Goal: Task Accomplishment & Management: Manage account settings

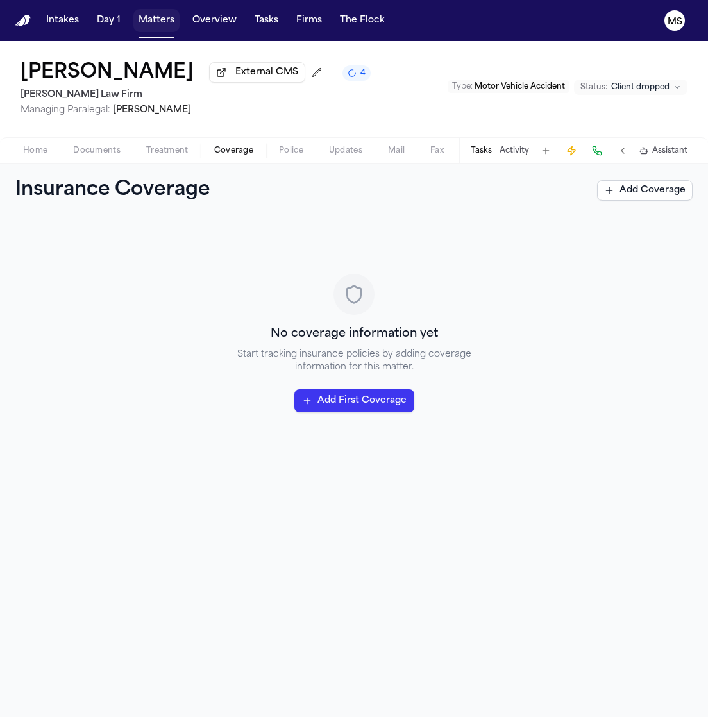
click at [146, 25] on button "Matters" at bounding box center [156, 20] width 46 height 23
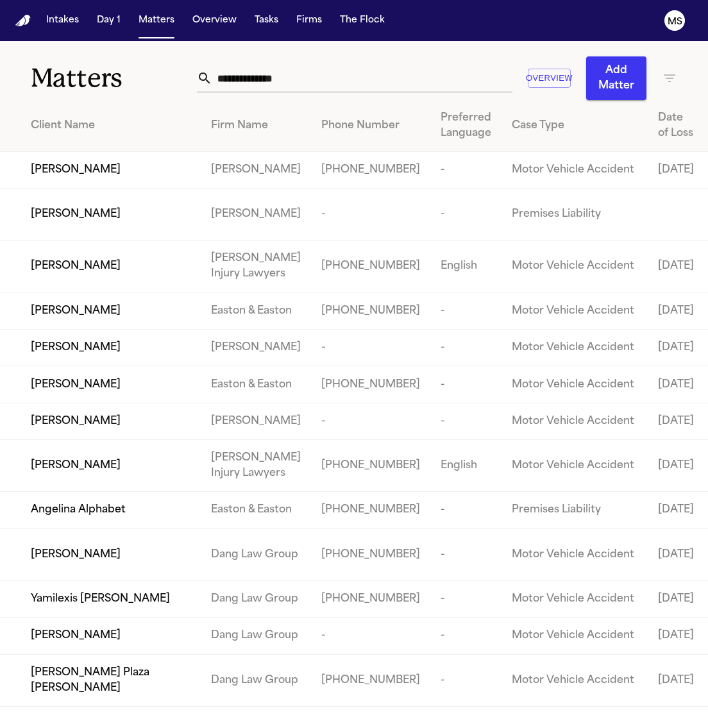
click at [311, 82] on input "text" at bounding box center [361, 78] width 299 height 28
paste input "**********"
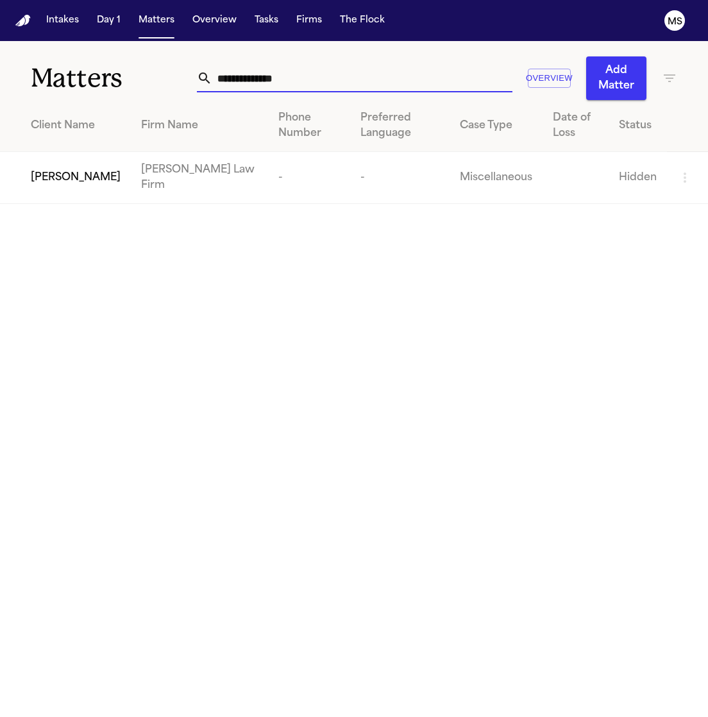
type input "**********"
click at [151, 177] on td "[PERSON_NAME] Law Firm" at bounding box center [199, 178] width 137 height 52
click at [170, 165] on td "[PERSON_NAME] Law Firm" at bounding box center [199, 178] width 137 height 52
click at [56, 170] on span "[PERSON_NAME]" at bounding box center [76, 177] width 90 height 15
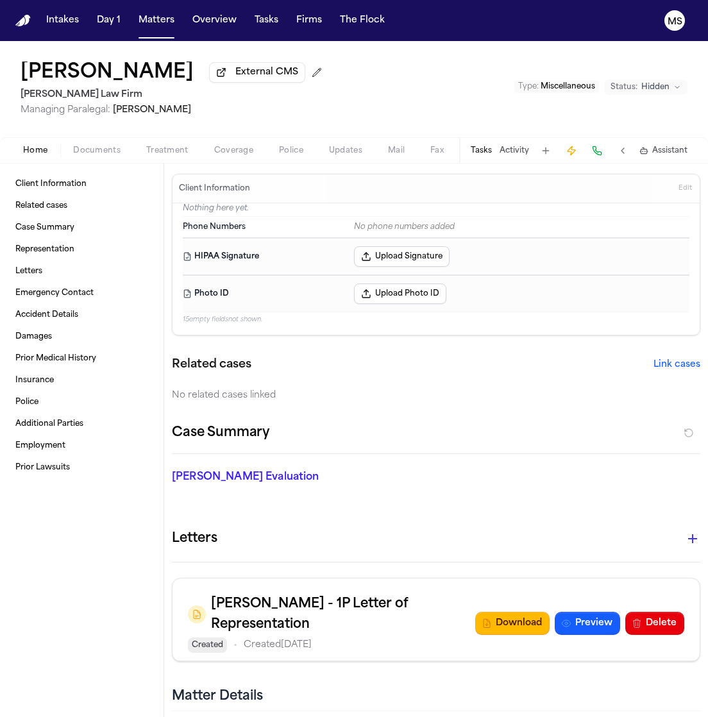
click at [273, 76] on span "External CMS" at bounding box center [266, 72] width 63 height 13
click at [669, 212] on p "Nothing here yet." at bounding box center [436, 209] width 506 height 13
click at [678, 188] on span "Edit" at bounding box center [684, 188] width 13 height 9
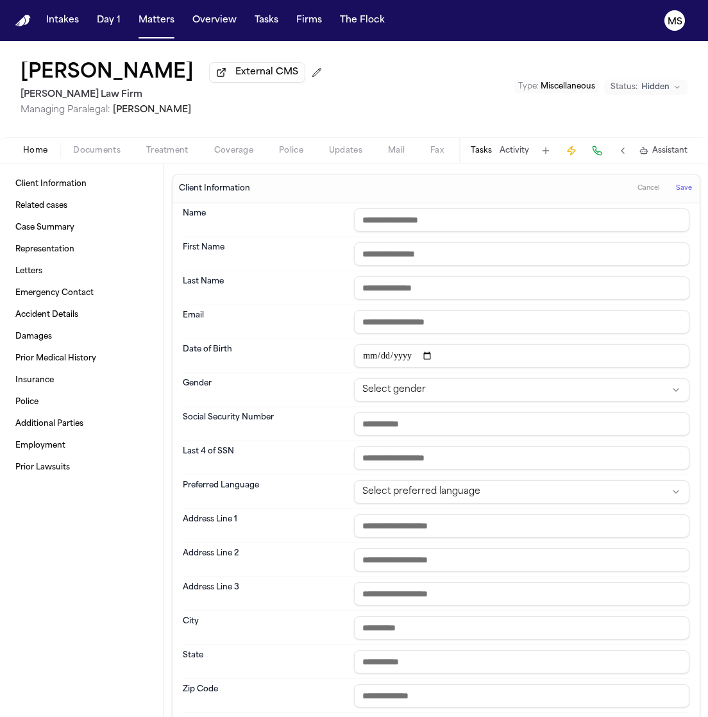
click at [384, 224] on input "text" at bounding box center [521, 219] width 335 height 23
click at [587, 252] on input "text" at bounding box center [521, 253] width 335 height 23
paste input "******"
type input "******"
click at [535, 224] on input "text" at bounding box center [521, 219] width 335 height 23
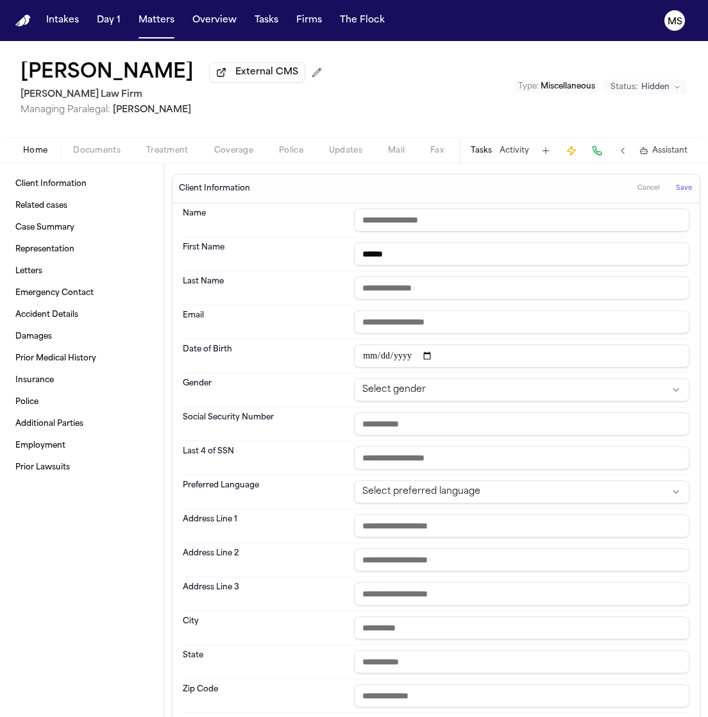
paste input "******"
click at [426, 221] on input "******" at bounding box center [521, 219] width 335 height 23
paste input "********"
type input "**********"
click at [421, 278] on input "text" at bounding box center [521, 287] width 335 height 23
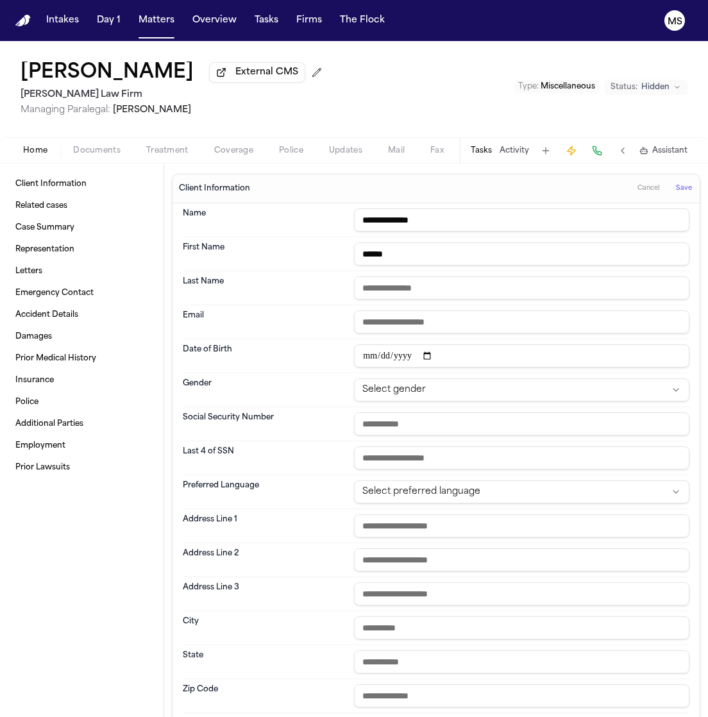
paste input "*******"
type input "*******"
click at [315, 337] on div "Email" at bounding box center [436, 322] width 506 height 34
click at [376, 354] on input "date" at bounding box center [521, 355] width 335 height 23
click at [365, 351] on input "date" at bounding box center [521, 355] width 335 height 23
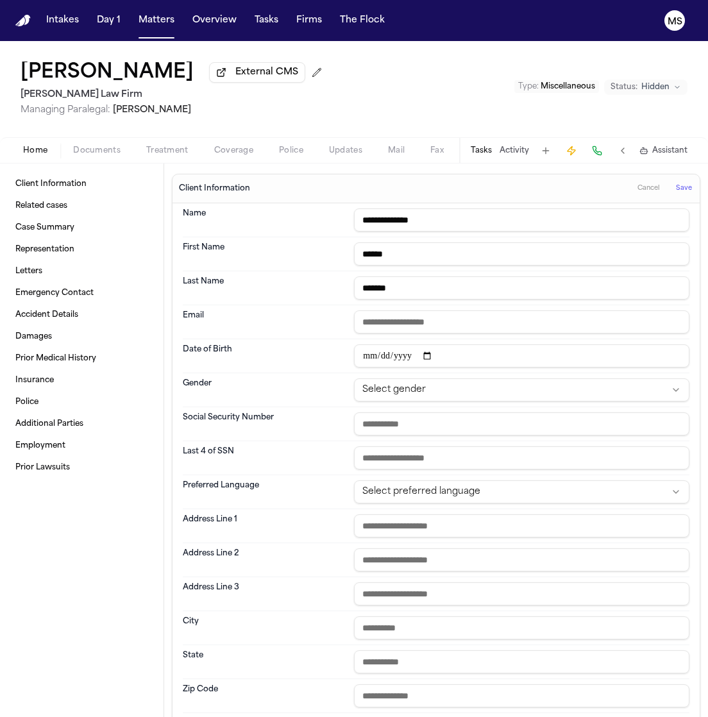
type input "**********"
click at [160, 379] on div "Client Information Related cases Case Summary Representation Letters Emergency …" at bounding box center [81, 439] width 163 height 553
click at [126, 512] on div "Client Information Related cases Case Summary Representation Letters Emergency …" at bounding box center [81, 439] width 163 height 553
click at [99, 541] on div "Client Information Related cases Case Summary Representation Letters Emergency …" at bounding box center [81, 439] width 163 height 553
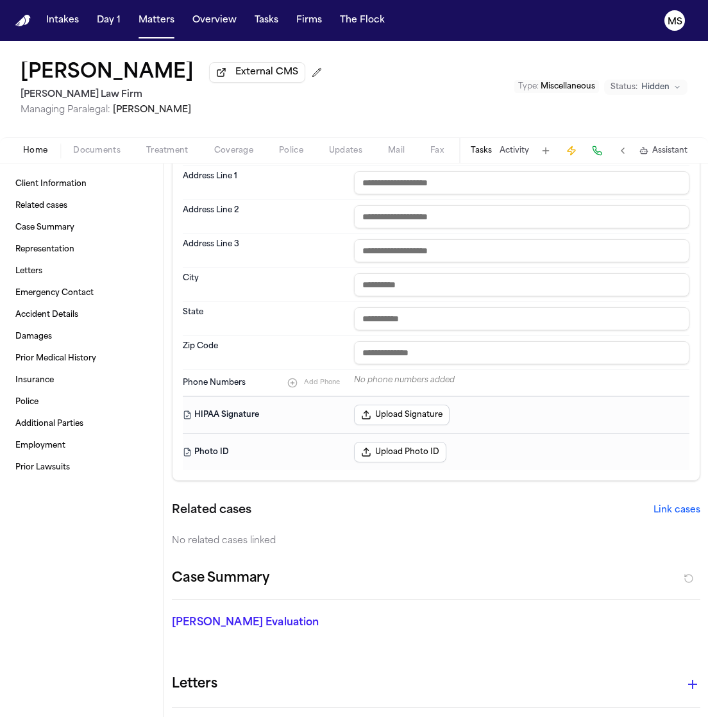
scroll to position [340, 0]
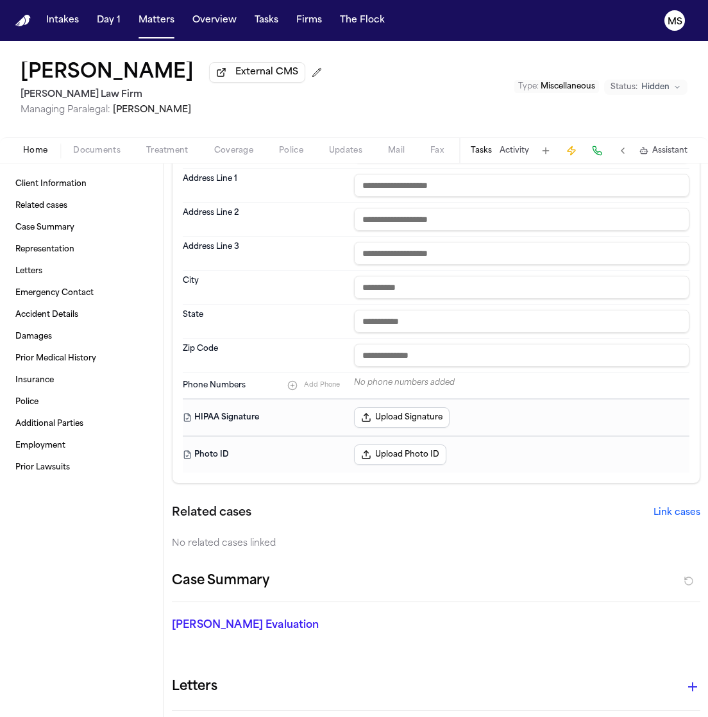
click at [324, 385] on span "Add Phone" at bounding box center [322, 385] width 36 height 8
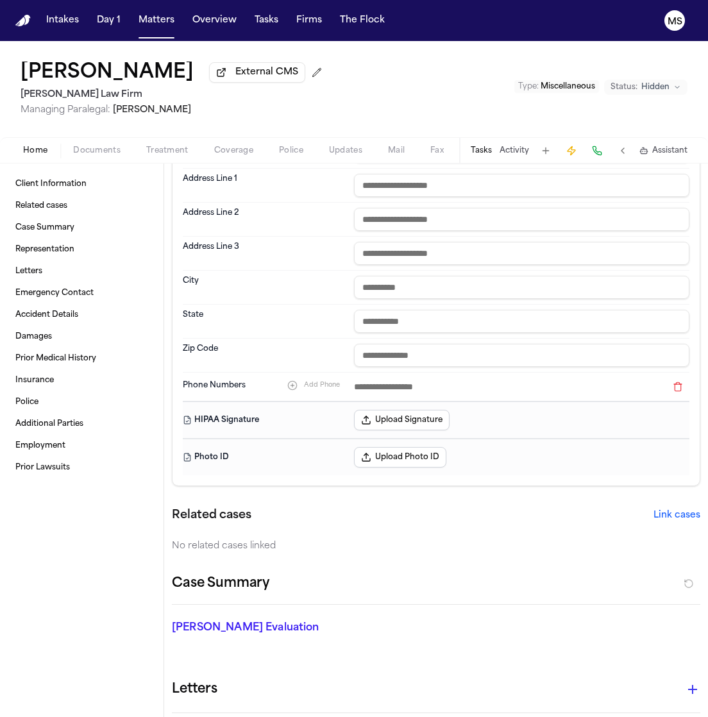
click at [373, 389] on input at bounding box center [510, 387] width 312 height 18
paste input "**********"
type input "**********"
click at [82, 511] on div "Client Information Related cases Case Summary Representation Letters Emergency …" at bounding box center [81, 439] width 163 height 553
click at [138, 453] on link "Employment" at bounding box center [81, 445] width 143 height 21
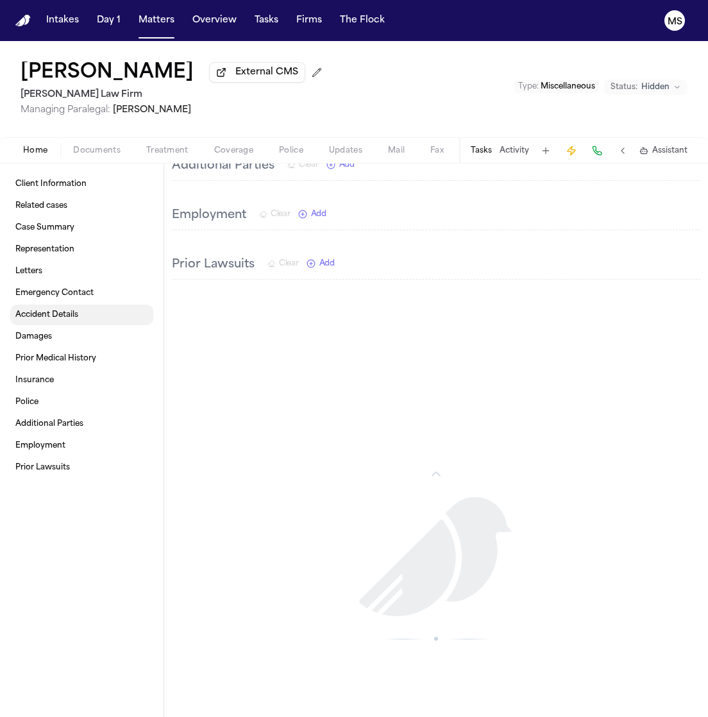
scroll to position [1370, 0]
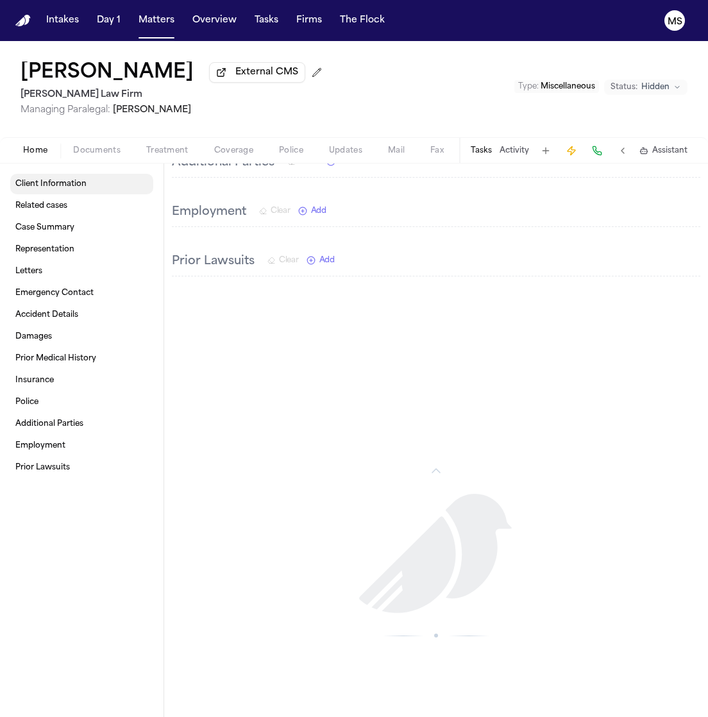
click at [101, 179] on link "Client Information" at bounding box center [81, 184] width 143 height 21
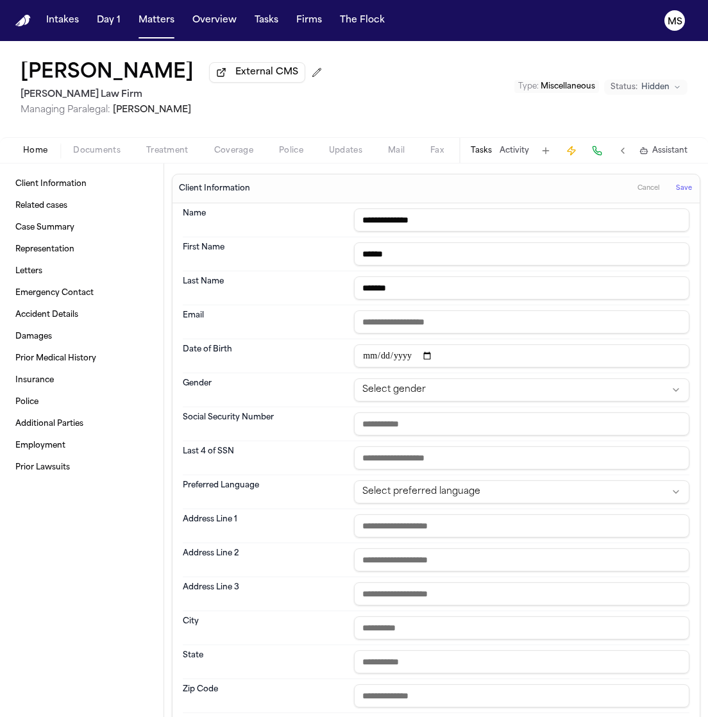
click at [476, 320] on input "email" at bounding box center [521, 321] width 335 height 23
paste input "**********"
type input "**********"
click at [140, 526] on div "Client Information Related cases Case Summary Representation Letters Emergency …" at bounding box center [81, 439] width 163 height 553
click at [415, 526] on input "text" at bounding box center [521, 525] width 335 height 23
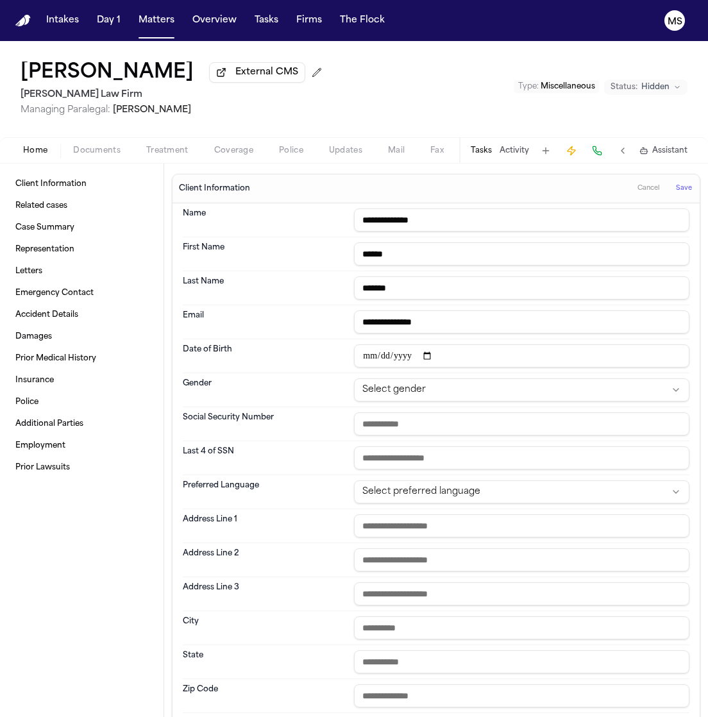
paste input "**********"
type input "**********"
click at [119, 583] on div "Client Information Related cases Case Summary Representation Letters Emergency …" at bounding box center [81, 439] width 163 height 553
click at [444, 560] on input "text" at bounding box center [521, 559] width 335 height 23
paste input "****"
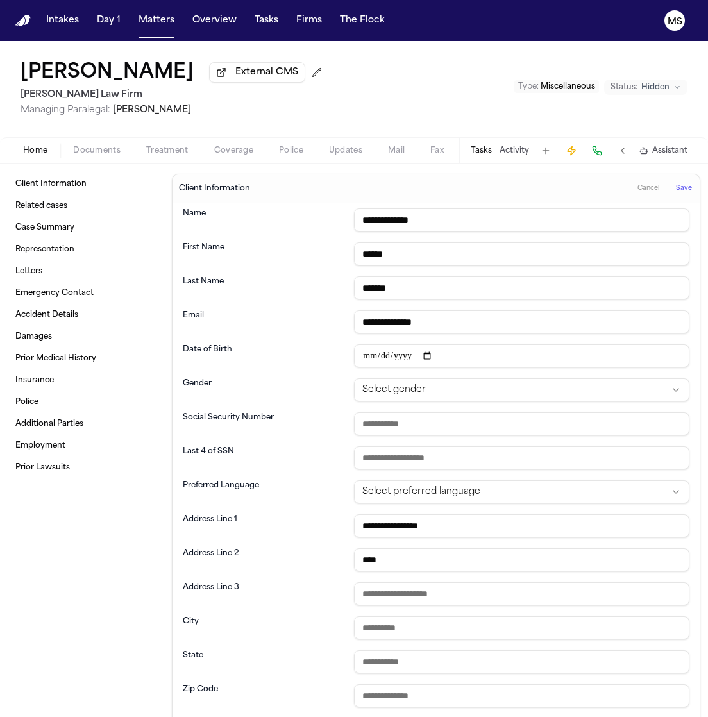
type input "****"
click at [53, 585] on div "Client Information Related cases Case Summary Representation Letters Emergency …" at bounding box center [81, 439] width 163 height 553
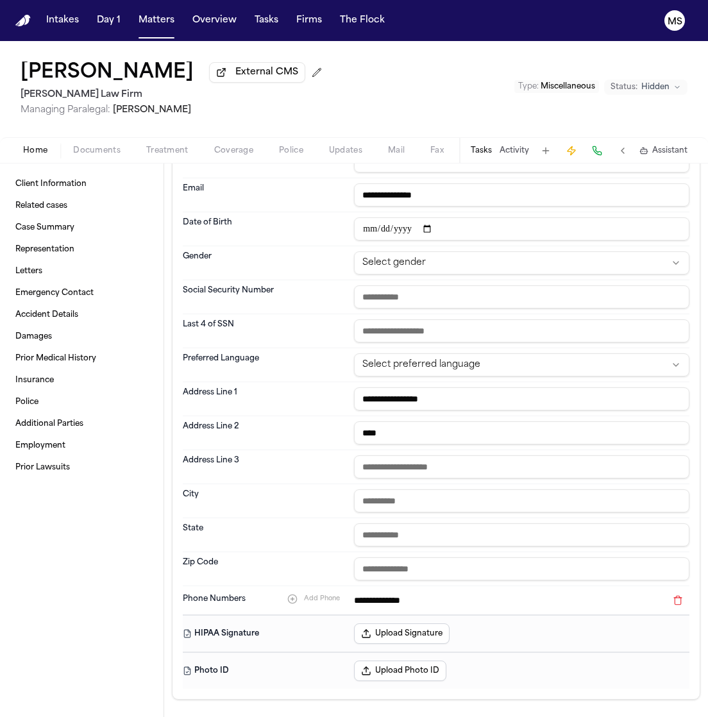
scroll to position [132, 0]
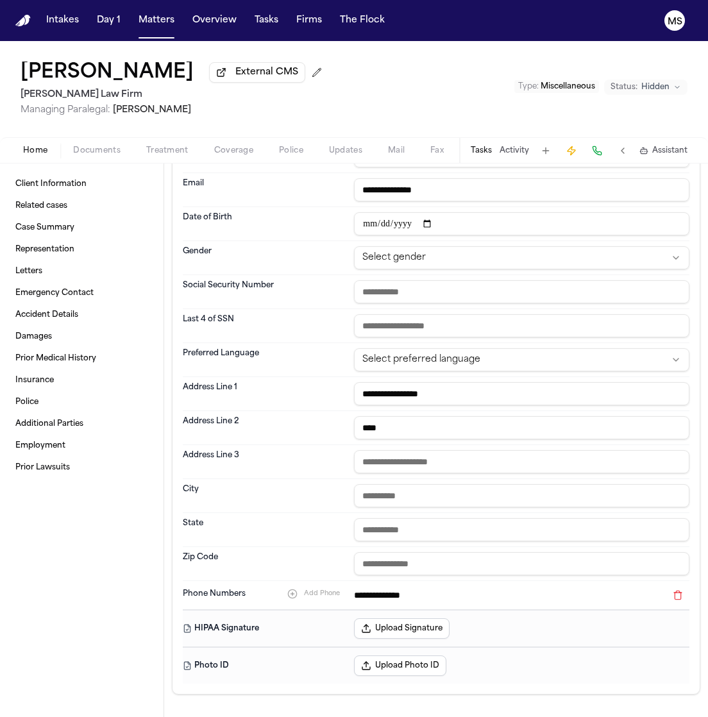
click at [433, 498] on input "text" at bounding box center [521, 495] width 335 height 23
type input "******"
click at [255, 514] on div "State" at bounding box center [436, 530] width 506 height 34
click at [362, 526] on input "text" at bounding box center [521, 529] width 335 height 23
type input "*"
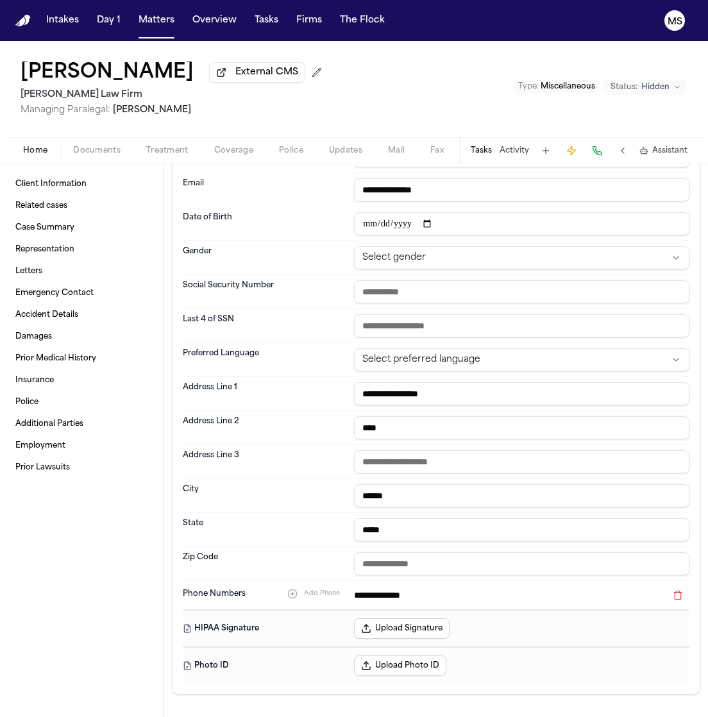
type input "*****"
click at [141, 523] on div "Client Information Related cases Case Summary Representation Letters Emergency …" at bounding box center [81, 439] width 163 height 553
paste input "*****"
click at [383, 567] on input "text" at bounding box center [521, 563] width 335 height 23
type input "*****"
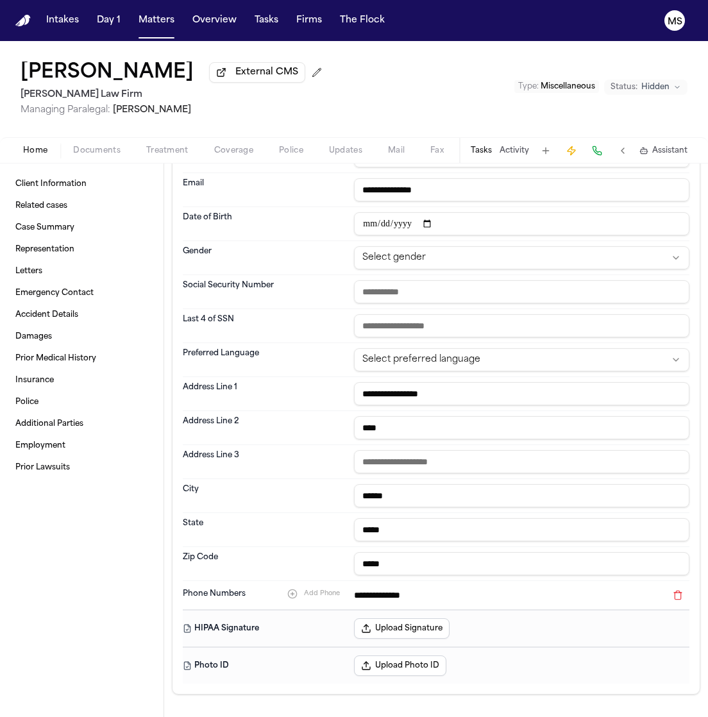
click at [34, 526] on div "Client Information Related cases Case Summary Representation Letters Emergency …" at bounding box center [81, 439] width 163 height 553
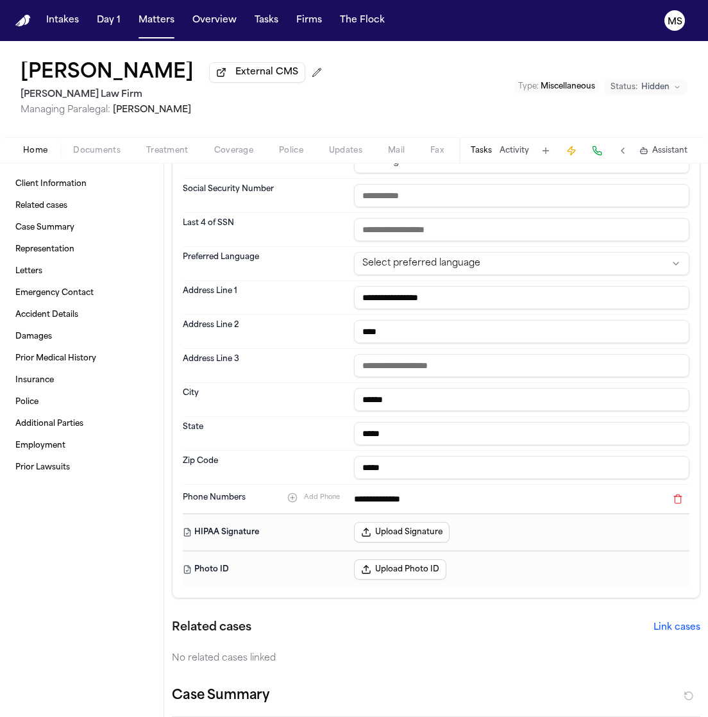
scroll to position [249, 0]
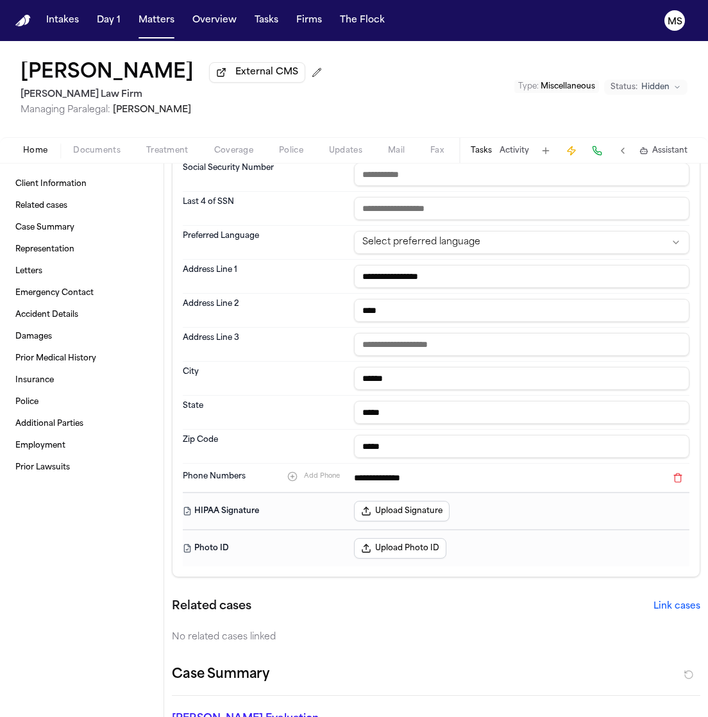
click at [28, 535] on div "Client Information Related cases Case Summary Representation Letters Emergency …" at bounding box center [81, 439] width 163 height 553
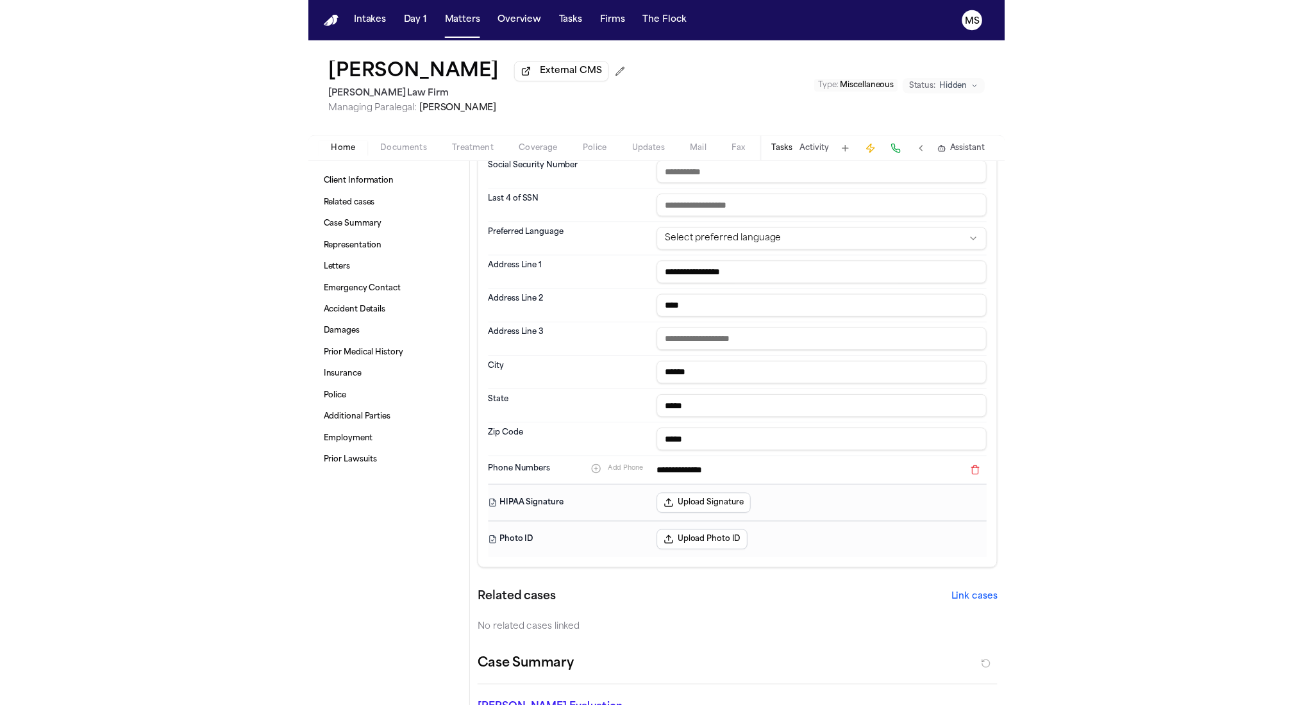
scroll to position [0, 0]
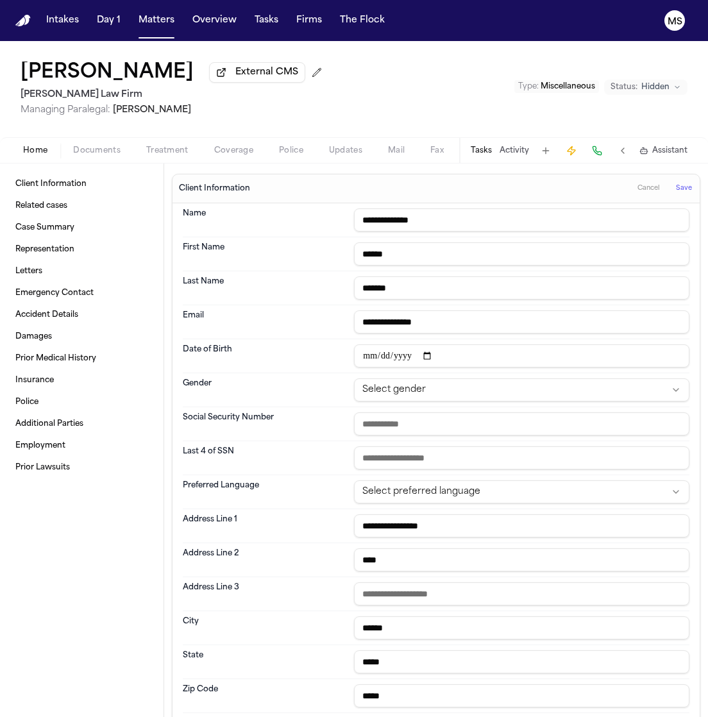
click at [74, 507] on div "Client Information Related cases Case Summary Representation Letters Emergency …" at bounding box center [81, 439] width 163 height 553
click at [676, 186] on span "Save" at bounding box center [684, 188] width 16 height 9
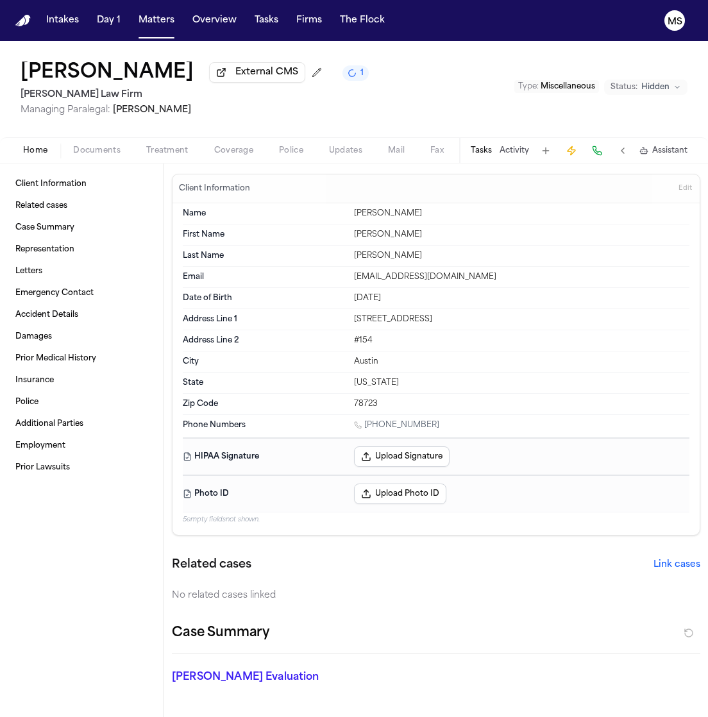
click at [106, 147] on span "Documents" at bounding box center [96, 151] width 47 height 10
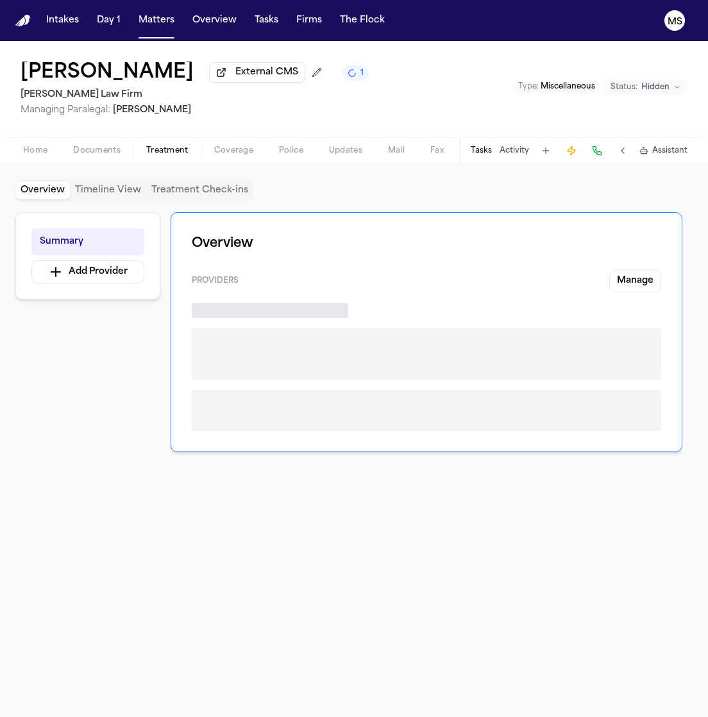
click at [171, 144] on button "Treatment" at bounding box center [167, 150] width 68 height 15
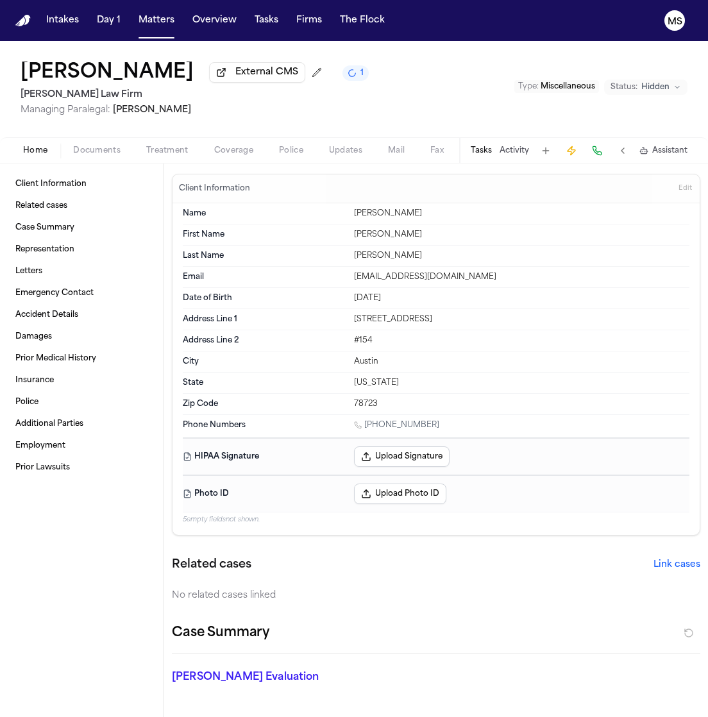
click at [41, 147] on span "Home" at bounding box center [35, 151] width 24 height 10
drag, startPoint x: 329, startPoint y: 121, endPoint x: 412, endPoint y: 142, distance: 85.4
click at [412, 142] on div "[PERSON_NAME] External CMS 1 [PERSON_NAME] Law Firm Managing Paralegal: [PERSON…" at bounding box center [354, 102] width 708 height 122
click at [369, 101] on div "[PERSON_NAME] External CMS 1 [PERSON_NAME] Law Firm Managing Paralegal: [PERSON…" at bounding box center [354, 89] width 708 height 96
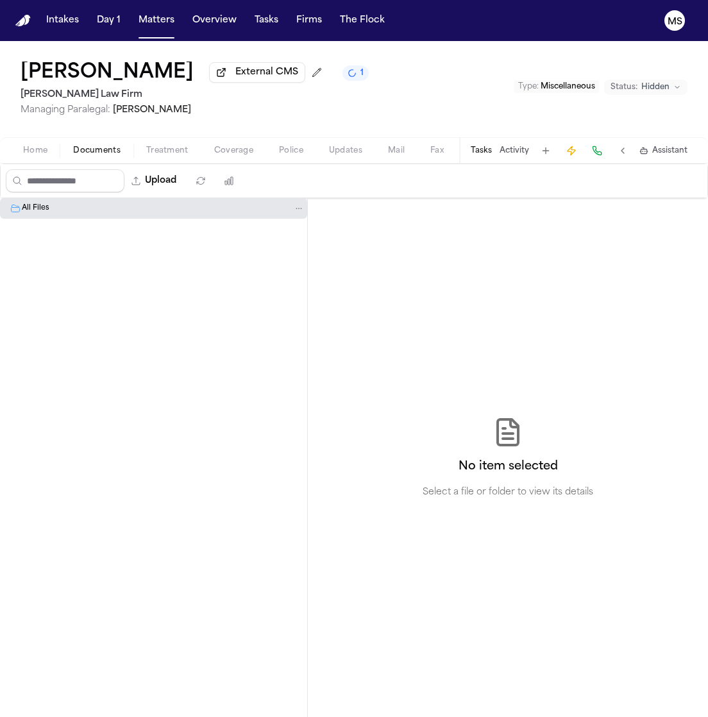
click at [105, 146] on span "Documents" at bounding box center [96, 151] width 47 height 10
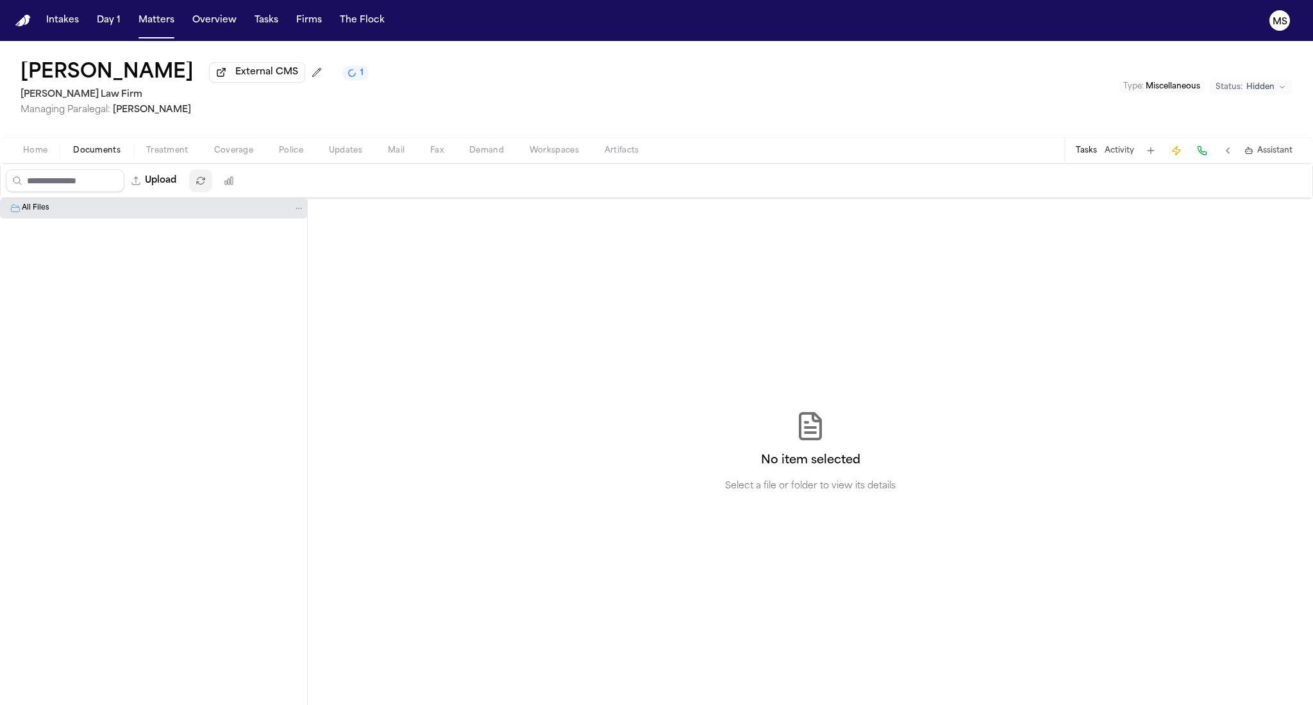
click at [205, 183] on icon "button" at bounding box center [201, 180] width 8 height 7
click at [218, 208] on div "All Files" at bounding box center [163, 209] width 283 height 12
click at [22, 208] on span "All Files" at bounding box center [36, 208] width 28 height 11
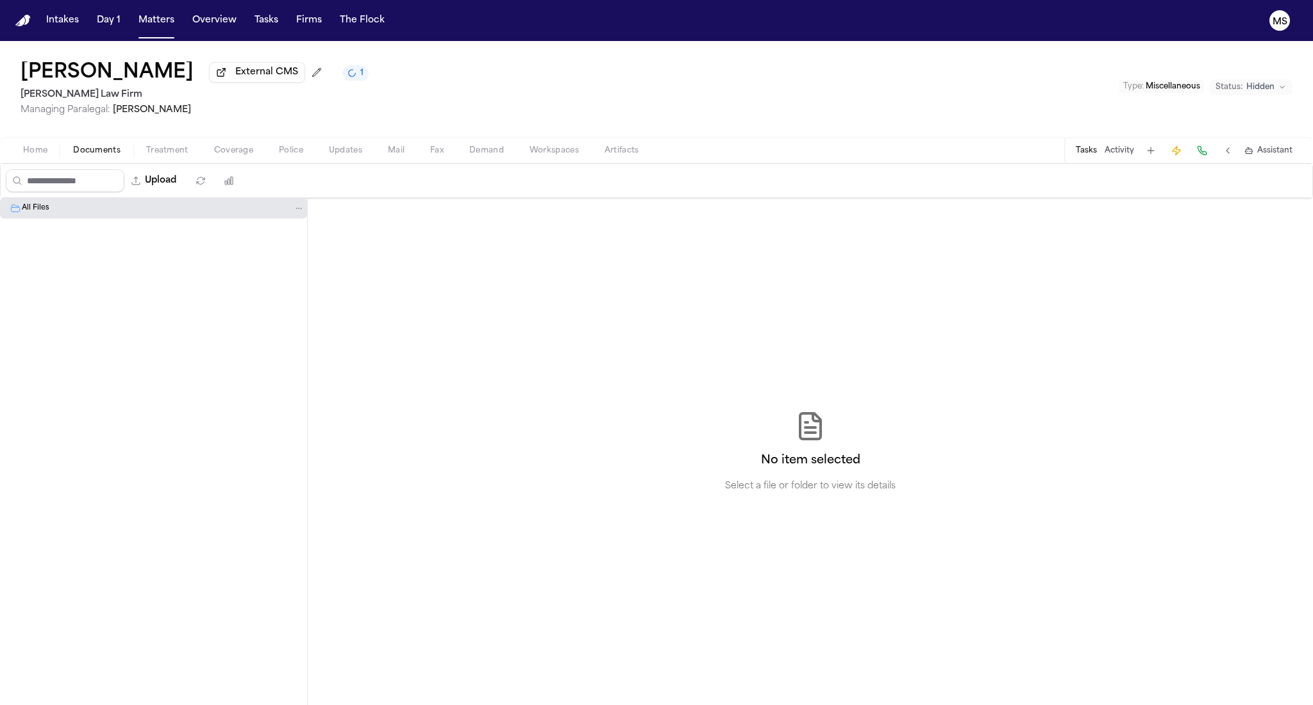
click at [22, 208] on span "All Files" at bounding box center [36, 208] width 28 height 11
click at [302, 210] on icon "Folder: All Files" at bounding box center [298, 208] width 9 height 9
click at [292, 318] on div "All Files" at bounding box center [154, 451] width 308 height 507
click at [415, 267] on div "No item selected Select a file or folder to view its details" at bounding box center [810, 451] width 1005 height 507
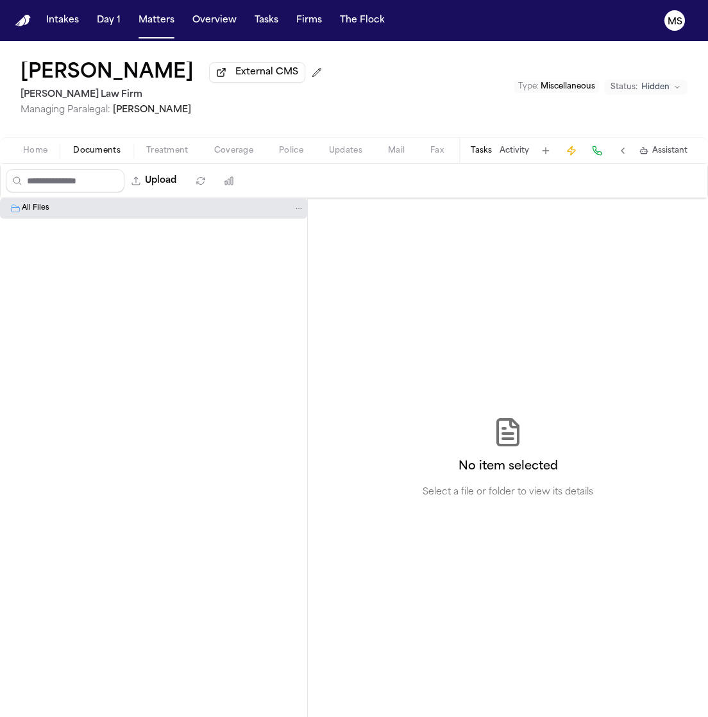
click at [392, 69] on div "[PERSON_NAME] External CMS [PERSON_NAME] Law Firm Managing Paralegal: [PERSON_N…" at bounding box center [354, 89] width 708 height 96
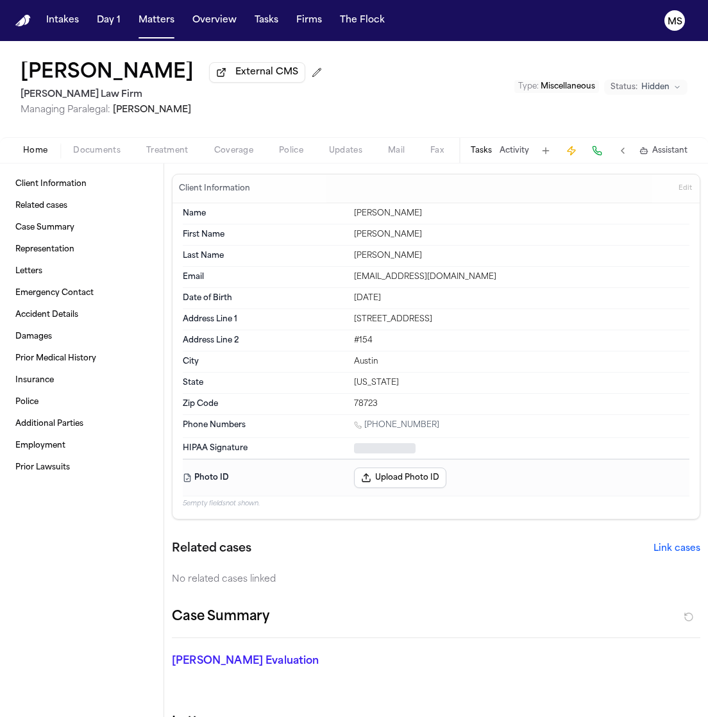
click at [42, 150] on span "Home" at bounding box center [35, 151] width 24 height 10
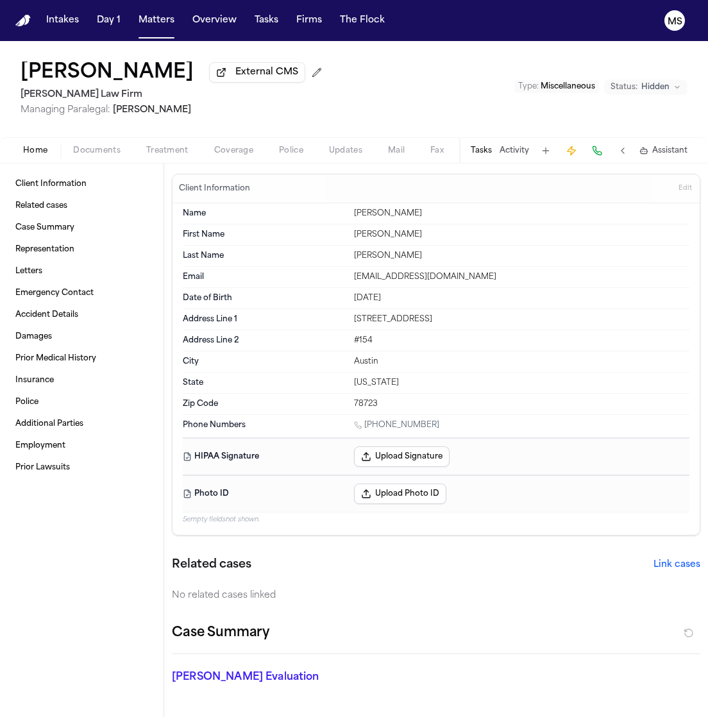
click at [322, 99] on div "[PERSON_NAME] External CMS [PERSON_NAME] Law Firm Managing Paralegal: [PERSON_N…" at bounding box center [354, 89] width 708 height 96
click at [110, 146] on span "Documents" at bounding box center [96, 151] width 47 height 10
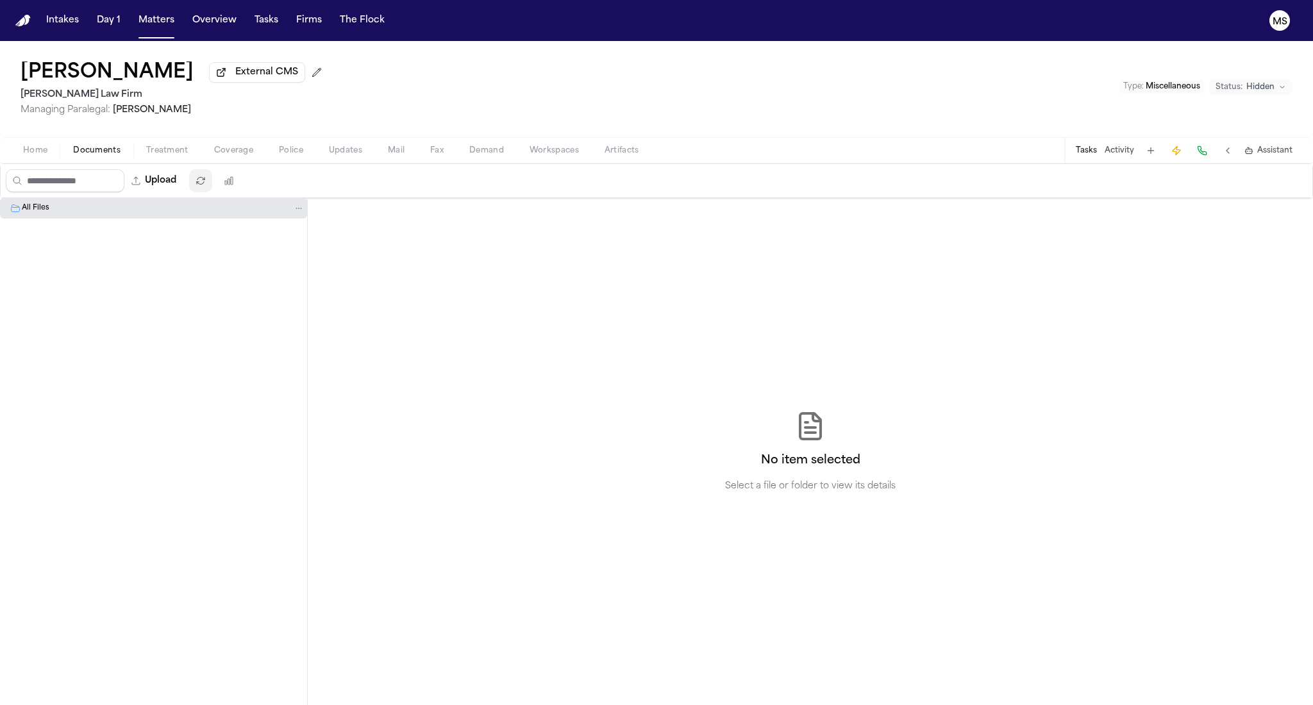
click at [206, 179] on icon "button" at bounding box center [201, 181] width 10 height 10
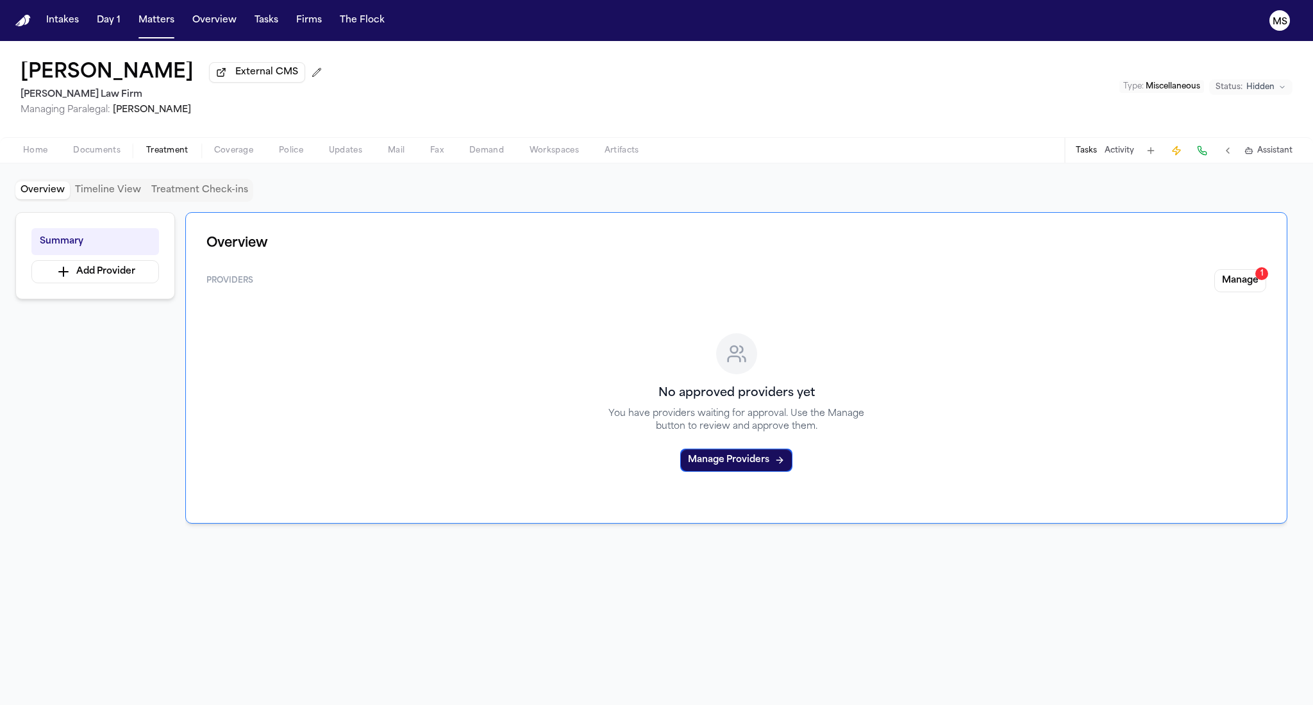
click at [171, 157] on span "button" at bounding box center [167, 157] width 58 height 1
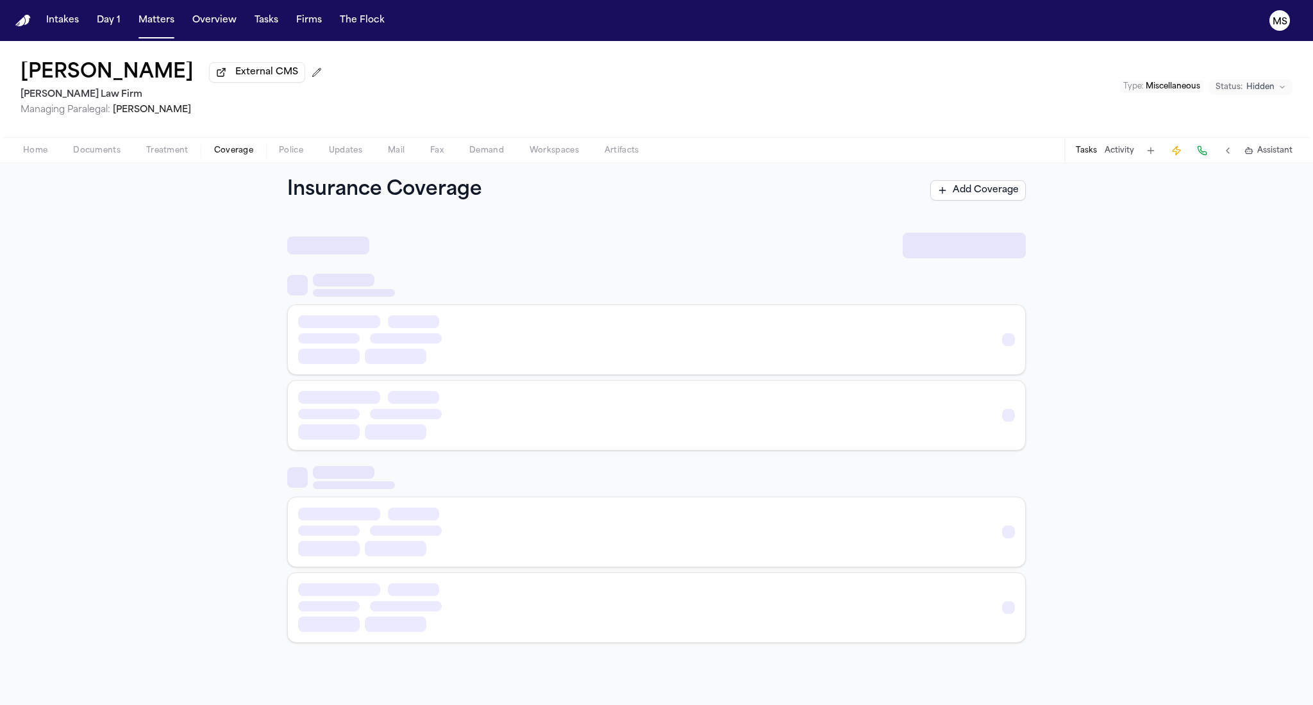
click at [211, 157] on span "button" at bounding box center [233, 157] width 54 height 1
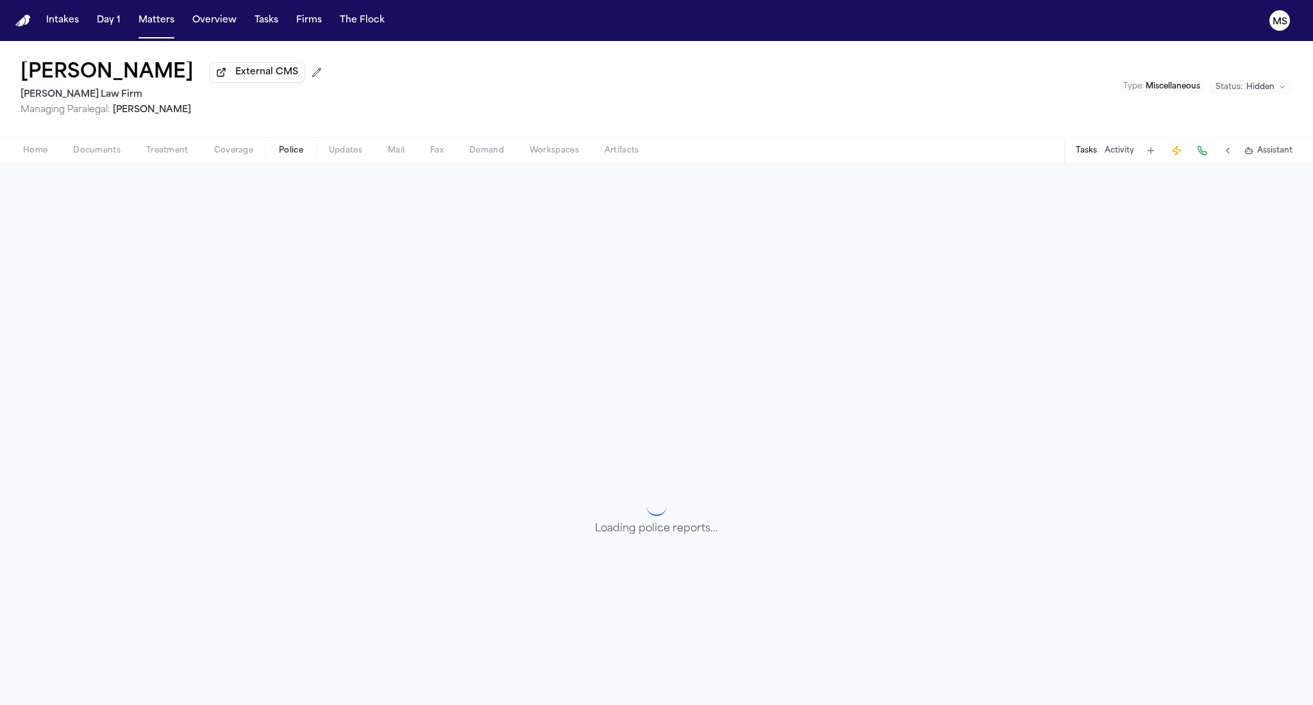
click at [282, 157] on span "button" at bounding box center [291, 157] width 40 height 1
click at [350, 155] on span "Updates" at bounding box center [345, 151] width 33 height 10
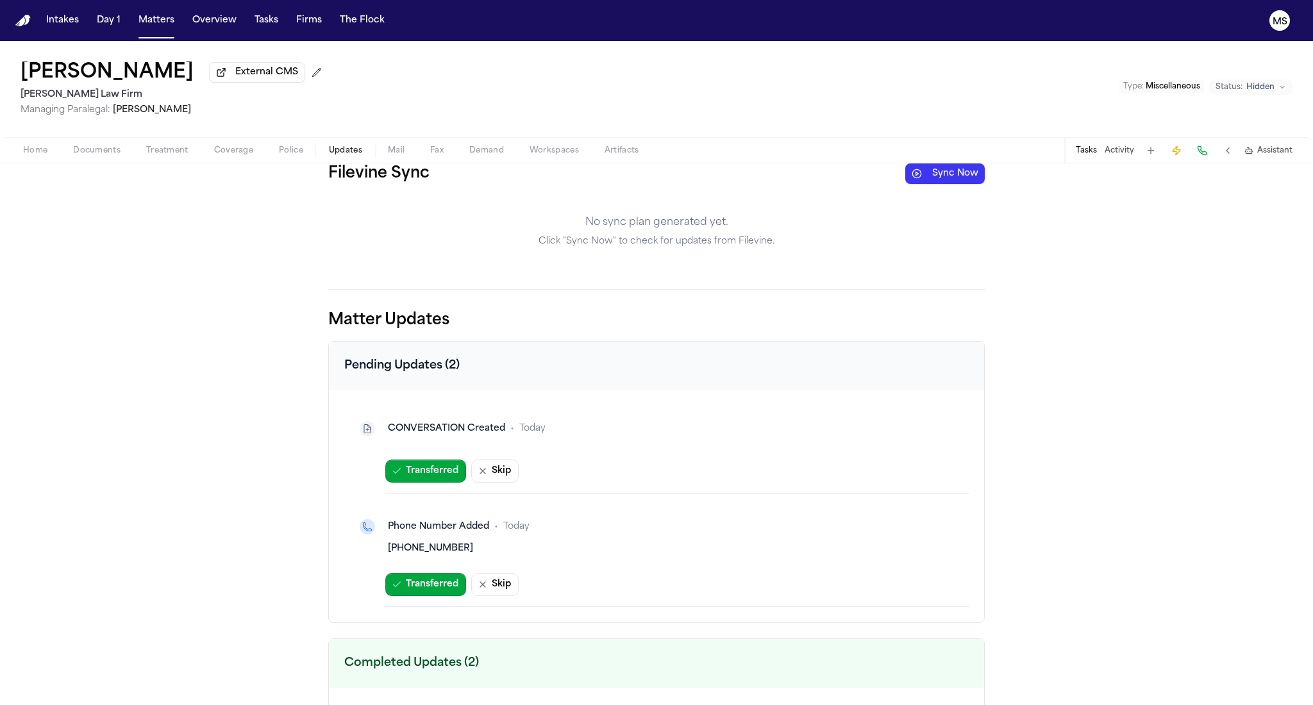
click at [707, 176] on button "Sync Now" at bounding box center [944, 173] width 79 height 21
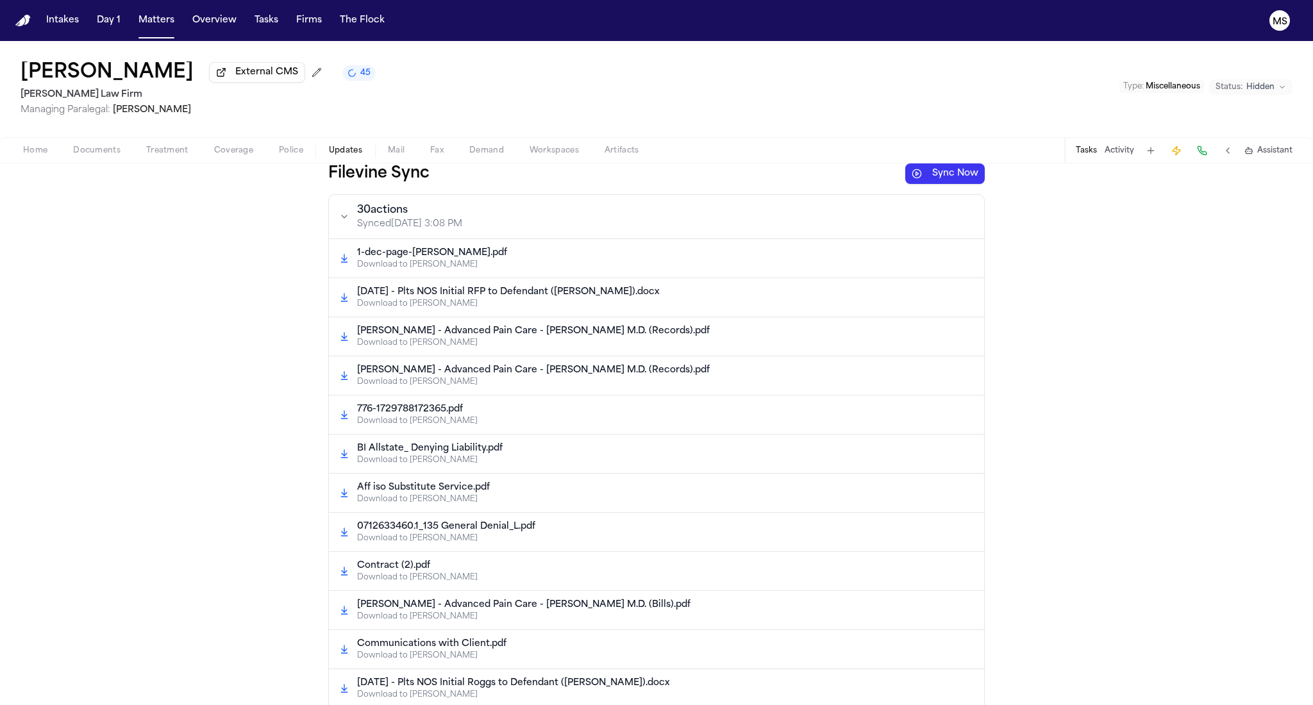
click at [707, 173] on button "Sync Now" at bounding box center [944, 173] width 79 height 21
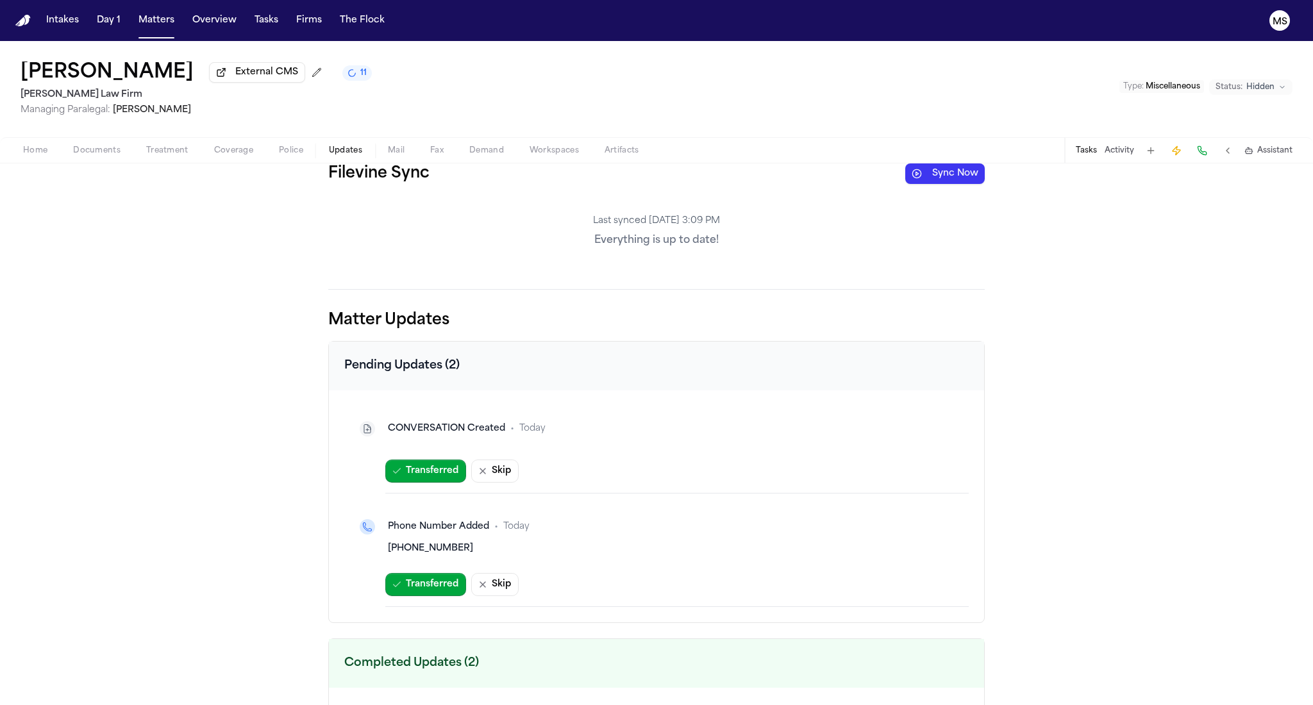
click at [707, 272] on div "Filevine Sync Sync Now Last synced [DATE] 3:09 PM Everything is up to date! Mat…" at bounding box center [656, 434] width 1313 height 542
click at [707, 175] on button "Sync Now" at bounding box center [944, 173] width 79 height 21
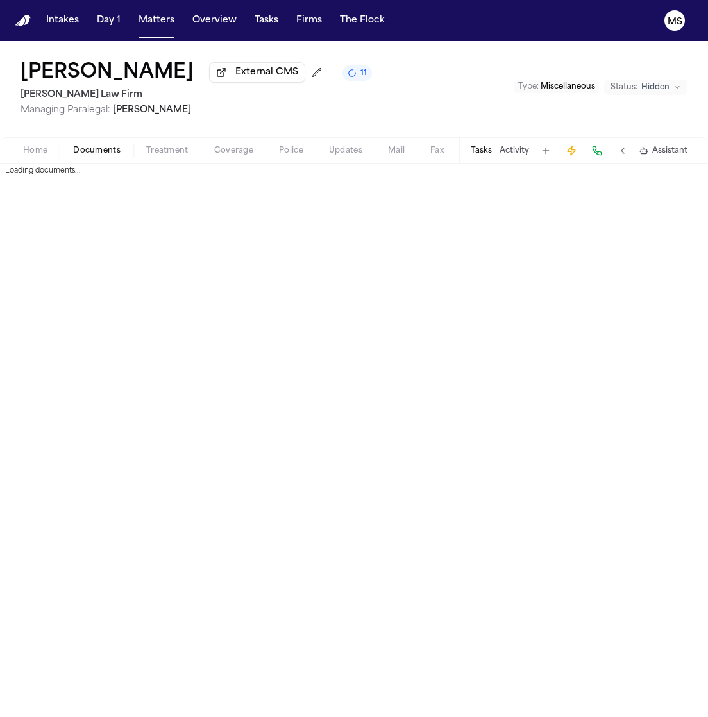
click at [78, 152] on span "Documents" at bounding box center [96, 151] width 47 height 10
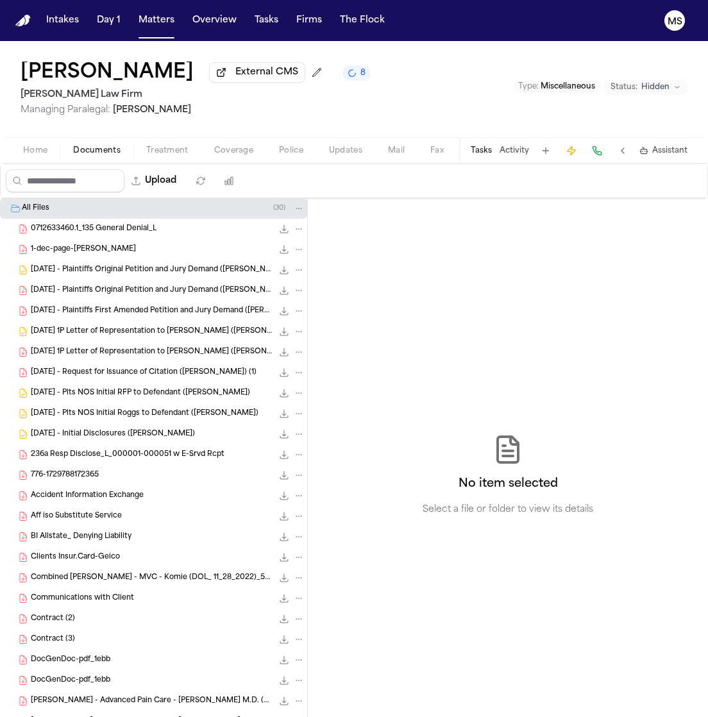
click at [139, 254] on div "1-dec-page-[PERSON_NAME] 218.9 KB • PDF" at bounding box center [168, 249] width 274 height 13
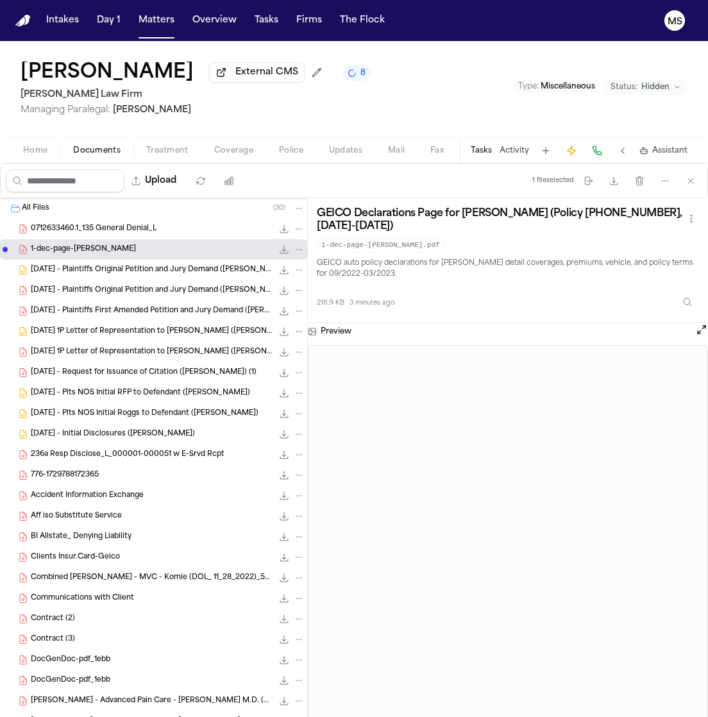
click at [213, 224] on div "0712633460.1_135 General Denial_L 83.1 KB • PDF" at bounding box center [168, 228] width 274 height 13
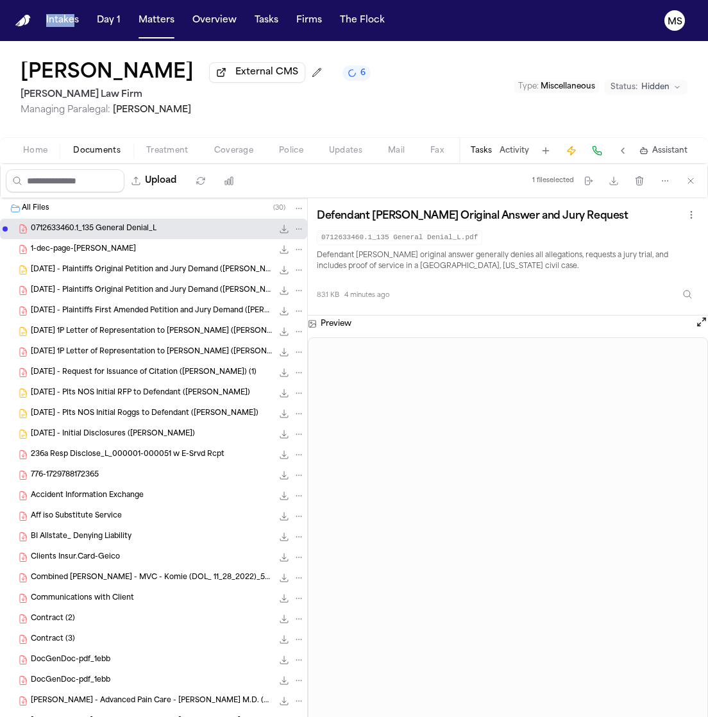
click at [203, 265] on span "[DATE] - Plaintiffs Original Petition and Jury Demand ([PERSON_NAME])" at bounding box center [152, 270] width 242 height 11
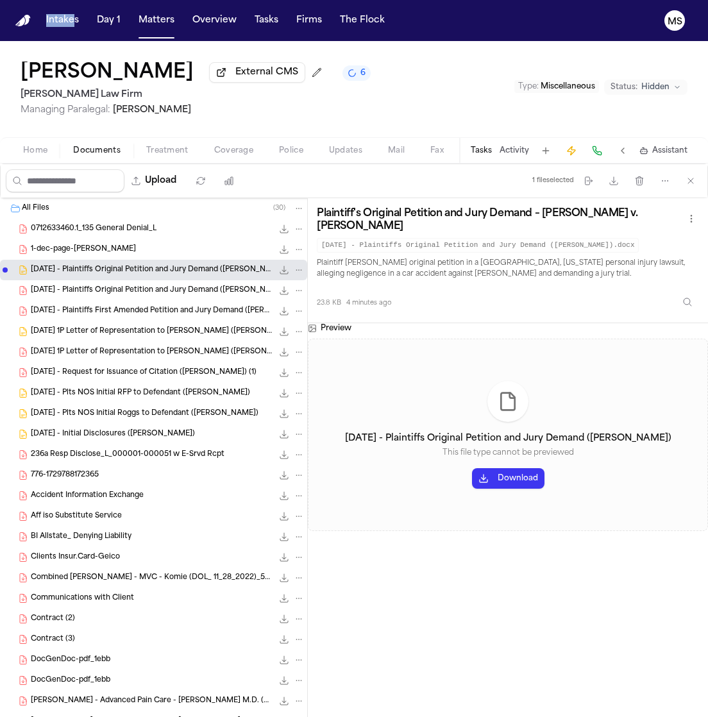
click at [201, 287] on span "[DATE] - Plaintiffs Original Petition and Jury Demand ([PERSON_NAME]) (1)" at bounding box center [152, 290] width 242 height 11
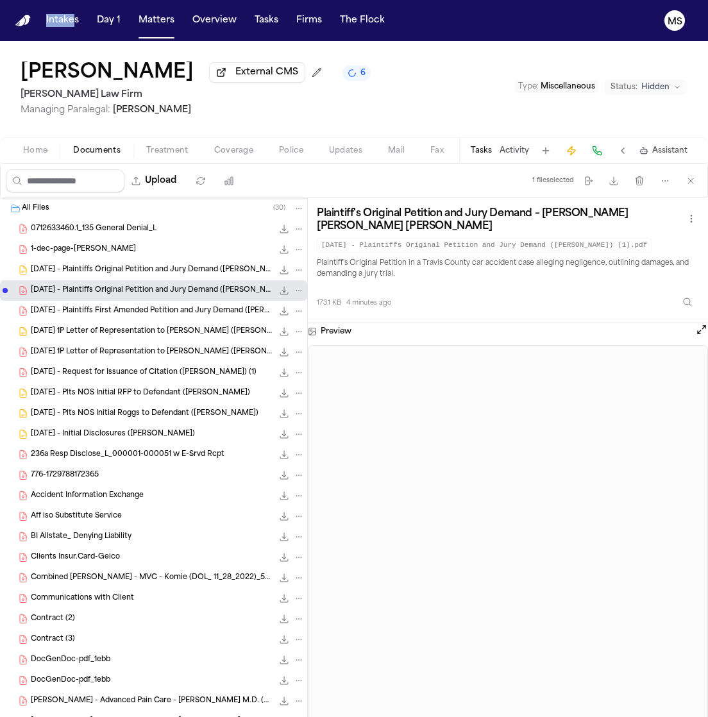
click at [175, 310] on span "[DATE] - Plaintiffs First Amended Petition and Jury Demand ([PERSON_NAME]) (2)" at bounding box center [152, 311] width 242 height 11
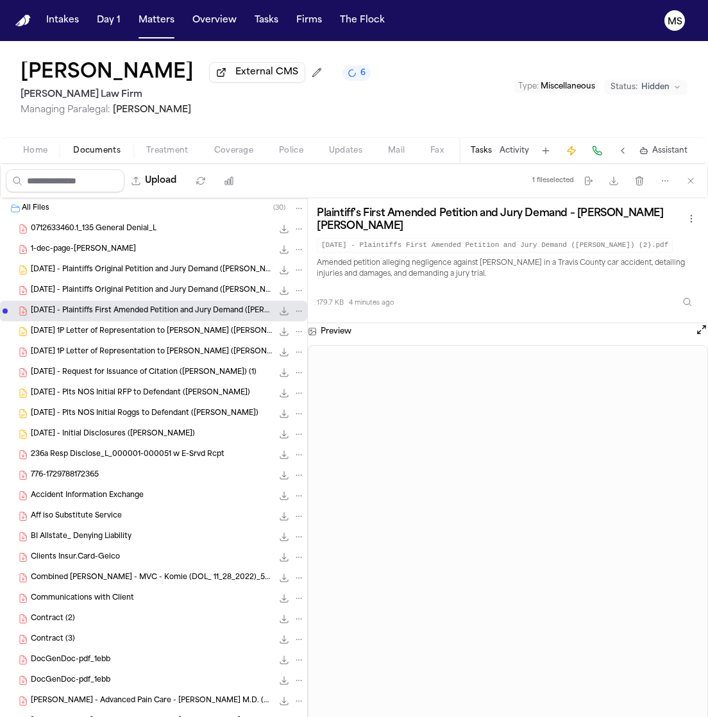
click at [169, 338] on div "[DATE] 1P Letter of Representation to [PERSON_NAME] ([PERSON_NAME]) 119.7 KB • …" at bounding box center [168, 331] width 274 height 13
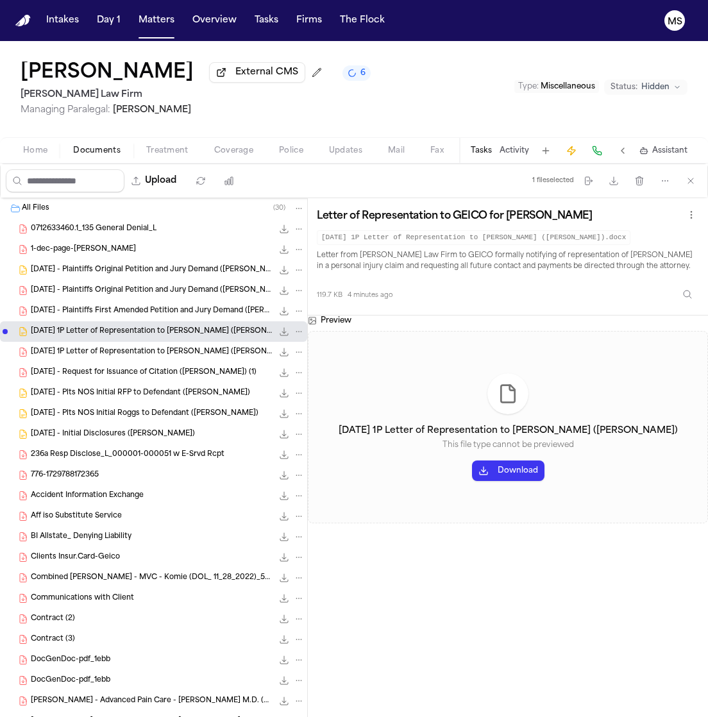
click at [161, 363] on div "[DATE] - Request for Issuance of Citation ([PERSON_NAME]) (1) 106.2 KB • PDF" at bounding box center [153, 372] width 307 height 21
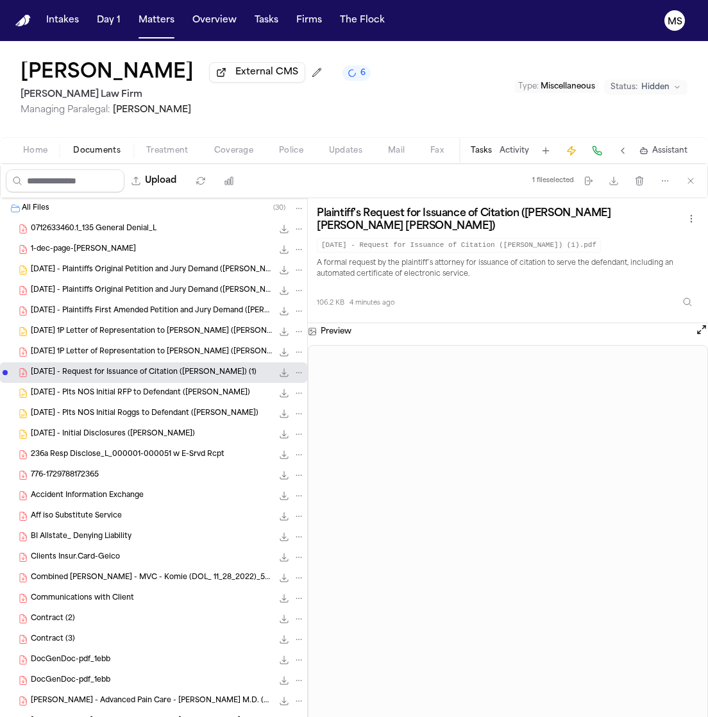
click at [157, 392] on span "[DATE] - Plts NOS Initial RFP to Defendant ([PERSON_NAME])" at bounding box center [140, 393] width 219 height 11
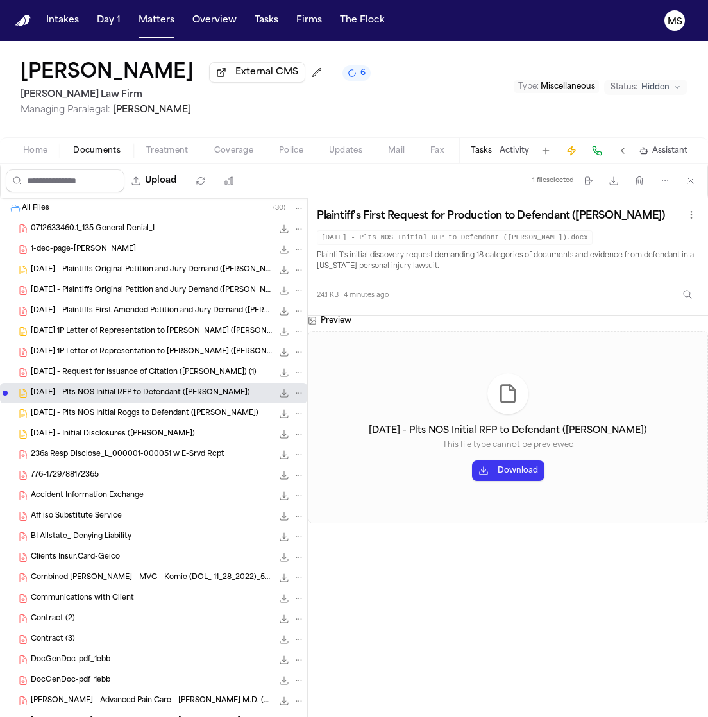
click at [155, 415] on span "[DATE] - Plts NOS Initial Roggs to Defendant ([PERSON_NAME])" at bounding box center [145, 413] width 228 height 11
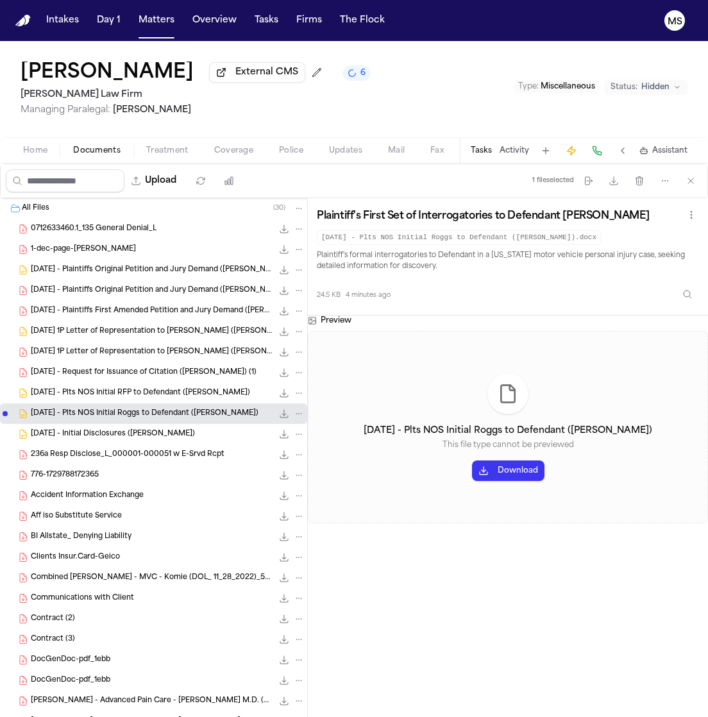
click at [149, 439] on span "[DATE] - Initial Disclosures ([PERSON_NAME])" at bounding box center [113, 434] width 164 height 11
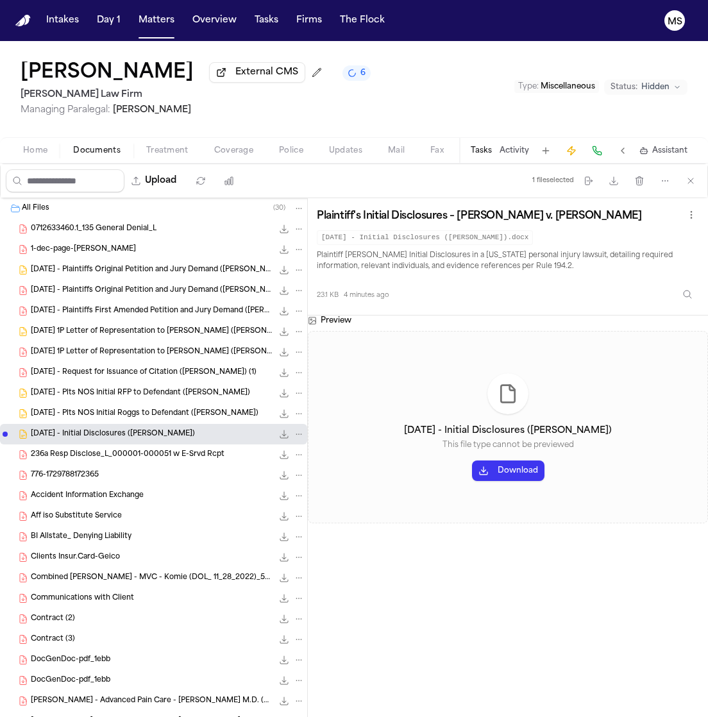
click at [149, 452] on span "236a Resp Disclose_L_000001-000051 w E-Srvd Rcpt" at bounding box center [128, 454] width 194 height 11
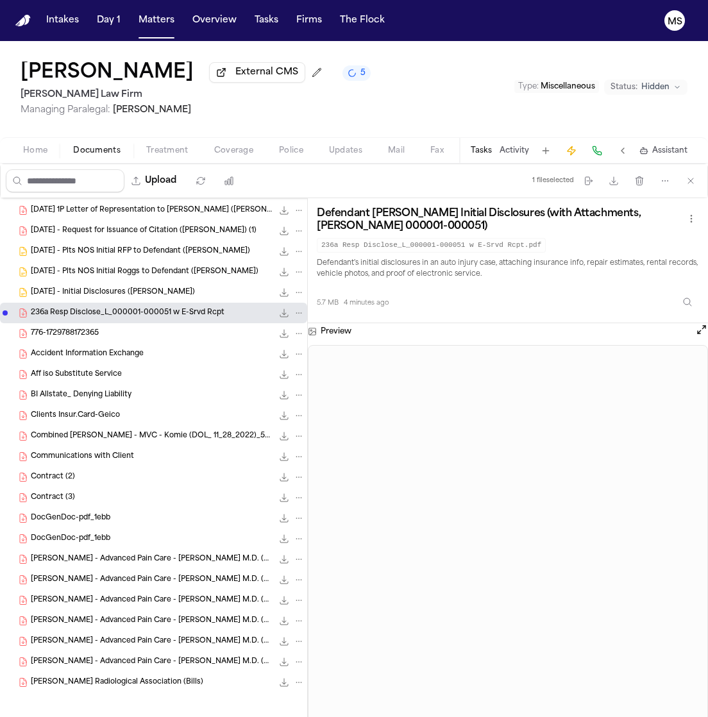
scroll to position [145, 0]
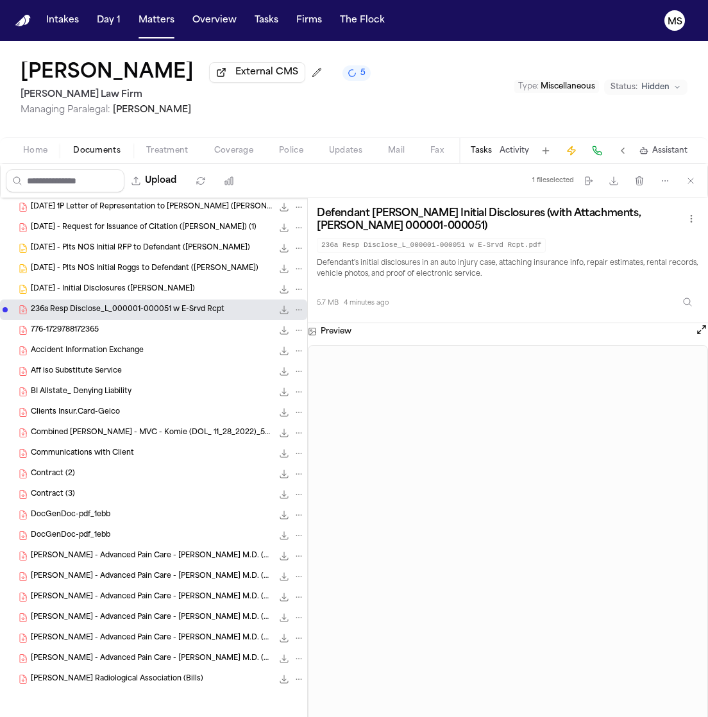
click at [79, 337] on div "776-1729788172365 78.6 KB • PDF" at bounding box center [168, 330] width 274 height 13
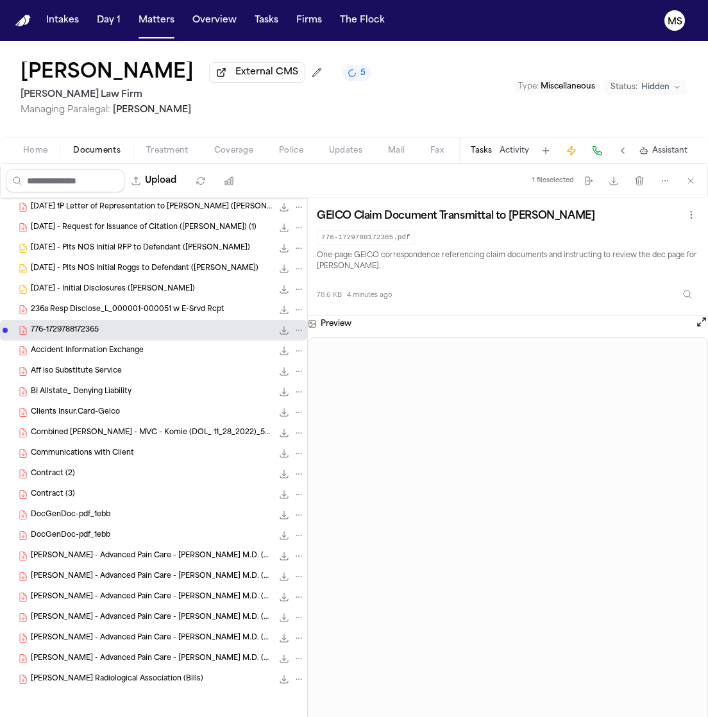
click at [97, 356] on div "Accident Information Exchange 111.8 KB • PDF" at bounding box center [168, 350] width 274 height 13
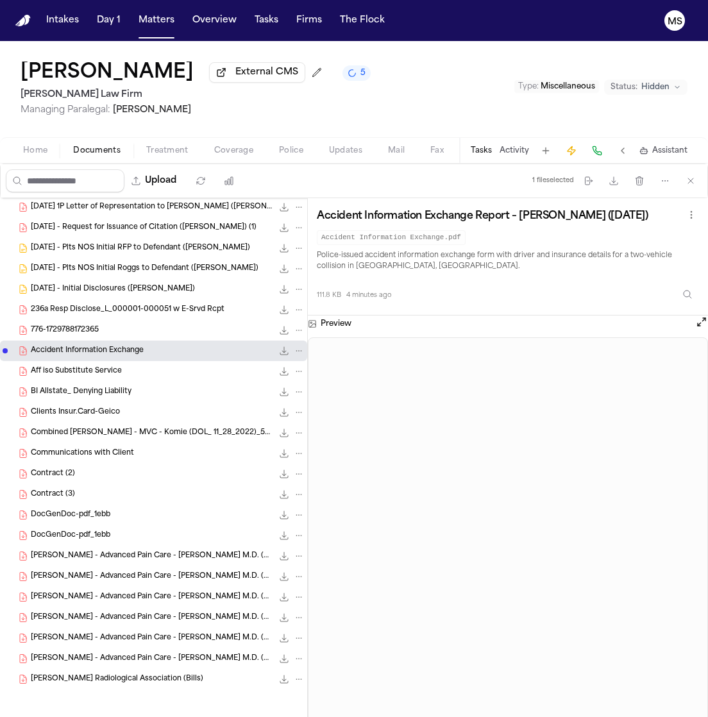
click at [98, 375] on span "Aff iso Substitute Service" at bounding box center [76, 371] width 91 height 11
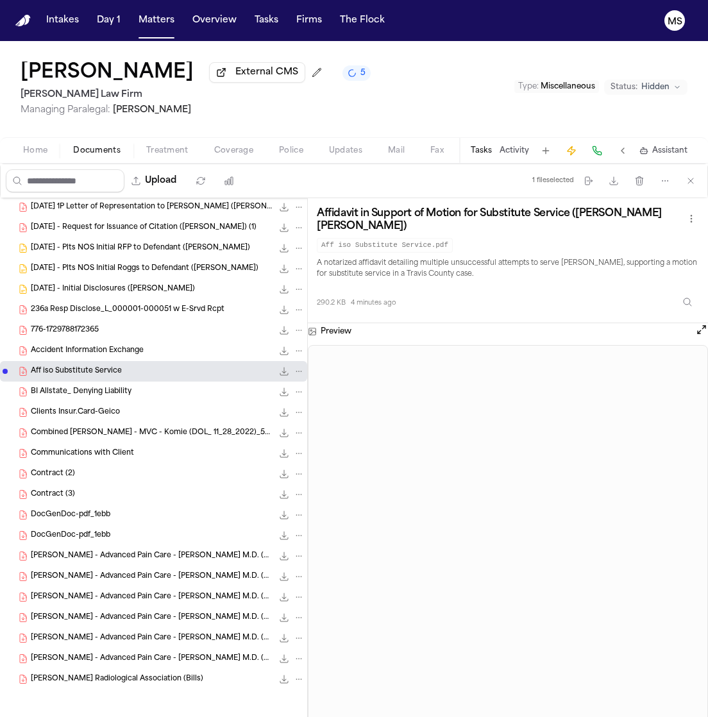
click at [98, 389] on span "BI Allstate_ Denying Liability" at bounding box center [81, 392] width 101 height 11
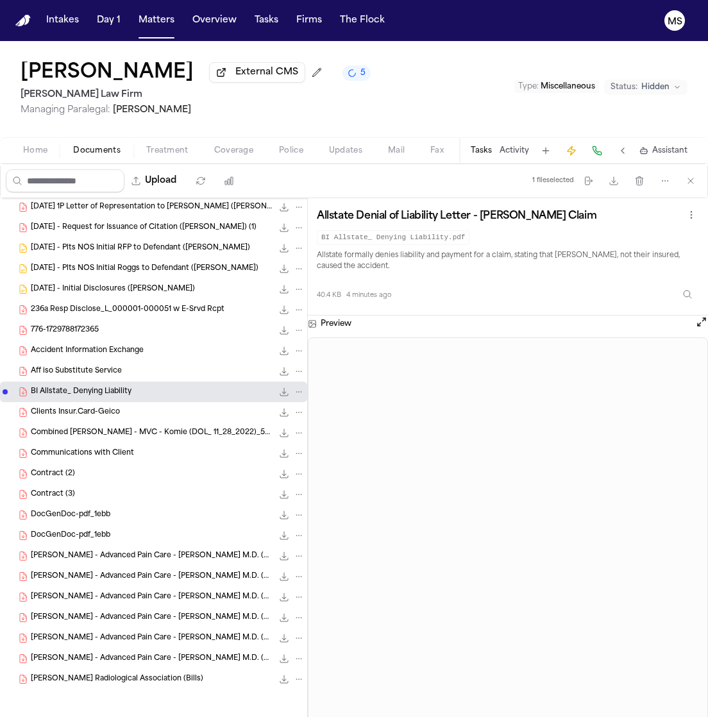
click at [94, 406] on div "Clients Insur.Card-Geico 71.5 KB • PDF" at bounding box center [168, 412] width 274 height 13
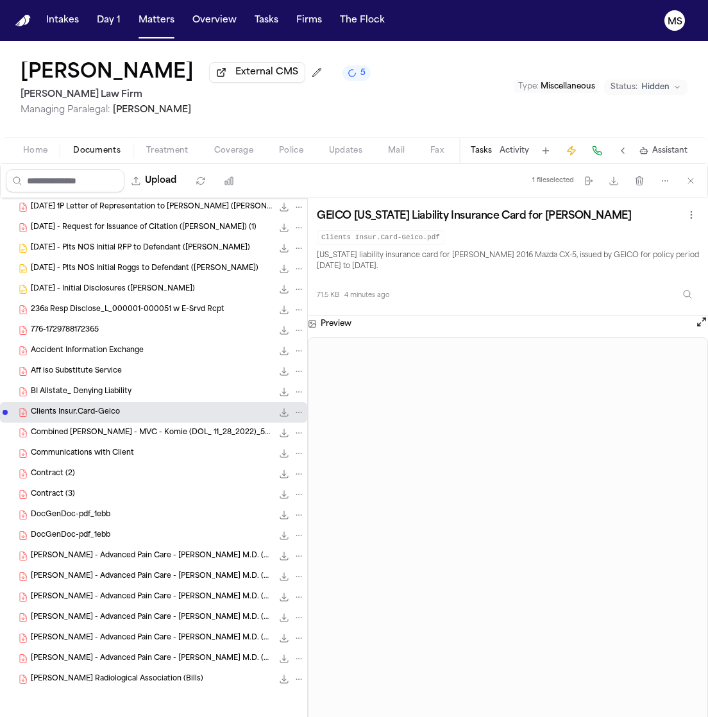
click at [91, 428] on span "Combined [PERSON_NAME] - MVC - Komie (DOL_ 11_28_2022)_5_8" at bounding box center [152, 433] width 242 height 11
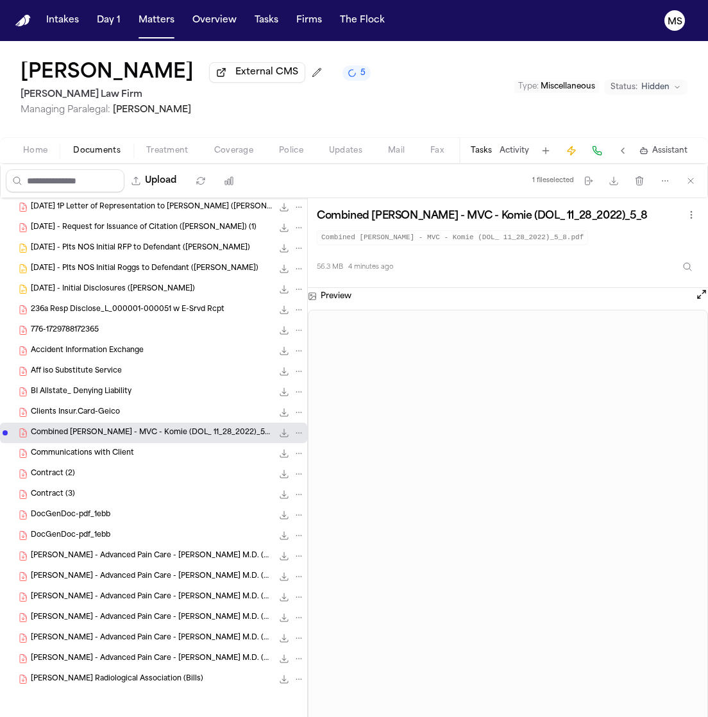
click at [88, 455] on span "Communications with Client" at bounding box center [82, 453] width 103 height 11
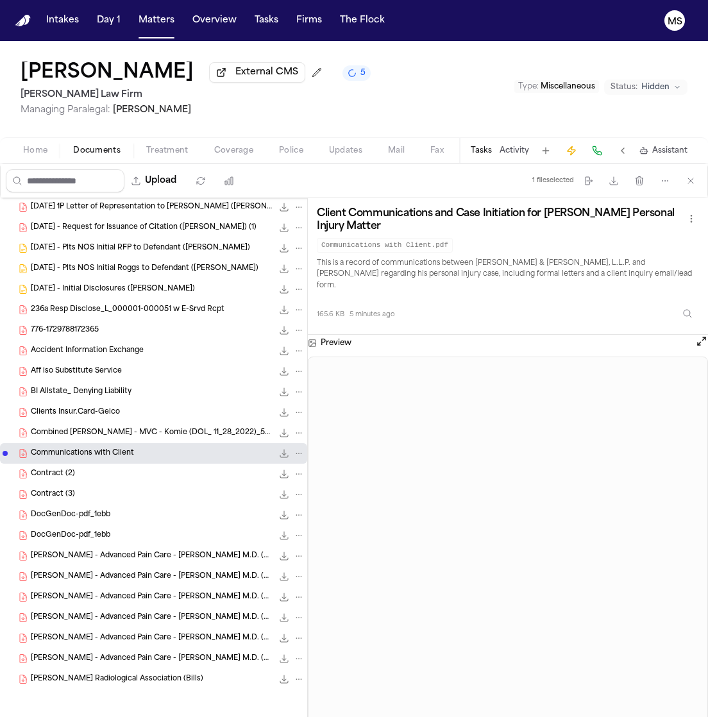
click at [83, 474] on div "Contract (2) 201.4 KB • PDF" at bounding box center [168, 473] width 274 height 13
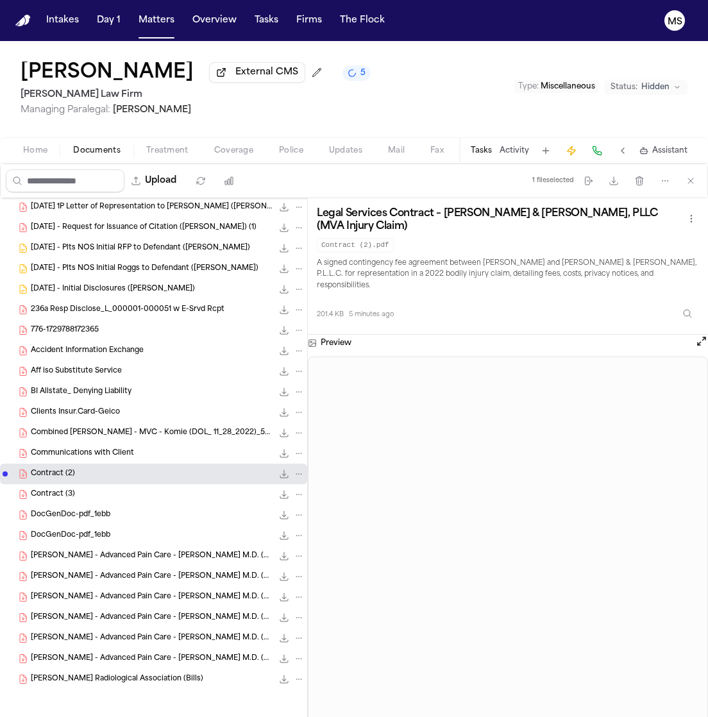
click at [75, 495] on div "Contract (3) 83.5 KB • PDF" at bounding box center [168, 494] width 274 height 13
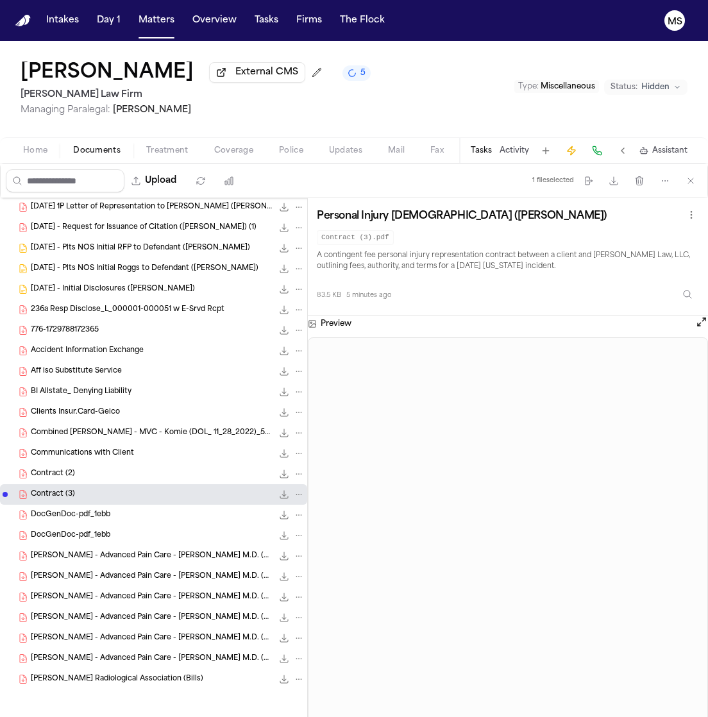
click at [75, 508] on div "DocGenDoc-pdf_1ebb 677.7 KB • PDF" at bounding box center [168, 514] width 274 height 13
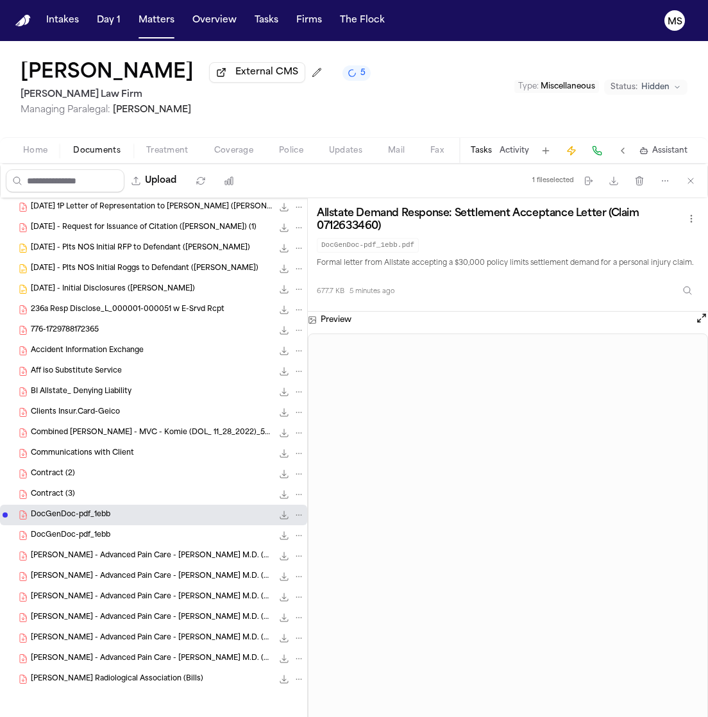
click at [76, 529] on div "DocGenDoc-pdf_1ebb 677.7 KB • PDF" at bounding box center [168, 535] width 274 height 13
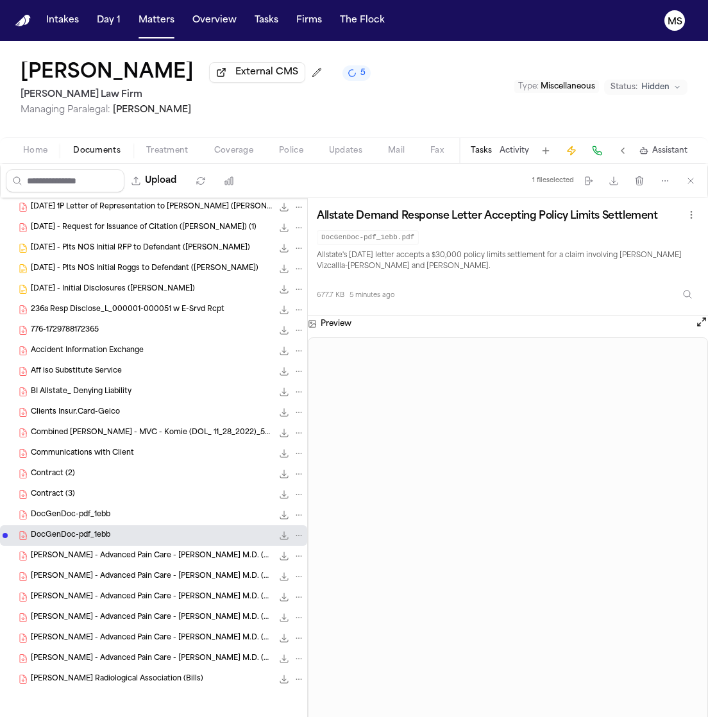
click at [159, 553] on span "[PERSON_NAME] - Advanced Pain Care - [PERSON_NAME] M.D. (Bills)" at bounding box center [152, 556] width 242 height 11
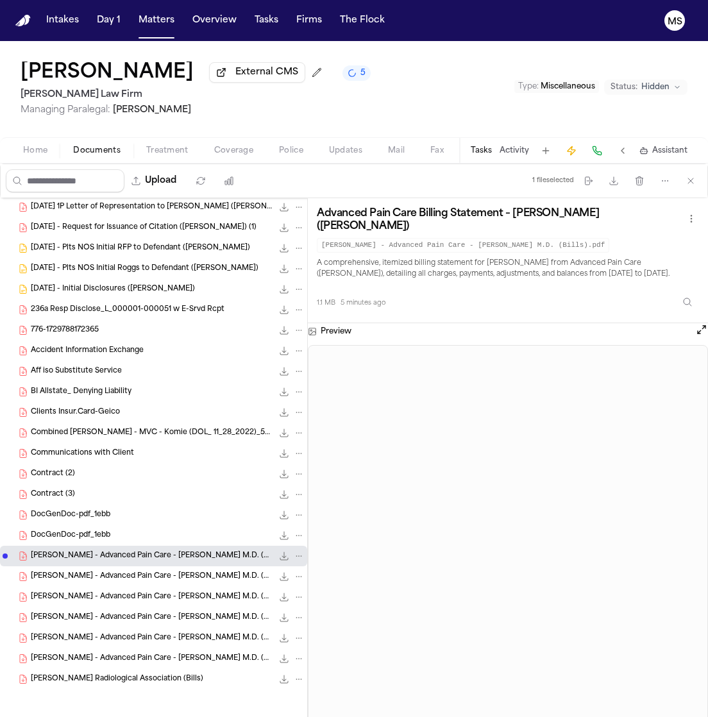
click at [124, 685] on div "[PERSON_NAME] Radiological Association (Bills) 381.0 KB • PDF" at bounding box center [168, 679] width 274 height 13
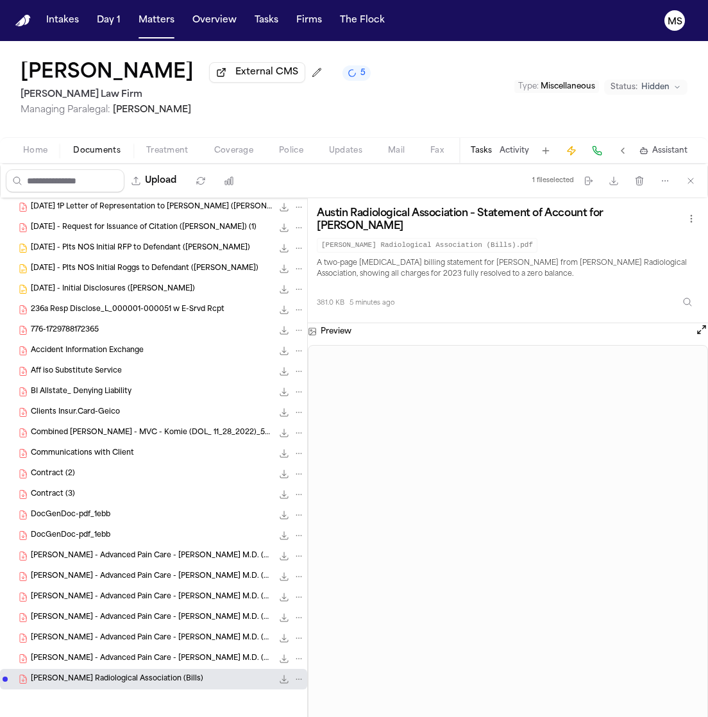
scroll to position [0, 0]
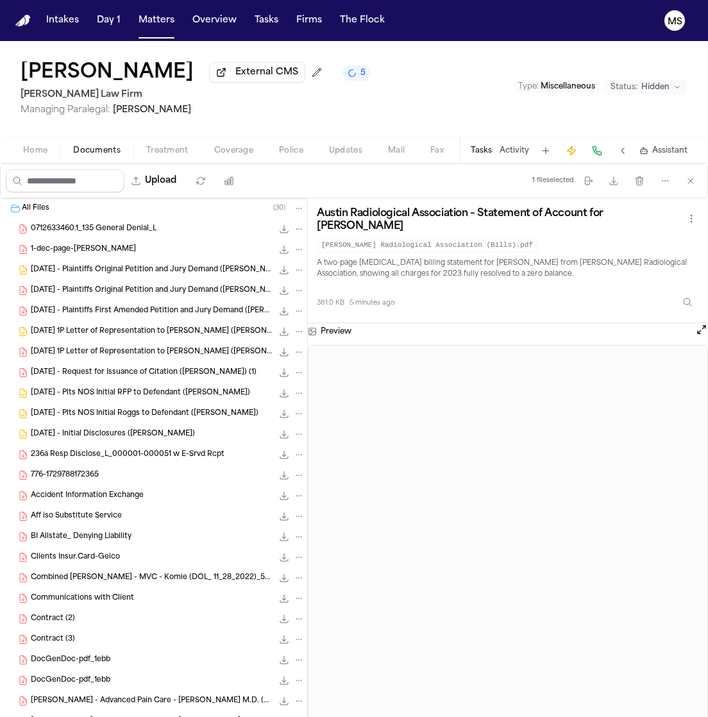
click at [124, 224] on span "0712633460.1_135 General Denial_L" at bounding box center [94, 229] width 126 height 11
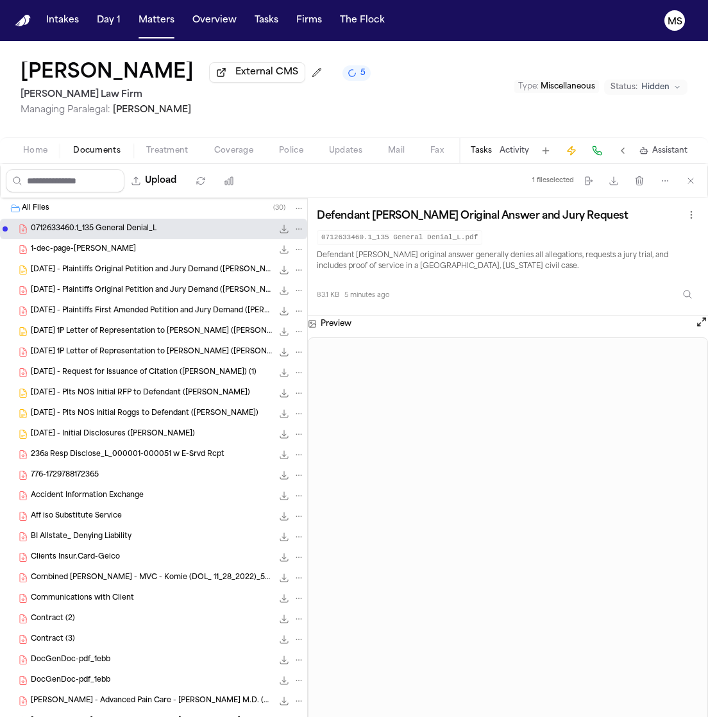
click at [116, 248] on div "1-dec-page-[PERSON_NAME] 218.9 KB • PDF" at bounding box center [168, 249] width 274 height 13
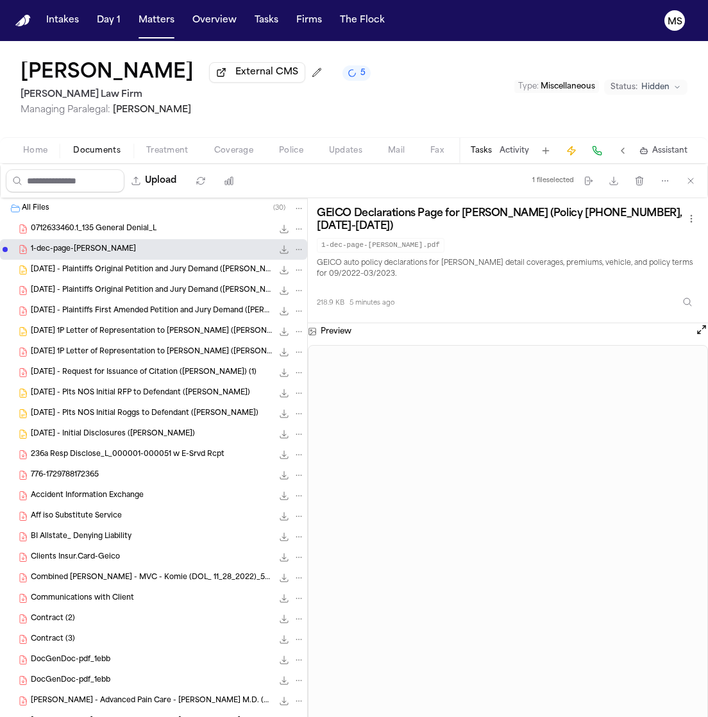
click at [112, 266] on span "[DATE] - Plaintiffs Original Petition and Jury Demand ([PERSON_NAME])" at bounding box center [152, 270] width 242 height 11
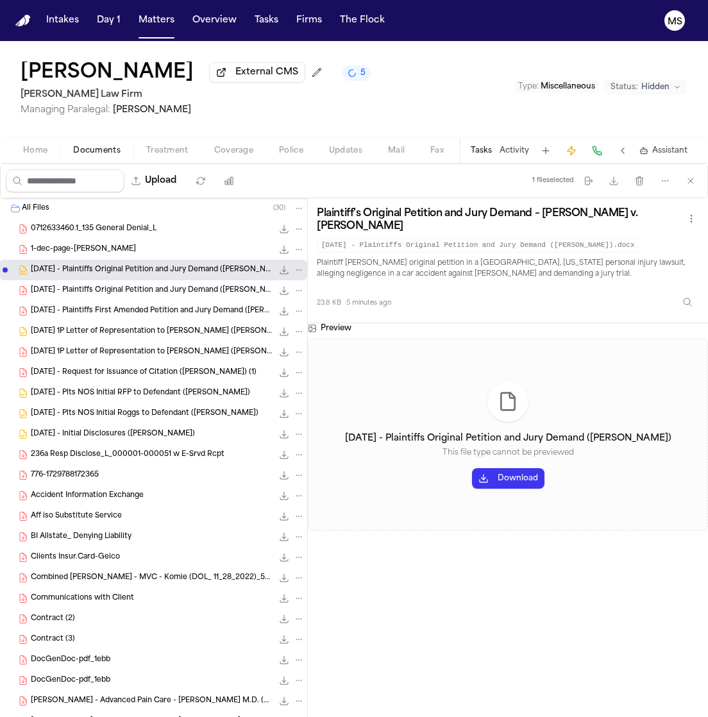
click at [185, 289] on span "[DATE] - Plaintiffs Original Petition and Jury Demand ([PERSON_NAME]) (1)" at bounding box center [152, 290] width 242 height 11
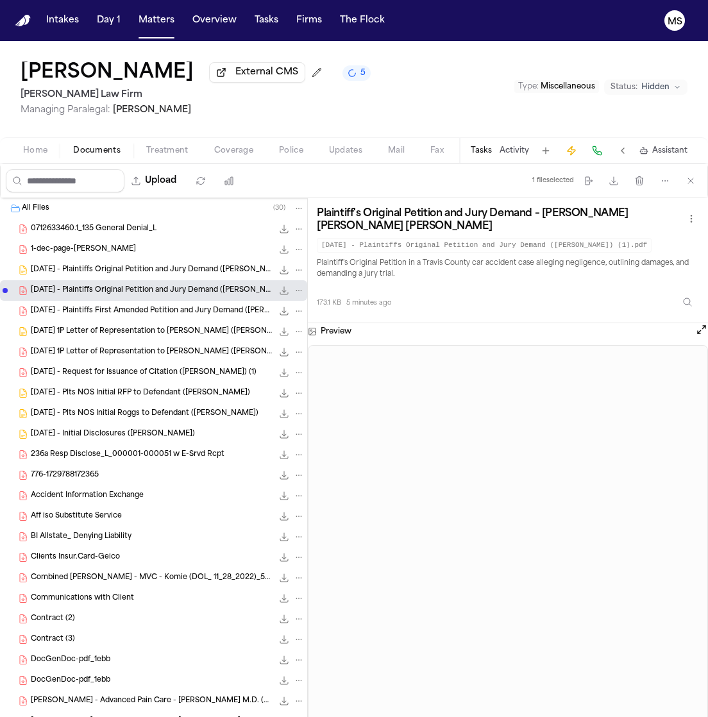
click at [177, 318] on div "[DATE] - Plaintiffs First Amended Petition and Jury Demand ([PERSON_NAME]) (2) …" at bounding box center [153, 311] width 307 height 21
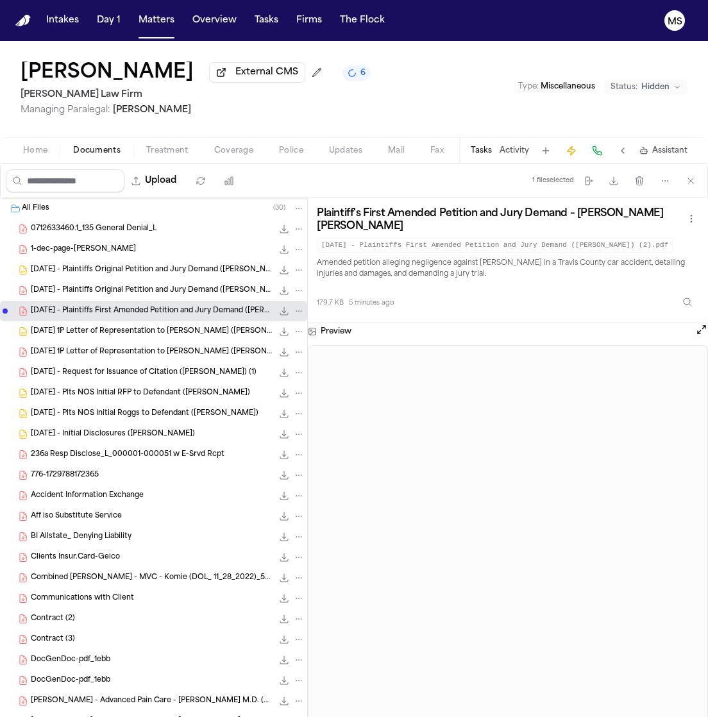
click at [172, 332] on span "[DATE] 1P Letter of Representation to [PERSON_NAME] ([PERSON_NAME])" at bounding box center [152, 331] width 242 height 11
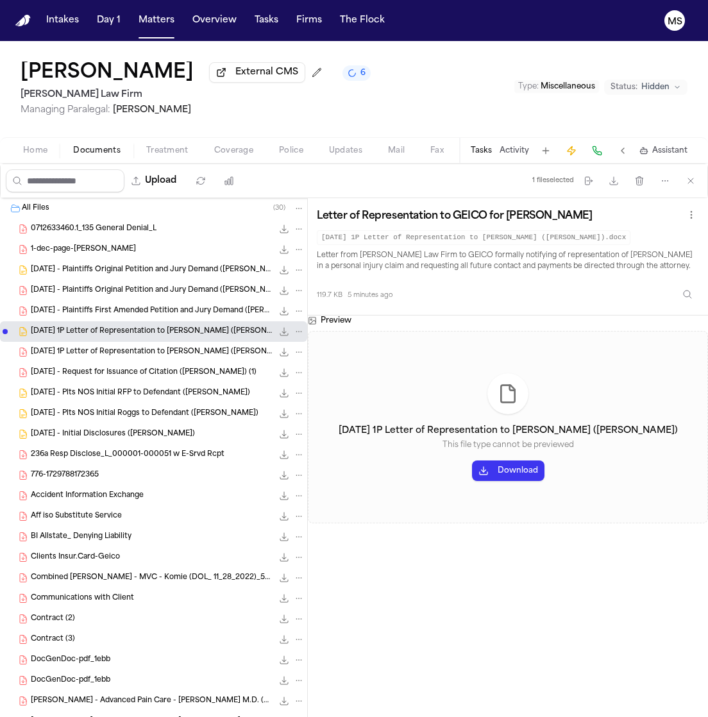
click at [113, 344] on div "[DATE] 1P Letter of Representation to [PERSON_NAME] ([PERSON_NAME]) 112.7 KB • …" at bounding box center [153, 352] width 307 height 21
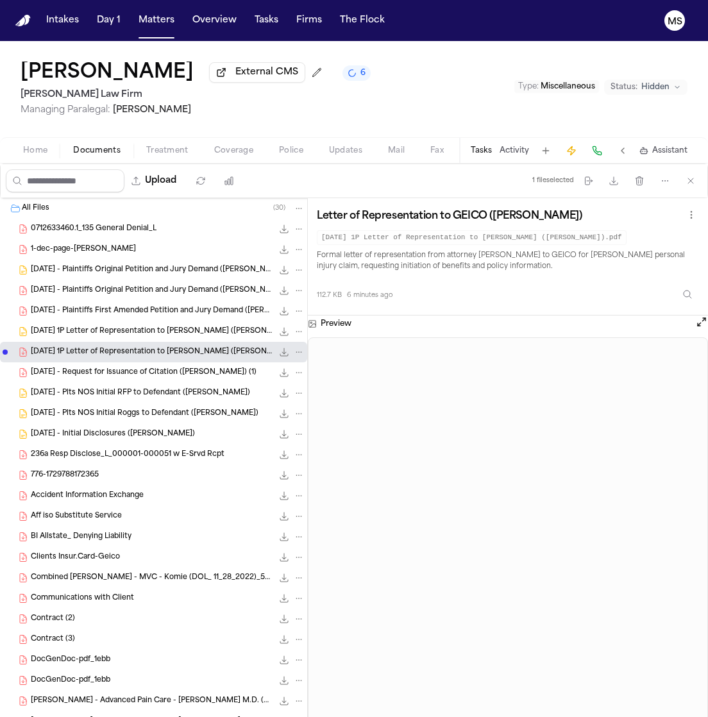
click at [113, 367] on div "[DATE] - Request for Issuance of Citation ([PERSON_NAME]) (1) 106.2 KB • PDF" at bounding box center [168, 372] width 274 height 13
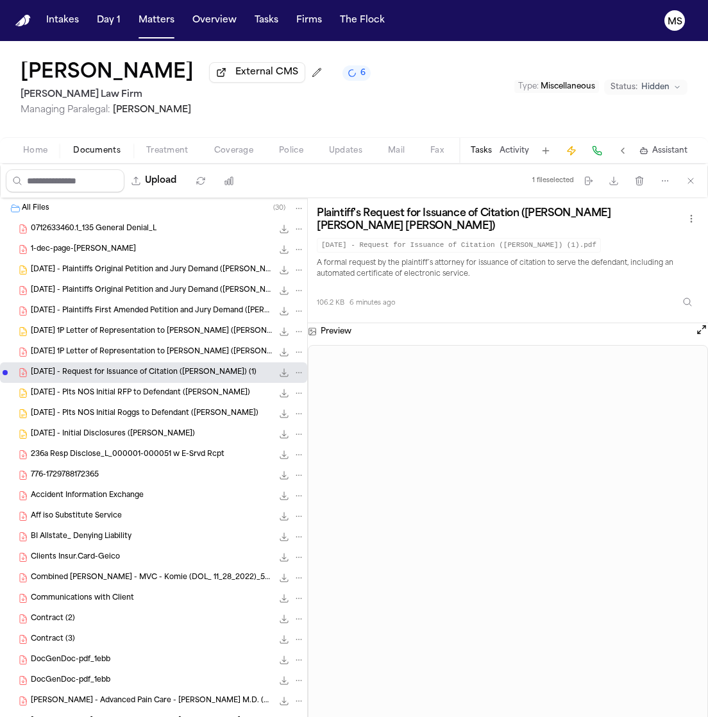
click at [116, 396] on span "[DATE] - Plts NOS Initial RFP to Defendant ([PERSON_NAME])" at bounding box center [140, 393] width 219 height 11
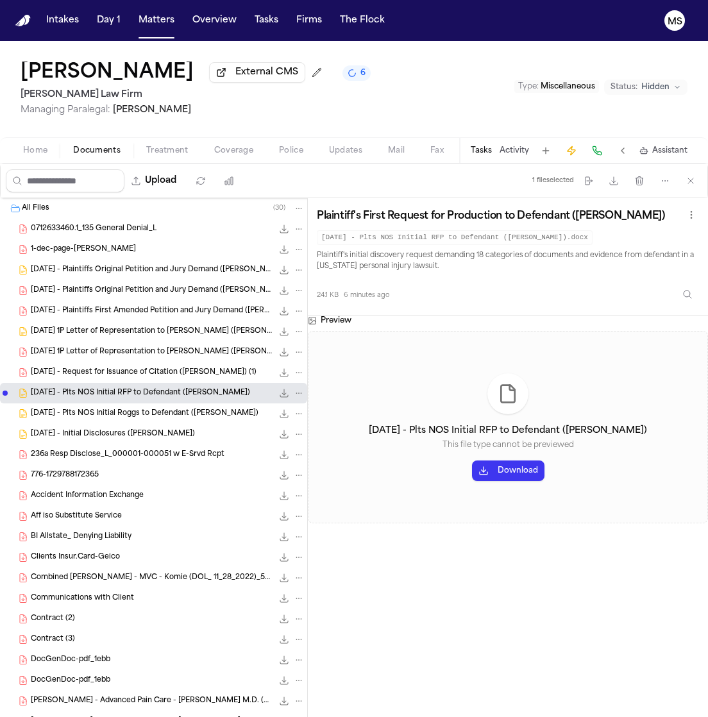
click at [117, 414] on span "[DATE] - Plts NOS Initial Roggs to Defendant ([PERSON_NAME])" at bounding box center [145, 413] width 228 height 11
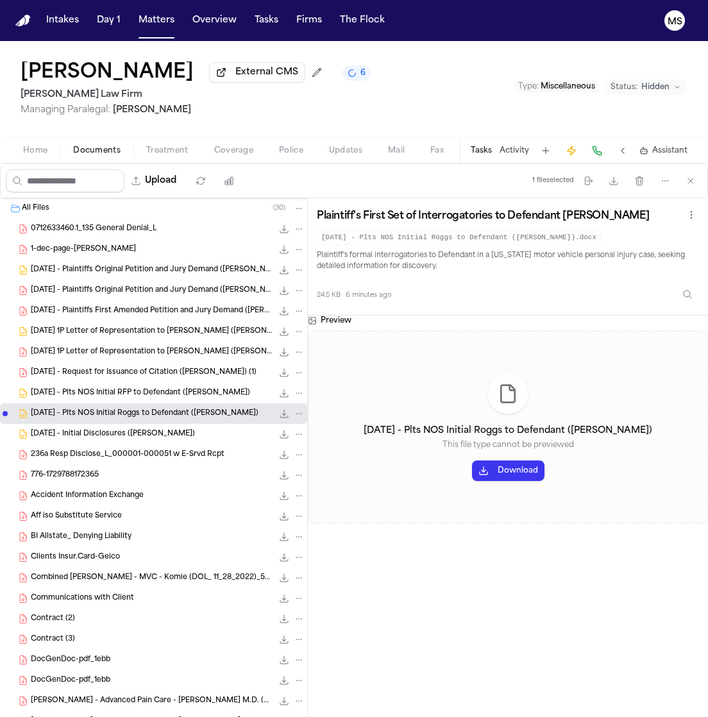
click at [112, 439] on span "[DATE] - Initial Disclosures ([PERSON_NAME])" at bounding box center [113, 434] width 164 height 11
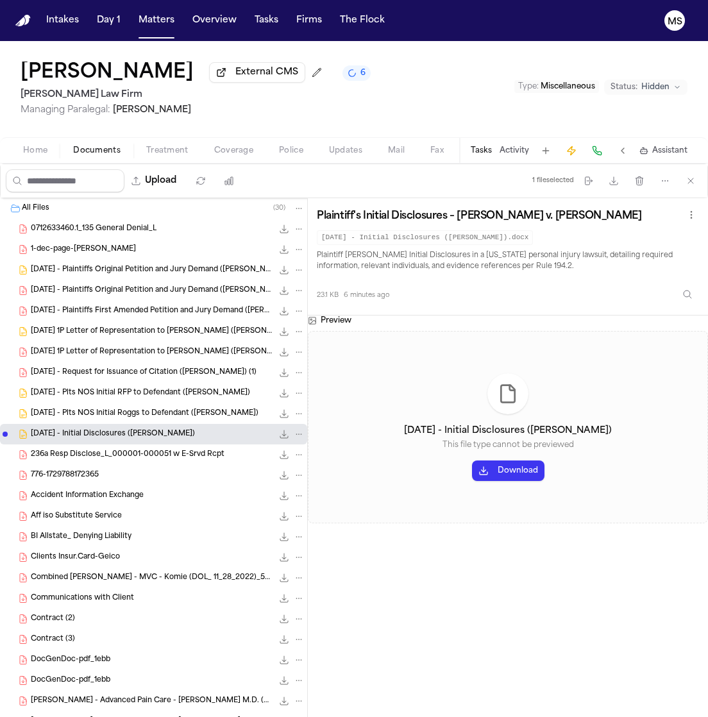
click at [117, 471] on div "776-1729788172365 78.6 KB • PDF" at bounding box center [168, 475] width 274 height 13
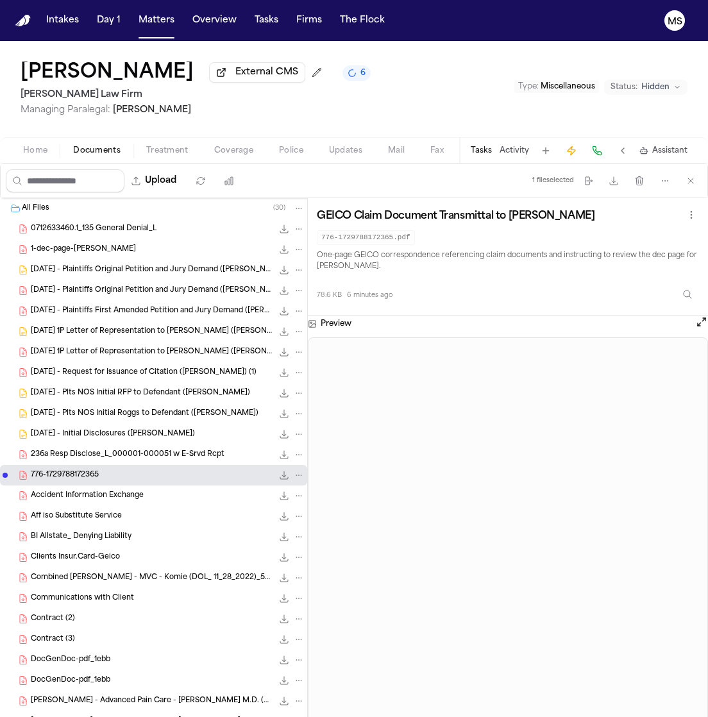
click at [114, 456] on span "236a Resp Disclose_L_000001-000051 w E-Srvd Rcpt" at bounding box center [128, 454] width 194 height 11
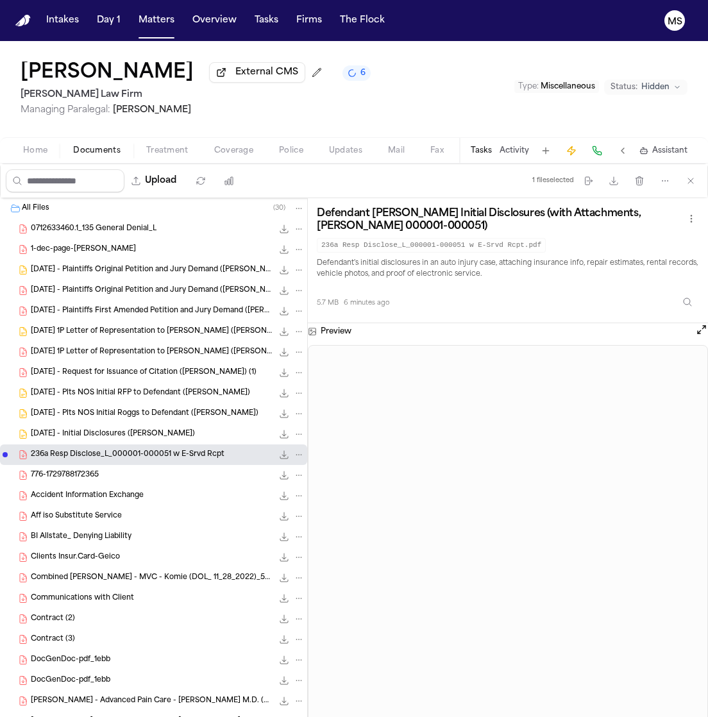
click at [114, 473] on div "776-1729788172365 78.6 KB • PDF" at bounding box center [168, 475] width 274 height 13
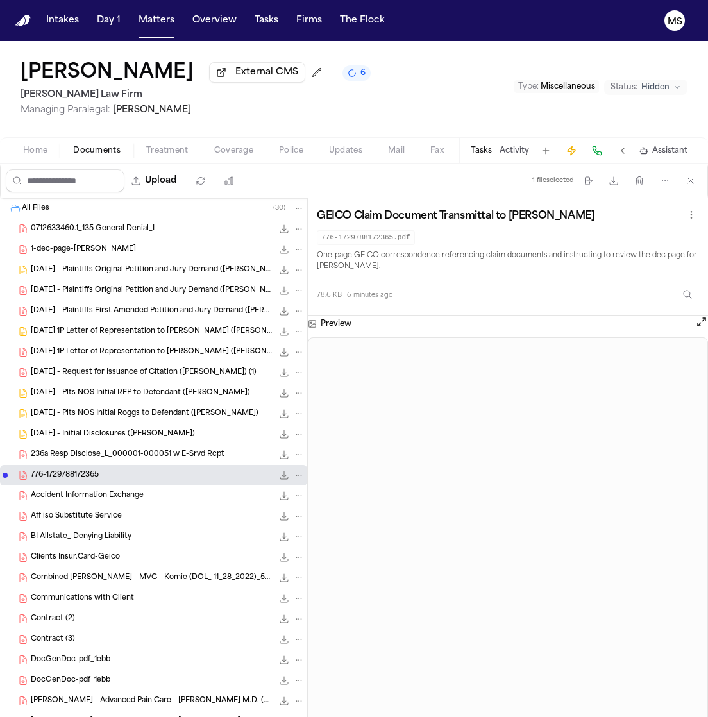
click at [104, 492] on span "Accident Information Exchange" at bounding box center [87, 495] width 113 height 11
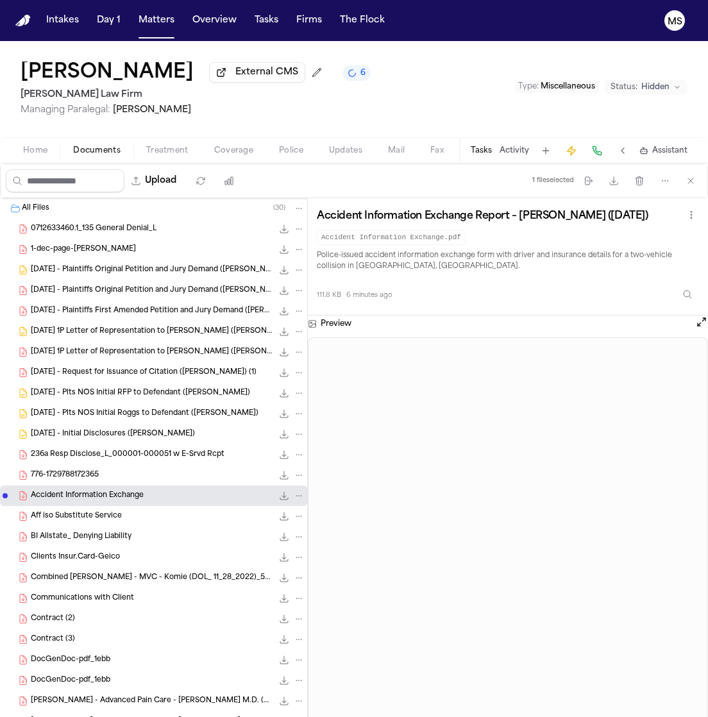
click at [107, 480] on div "776-1729788172365 78.6 KB • PDF" at bounding box center [168, 475] width 274 height 13
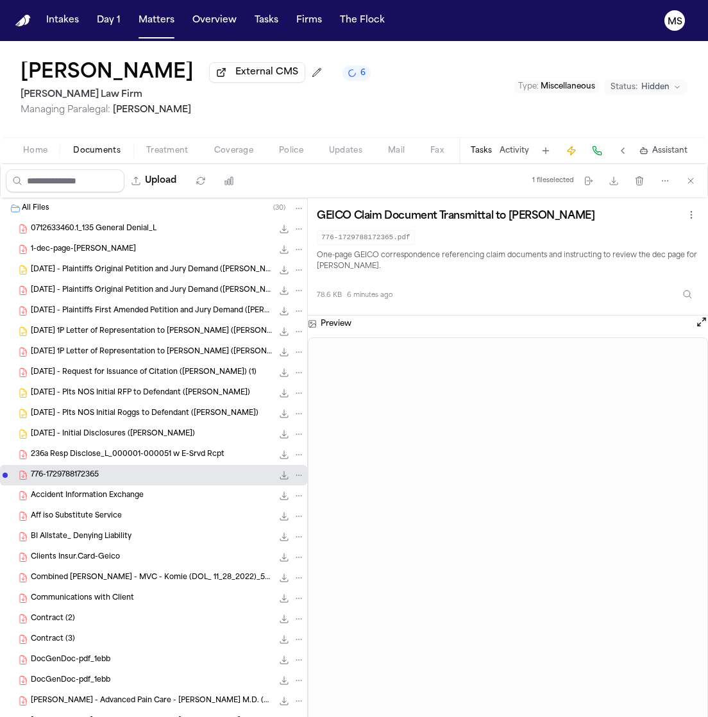
click at [185, 489] on div "Accident Information Exchange 111.8 KB • PDF" at bounding box center [168, 495] width 274 height 13
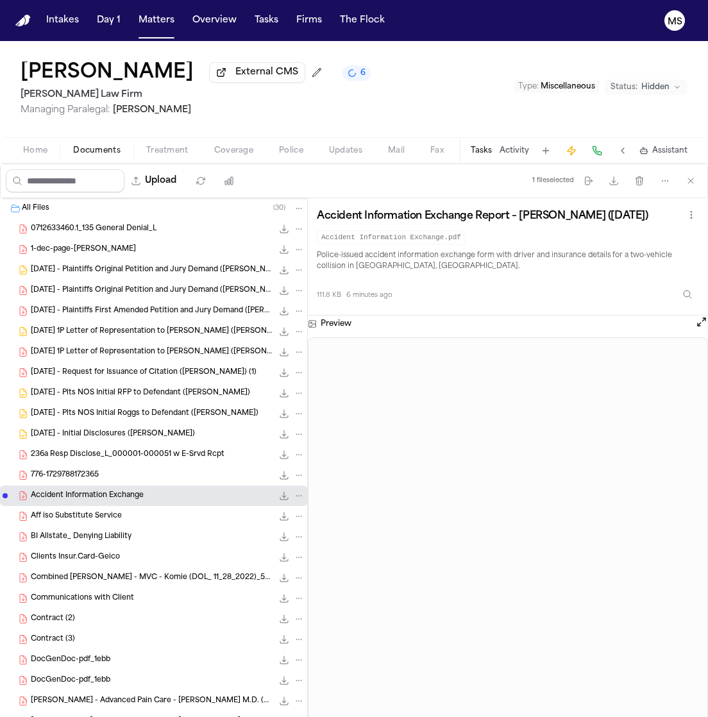
click at [167, 514] on div "Aff iso Substitute Service 290.2 KB • PDF" at bounding box center [168, 516] width 274 height 13
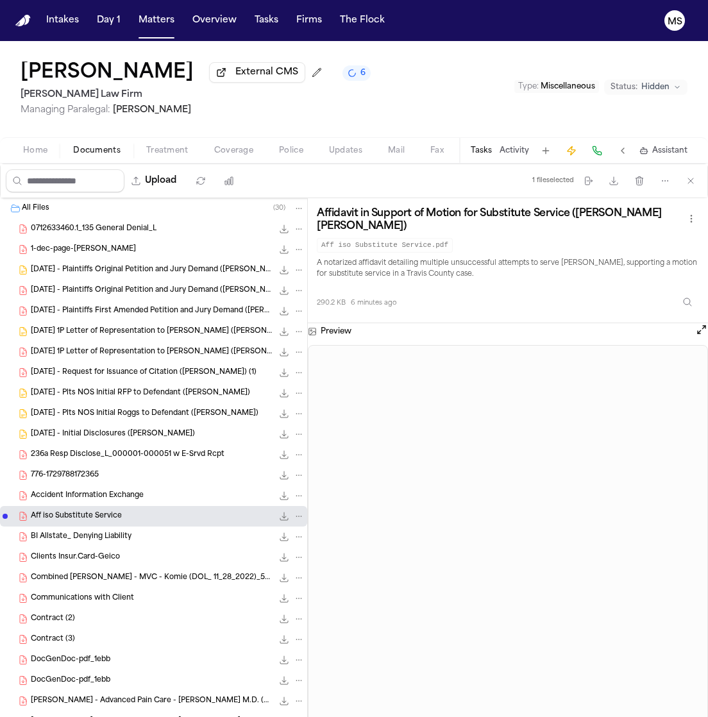
click at [155, 538] on div "BI Allstate_ Denying Liability 40.4 KB • PDF" at bounding box center [168, 536] width 274 height 13
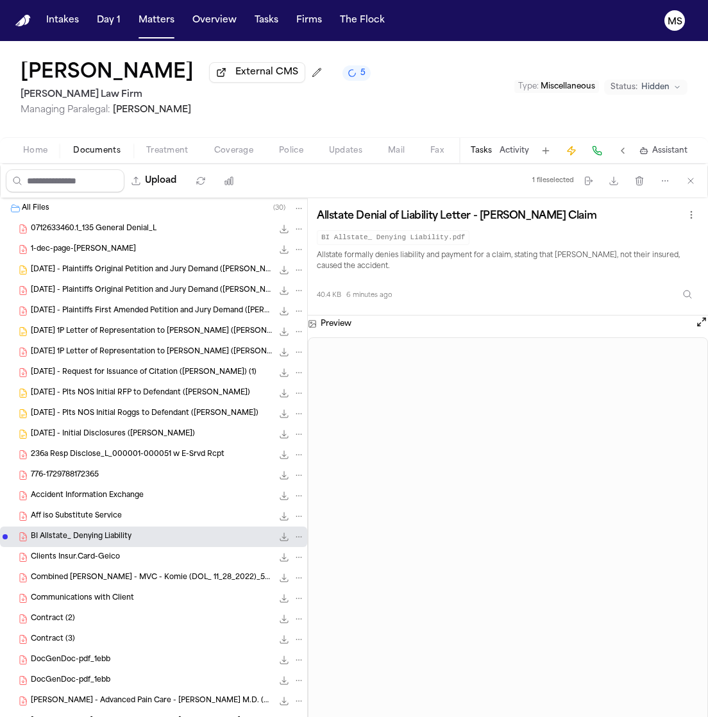
click at [149, 565] on div "Clients Insur.Card-Geico 71.5 KB • PDF" at bounding box center [153, 557] width 307 height 21
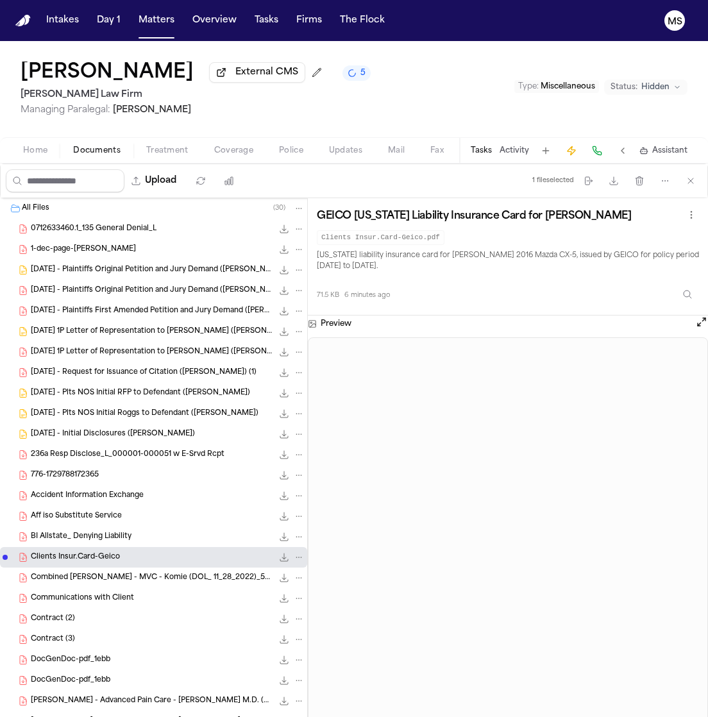
click at [149, 576] on span "Combined [PERSON_NAME] - MVC - Komie (DOL_ 11_28_2022)_5_8" at bounding box center [152, 578] width 242 height 11
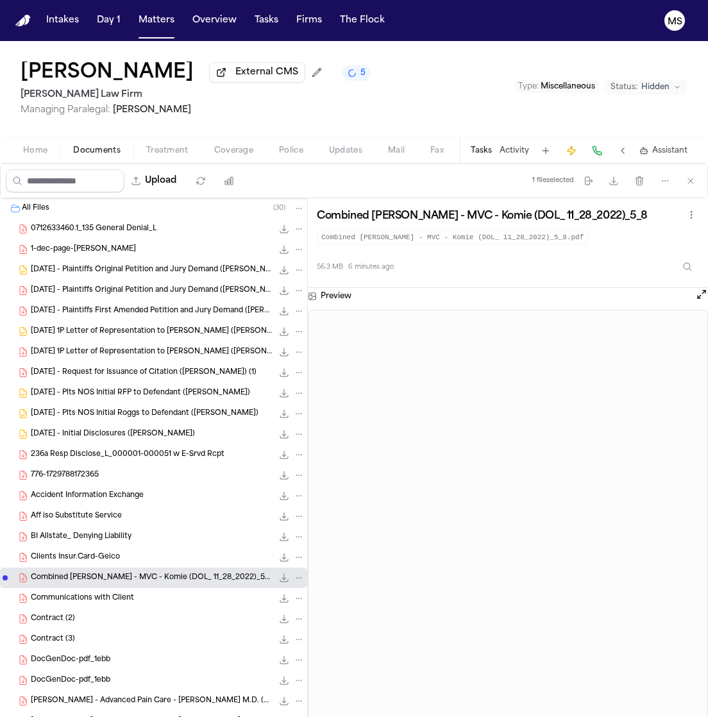
click at [139, 599] on div "Communications with Client 165.6 KB • PDF" at bounding box center [168, 598] width 274 height 13
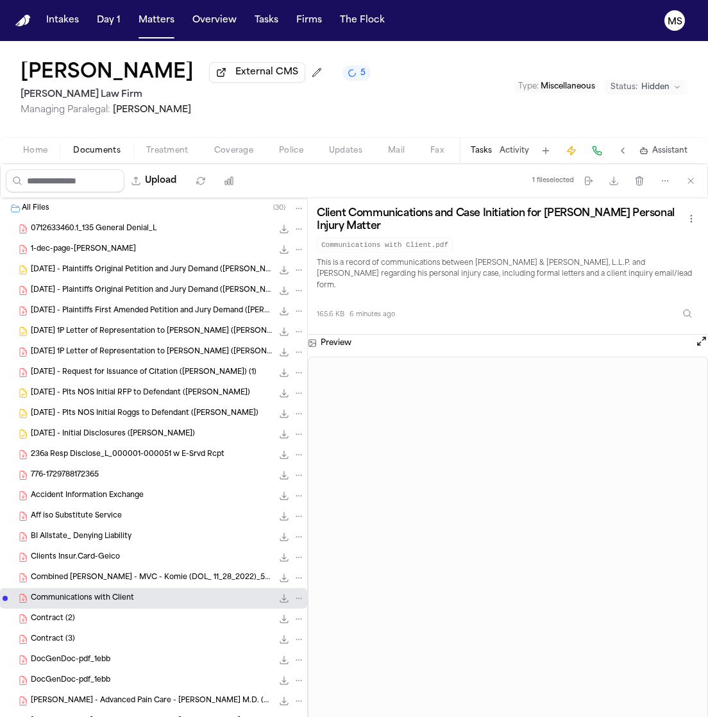
click at [130, 615] on div "Contract (2) 201.4 KB • PDF" at bounding box center [168, 618] width 274 height 13
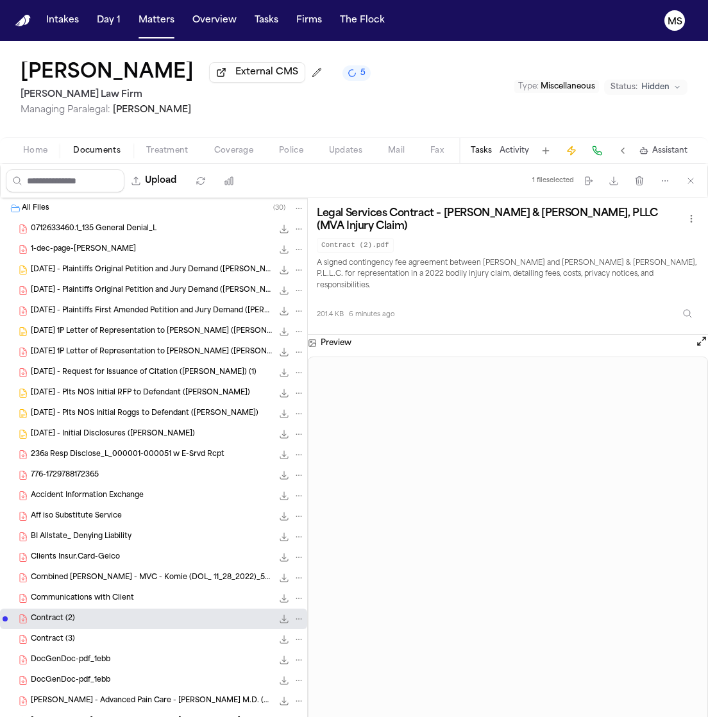
click at [126, 628] on div "Contract (2) 201.4 KB • PDF" at bounding box center [153, 618] width 307 height 21
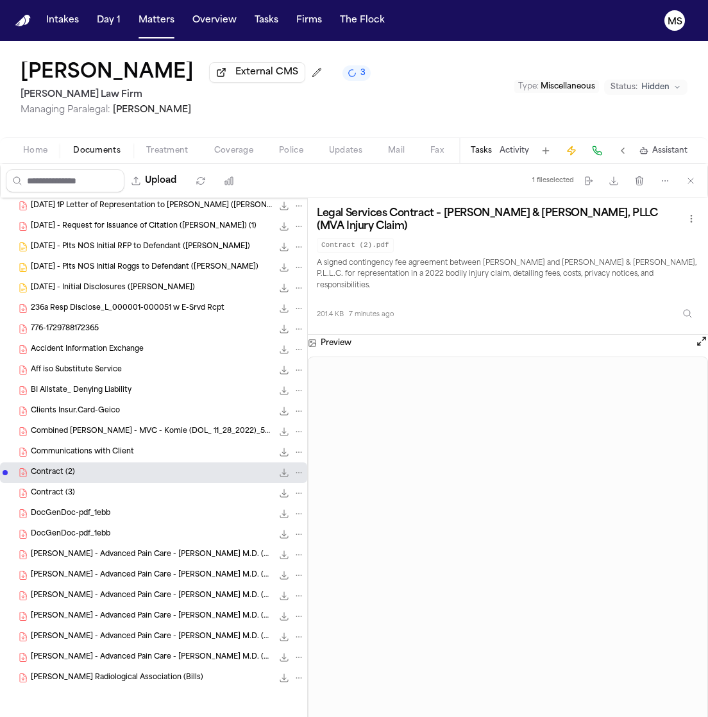
click at [103, 444] on div "Communications with Client 165.6 KB • PDF" at bounding box center [153, 452] width 307 height 21
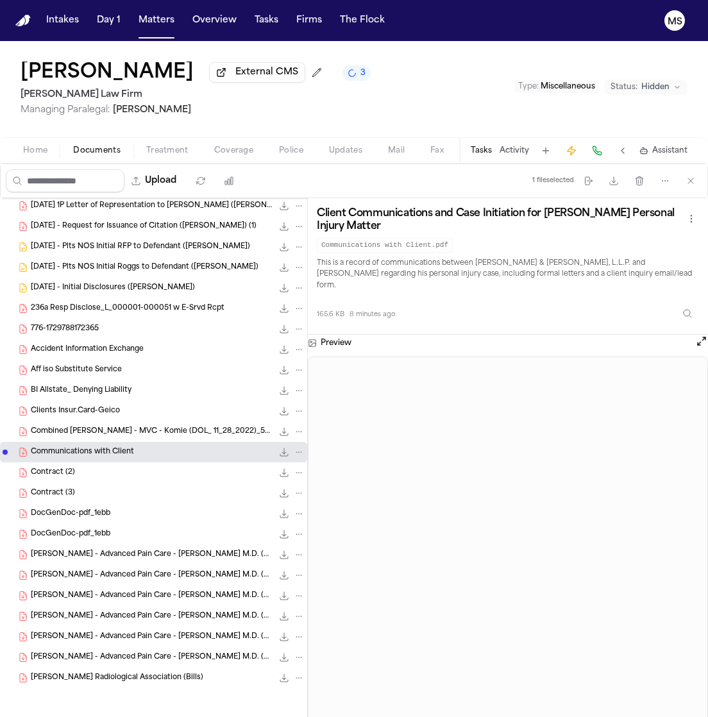
scroll to position [0, 0]
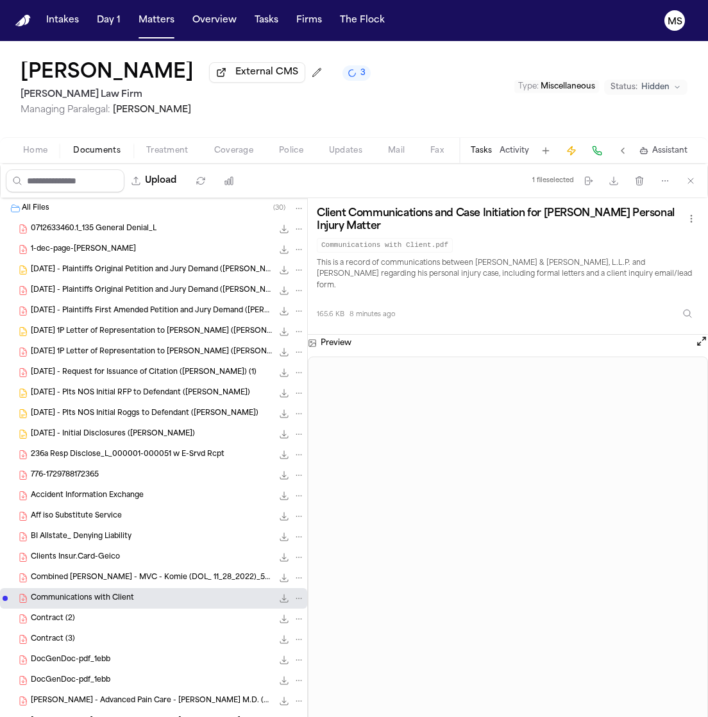
click at [206, 255] on div "1-dec-page-[PERSON_NAME] 218.9 KB • PDF" at bounding box center [168, 249] width 274 height 13
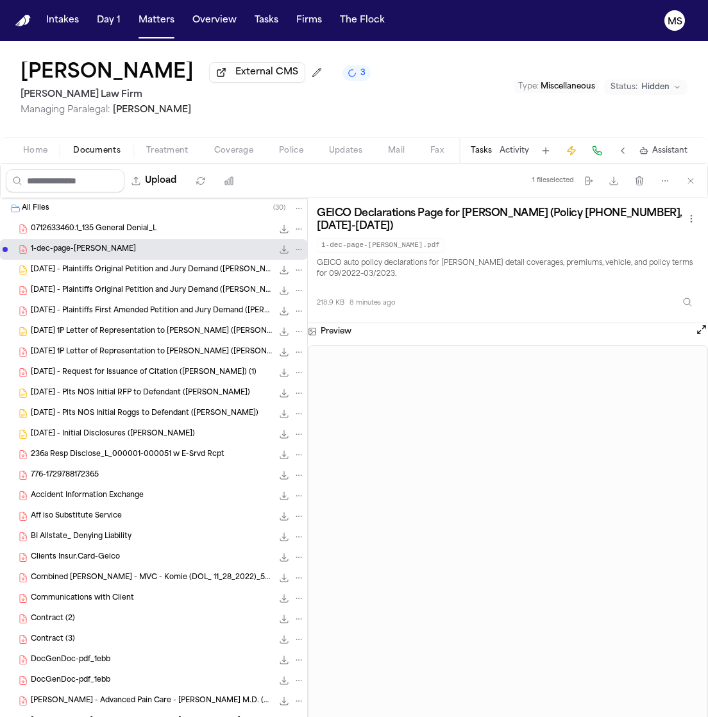
click at [176, 233] on div "0712633460.1_135 General Denial_L 83.1 KB • PDF" at bounding box center [168, 228] width 274 height 13
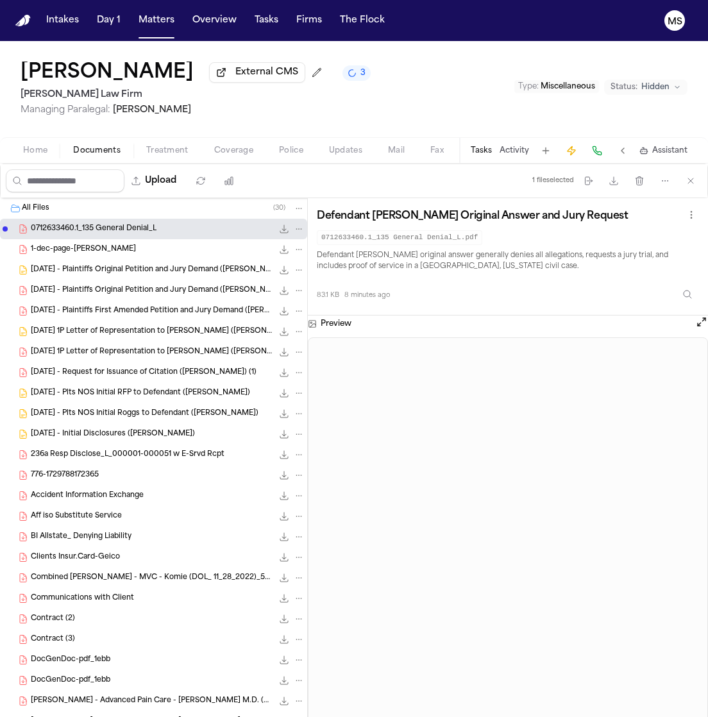
click at [176, 246] on div "1-dec-page-[PERSON_NAME] 218.9 KB • PDF" at bounding box center [168, 249] width 274 height 13
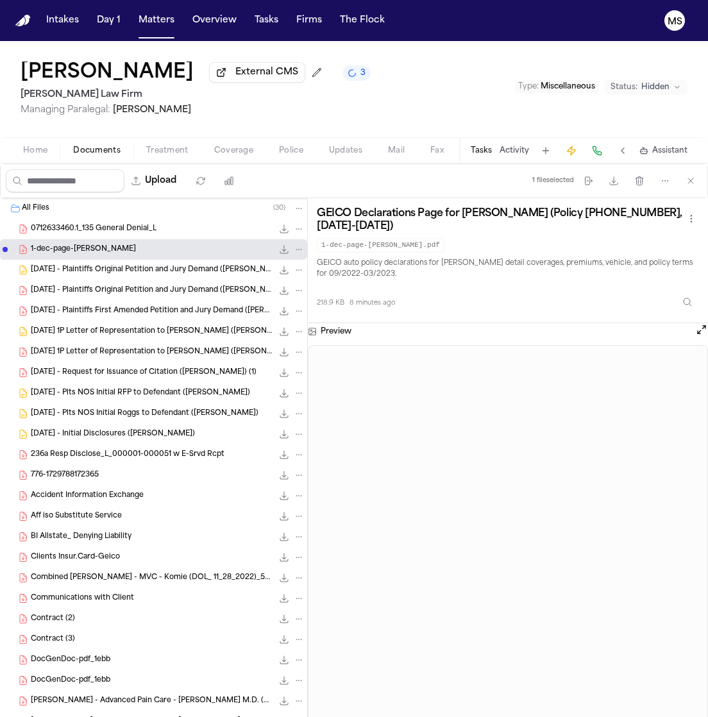
click at [170, 272] on span "[DATE] - Plaintiffs Original Petition and Jury Demand ([PERSON_NAME])" at bounding box center [152, 270] width 242 height 11
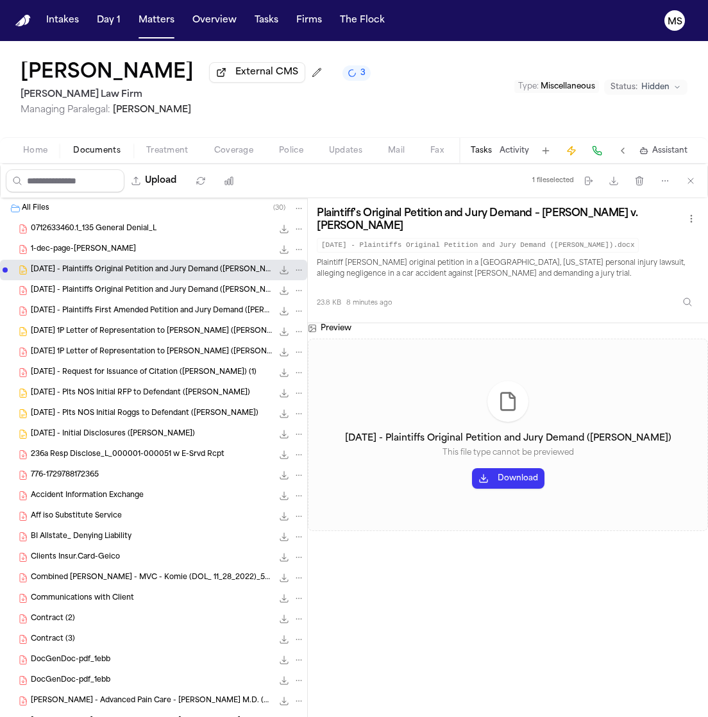
click at [170, 290] on span "[DATE] - Plaintiffs Original Petition and Jury Demand ([PERSON_NAME]) (1)" at bounding box center [152, 290] width 242 height 11
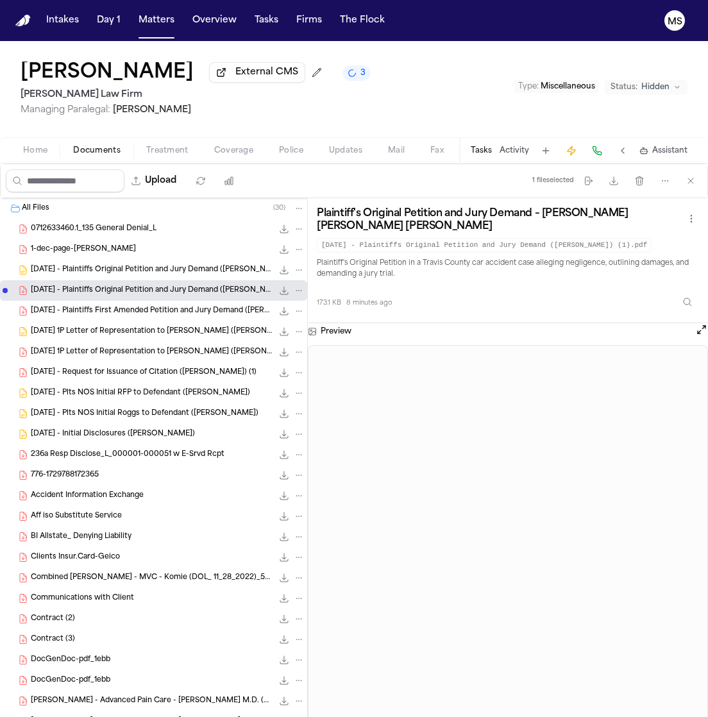
click at [168, 306] on span "[DATE] - Plaintiffs First Amended Petition and Jury Demand ([PERSON_NAME]) (2)" at bounding box center [152, 311] width 242 height 11
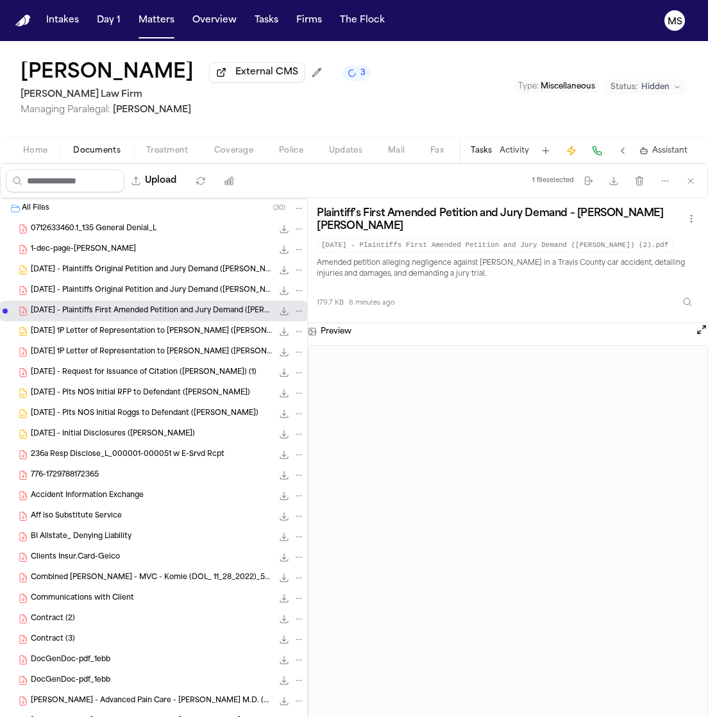
click at [166, 331] on span "[DATE] 1P Letter of Representation to [PERSON_NAME] ([PERSON_NAME])" at bounding box center [152, 331] width 242 height 11
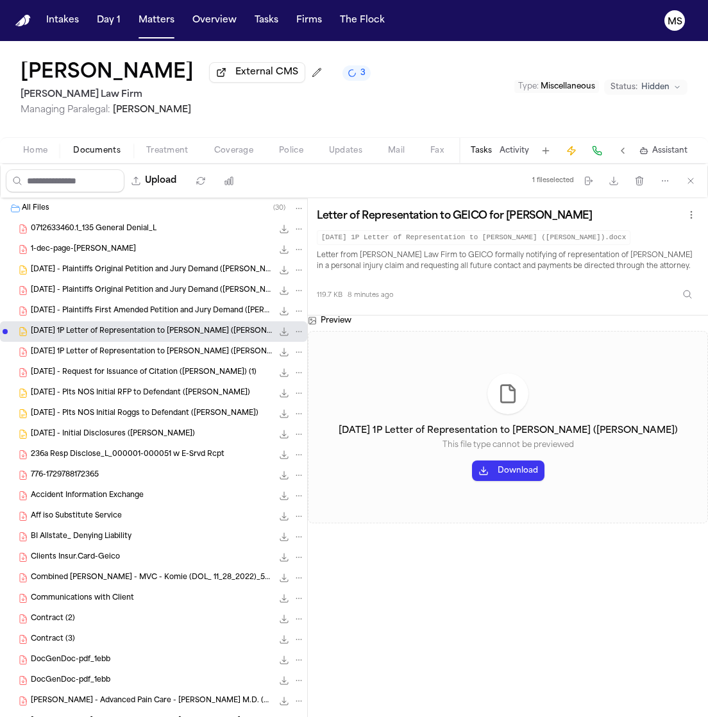
click at [165, 351] on span "[DATE] 1P Letter of Representation to [PERSON_NAME] ([PERSON_NAME])" at bounding box center [152, 352] width 242 height 11
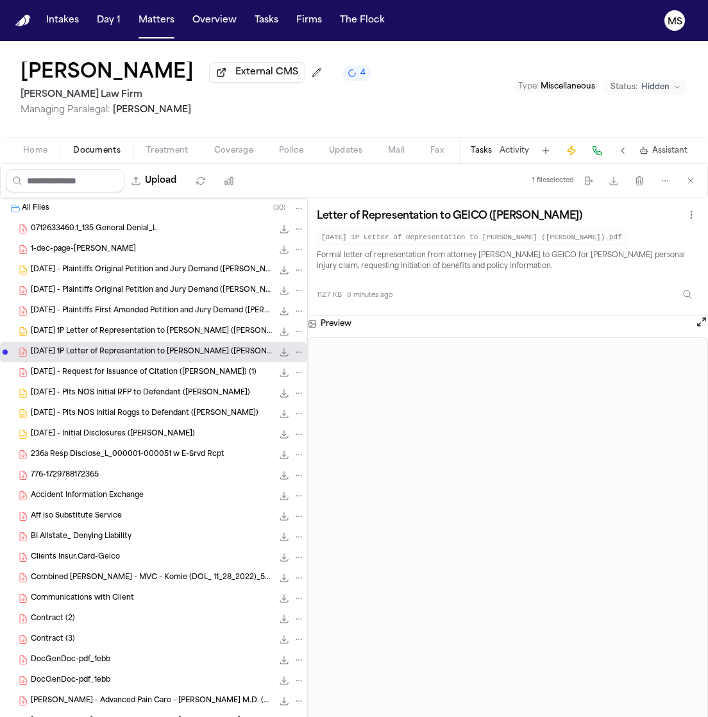
click at [164, 367] on div "[DATE] - Request for Issuance of Citation ([PERSON_NAME]) (1) 106.2 KB • PDF" at bounding box center [168, 372] width 274 height 13
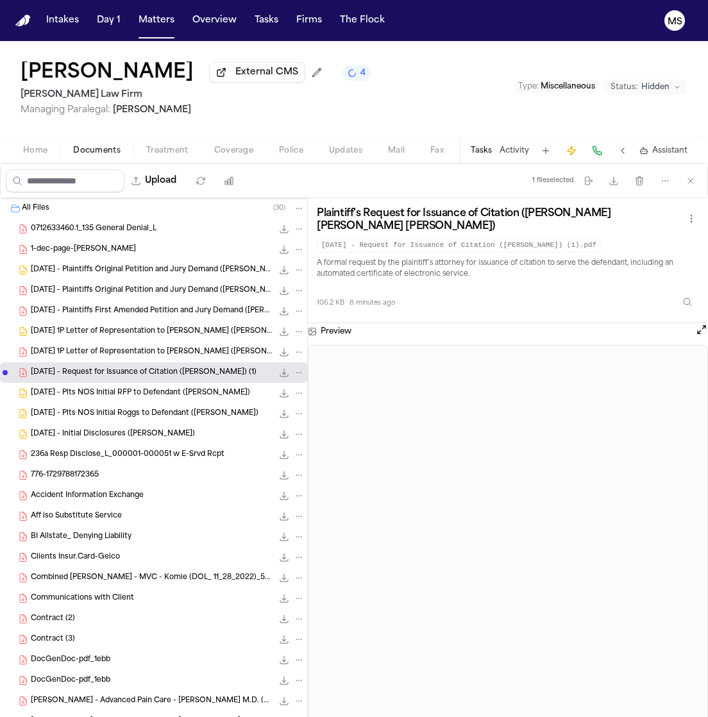
click at [164, 385] on div "[DATE] - Plts NOS Initial RFP to Defendant ([PERSON_NAME]) 24.1 KB • DOCX" at bounding box center [153, 393] width 307 height 21
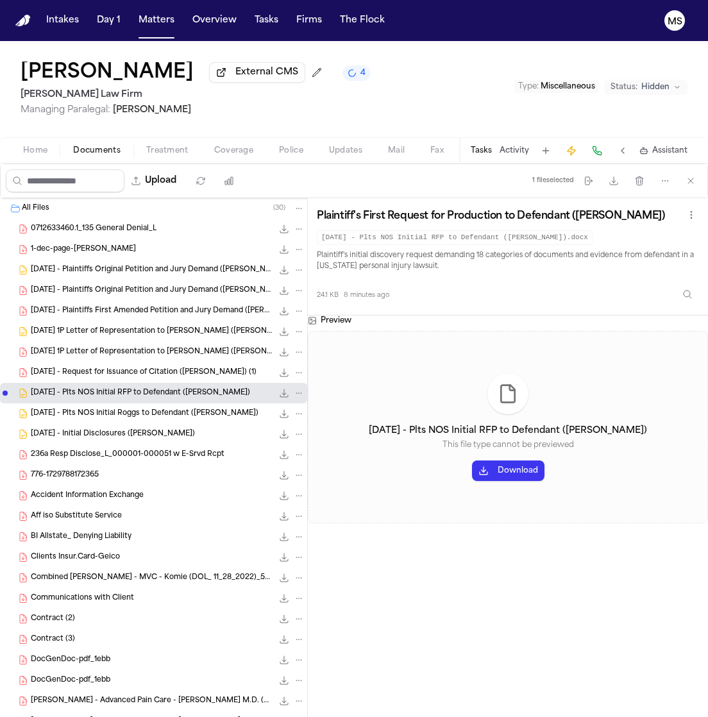
click at [167, 410] on span "[DATE] - Plts NOS Initial Roggs to Defendant ([PERSON_NAME])" at bounding box center [145, 413] width 228 height 11
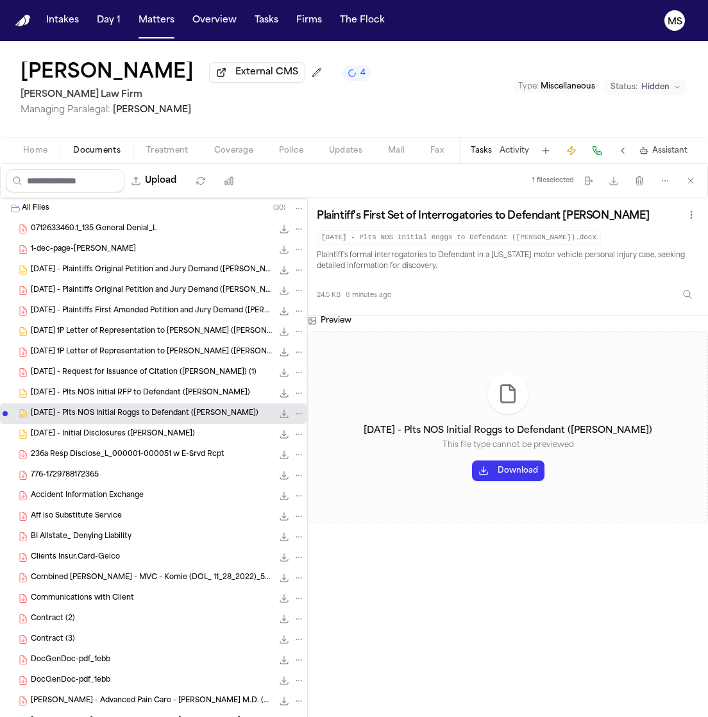
click at [162, 431] on span "[DATE] - Initial Disclosures ([PERSON_NAME])" at bounding box center [113, 434] width 164 height 11
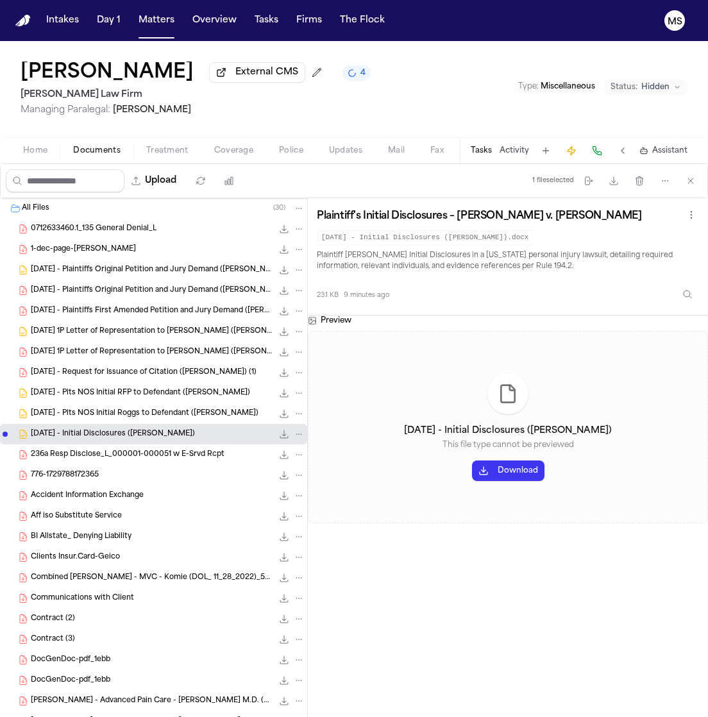
click at [162, 451] on span "236a Resp Disclose_L_000001-000051 w E-Srvd Rcpt" at bounding box center [128, 454] width 194 height 11
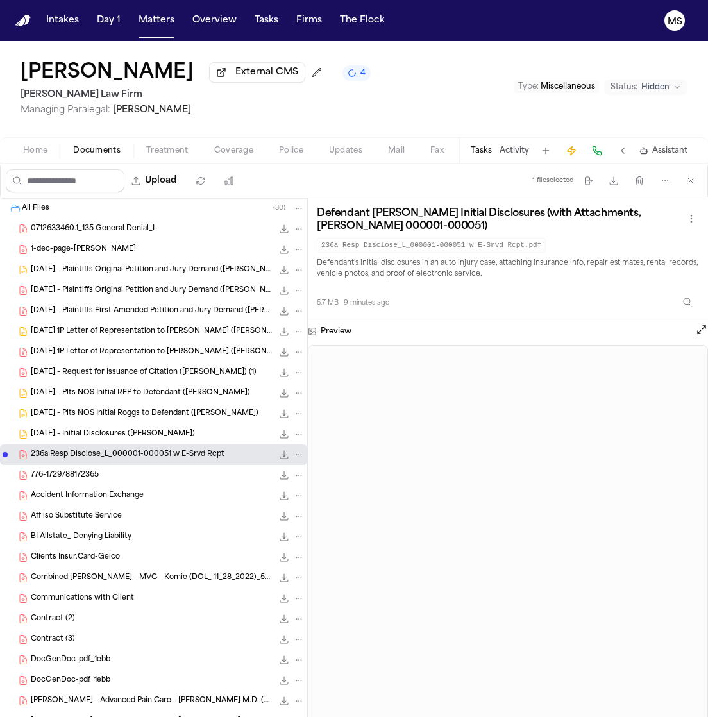
click at [152, 472] on div "776-1729788172365 78.6 KB • PDF" at bounding box center [168, 475] width 274 height 13
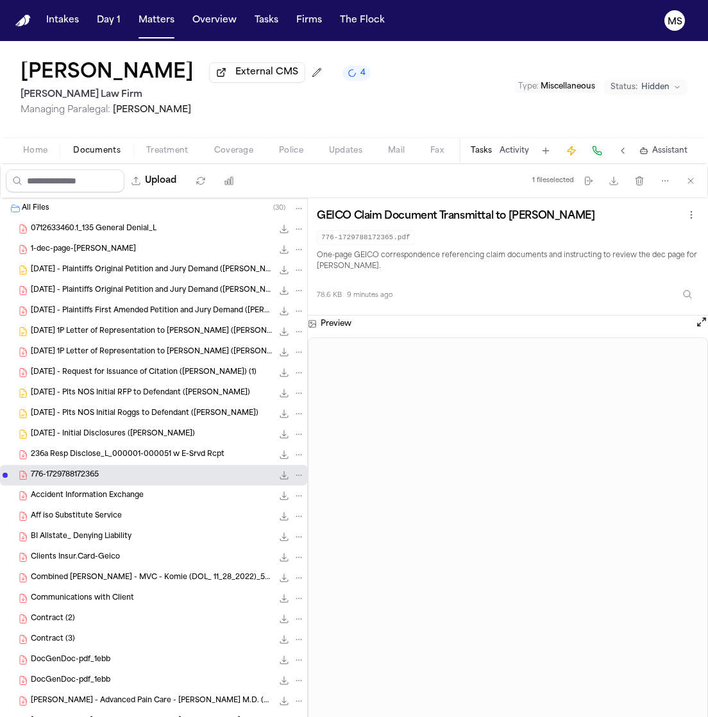
click at [146, 496] on div "Accident Information Exchange 111.8 KB • PDF" at bounding box center [168, 495] width 274 height 13
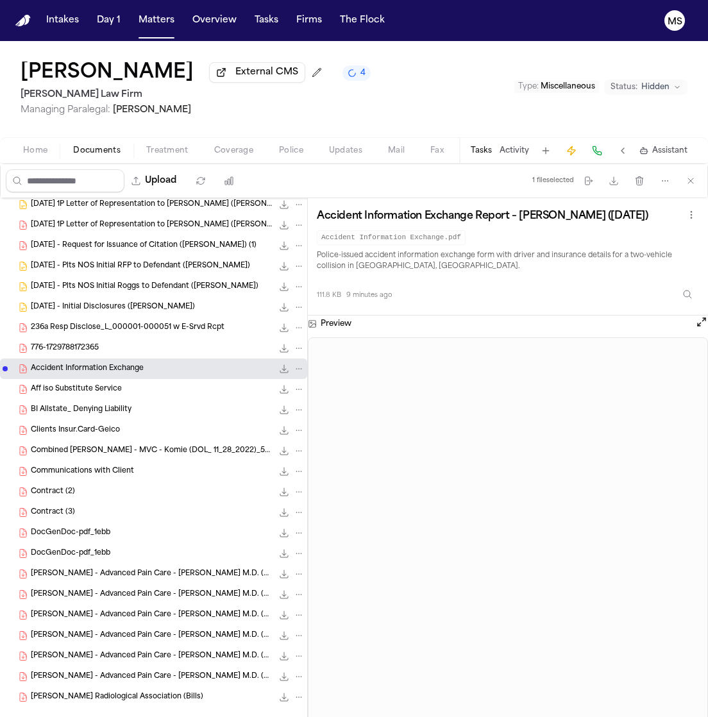
scroll to position [146, 0]
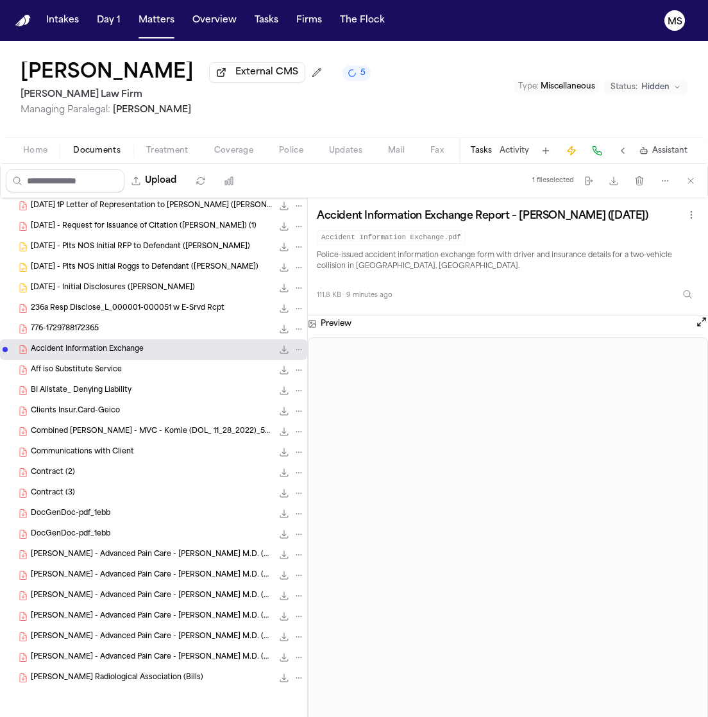
click at [121, 351] on span "Accident Information Exchange" at bounding box center [87, 349] width 113 height 11
click at [3, 495] on span "File: Contract (3)" at bounding box center [5, 493] width 8 height 8
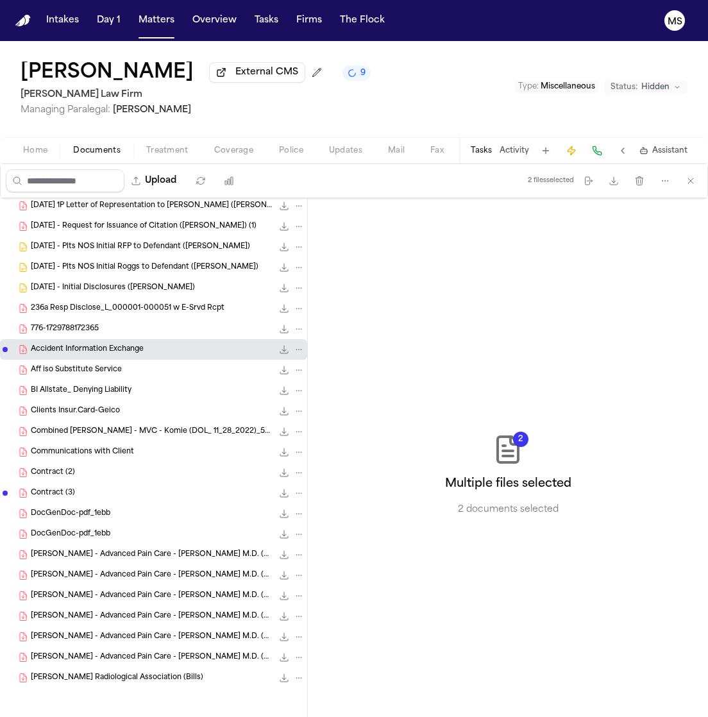
click at [169, 351] on div "Accident Information Exchange 111.8 KB • PDF" at bounding box center [168, 349] width 274 height 13
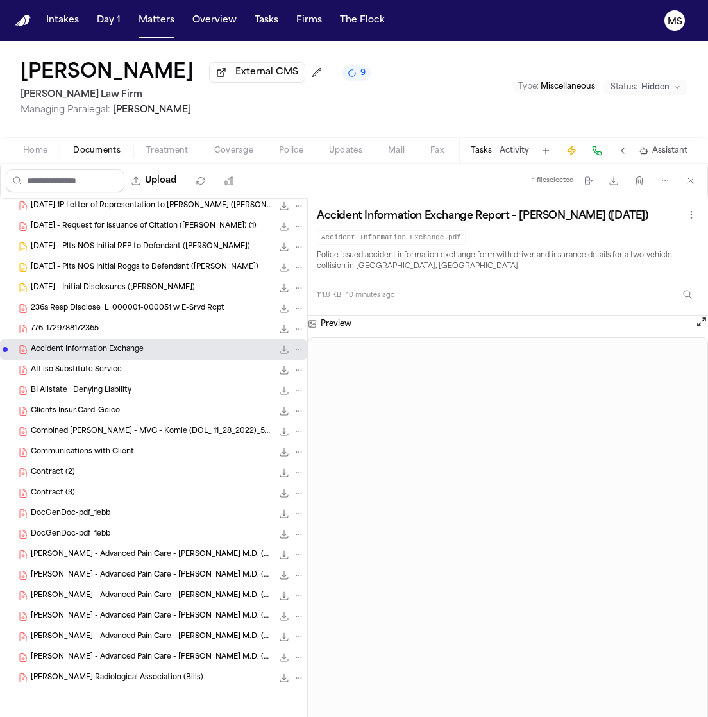
click at [115, 373] on span "Aff iso Substitute Service" at bounding box center [76, 370] width 91 height 11
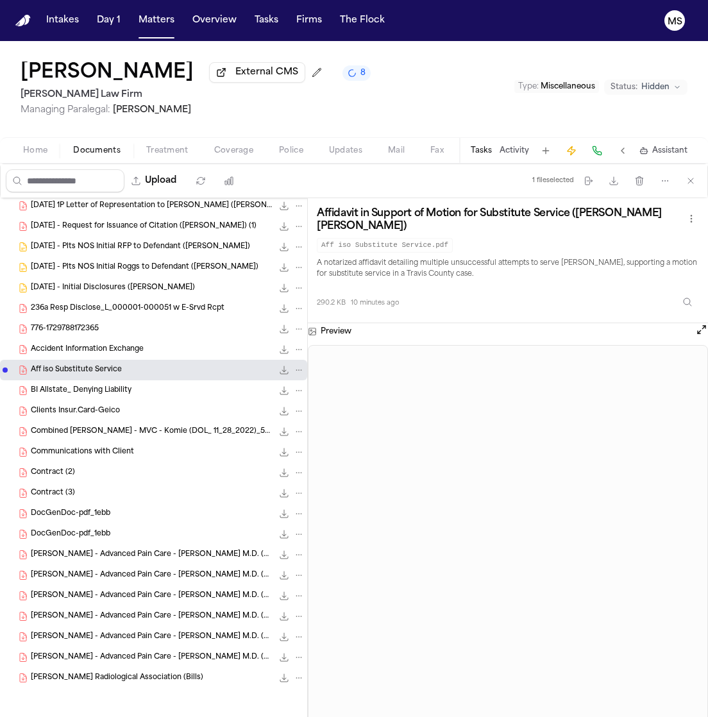
click at [76, 353] on span "Accident Information Exchange" at bounding box center [87, 349] width 113 height 11
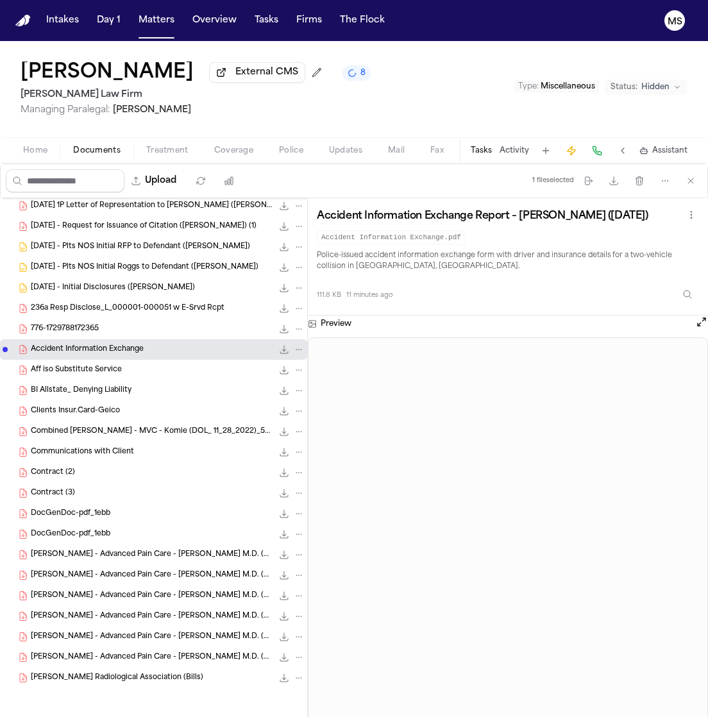
click at [77, 362] on div "Aff iso Substitute Service 290.2 KB • PDF" at bounding box center [153, 370] width 307 height 21
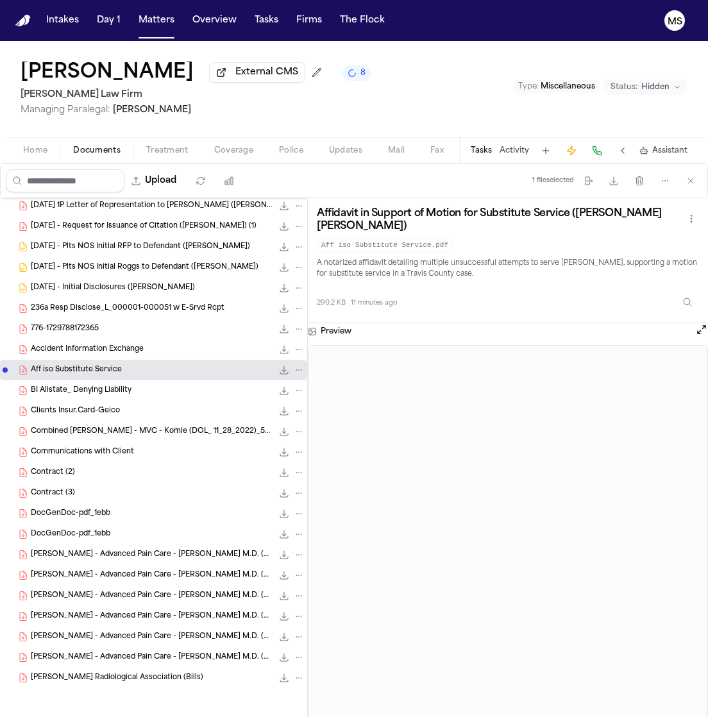
click at [78, 387] on span "BI Allstate_ Denying Liability" at bounding box center [81, 390] width 101 height 11
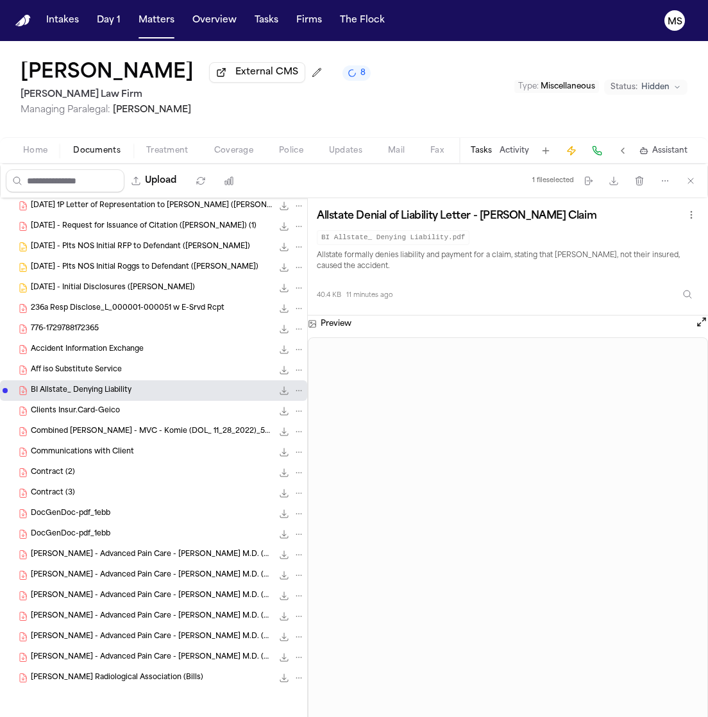
click at [81, 406] on span "Clients Insur.Card-Geico" at bounding box center [75, 411] width 89 height 11
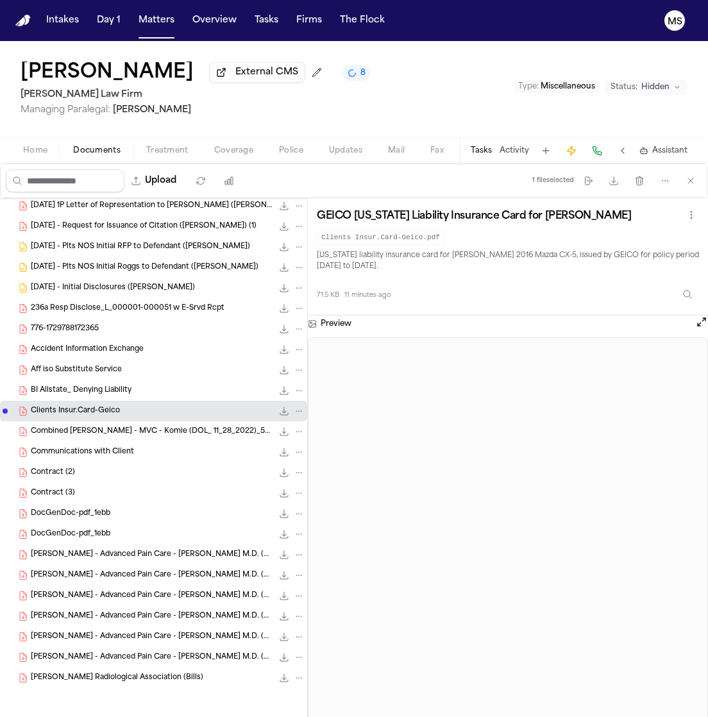
click at [86, 430] on span "Combined [PERSON_NAME] - MVC - Komie (DOL_ 11_28_2022)_5_8" at bounding box center [152, 431] width 242 height 11
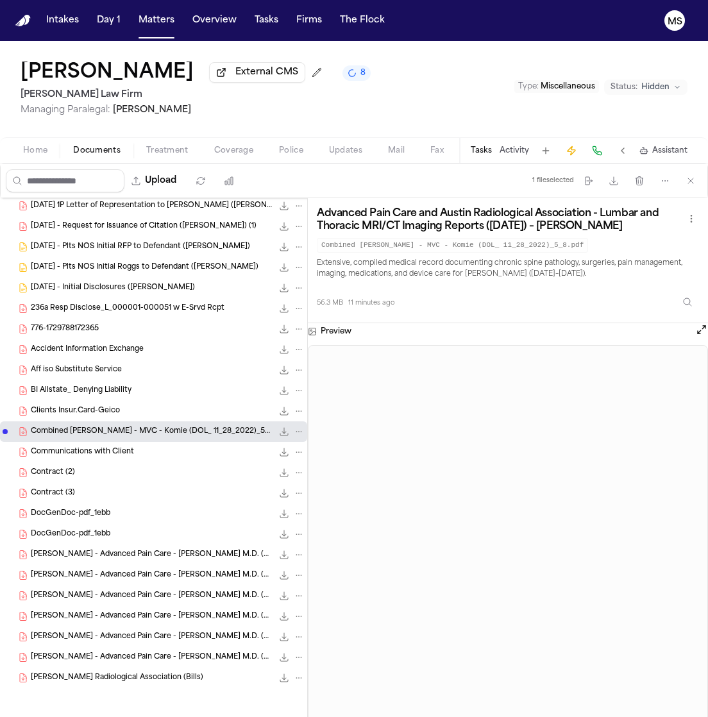
click at [146, 455] on div "Communications with Client 165.6 KB • PDF" at bounding box center [168, 452] width 274 height 13
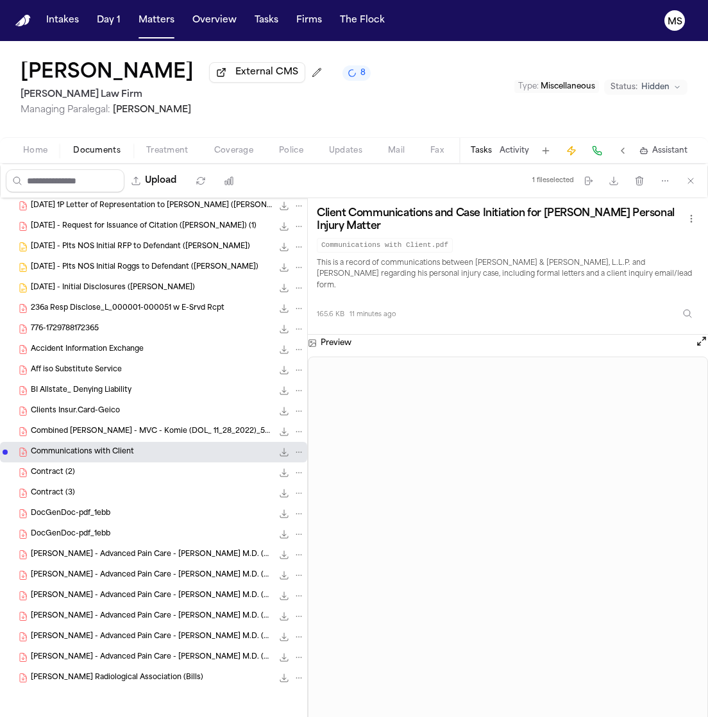
click at [135, 470] on div "Contract (2) 201.4 KB • PDF" at bounding box center [168, 472] width 274 height 13
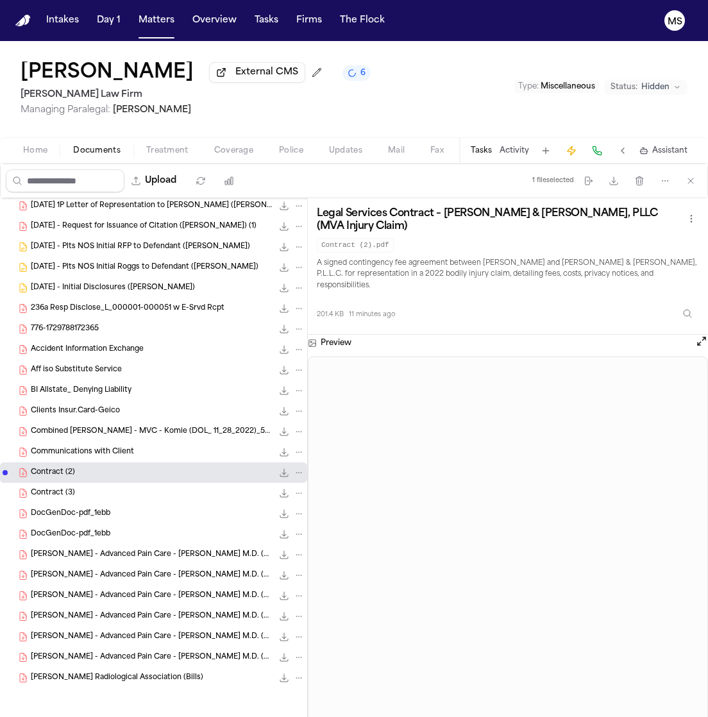
click at [181, 491] on div "Contract (3) 83.5 KB • PDF" at bounding box center [168, 493] width 274 height 13
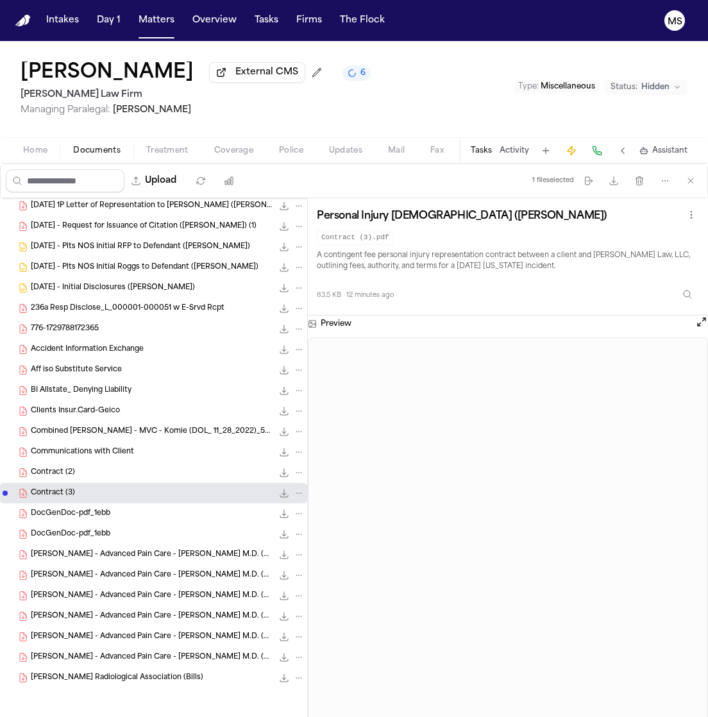
click at [174, 508] on div "DocGenDoc-pdf_1ebb 677.7 KB • PDF" at bounding box center [168, 513] width 274 height 13
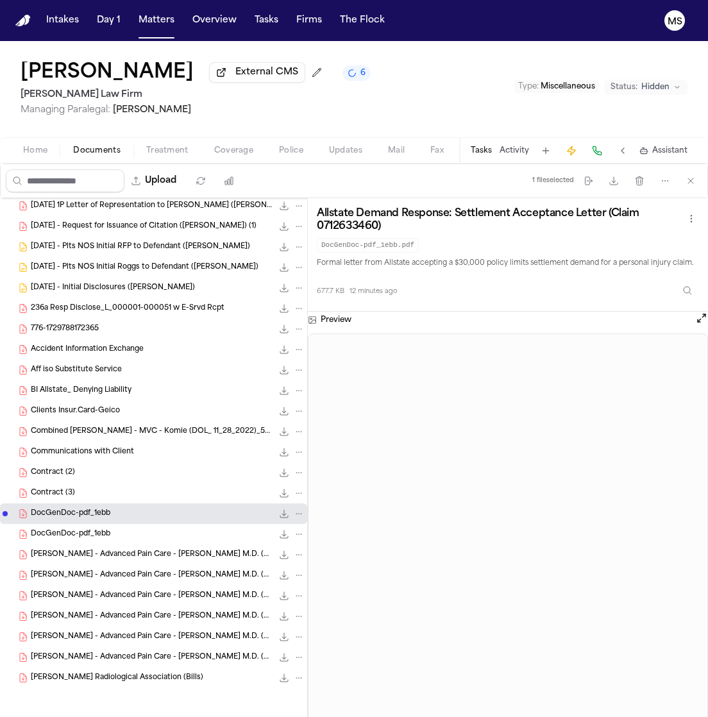
click at [172, 526] on div "DocGenDoc-pdf_1ebb 677.7 KB • PDF" at bounding box center [153, 534] width 307 height 21
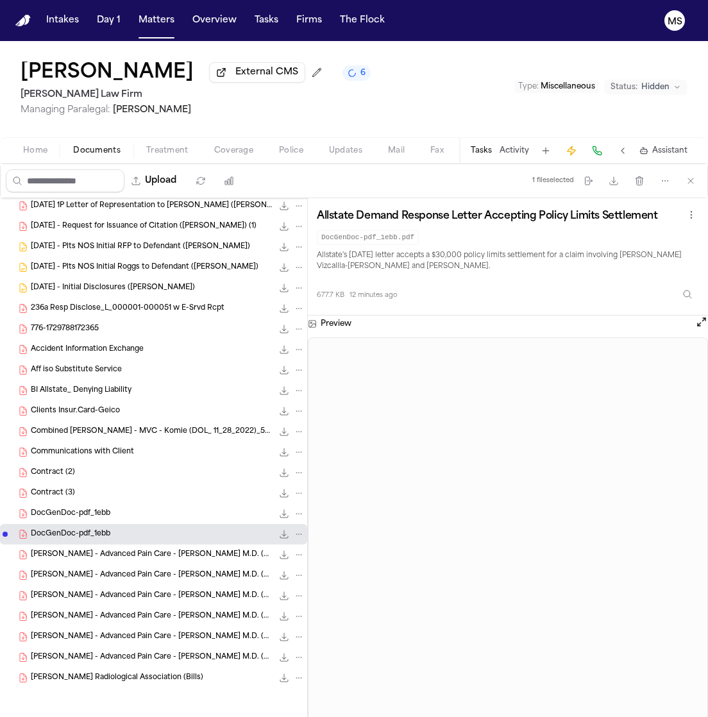
scroll to position [0, 0]
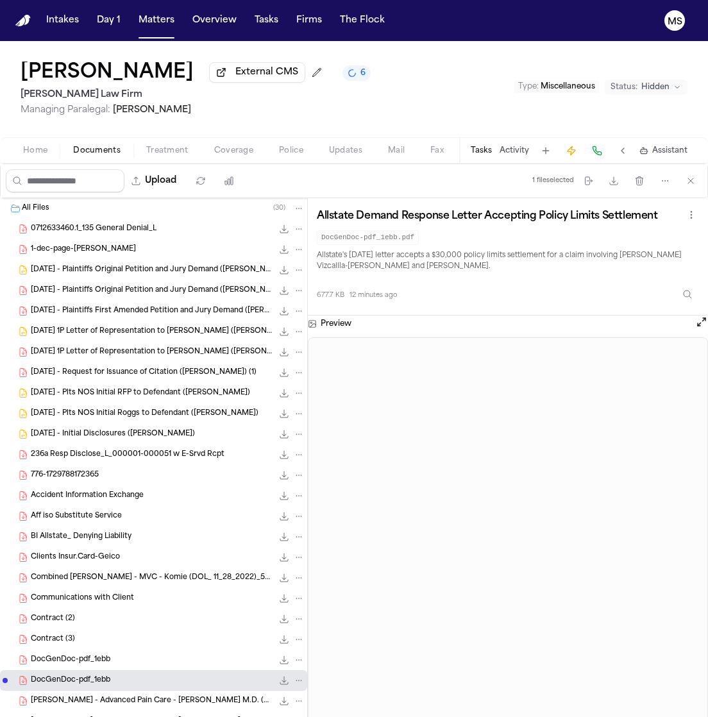
click at [182, 236] on div "0712633460.1_135 General Denial_L 83.1 KB • PDF" at bounding box center [153, 229] width 307 height 21
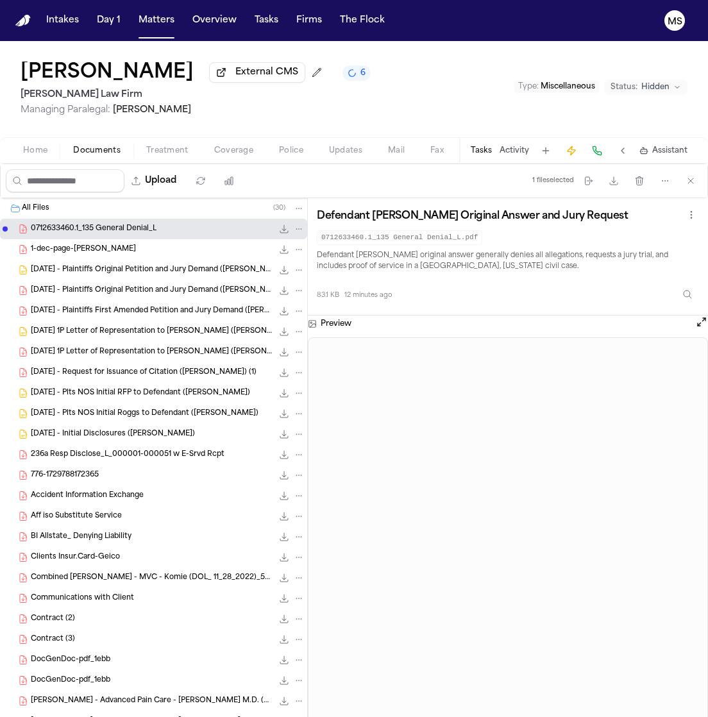
click at [172, 250] on div "1-dec-page-[PERSON_NAME] 218.9 KB • PDF" at bounding box center [168, 249] width 274 height 13
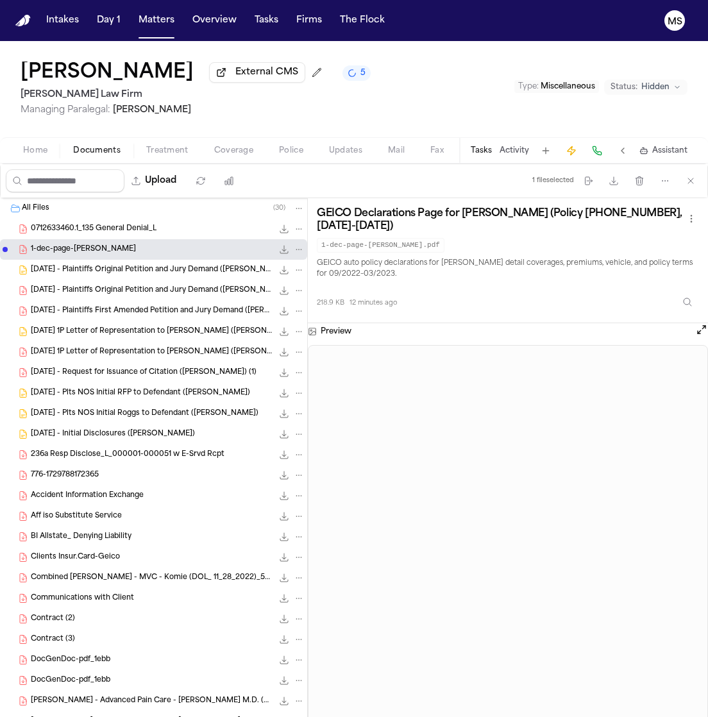
click at [203, 269] on span "[DATE] - Plaintiffs Original Petition and Jury Demand ([PERSON_NAME])" at bounding box center [152, 270] width 242 height 11
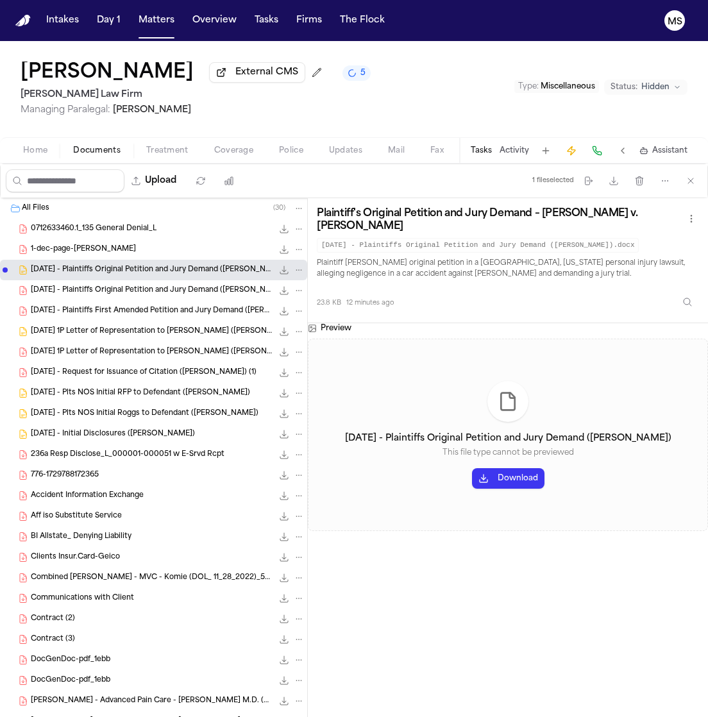
click at [188, 292] on span "[DATE] - Plaintiffs Original Petition and Jury Demand ([PERSON_NAME]) (1)" at bounding box center [152, 290] width 242 height 11
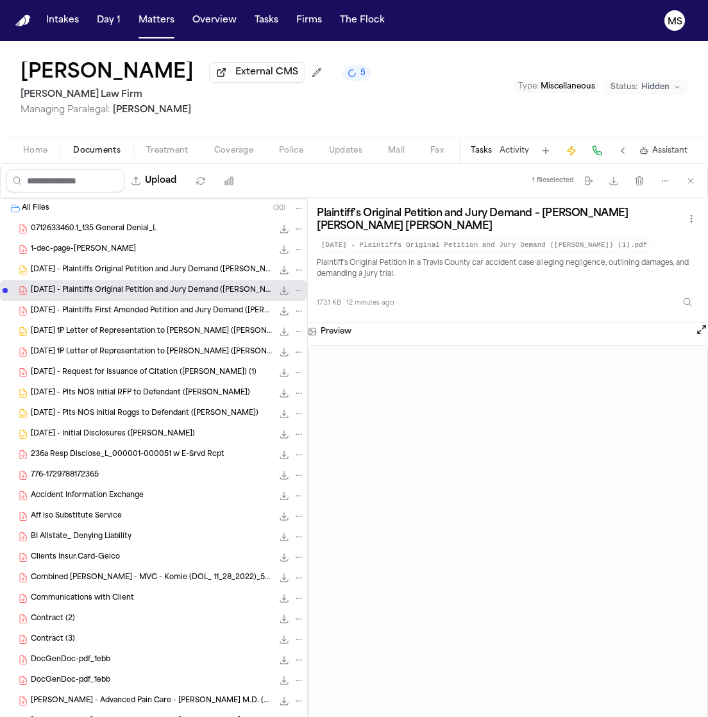
click at [125, 303] on div "[DATE] - Plaintiffs First Amended Petition and Jury Demand ([PERSON_NAME]) (2) …" at bounding box center [153, 311] width 307 height 21
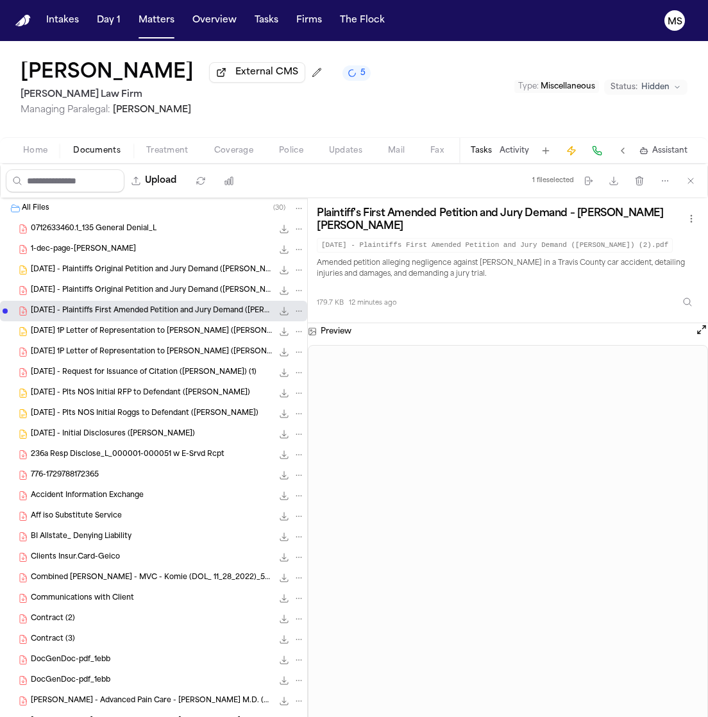
click at [99, 333] on span "[DATE] 1P Letter of Representation to [PERSON_NAME] ([PERSON_NAME])" at bounding box center [152, 331] width 242 height 11
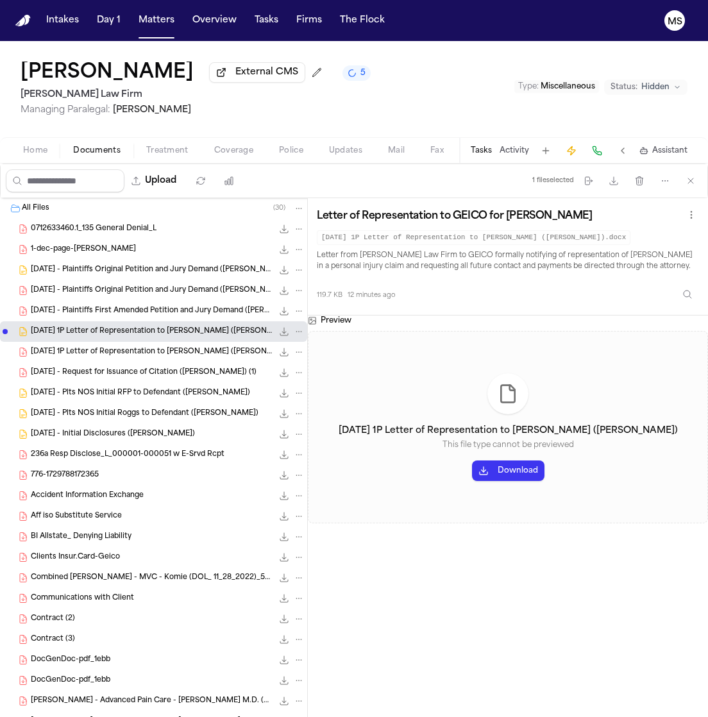
click at [105, 361] on div "[DATE] 1P Letter of Representation to [PERSON_NAME] ([PERSON_NAME]) 112.7 KB • …" at bounding box center [153, 352] width 307 height 21
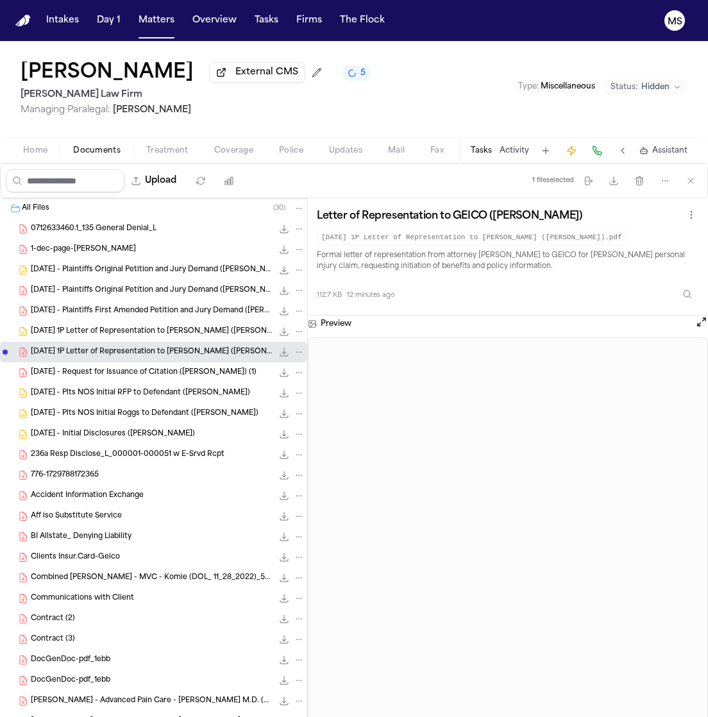
click at [108, 373] on span "[DATE] - Request for Issuance of Citation ([PERSON_NAME]) (1)" at bounding box center [144, 372] width 226 height 11
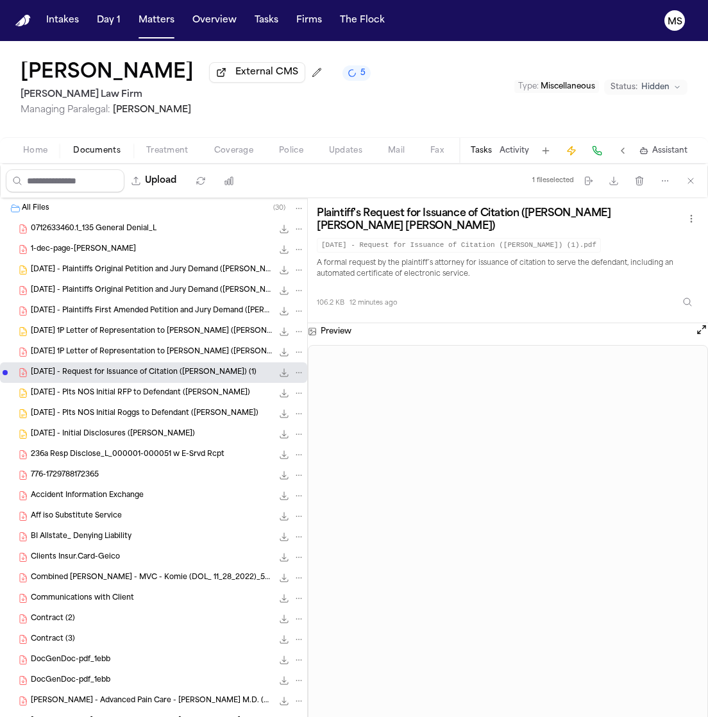
click at [115, 449] on span "236a Resp Disclose_L_000001-000051 w E-Srvd Rcpt" at bounding box center [128, 454] width 194 height 11
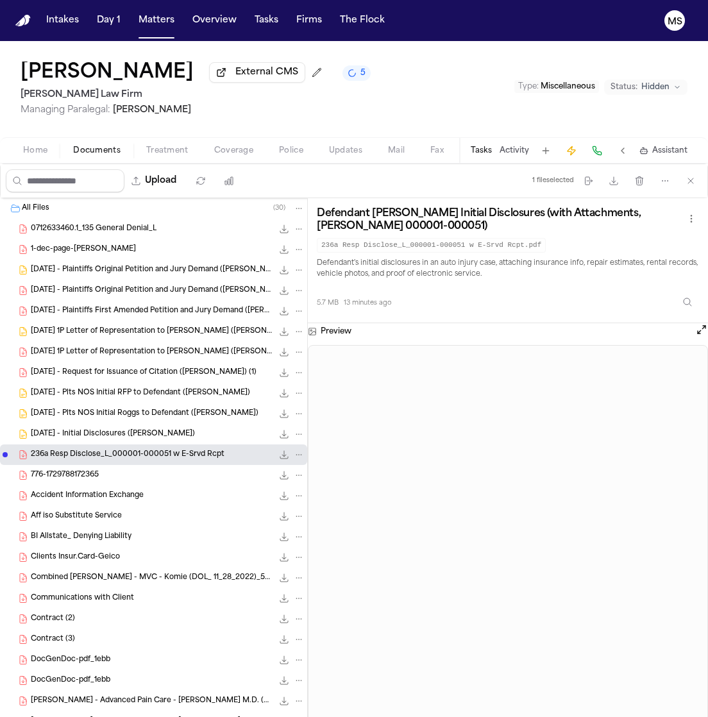
click at [119, 474] on div "776-1729788172365 78.6 KB • PDF" at bounding box center [168, 475] width 274 height 13
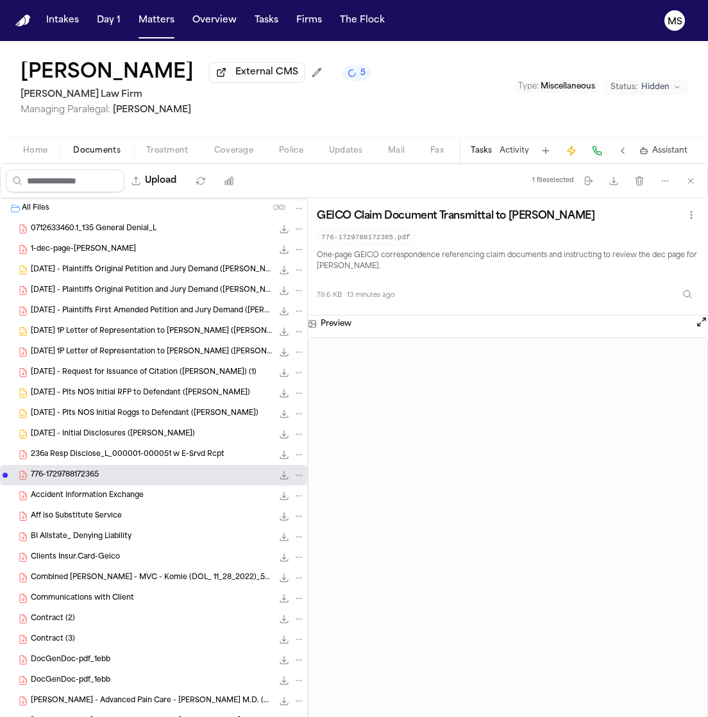
click at [153, 477] on div "776-1729788172365 78.6 KB • PDF" at bounding box center [168, 475] width 274 height 13
click at [145, 497] on div "Accident Information Exchange 111.8 KB • PDF" at bounding box center [168, 495] width 274 height 13
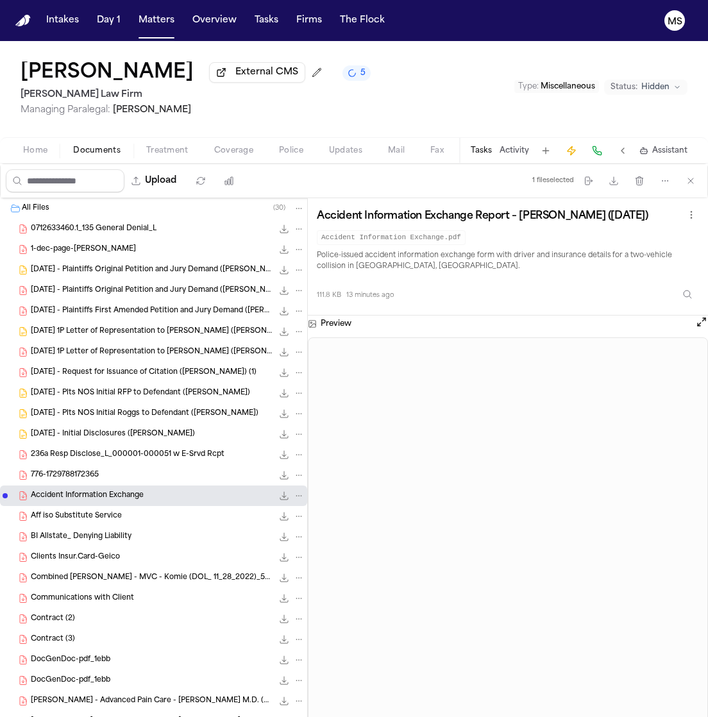
click at [390, 311] on div "Accident Information Exchange Report – [PERSON_NAME] ([DATE]) Accident Informat…" at bounding box center [508, 256] width 400 height 117
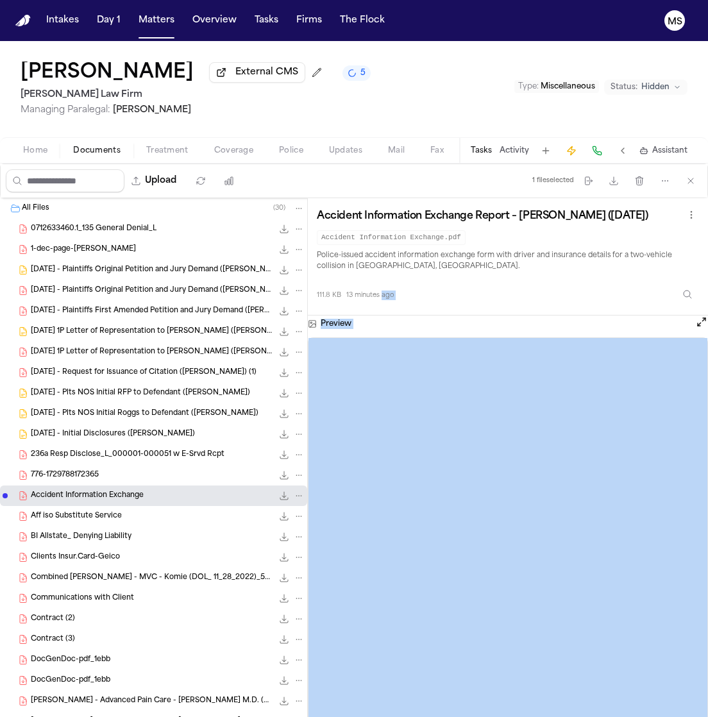
drag, startPoint x: 390, startPoint y: 311, endPoint x: 456, endPoint y: 337, distance: 71.4
click at [456, 337] on div "Accident Information Exchange Report – [PERSON_NAME] ([DATE]) Accident Informat…" at bounding box center [508, 474] width 400 height 553
click at [475, 289] on div "111.8 KB 13 minutes ago" at bounding box center [508, 292] width 382 height 28
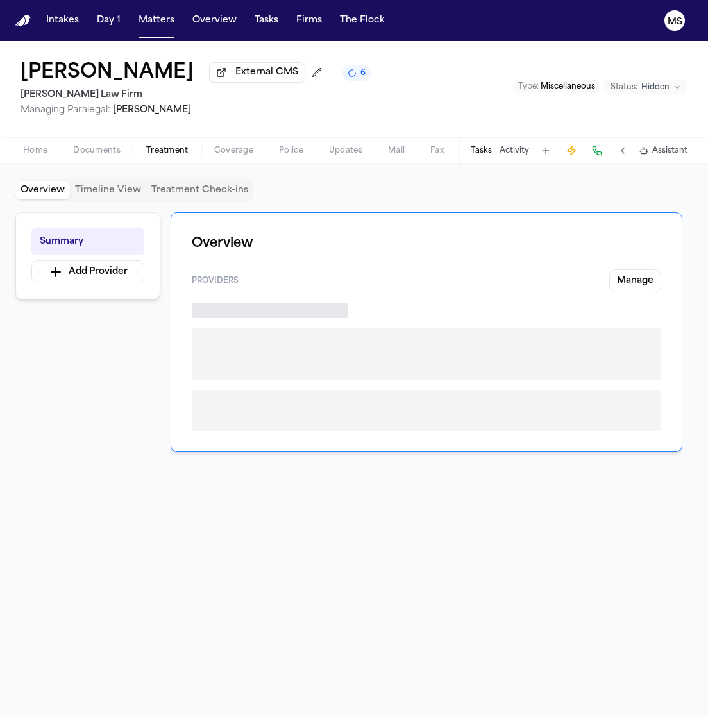
click at [159, 151] on span "Treatment" at bounding box center [167, 151] width 42 height 10
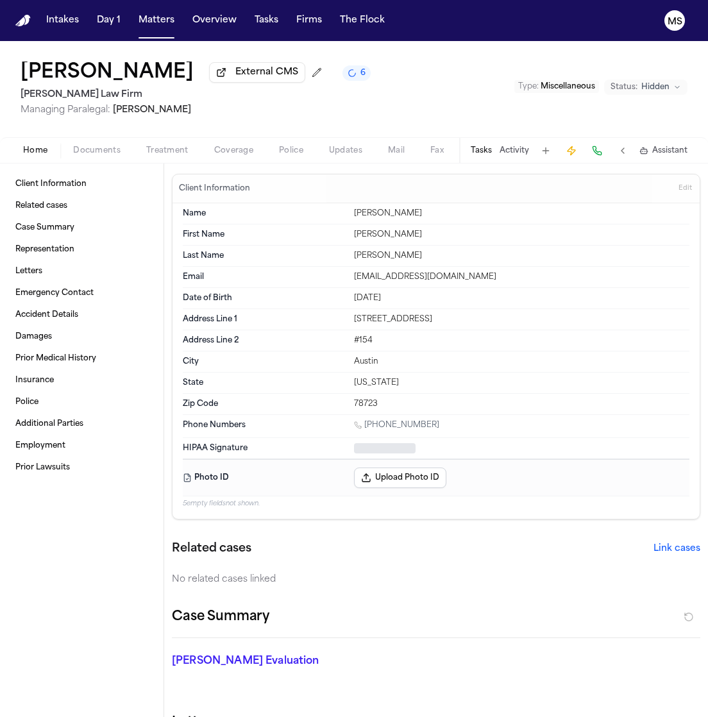
click at [49, 145] on button "Home" at bounding box center [35, 150] width 50 height 15
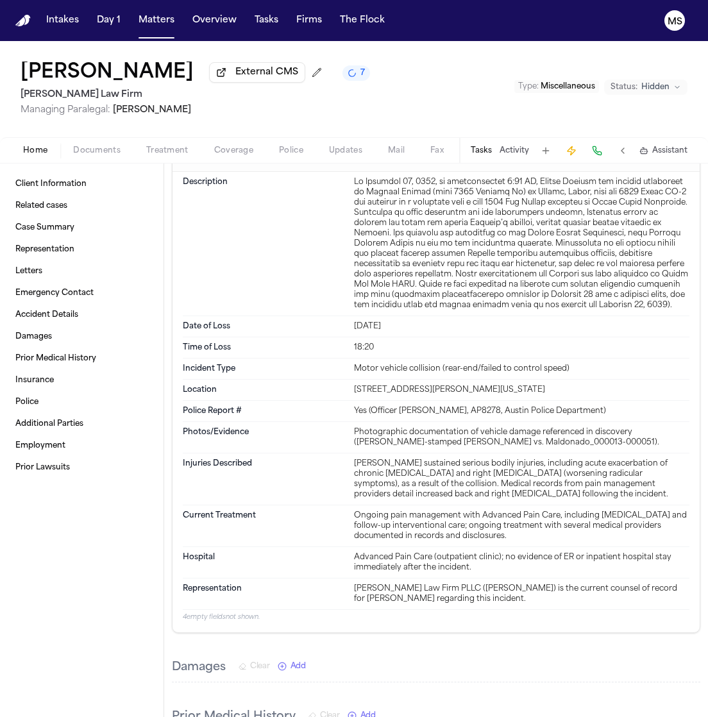
scroll to position [823, 0]
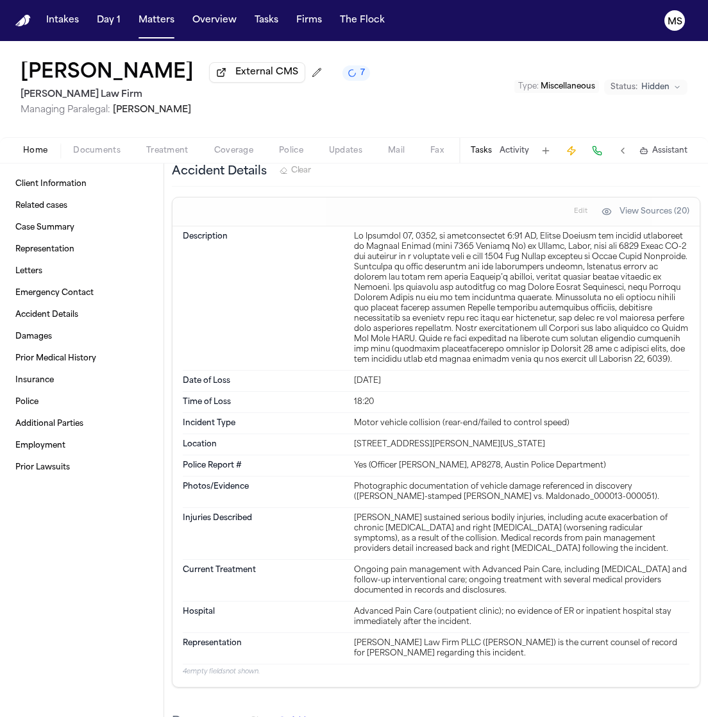
click at [351, 476] on div "Photos/Evidence Photographic documentation of vehicle damage referenced in disc…" at bounding box center [436, 491] width 506 height 31
click at [282, 455] on div "Police Report # Yes (Officer [PERSON_NAME], AP8278, Austin Police Department)" at bounding box center [436, 465] width 506 height 21
click at [419, 517] on div "[PERSON_NAME] sustained serious bodily injuries, including acute exacerbation o…" at bounding box center [521, 533] width 335 height 41
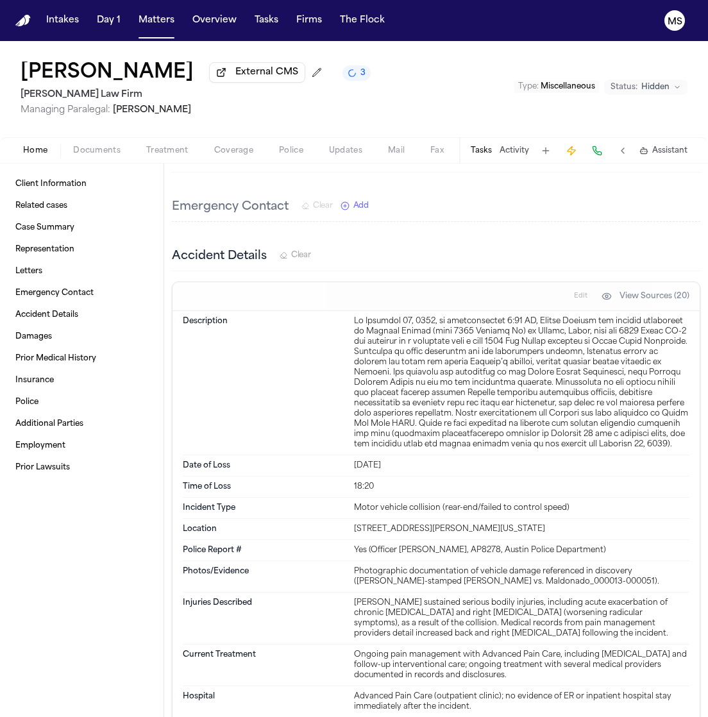
click at [175, 548] on div "Description Date of Loss [DATE] Time of Loss 18:20 Incident Type Motor vehicle …" at bounding box center [435, 541] width 527 height 460
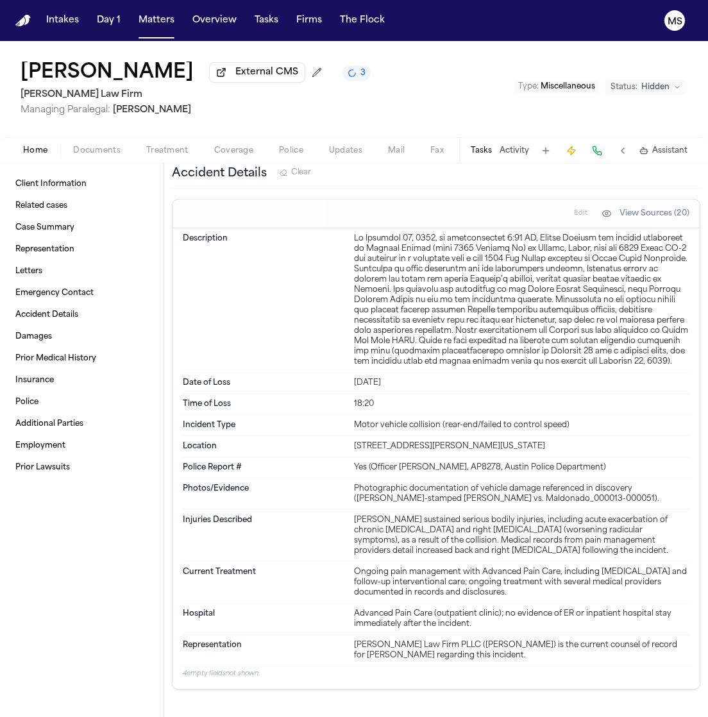
scroll to position [815, 0]
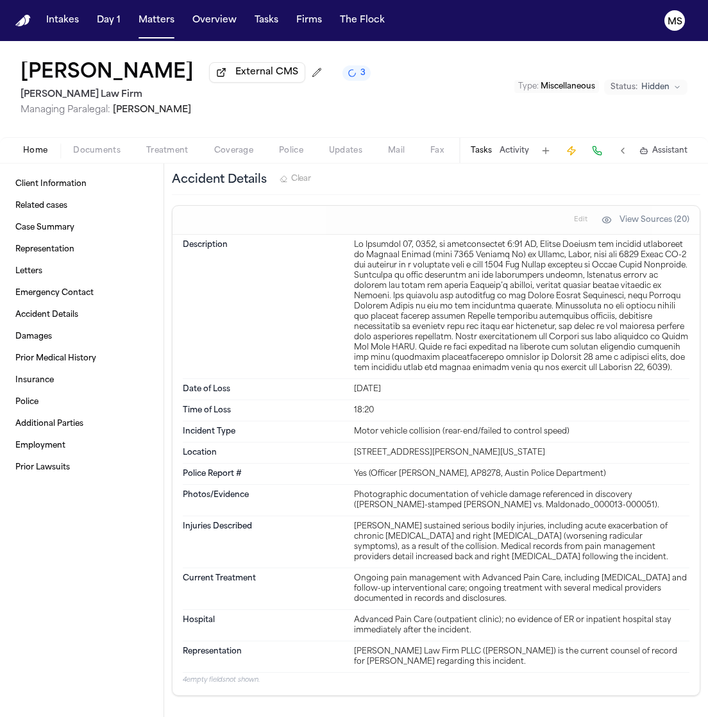
click at [103, 630] on div "Client Information Related cases Case Summary Representation Letters Emergency …" at bounding box center [81, 439] width 163 height 553
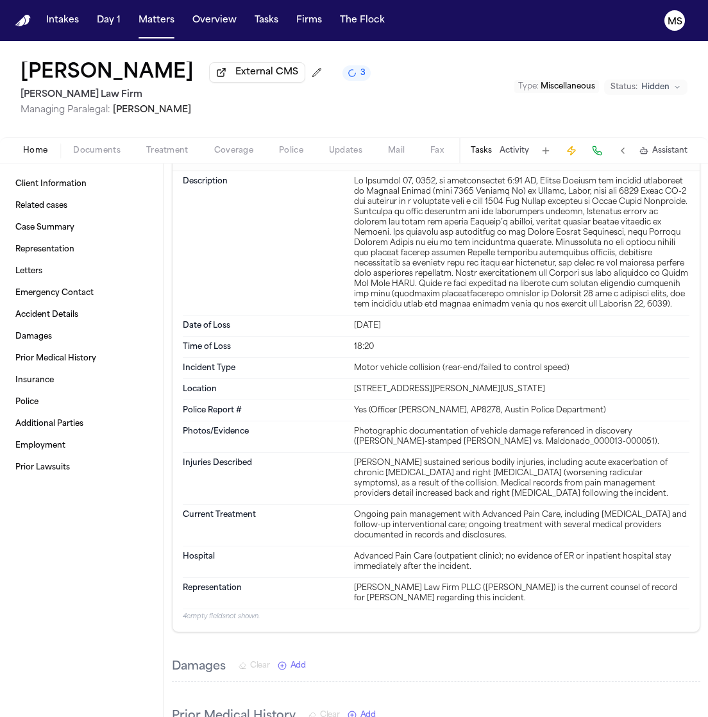
scroll to position [873, 0]
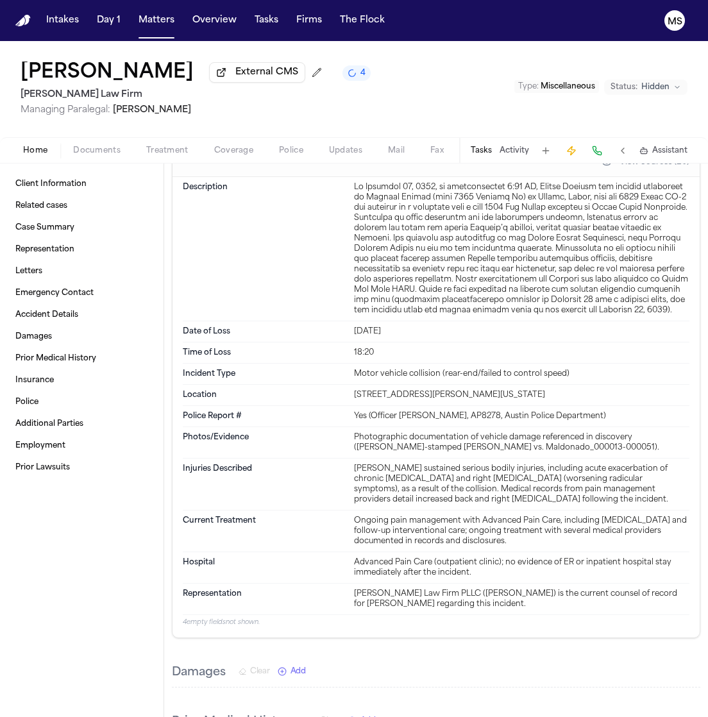
click at [341, 257] on dt "Description" at bounding box center [264, 248] width 163 height 133
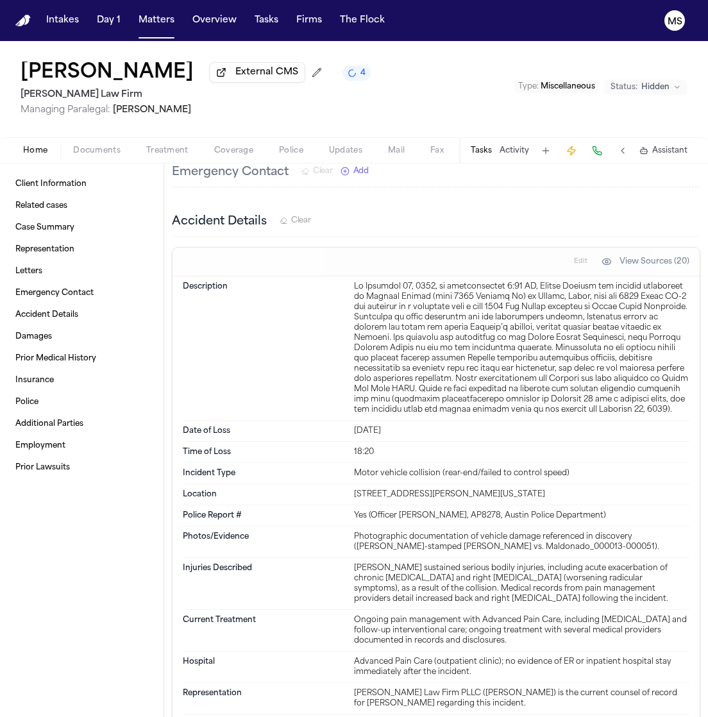
scroll to position [819, 0]
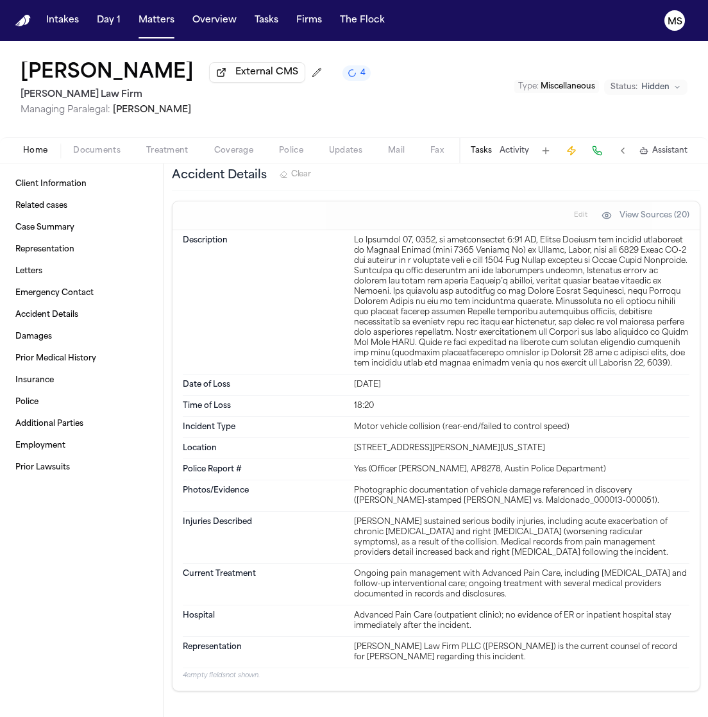
click at [417, 401] on div "18:20" at bounding box center [521, 406] width 335 height 10
click at [367, 396] on div "Time of Loss 18:20" at bounding box center [436, 406] width 506 height 21
click at [355, 94] on h2 "[PERSON_NAME] Law Firm" at bounding box center [196, 94] width 350 height 15
click at [148, 23] on button "Matters" at bounding box center [156, 20] width 46 height 23
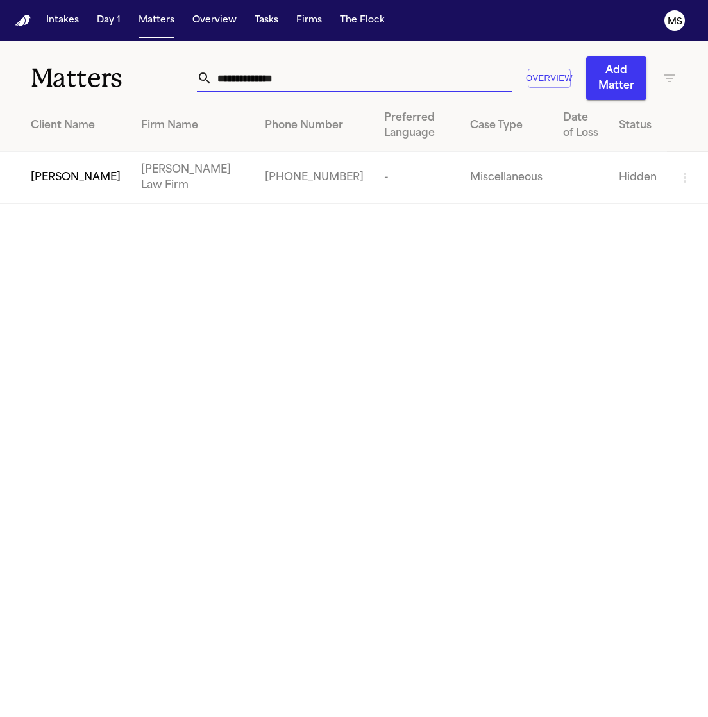
drag, startPoint x: 248, startPoint y: 92, endPoint x: 365, endPoint y: 74, distance: 118.1
click at [365, 74] on input "**********" at bounding box center [361, 78] width 299 height 28
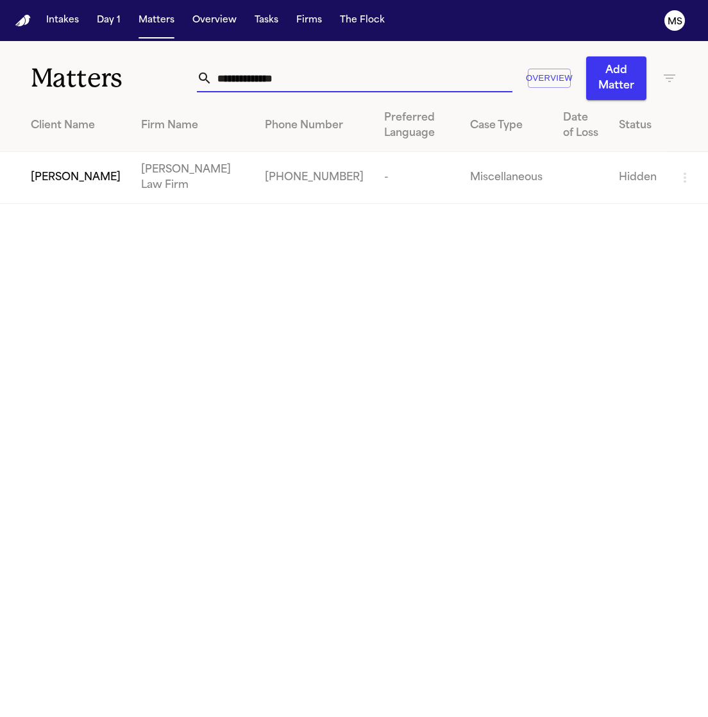
click at [365, 74] on input "**********" at bounding box center [361, 78] width 299 height 28
drag, startPoint x: 365, startPoint y: 74, endPoint x: 3, endPoint y: 94, distance: 362.2
click at [3, 94] on div "**********" at bounding box center [354, 70] width 708 height 59
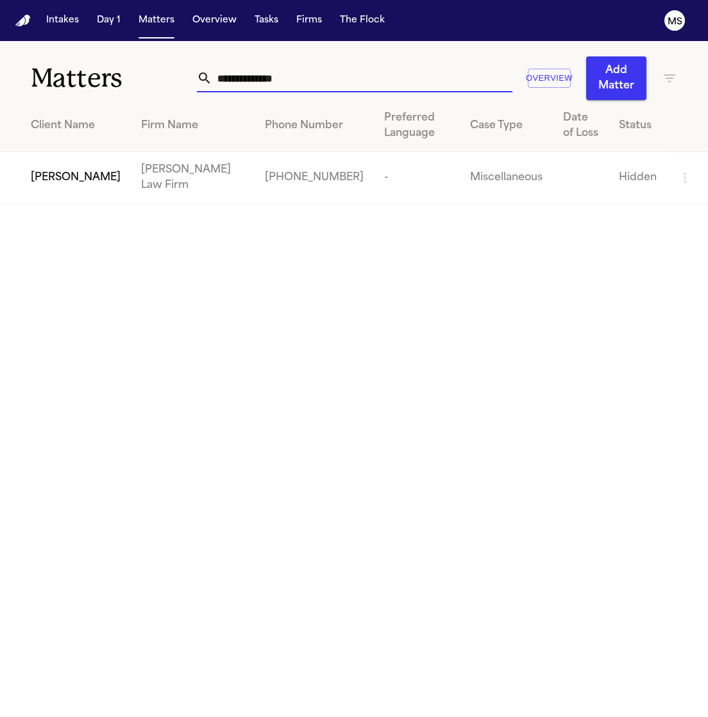
paste input "text"
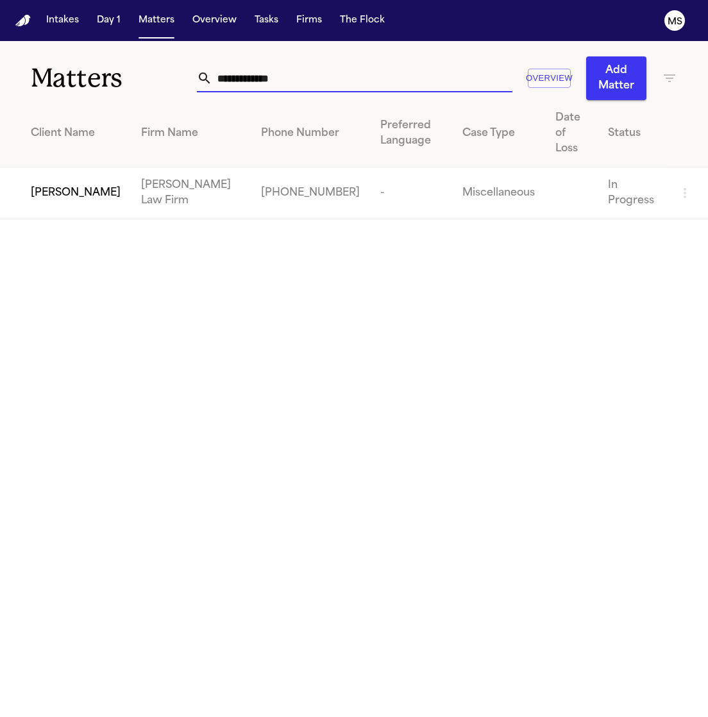
type input "**********"
click at [79, 188] on span "[PERSON_NAME]" at bounding box center [76, 192] width 90 height 15
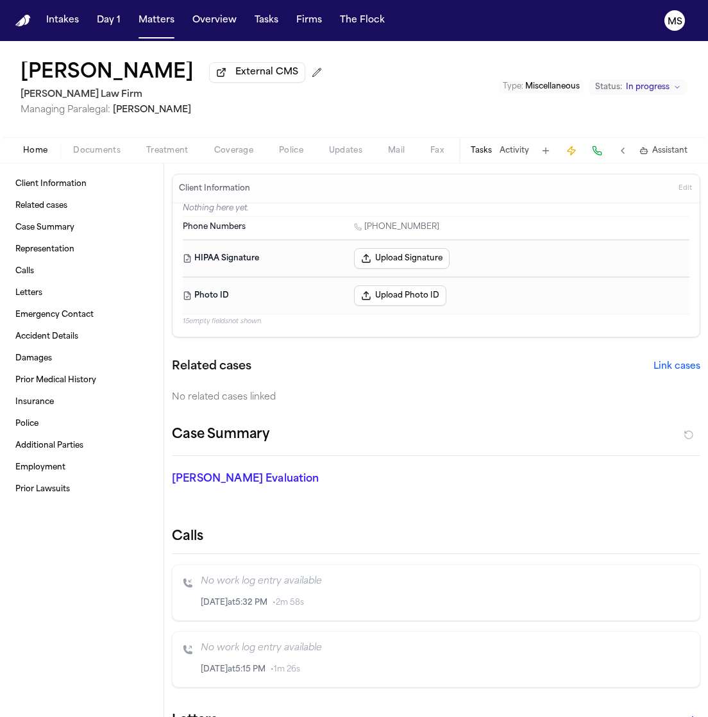
click at [248, 76] on span "External CMS" at bounding box center [266, 72] width 63 height 13
click at [349, 207] on p "Nothing here yet." at bounding box center [436, 209] width 506 height 13
click at [678, 187] on span "Edit" at bounding box center [684, 188] width 13 height 9
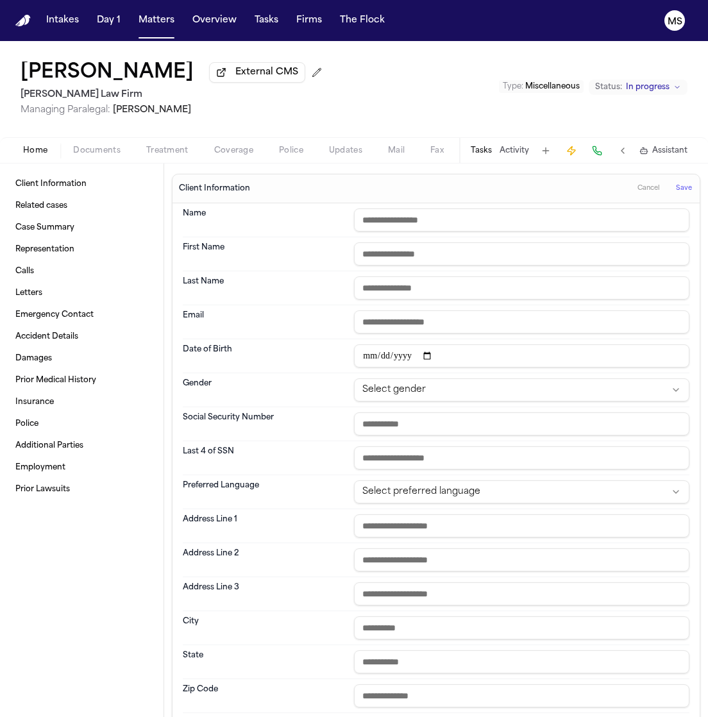
click at [407, 256] on input "text" at bounding box center [521, 253] width 335 height 23
paste input "********"
type input "********"
click at [269, 303] on div "Last Name" at bounding box center [436, 288] width 506 height 34
click at [383, 297] on input "text" at bounding box center [521, 287] width 335 height 23
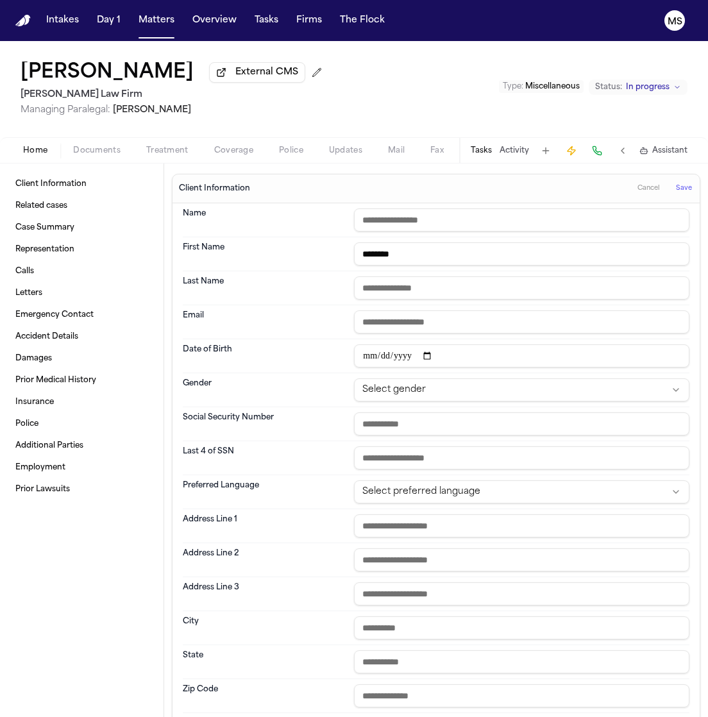
paste input "****"
type input "****"
click at [404, 219] on input "text" at bounding box center [521, 219] width 335 height 23
drag, startPoint x: 317, startPoint y: 249, endPoint x: 374, endPoint y: 244, distance: 57.9
click at [374, 244] on div "First Name ********" at bounding box center [436, 254] width 506 height 34
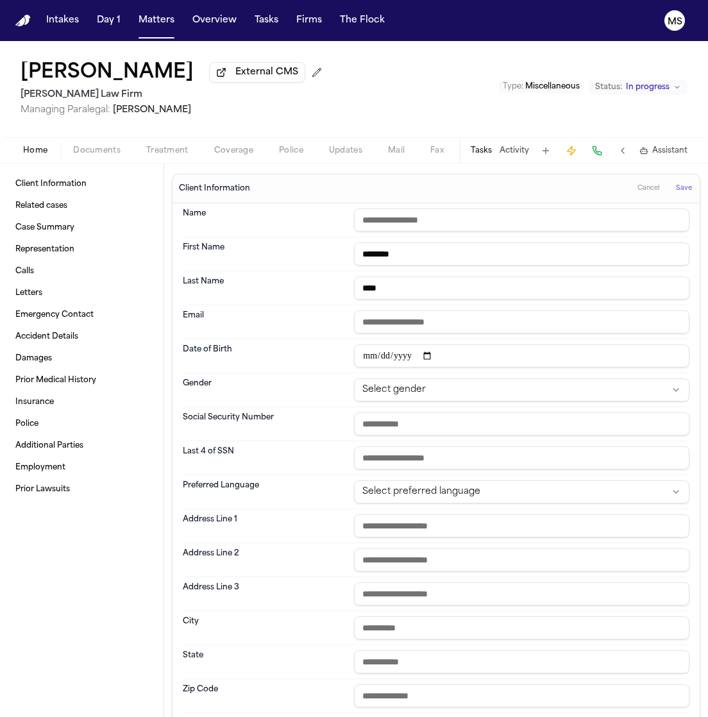
click at [374, 244] on input "********" at bounding box center [521, 253] width 335 height 23
click at [385, 217] on input "text" at bounding box center [521, 219] width 335 height 23
paste input "********"
click at [369, 286] on input "****" at bounding box center [521, 287] width 335 height 23
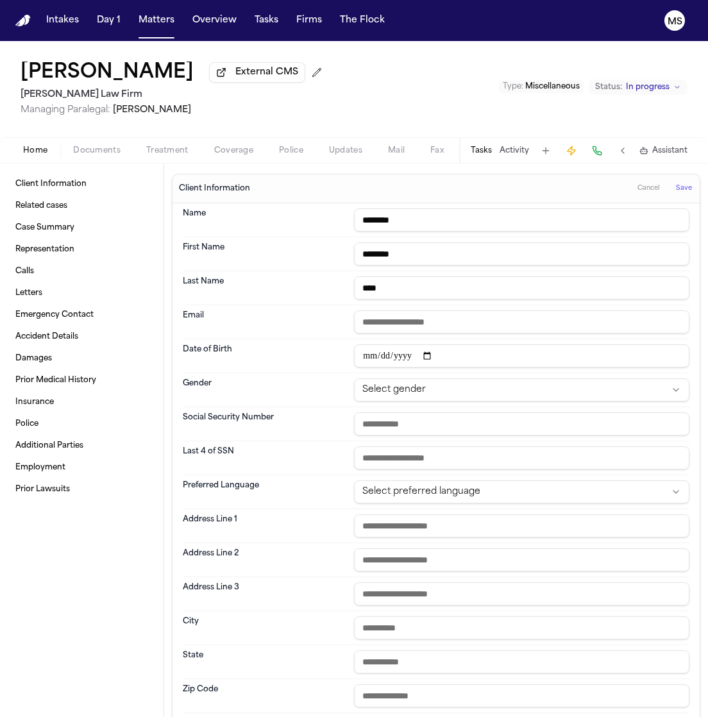
click at [369, 286] on input "****" at bounding box center [521, 287] width 335 height 23
click at [503, 211] on input "********" at bounding box center [521, 219] width 335 height 23
paste input "*****"
type input "**********"
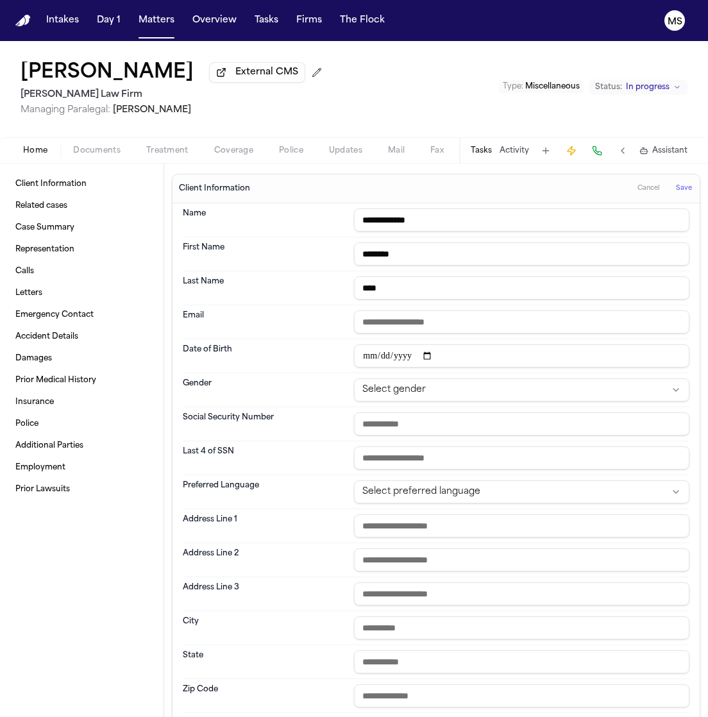
click at [247, 310] on dt "Email" at bounding box center [264, 321] width 163 height 23
click at [369, 353] on input "date" at bounding box center [521, 355] width 335 height 23
type input "**********"
click at [330, 351] on dt "Date of Birth" at bounding box center [264, 355] width 163 height 23
click at [114, 649] on div "Client Information Related cases Case Summary Representation Calls Letters Emer…" at bounding box center [81, 439] width 163 height 553
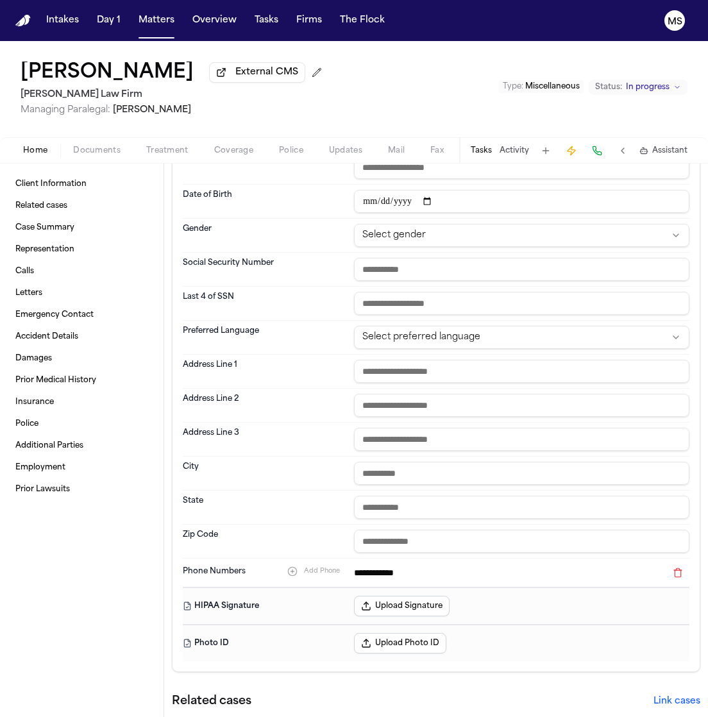
scroll to position [165, 0]
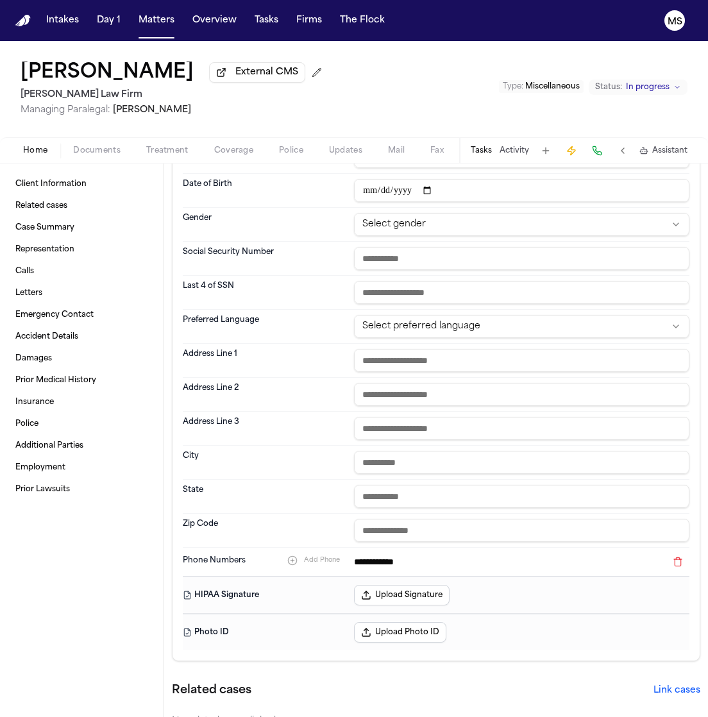
click at [117, 563] on div "Client Information Related cases Case Summary Representation Calls Letters Emer…" at bounding box center [81, 439] width 163 height 553
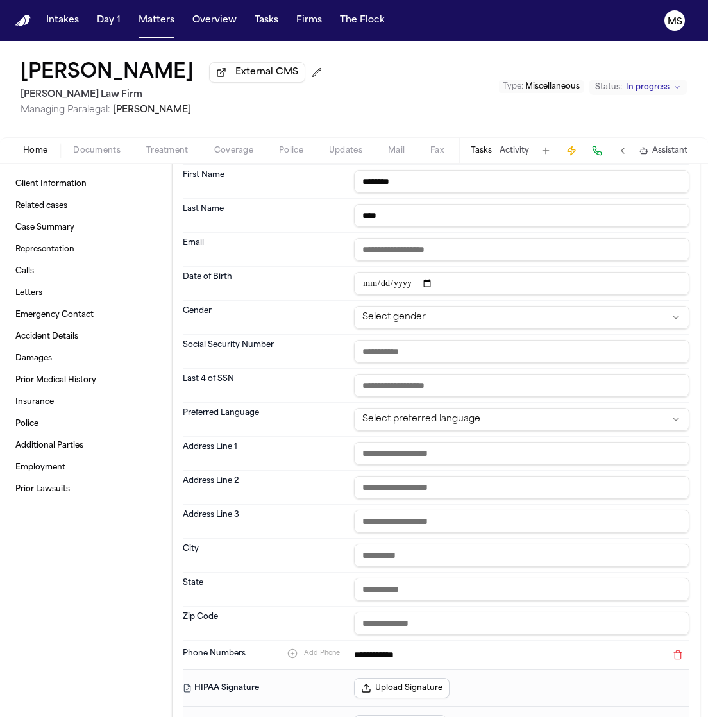
scroll to position [0, 0]
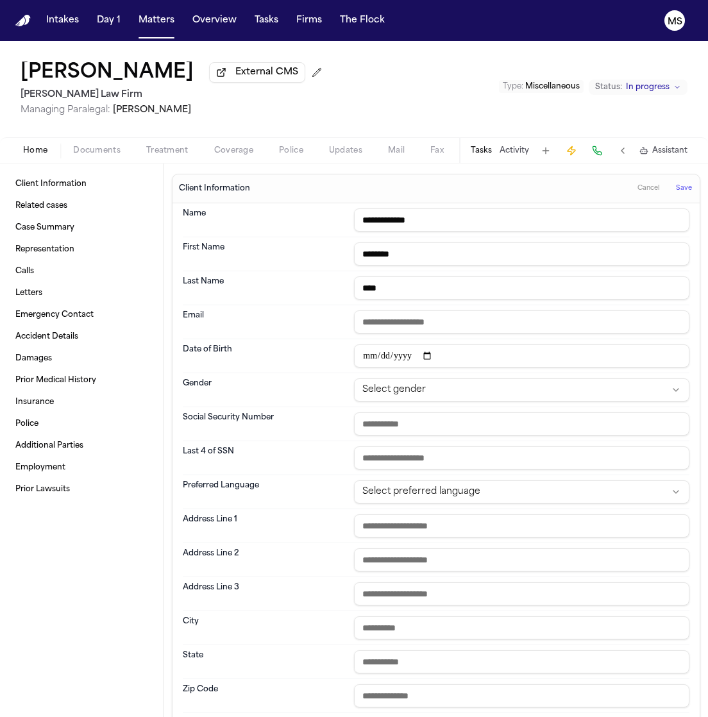
click at [470, 323] on input "email" at bounding box center [521, 321] width 335 height 23
paste input "**********"
type input "**********"
click at [135, 558] on div "Client Information Related cases Case Summary Representation Calls Letters Emer…" at bounding box center [81, 439] width 163 height 553
click at [106, 569] on div "Client Information Related cases Case Summary Representation Calls Letters Emer…" at bounding box center [81, 439] width 163 height 553
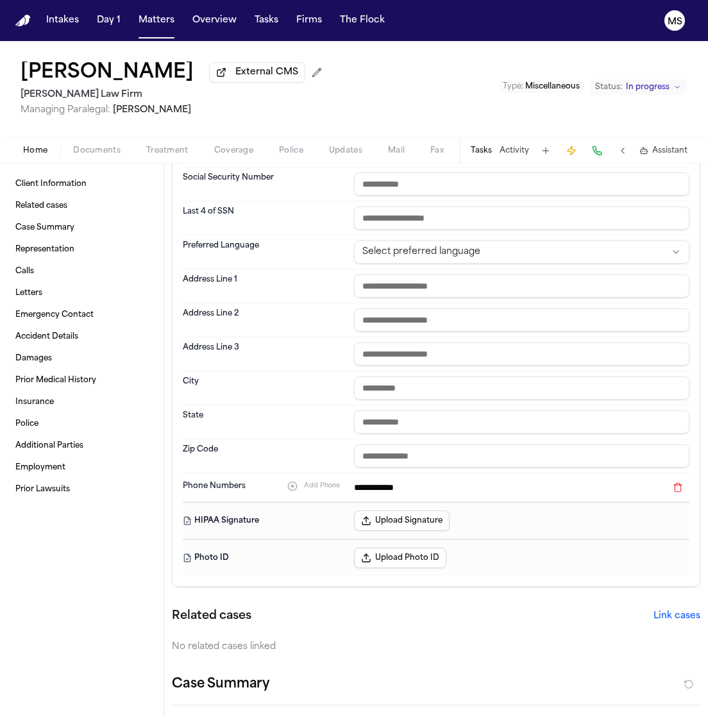
scroll to position [303, 0]
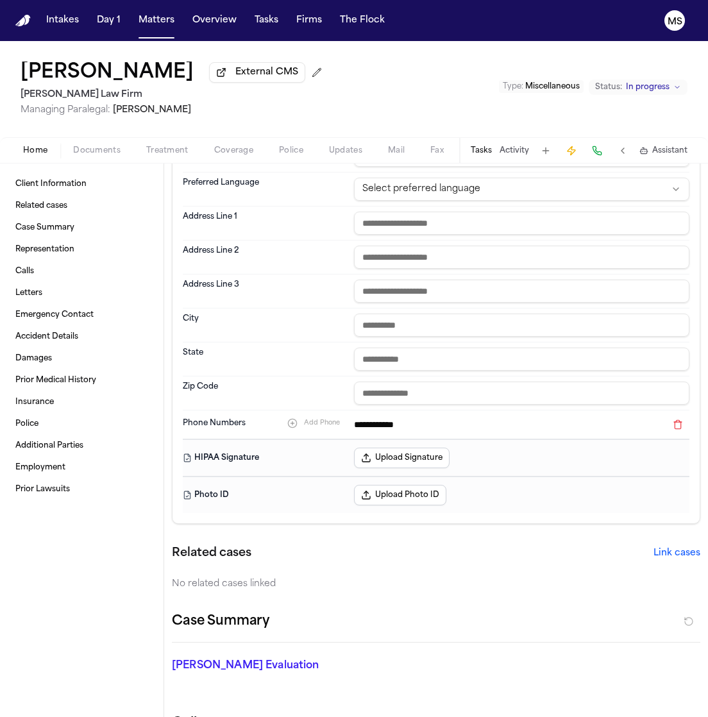
click at [60, 565] on div "Client Information Related cases Case Summary Representation Calls Letters Emer…" at bounding box center [81, 439] width 163 height 553
click at [376, 224] on input "text" at bounding box center [521, 223] width 335 height 23
paste input "**********"
type input "**********"
click at [374, 324] on input "text" at bounding box center [521, 325] width 335 height 23
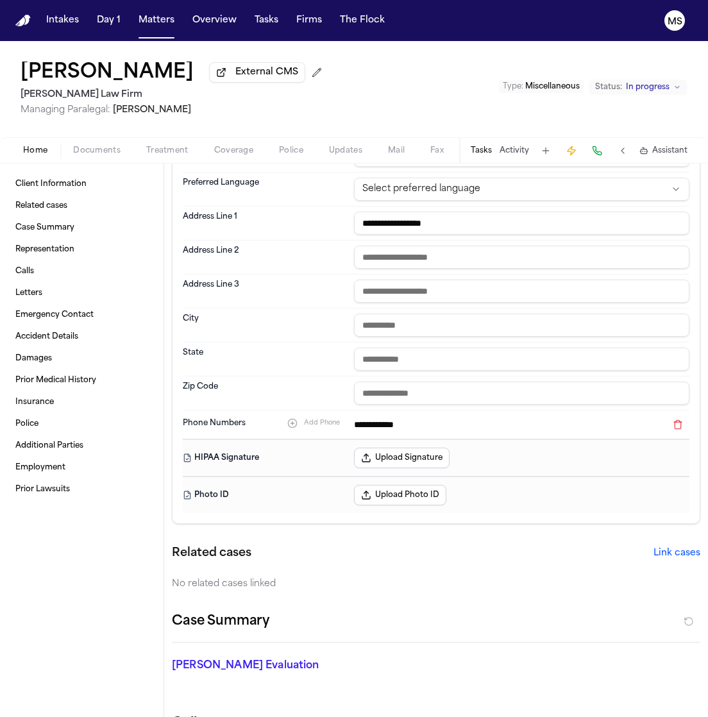
paste input "*****"
type input "*****"
click at [401, 389] on input "text" at bounding box center [521, 392] width 335 height 23
click at [390, 362] on input "text" at bounding box center [521, 358] width 335 height 23
type input "*****"
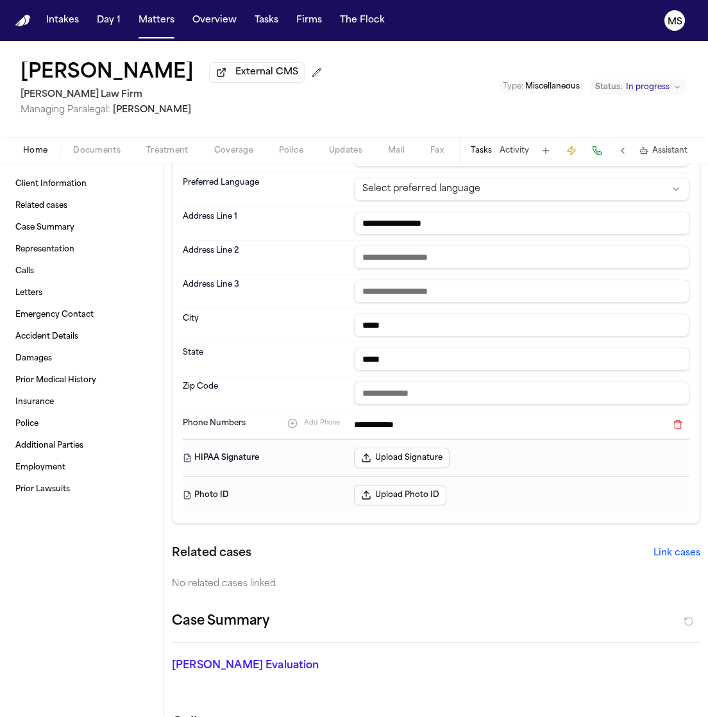
click at [210, 362] on dt "State" at bounding box center [264, 358] width 163 height 23
click at [362, 394] on input "text" at bounding box center [521, 392] width 335 height 23
paste input "*****"
type input "*****"
click at [156, 480] on div "Client Information Related cases Case Summary Representation Calls Letters Emer…" at bounding box center [81, 439] width 163 height 553
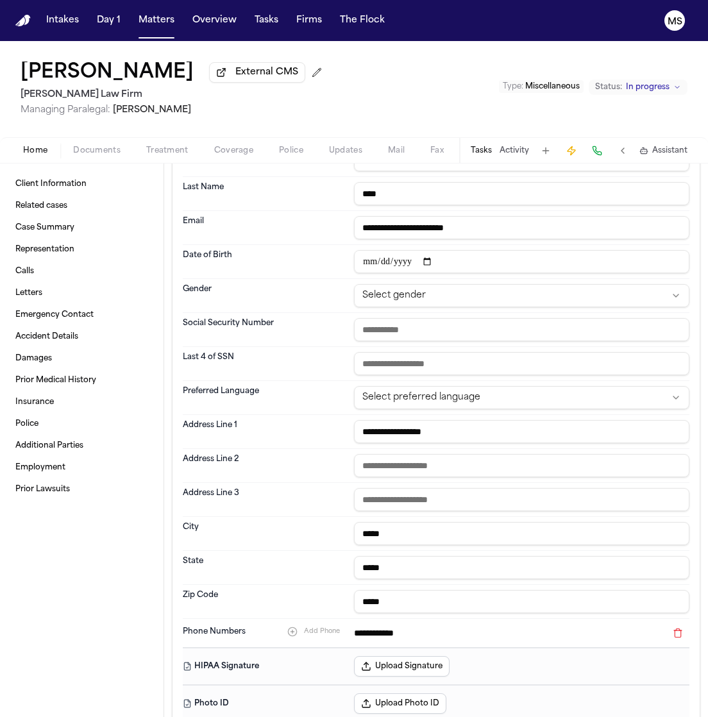
scroll to position [57, 0]
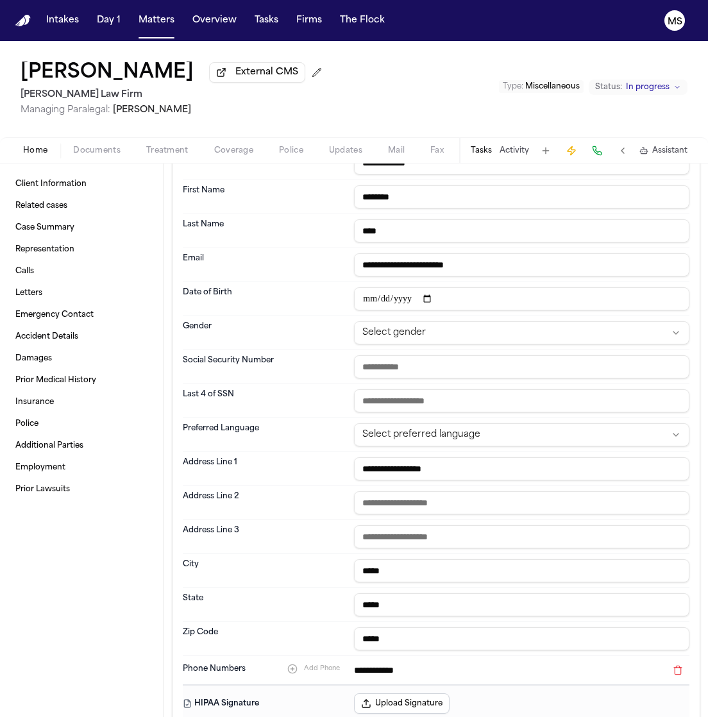
click at [101, 580] on div "Client Information Related cases Case Summary Representation Calls Letters Emer…" at bounding box center [81, 439] width 163 height 553
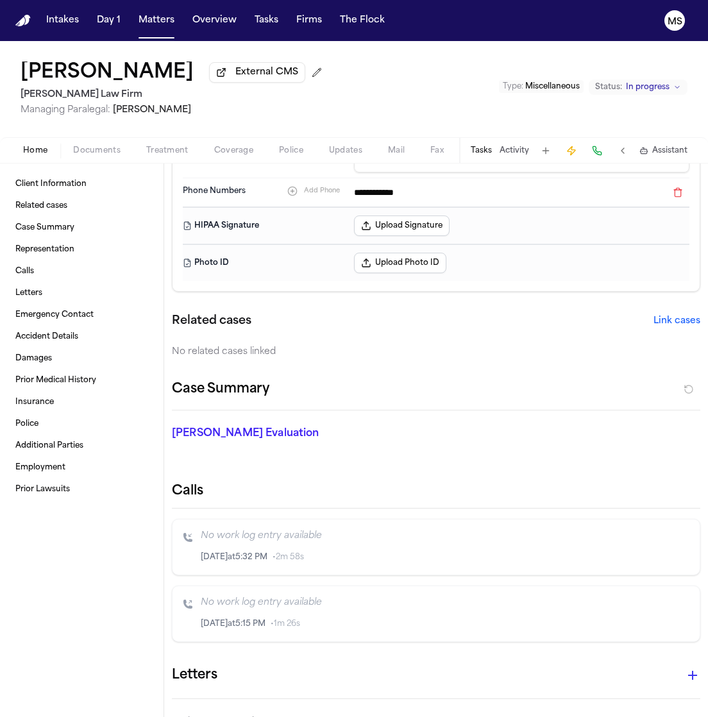
scroll to position [0, 0]
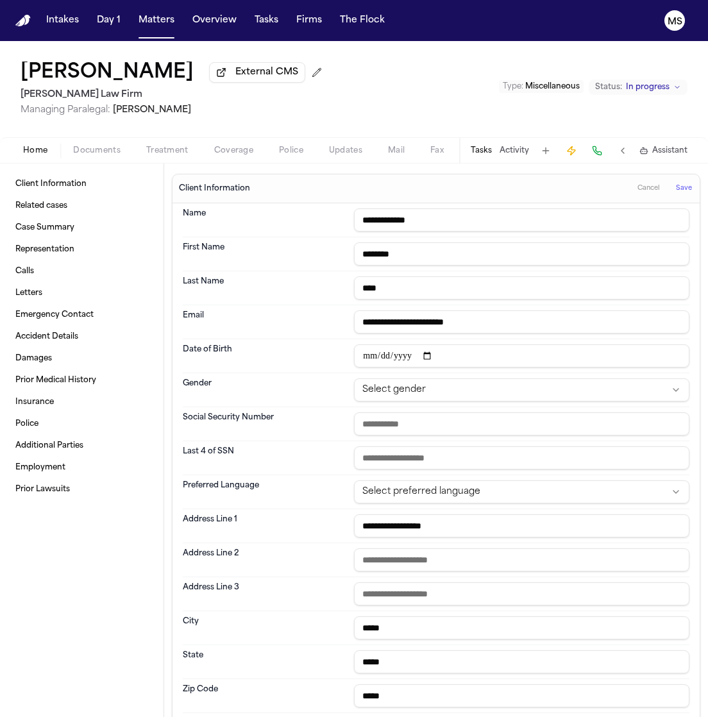
click at [676, 185] on span "Save" at bounding box center [684, 188] width 16 height 9
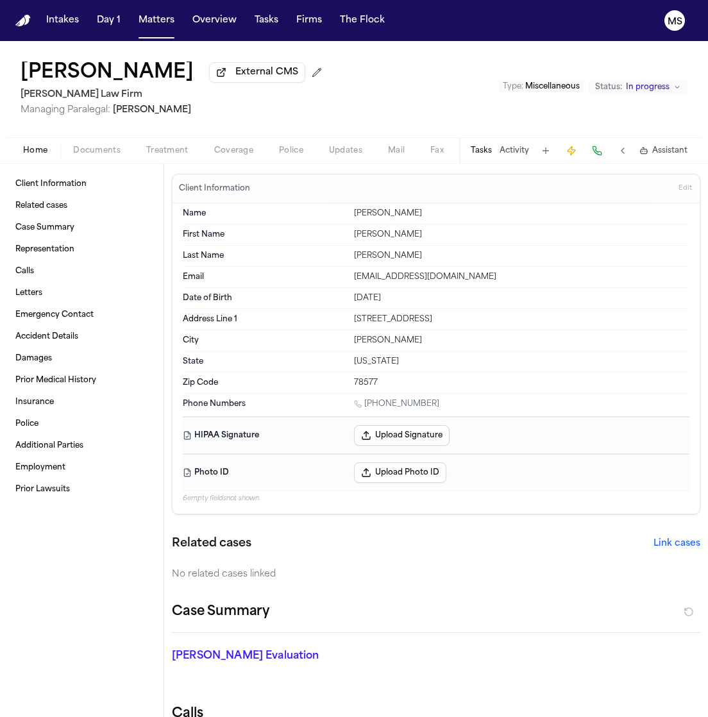
click at [96, 140] on div "Home Documents Treatment Coverage Police Updates Mail Fax Demand Workspaces Art…" at bounding box center [354, 150] width 708 height 26
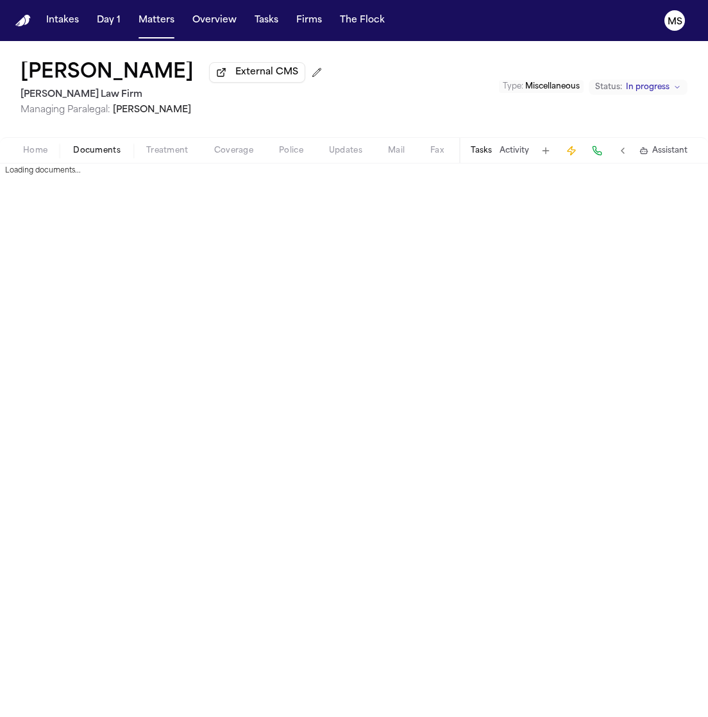
click at [101, 149] on span "Documents" at bounding box center [96, 151] width 47 height 10
click at [346, 153] on span "Updates" at bounding box center [345, 151] width 33 height 10
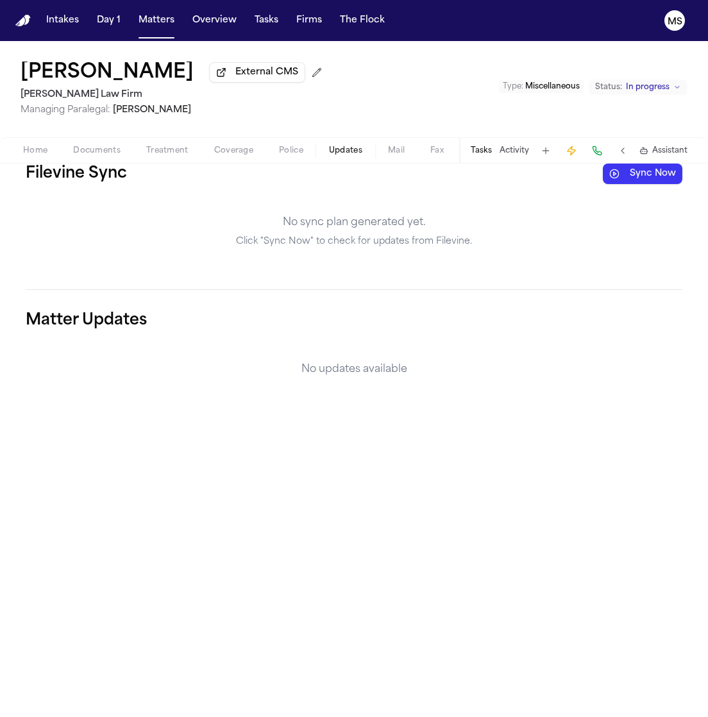
click at [640, 175] on button "Sync Now" at bounding box center [642, 173] width 79 height 21
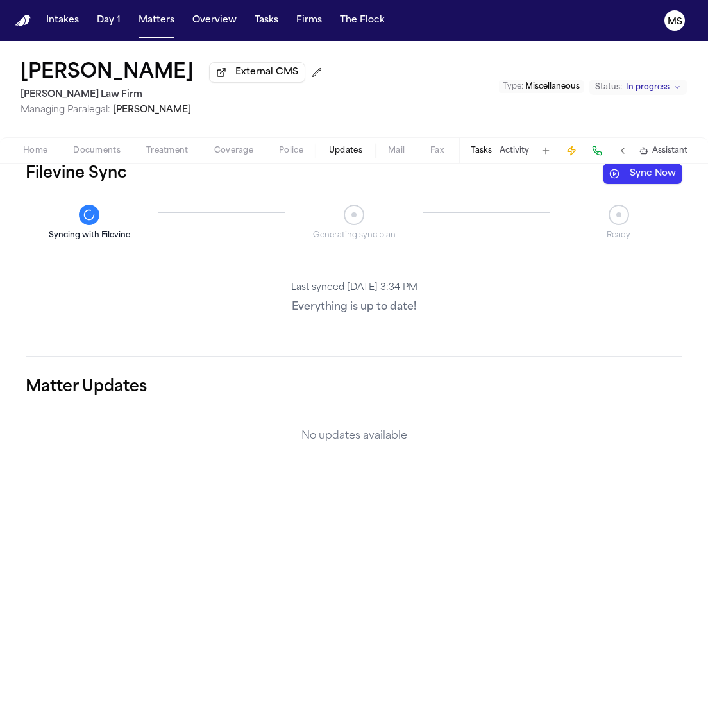
click at [254, 239] on div "Syncing with Filevine Generating sync plan Ready" at bounding box center [354, 223] width 657 height 36
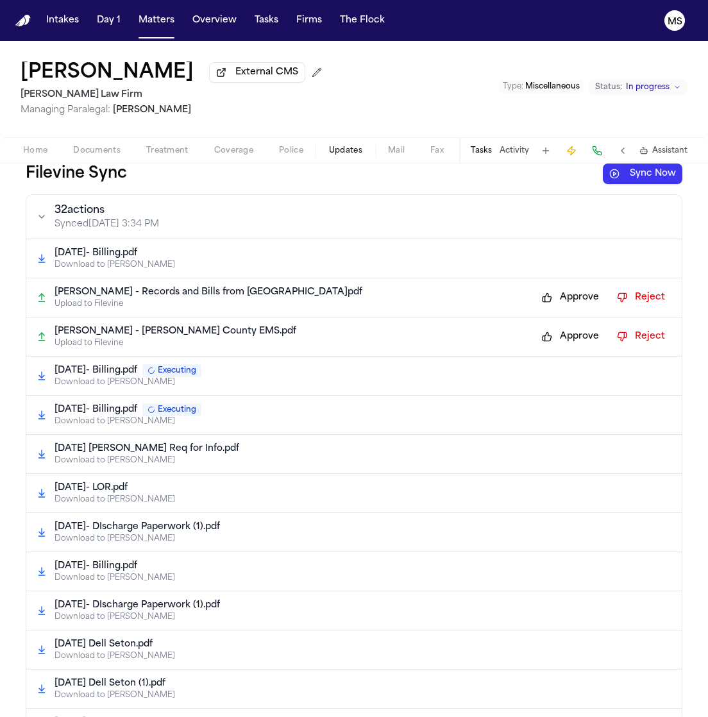
click at [419, 177] on div "Filevine Sync Sync Now" at bounding box center [354, 173] width 657 height 21
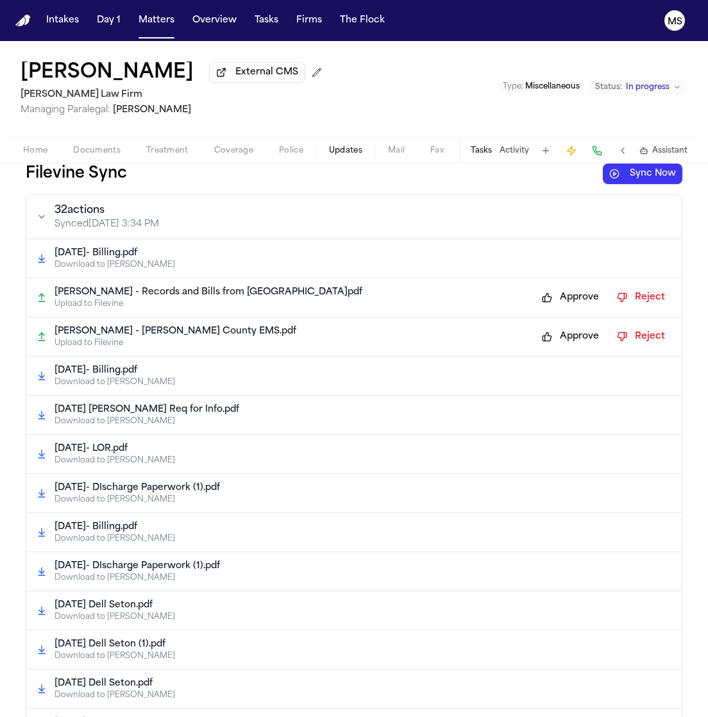
click at [565, 294] on button "Approve" at bounding box center [570, 297] width 70 height 21
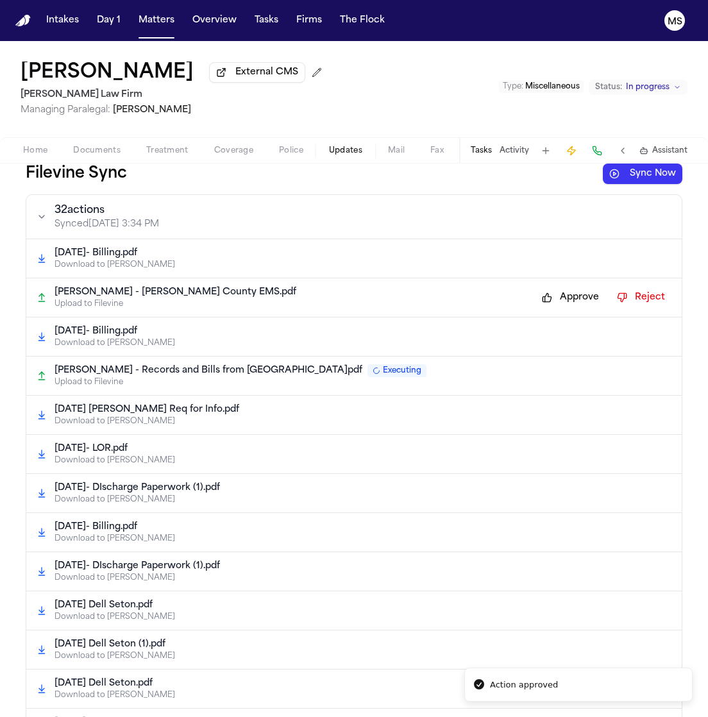
click at [558, 337] on div "[DATE]- Billing.pdf" at bounding box center [362, 331] width 617 height 13
click at [553, 298] on button "Approve" at bounding box center [570, 297] width 70 height 21
click at [632, 165] on button "Sync Now" at bounding box center [642, 173] width 79 height 21
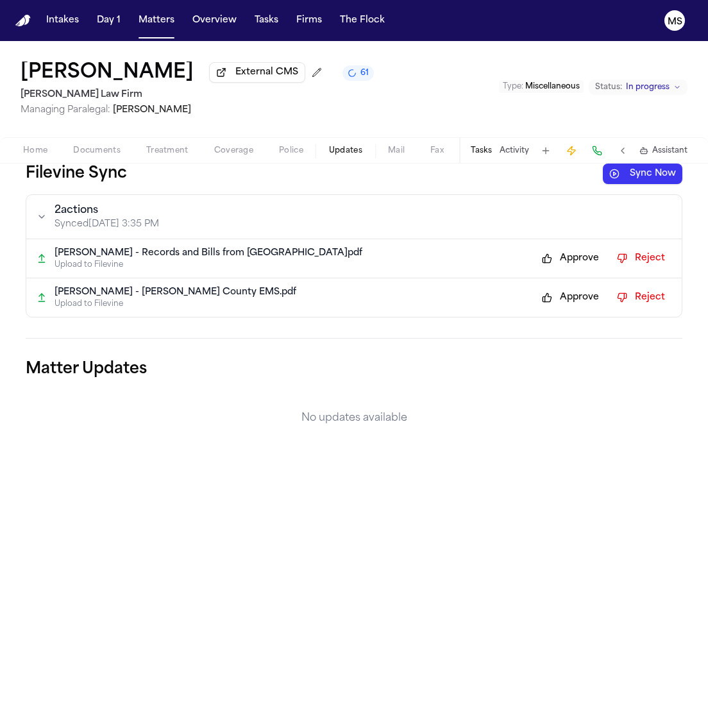
click at [178, 176] on div "Filevine Sync Sync Now" at bounding box center [354, 173] width 657 height 21
click at [569, 251] on button "Approve" at bounding box center [570, 258] width 70 height 21
click at [556, 254] on button "Approve" at bounding box center [570, 258] width 70 height 21
click at [634, 173] on button "Sync Now" at bounding box center [642, 173] width 79 height 21
click at [265, 344] on div "Filevine Sync Sync Now 2 action s Synced [DATE] 3:35 PM [PERSON_NAME] - Records…" at bounding box center [354, 304] width 657 height 283
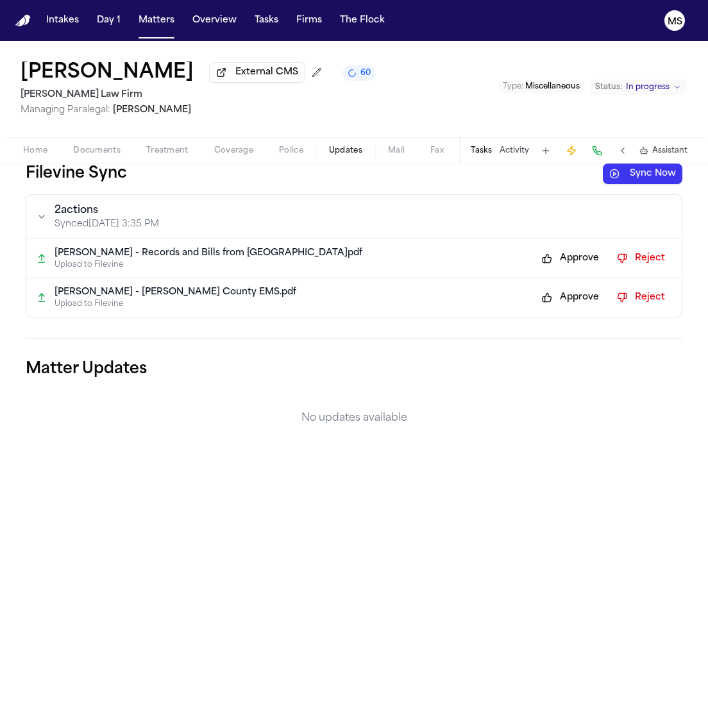
click at [574, 257] on button "Approve" at bounding box center [570, 258] width 70 height 21
click at [569, 249] on button "Approve" at bounding box center [570, 258] width 70 height 21
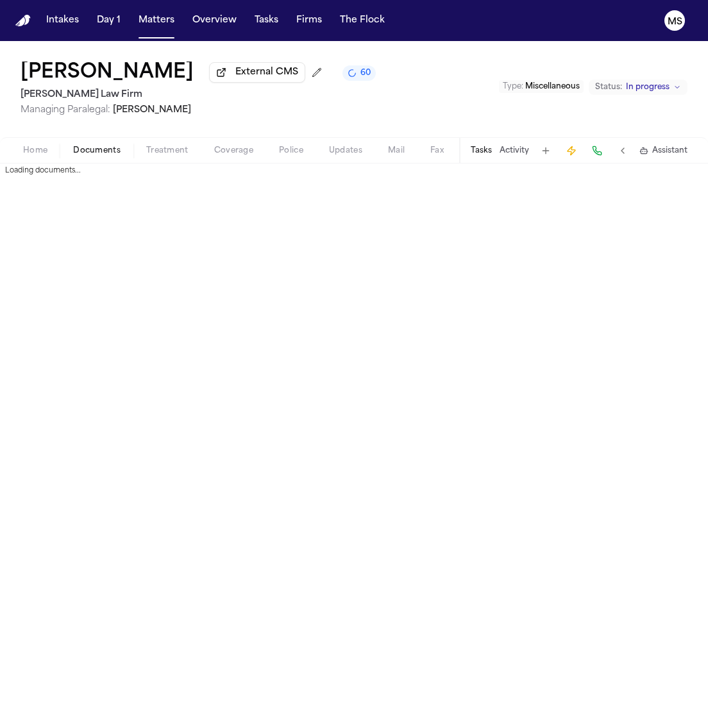
click at [90, 150] on span "Documents" at bounding box center [96, 151] width 47 height 10
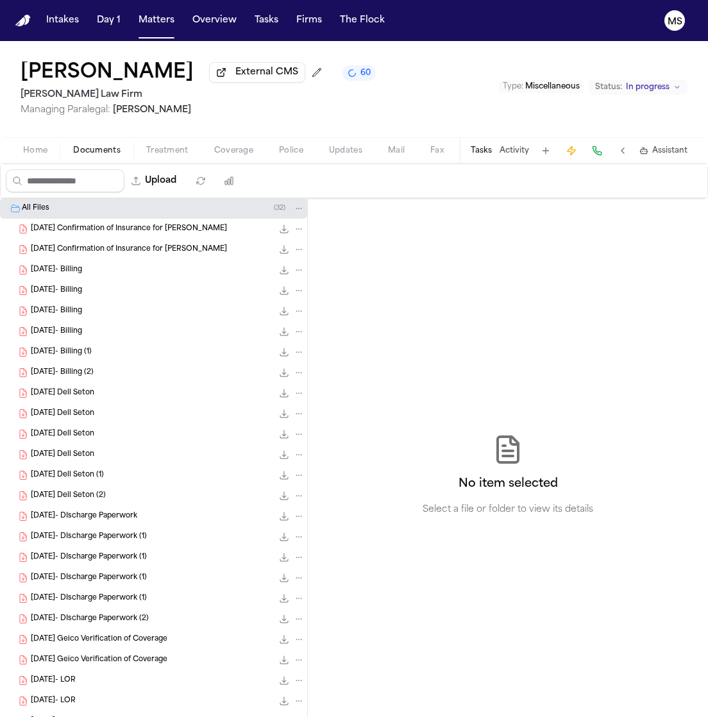
click at [136, 230] on span "[DATE] Confirmation of Insurance for [PERSON_NAME]" at bounding box center [129, 229] width 196 height 11
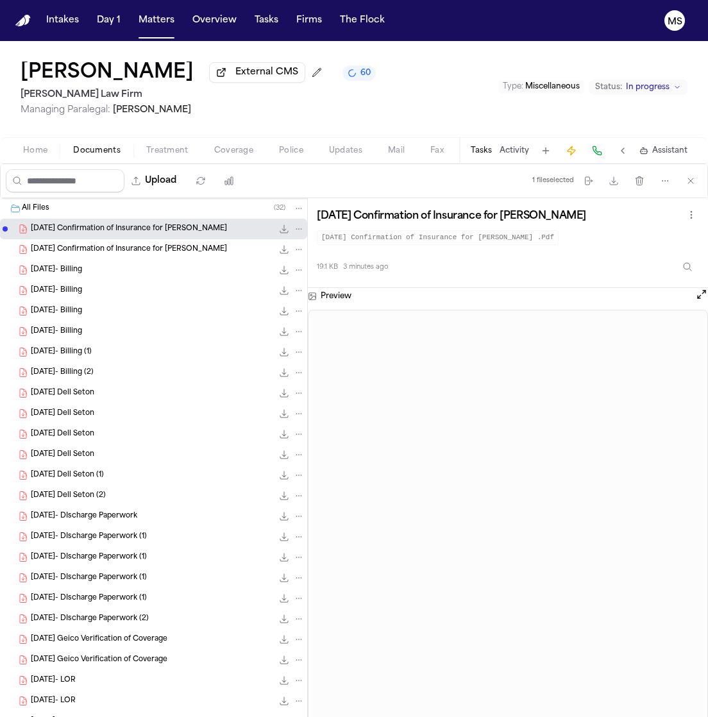
click at [141, 241] on div "[DATE] Confirmation of Insurance for [PERSON_NAME] 18.9 KB • PDF" at bounding box center [153, 249] width 307 height 21
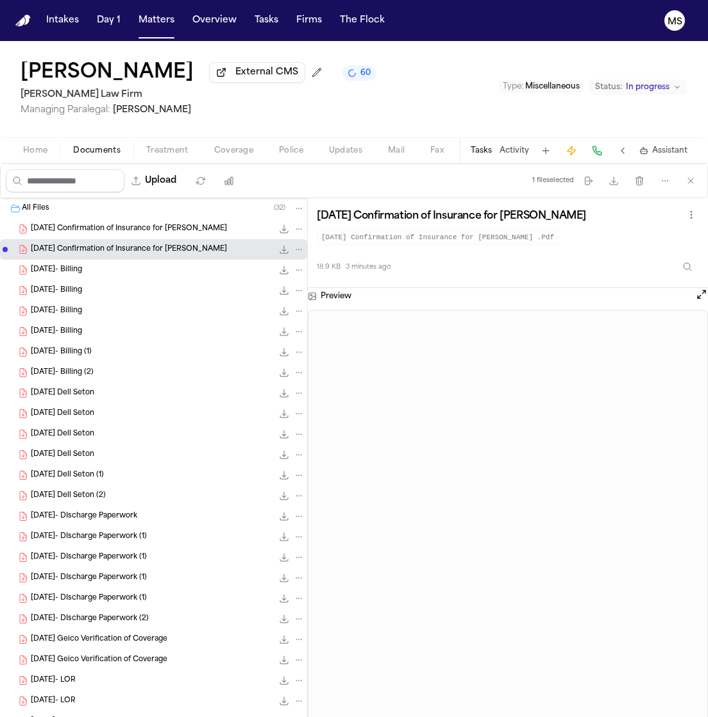
click at [110, 265] on div "[DATE]- Billing 436.1 KB • PDF" at bounding box center [168, 269] width 274 height 13
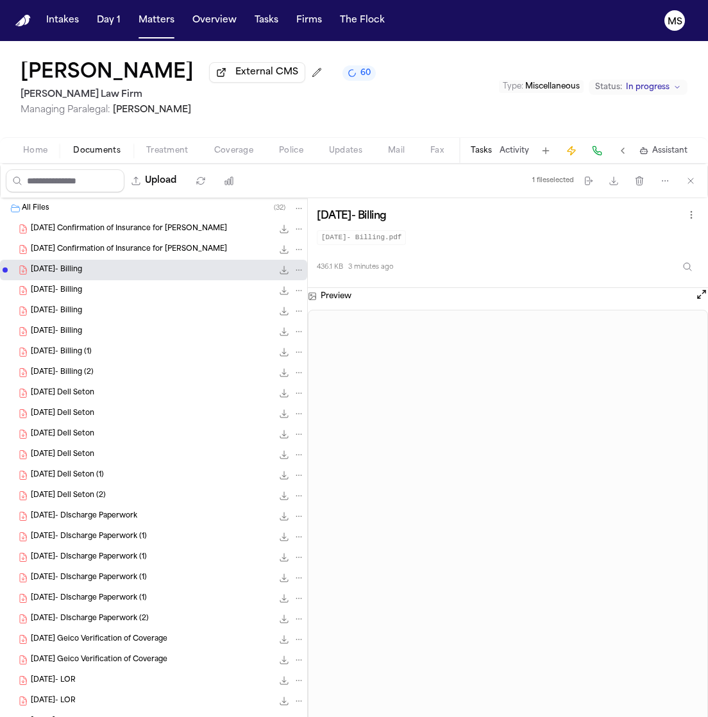
click at [97, 384] on div "[DATE] Dell Seton 478.5 KB • PDF" at bounding box center [153, 393] width 307 height 21
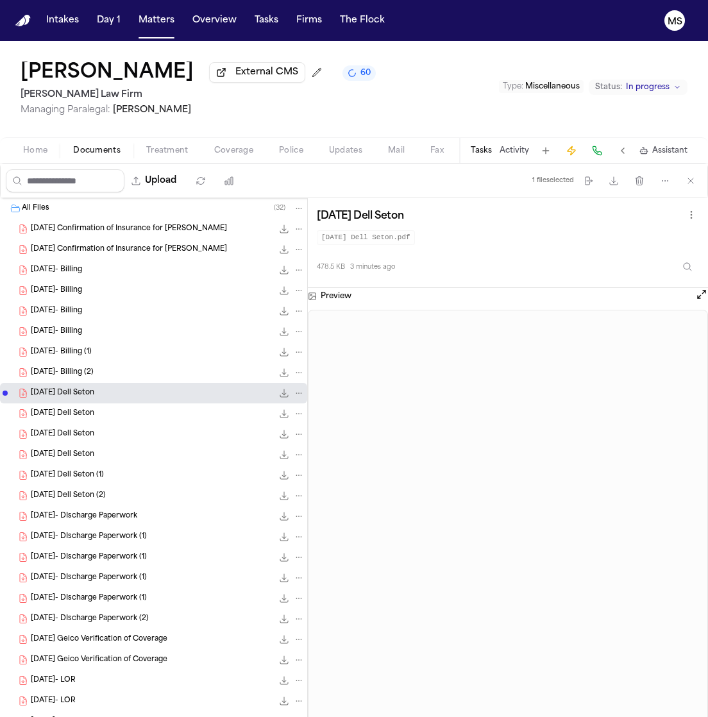
click at [100, 474] on span "[DATE] Dell Seton (1)" at bounding box center [67, 475] width 73 height 11
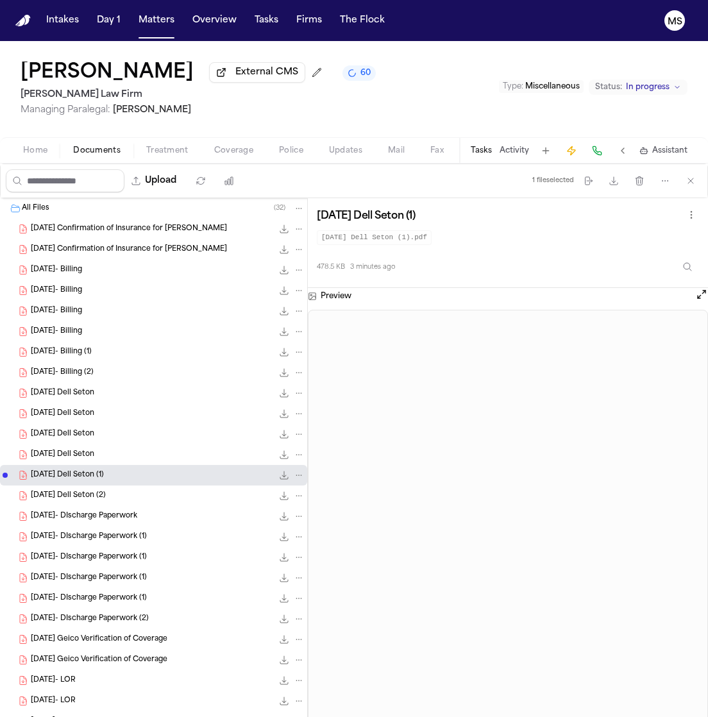
click at [99, 490] on span "[DATE] Dell Seton (2)" at bounding box center [68, 495] width 75 height 11
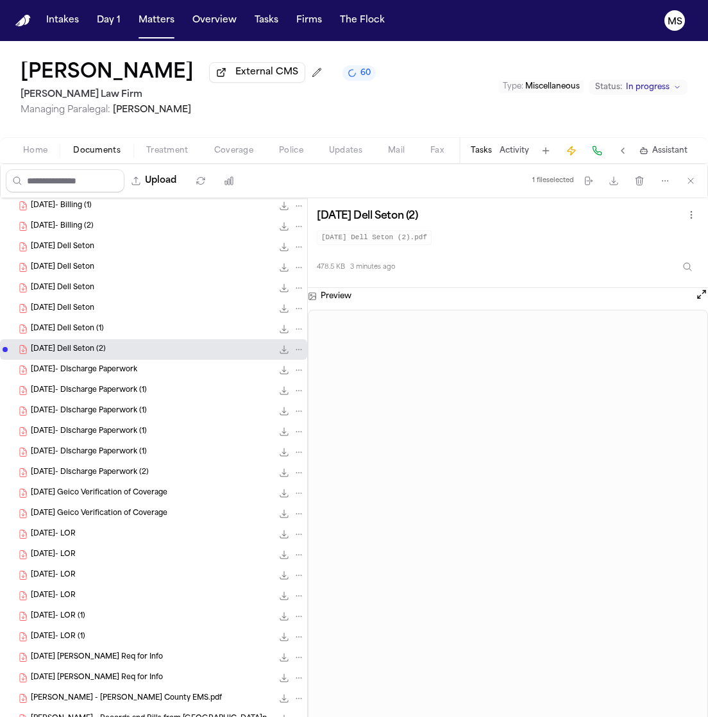
scroll to position [187, 0]
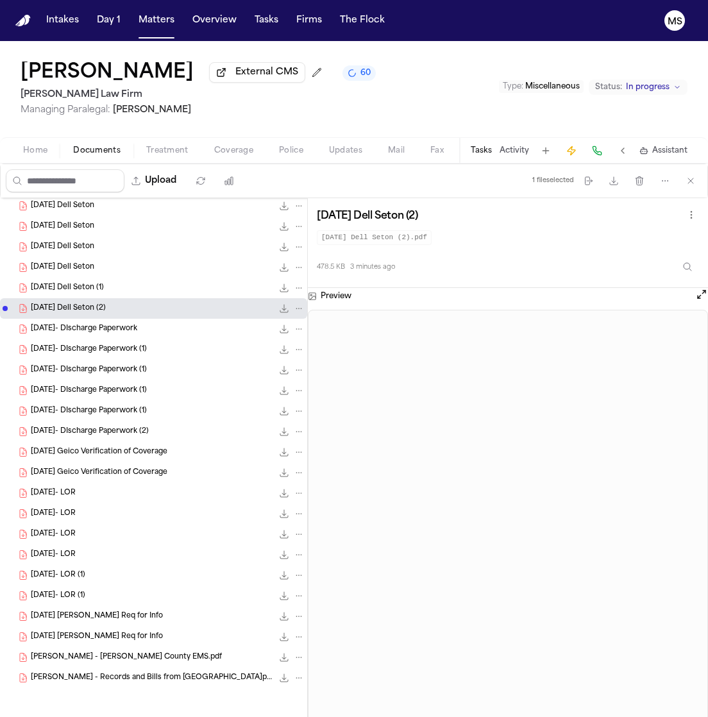
click at [144, 674] on span "[PERSON_NAME] - Records and Bills from [GEOGRAPHIC_DATA]pdf" at bounding box center [152, 678] width 242 height 11
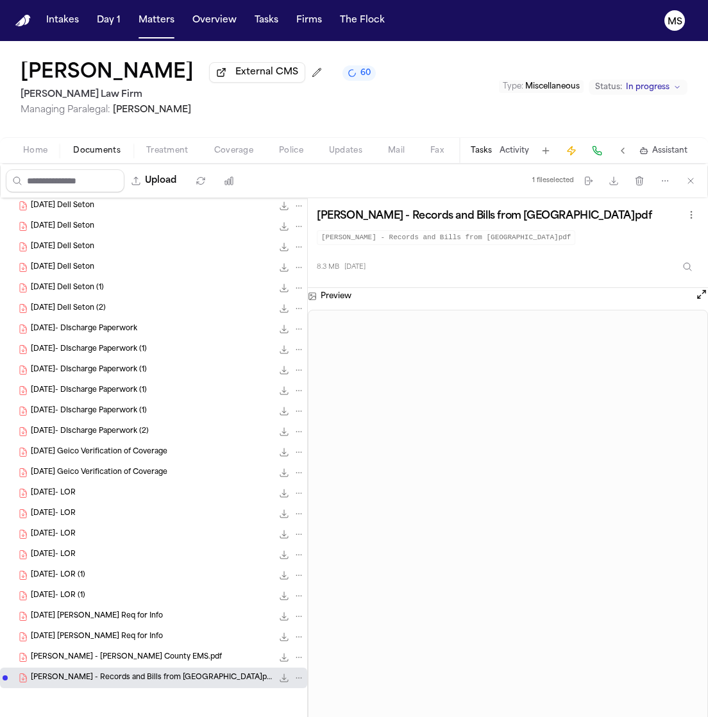
click at [131, 654] on span "[PERSON_NAME] - [PERSON_NAME] County EMS.pdf" at bounding box center [126, 657] width 191 height 11
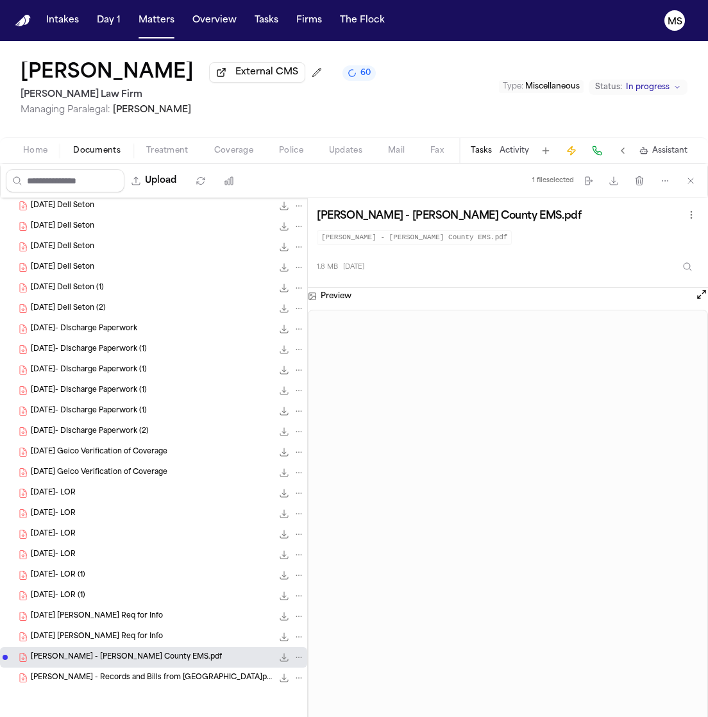
click at [131, 628] on div "[DATE] [PERSON_NAME] Req for Info 126.8 KB • PDF" at bounding box center [153, 636] width 307 height 21
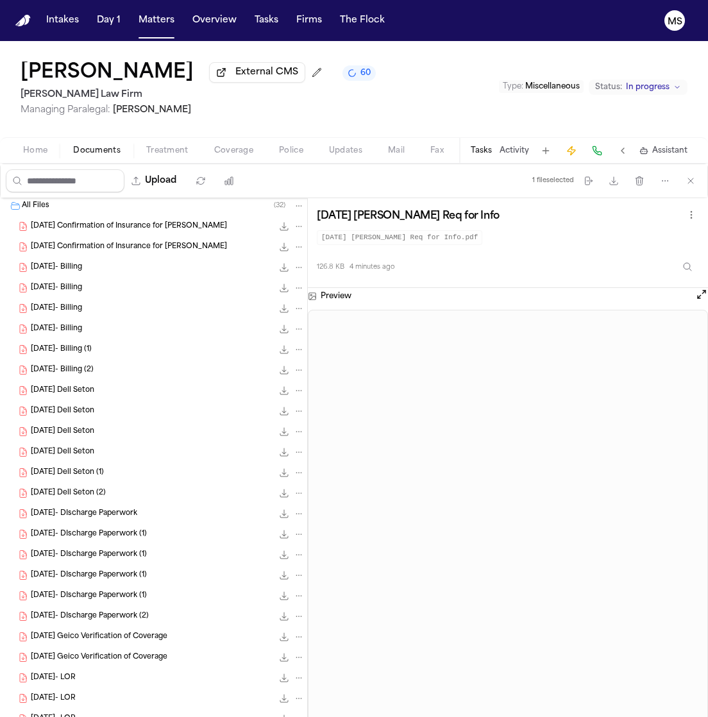
scroll to position [0, 0]
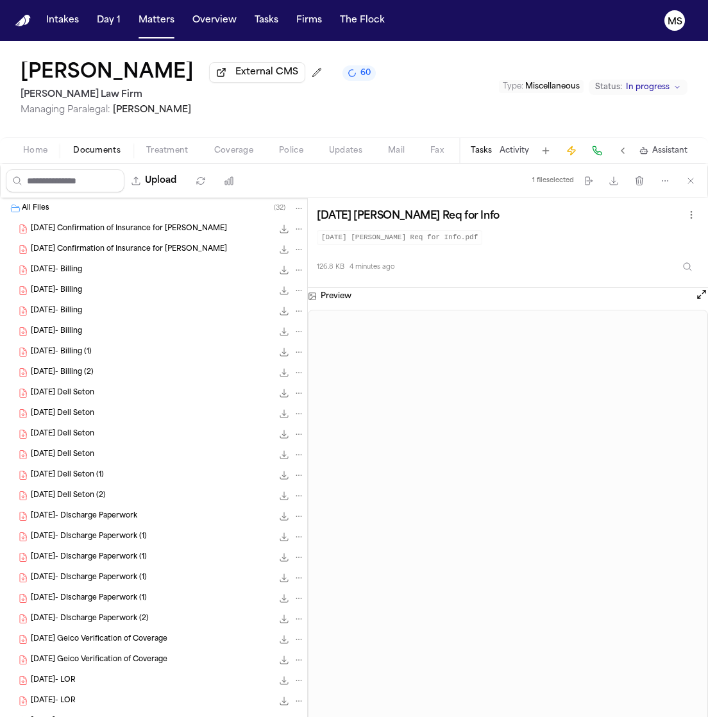
click at [180, 221] on div "[DATE] Confirmation of Insurance for [PERSON_NAME] 19.1 KB • PDF" at bounding box center [153, 229] width 307 height 21
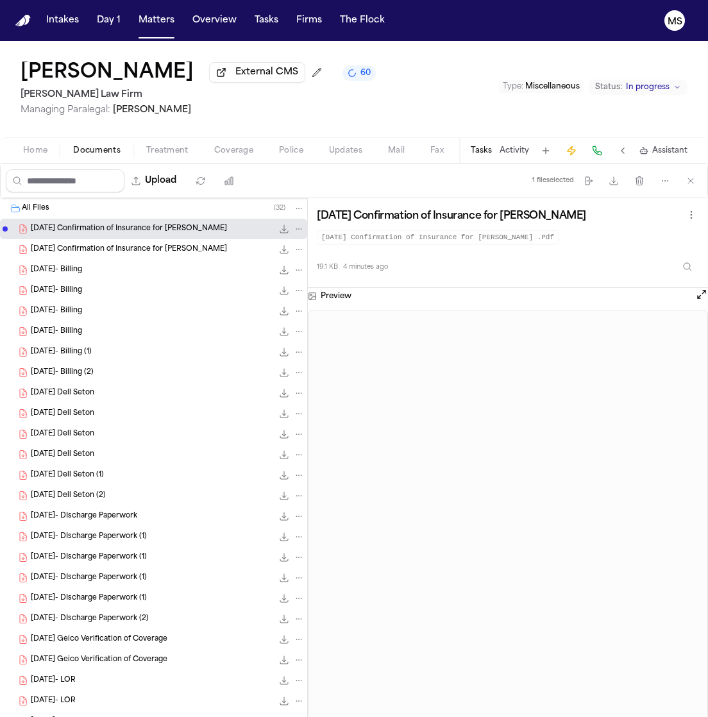
click at [172, 249] on span "[DATE] Confirmation of Insurance for [PERSON_NAME]" at bounding box center [129, 249] width 196 height 11
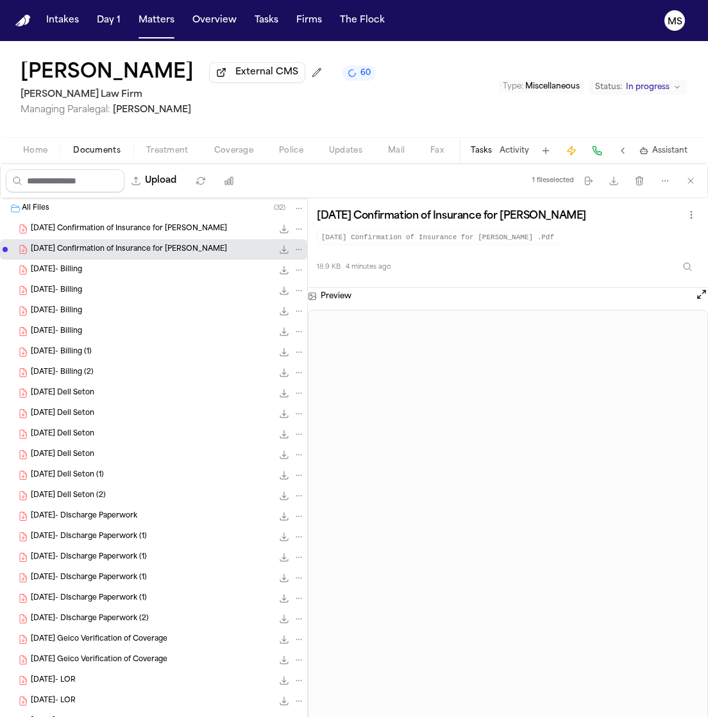
click at [154, 271] on div "[DATE]- Billing 436.1 KB • PDF" at bounding box center [168, 269] width 274 height 13
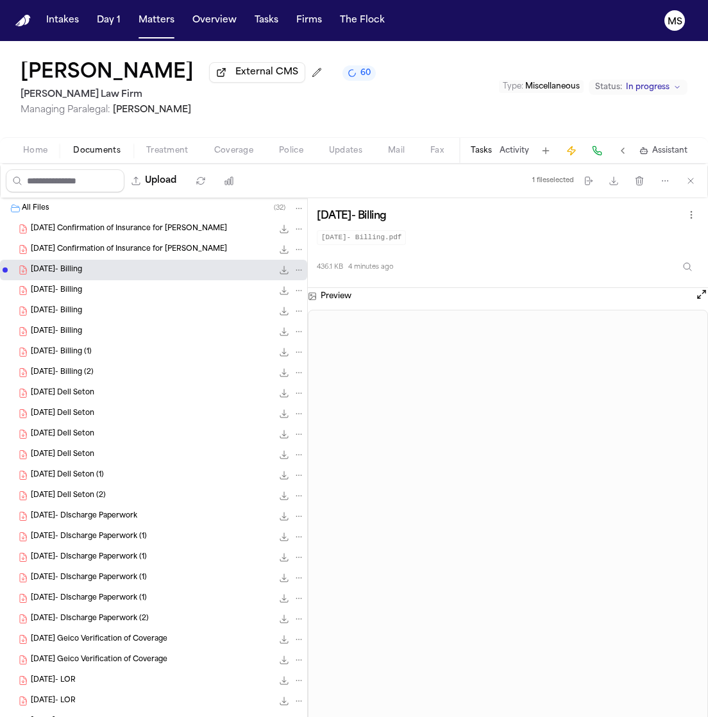
click at [112, 392] on div "[DATE] Dell Seton 478.5 KB • PDF" at bounding box center [168, 393] width 274 height 13
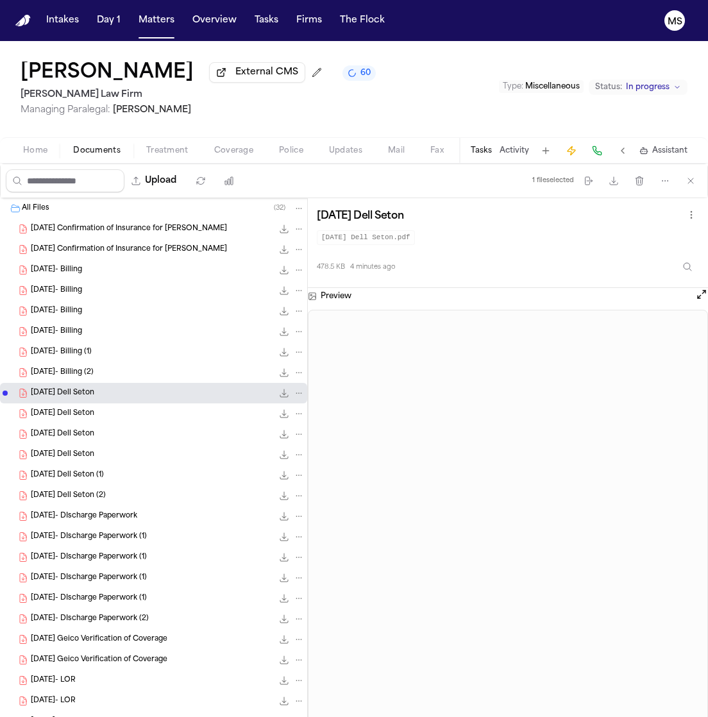
click at [124, 513] on span "[DATE]- DIscharge Paperwork" at bounding box center [84, 516] width 106 height 11
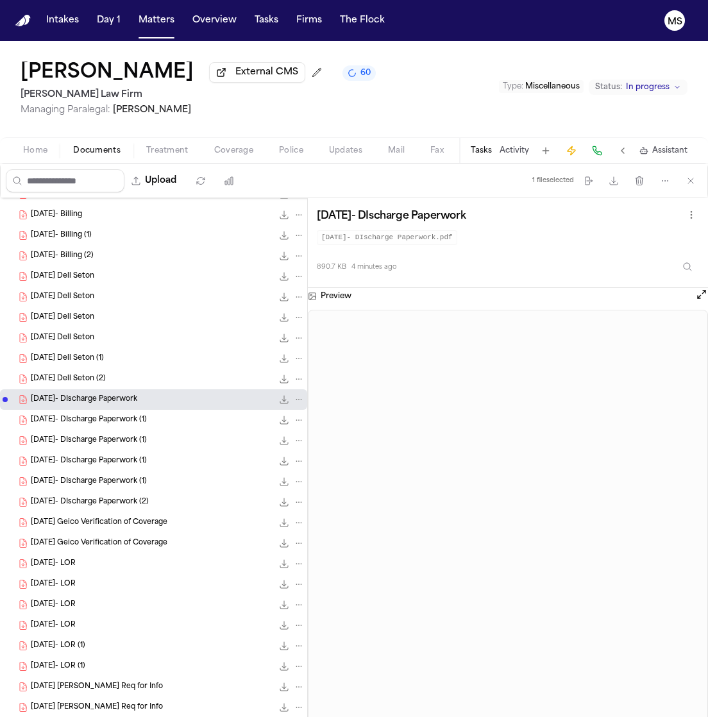
scroll to position [187, 0]
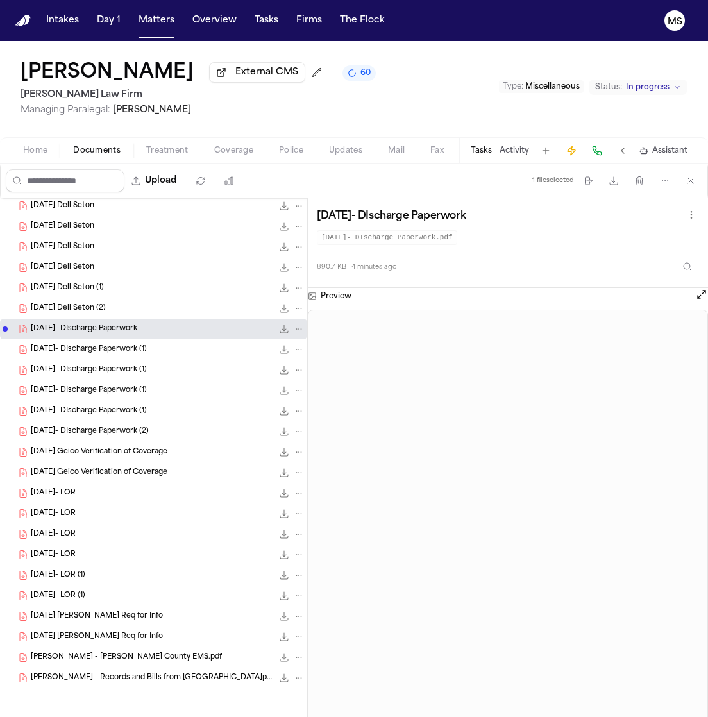
click at [120, 613] on span "[DATE] [PERSON_NAME] Req for Info" at bounding box center [97, 616] width 132 height 11
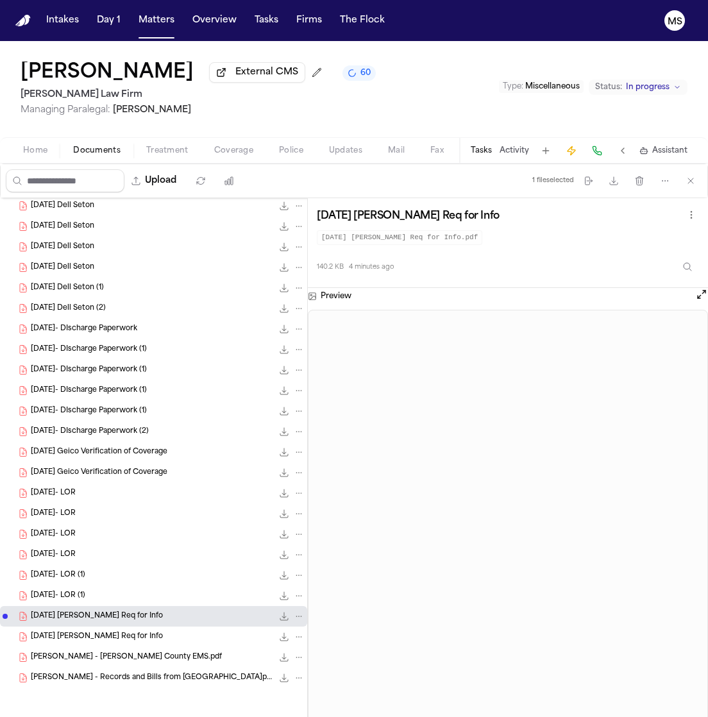
click at [76, 530] on span "[DATE]- LOR" at bounding box center [53, 534] width 45 height 11
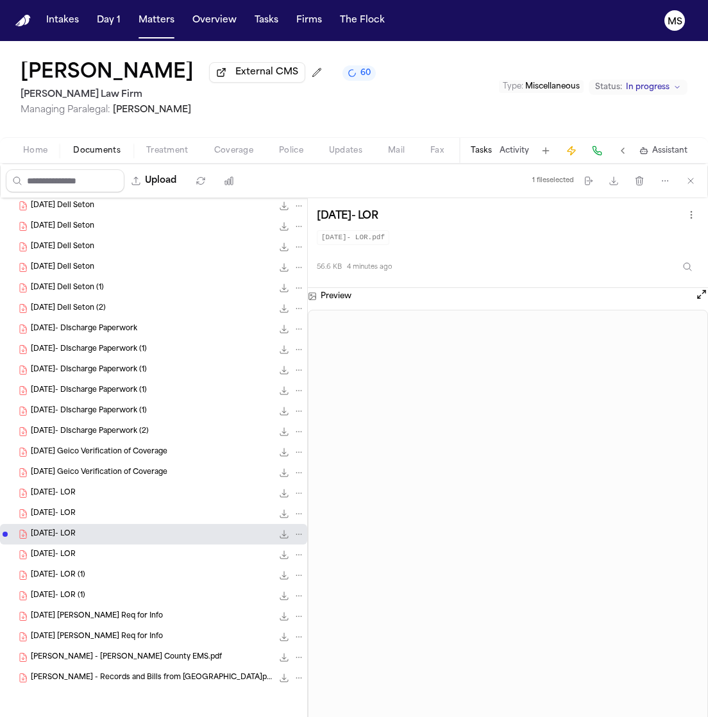
click at [85, 576] on span "[DATE]- LOR (1)" at bounding box center [58, 575] width 54 height 11
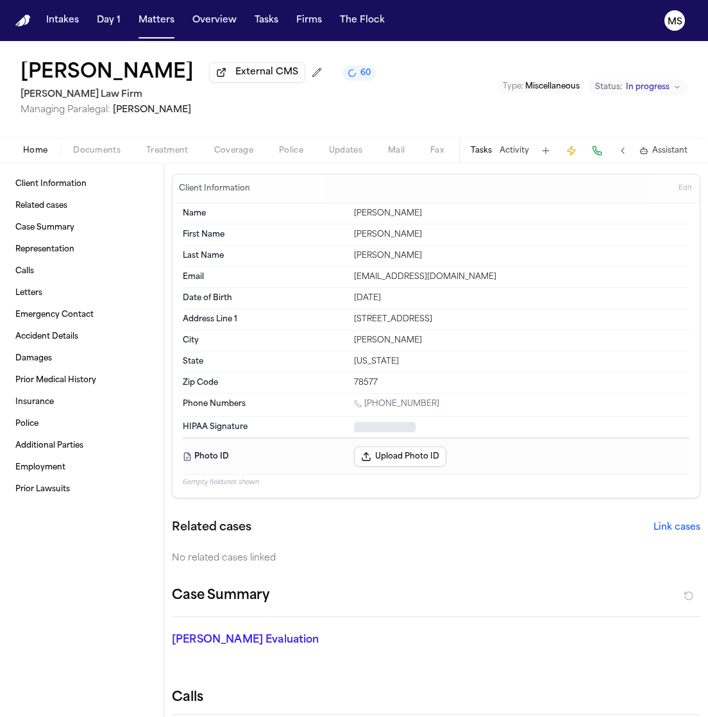
click at [33, 143] on button "Home" at bounding box center [35, 150] width 50 height 15
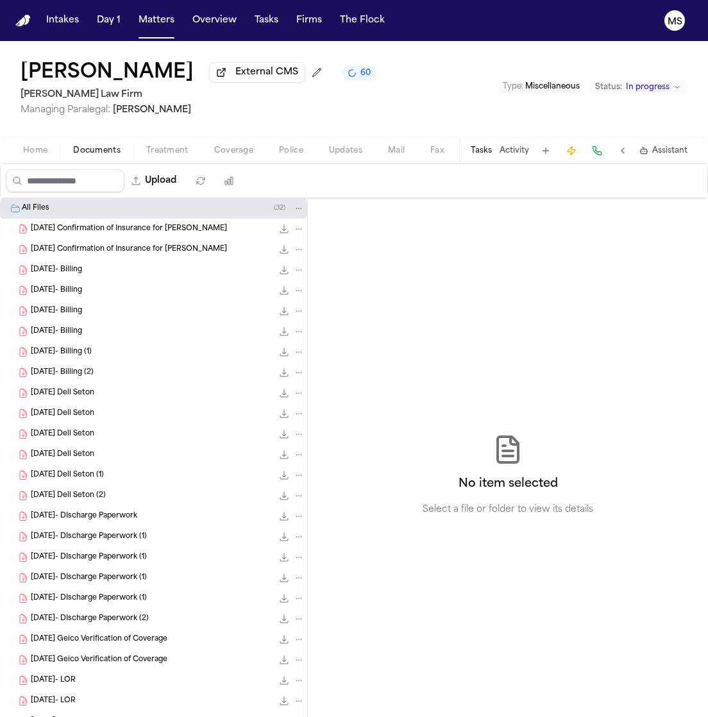
click at [99, 151] on span "Documents" at bounding box center [96, 151] width 47 height 10
click at [131, 230] on span "[DATE] Confirmation of Insurance for [PERSON_NAME]" at bounding box center [129, 229] width 196 height 11
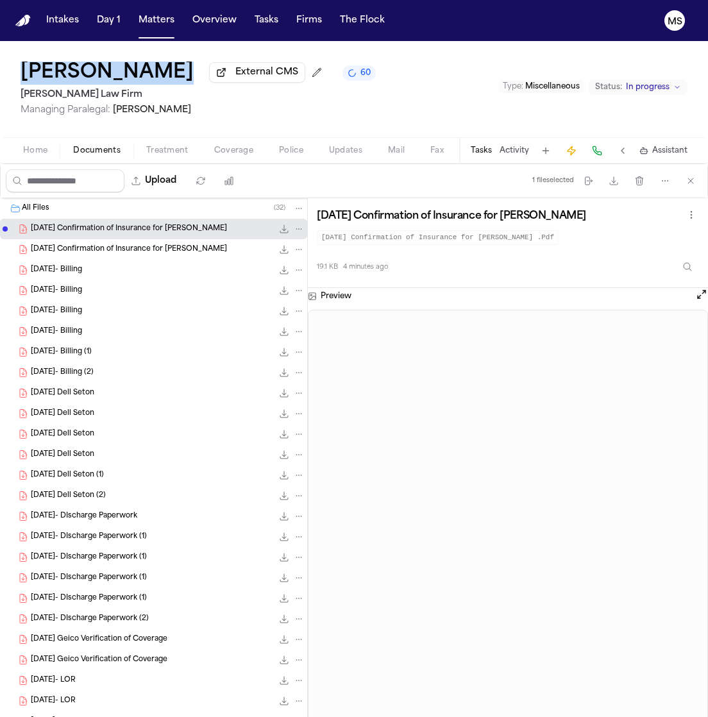
drag, startPoint x: 14, startPoint y: 65, endPoint x: 160, endPoint y: 83, distance: 147.2
click at [160, 83] on div "[PERSON_NAME] External CMS 60 [PERSON_NAME] Law Firm Managing Paralegal: [PERSO…" at bounding box center [354, 89] width 708 height 96
copy h1 "[PERSON_NAME]"
click at [166, 105] on span "[PERSON_NAME]" at bounding box center [152, 110] width 78 height 10
click at [185, 100] on h2 "[PERSON_NAME] Law Firm" at bounding box center [198, 94] width 355 height 15
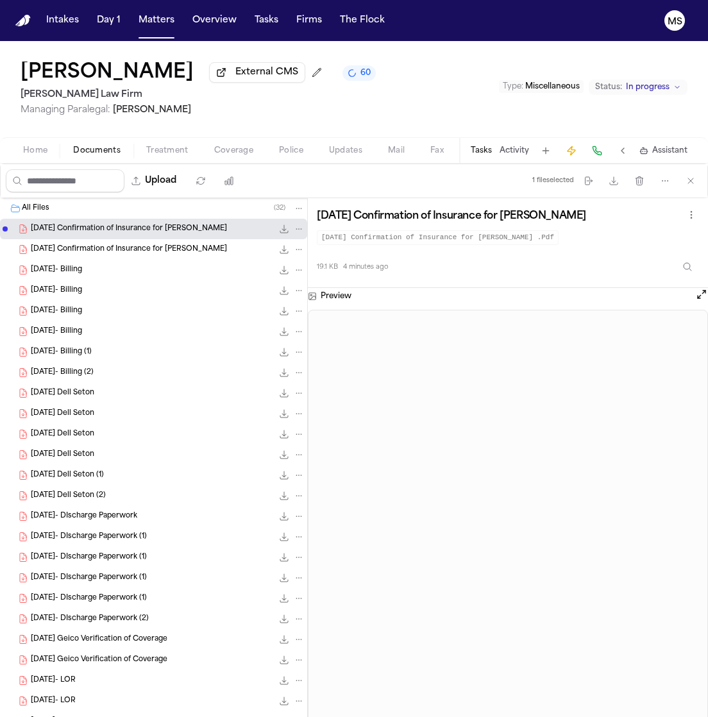
click at [676, 87] on icon "Change status from In progress" at bounding box center [677, 87] width 4 height 2
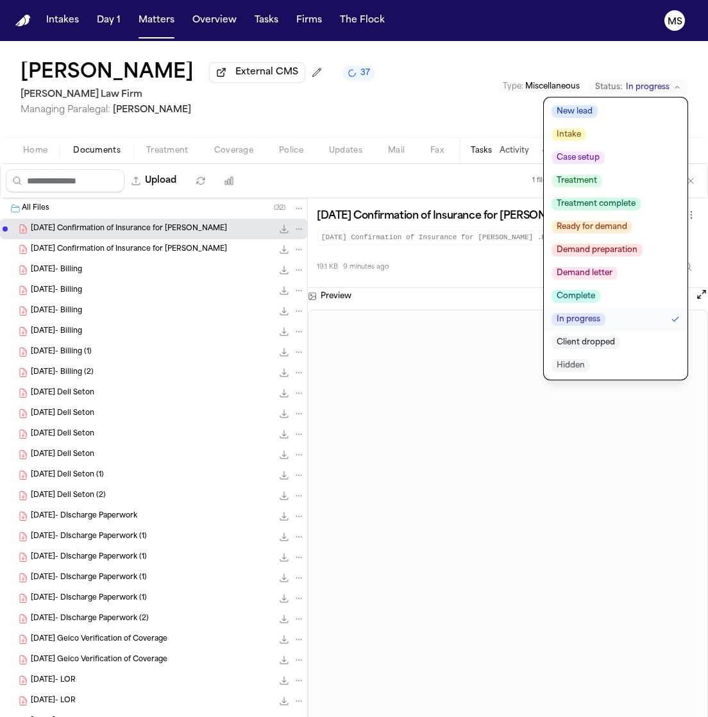
click at [451, 61] on div "[PERSON_NAME] External CMS 37 [PERSON_NAME] Law Firm Managing Paralegal: [PERSO…" at bounding box center [354, 89] width 708 height 96
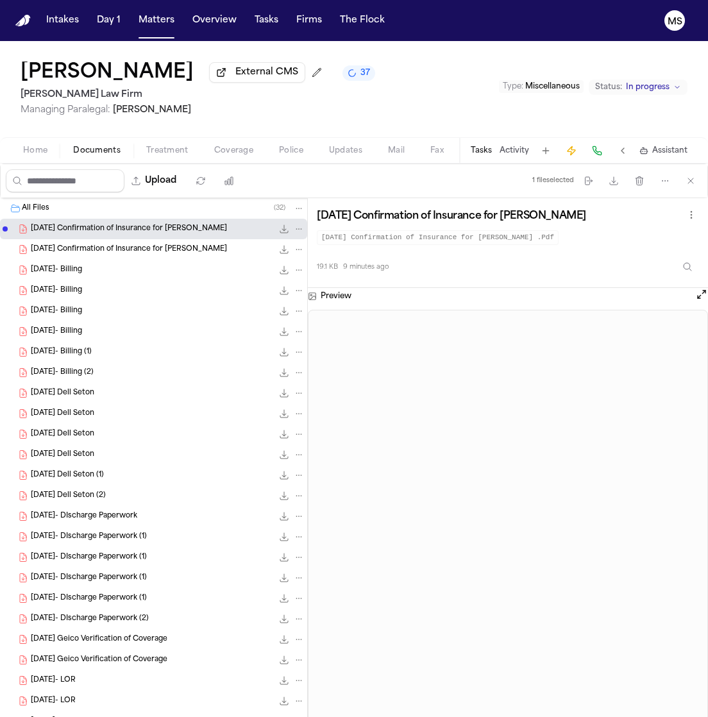
click at [360, 68] on span "37" at bounding box center [365, 73] width 10 height 10
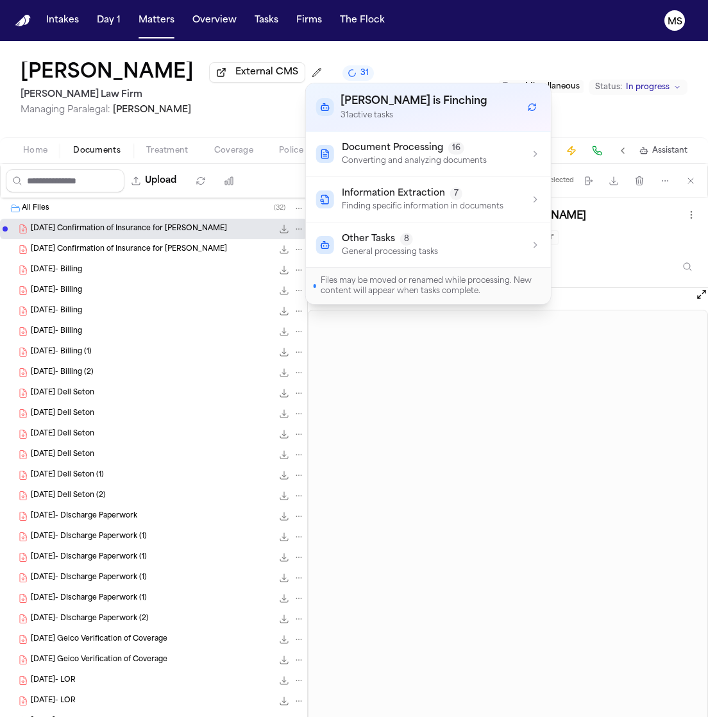
click at [350, 65] on div "[PERSON_NAME] External CMS 31 [PERSON_NAME] Law Firm Managing Paralegal: [PERSO…" at bounding box center [354, 89] width 708 height 96
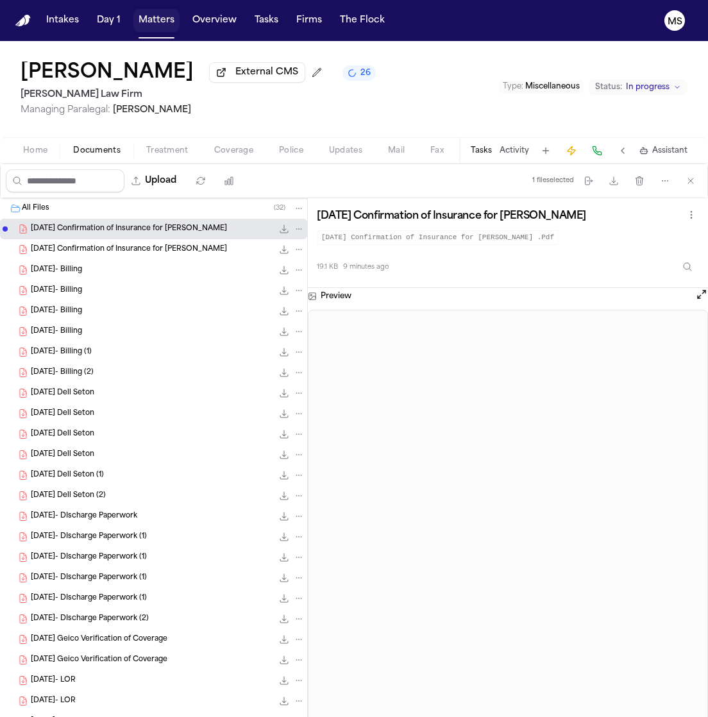
click at [164, 18] on button "Matters" at bounding box center [156, 20] width 46 height 23
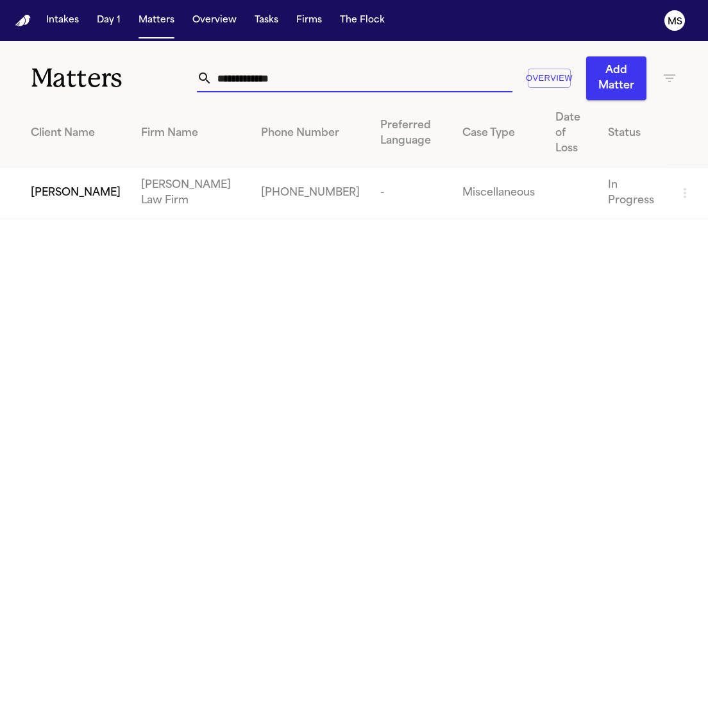
drag, startPoint x: 385, startPoint y: 78, endPoint x: 42, endPoint y: 101, distance: 343.8
click at [42, 101] on div "**********" at bounding box center [354, 130] width 708 height 178
paste input "**********"
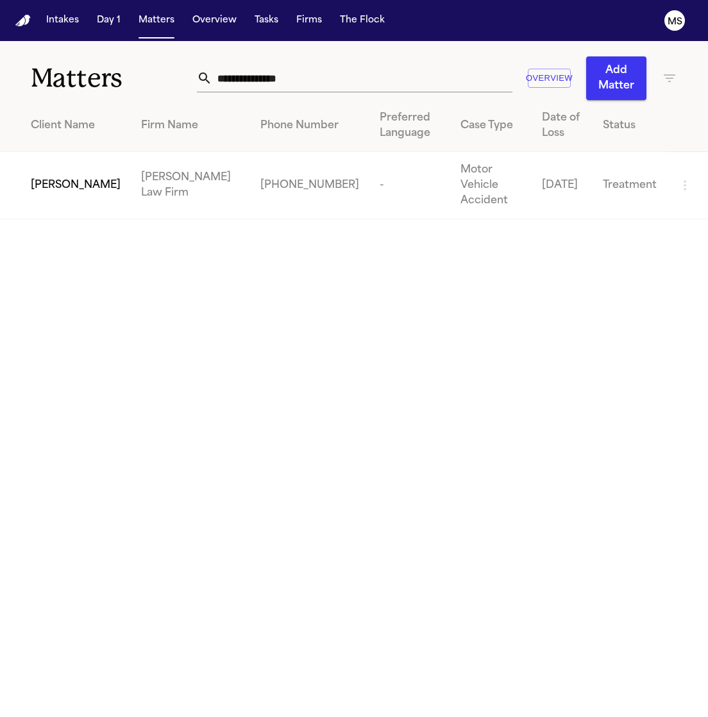
click at [346, 62] on div "**********" at bounding box center [437, 78] width 480 height 44
click at [369, 179] on td "-" at bounding box center [409, 185] width 81 height 67
click at [369, 164] on td "-" at bounding box center [409, 185] width 81 height 67
click at [364, 539] on main "**********" at bounding box center [354, 379] width 708 height 676
click at [250, 185] on td "[PHONE_NUMBER]" at bounding box center [309, 185] width 119 height 67
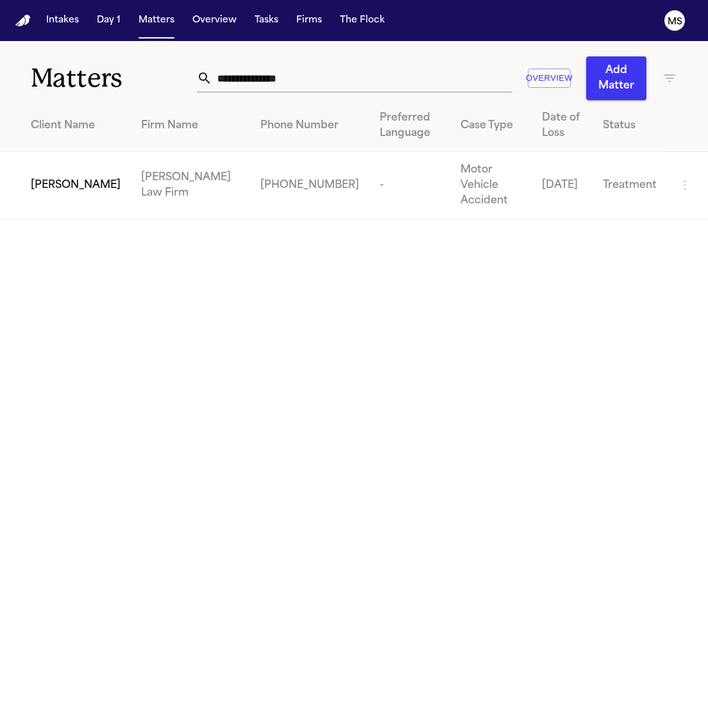
click at [142, 334] on main "**********" at bounding box center [354, 379] width 708 height 676
drag, startPoint x: 333, startPoint y: 71, endPoint x: 67, endPoint y: 71, distance: 266.7
click at [67, 71] on div "**********" at bounding box center [354, 70] width 708 height 59
drag, startPoint x: 86, startPoint y: 324, endPoint x: 281, endPoint y: 40, distance: 344.5
click at [281, 40] on div "**********" at bounding box center [354, 358] width 708 height 717
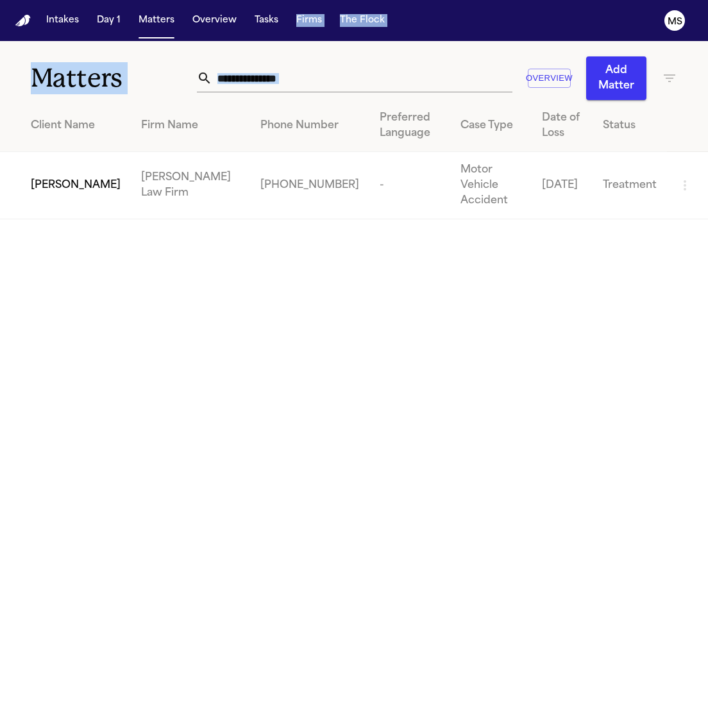
click at [281, 40] on nav "Intakes Day 1 Matters Overview Tasks Firms The Flock MS" at bounding box center [354, 20] width 708 height 41
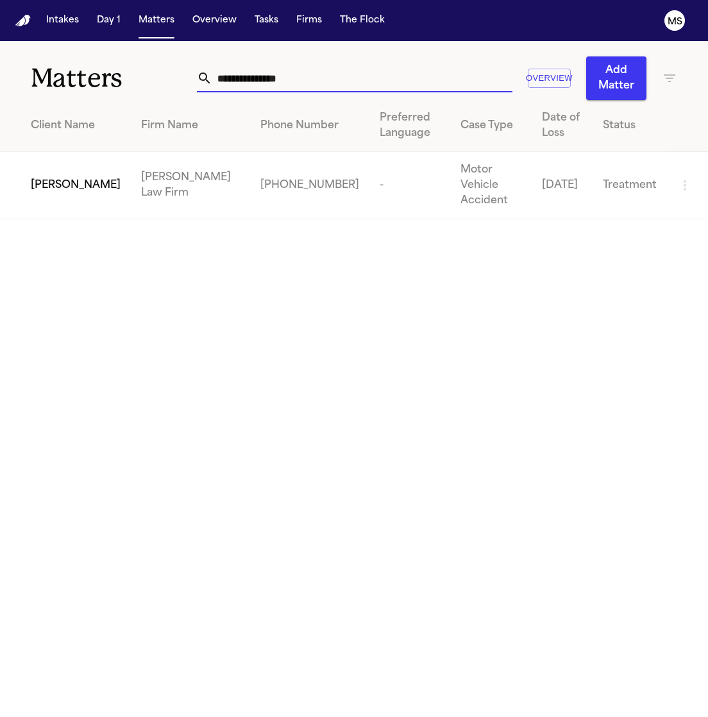
click at [347, 72] on input "**********" at bounding box center [361, 78] width 299 height 28
drag, startPoint x: 339, startPoint y: 74, endPoint x: 76, endPoint y: 71, distance: 262.9
click at [76, 71] on div "**********" at bounding box center [354, 70] width 708 height 59
paste input "text"
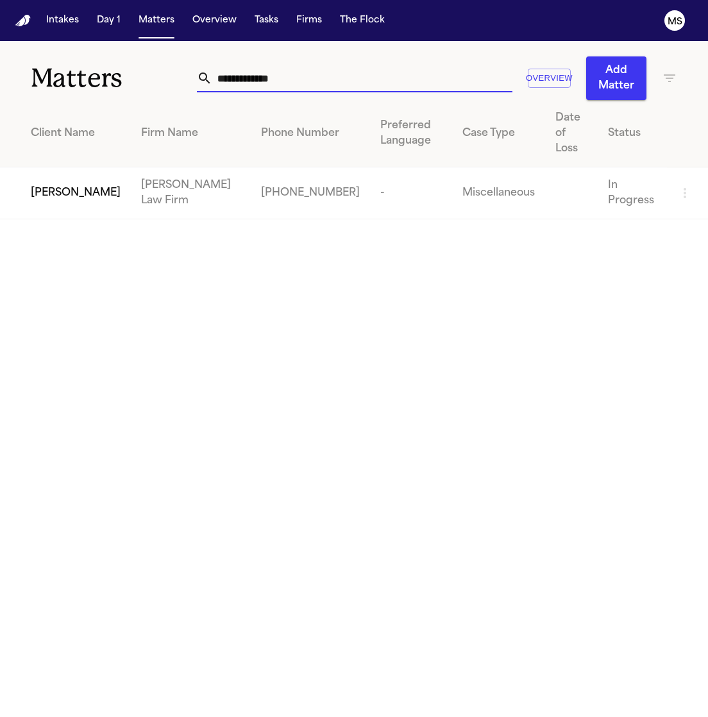
type input "**********"
click at [103, 184] on td "[PERSON_NAME]" at bounding box center [65, 193] width 131 height 52
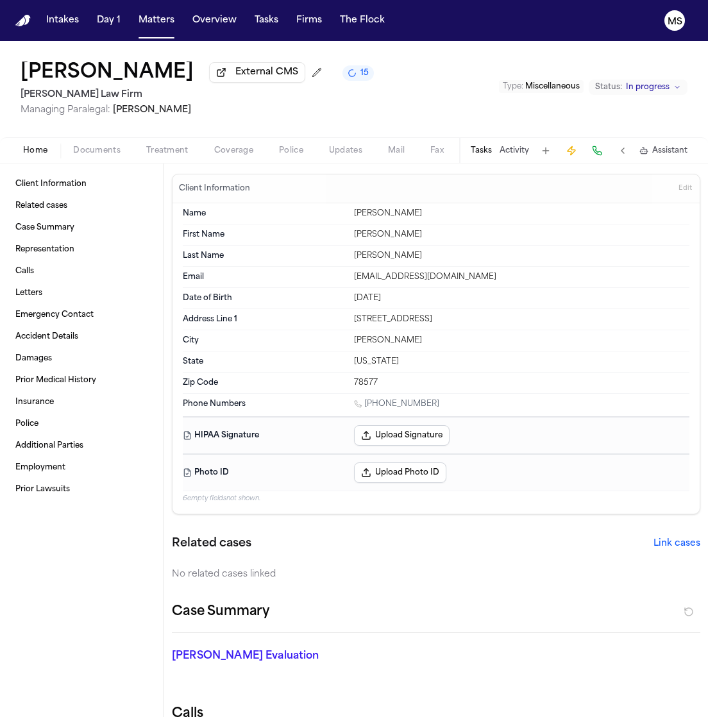
click at [341, 121] on div "[PERSON_NAME] External CMS 15 [PERSON_NAME] Law Firm Managing Paralegal: [PERSO…" at bounding box center [354, 89] width 708 height 96
click at [639, 83] on span "In progress" at bounding box center [648, 87] width 44 height 10
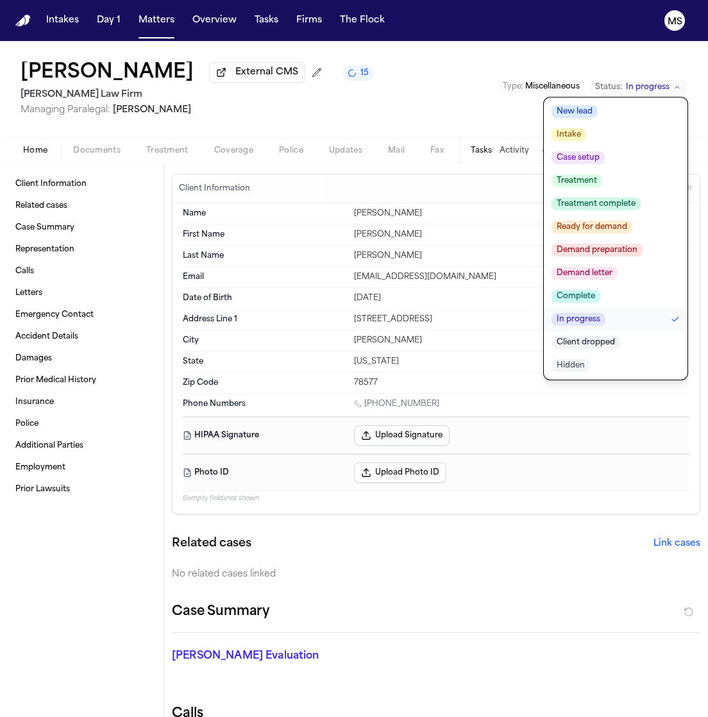
click at [392, 90] on div "[PERSON_NAME] External CMS 15 [PERSON_NAME] Law Firm Managing Paralegal: [PERSO…" at bounding box center [354, 89] width 708 height 96
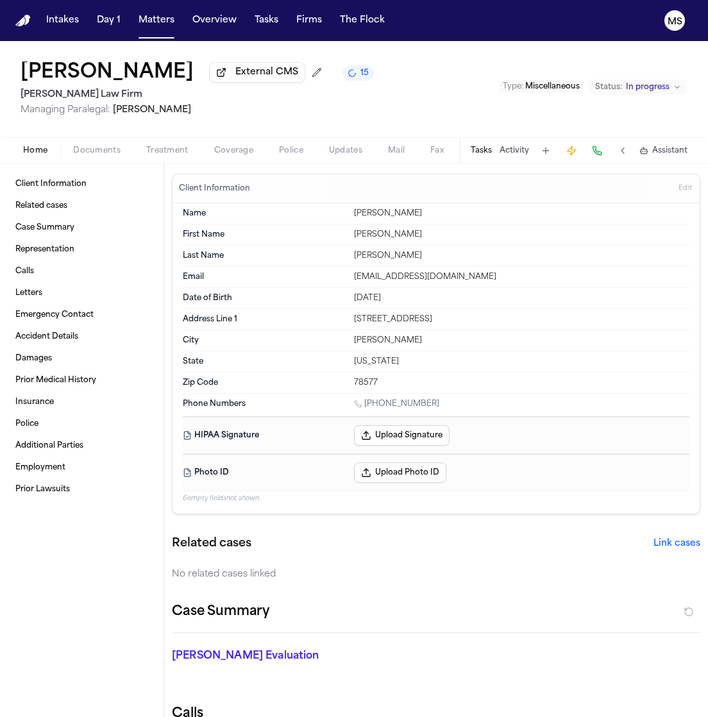
click at [109, 78] on h1 "[PERSON_NAME]" at bounding box center [107, 73] width 173 height 23
click at [69, 72] on h1 "[PERSON_NAME]" at bounding box center [107, 73] width 173 height 23
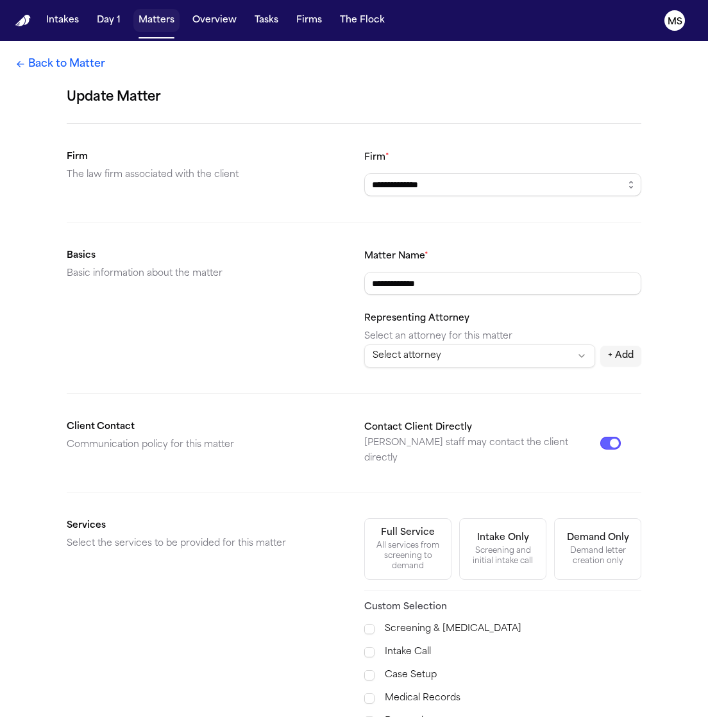
click at [161, 22] on button "Matters" at bounding box center [156, 20] width 46 height 23
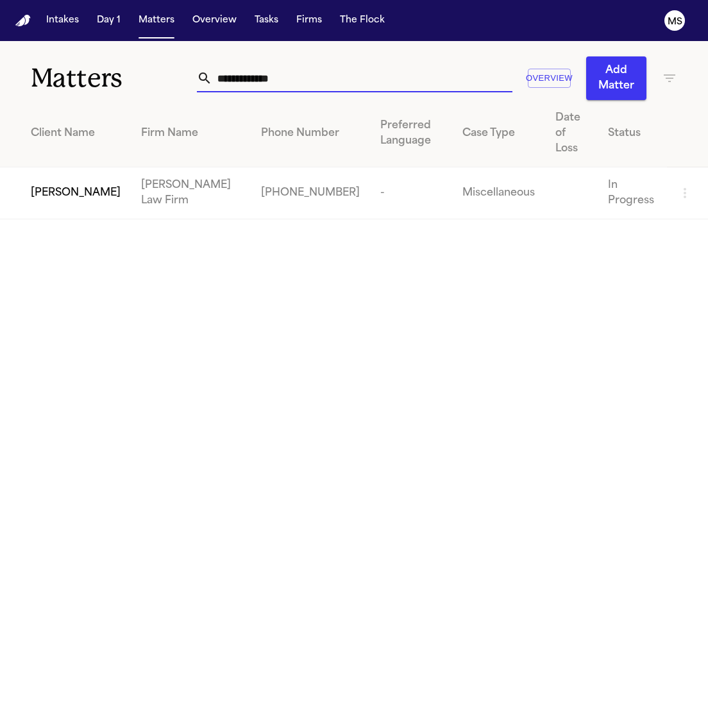
drag, startPoint x: 346, startPoint y: 74, endPoint x: 174, endPoint y: 72, distance: 171.8
click at [174, 72] on div "**********" at bounding box center [354, 70] width 708 height 59
paste input "**"
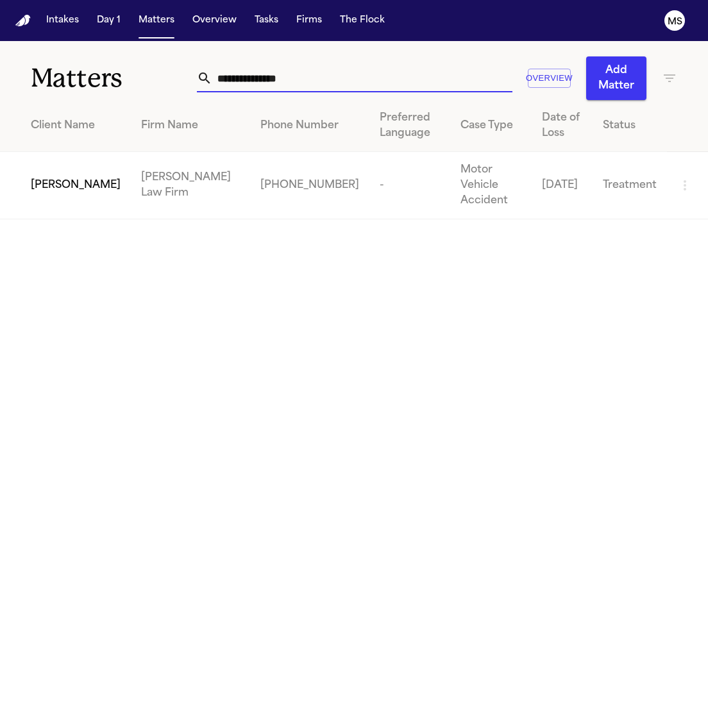
type input "**********"
click at [79, 178] on span "[PERSON_NAME]" at bounding box center [76, 185] width 90 height 15
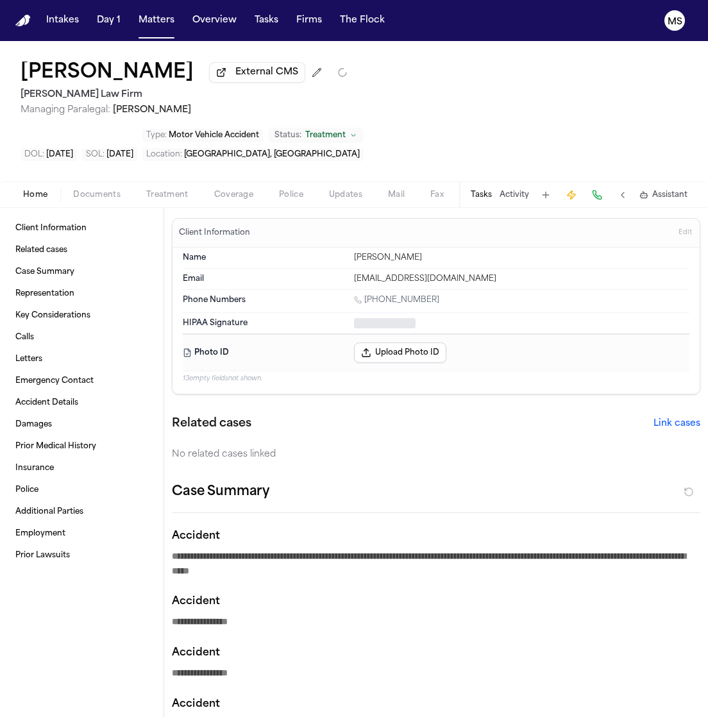
type textarea "*"
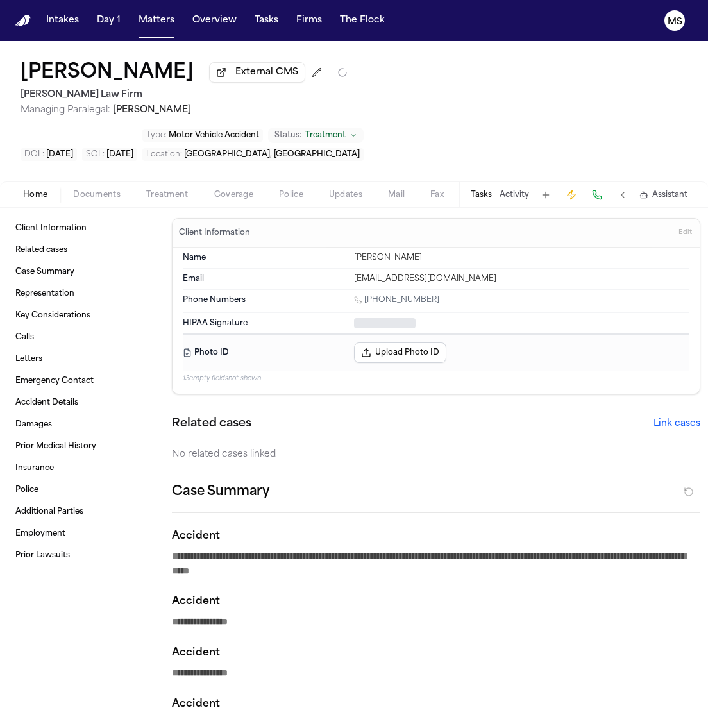
type textarea "*"
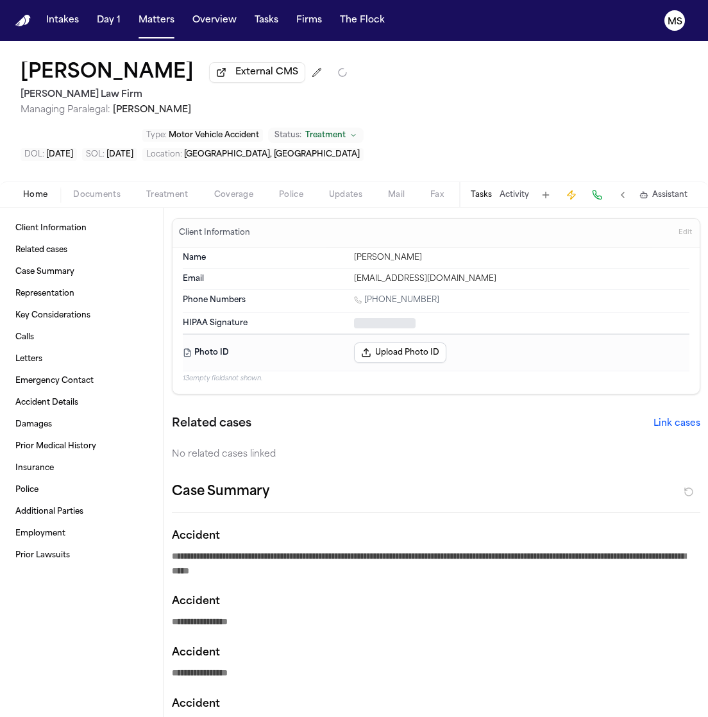
type textarea "*"
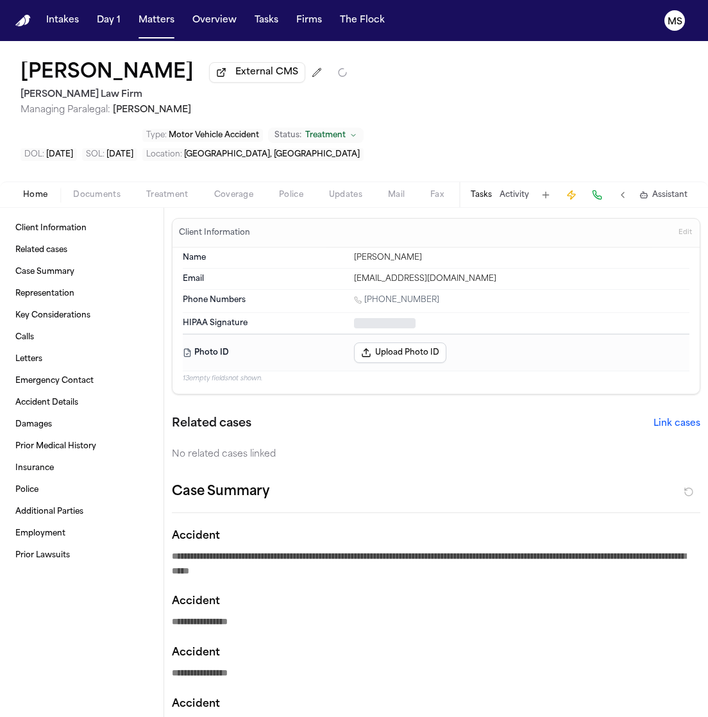
type textarea "*"
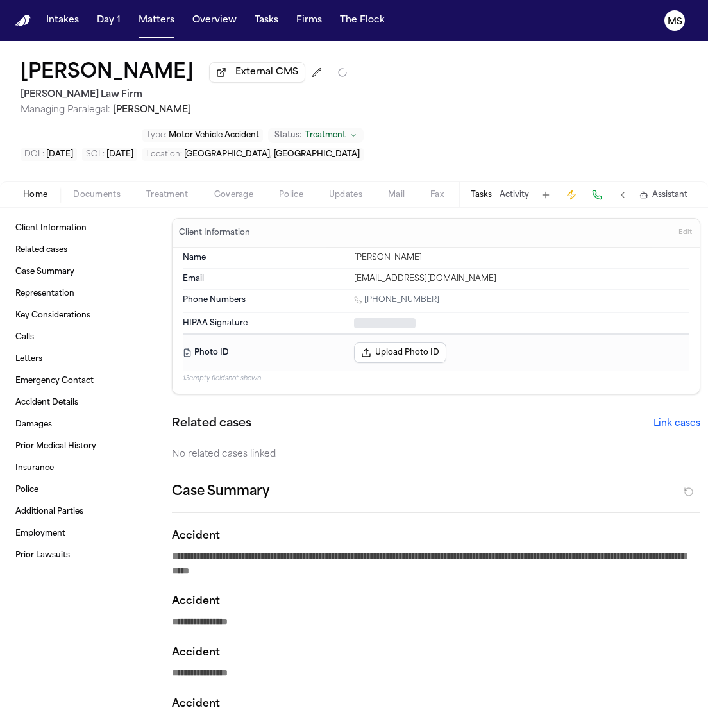
type textarea "*"
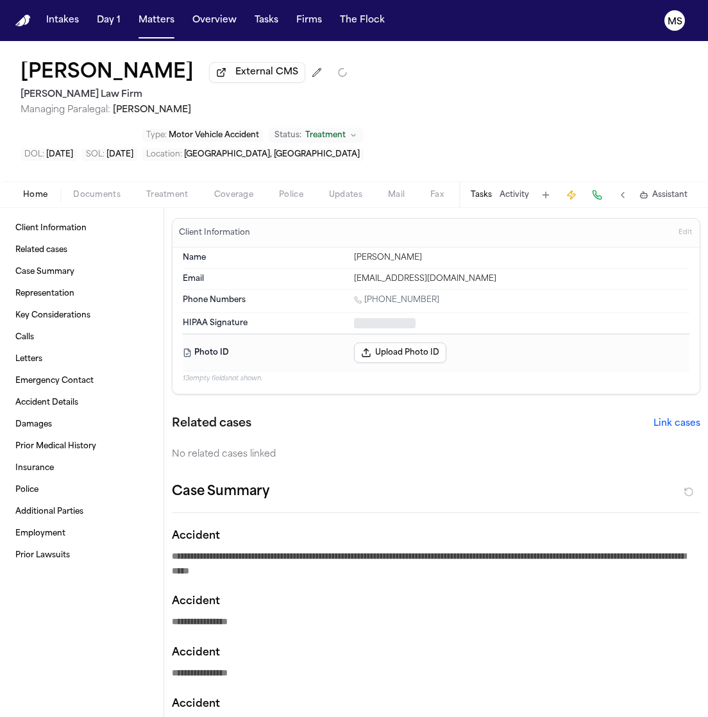
type textarea "*"
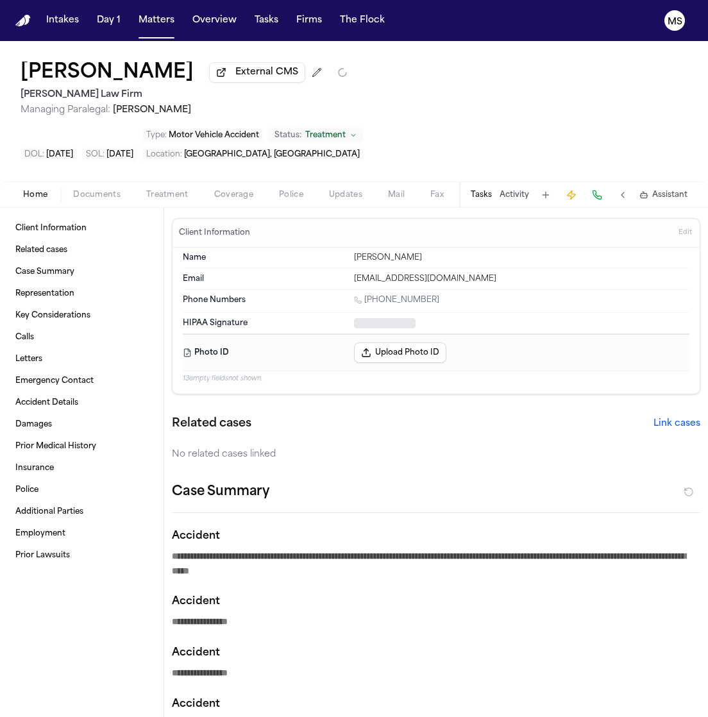
type textarea "*"
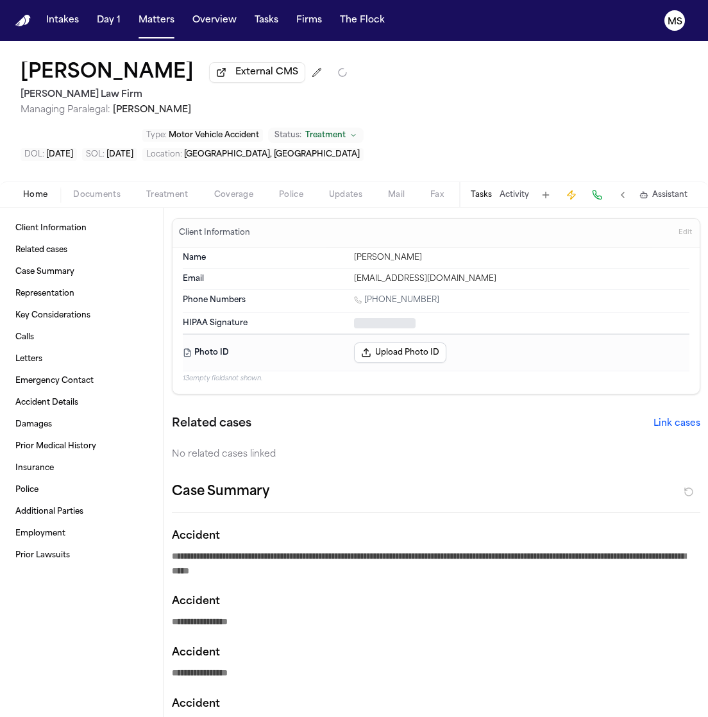
type textarea "*"
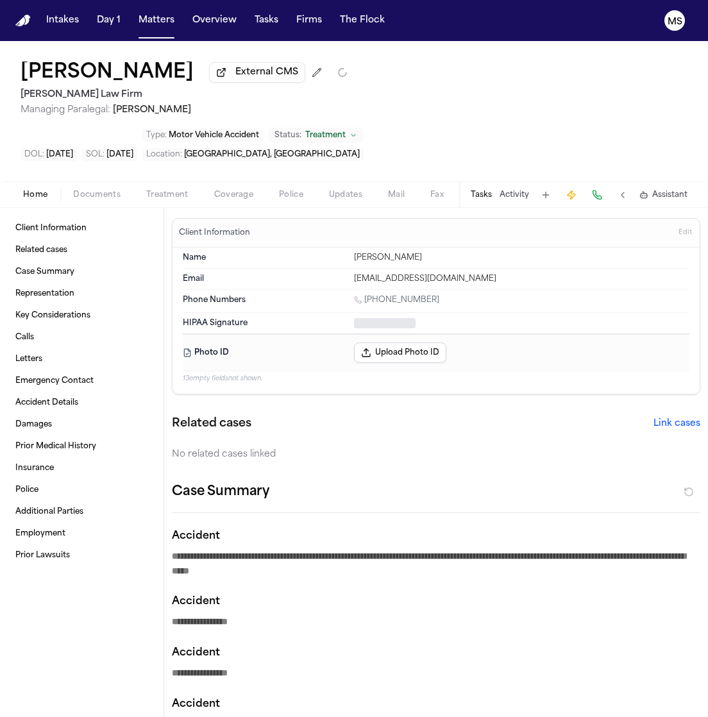
type textarea "*"
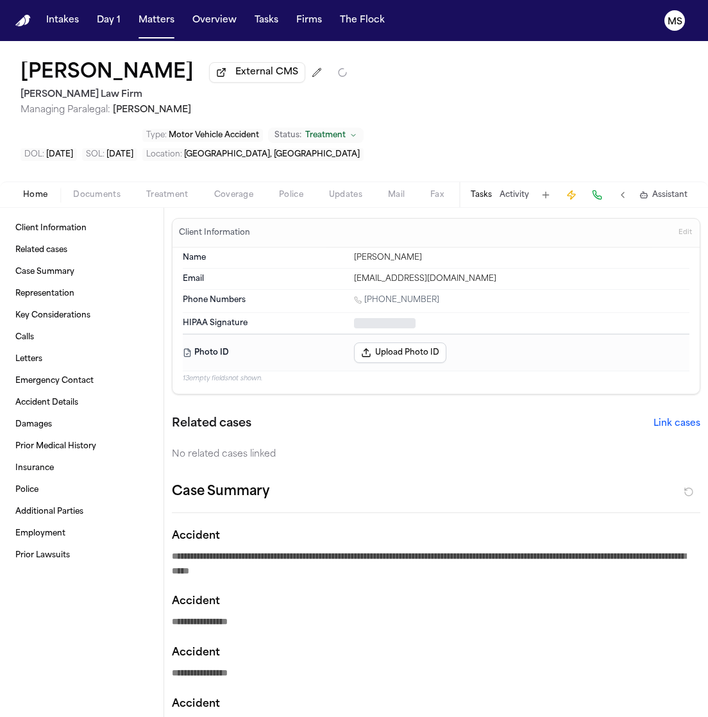
type textarea "*"
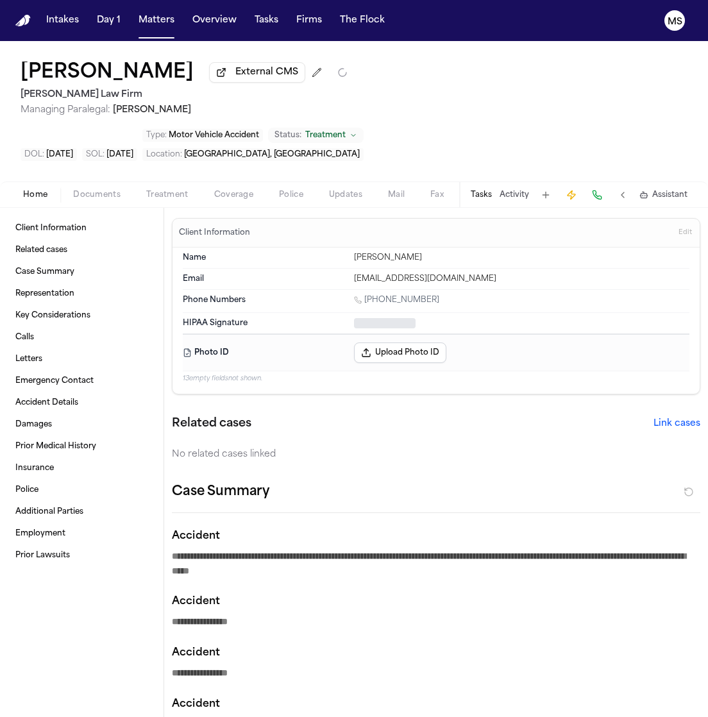
type textarea "*"
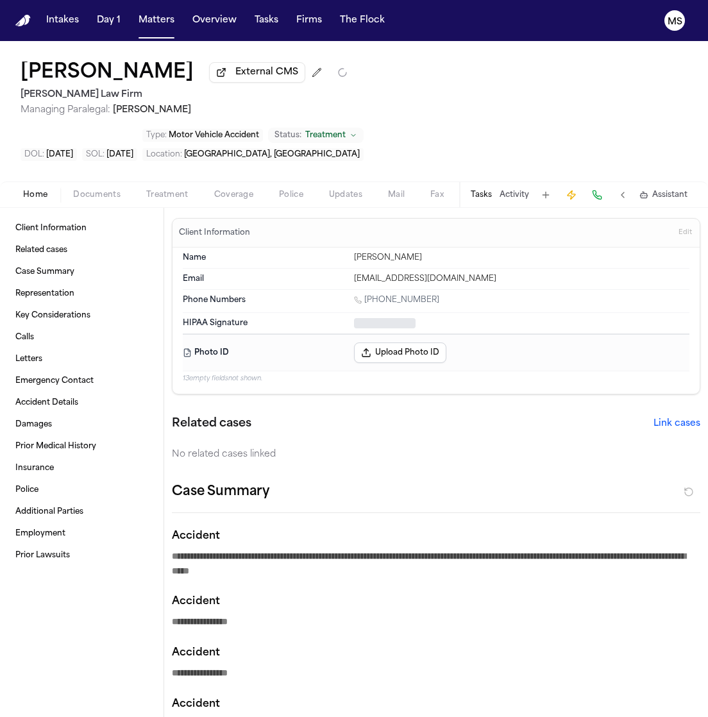
type textarea "*"
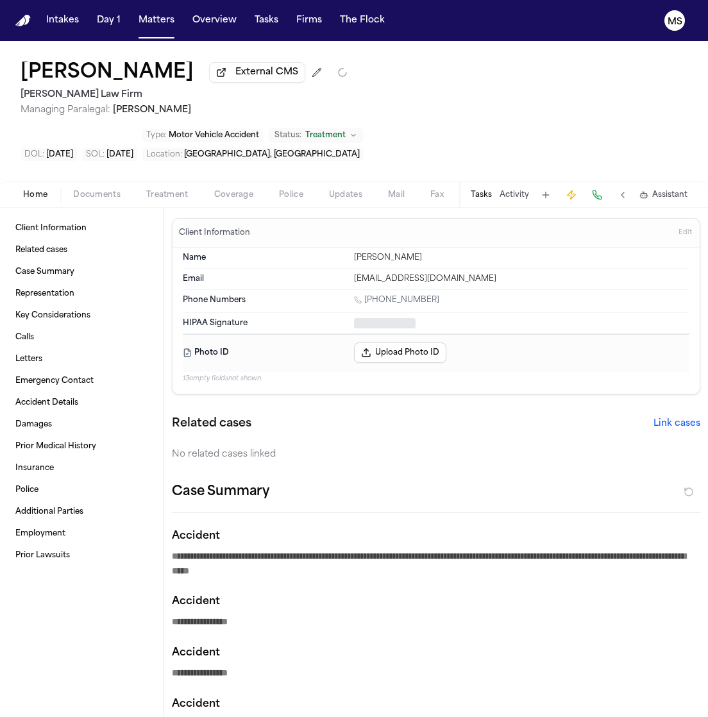
type textarea "*"
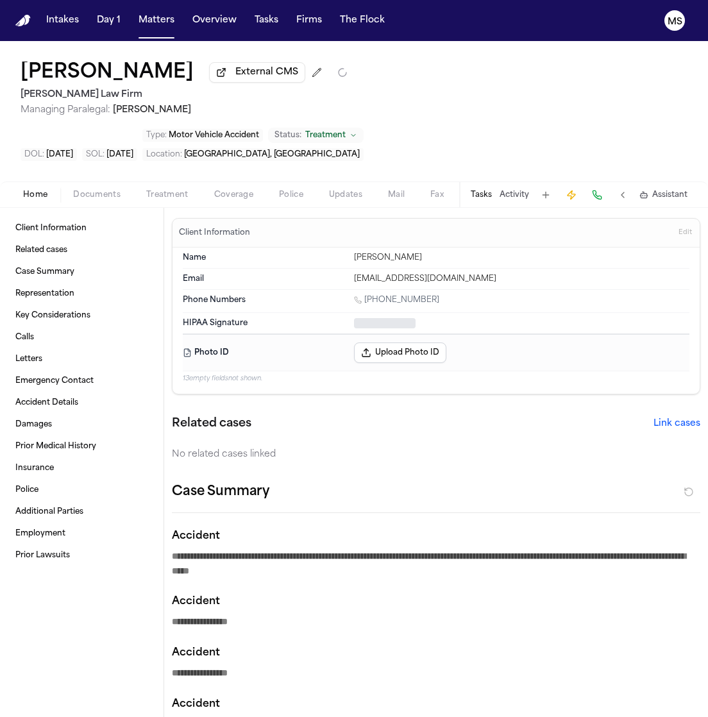
type textarea "*"
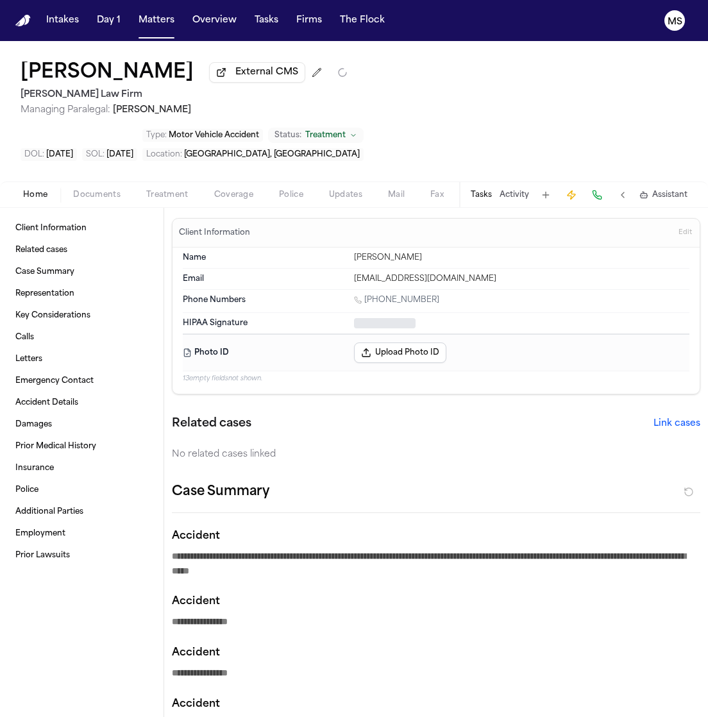
type textarea "*"
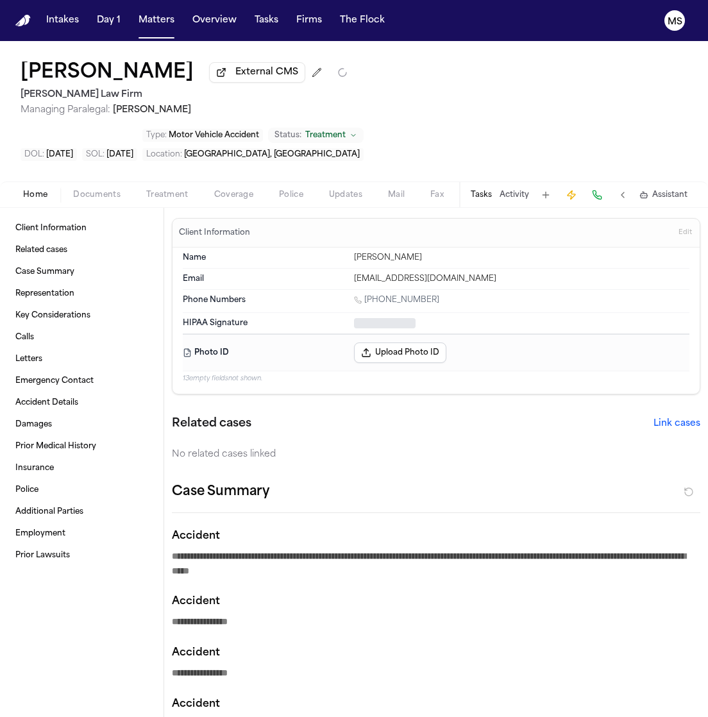
type textarea "*"
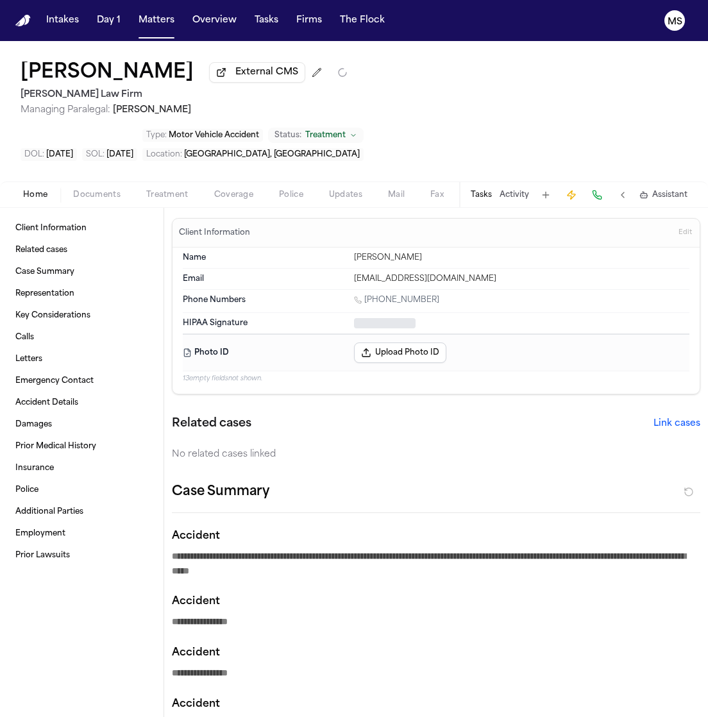
type textarea "*"
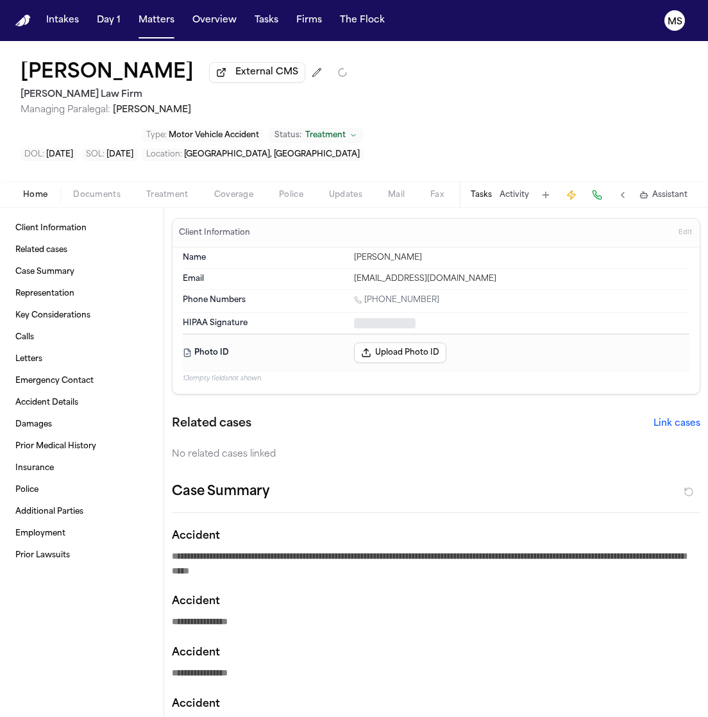
type textarea "*"
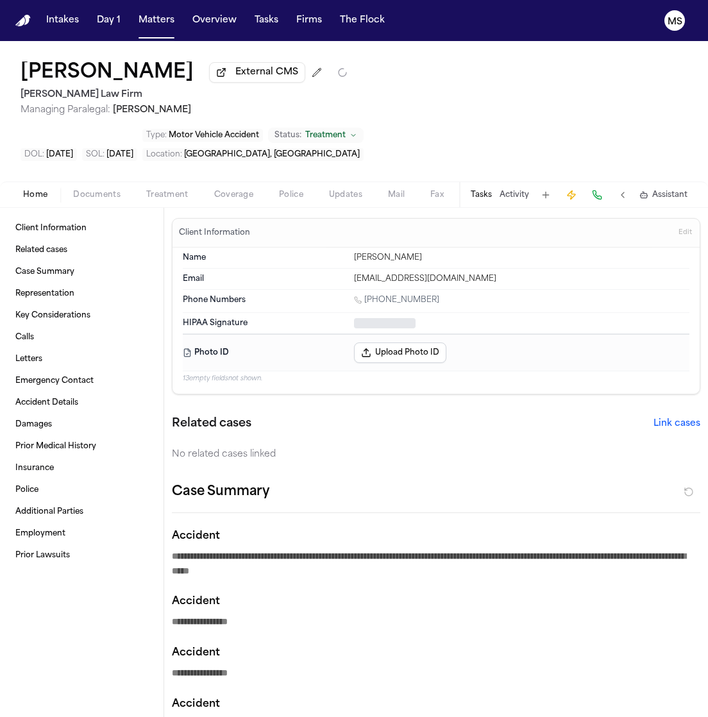
type textarea "*"
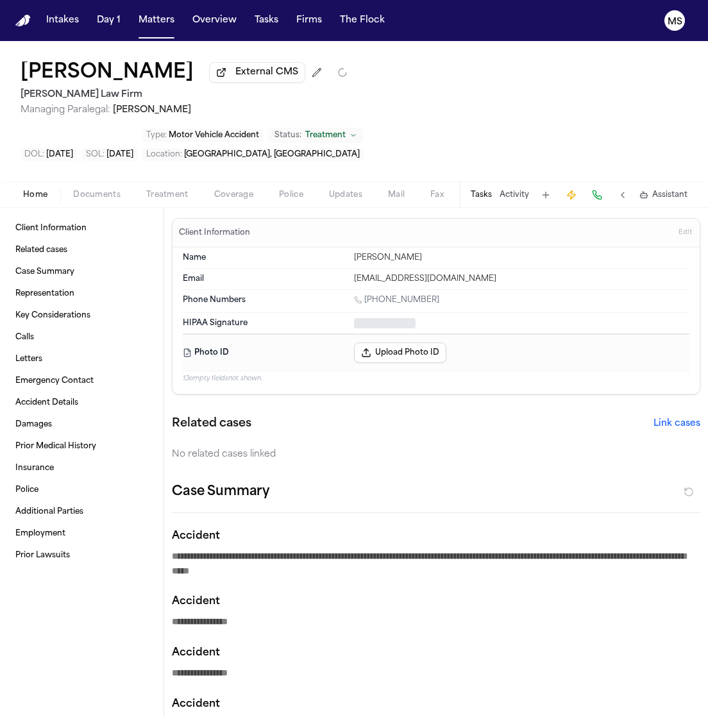
type textarea "*"
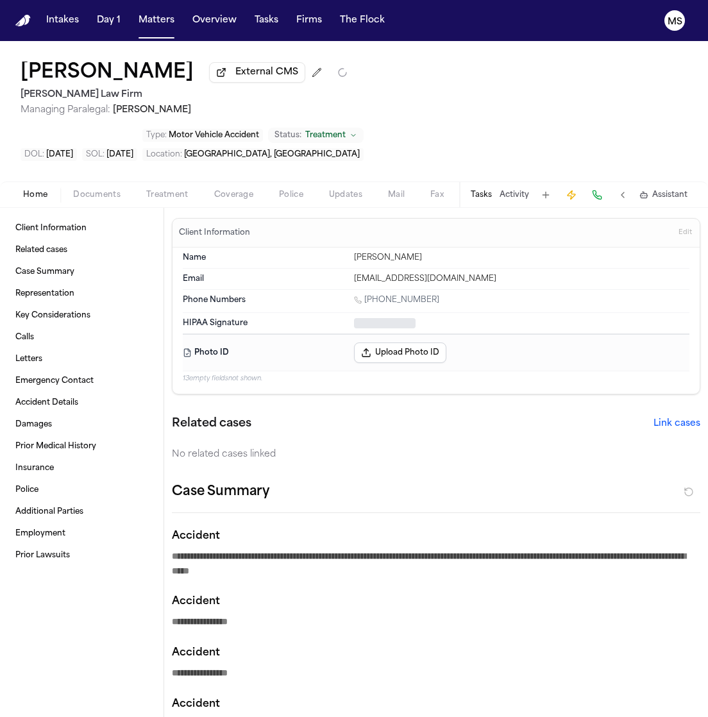
type textarea "*"
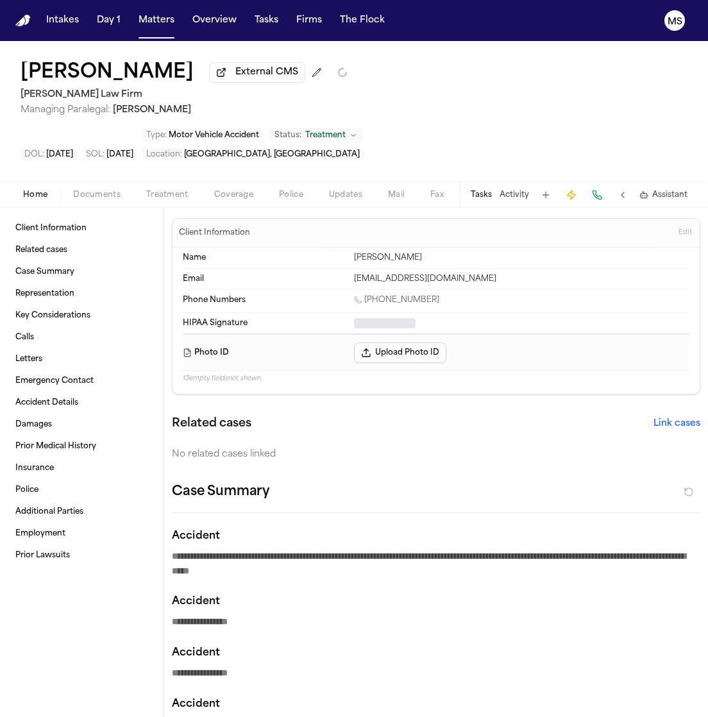
type textarea "*"
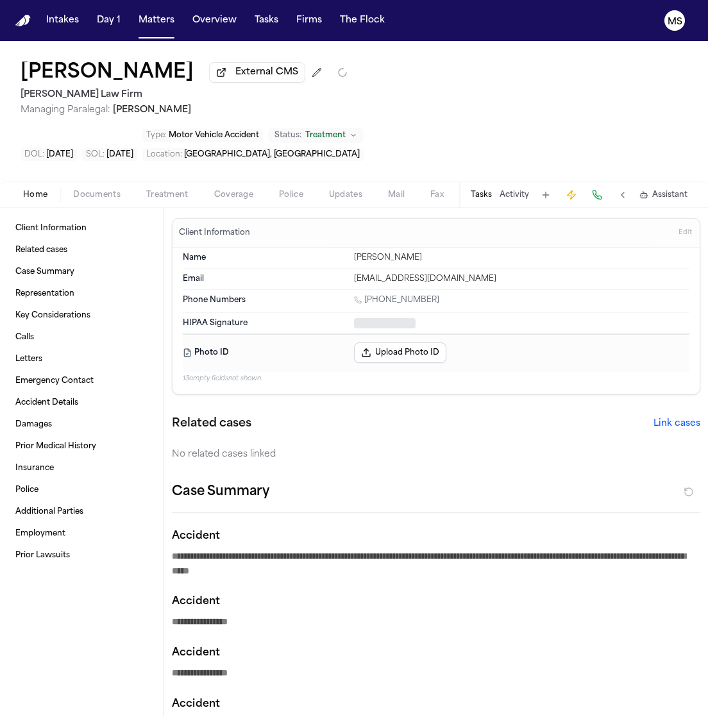
type textarea "*"
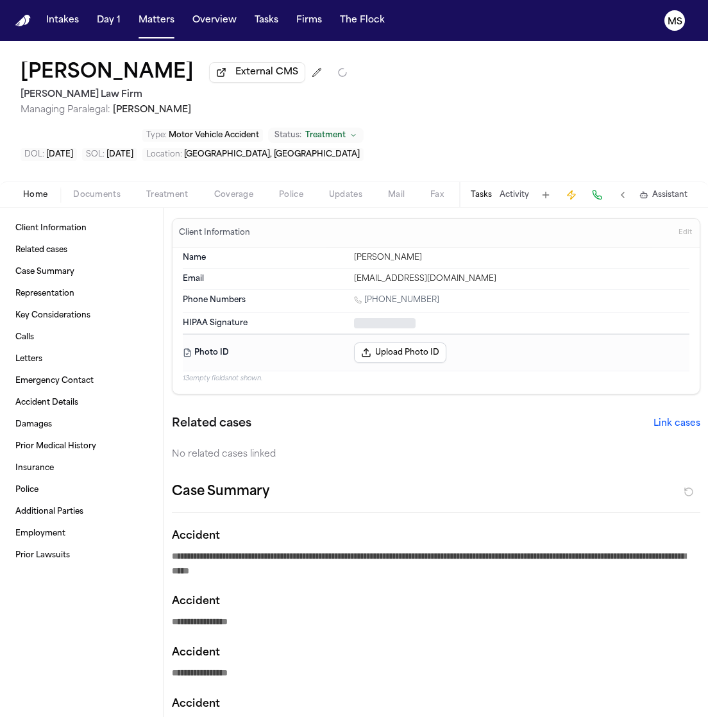
type textarea "*"
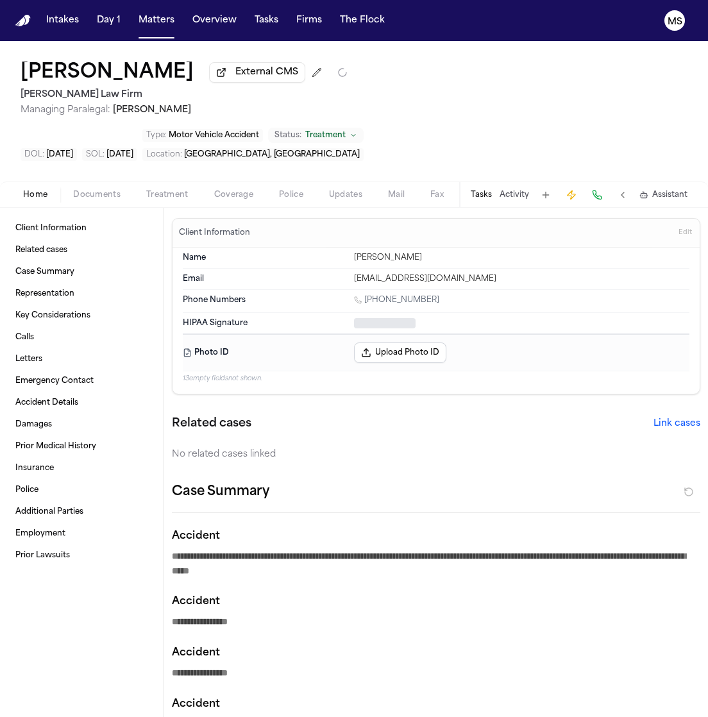
type textarea "*"
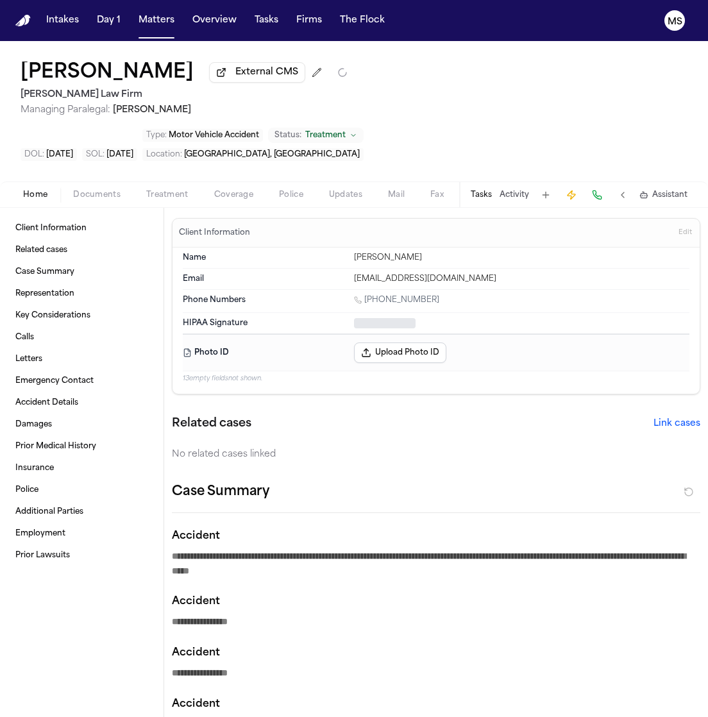
type textarea "*"
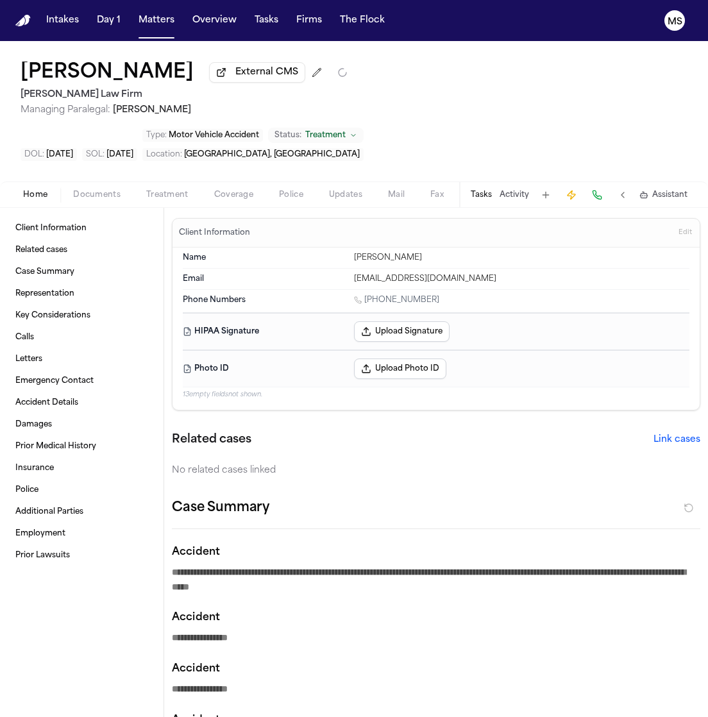
type textarea "*"
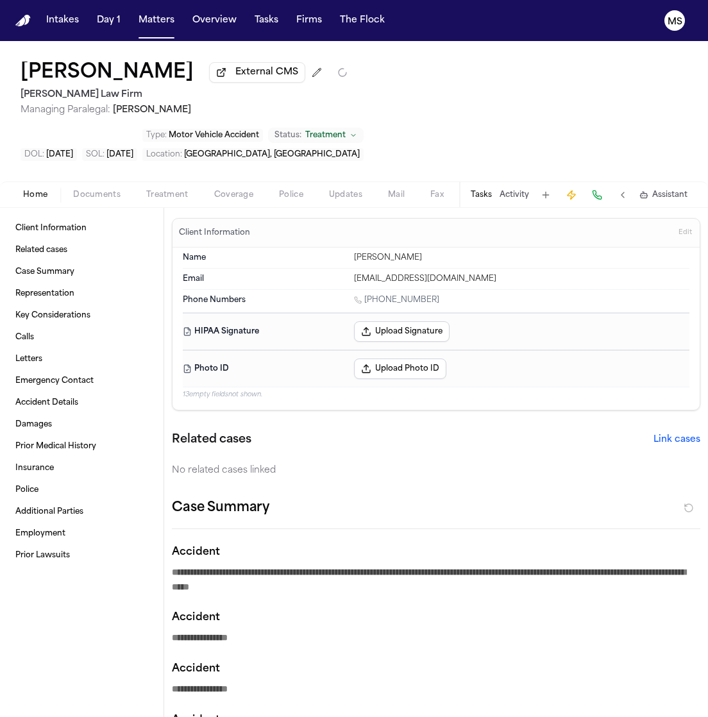
type textarea "*"
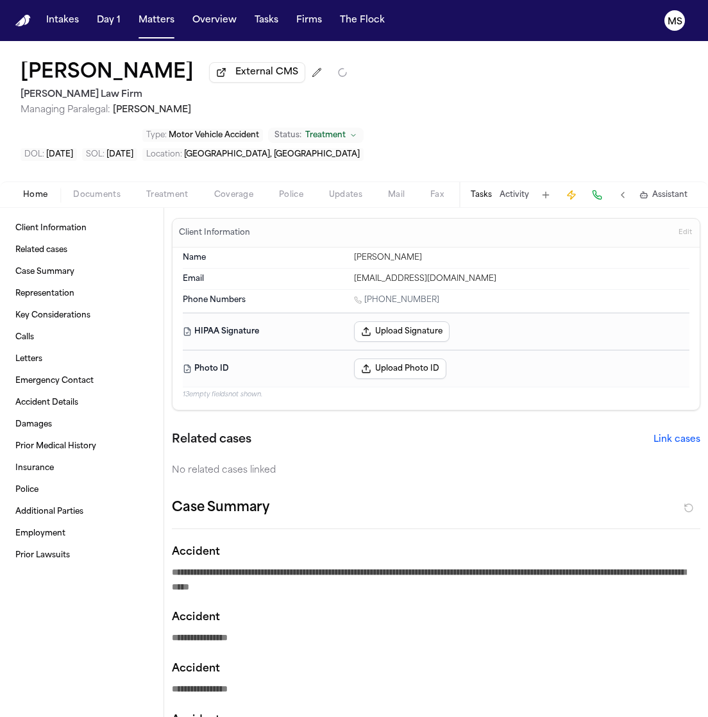
type textarea "*"
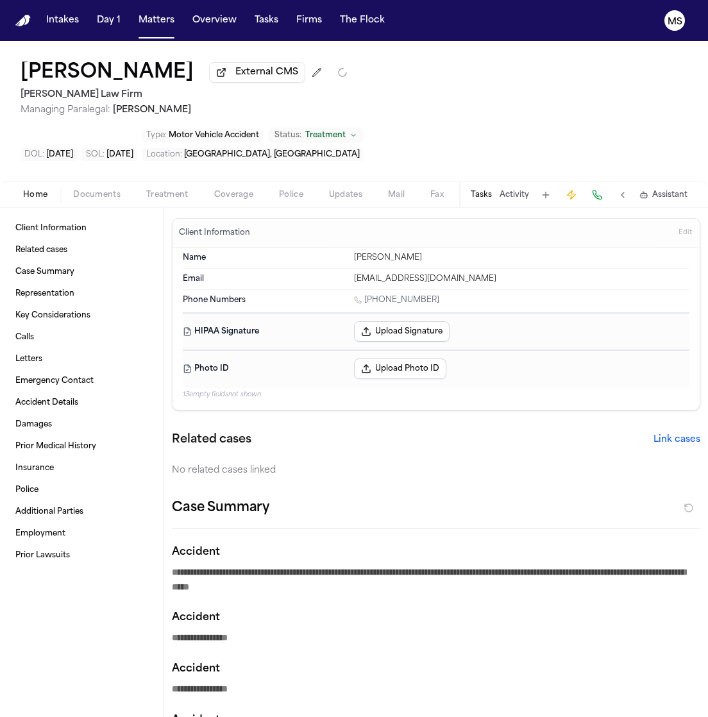
type textarea "*"
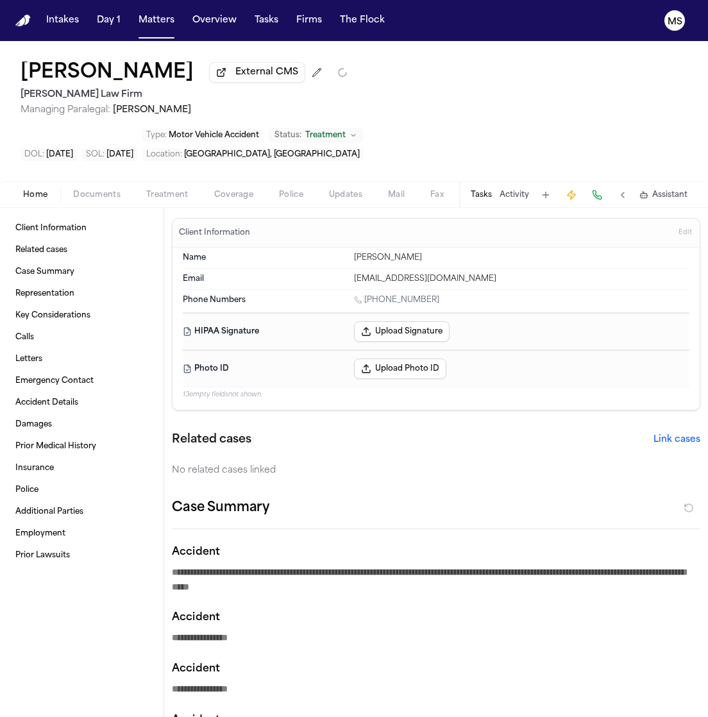
type textarea "*"
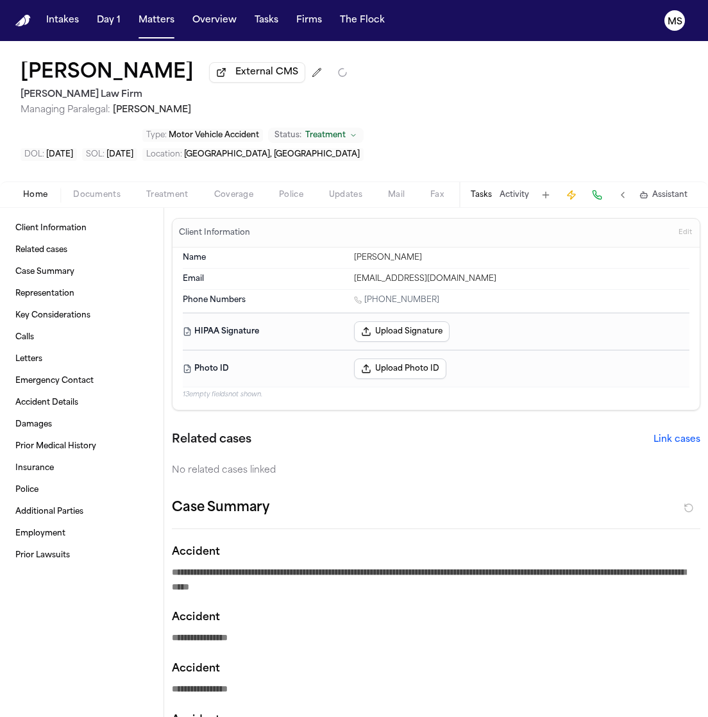
type textarea "*"
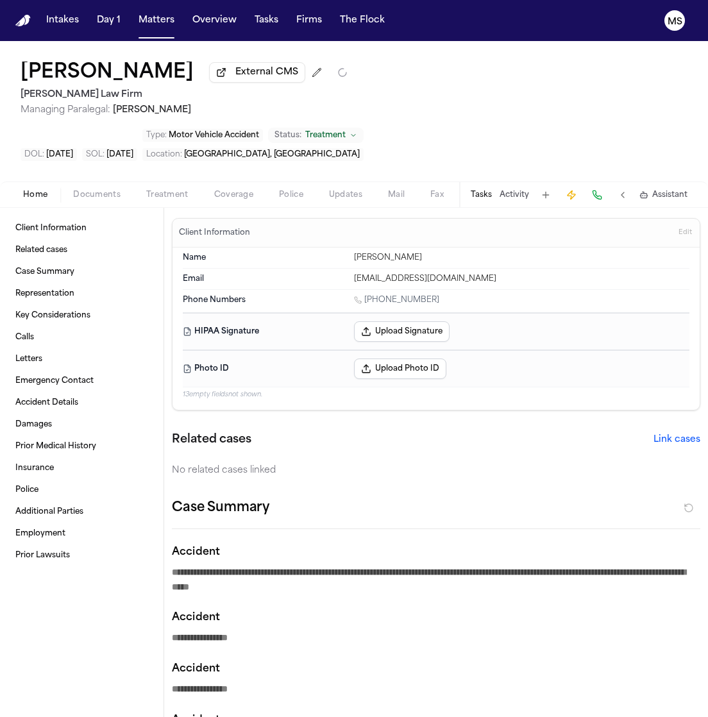
type textarea "*"
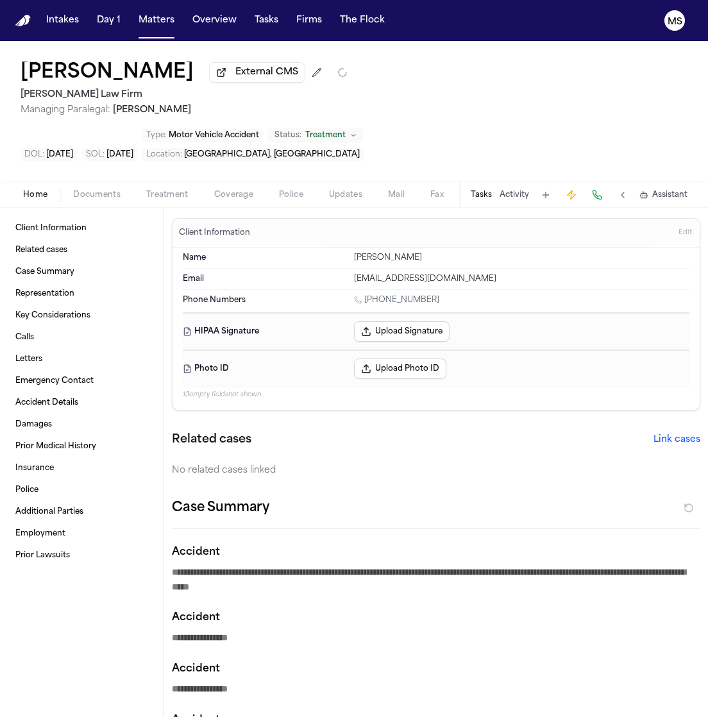
type textarea "*"
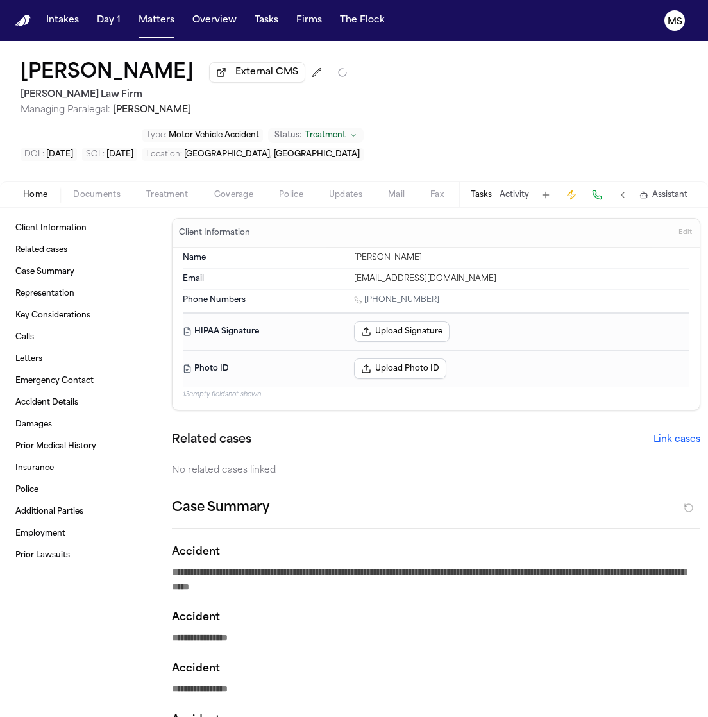
type textarea "*"
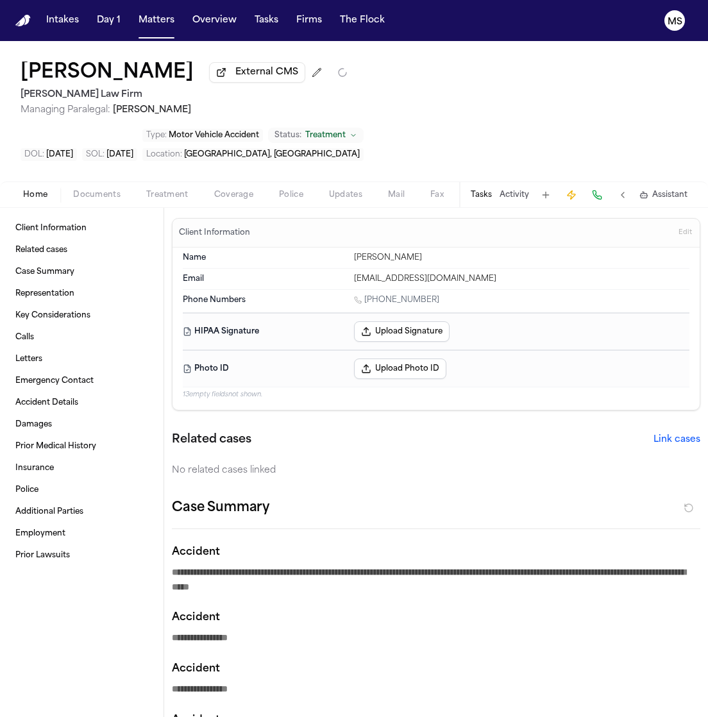
type textarea "*"
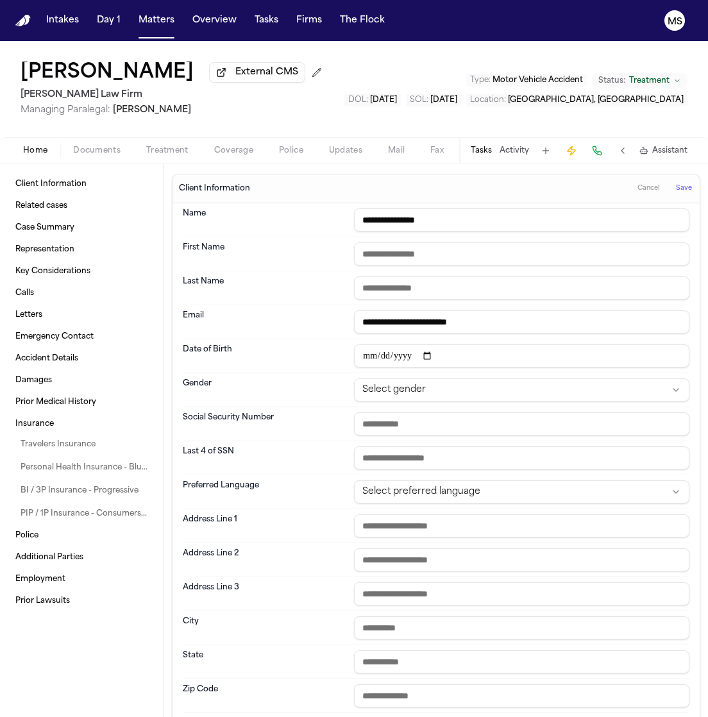
click at [386, 221] on input "**********" at bounding box center [521, 219] width 335 height 23
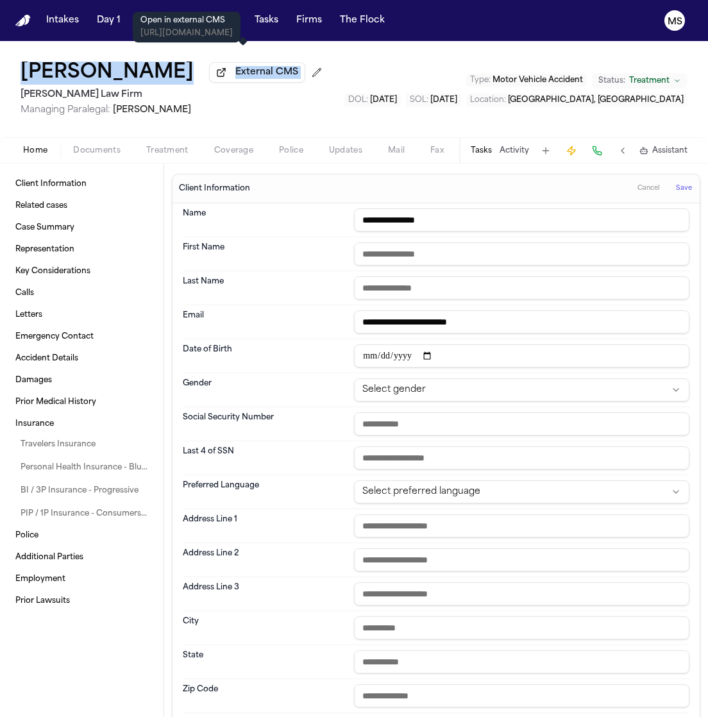
drag, startPoint x: 353, startPoint y: 85, endPoint x: 913, endPoint y: -53, distance: 576.4
click at [707, 0] on html "**********" at bounding box center [354, 358] width 708 height 717
click at [240, 73] on span "External CMS" at bounding box center [266, 72] width 63 height 13
click at [329, 85] on div "Rianna Gonzales External CMS Hecht Law Firm Managing Paralegal: Jessica Barrett…" at bounding box center [354, 89] width 708 height 96
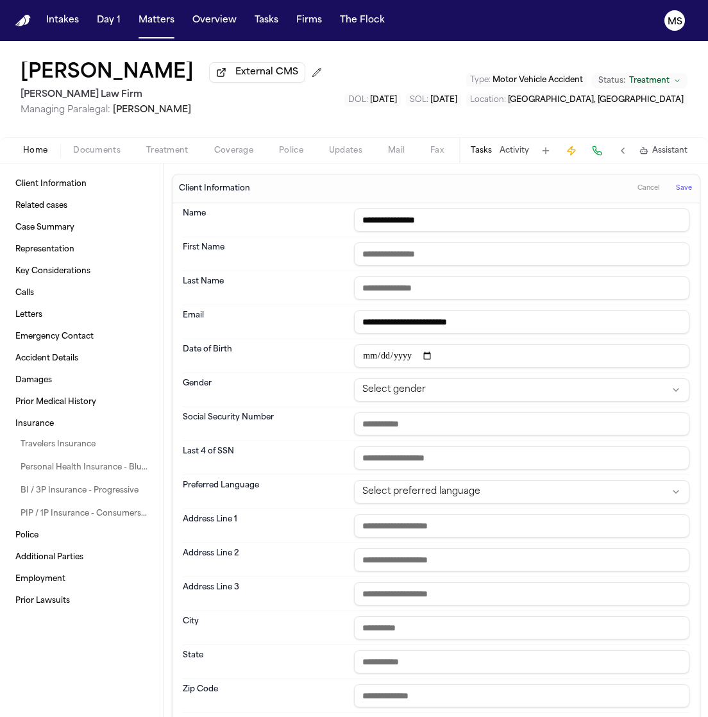
click at [401, 248] on input "text" at bounding box center [521, 253] width 335 height 23
paste input "******"
type input "******"
click at [378, 245] on input "******" at bounding box center [521, 253] width 335 height 23
click at [546, 194] on div "Client Information Cancel Save" at bounding box center [435, 188] width 527 height 29
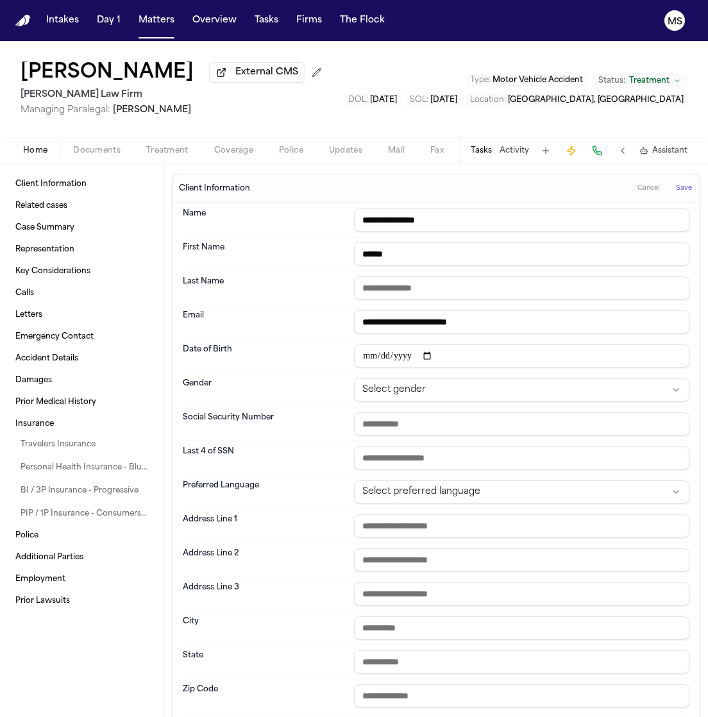
click at [446, 292] on input "text" at bounding box center [521, 287] width 335 height 23
paste input "********"
type input "********"
click at [311, 303] on div "Last Name ********" at bounding box center [436, 288] width 506 height 34
click at [296, 429] on dt "Social Security Number" at bounding box center [264, 423] width 163 height 23
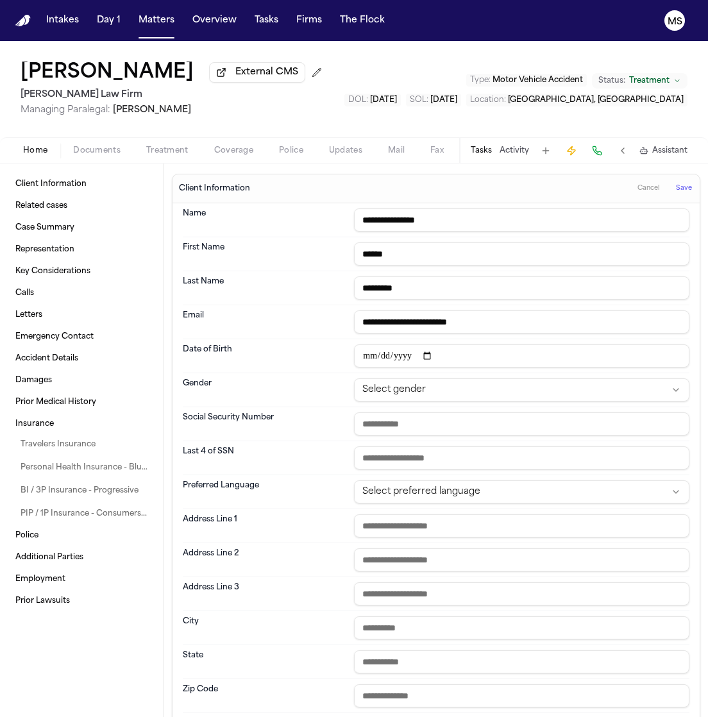
click at [296, 429] on dt "Social Security Number" at bounding box center [264, 423] width 163 height 23
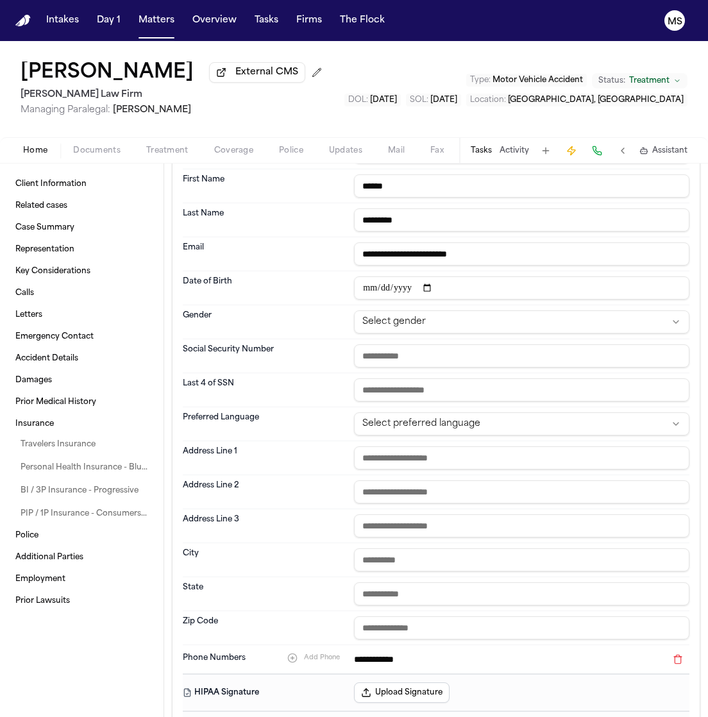
scroll to position [103, 0]
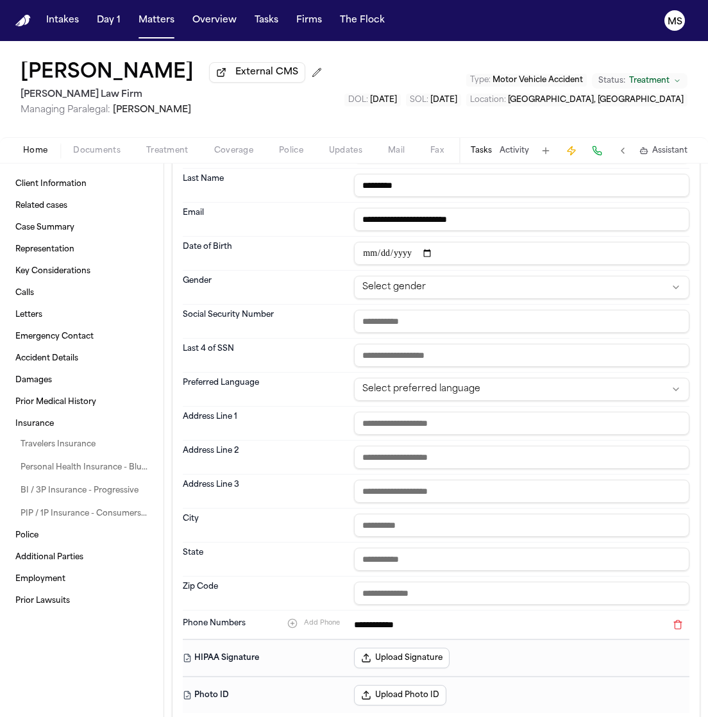
click at [138, 632] on div "Client Information Related cases Case Summary Representation Key Considerations…" at bounding box center [81, 439] width 163 height 553
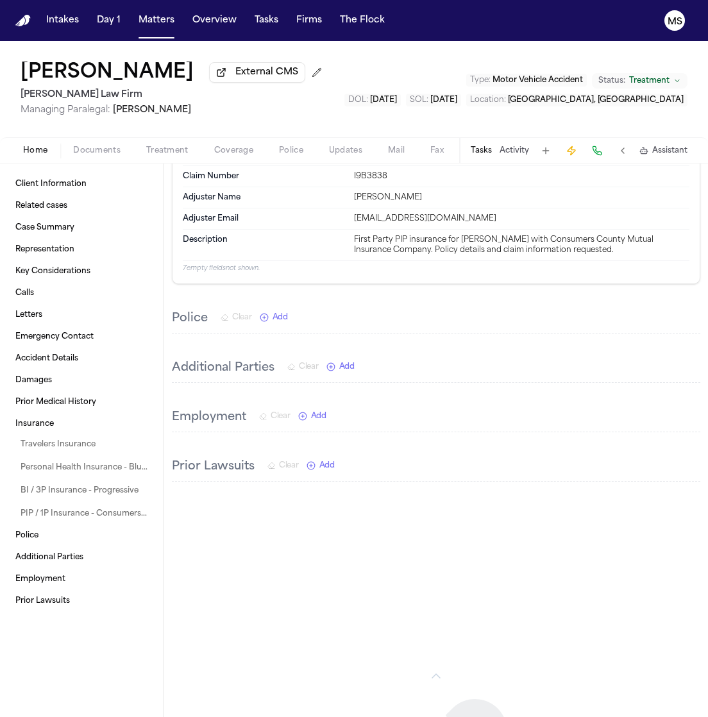
scroll to position [0, 0]
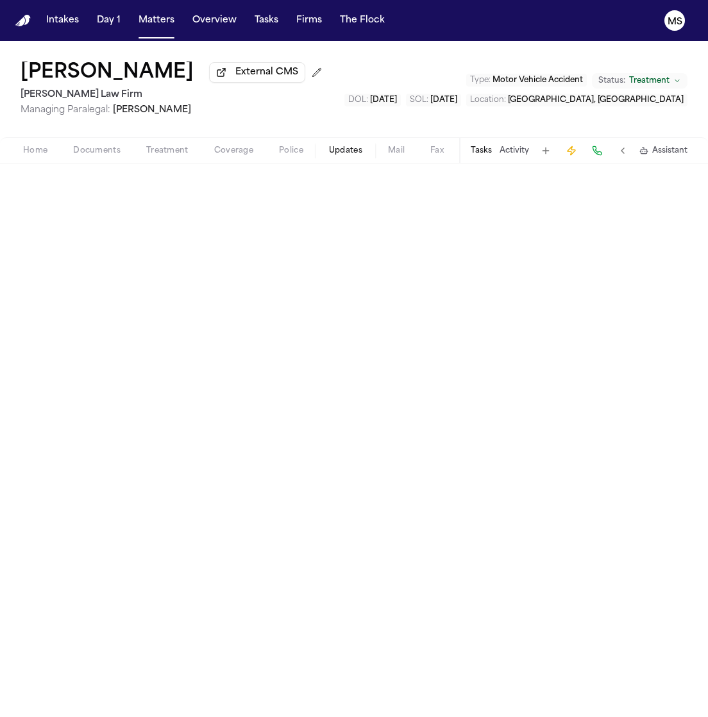
click at [331, 152] on span "Updates" at bounding box center [345, 151] width 33 height 10
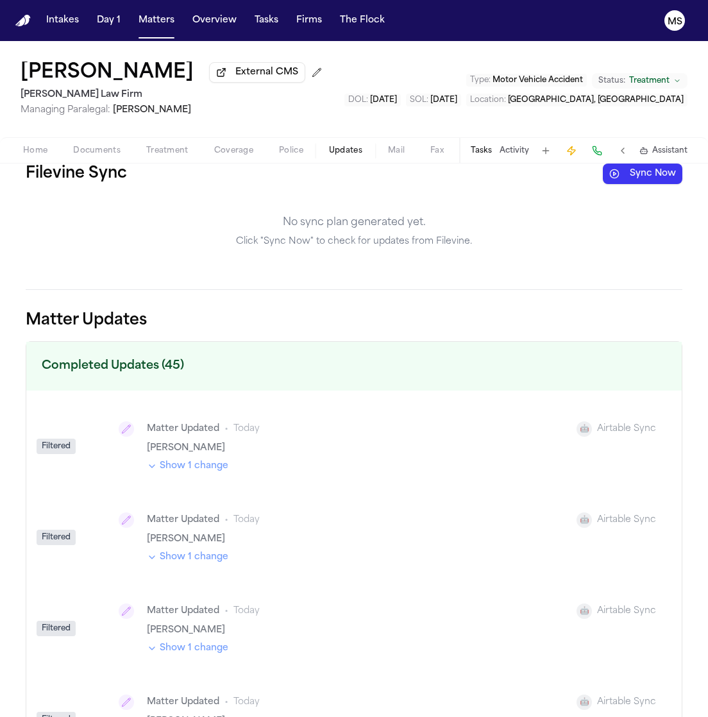
click at [640, 169] on button "Sync Now" at bounding box center [642, 173] width 79 height 21
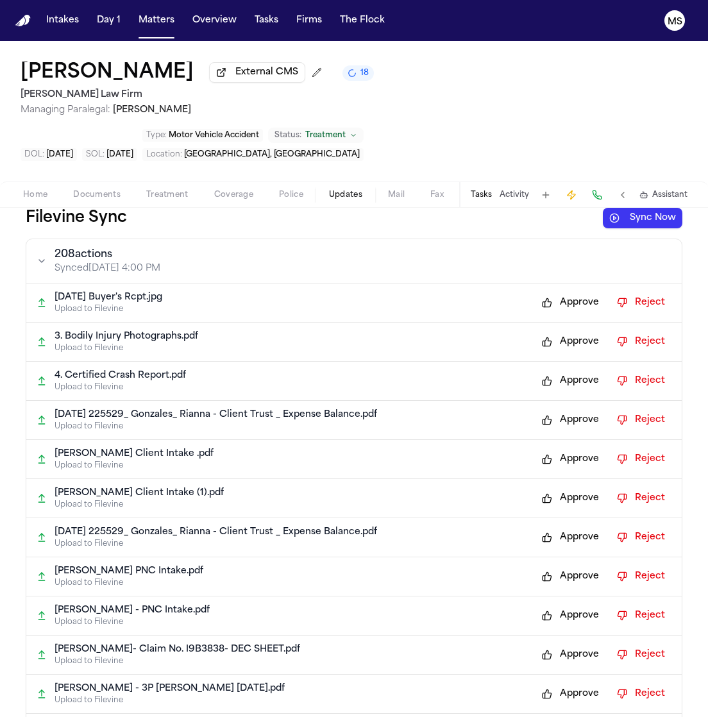
click at [154, 117] on div "Rianna Gonzales External CMS 18 Hecht Law Firm Managing Paralegal: Jessica Barr…" at bounding box center [354, 111] width 708 height 140
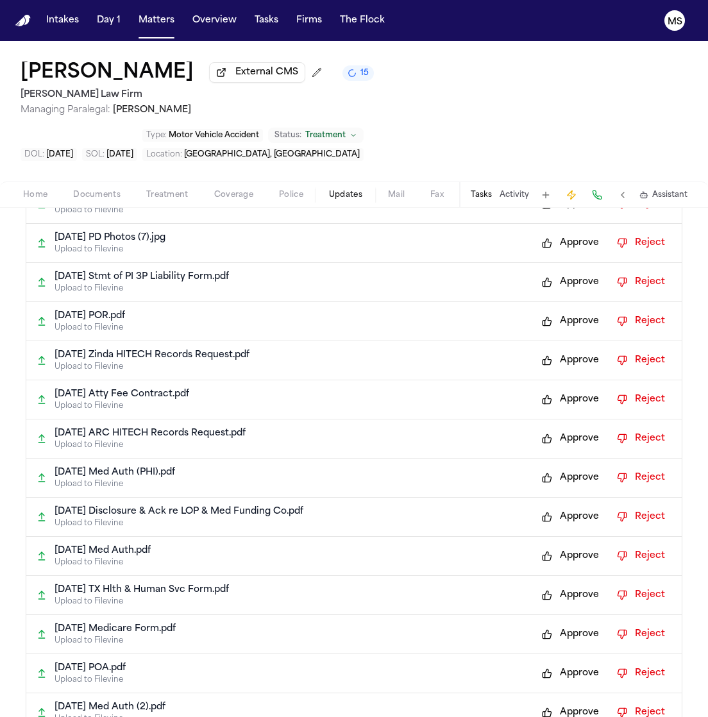
scroll to position [7142, 0]
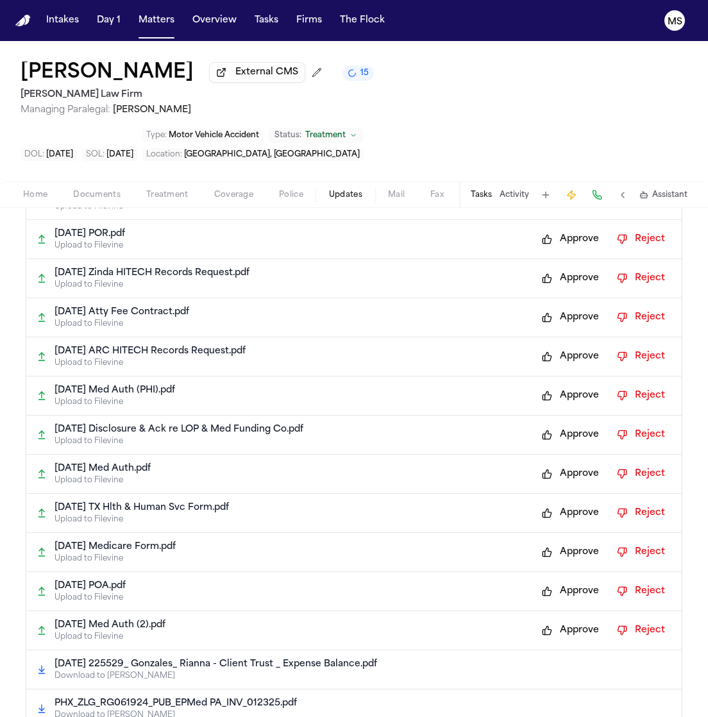
click at [576, 620] on button "Approve" at bounding box center [570, 630] width 70 height 21
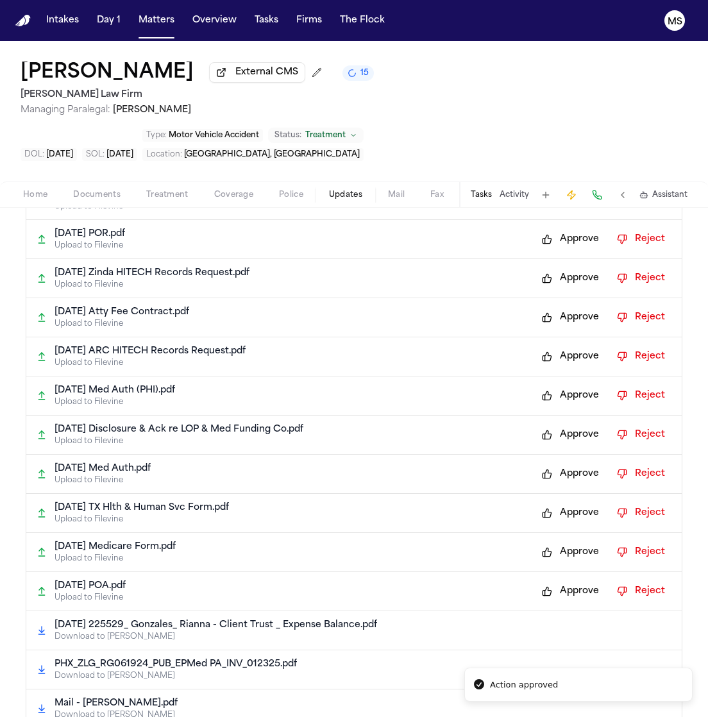
click at [562, 581] on button "Approve" at bounding box center [570, 591] width 70 height 21
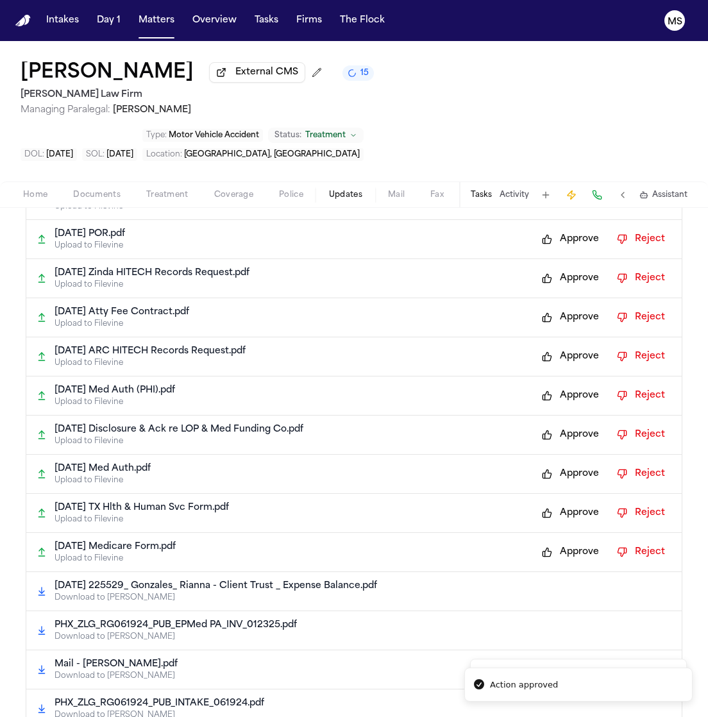
click at [556, 542] on button "Approve" at bounding box center [570, 552] width 70 height 21
click at [559, 494] on div "2024-06-19 TX Hlth & Human Svc Form.pdf Upload to Filevine Approve Reject" at bounding box center [353, 513] width 655 height 39
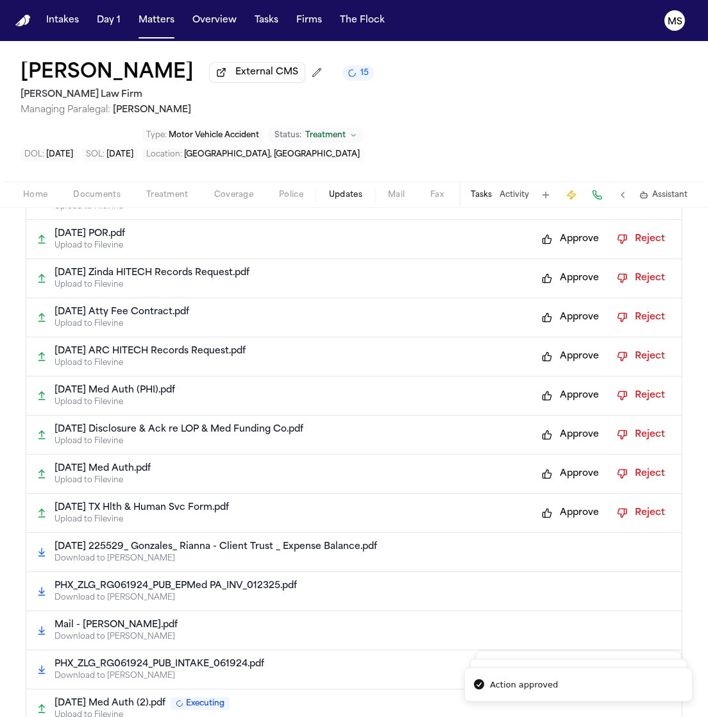
click at [562, 503] on button "Approve" at bounding box center [570, 513] width 70 height 21
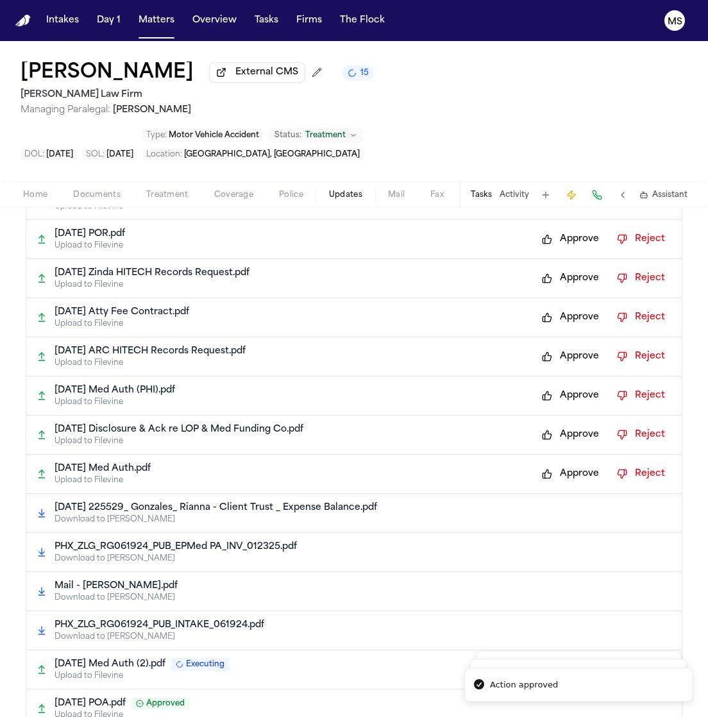
click at [560, 464] on button "Approve" at bounding box center [570, 474] width 70 height 21
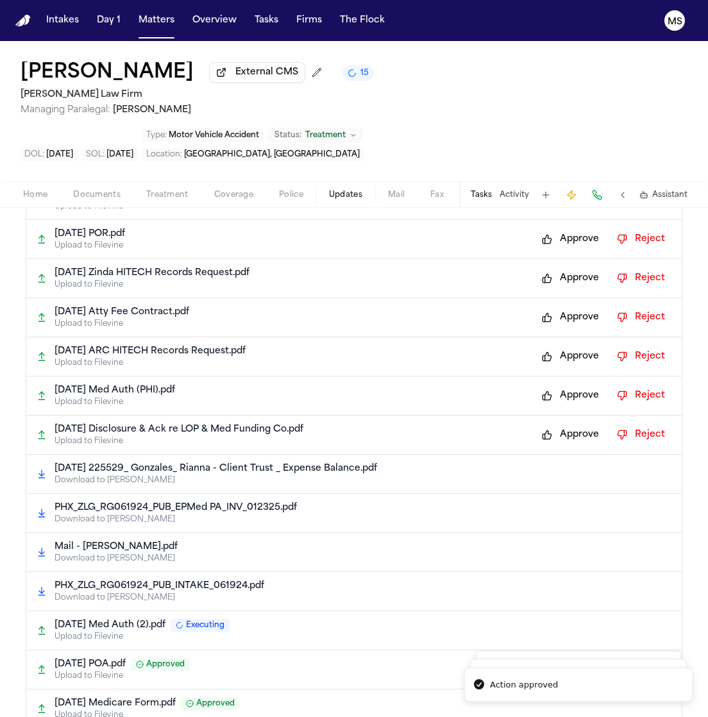
click at [562, 424] on button "Approve" at bounding box center [570, 434] width 70 height 21
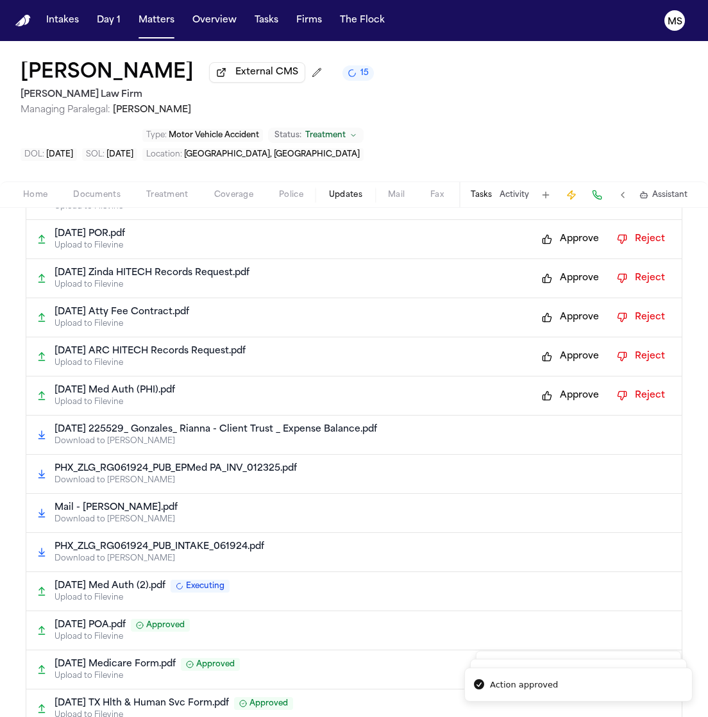
click at [563, 385] on button "Approve" at bounding box center [570, 395] width 70 height 21
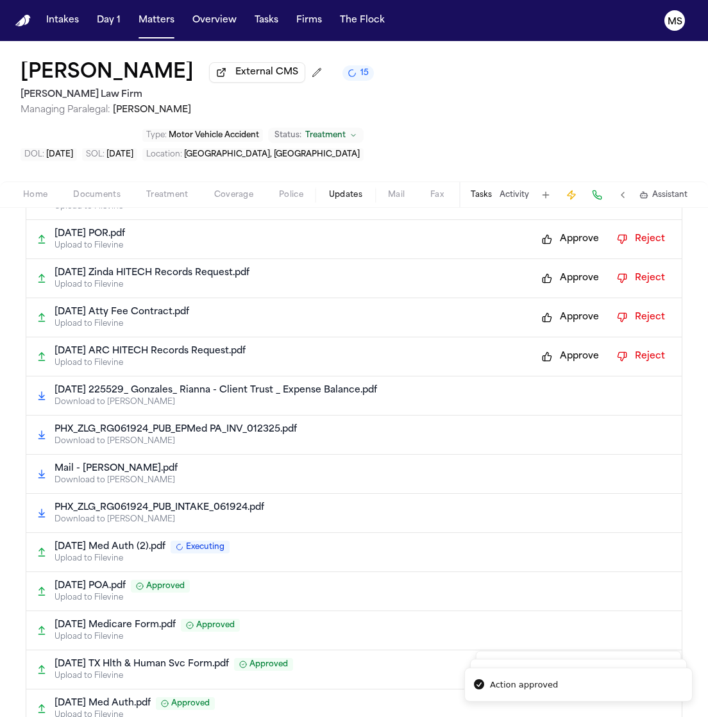
click at [561, 346] on button "Approve" at bounding box center [570, 356] width 70 height 21
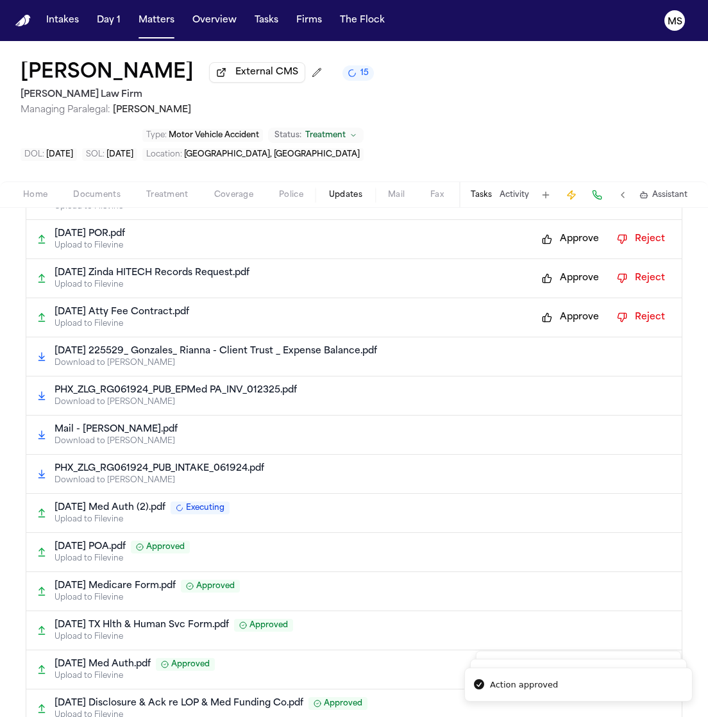
click at [563, 307] on button "Approve" at bounding box center [570, 317] width 70 height 21
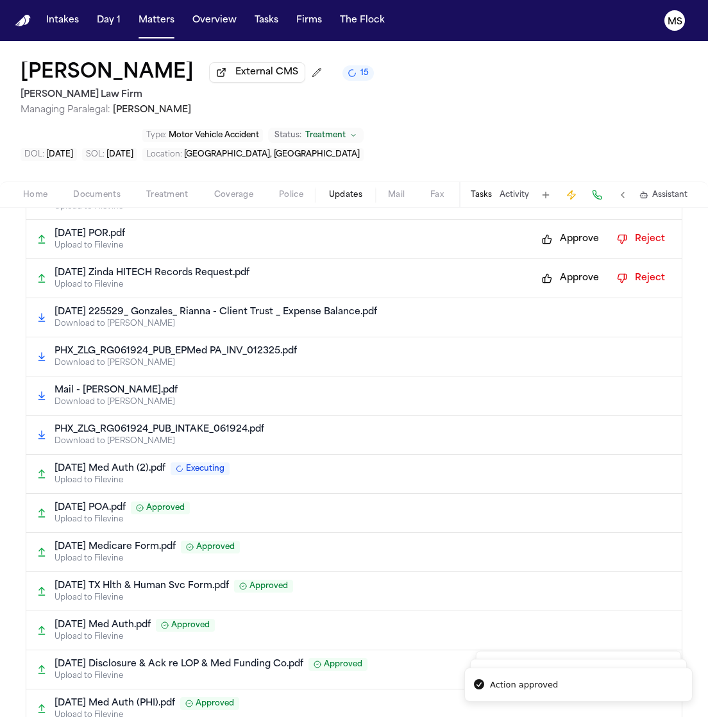
click at [563, 268] on button "Approve" at bounding box center [570, 278] width 70 height 21
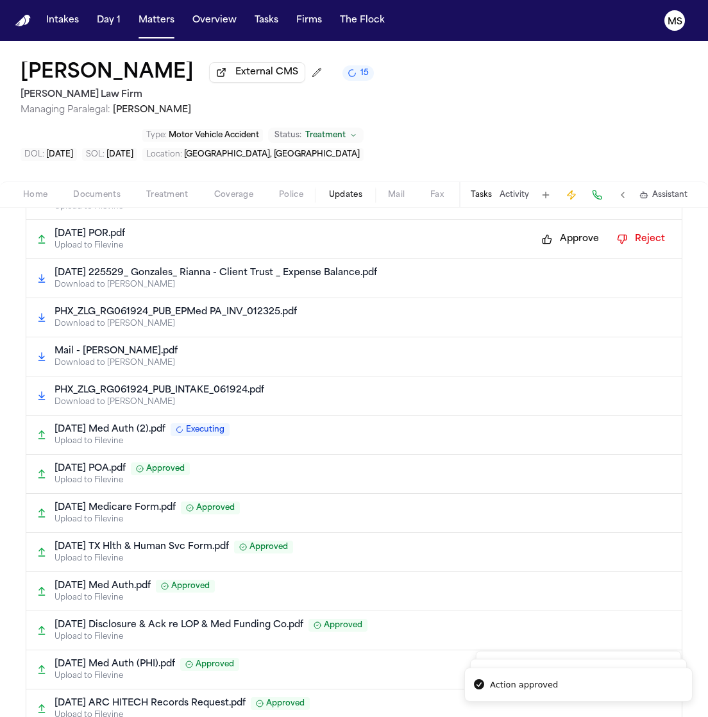
click at [562, 229] on button "Approve" at bounding box center [570, 239] width 70 height 21
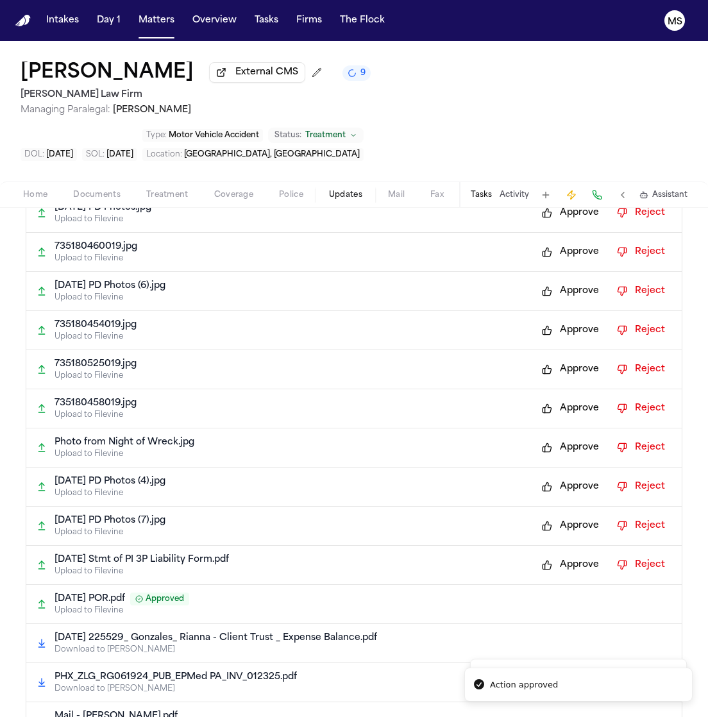
scroll to position [6761, 0]
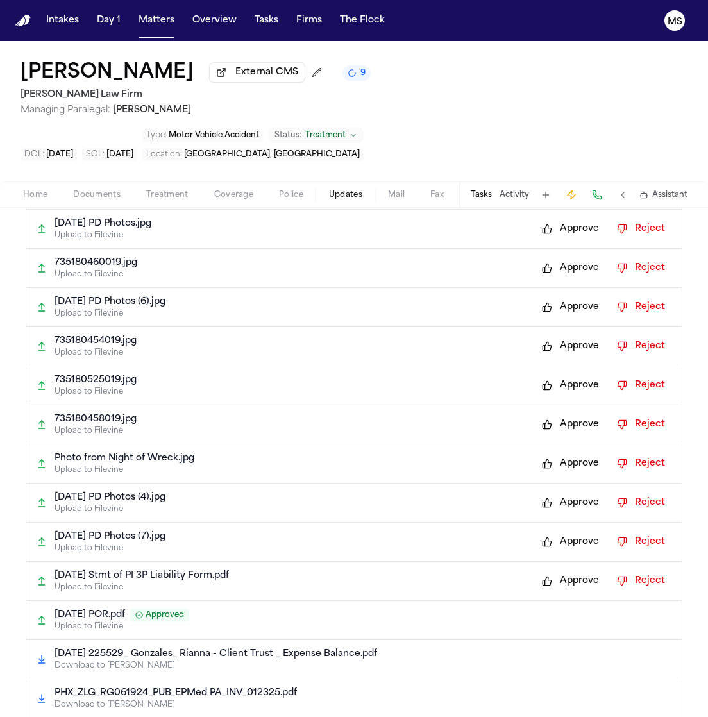
click at [561, 571] on button "Approve" at bounding box center [570, 581] width 70 height 21
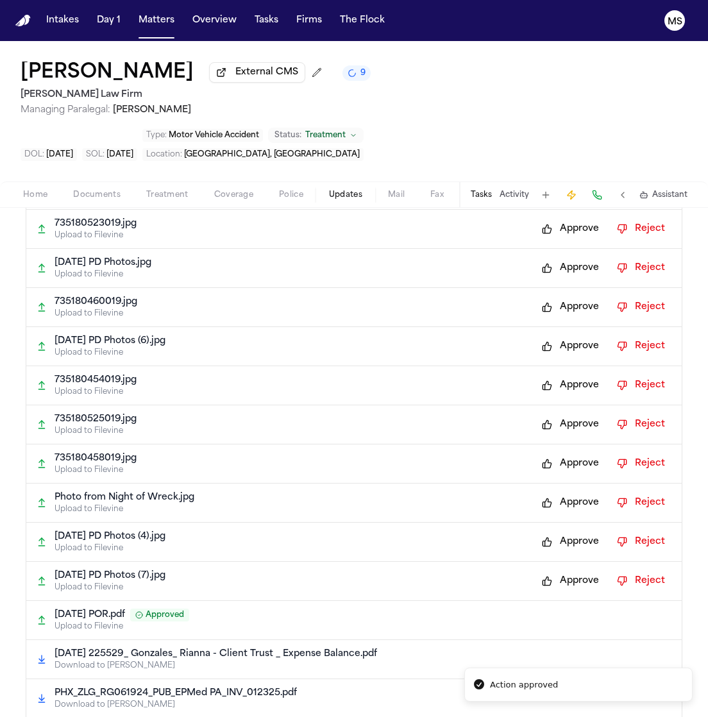
scroll to position [0, 0]
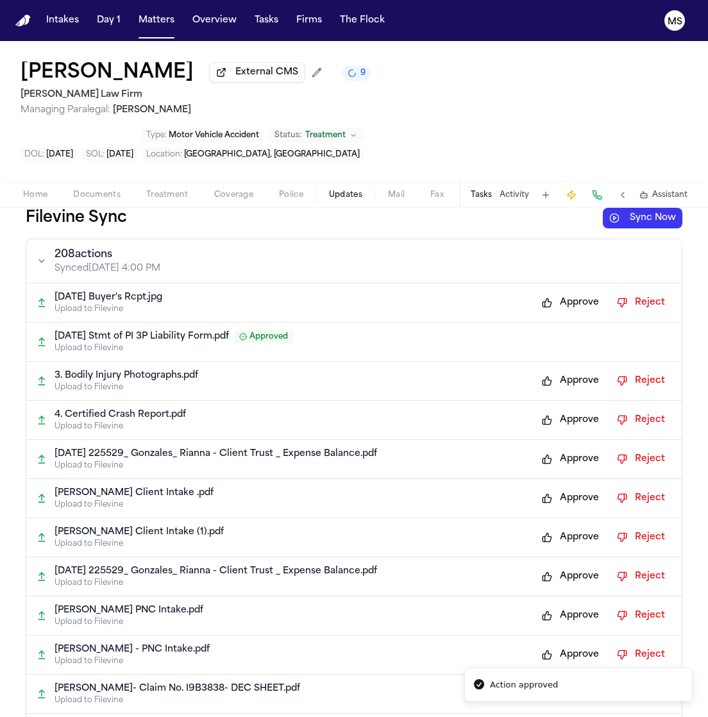
click at [561, 527] on button "Approve" at bounding box center [570, 537] width 70 height 21
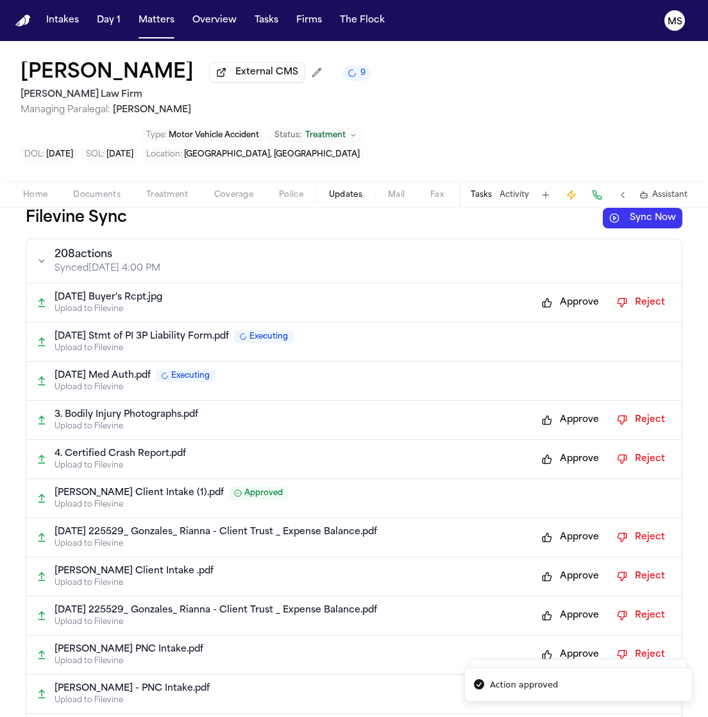
click at [562, 527] on button "Approve" at bounding box center [570, 537] width 70 height 21
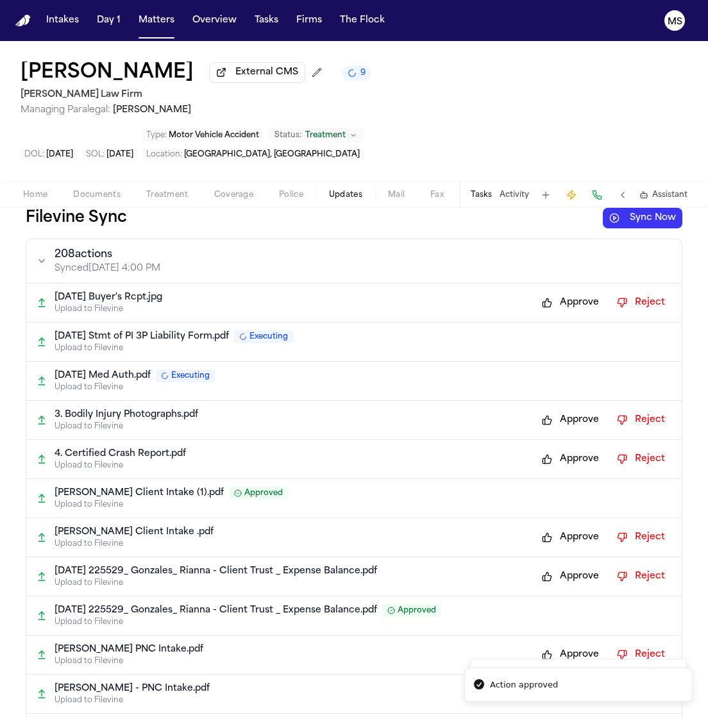
click at [554, 449] on button "Approve" at bounding box center [570, 459] width 70 height 21
click at [552, 410] on button "Approve" at bounding box center [570, 420] width 70 height 21
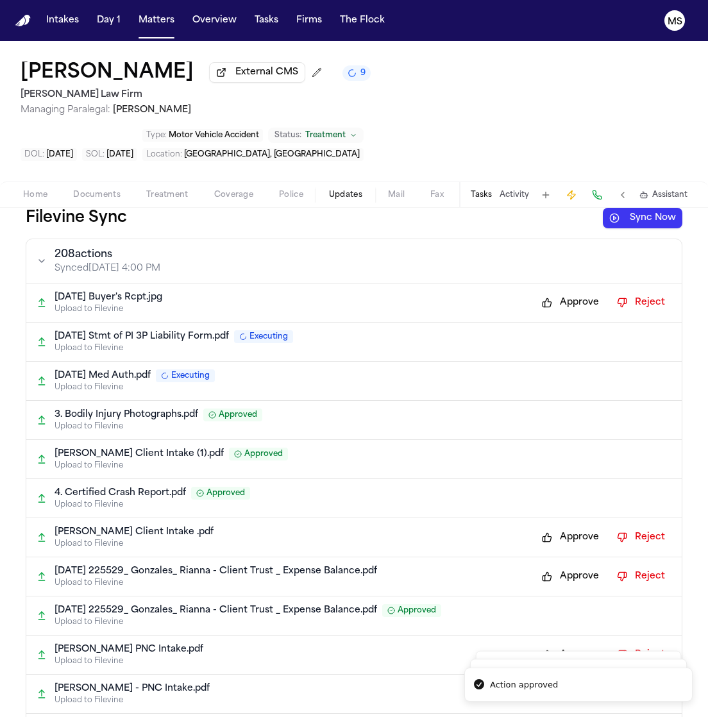
click at [556, 292] on button "Approve" at bounding box center [570, 302] width 70 height 21
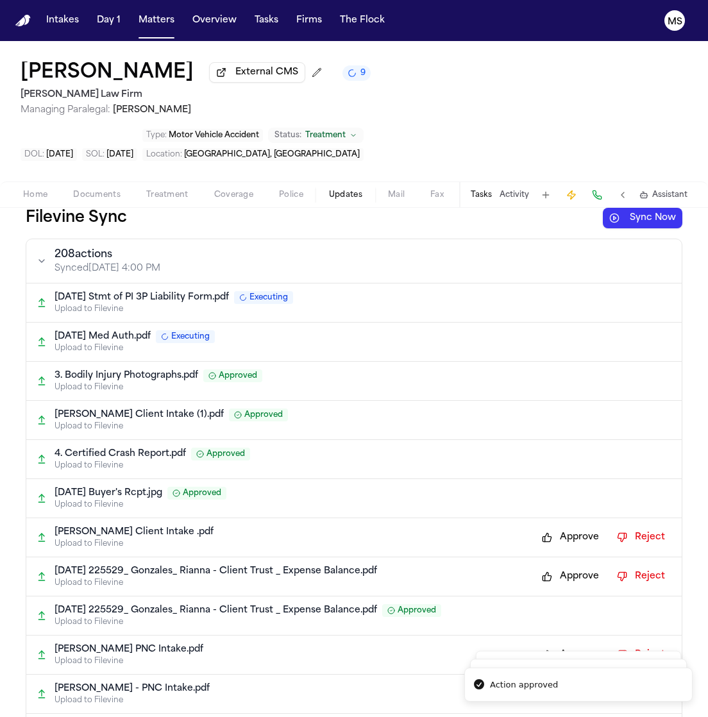
click at [566, 527] on button "Approve" at bounding box center [570, 537] width 70 height 21
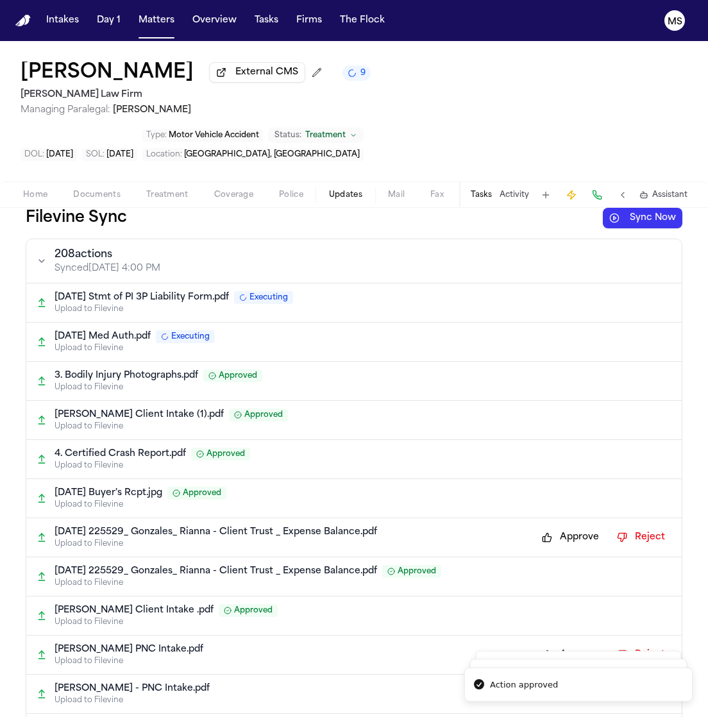
click at [562, 565] on div "2025-04-16 225529_ Gonzales_ Rianna - Client Trust _ Expense Balance.pdf Approv…" at bounding box center [362, 571] width 617 height 13
click at [551, 527] on button "Approve" at bounding box center [570, 537] width 70 height 21
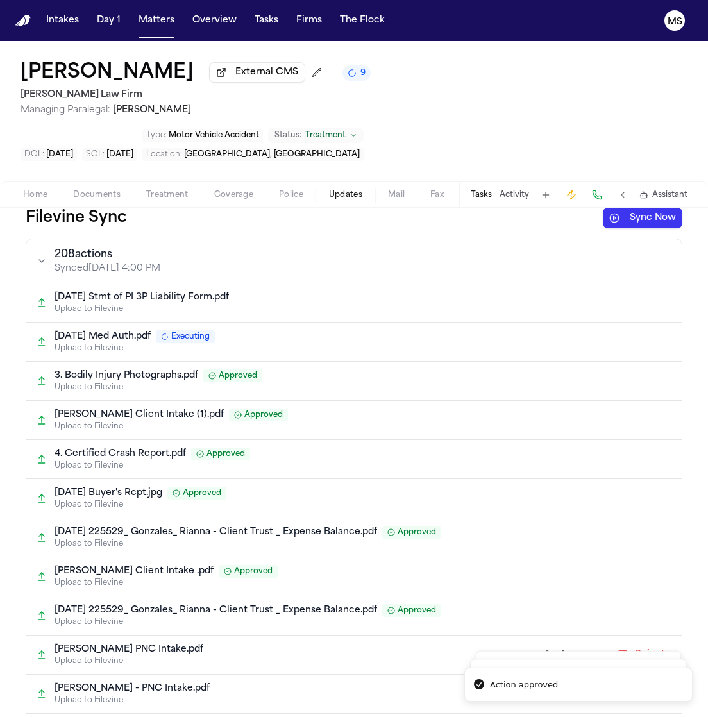
click at [685, 499] on div "Filevine Sync Sync Now 208 action s Synced Oct 13, 4:00 PM 2024-06-19 Stmt of P…" at bounding box center [354, 462] width 708 height 509
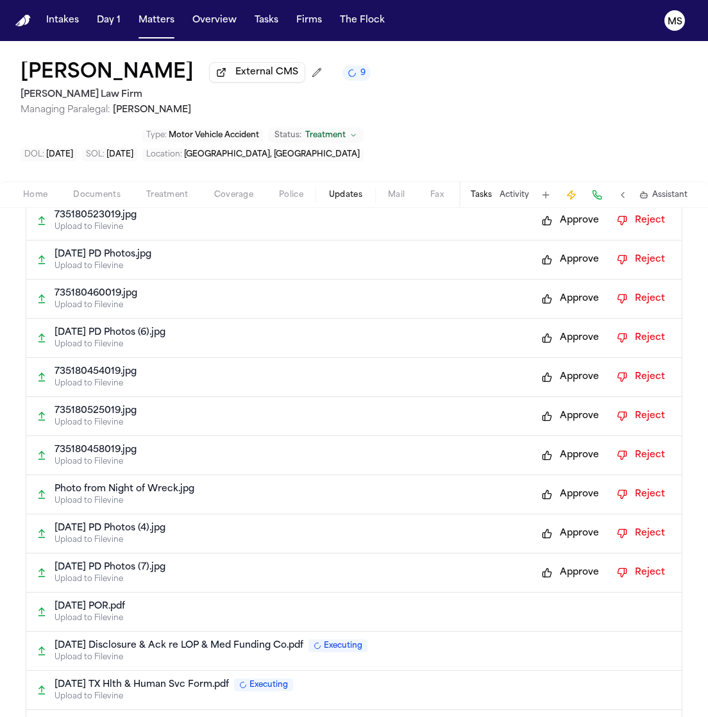
scroll to position [6702, 0]
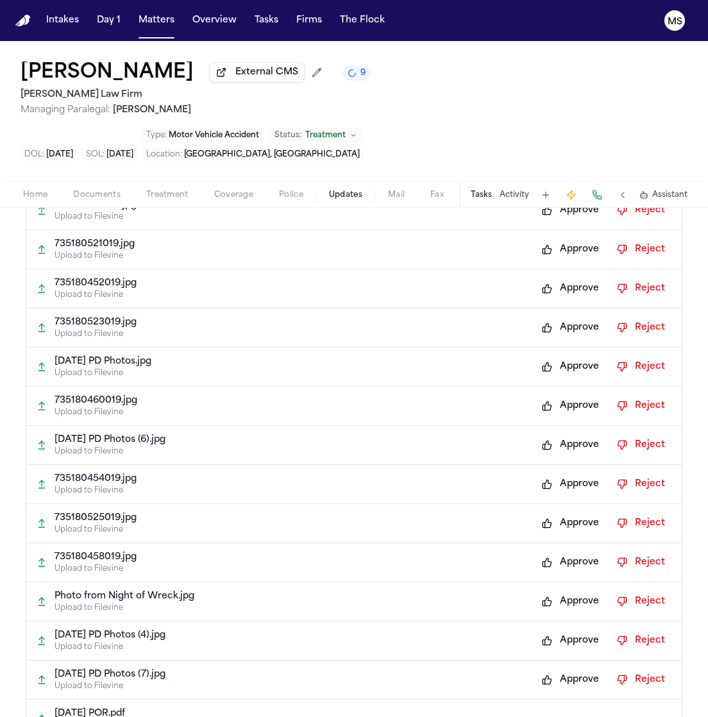
click at [576, 669] on button "Approve" at bounding box center [570, 679] width 70 height 21
click at [576, 621] on div "2024-06-07 PD Photos (4).jpg Upload to Filevine Approve Reject" at bounding box center [353, 640] width 655 height 39
click at [575, 630] on button "Approve" at bounding box center [570, 640] width 70 height 21
click at [577, 591] on button "Approve" at bounding box center [570, 601] width 70 height 21
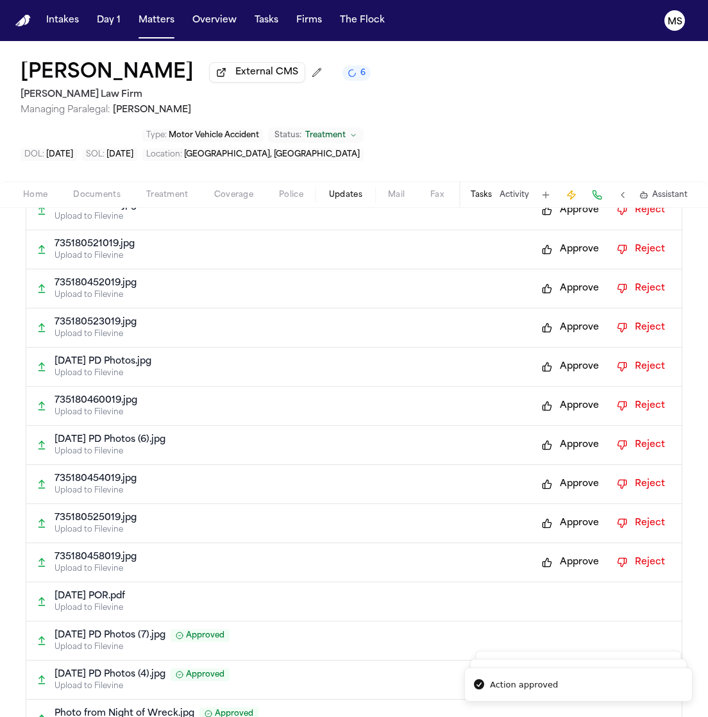
click at [571, 552] on button "Approve" at bounding box center [570, 562] width 70 height 21
click at [571, 513] on button "Approve" at bounding box center [570, 523] width 70 height 21
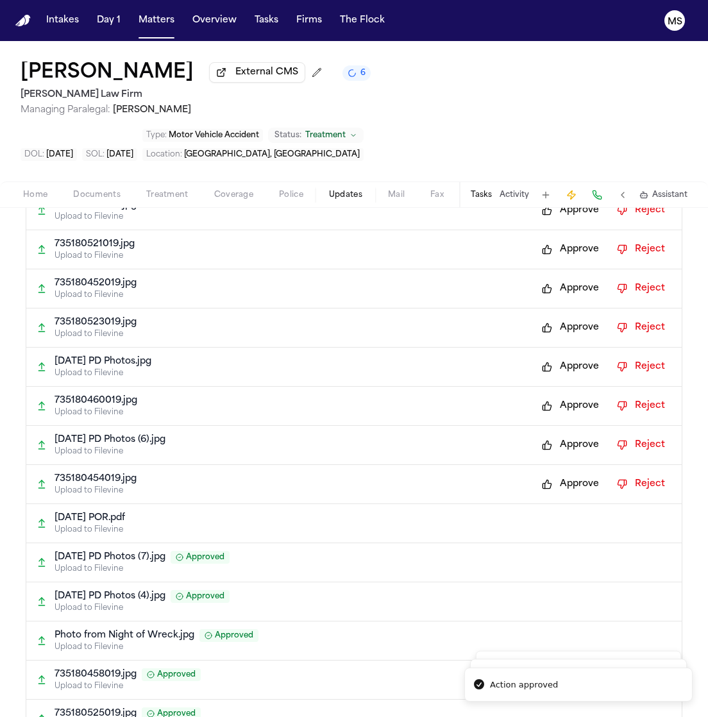
click at [572, 474] on button "Approve" at bounding box center [570, 484] width 70 height 21
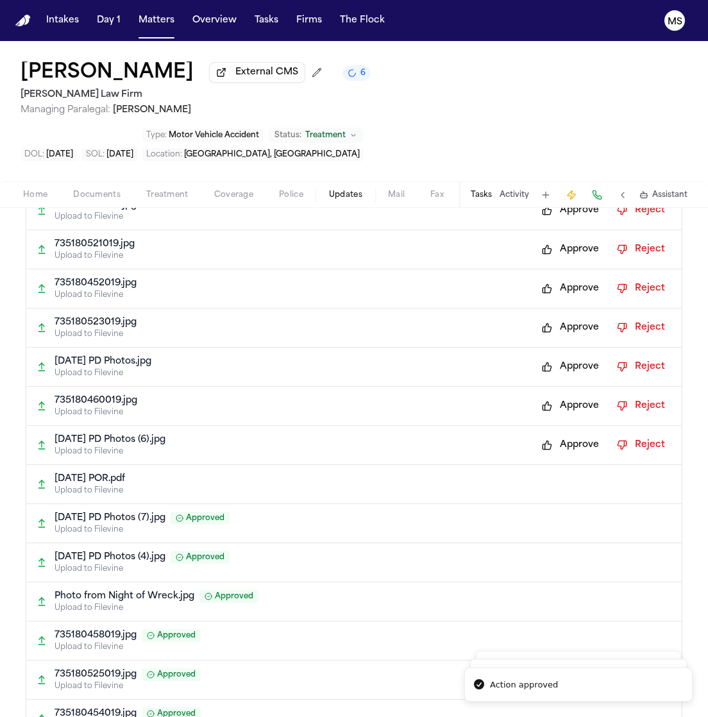
click at [567, 435] on button "Approve" at bounding box center [570, 445] width 70 height 21
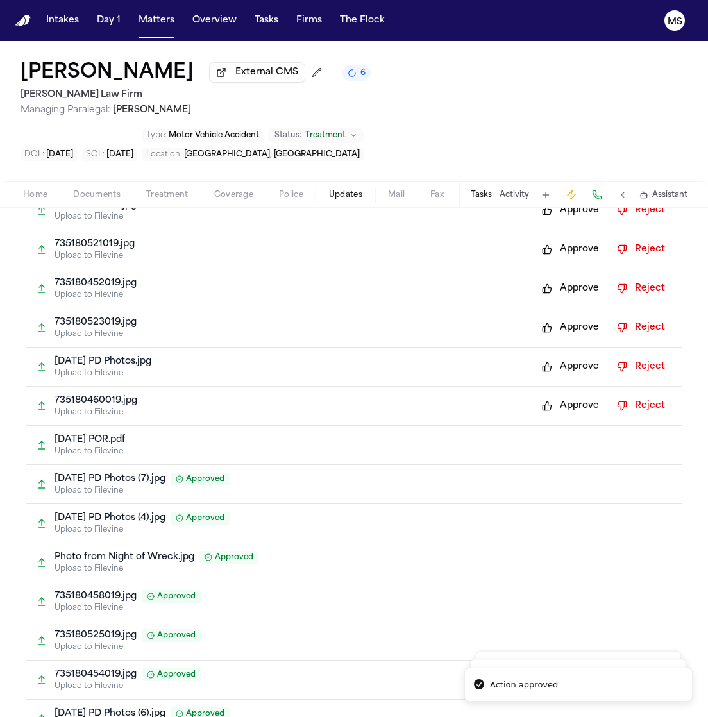
click at [558, 396] on button "Approve" at bounding box center [570, 406] width 70 height 21
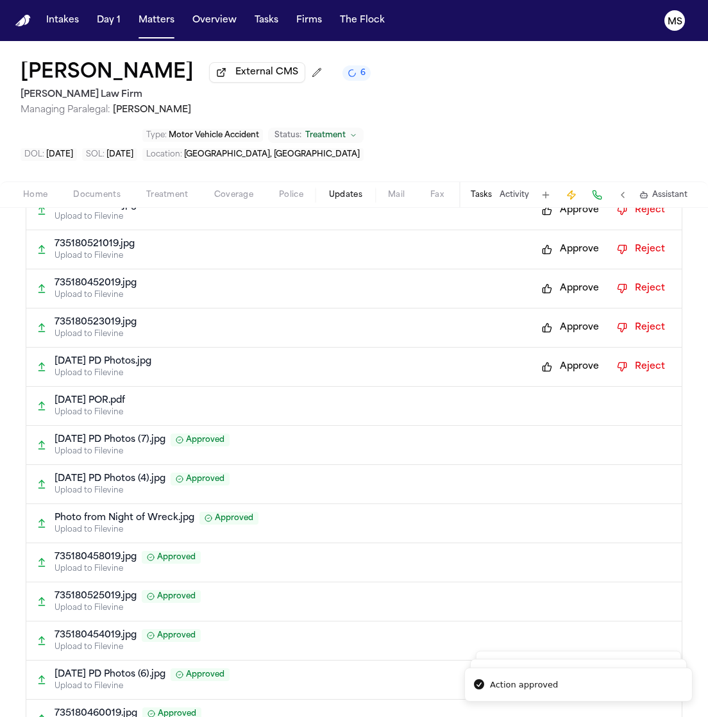
click at [558, 356] on button "Approve" at bounding box center [570, 366] width 70 height 21
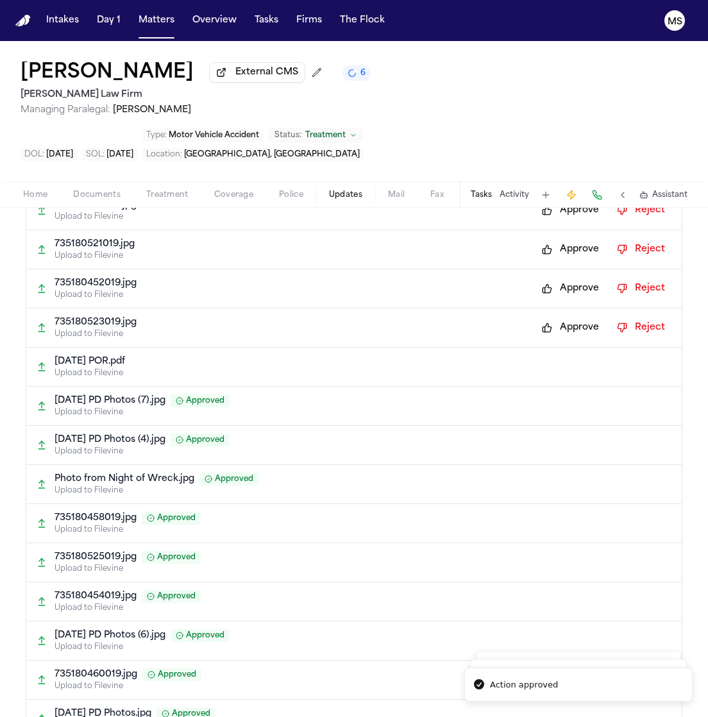
drag, startPoint x: 559, startPoint y: 294, endPoint x: 563, endPoint y: 235, distance: 59.1
click at [563, 278] on button "Approve" at bounding box center [570, 288] width 70 height 21
click at [564, 239] on button "Approve" at bounding box center [570, 249] width 70 height 21
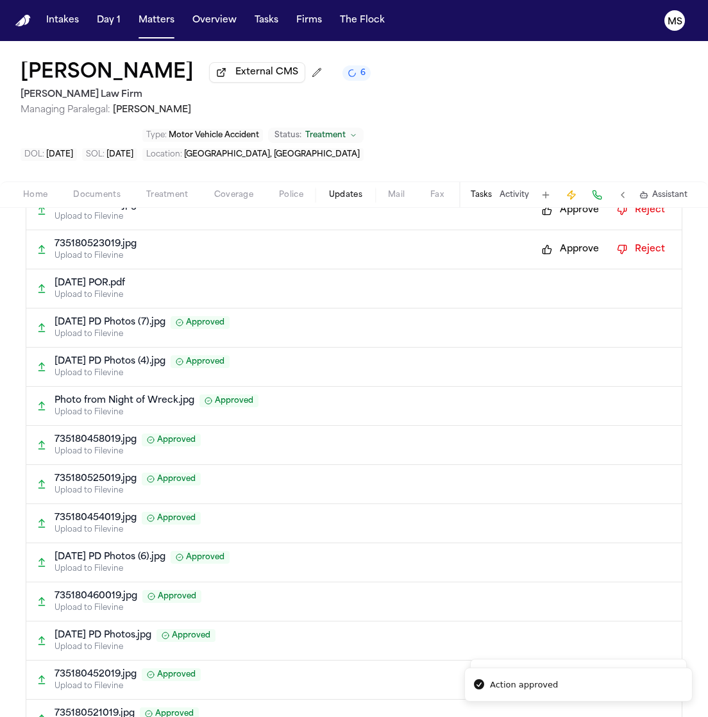
drag, startPoint x: 562, startPoint y: 249, endPoint x: 562, endPoint y: 210, distance: 38.5
click at [562, 239] on button "Approve" at bounding box center [570, 249] width 70 height 21
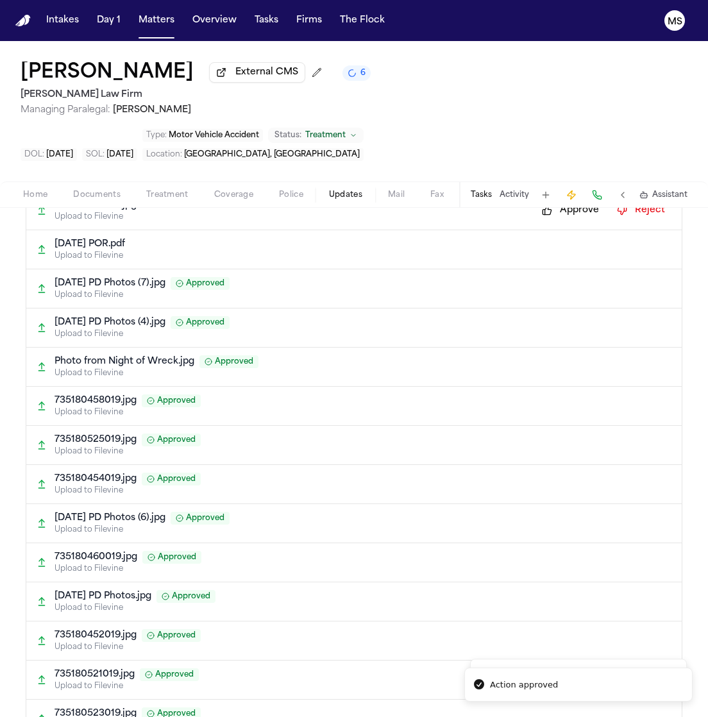
click at [562, 200] on button "Approve" at bounding box center [570, 210] width 70 height 21
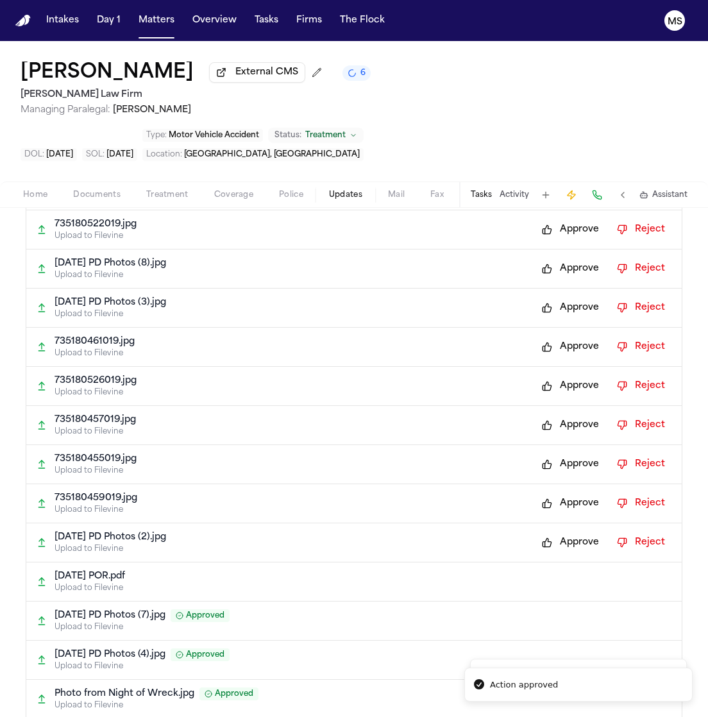
scroll to position [6297, 0]
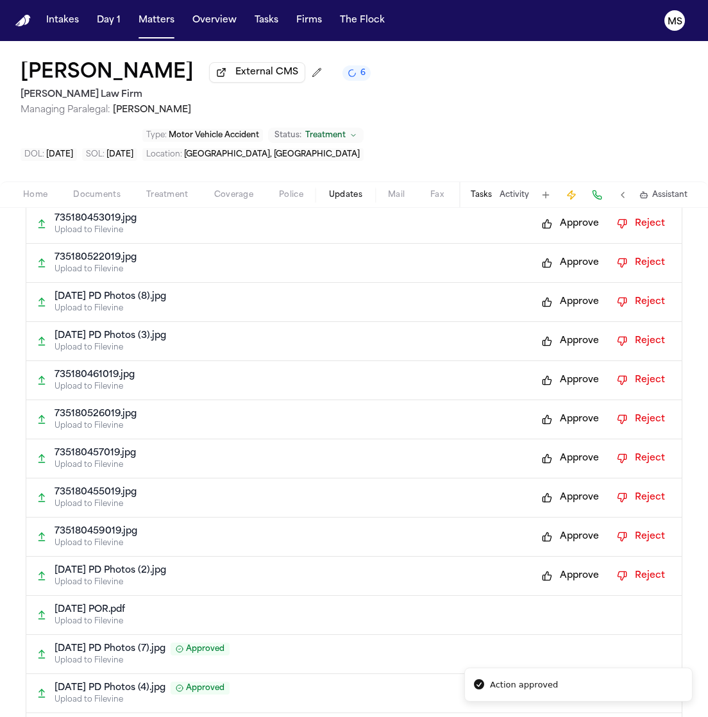
click at [565, 565] on button "Approve" at bounding box center [570, 575] width 70 height 21
click at [566, 526] on button "Approve" at bounding box center [570, 536] width 70 height 21
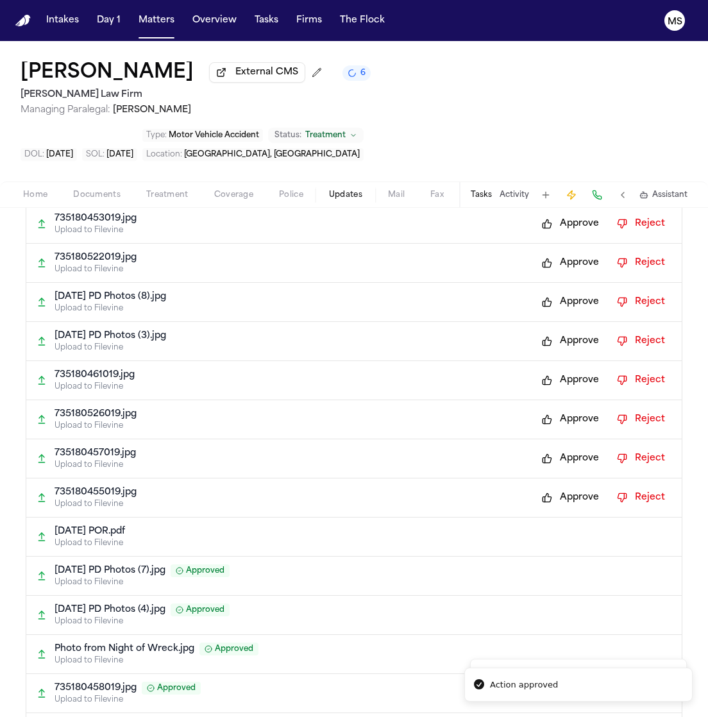
click at [560, 487] on button "Approve" at bounding box center [570, 497] width 70 height 21
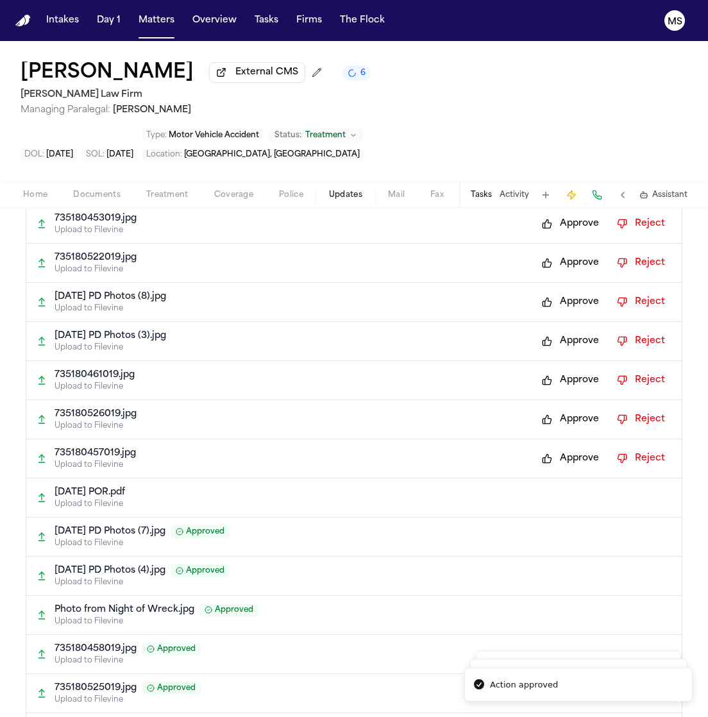
click at [561, 448] on button "Approve" at bounding box center [570, 458] width 70 height 21
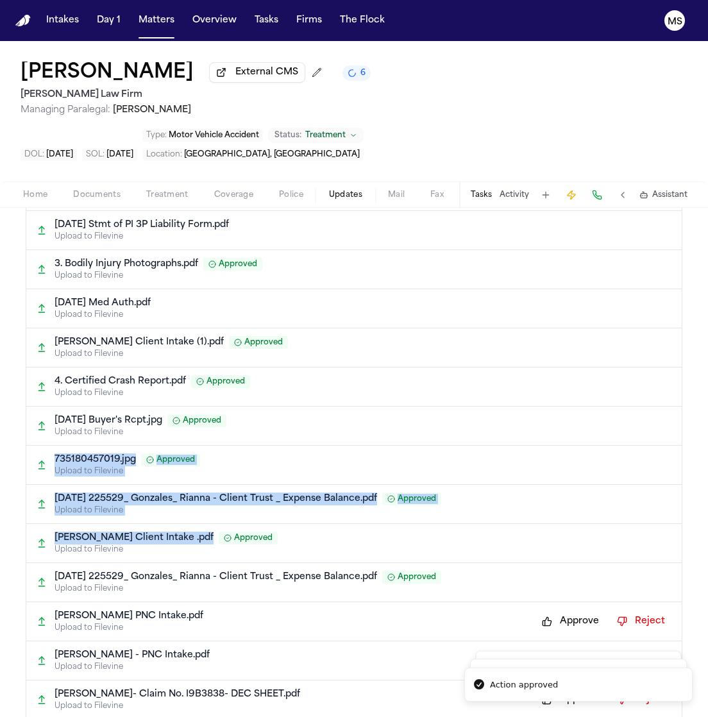
drag, startPoint x: 558, startPoint y: 384, endPoint x: 554, endPoint y: 547, distance: 162.9
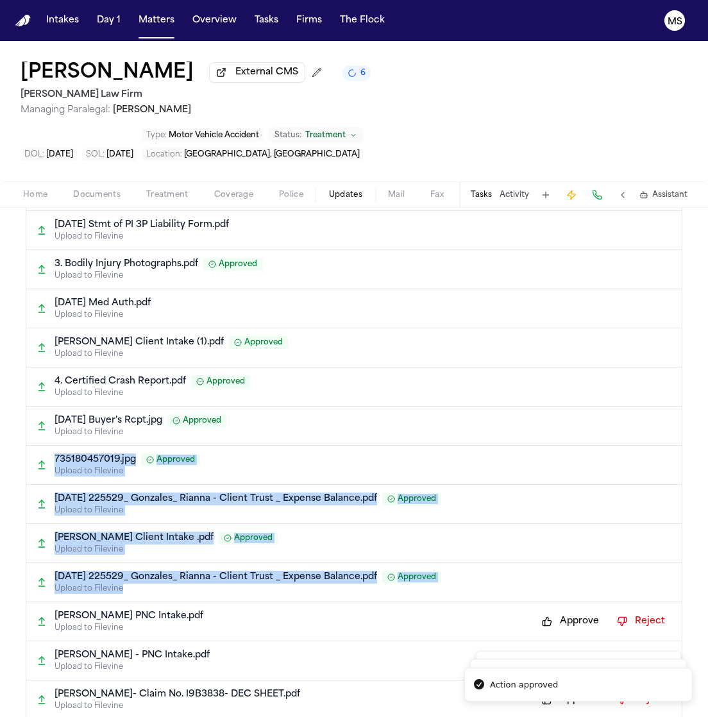
click at [565, 650] on button "Approve" at bounding box center [570, 660] width 70 height 21
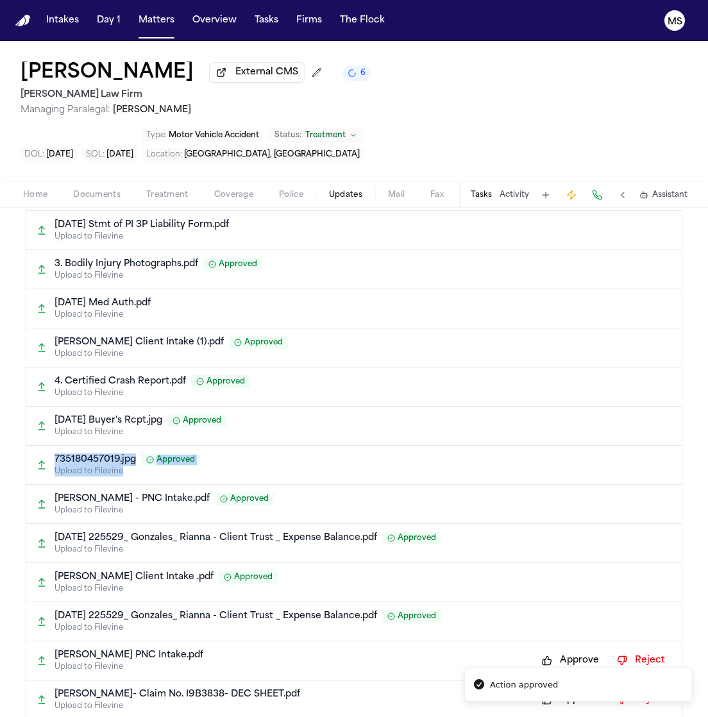
click at [563, 623] on p "Upload to Filevine" at bounding box center [362, 628] width 617 height 10
click at [563, 650] on button "Approve" at bounding box center [570, 660] width 70 height 21
click at [565, 689] on button "Approve" at bounding box center [570, 699] width 70 height 21
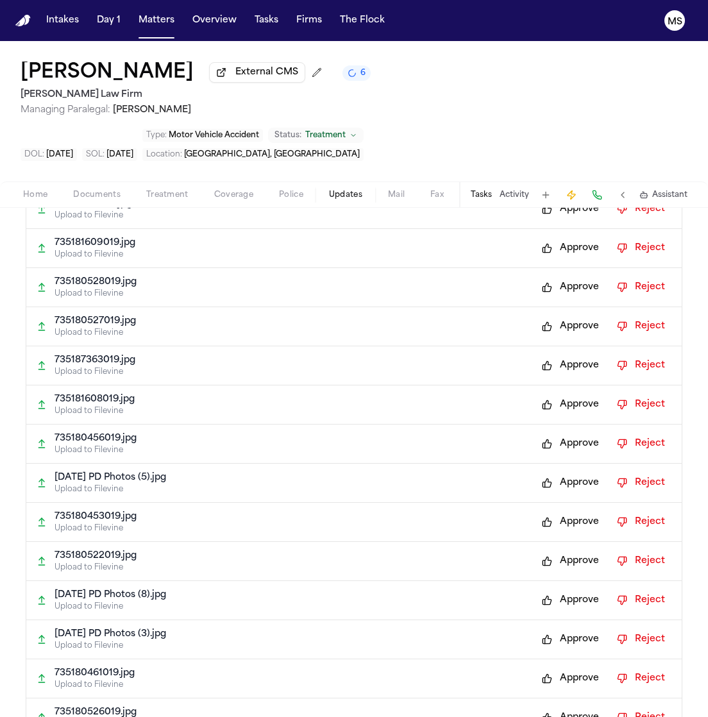
scroll to position [6055, 0]
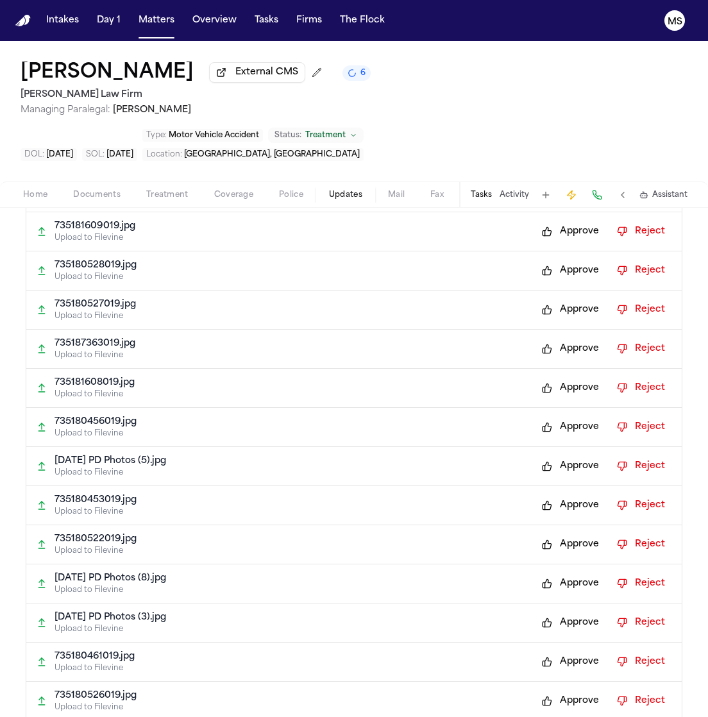
click at [562, 690] on button "Approve" at bounding box center [570, 700] width 70 height 21
click at [562, 651] on button "Approve" at bounding box center [570, 661] width 70 height 21
click at [561, 612] on button "Approve" at bounding box center [570, 622] width 70 height 21
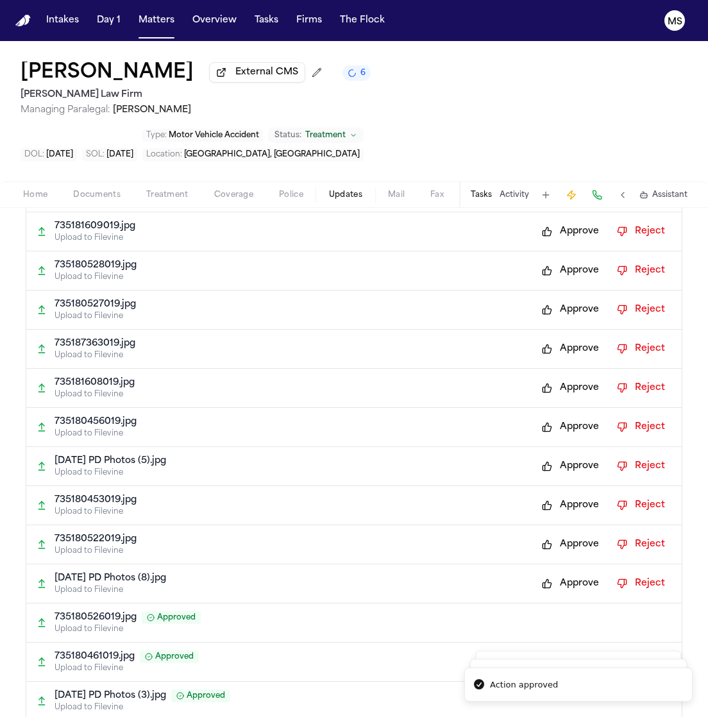
click at [564, 573] on button "Approve" at bounding box center [570, 583] width 70 height 21
click at [561, 534] on button "Approve" at bounding box center [570, 544] width 70 height 21
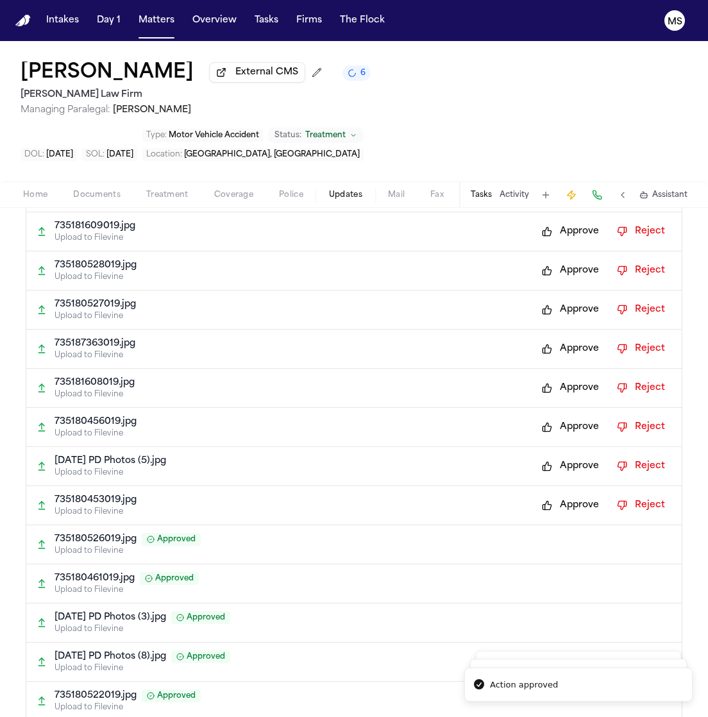
click at [573, 495] on button "Approve" at bounding box center [570, 505] width 70 height 21
click at [569, 456] on button "Approve" at bounding box center [570, 466] width 70 height 21
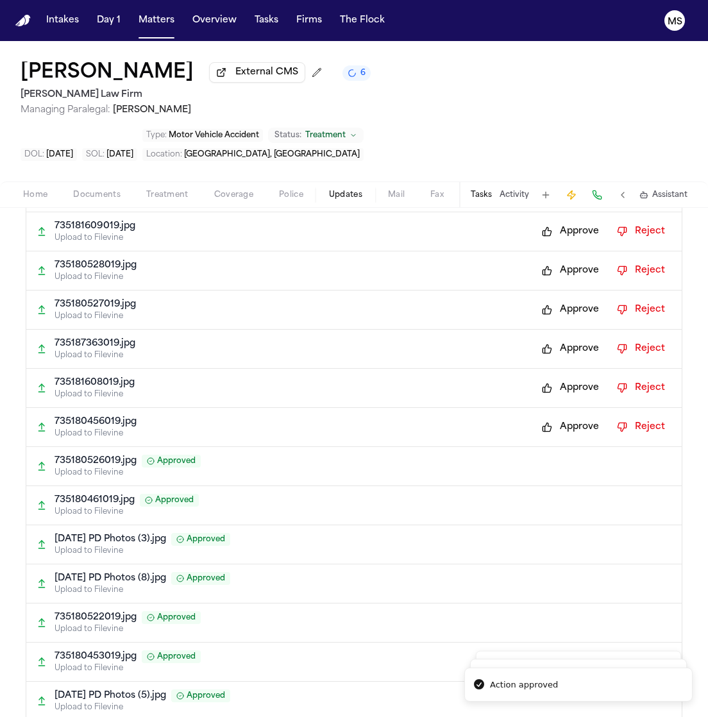
click at [556, 417] on button "Approve" at bounding box center [570, 427] width 70 height 21
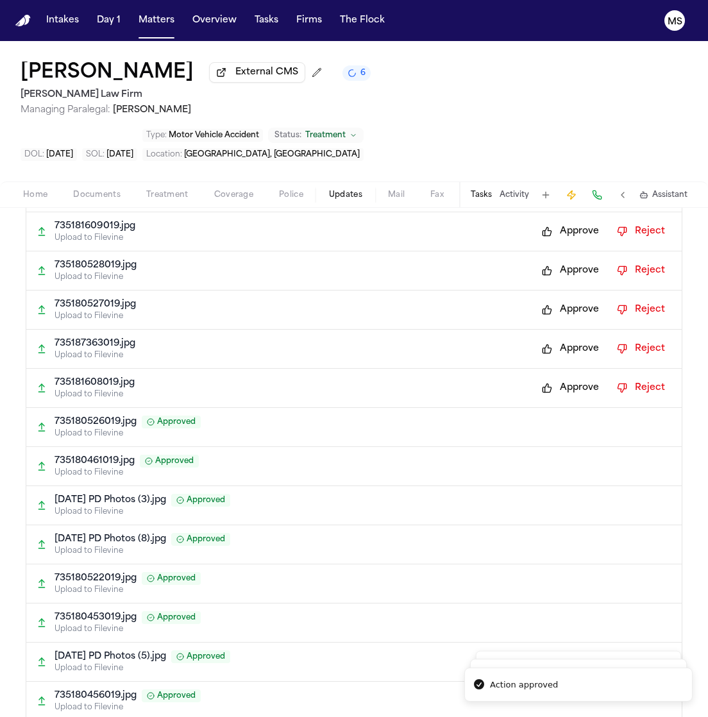
click at [572, 369] on div "735181608019.jpg Upload to Filevine Approve Reject" at bounding box center [353, 388] width 655 height 39
click at [570, 339] on button "Approve" at bounding box center [570, 349] width 70 height 21
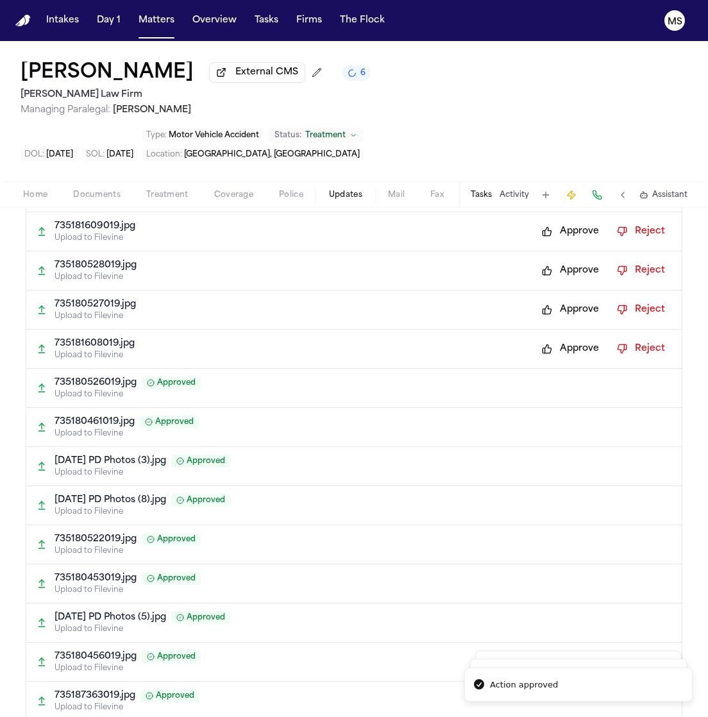
click at [566, 299] on button "Approve" at bounding box center [570, 309] width 70 height 21
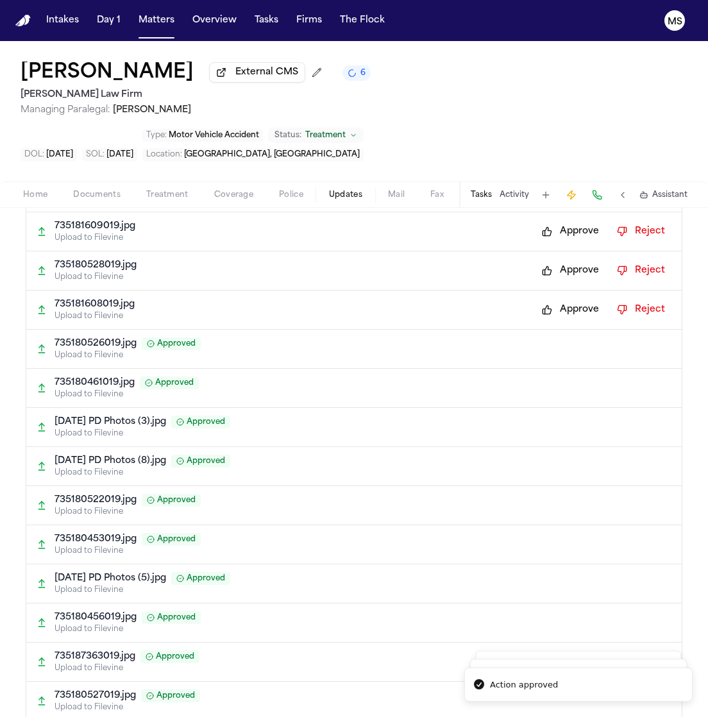
click at [561, 299] on button "Approve" at bounding box center [570, 309] width 70 height 21
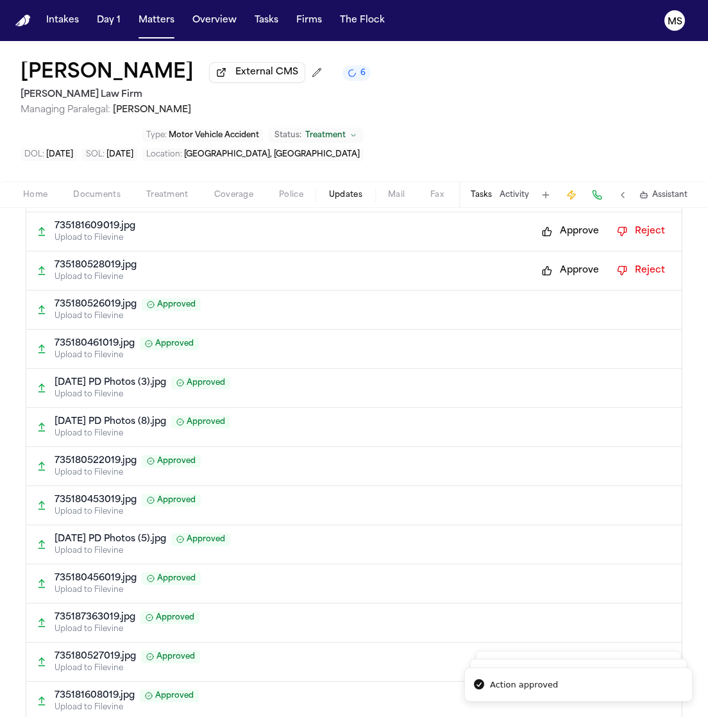
click at [579, 260] on button "Approve" at bounding box center [570, 270] width 70 height 21
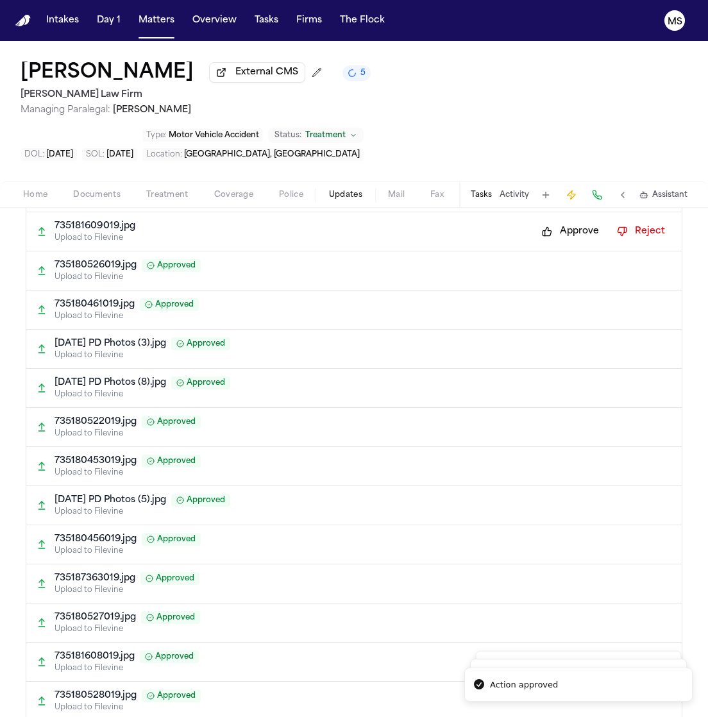
click at [573, 221] on button "Approve" at bounding box center [570, 231] width 70 height 21
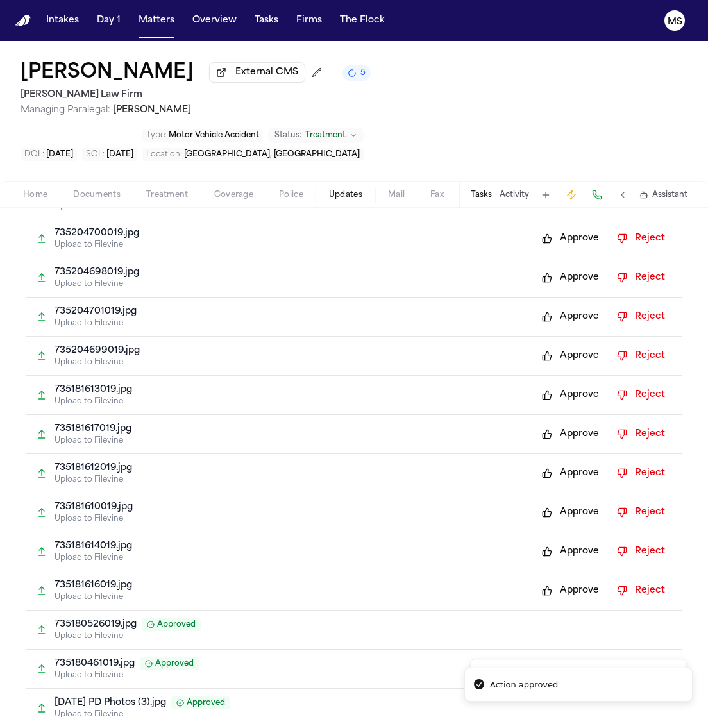
scroll to position [5640, 0]
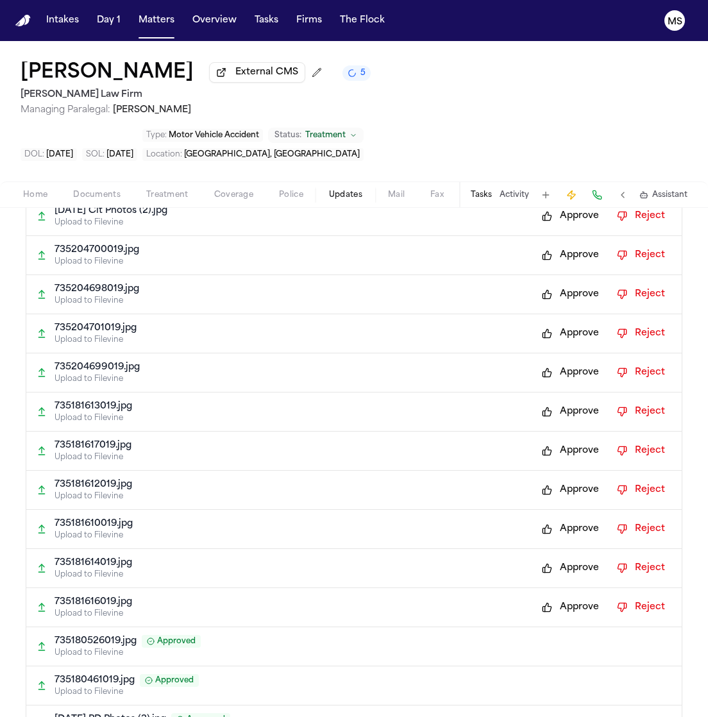
click at [560, 597] on button "Approve" at bounding box center [570, 607] width 70 height 21
click at [555, 558] on button "Approve" at bounding box center [570, 568] width 70 height 21
drag, startPoint x: 565, startPoint y: 487, endPoint x: 551, endPoint y: 626, distance: 139.1
click at [553, 597] on button "Approve" at bounding box center [570, 607] width 70 height 21
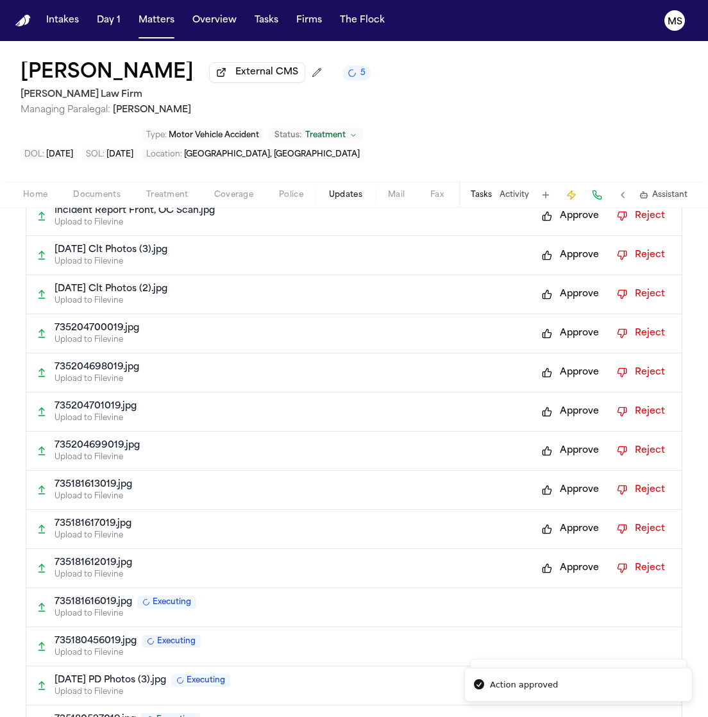
click at [549, 558] on button "Approve" at bounding box center [570, 568] width 70 height 21
click at [551, 519] on button "Approve" at bounding box center [570, 529] width 70 height 21
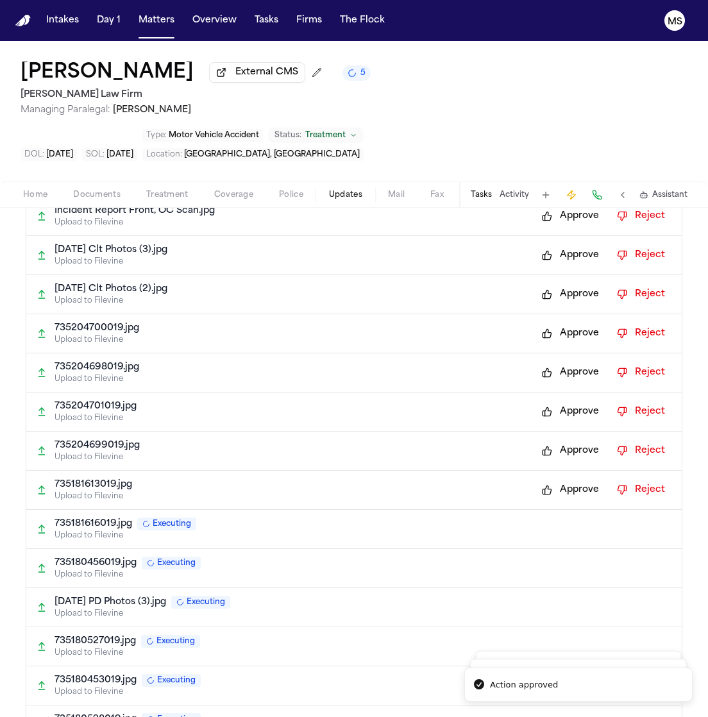
click at [557, 480] on button "Approve" at bounding box center [570, 490] width 70 height 21
click at [562, 440] on button "Approve" at bounding box center [570, 450] width 70 height 21
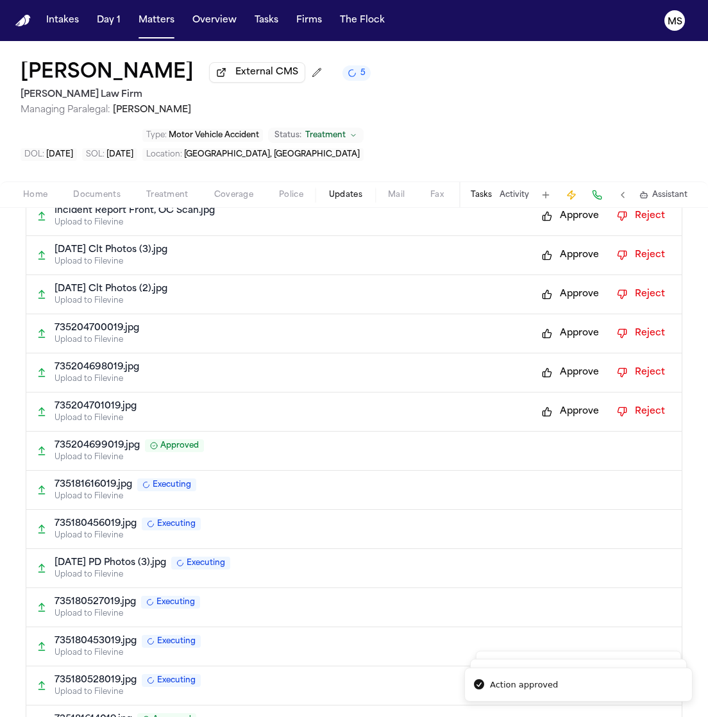
drag, startPoint x: 562, startPoint y: 374, endPoint x: 564, endPoint y: 322, distance: 52.0
click at [564, 353] on div "735204698019.jpg Upload to Filevine Approve Reject" at bounding box center [353, 372] width 655 height 39
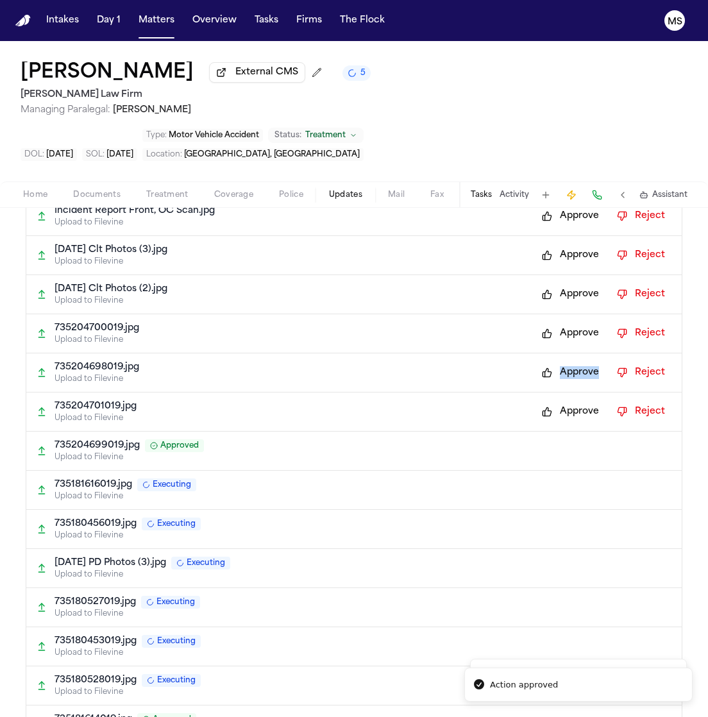
click at [564, 362] on button "Approve" at bounding box center [570, 372] width 70 height 21
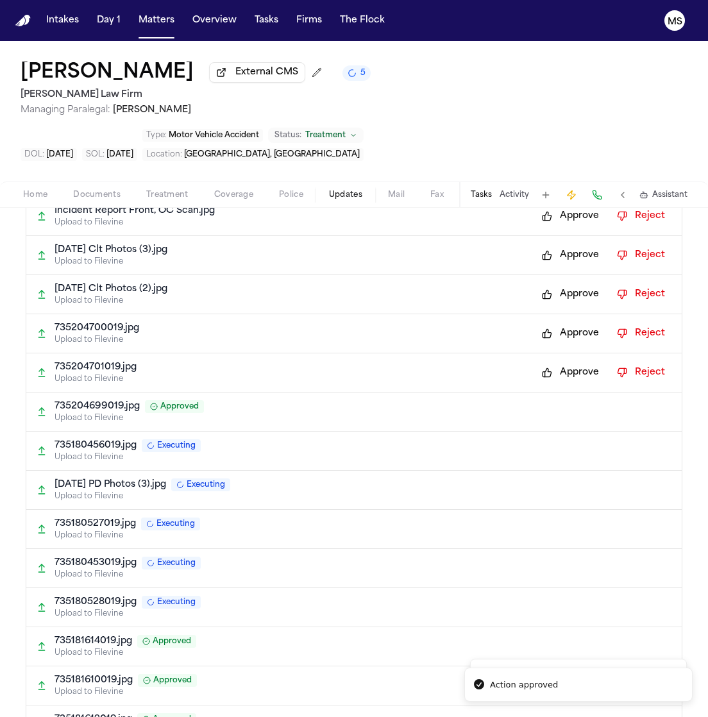
click at [564, 400] on div "735204699019.jpg Approved" at bounding box center [362, 406] width 617 height 13
click at [565, 353] on div "735204701019.jpg Upload to Filevine Approve Reject" at bounding box center [353, 372] width 655 height 39
click at [560, 362] on button "Approve" at bounding box center [570, 372] width 70 height 21
click at [560, 323] on button "Approve" at bounding box center [570, 333] width 70 height 21
click at [562, 284] on button "Approve" at bounding box center [570, 294] width 70 height 21
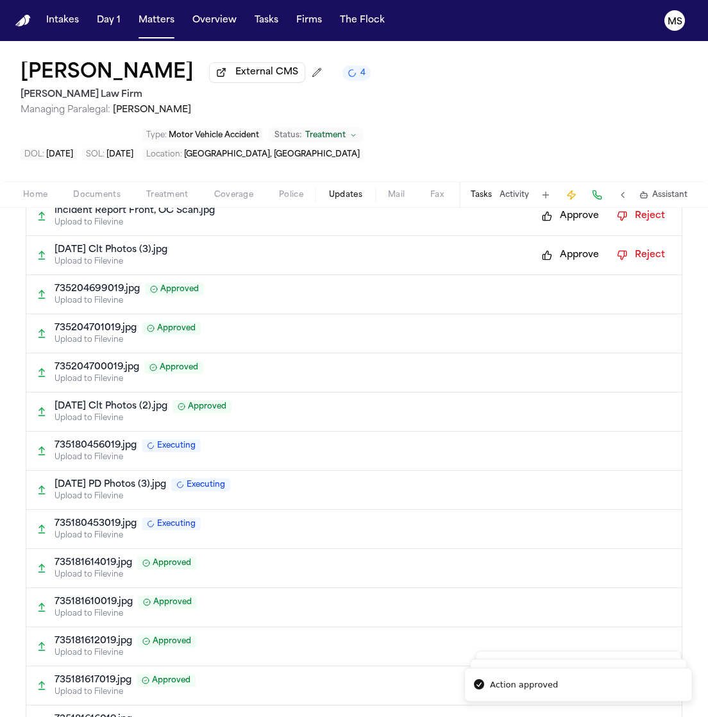
click at [569, 245] on button "Approve" at bounding box center [570, 255] width 70 height 21
click at [569, 206] on button "Approve" at bounding box center [570, 216] width 70 height 21
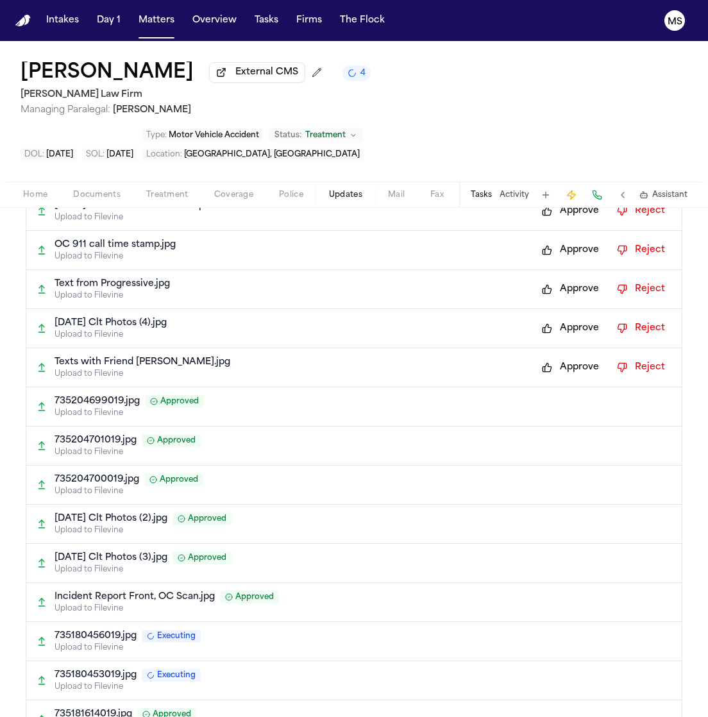
scroll to position [5253, 0]
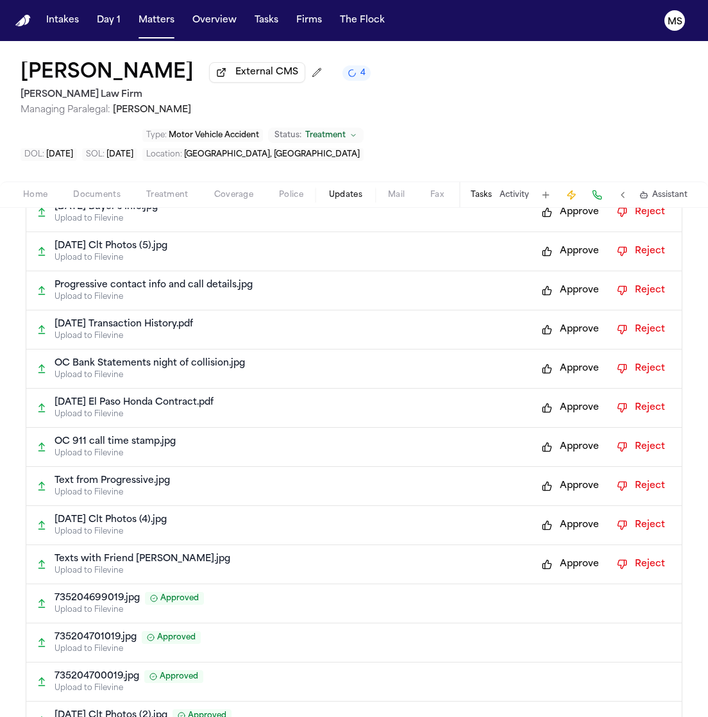
click at [567, 554] on button "Approve" at bounding box center [570, 564] width 70 height 21
drag, startPoint x: 573, startPoint y: 481, endPoint x: 637, endPoint y: 676, distance: 204.6
click at [637, 676] on div "Action approved Intakes Day 1 Matters Overview Tasks Firms The Flock MS Rianna …" at bounding box center [354, 358] width 708 height 717
click at [565, 515] on button "Approve" at bounding box center [570, 525] width 70 height 21
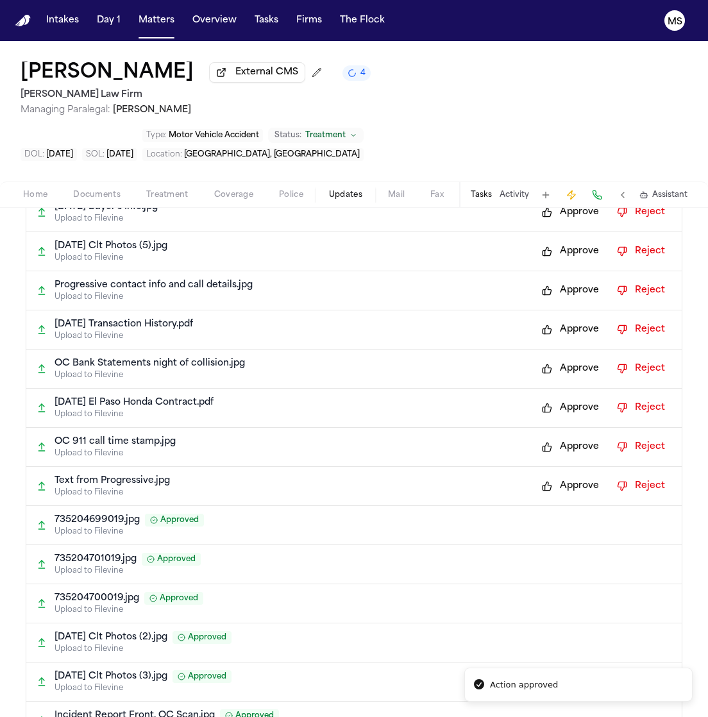
click at [557, 476] on button "Approve" at bounding box center [570, 486] width 70 height 21
click at [555, 437] on button "Approve" at bounding box center [570, 447] width 70 height 21
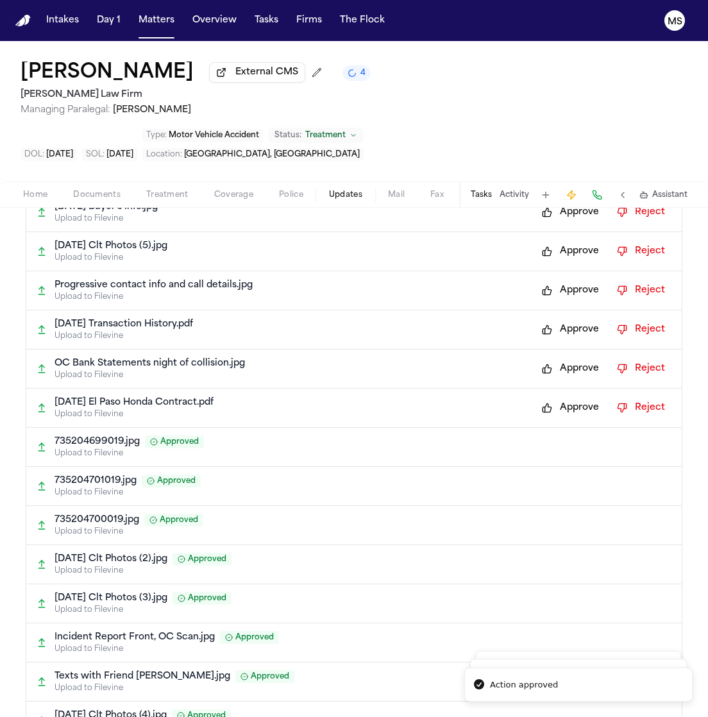
click at [559, 397] on button "Approve" at bounding box center [570, 407] width 70 height 21
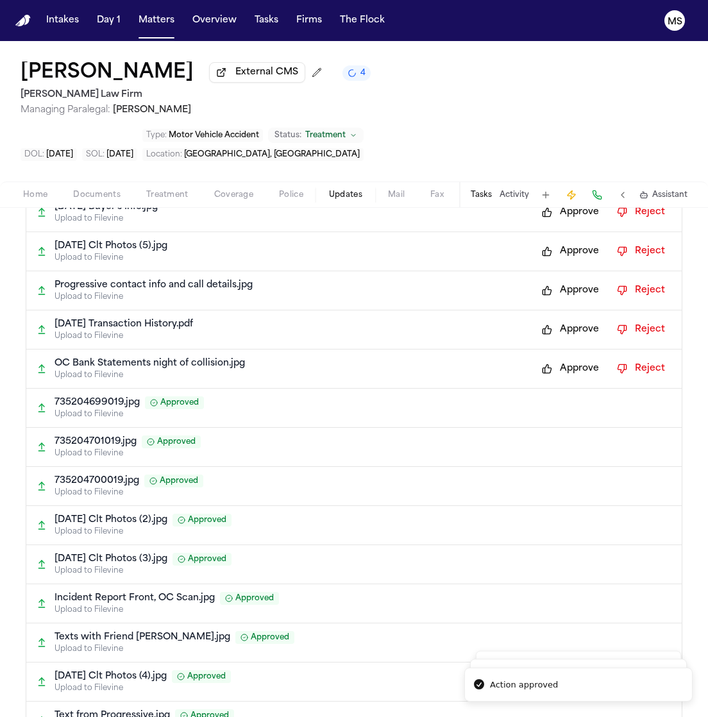
drag, startPoint x: 558, startPoint y: 331, endPoint x: 558, endPoint y: 283, distance: 48.7
drag, startPoint x: 558, startPoint y: 283, endPoint x: 550, endPoint y: 246, distance: 37.3
click at [550, 280] on button "Approve" at bounding box center [570, 290] width 70 height 21
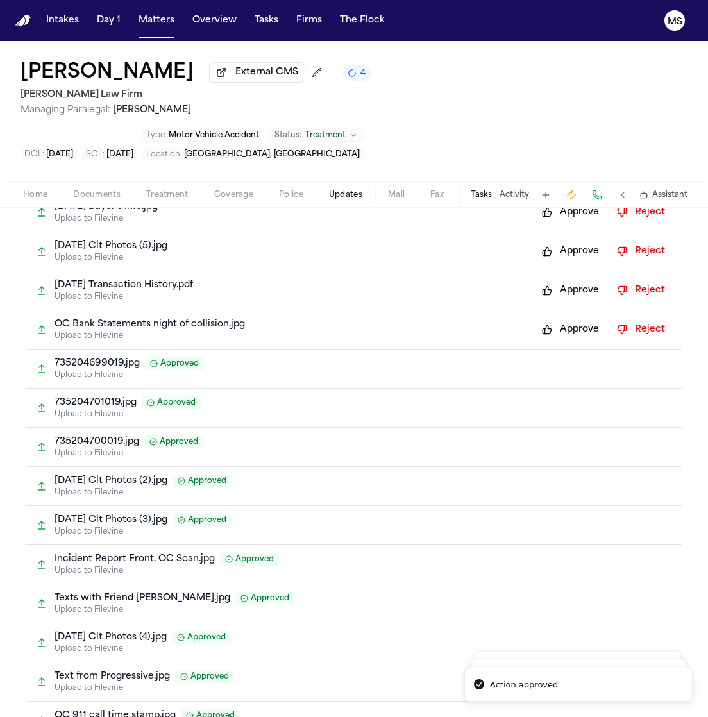
click at [553, 357] on div "735204699019.jpg Approved" at bounding box center [362, 363] width 617 height 13
click at [548, 319] on button "Approve" at bounding box center [570, 329] width 70 height 21
click at [545, 279] on div "OC Bank Statements night of collision.jpg Approved" at bounding box center [362, 285] width 617 height 13
click at [563, 319] on button "Approve" at bounding box center [570, 329] width 70 height 21
click at [562, 241] on button "Approve" at bounding box center [570, 251] width 70 height 21
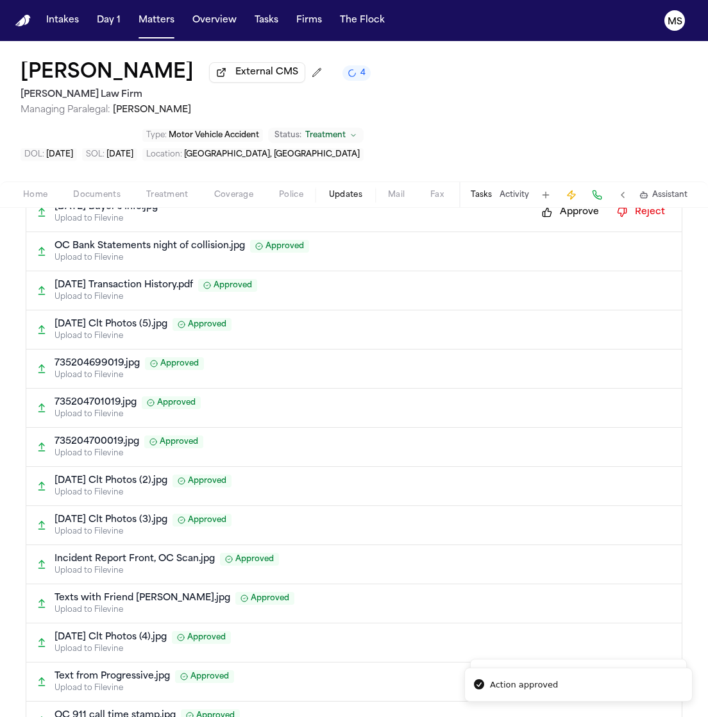
click at [556, 202] on button "Approve" at bounding box center [570, 212] width 70 height 21
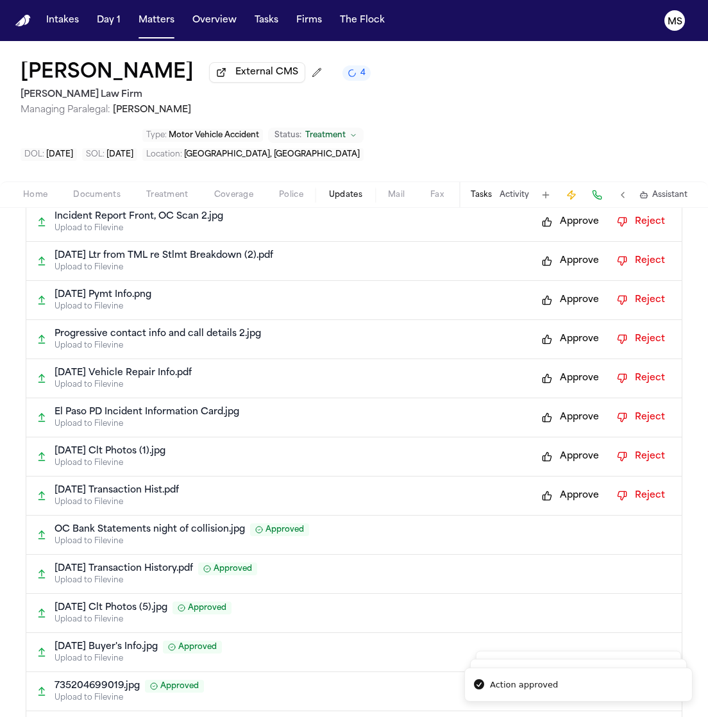
scroll to position [4832, 0]
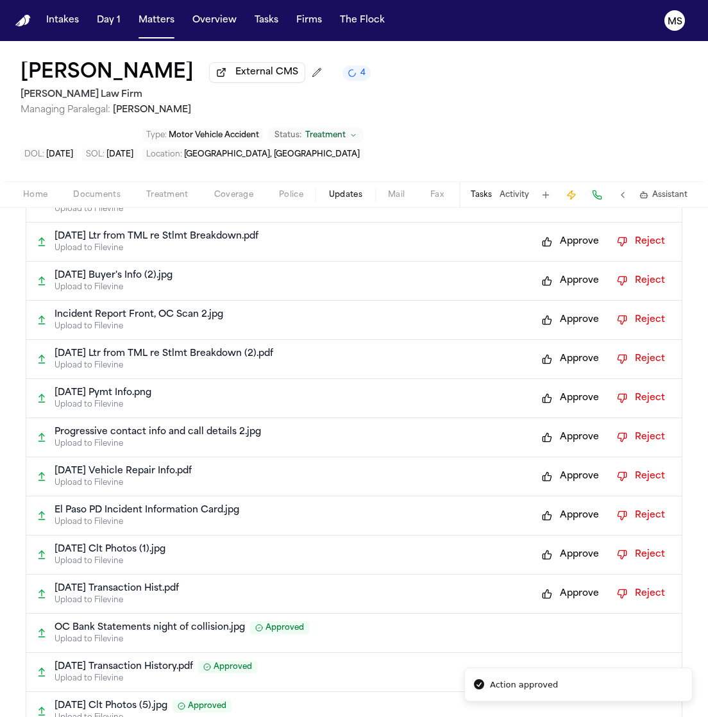
click at [560, 583] on button "Approve" at bounding box center [570, 593] width 70 height 21
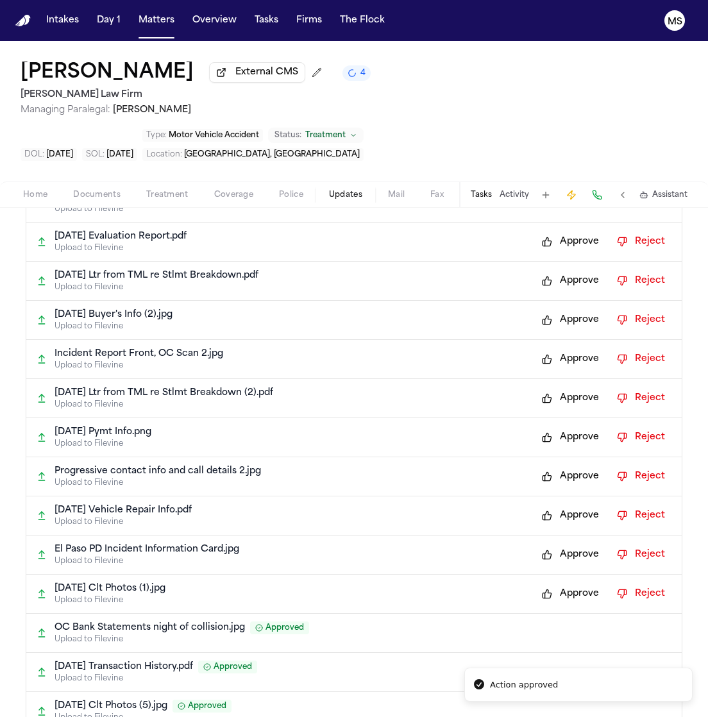
scroll to position [0, 0]
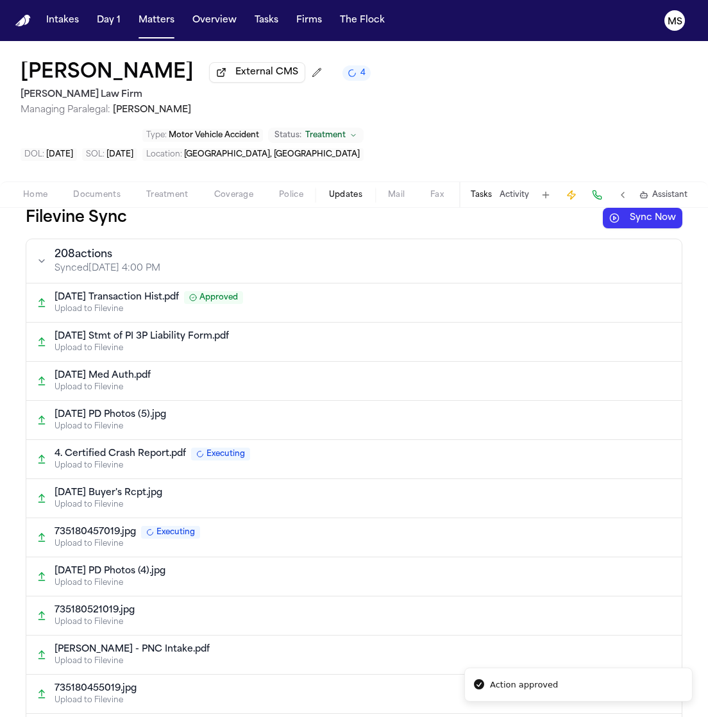
drag, startPoint x: 558, startPoint y: 514, endPoint x: 698, endPoint y: 188, distance: 354.4
click at [698, 208] on div "Filevine Sync Sync Now 208 action s Synced Oct 13, 4:00 PM 2025-02-05 Transacti…" at bounding box center [354, 462] width 708 height 509
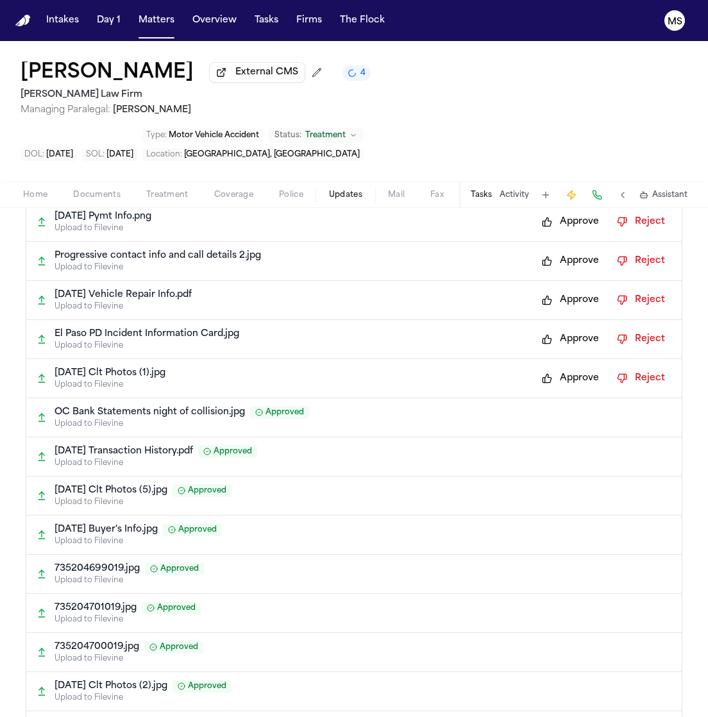
scroll to position [4965, 0]
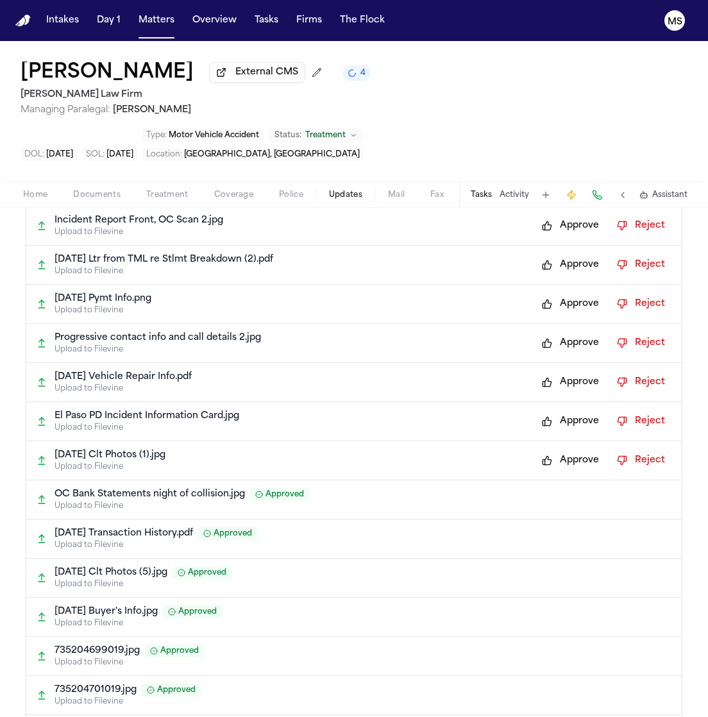
click at [571, 450] on button "Approve" at bounding box center [570, 460] width 70 height 21
click at [556, 411] on button "Approve" at bounding box center [570, 421] width 70 height 21
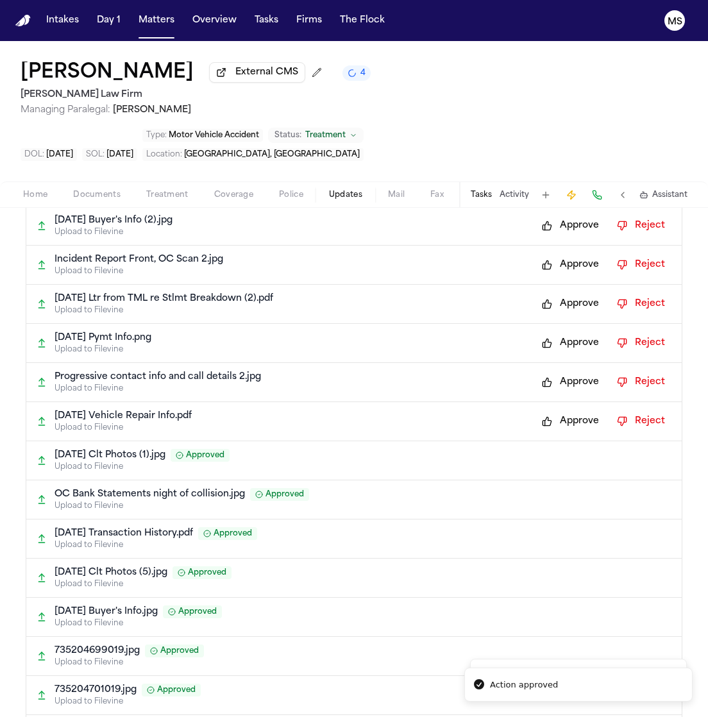
scroll to position [346, 0]
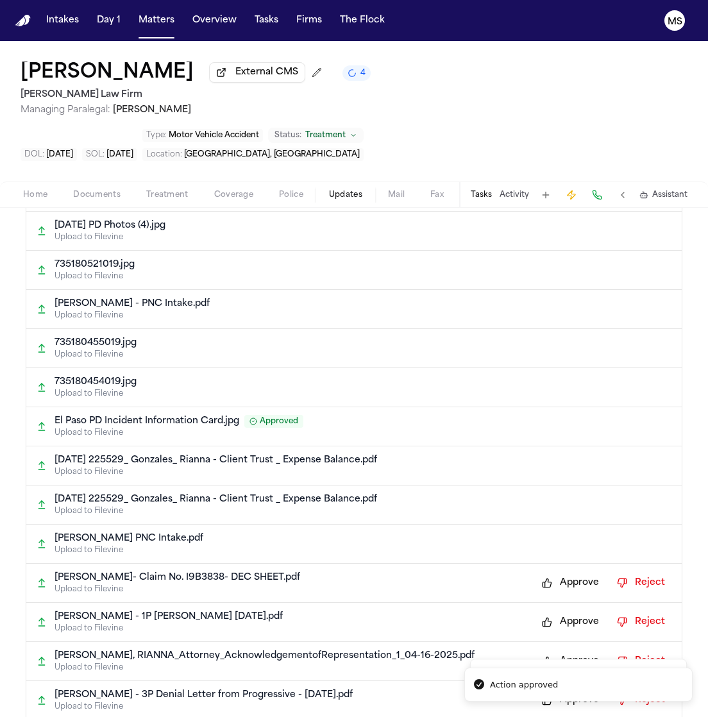
drag, startPoint x: 558, startPoint y: 340, endPoint x: 612, endPoint y: 405, distance: 85.1
click at [569, 573] on button "Approve" at bounding box center [570, 583] width 70 height 21
click at [569, 612] on button "Approve" at bounding box center [570, 622] width 70 height 21
click at [571, 651] on button "Approve" at bounding box center [570, 661] width 70 height 21
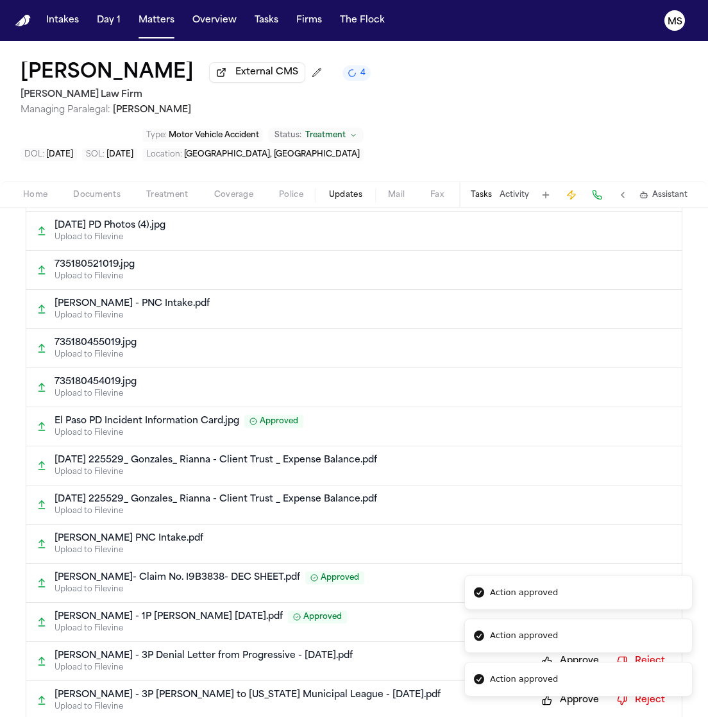
click at [573, 648] on li "Action approved" at bounding box center [578, 636] width 228 height 35
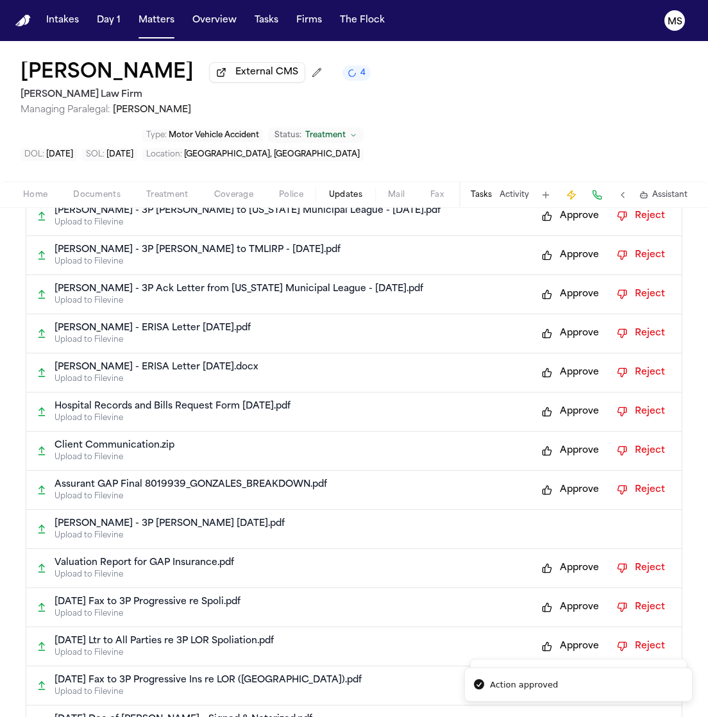
click at [555, 206] on button "Approve" at bounding box center [570, 216] width 70 height 21
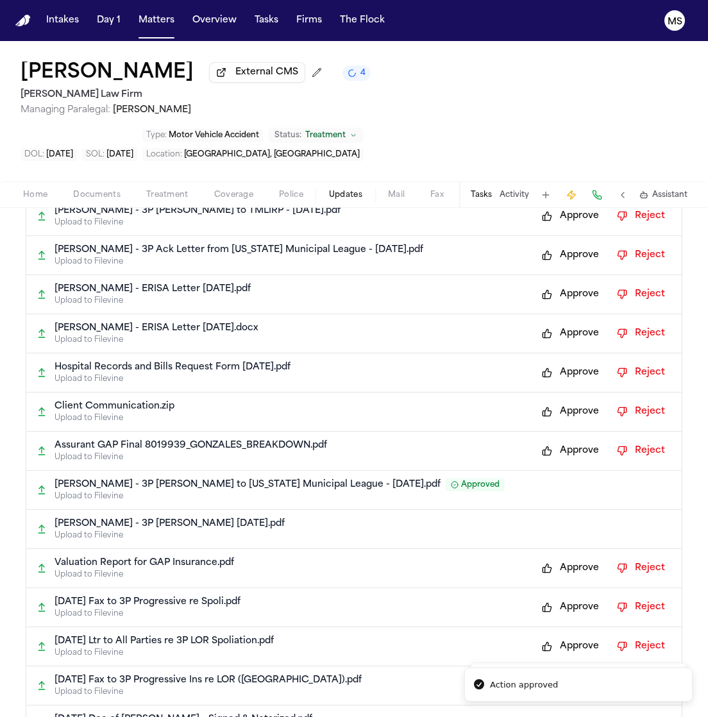
scroll to position [791, 0]
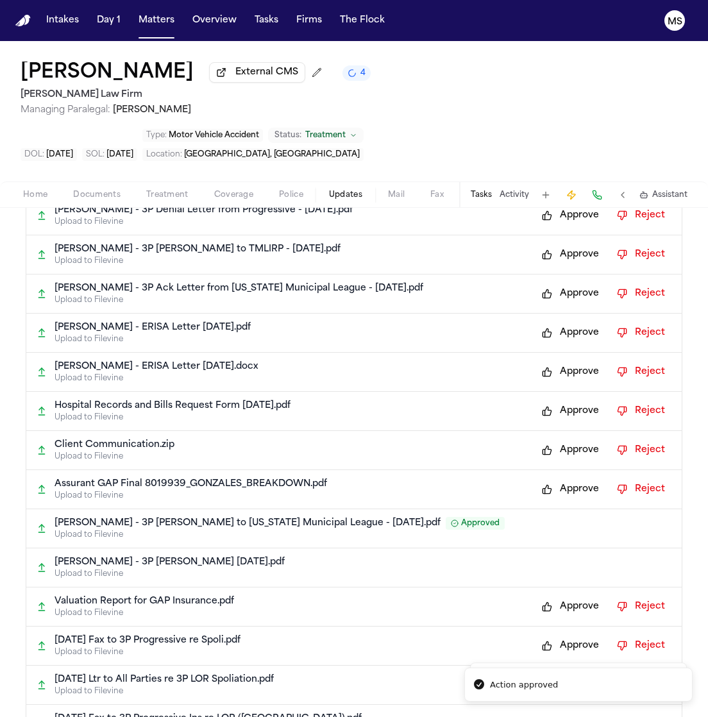
click at [557, 244] on button "Approve" at bounding box center [570, 254] width 70 height 21
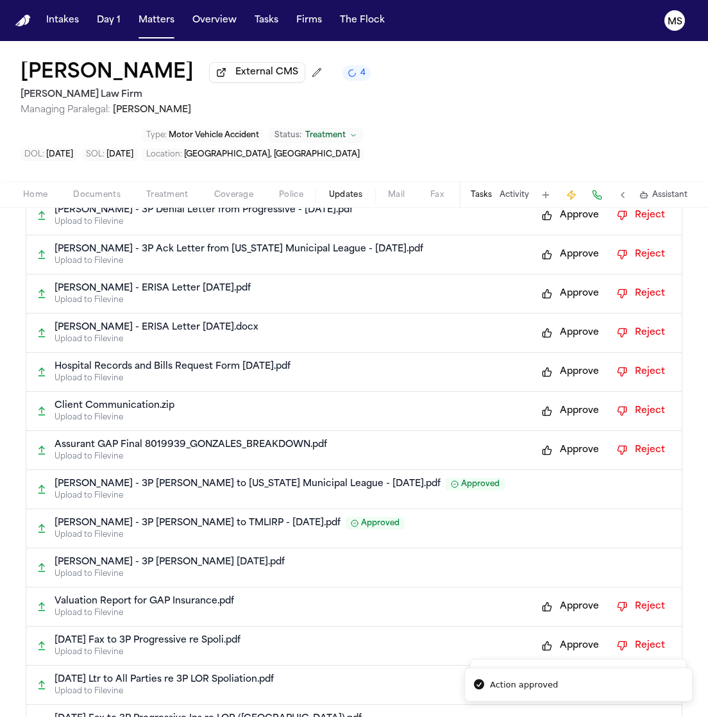
drag, startPoint x: 558, startPoint y: 250, endPoint x: 558, endPoint y: 286, distance: 35.9
click at [558, 322] on button "Approve" at bounding box center [570, 332] width 70 height 21
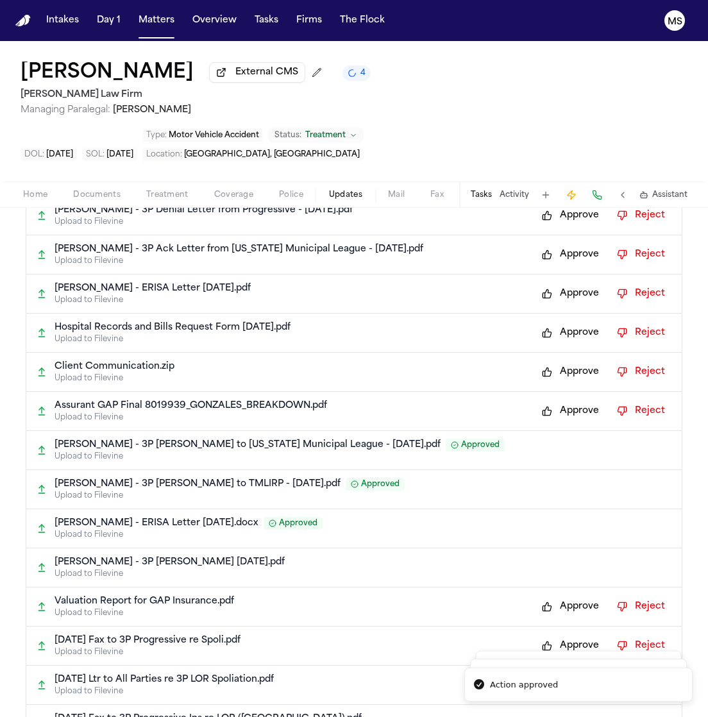
click at [558, 322] on button "Approve" at bounding box center [570, 332] width 70 height 21
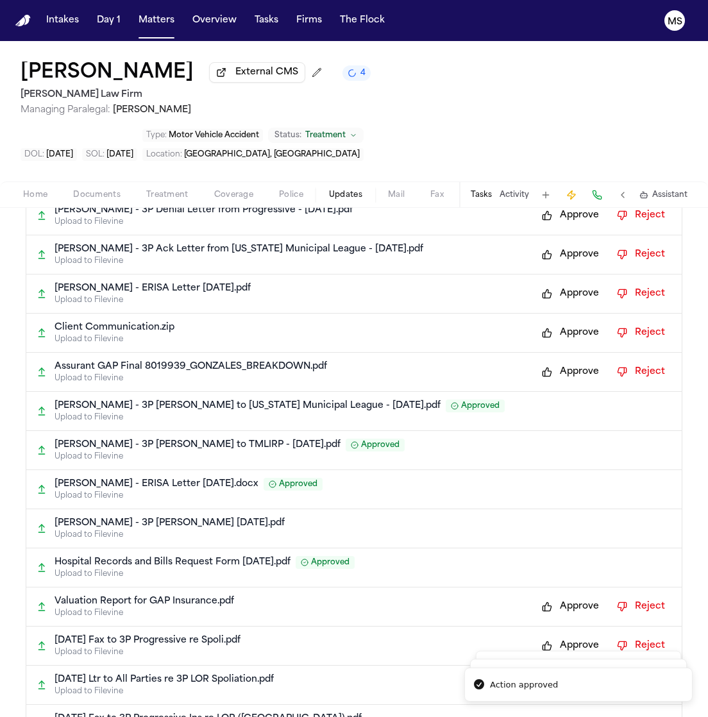
click at [558, 322] on button "Approve" at bounding box center [570, 332] width 70 height 21
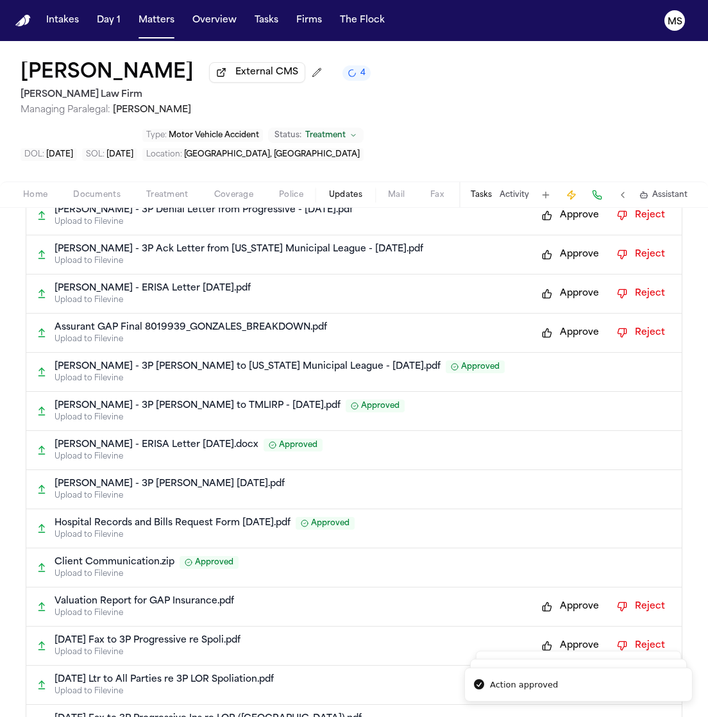
click at [558, 322] on button "Approve" at bounding box center [570, 332] width 70 height 21
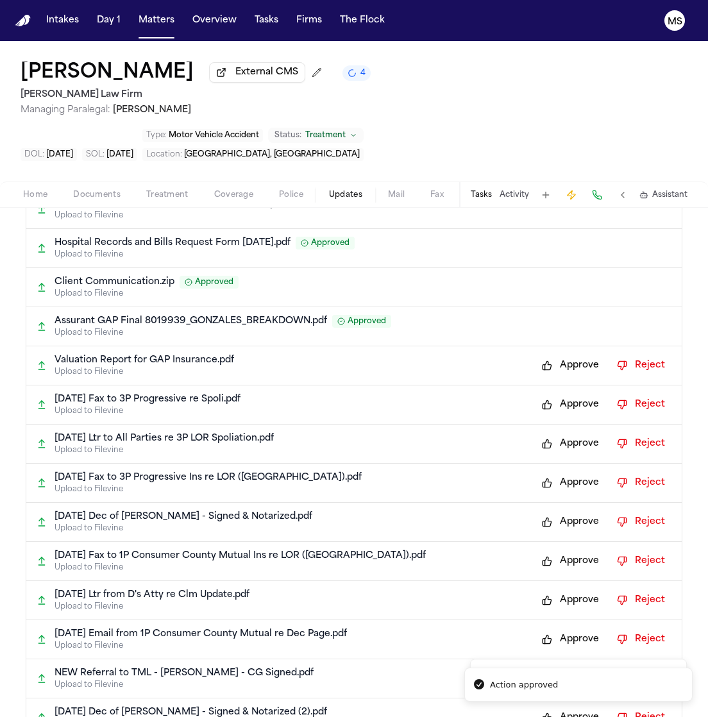
scroll to position [1082, 0]
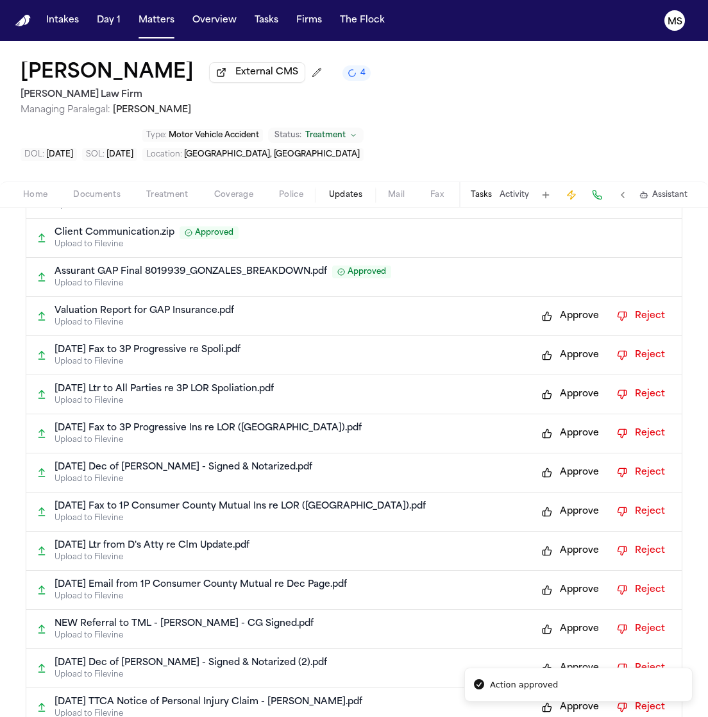
click at [550, 306] on button "Approve" at bounding box center [570, 316] width 70 height 21
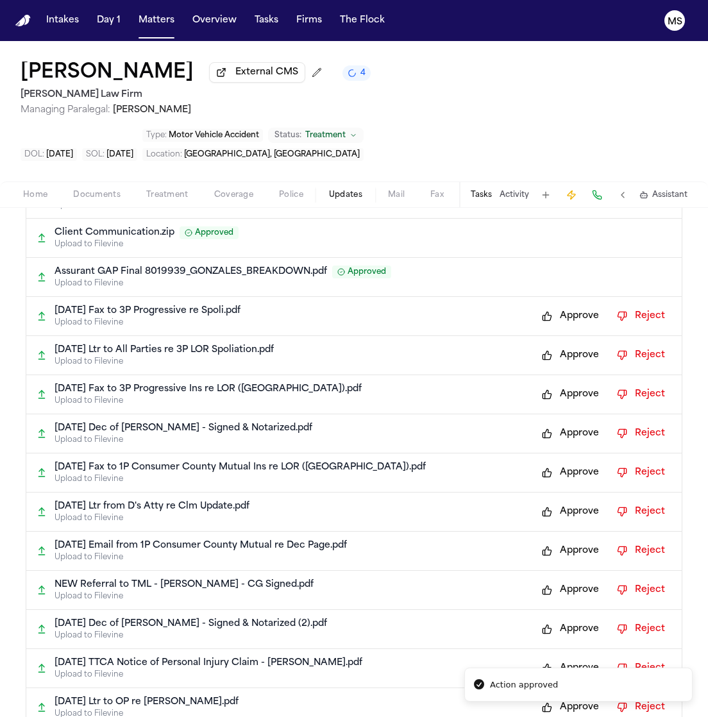
click at [550, 306] on button "Approve" at bounding box center [570, 316] width 70 height 21
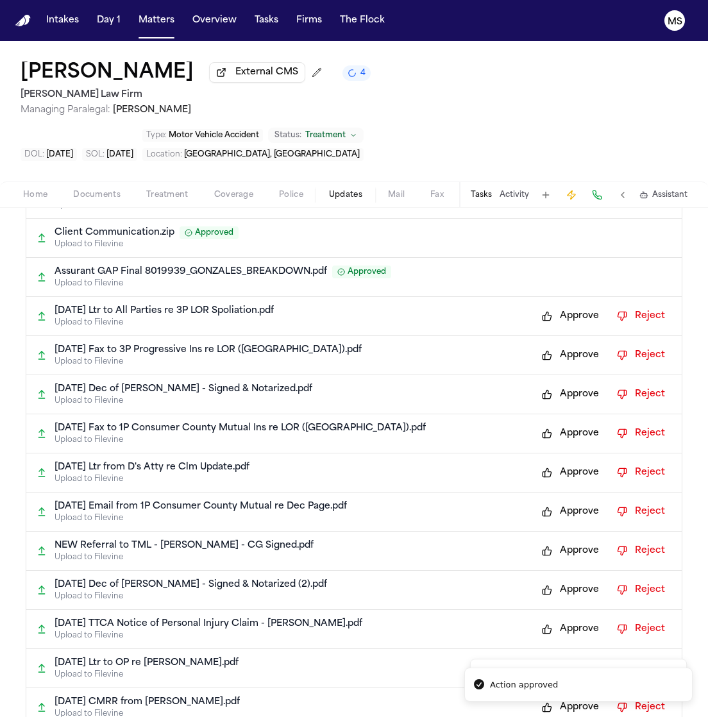
click at [550, 306] on button "Approve" at bounding box center [570, 316] width 70 height 21
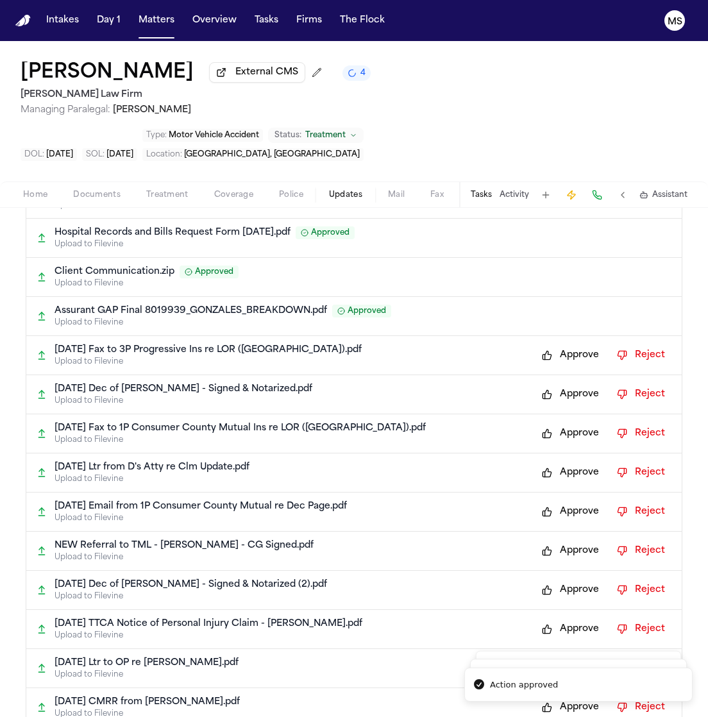
scroll to position [63, 0]
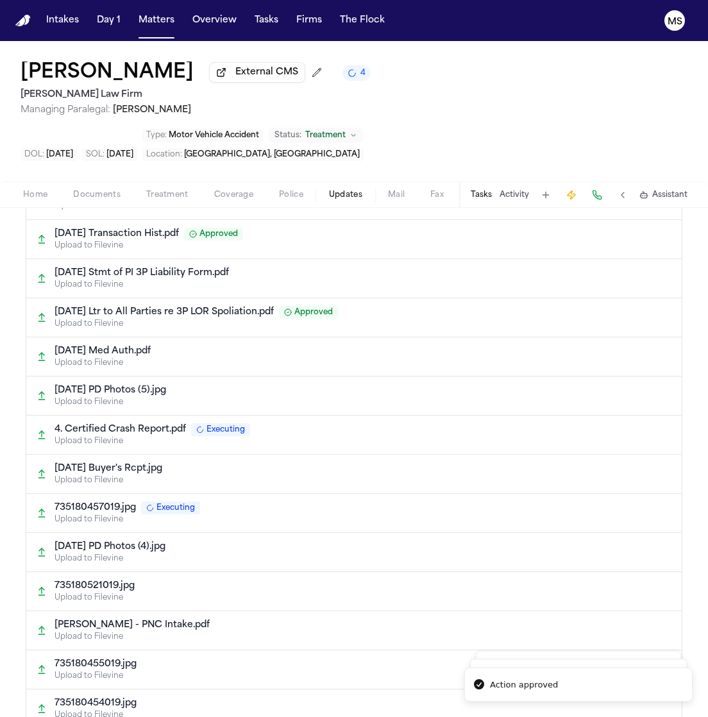
click at [550, 306] on div "2024-06-24 Ltr to All Parties re 3P LOR Spoliation.pdf Approved" at bounding box center [362, 312] width 617 height 13
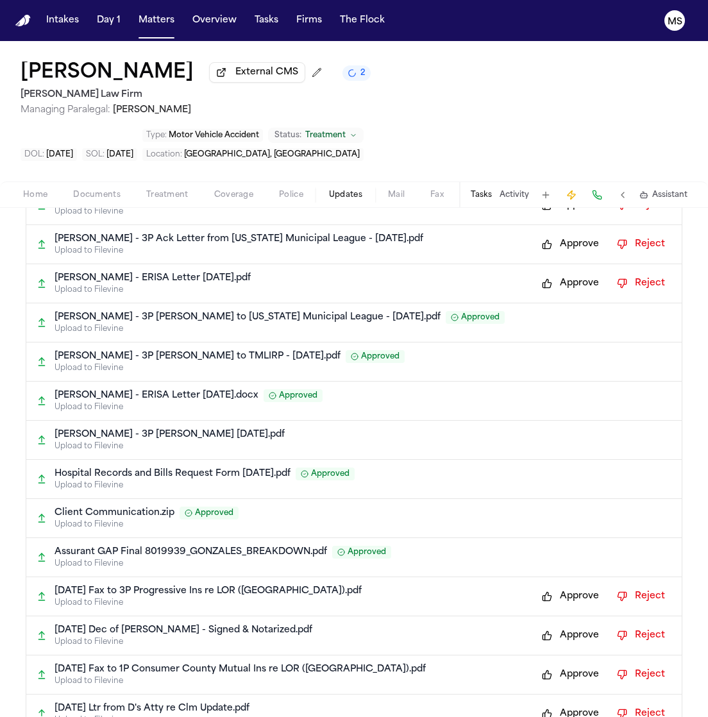
scroll to position [749, 0]
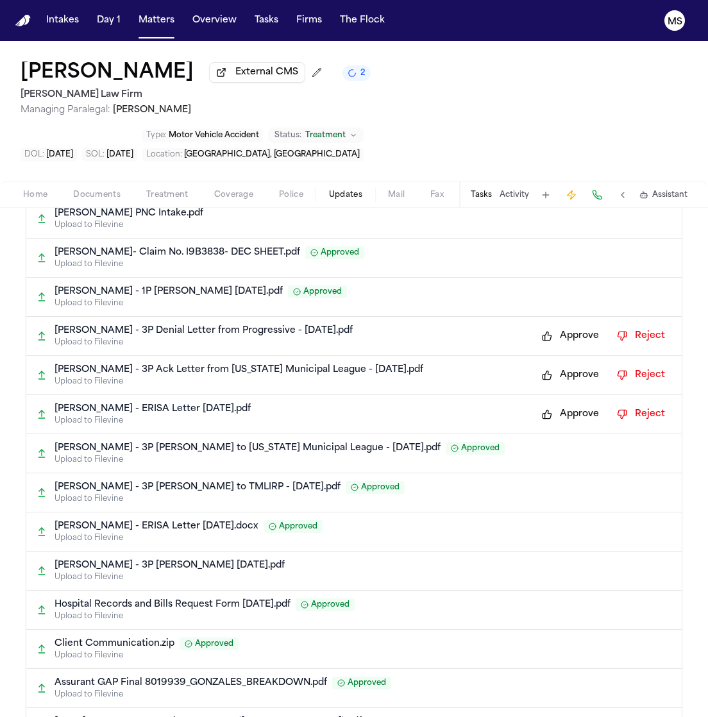
click at [560, 317] on div "R. Gonzales - 3P Denial Letter from Progressive - 5.20.25.pdf Upload to Filevin…" at bounding box center [353, 336] width 655 height 39
click at [560, 326] on button "Approve" at bounding box center [570, 336] width 70 height 21
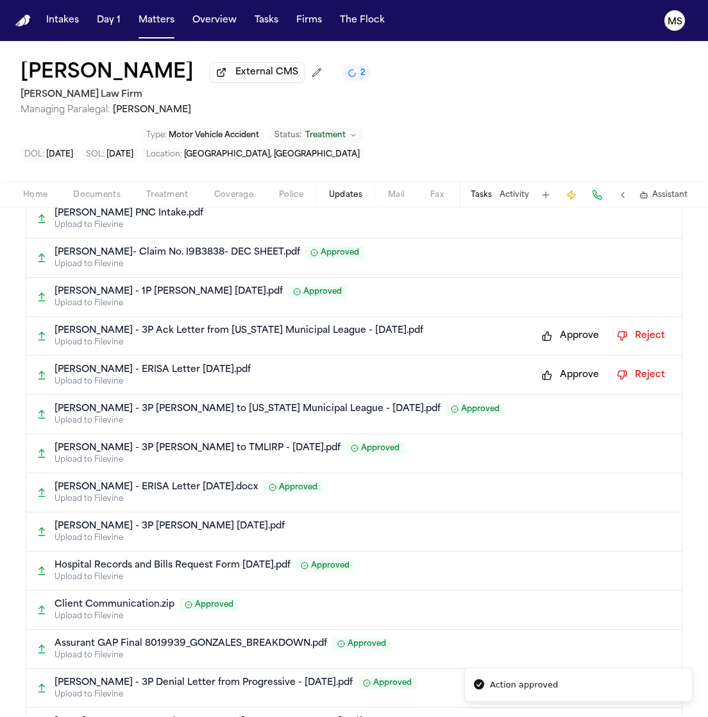
click at [561, 326] on button "Approve" at bounding box center [570, 336] width 70 height 21
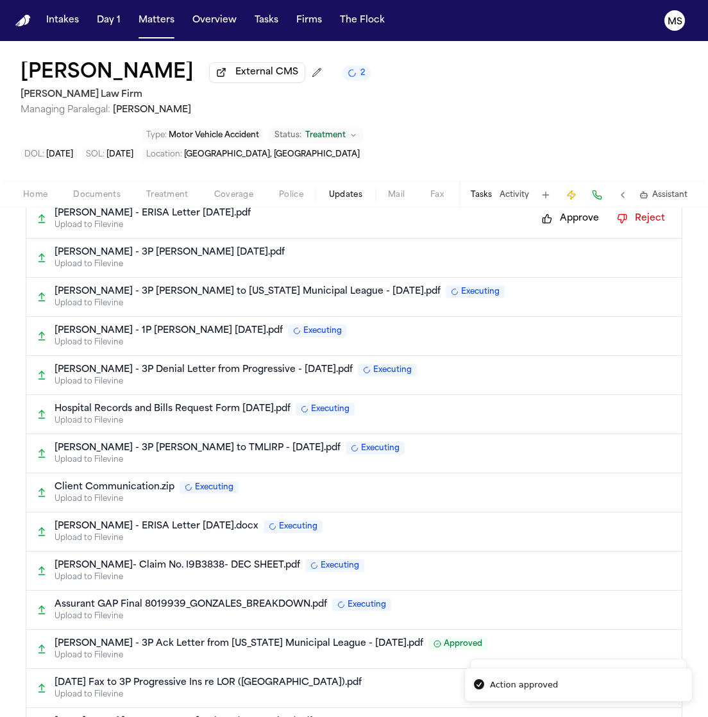
scroll to position [710, 0]
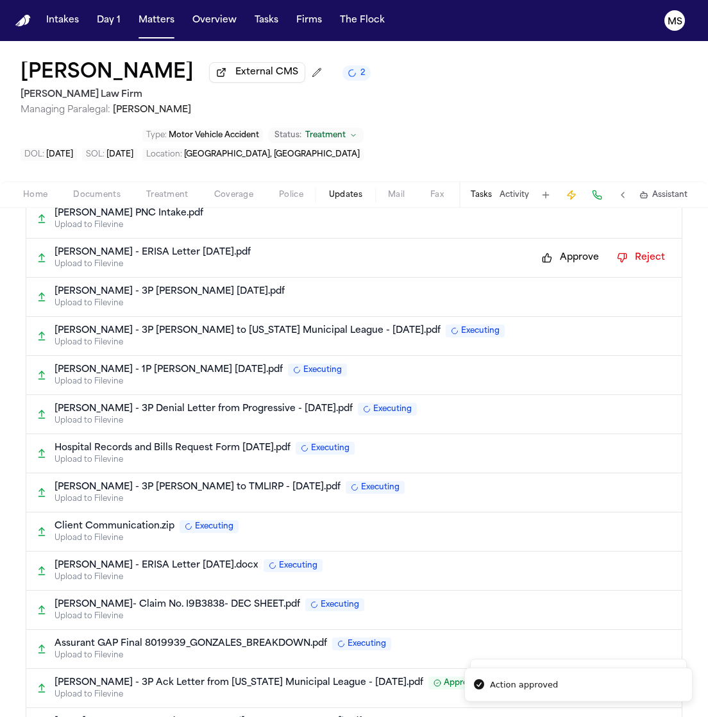
click at [554, 247] on button "Approve" at bounding box center [570, 257] width 70 height 21
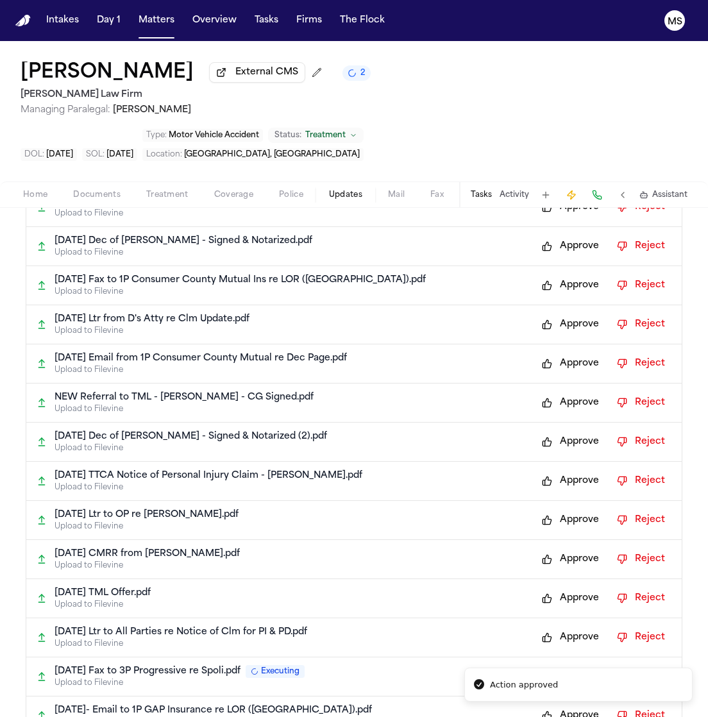
scroll to position [1214, 0]
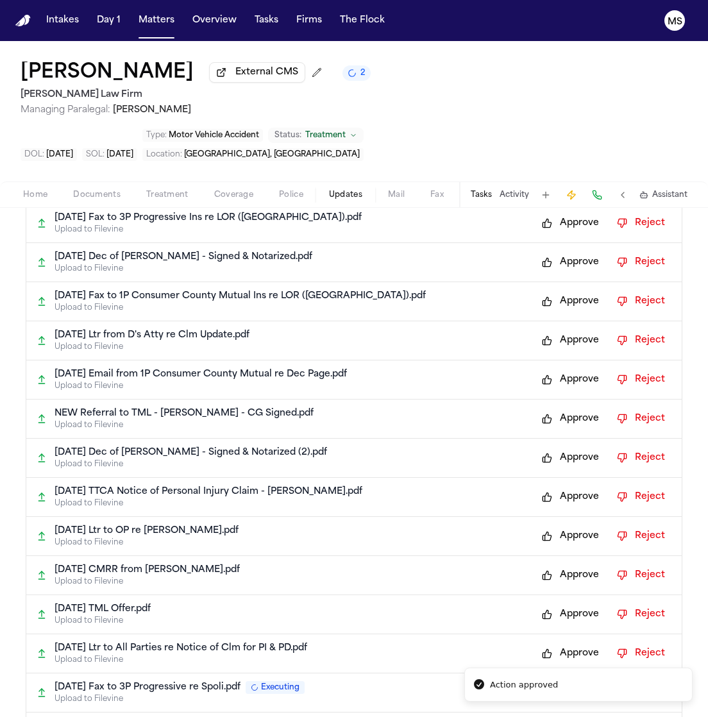
click at [545, 213] on button "Approve" at bounding box center [570, 223] width 70 height 21
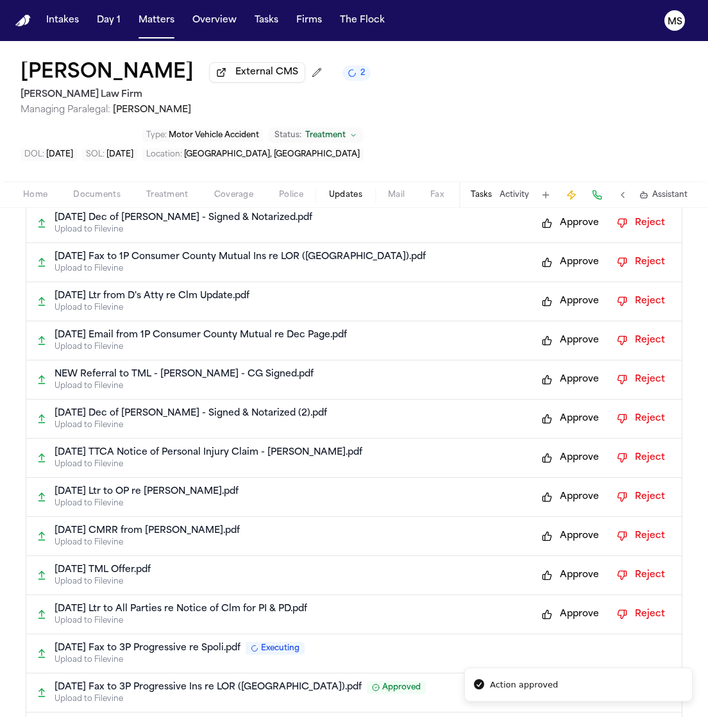
scroll to position [1175, 0]
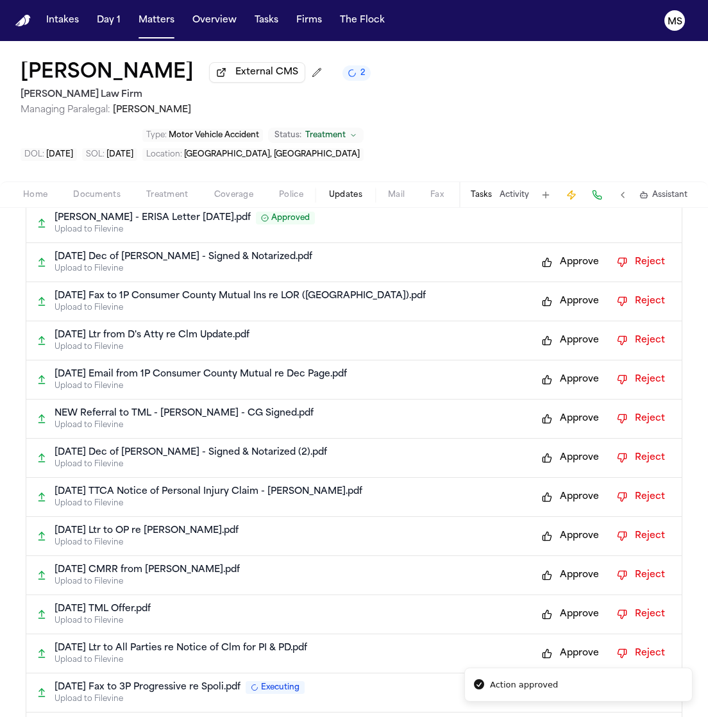
click at [545, 212] on div "R. Gonzales - ERISA Letter 4-15-25.pdf Approved" at bounding box center [362, 218] width 617 height 13
click at [550, 252] on button "Approve" at bounding box center [570, 262] width 70 height 21
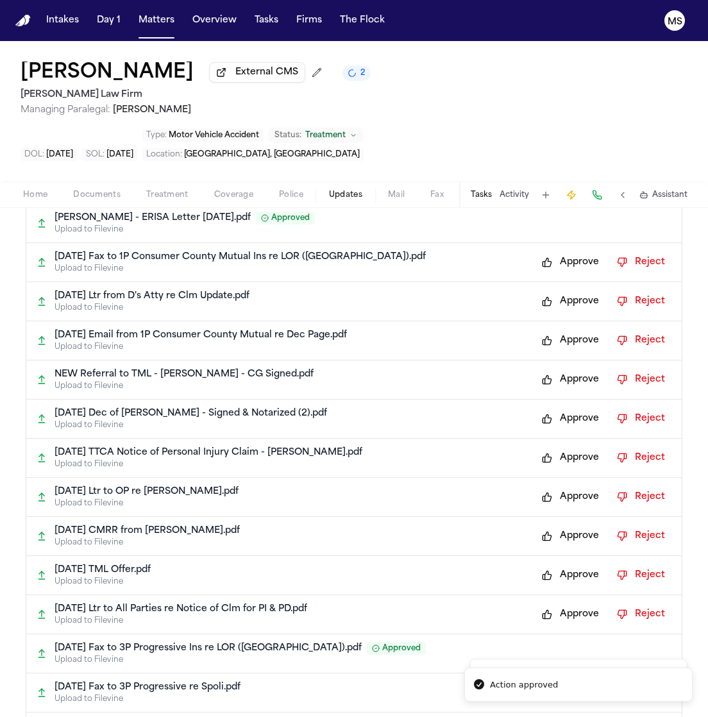
click at [561, 291] on button "Approve" at bounding box center [570, 301] width 70 height 21
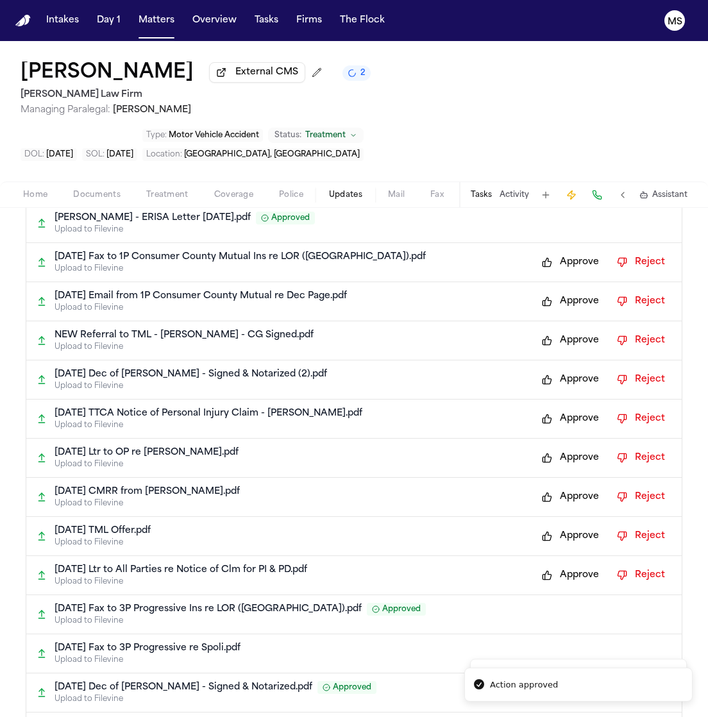
click at [557, 252] on button "Approve" at bounding box center [570, 262] width 70 height 21
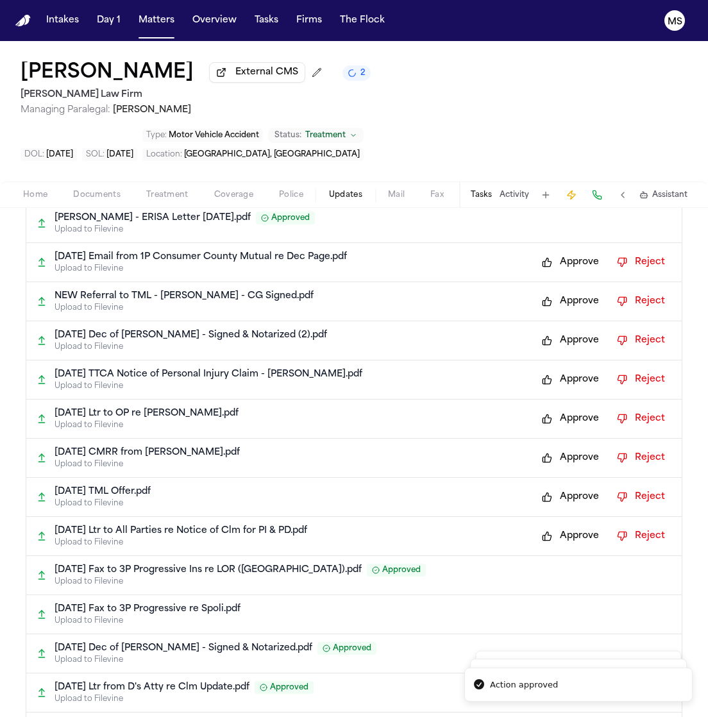
click at [557, 252] on button "Approve" at bounding box center [570, 262] width 70 height 21
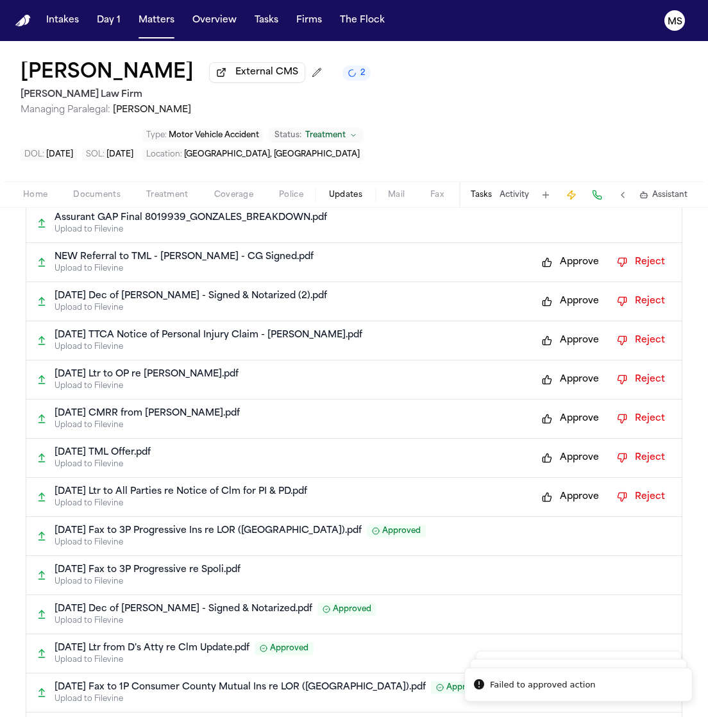
scroll to position [1135, 0]
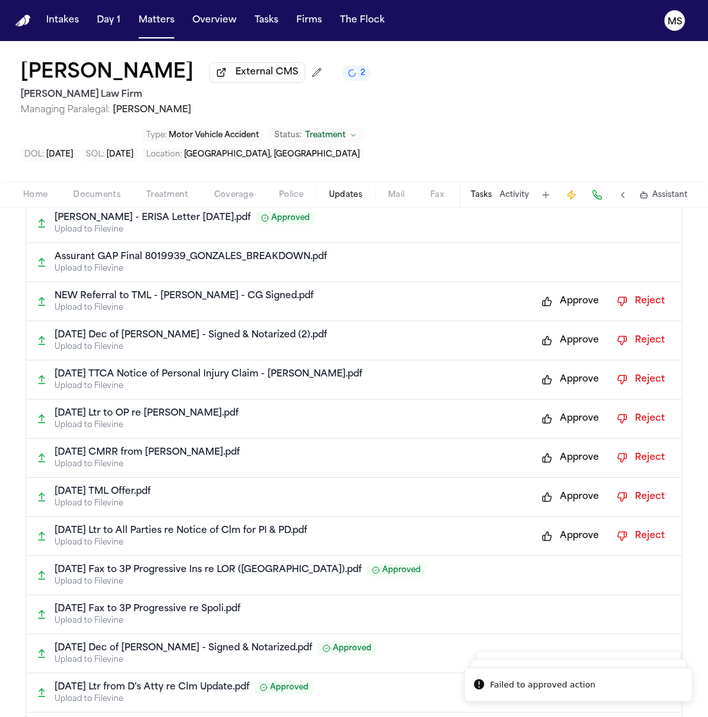
click at [564, 291] on button "Approve" at bounding box center [570, 301] width 70 height 21
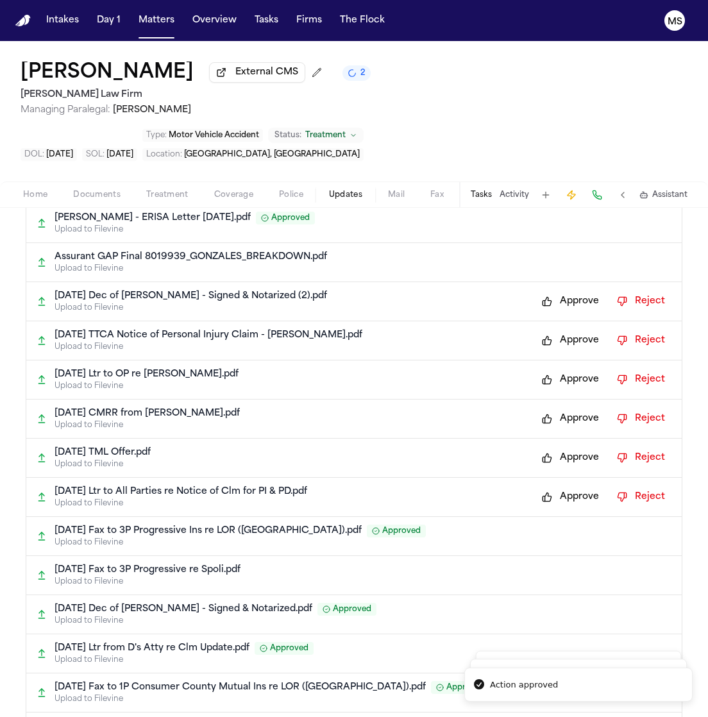
click at [567, 330] on button "Approve" at bounding box center [570, 340] width 70 height 21
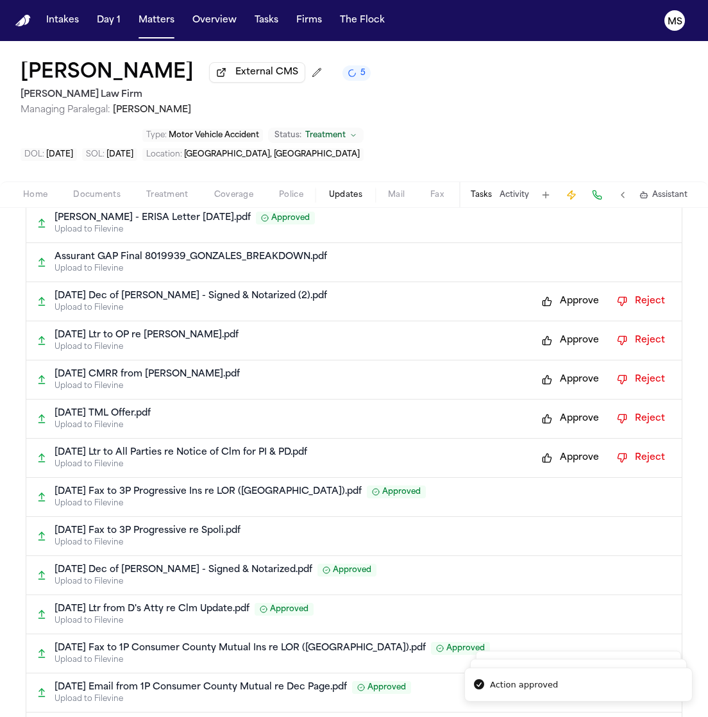
click at [569, 360] on div "2024-07-01 CMRR from Martin Moncada.pdf Upload to Filevine Approve Reject" at bounding box center [353, 379] width 655 height 39
click at [569, 369] on button "Approve" at bounding box center [570, 379] width 70 height 21
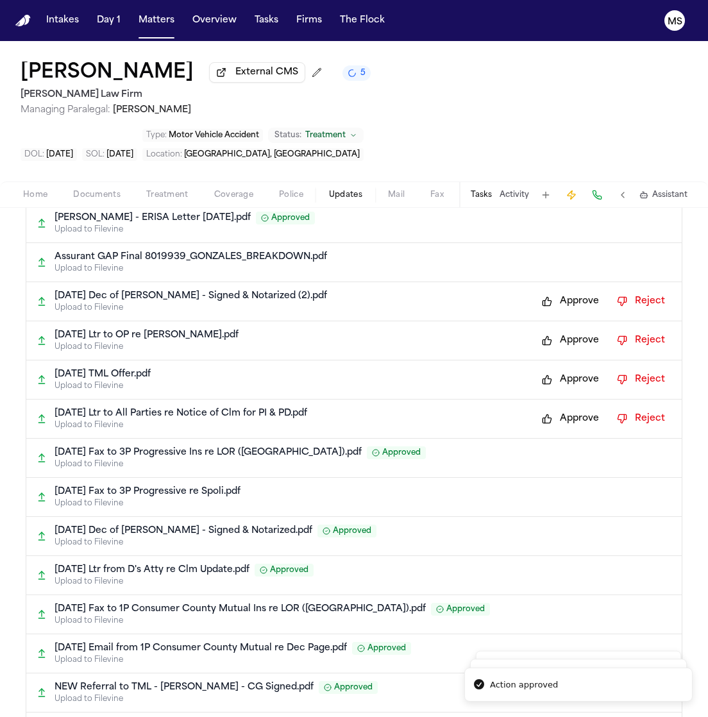
click at [562, 330] on button "Approve" at bounding box center [570, 340] width 70 height 21
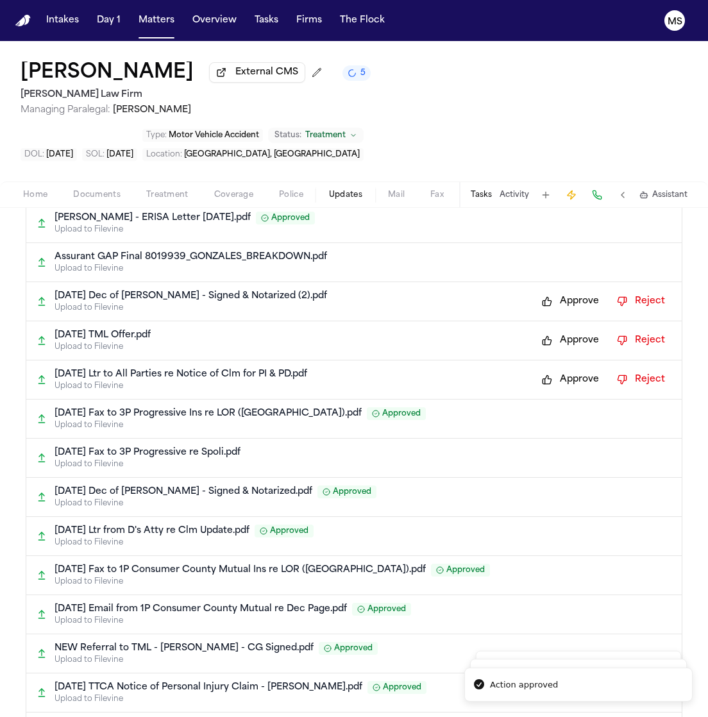
click at [553, 291] on button "Approve" at bounding box center [570, 301] width 70 height 21
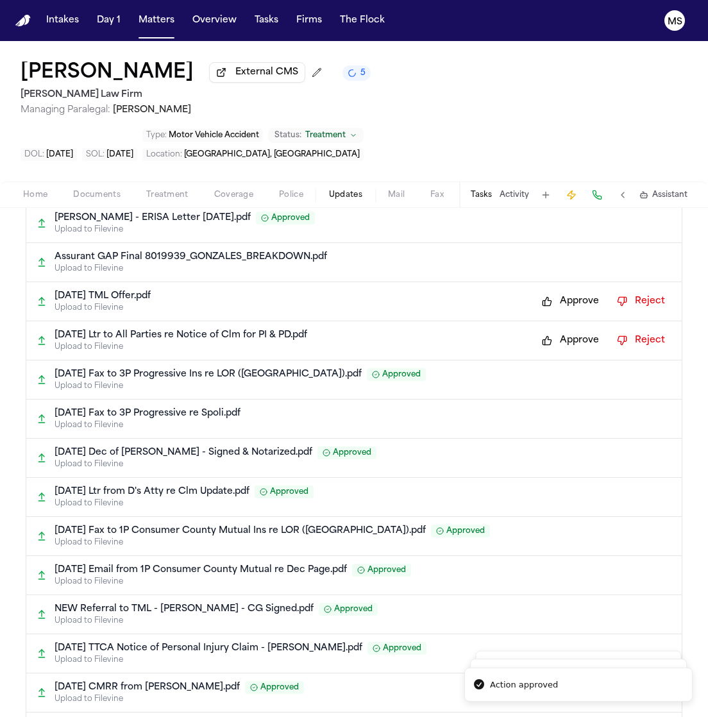
click at [556, 291] on button "Approve" at bounding box center [570, 301] width 70 height 21
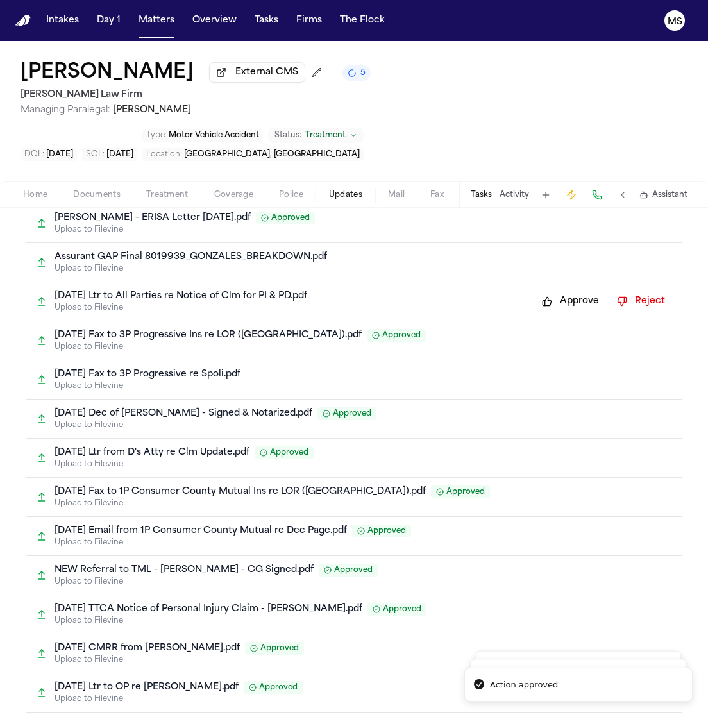
click at [556, 291] on button "Approve" at bounding box center [570, 301] width 70 height 21
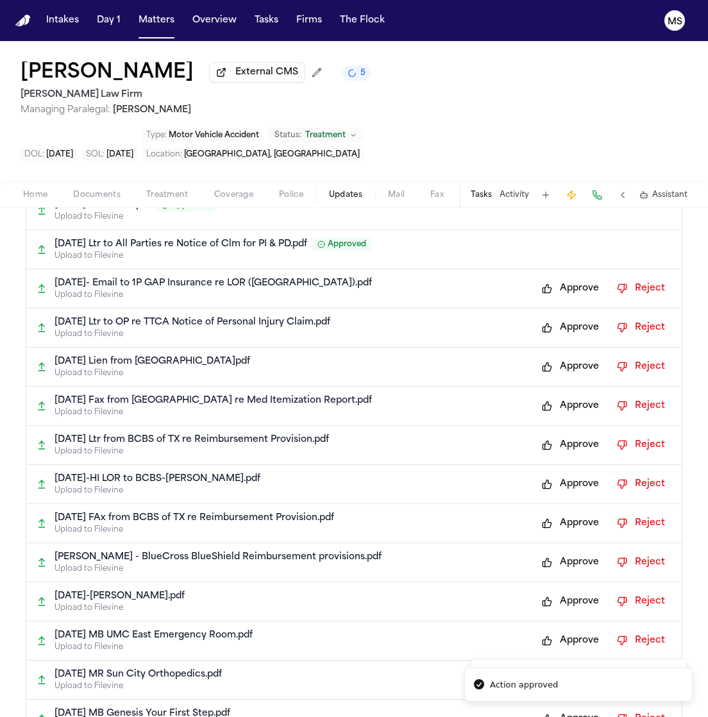
scroll to position [1673, 0]
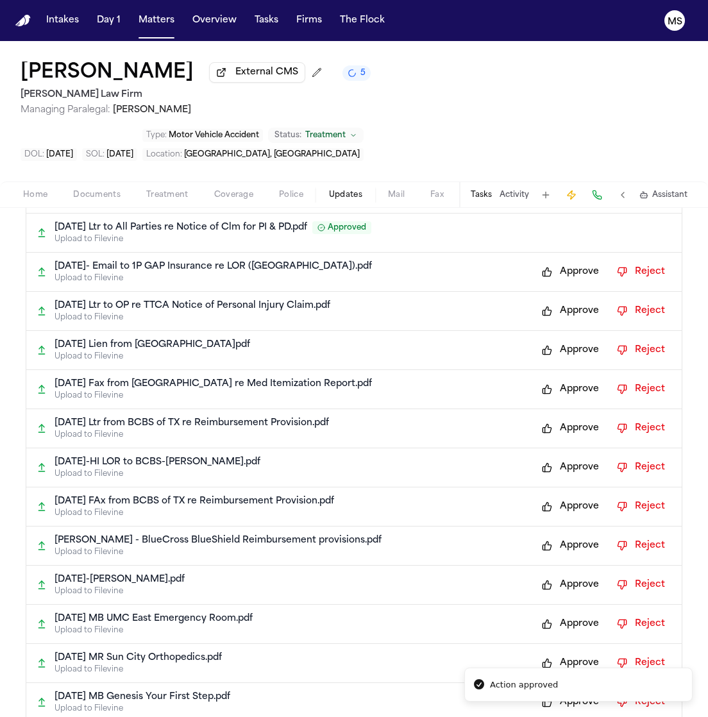
click at [576, 262] on button "Approve" at bounding box center [570, 272] width 70 height 21
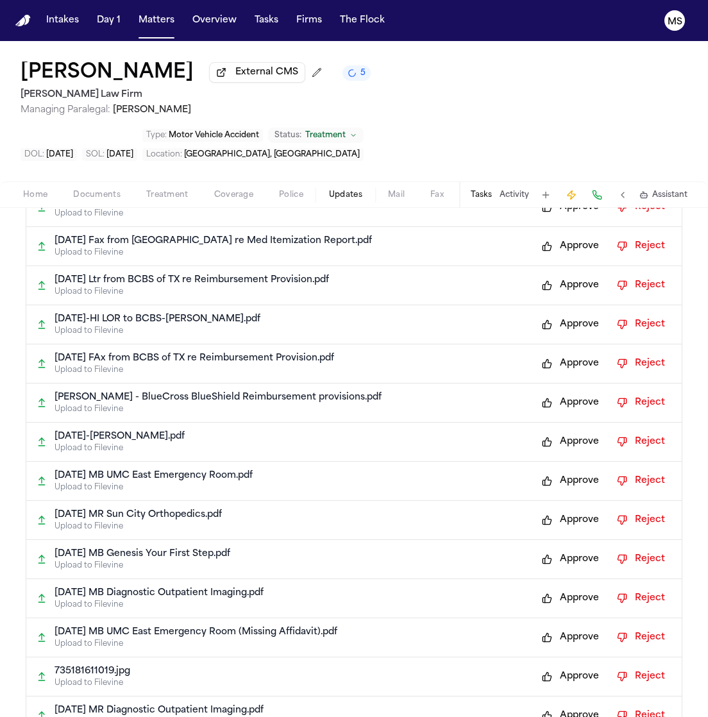
scroll to position [1718, 0]
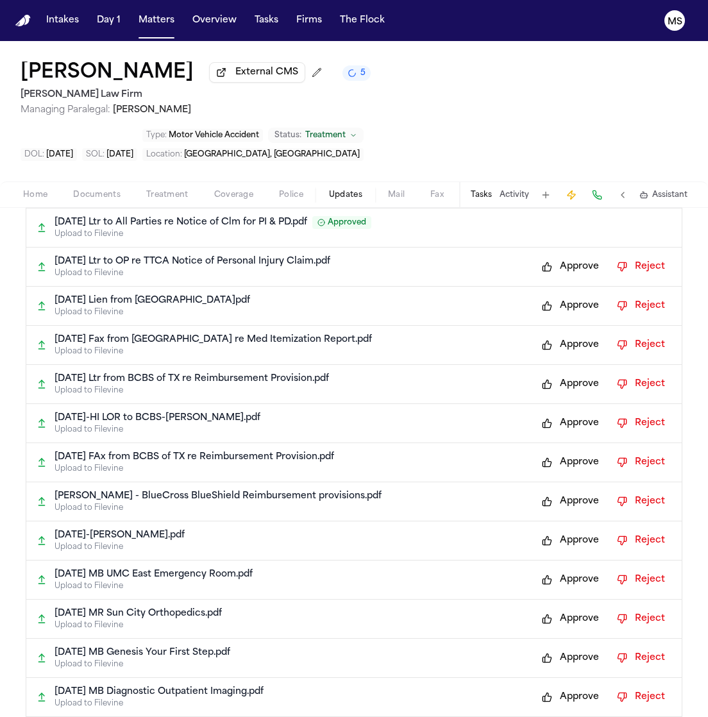
click at [567, 256] on button "Approve" at bounding box center [570, 266] width 70 height 21
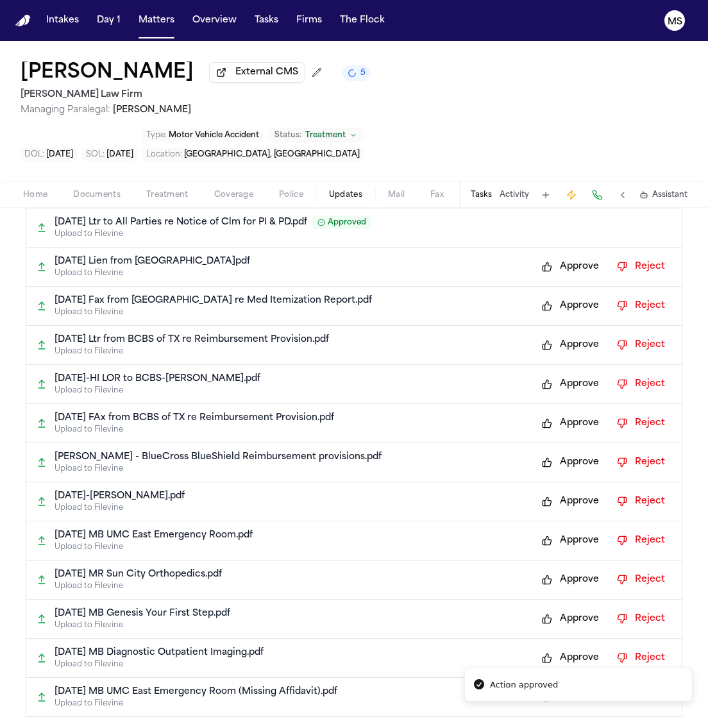
click at [567, 296] on button "Approve" at bounding box center [570, 306] width 70 height 21
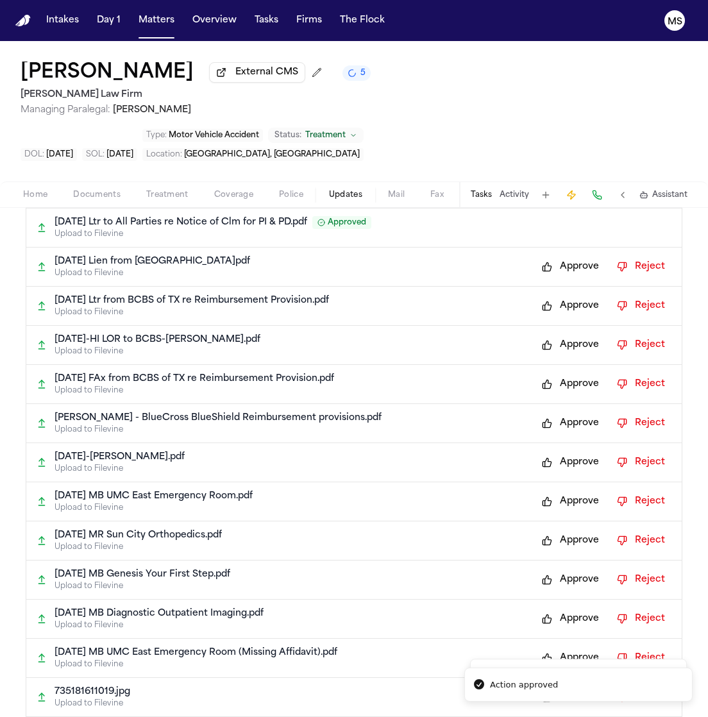
click at [567, 335] on button "Approve" at bounding box center [570, 345] width 70 height 21
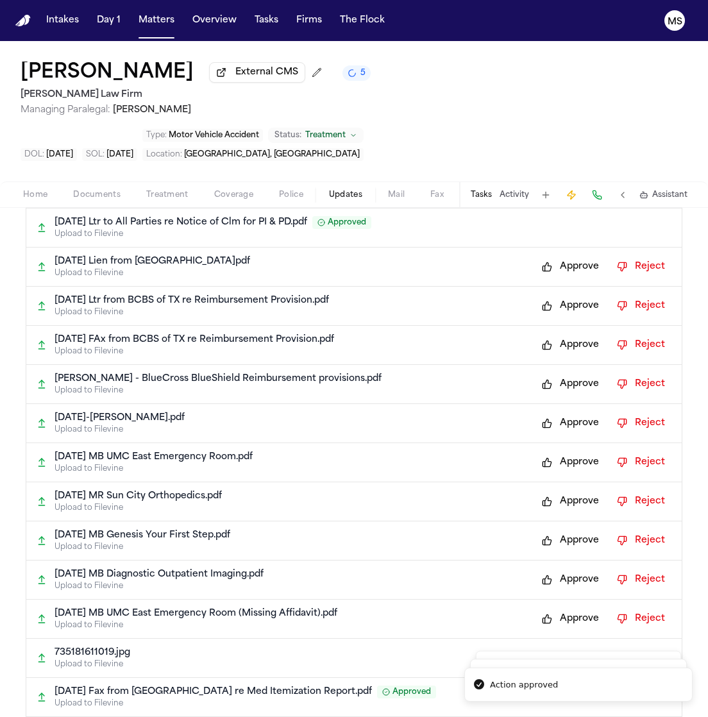
click at [568, 374] on button "Approve" at bounding box center [570, 384] width 70 height 21
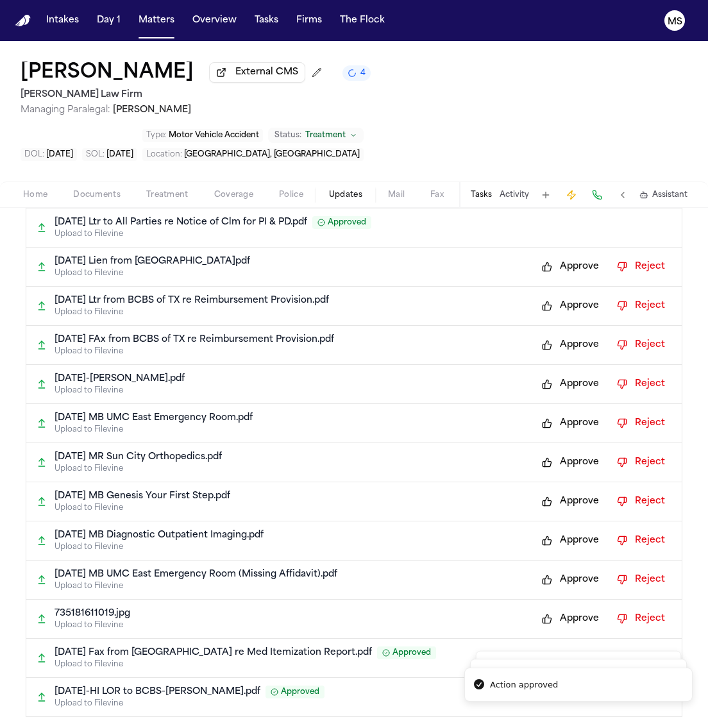
click at [567, 256] on button "Approve" at bounding box center [570, 266] width 70 height 21
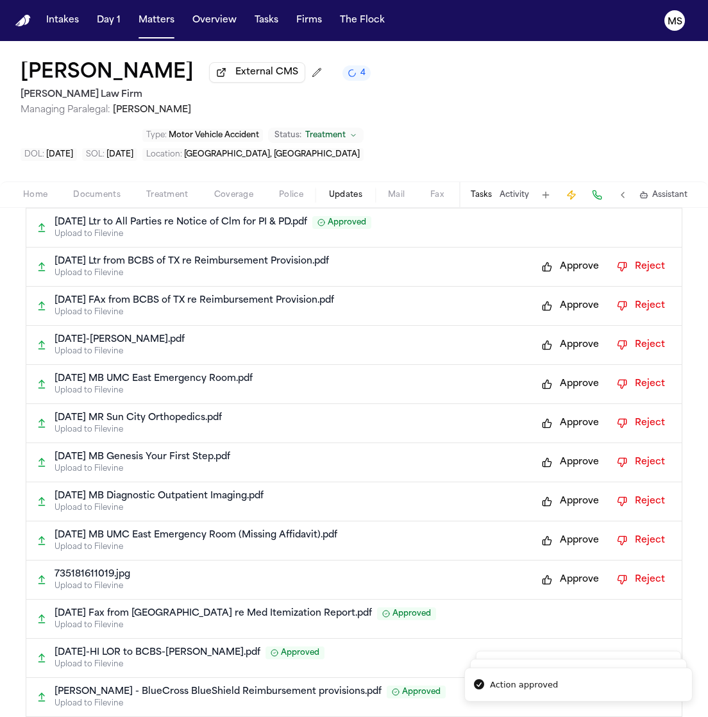
click at [567, 256] on button "Approve" at bounding box center [570, 266] width 70 height 21
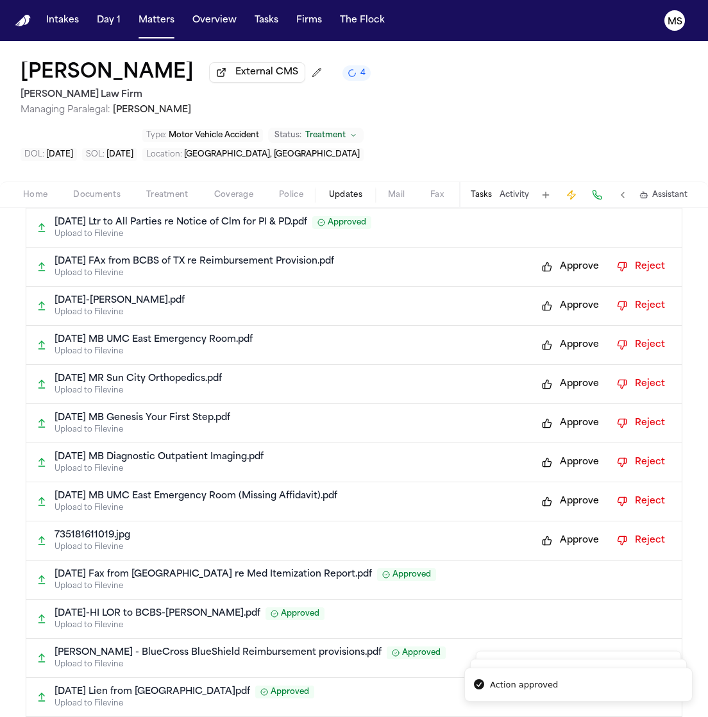
click at [567, 256] on button "Approve" at bounding box center [570, 266] width 70 height 21
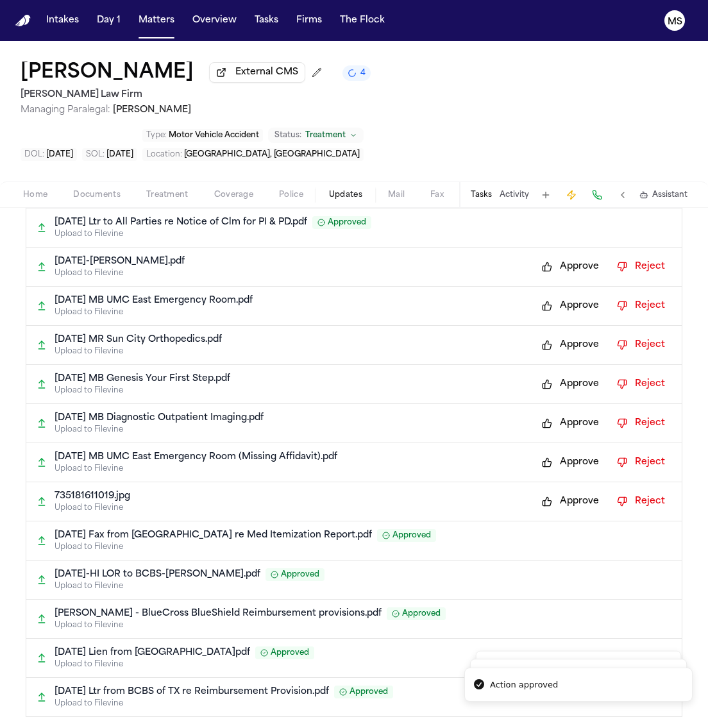
click at [567, 256] on button "Approve" at bounding box center [570, 266] width 70 height 21
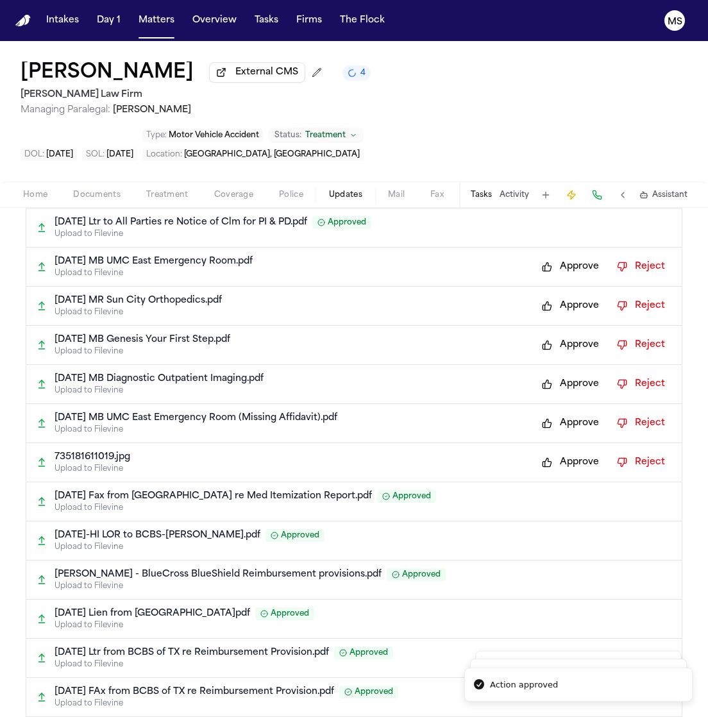
click at [567, 256] on button "Approve" at bounding box center [570, 266] width 70 height 21
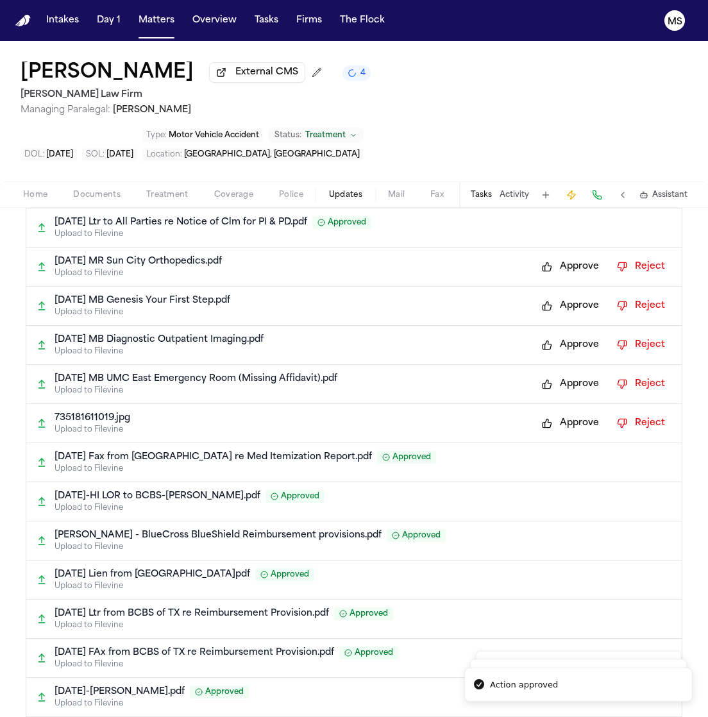
click at [567, 256] on button "Approve" at bounding box center [570, 266] width 70 height 21
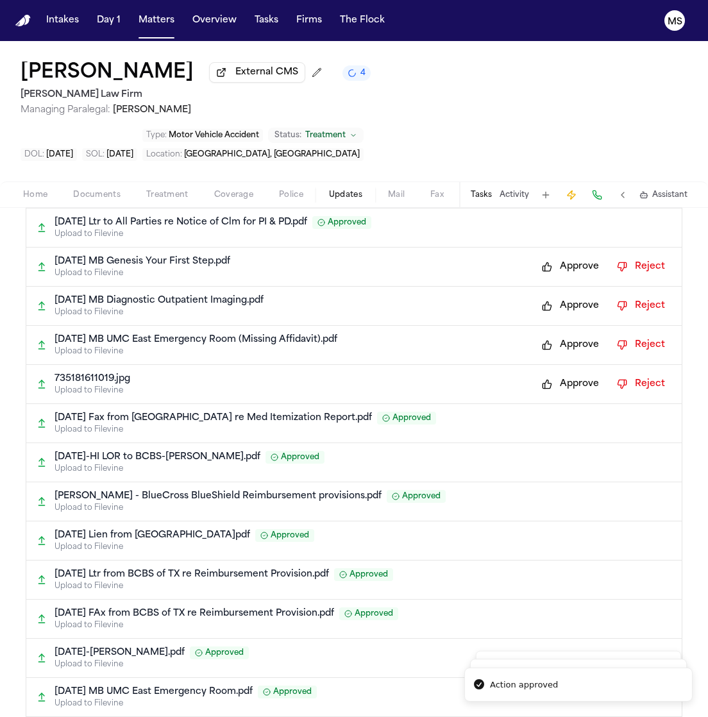
click at [567, 256] on button "Approve" at bounding box center [570, 266] width 70 height 21
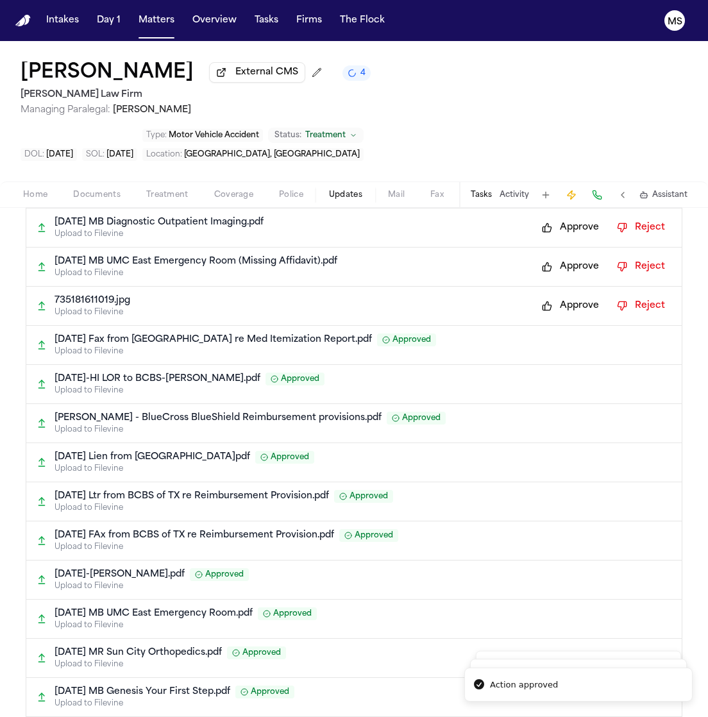
scroll to position [1678, 0]
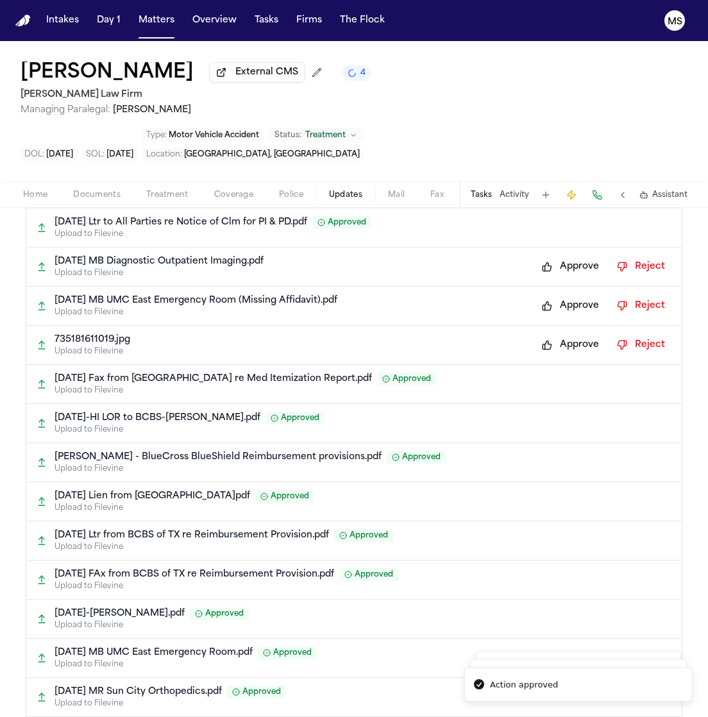
click at [567, 256] on button "Approve" at bounding box center [570, 266] width 70 height 21
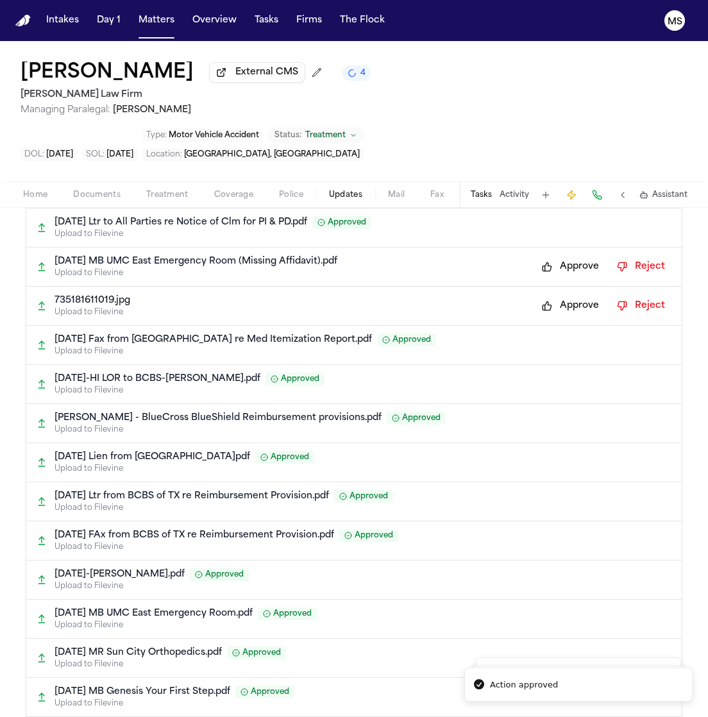
click at [567, 256] on button "Approve" at bounding box center [570, 266] width 70 height 21
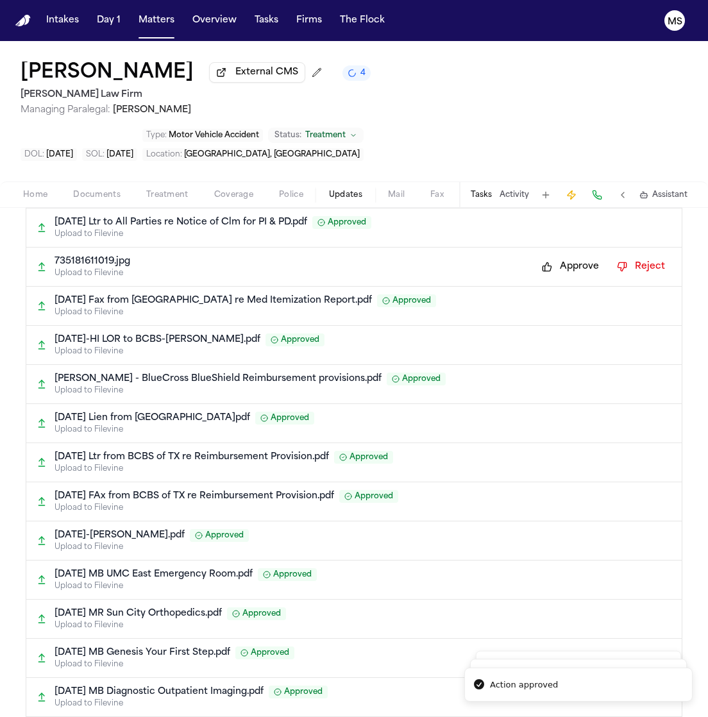
click at [567, 256] on button "Approve" at bounding box center [570, 266] width 70 height 21
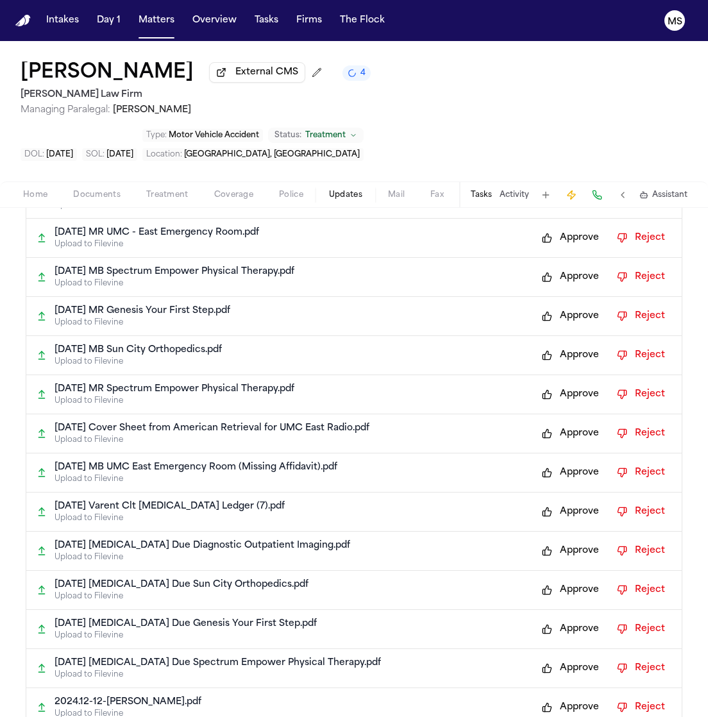
scroll to position [2068, 0]
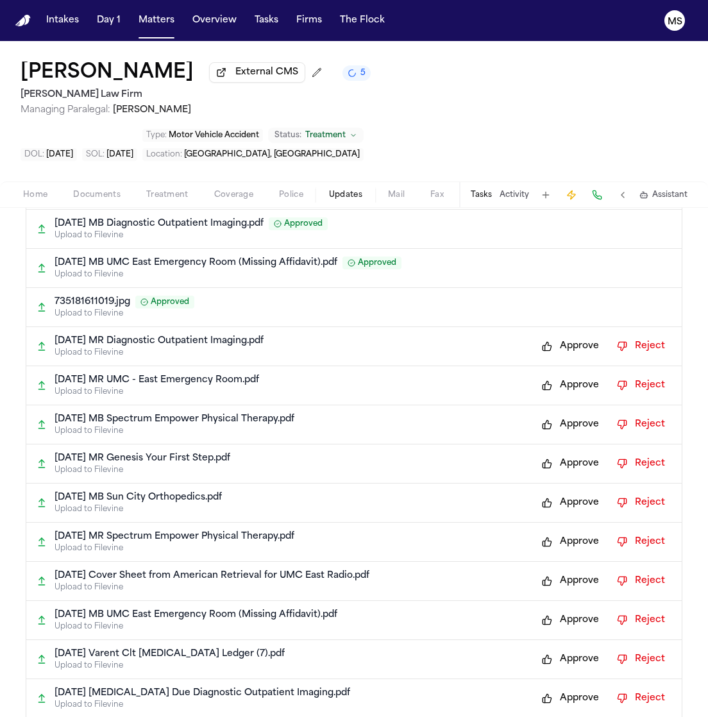
click at [556, 336] on button "Approve" at bounding box center [570, 346] width 70 height 21
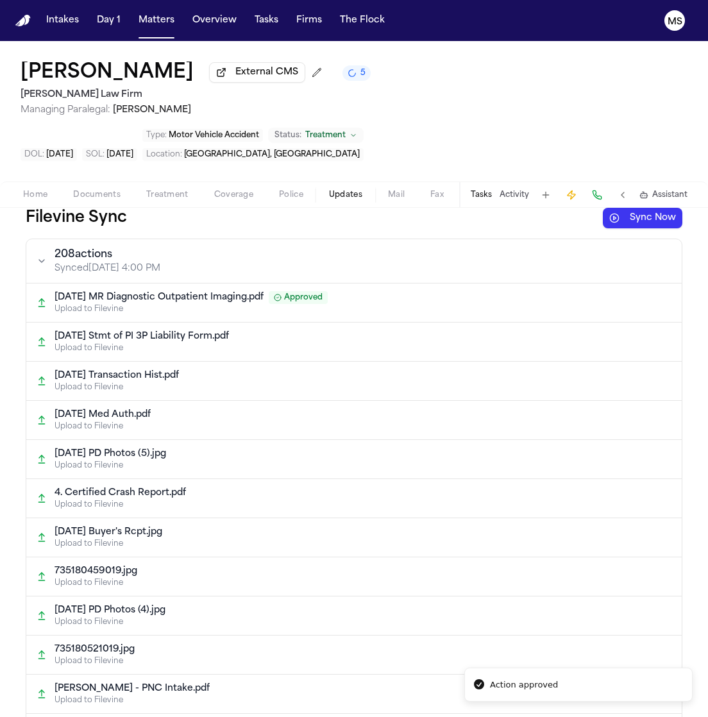
click at [556, 343] on p "Upload to Filevine" at bounding box center [362, 348] width 617 height 10
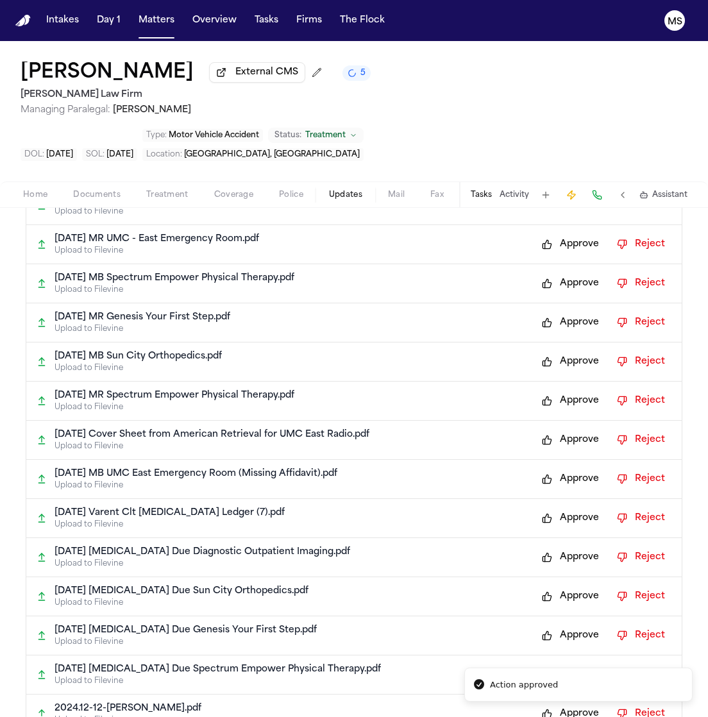
scroll to position [2160, 0]
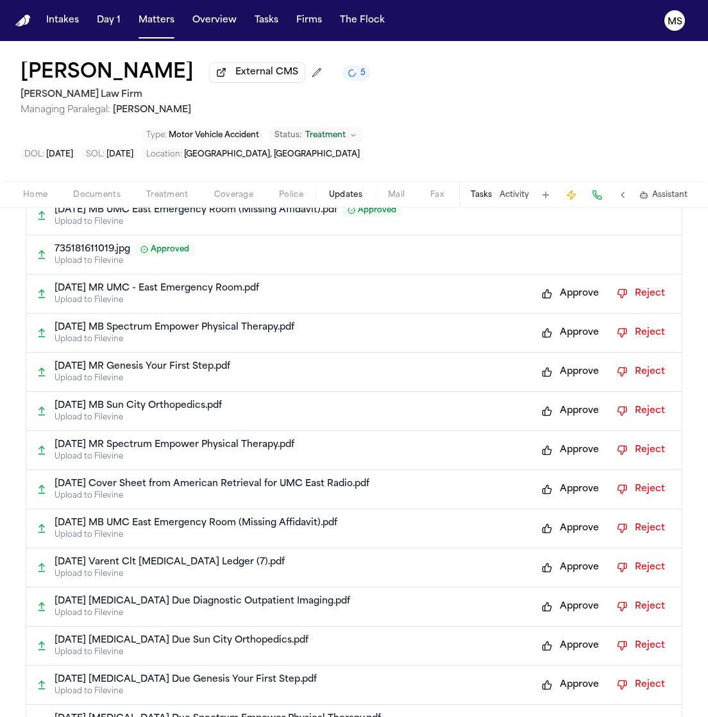
click at [565, 283] on button "Approve" at bounding box center [570, 293] width 70 height 21
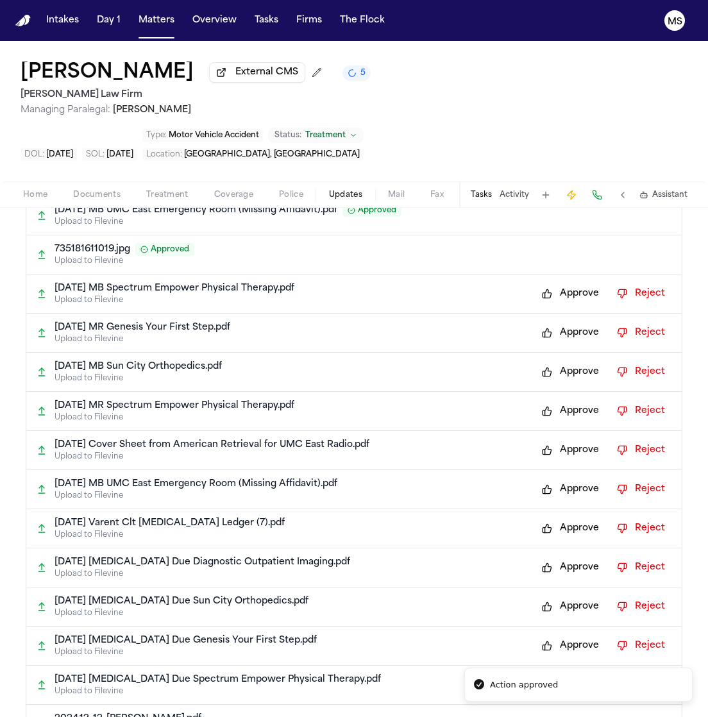
click at [565, 283] on button "Approve" at bounding box center [570, 293] width 70 height 21
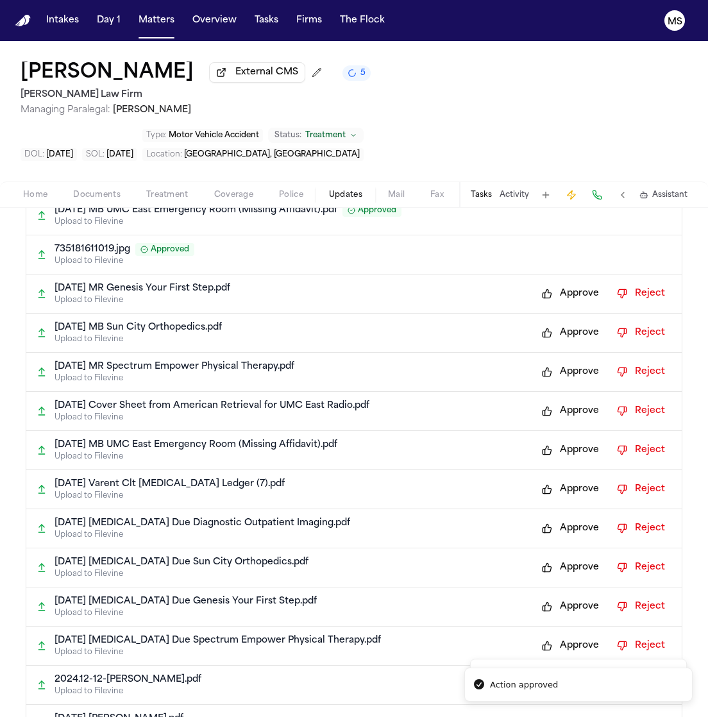
click at [565, 283] on button "Approve" at bounding box center [570, 293] width 70 height 21
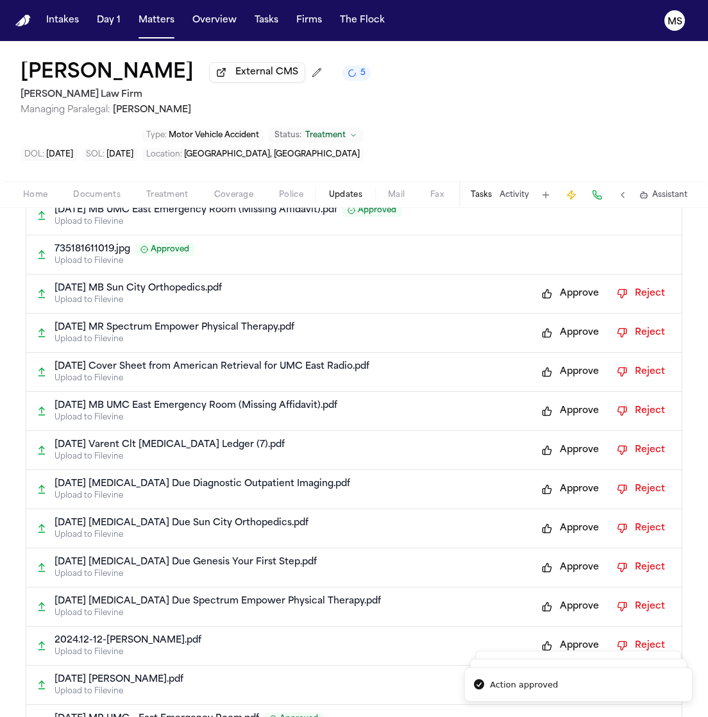
click at [565, 283] on button "Approve" at bounding box center [570, 293] width 70 height 21
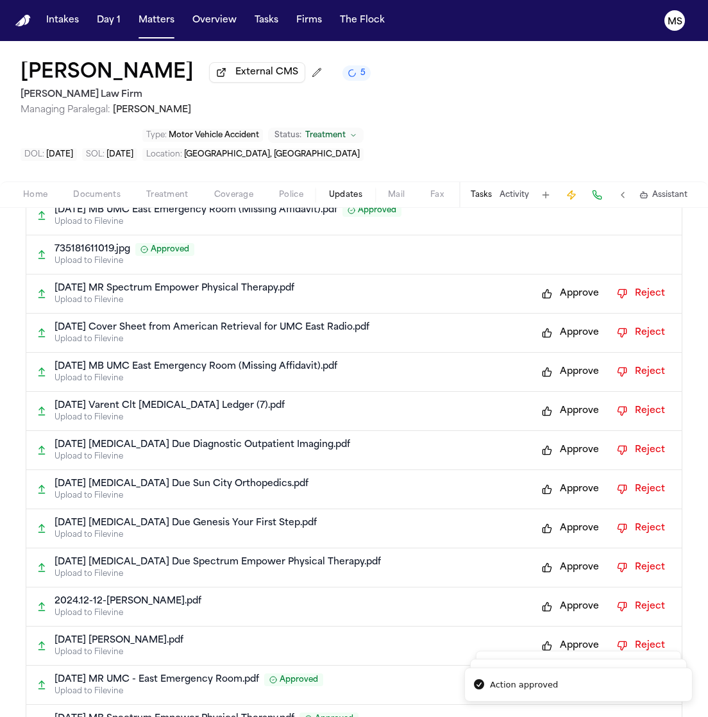
click at [565, 283] on button "Approve" at bounding box center [570, 293] width 70 height 21
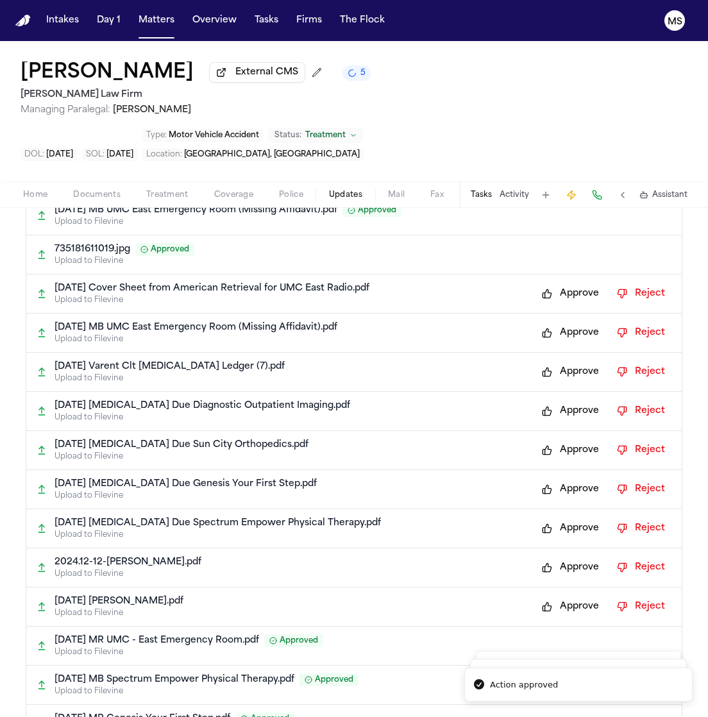
click at [565, 283] on button "Approve" at bounding box center [570, 293] width 70 height 21
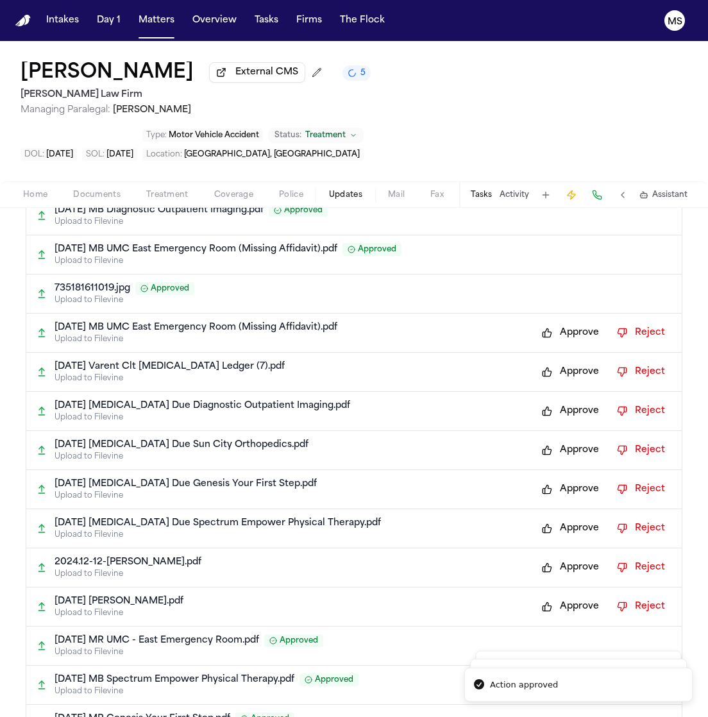
scroll to position [46, 0]
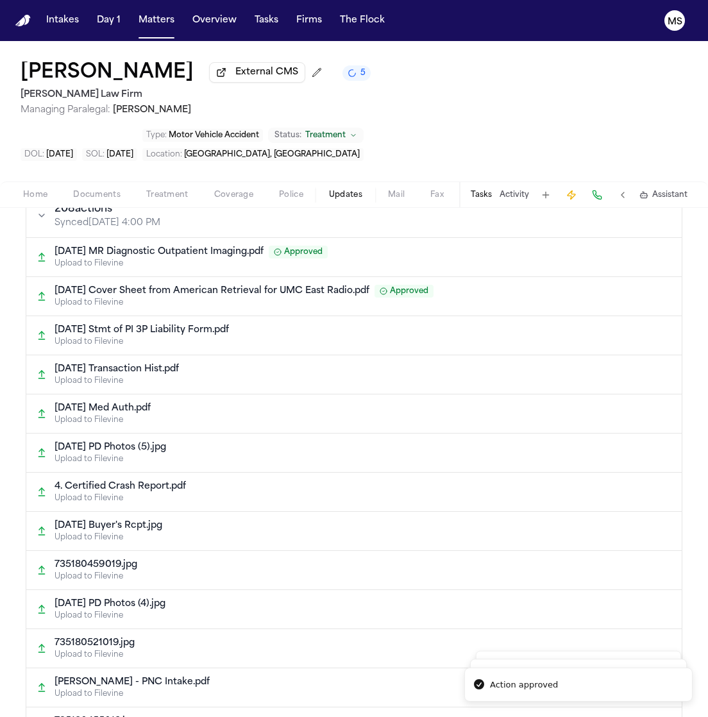
click at [565, 297] on p "Upload to Filevine" at bounding box center [362, 302] width 617 height 10
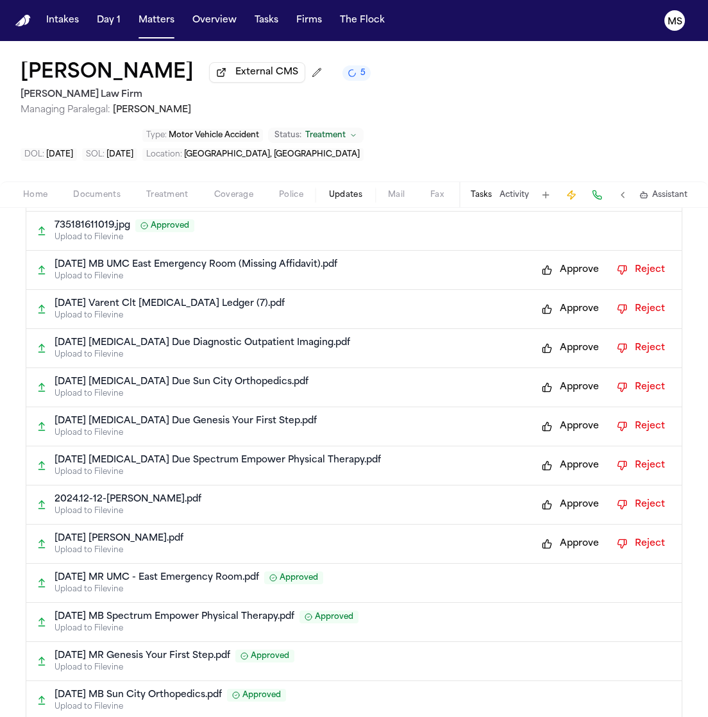
scroll to position [2207, 0]
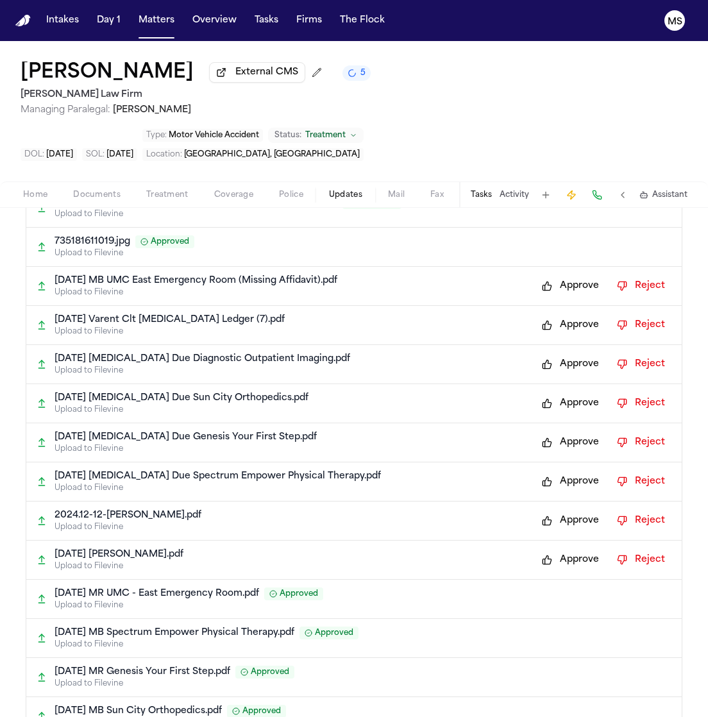
click at [549, 276] on button "Approve" at bounding box center [570, 286] width 70 height 21
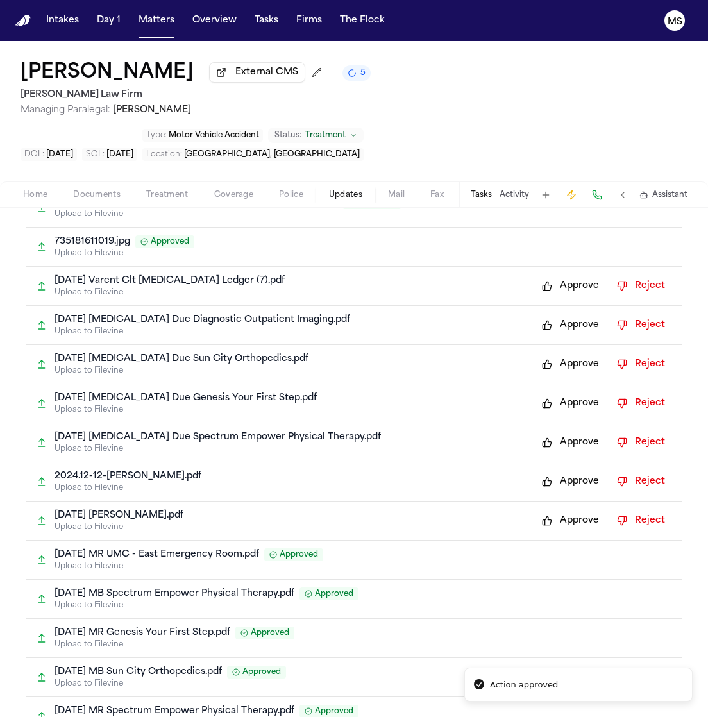
click at [549, 276] on button "Approve" at bounding box center [570, 286] width 70 height 21
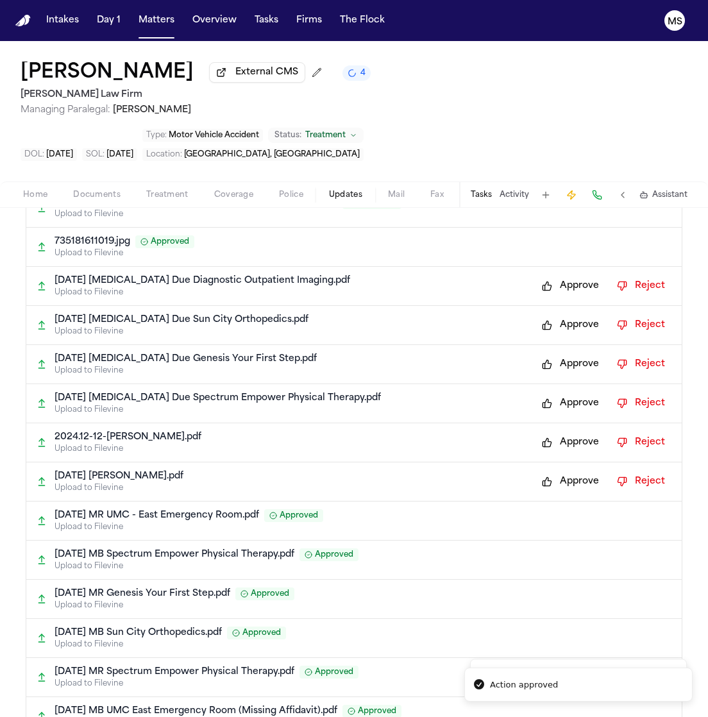
click at [549, 276] on button "Approve" at bounding box center [570, 286] width 70 height 21
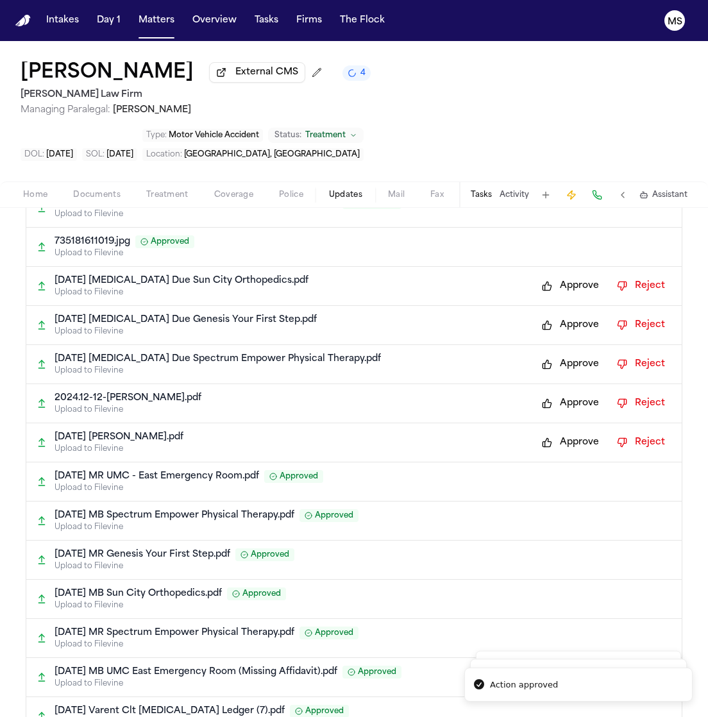
click at [549, 276] on button "Approve" at bounding box center [570, 286] width 70 height 21
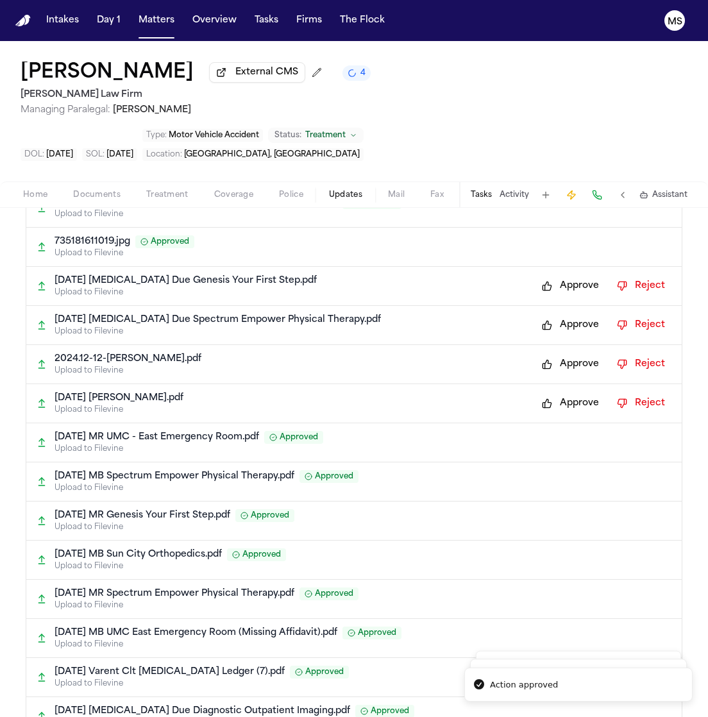
click at [549, 276] on button "Approve" at bounding box center [570, 286] width 70 height 21
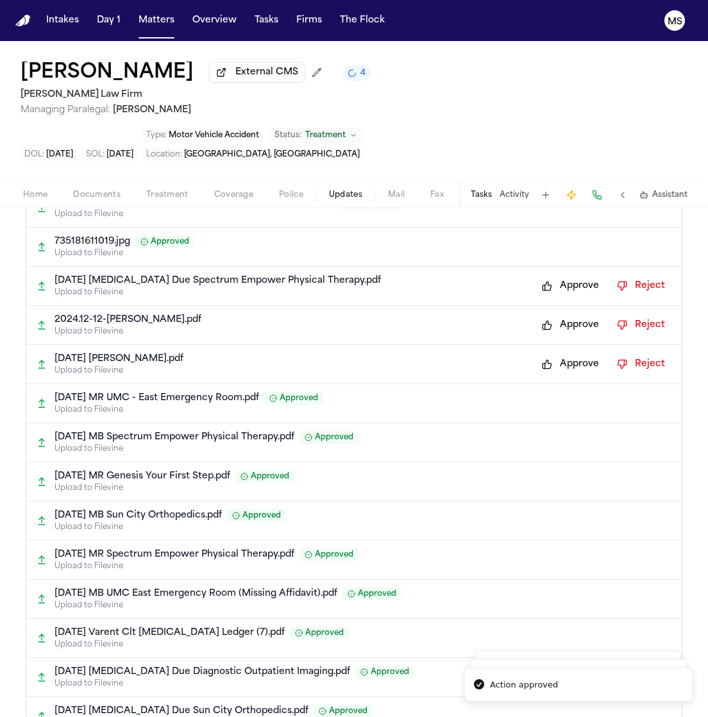
click at [549, 276] on button "Approve" at bounding box center [570, 286] width 70 height 21
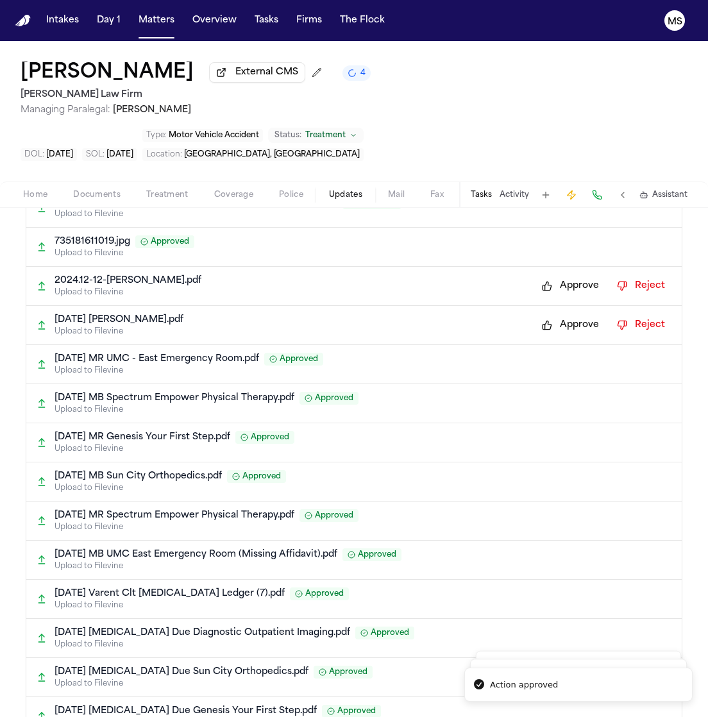
click at [549, 276] on button "Approve" at bounding box center [570, 286] width 70 height 21
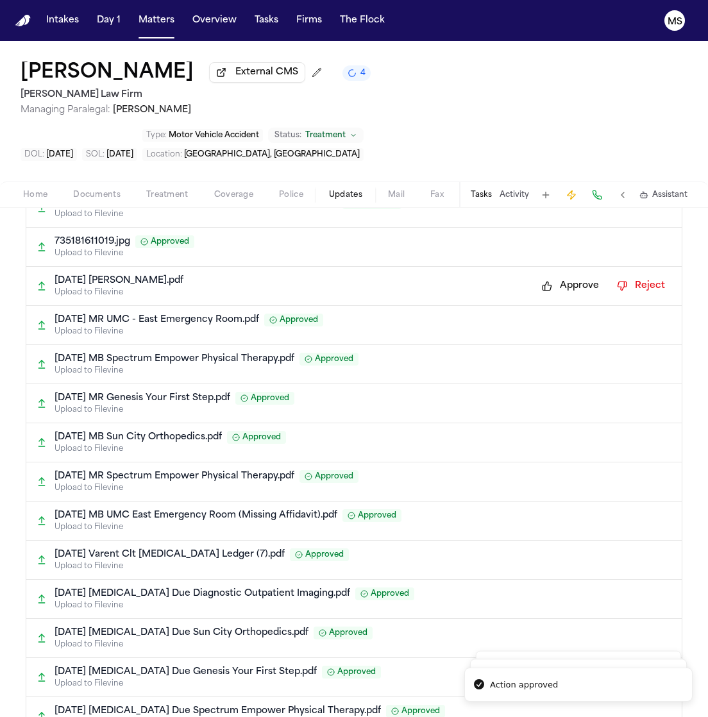
click at [549, 276] on button "Approve" at bounding box center [570, 286] width 70 height 21
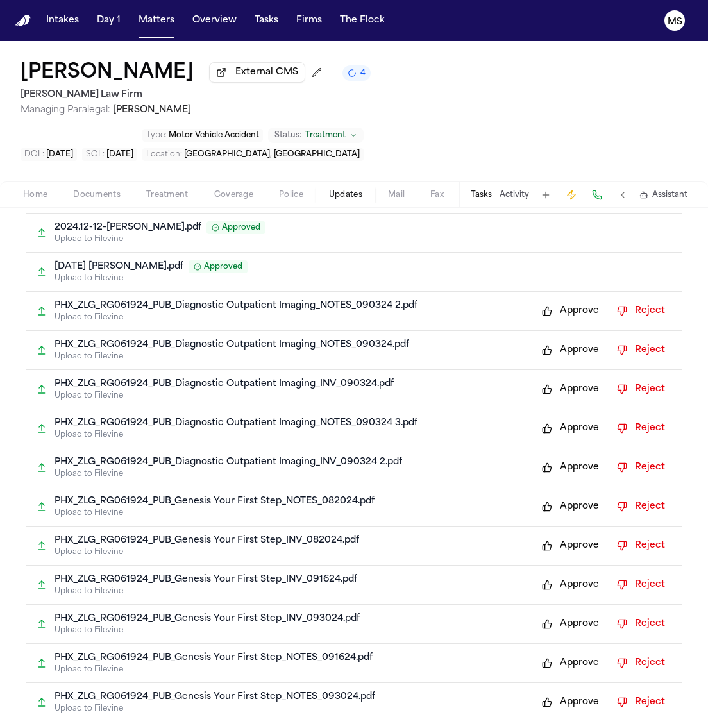
scroll to position [2723, 0]
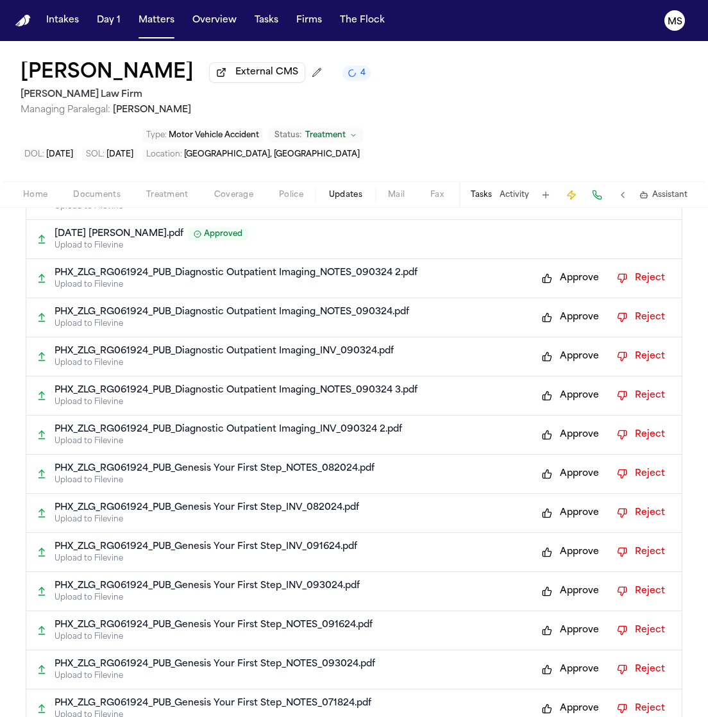
click at [577, 259] on div "PHX_ZLG_RG061924_PUB_Diagnostic Outpatient Imaging_NOTES_090324 2.pdf Upload to…" at bounding box center [353, 278] width 655 height 39
click at [568, 268] on button "Approve" at bounding box center [570, 278] width 70 height 21
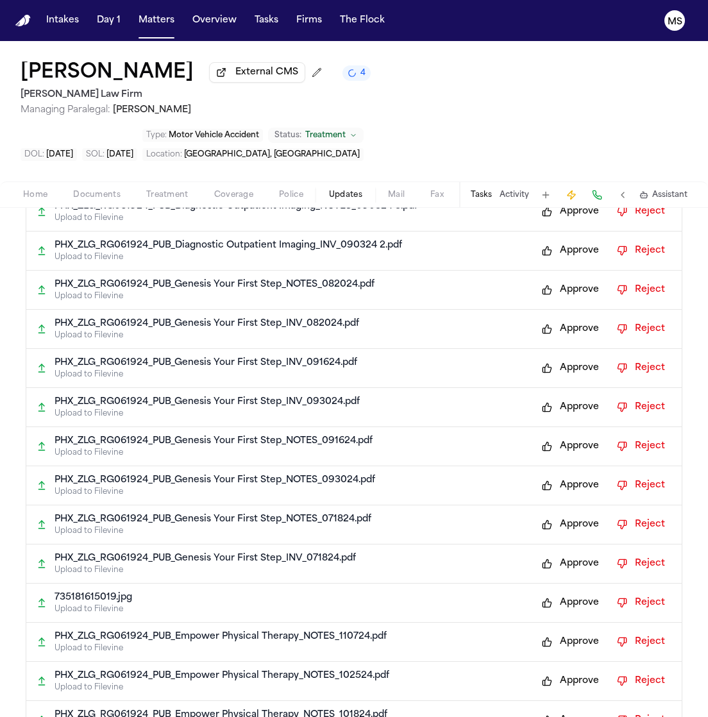
scroll to position [2648, 0]
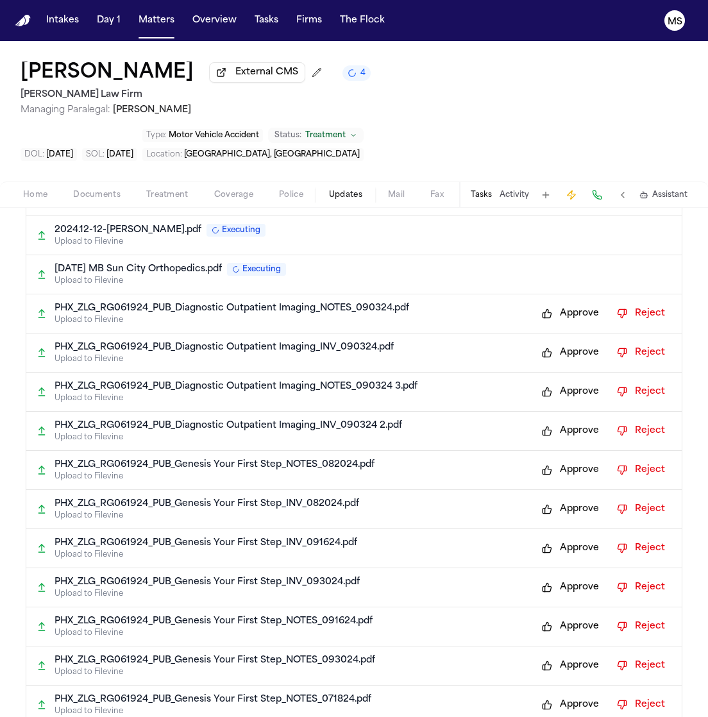
click at [553, 303] on button "Approve" at bounding box center [570, 313] width 70 height 21
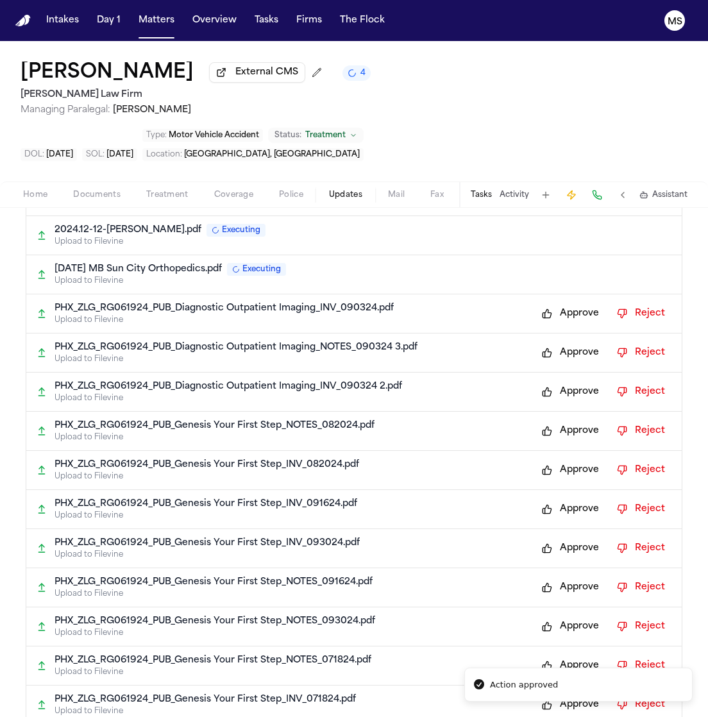
click at [553, 303] on button "Approve" at bounding box center [570, 313] width 70 height 21
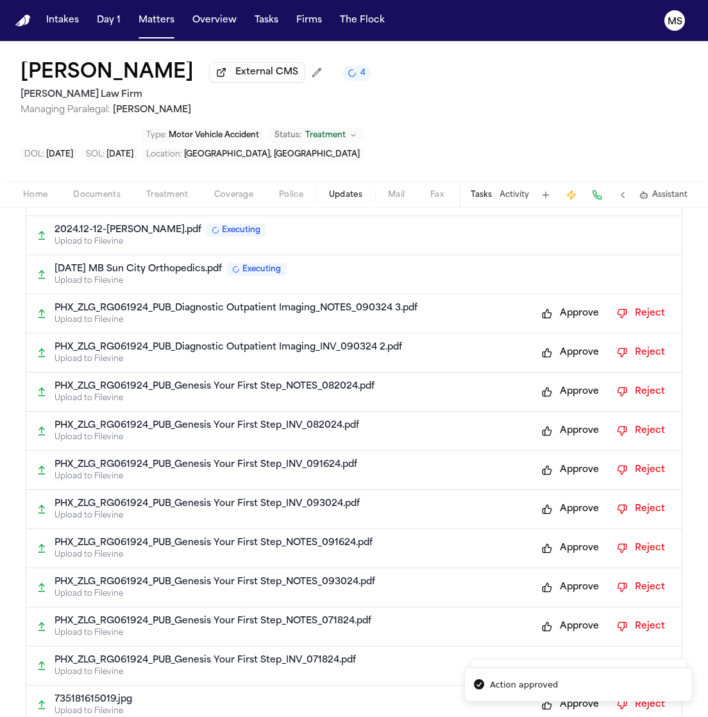
click at [553, 303] on button "Approve" at bounding box center [570, 313] width 70 height 21
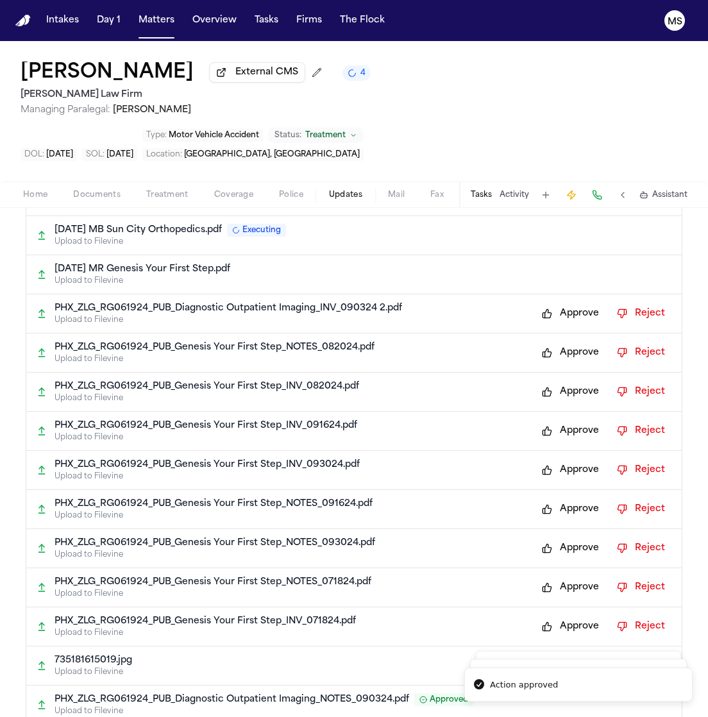
scroll to position [2609, 0]
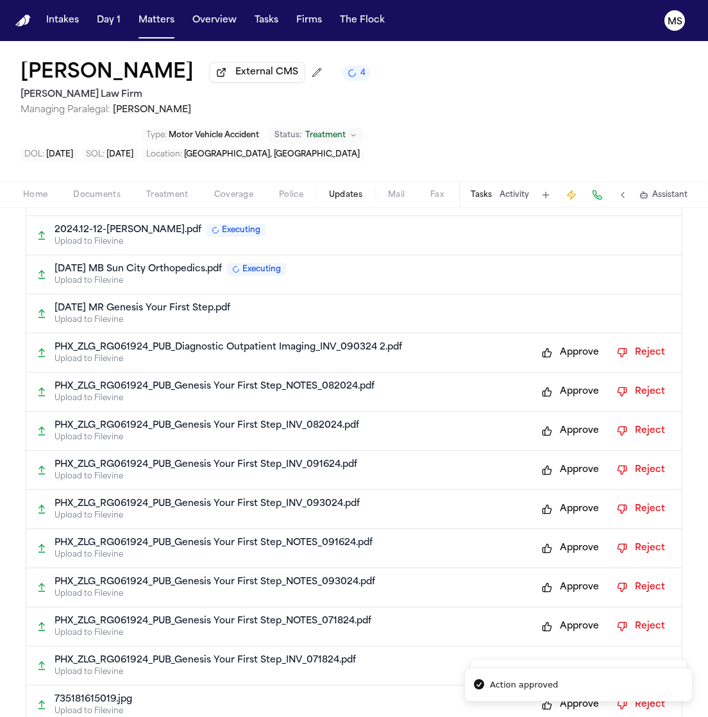
click at [553, 315] on p "Upload to Filevine" at bounding box center [362, 320] width 617 height 10
click at [558, 342] on button "Approve" at bounding box center [570, 352] width 70 height 21
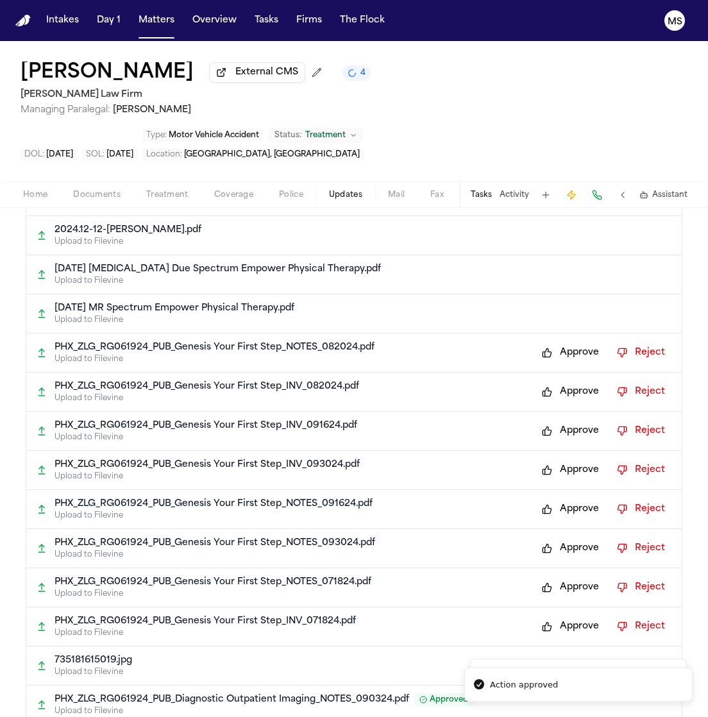
scroll to position [2453, 0]
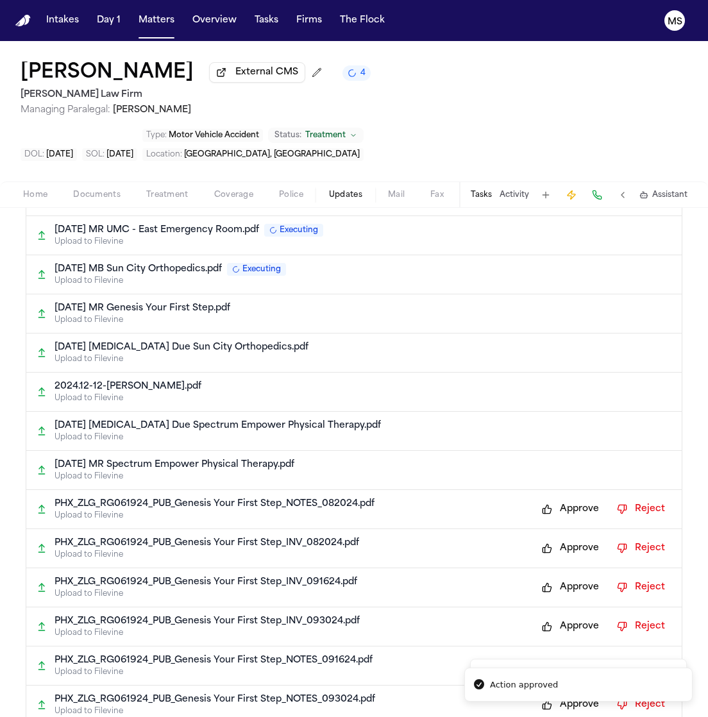
click at [562, 372] on div "2024.12-12-Rianna Gonzales Demand.pdf Upload to Filevine" at bounding box center [353, 391] width 655 height 39
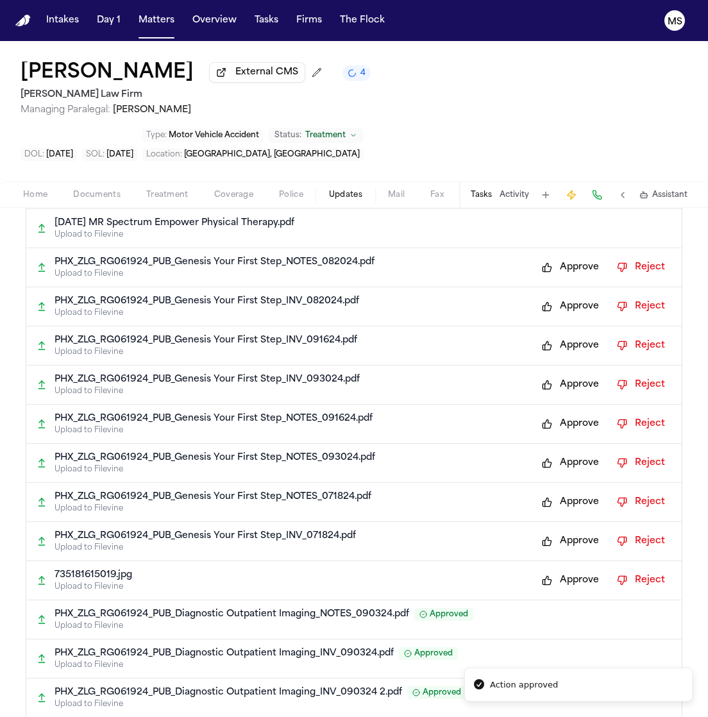
scroll to position [2629, 0]
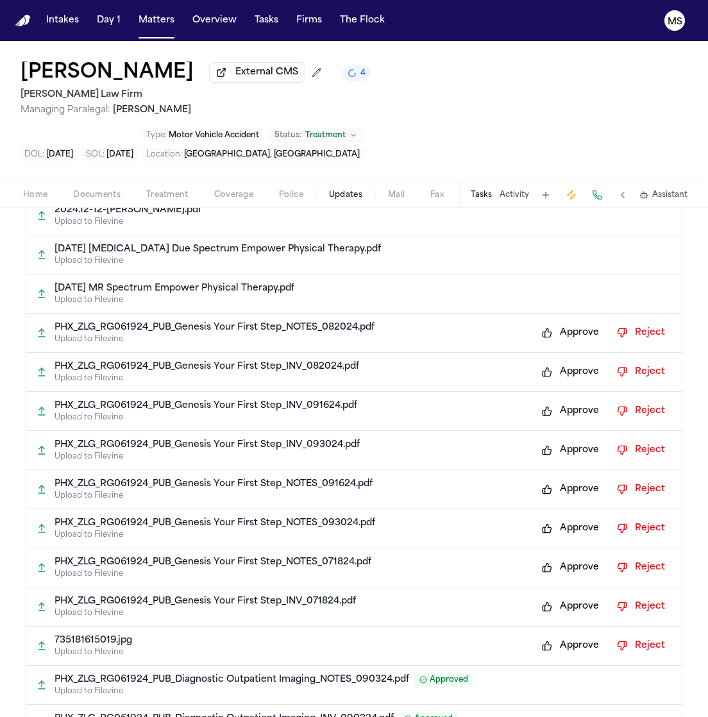
click at [566, 322] on button "Approve" at bounding box center [570, 332] width 70 height 21
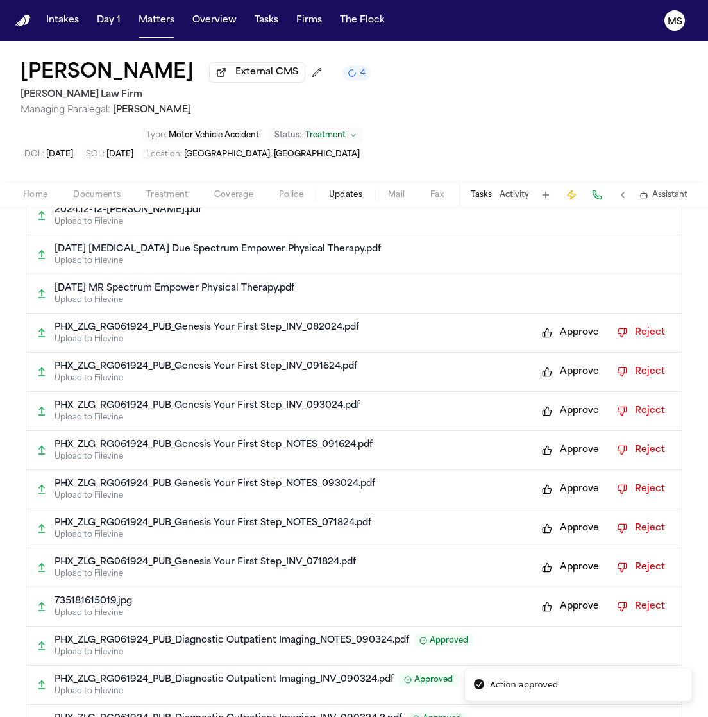
click at [566, 322] on button "Approve" at bounding box center [570, 332] width 70 height 21
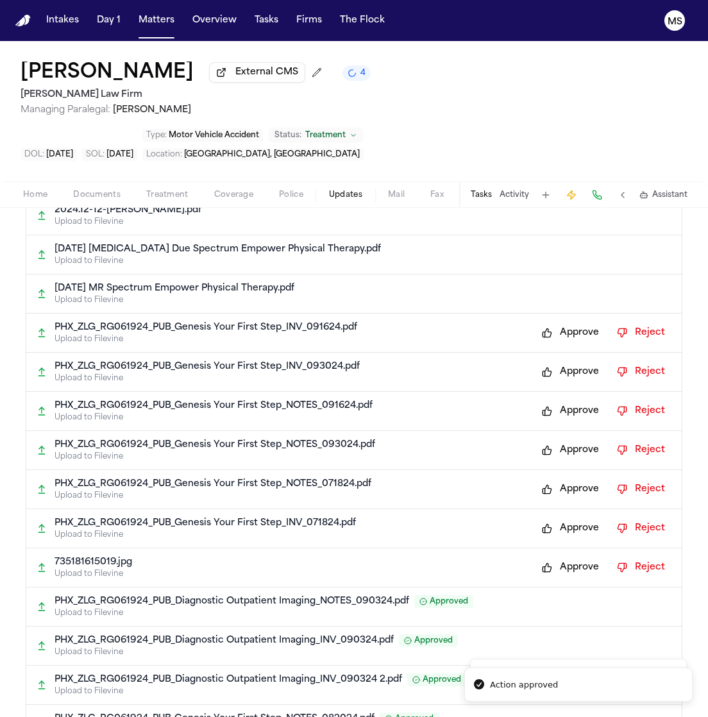
click at [566, 322] on button "Approve" at bounding box center [570, 332] width 70 height 21
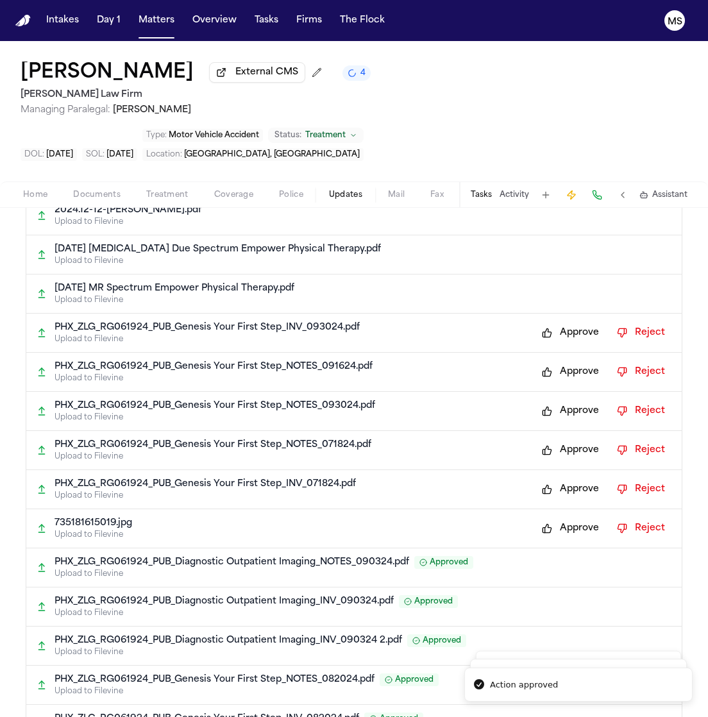
click at [566, 322] on button "Approve" at bounding box center [570, 332] width 70 height 21
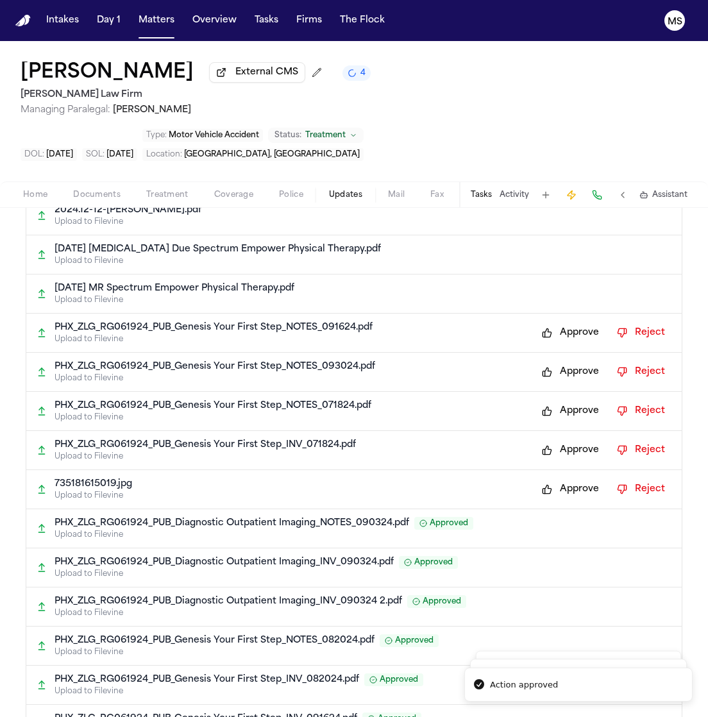
click at [566, 322] on button "Approve" at bounding box center [570, 332] width 70 height 21
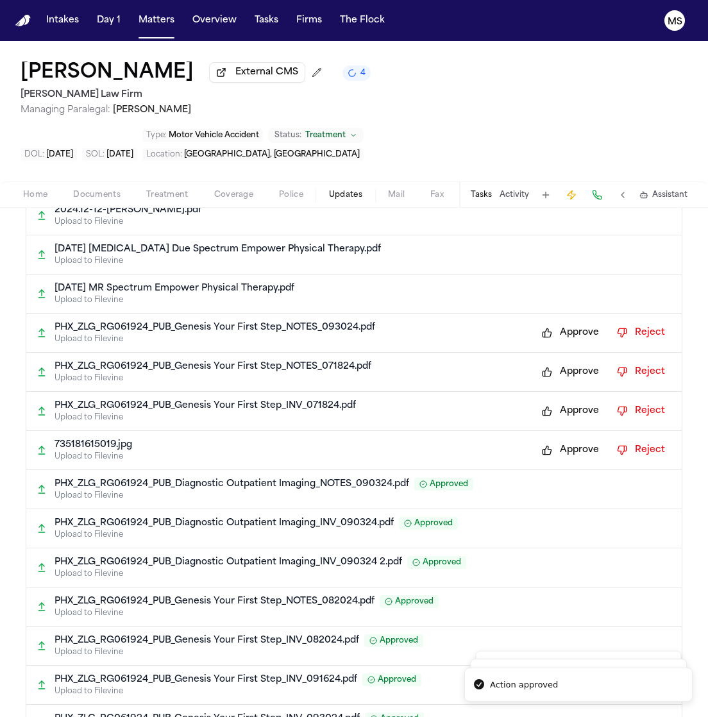
click at [566, 322] on button "Approve" at bounding box center [570, 332] width 70 height 21
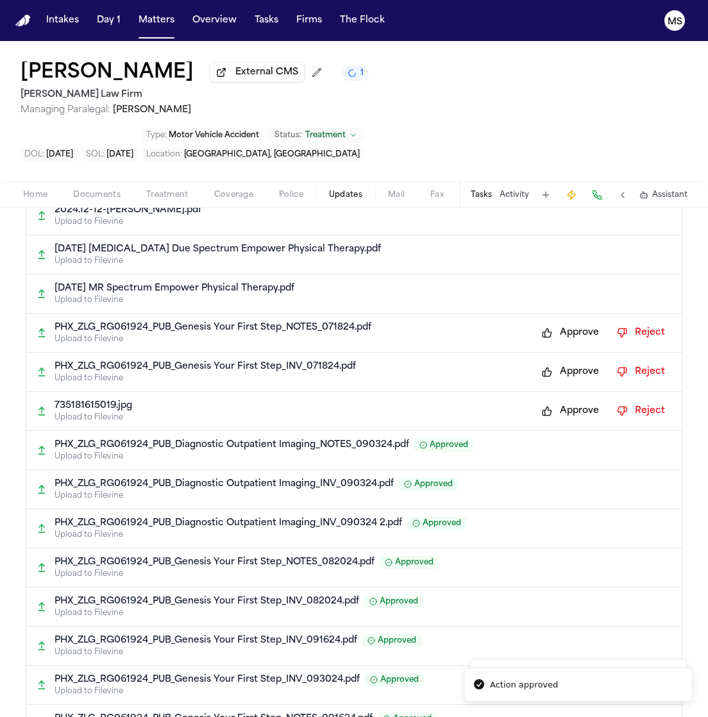
click at [566, 322] on button "Approve" at bounding box center [570, 332] width 70 height 21
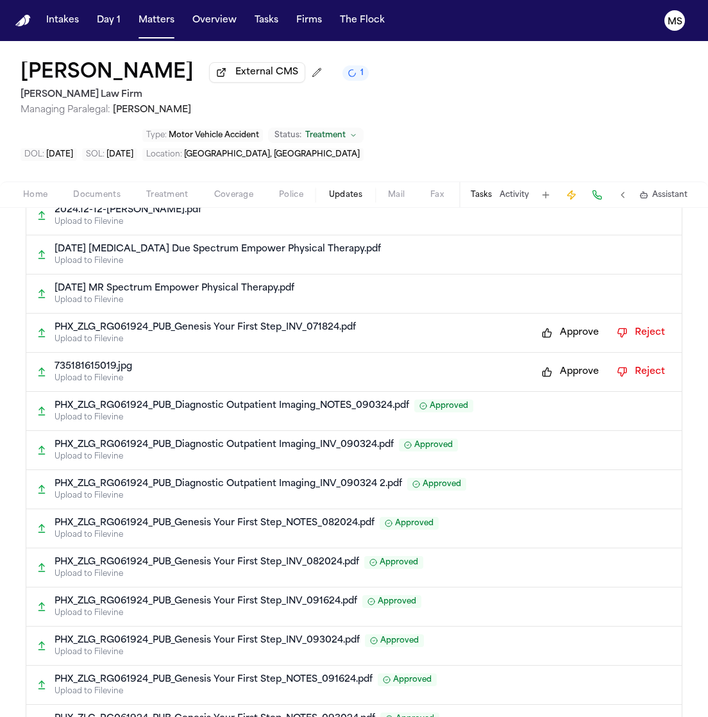
click at [566, 322] on button "Approve" at bounding box center [570, 332] width 70 height 21
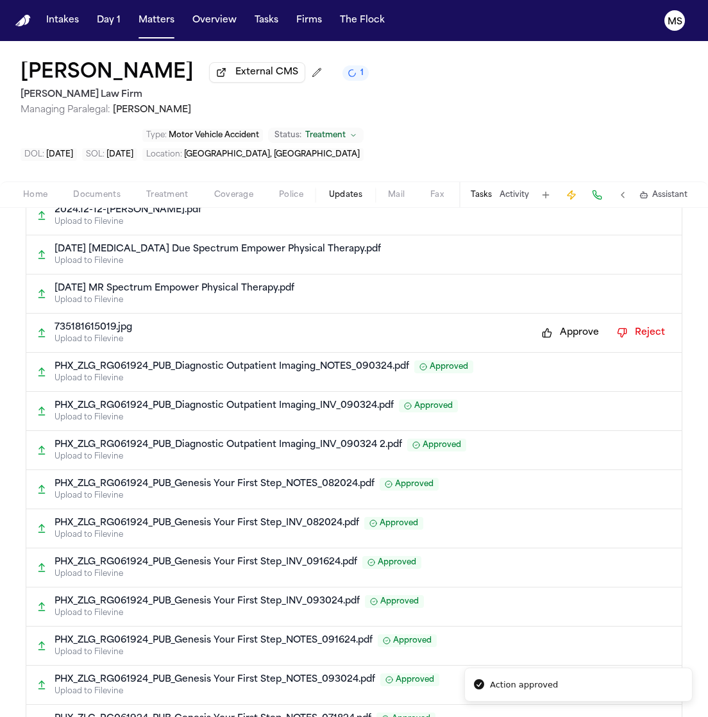
click at [566, 322] on button "Approve" at bounding box center [570, 332] width 70 height 21
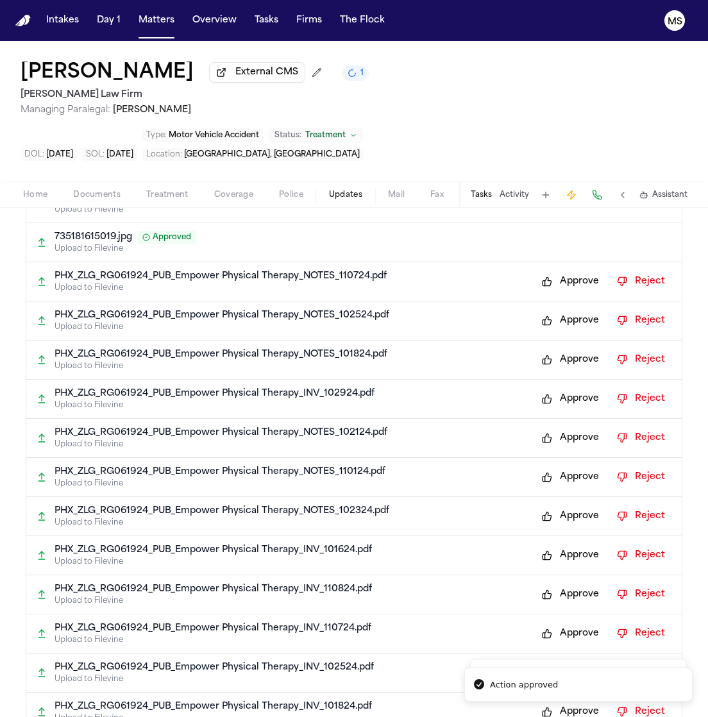
scroll to position [3166, 0]
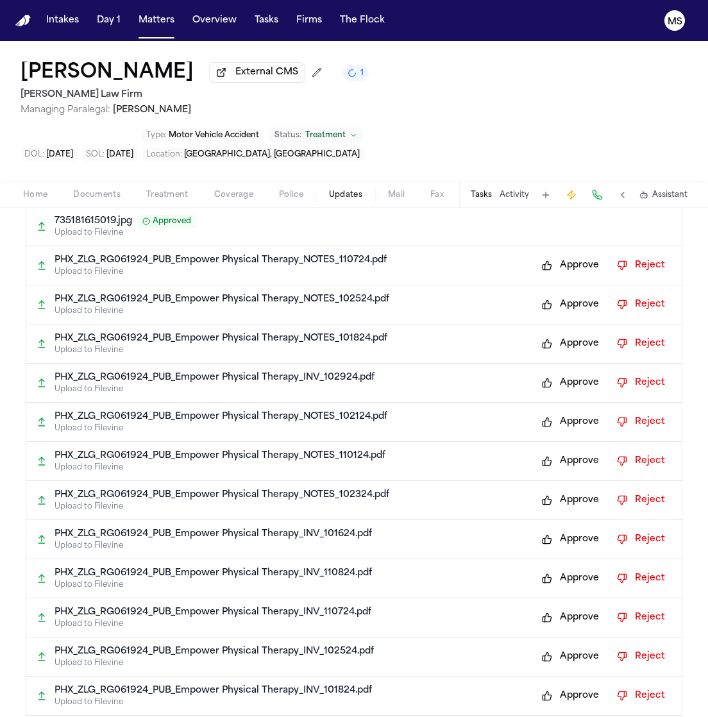
click at [560, 255] on button "Approve" at bounding box center [570, 265] width 70 height 21
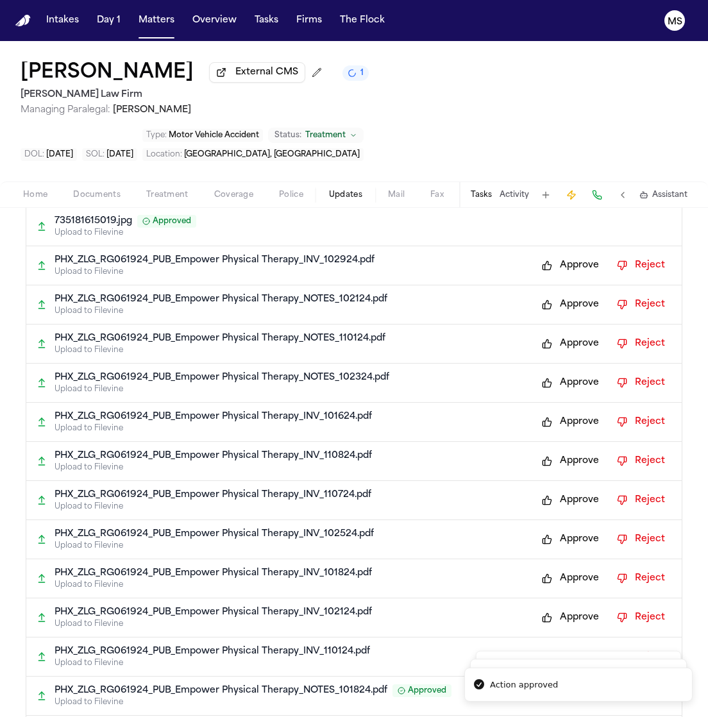
click at [560, 255] on button "Approve" at bounding box center [570, 265] width 70 height 21
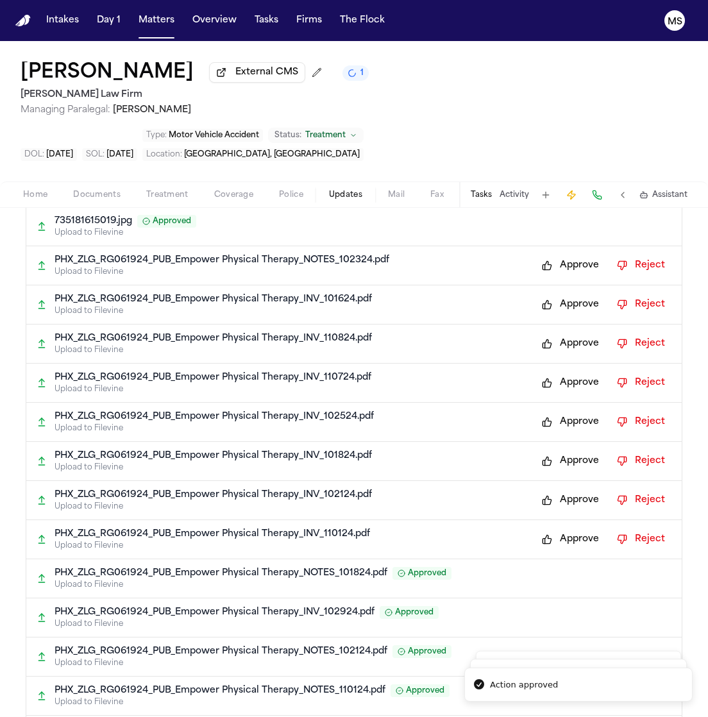
click at [560, 255] on button "Approve" at bounding box center [570, 265] width 70 height 21
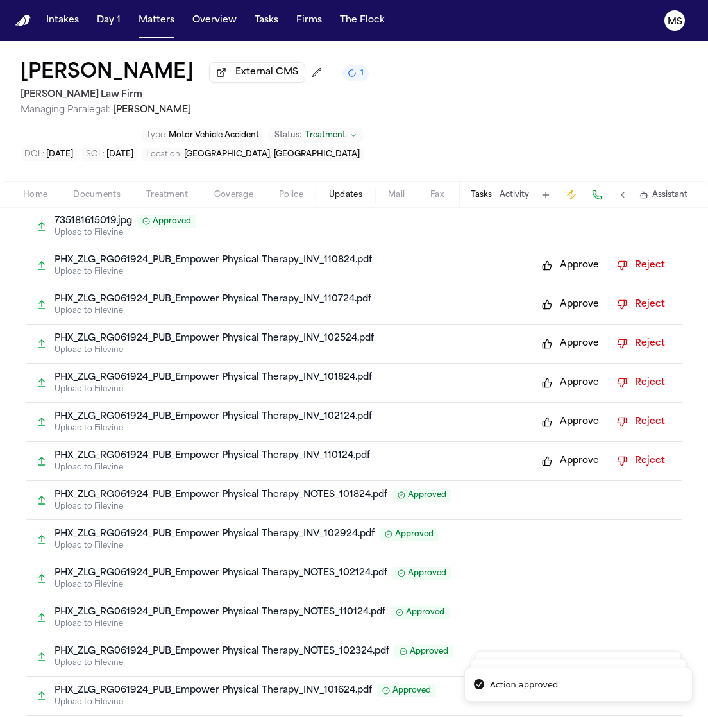
click at [560, 255] on button "Approve" at bounding box center [570, 265] width 70 height 21
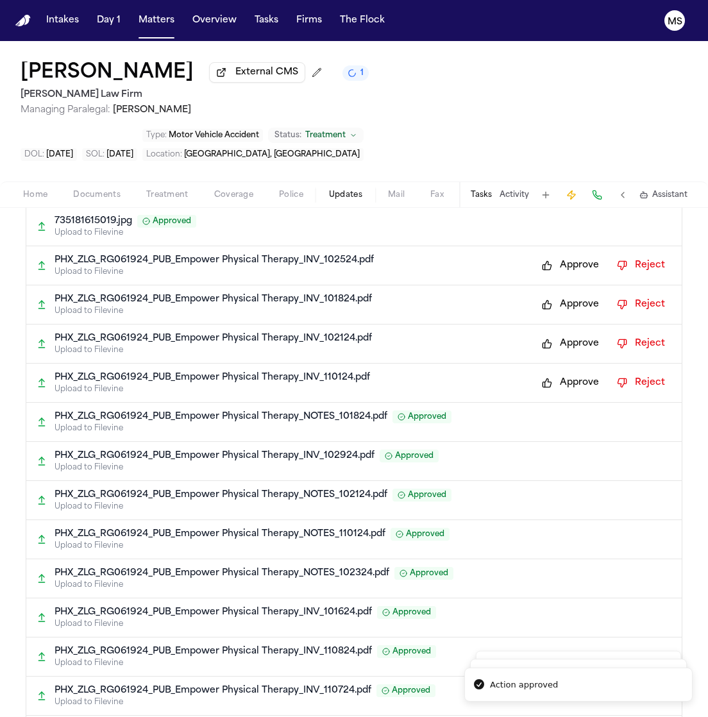
click at [560, 255] on button "Approve" at bounding box center [570, 265] width 70 height 21
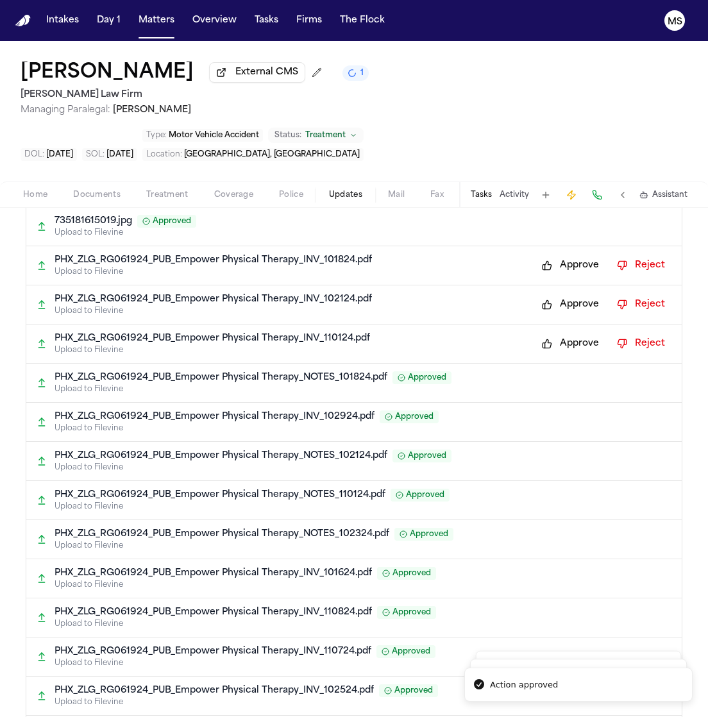
click at [560, 255] on button "Approve" at bounding box center [570, 265] width 70 height 21
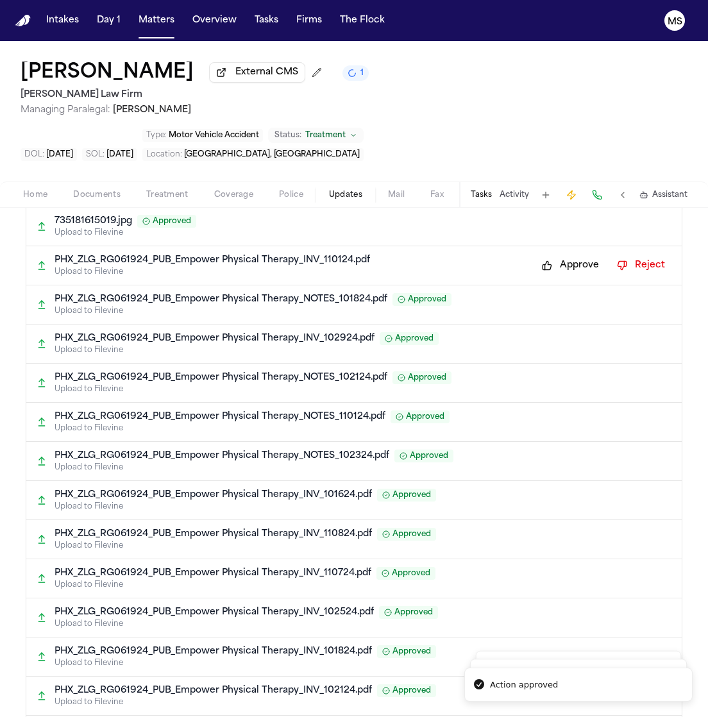
click at [560, 255] on button "Approve" at bounding box center [570, 265] width 70 height 21
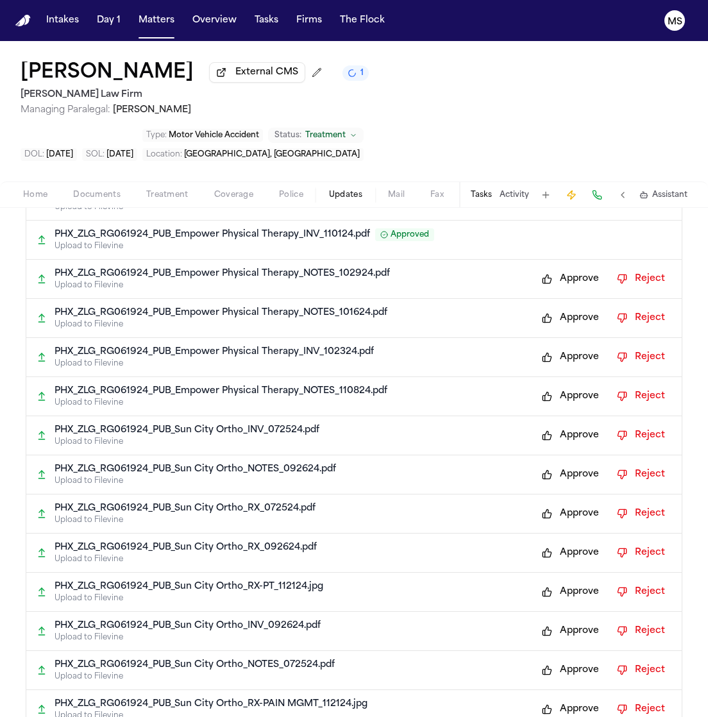
scroll to position [3550, 0]
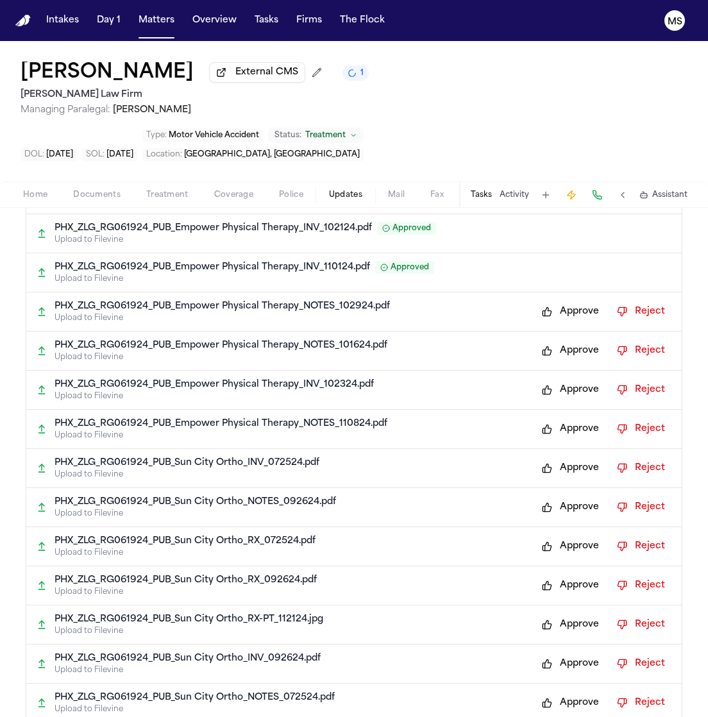
click at [549, 301] on button "Approve" at bounding box center [570, 311] width 70 height 21
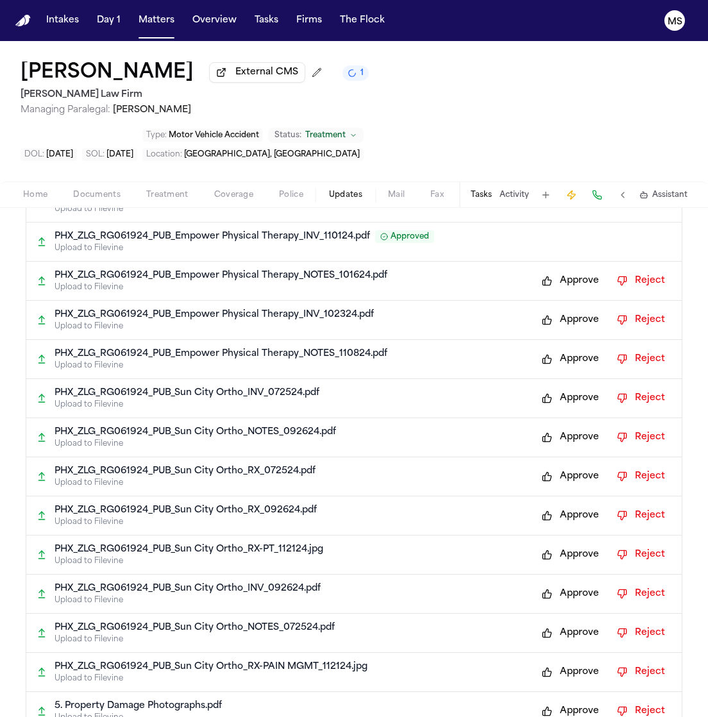
scroll to position [3636, 0]
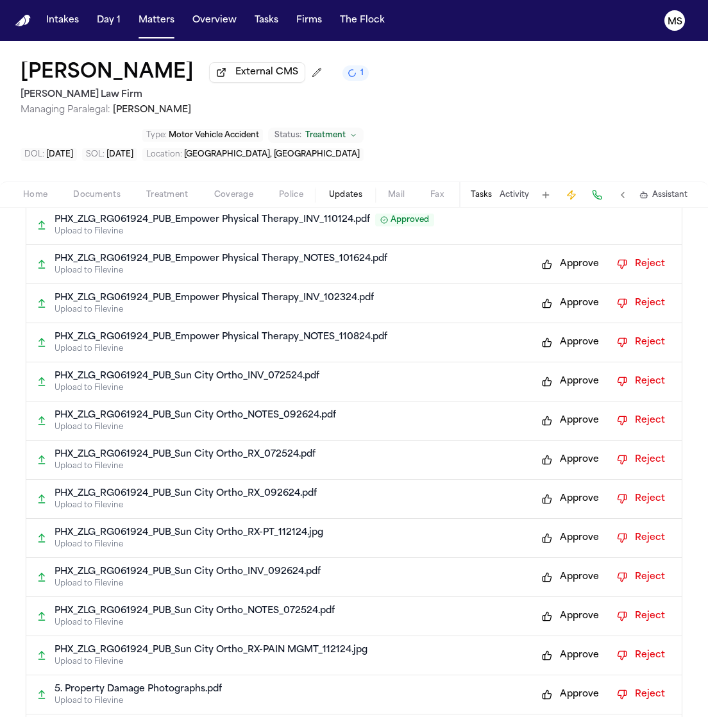
click at [560, 254] on button "Approve" at bounding box center [570, 264] width 70 height 21
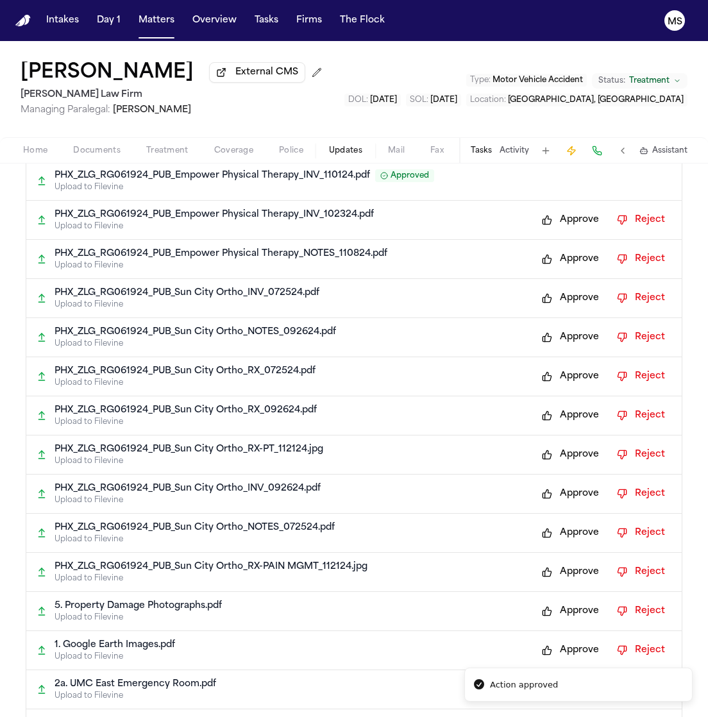
click at [560, 227] on button "Approve" at bounding box center [570, 220] width 70 height 21
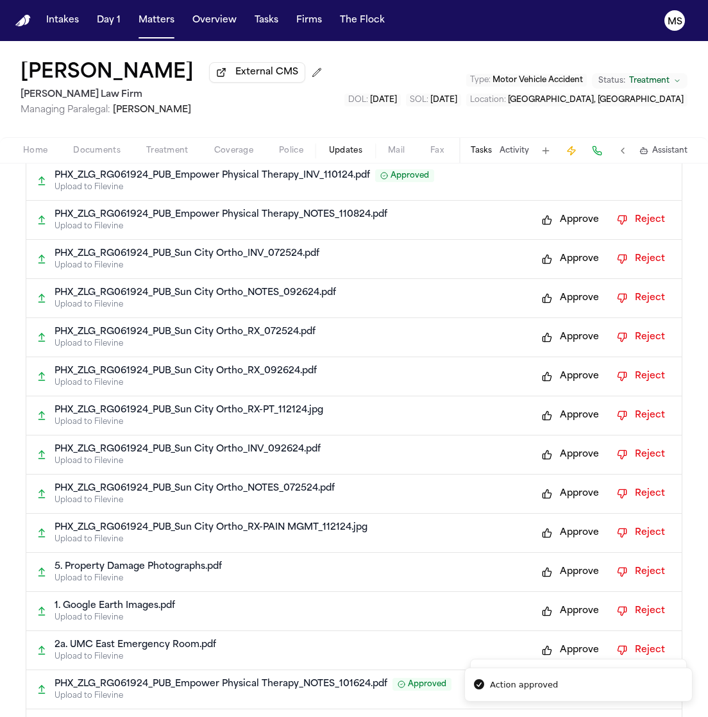
click at [560, 227] on button "Approve" at bounding box center [570, 220] width 70 height 21
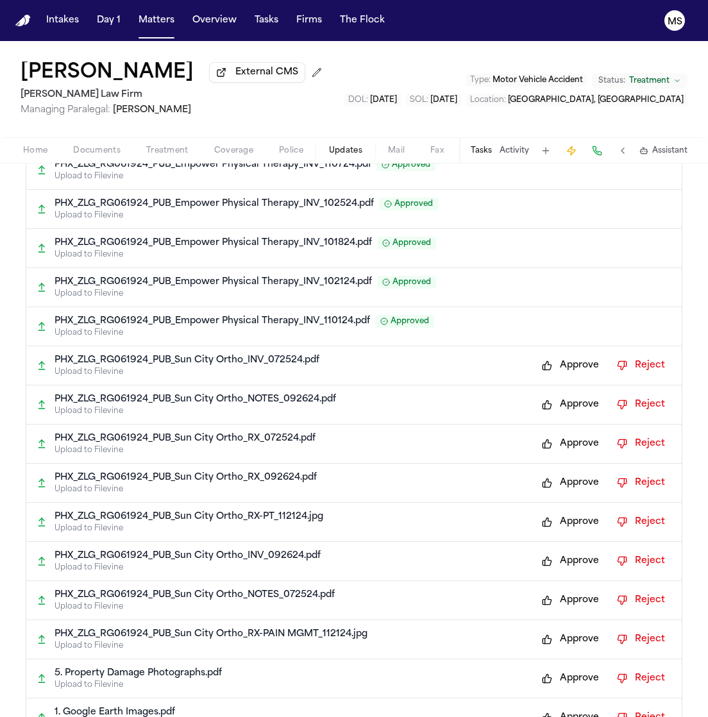
scroll to position [3546, 0]
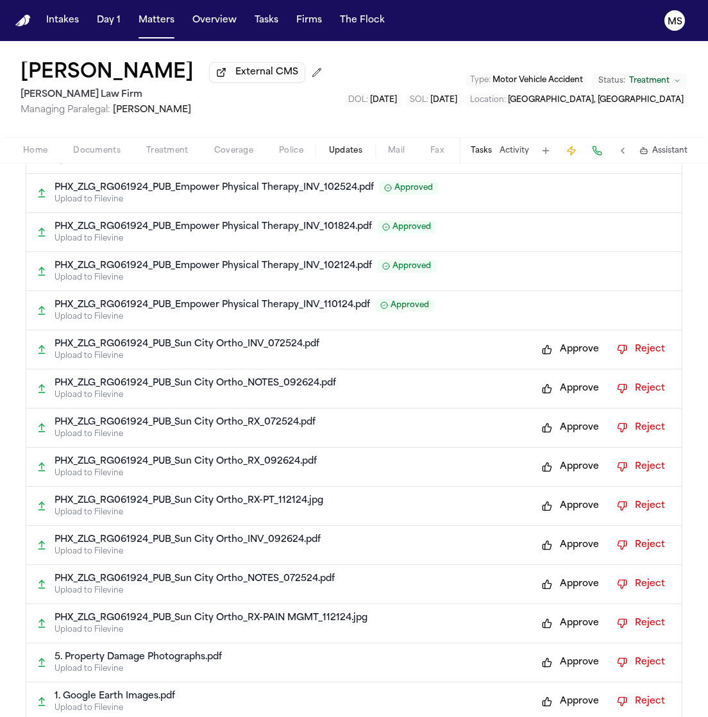
click at [550, 351] on button "Approve" at bounding box center [570, 349] width 70 height 21
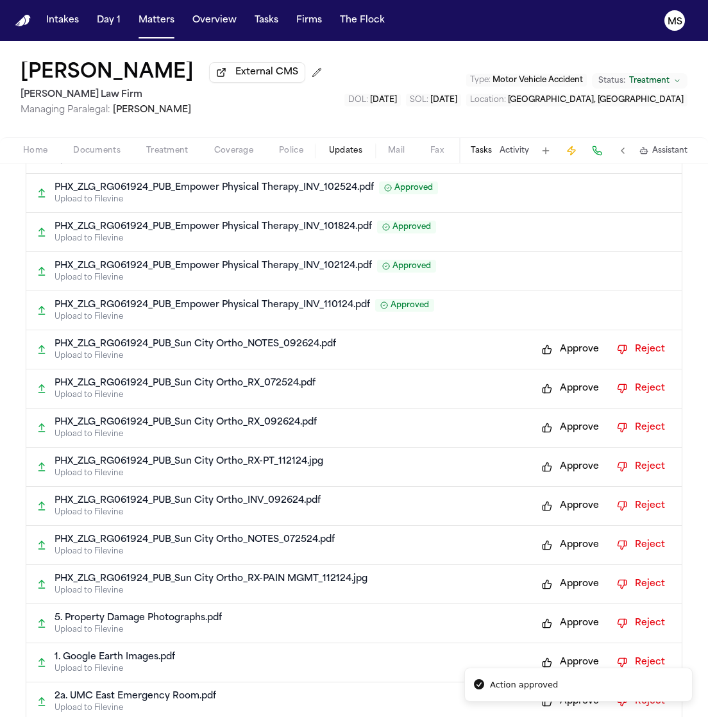
click at [551, 357] on button "Approve" at bounding box center [570, 349] width 70 height 21
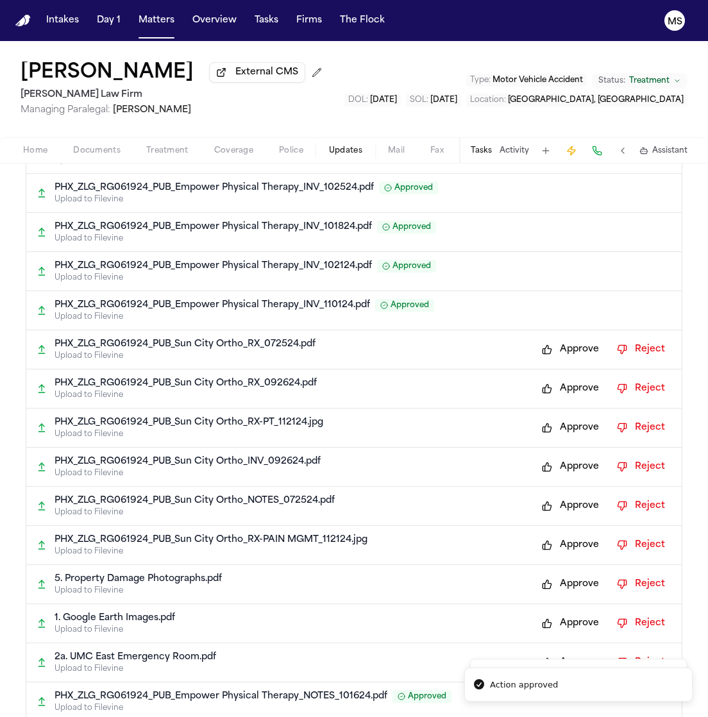
click at [551, 357] on button "Approve" at bounding box center [570, 349] width 70 height 21
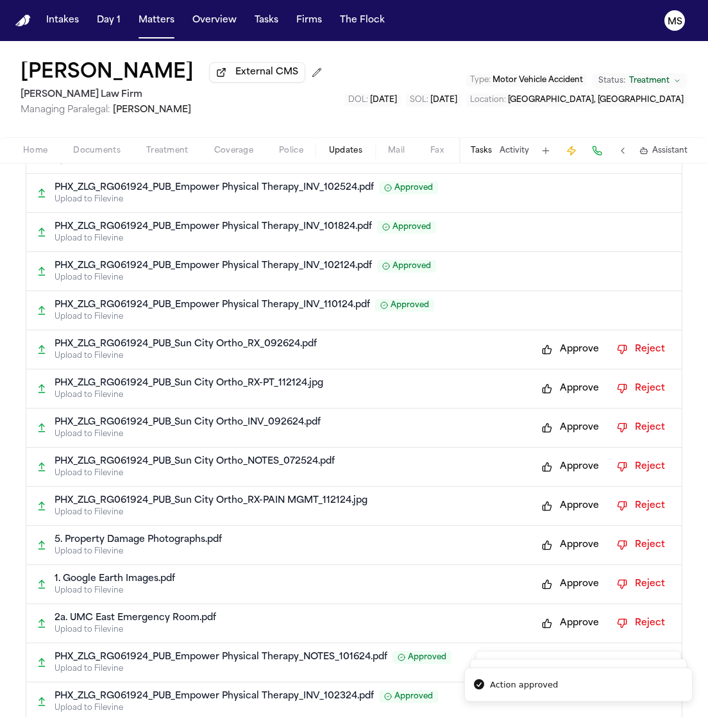
click at [551, 357] on button "Approve" at bounding box center [570, 349] width 70 height 21
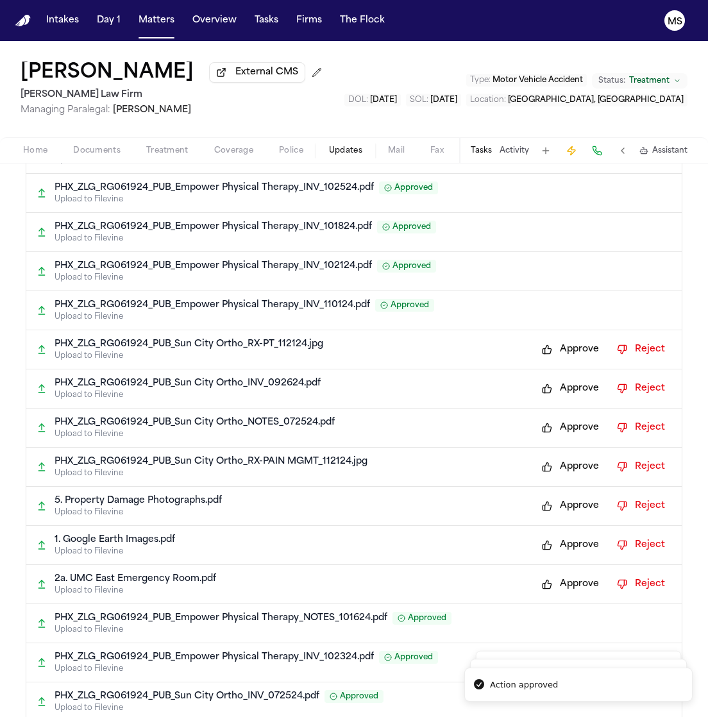
click at [551, 357] on button "Approve" at bounding box center [570, 349] width 70 height 21
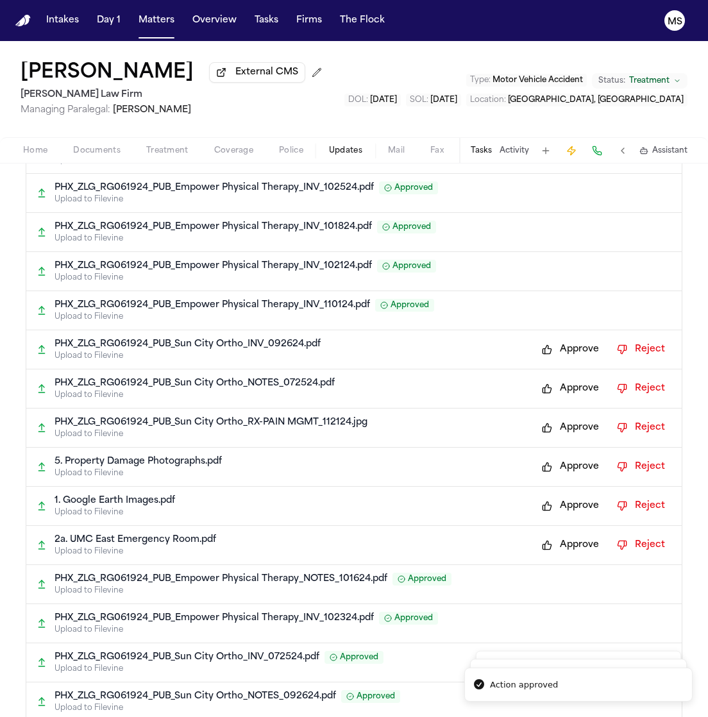
click at [551, 357] on button "Approve" at bounding box center [570, 349] width 70 height 21
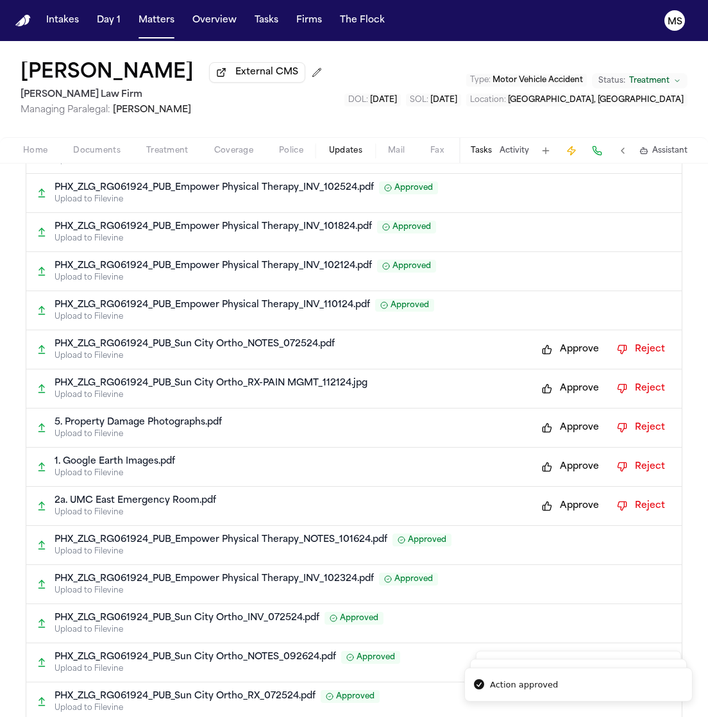
click at [551, 357] on button "Approve" at bounding box center [570, 349] width 70 height 21
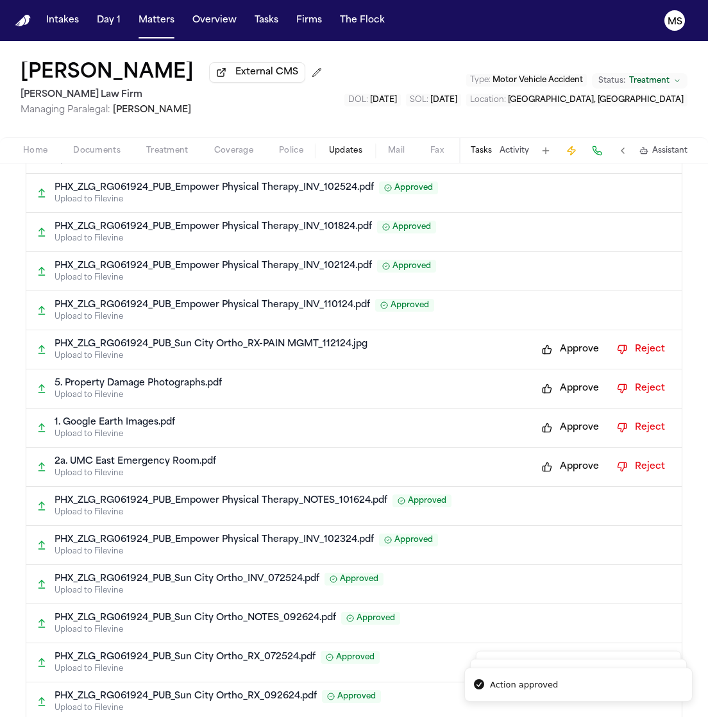
click at [551, 357] on button "Approve" at bounding box center [570, 349] width 70 height 21
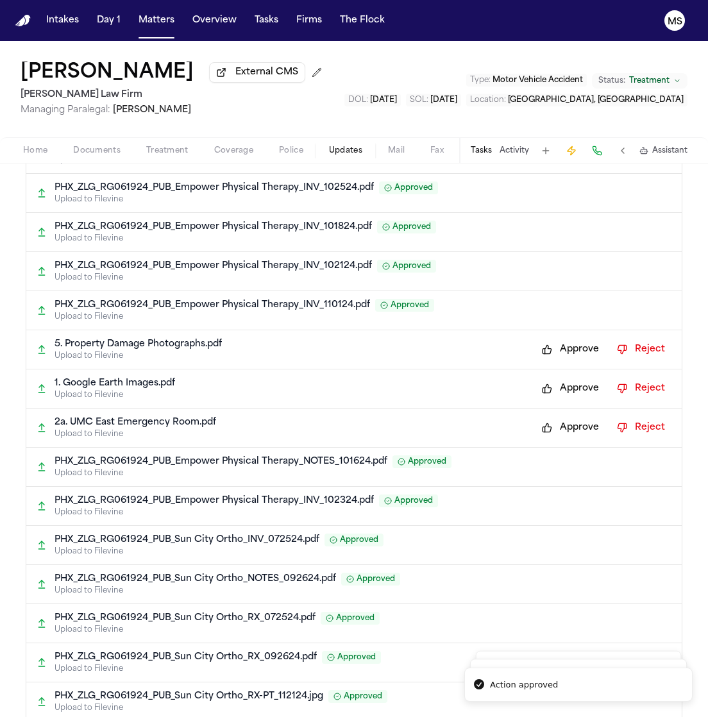
click at [551, 357] on button "Approve" at bounding box center [570, 349] width 70 height 21
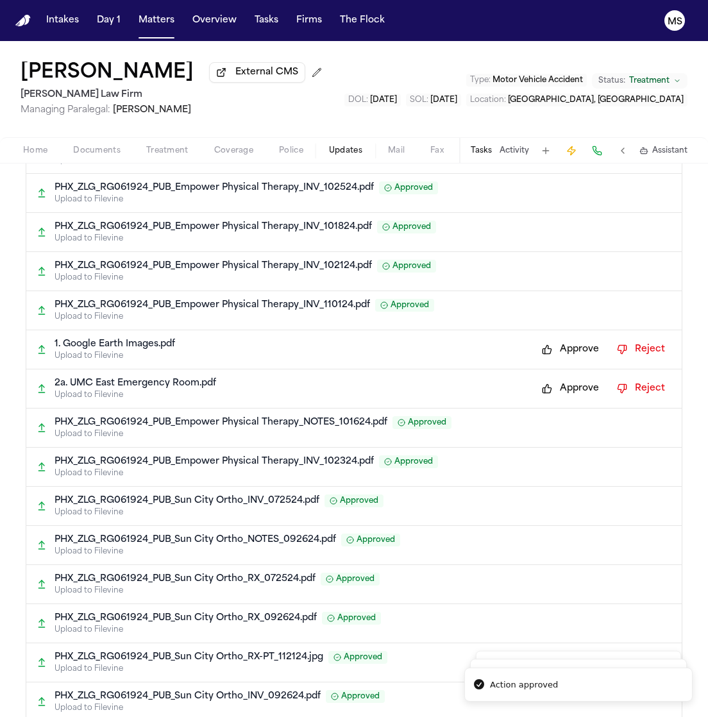
click at [551, 357] on button "Approve" at bounding box center [570, 349] width 70 height 21
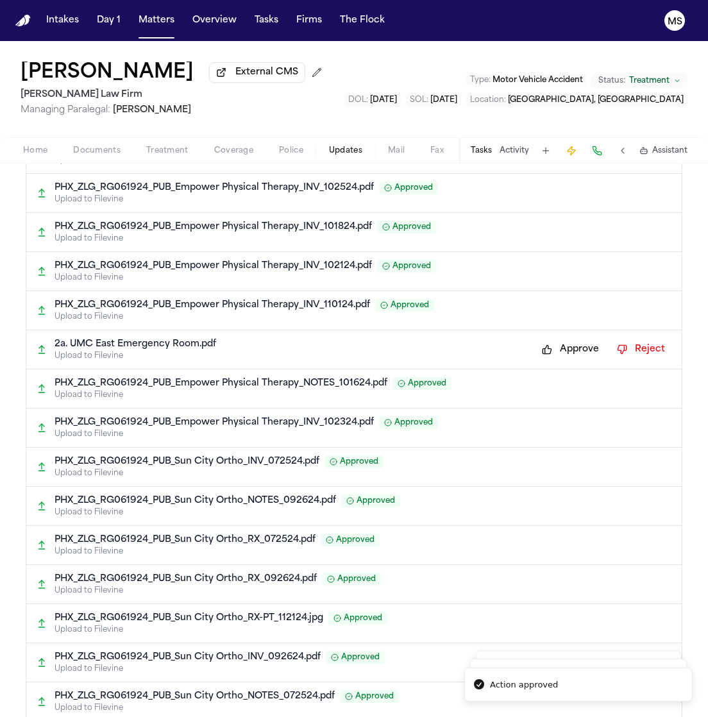
click at [551, 357] on button "Approve" at bounding box center [570, 349] width 70 height 21
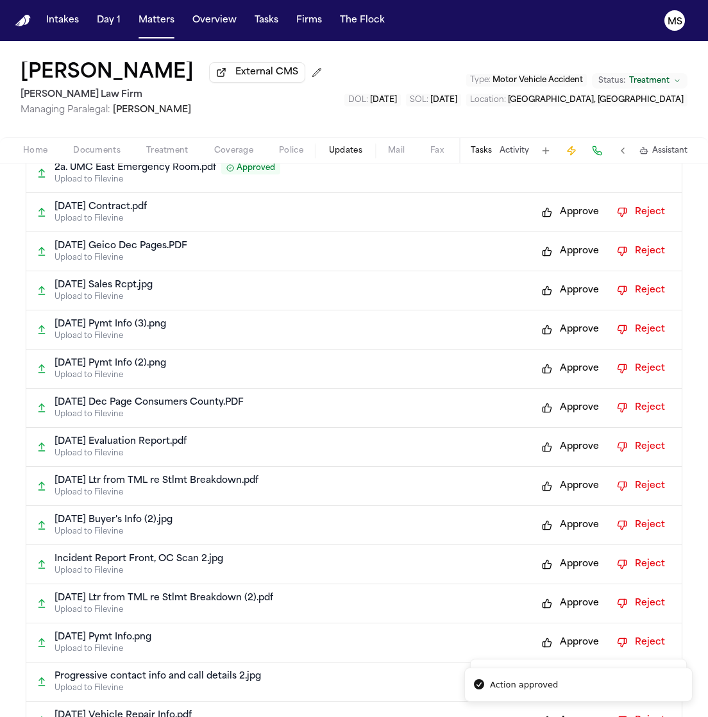
scroll to position [4165, 0]
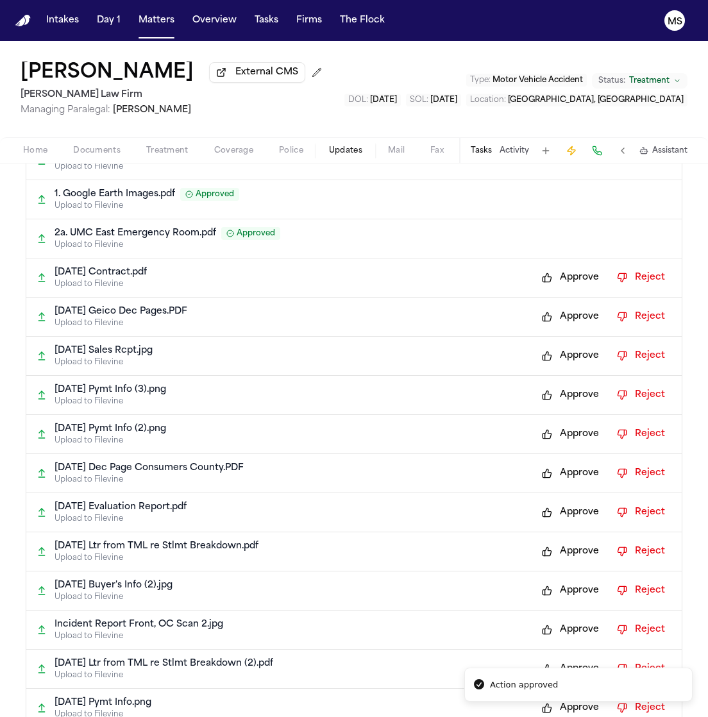
click at [554, 280] on button "Approve" at bounding box center [570, 277] width 70 height 21
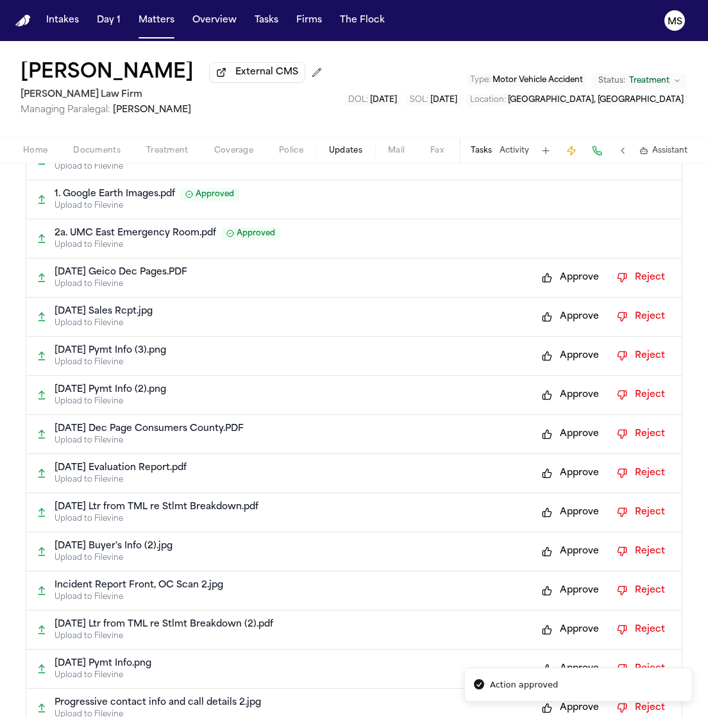
click at [554, 280] on button "Approve" at bounding box center [570, 277] width 70 height 21
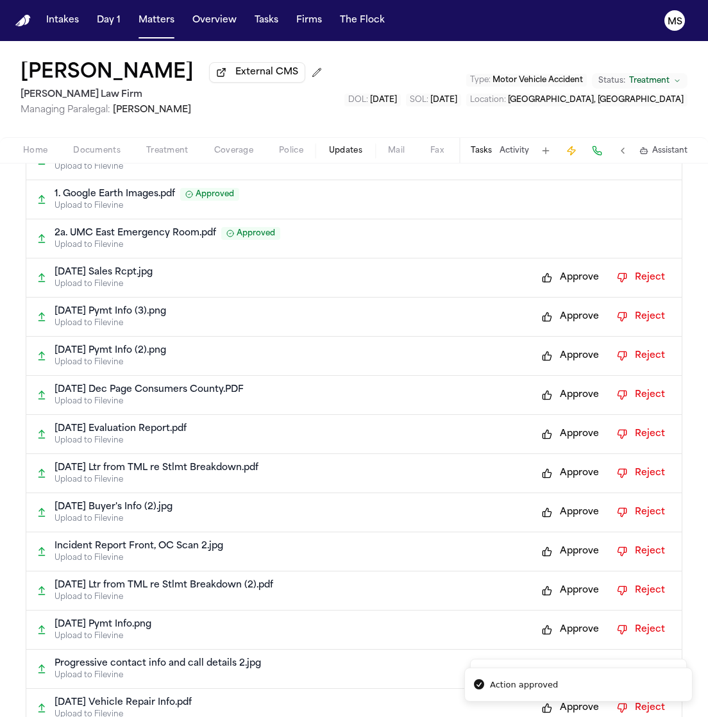
click at [554, 280] on button "Approve" at bounding box center [570, 277] width 70 height 21
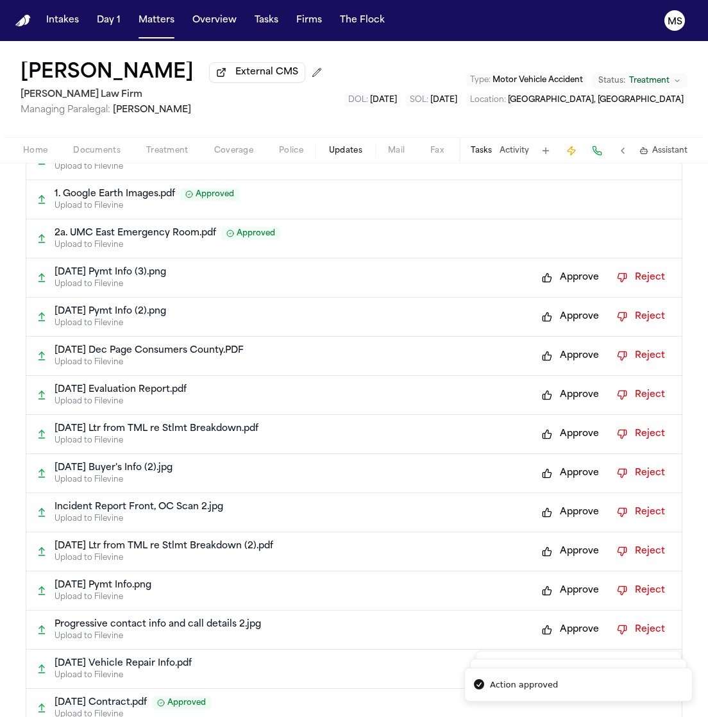
click at [554, 280] on button "Approve" at bounding box center [570, 277] width 70 height 21
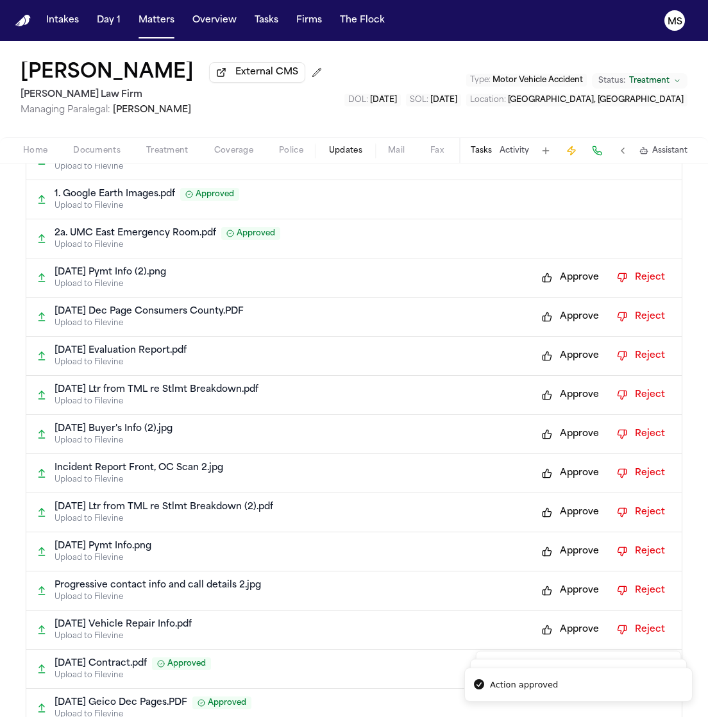
click at [554, 280] on button "Approve" at bounding box center [570, 277] width 70 height 21
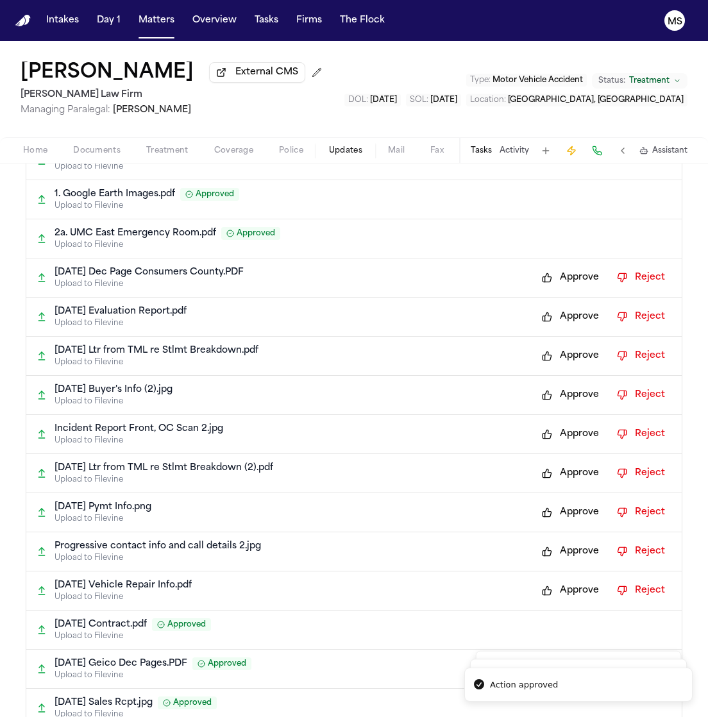
click at [554, 280] on button "Approve" at bounding box center [570, 277] width 70 height 21
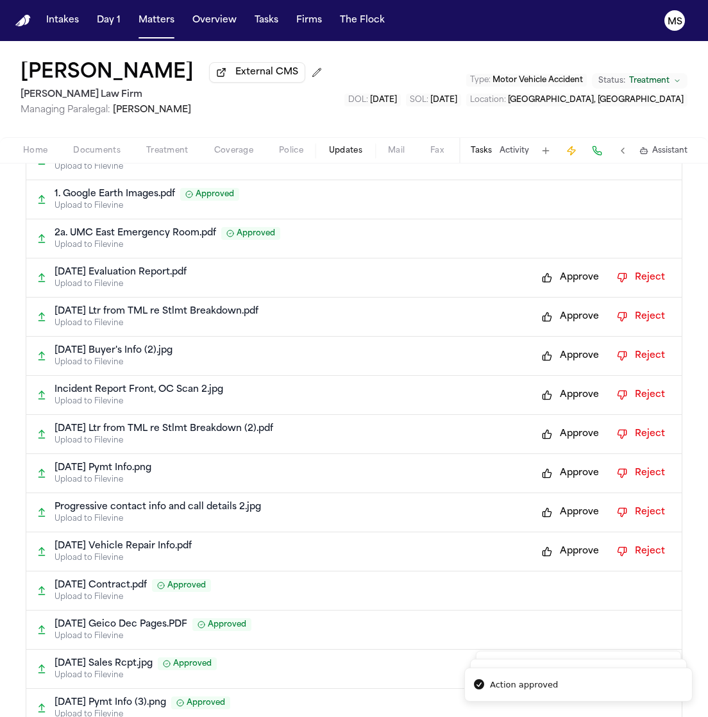
click at [554, 280] on button "Approve" at bounding box center [570, 277] width 70 height 21
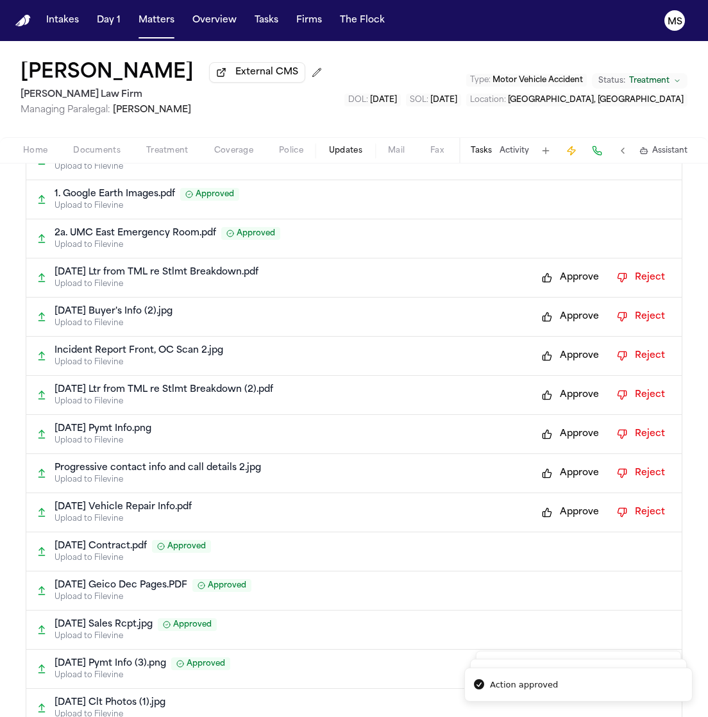
click at [554, 280] on button "Approve" at bounding box center [570, 277] width 70 height 21
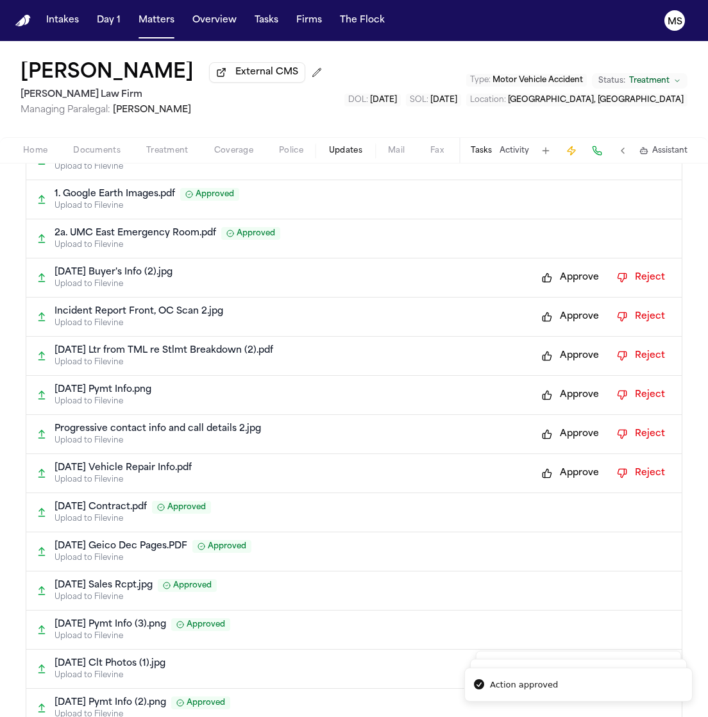
click at [553, 280] on button "Approve" at bounding box center [570, 277] width 70 height 21
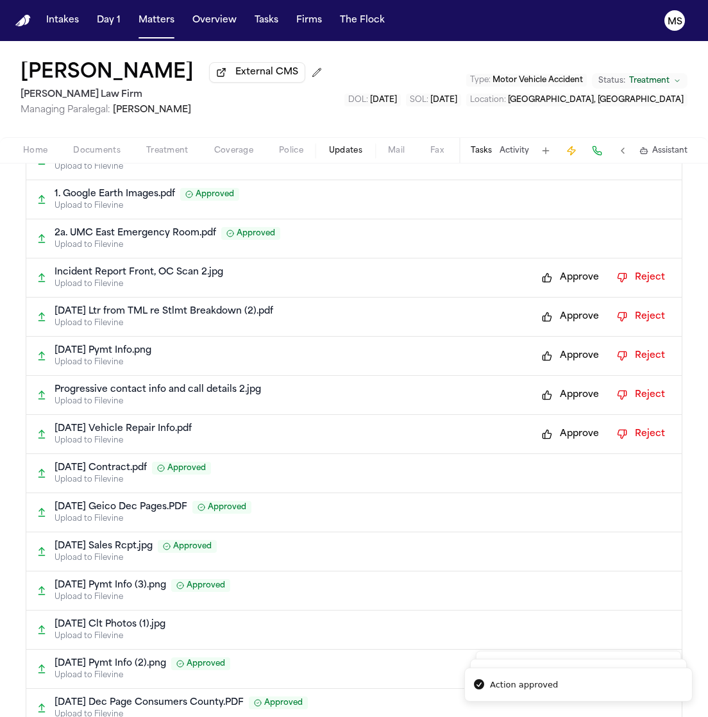
click at [553, 280] on button "Approve" at bounding box center [570, 277] width 70 height 21
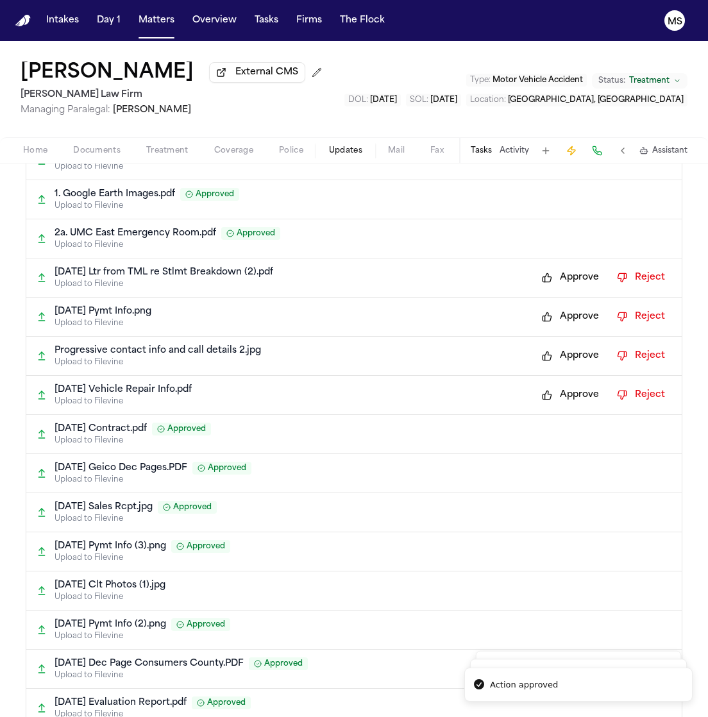
click at [553, 280] on button "Approve" at bounding box center [570, 277] width 70 height 21
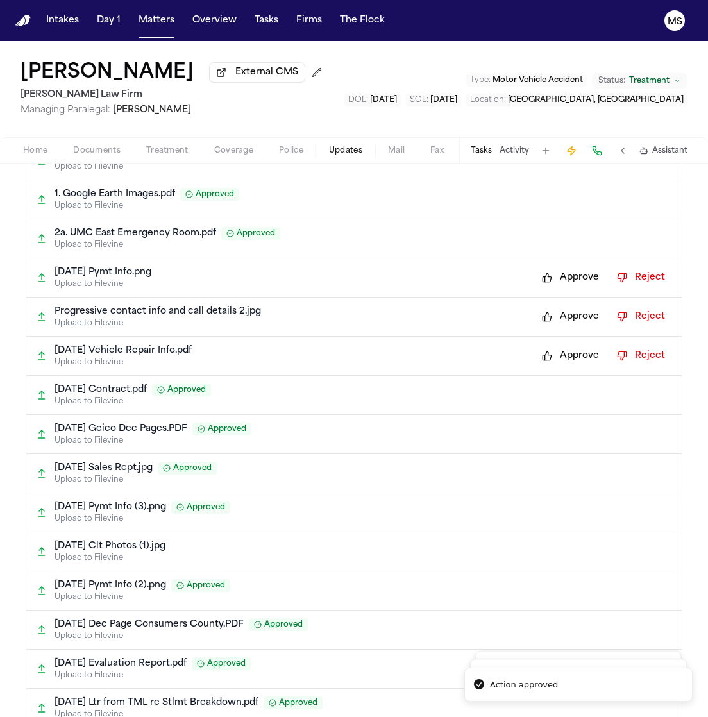
click at [553, 280] on button "Approve" at bounding box center [570, 277] width 70 height 21
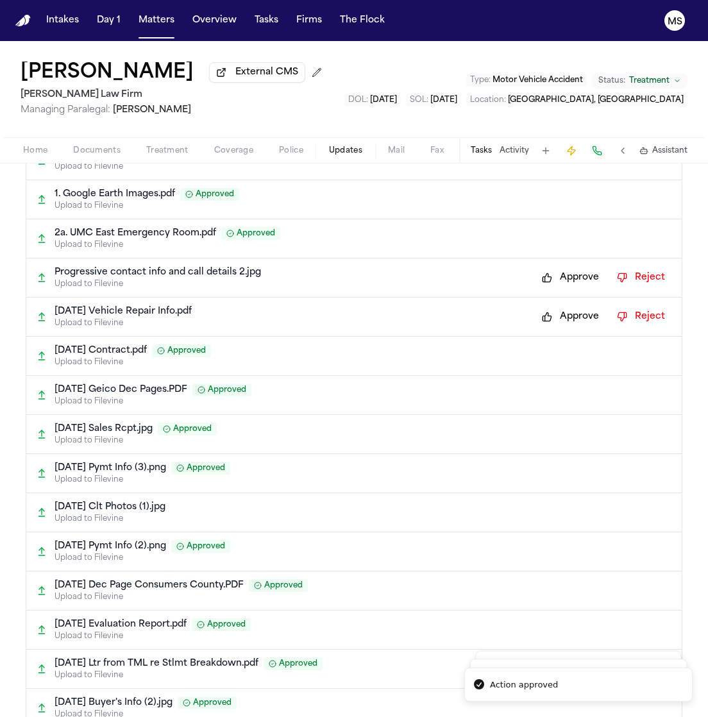
click at [553, 280] on button "Approve" at bounding box center [570, 277] width 70 height 21
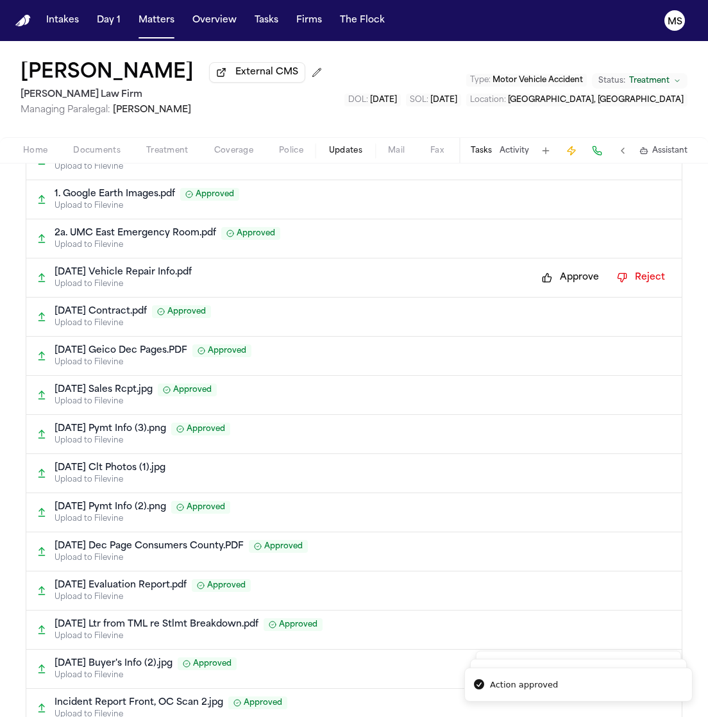
click at [553, 280] on button "Approve" at bounding box center [570, 277] width 70 height 21
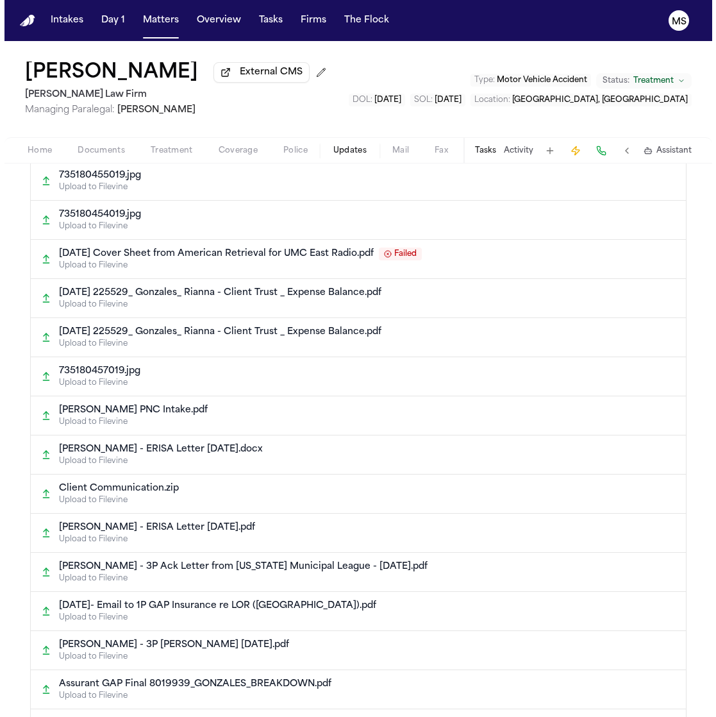
scroll to position [0, 0]
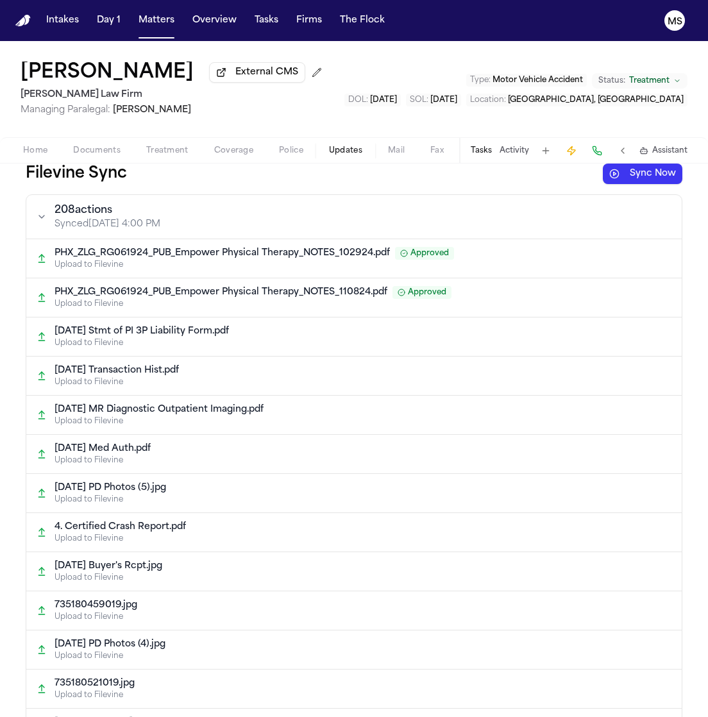
click at [35, 143] on button "Home" at bounding box center [35, 150] width 50 height 15
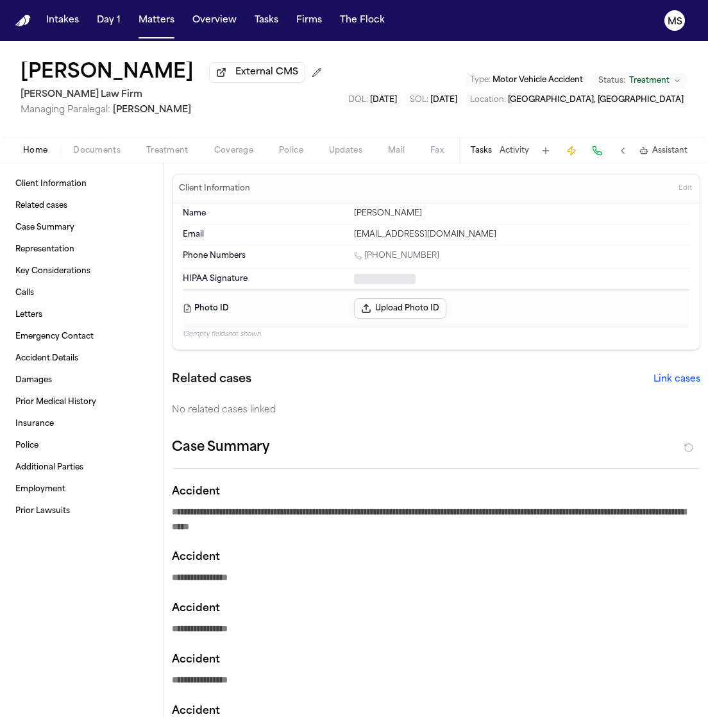
type textarea "*"
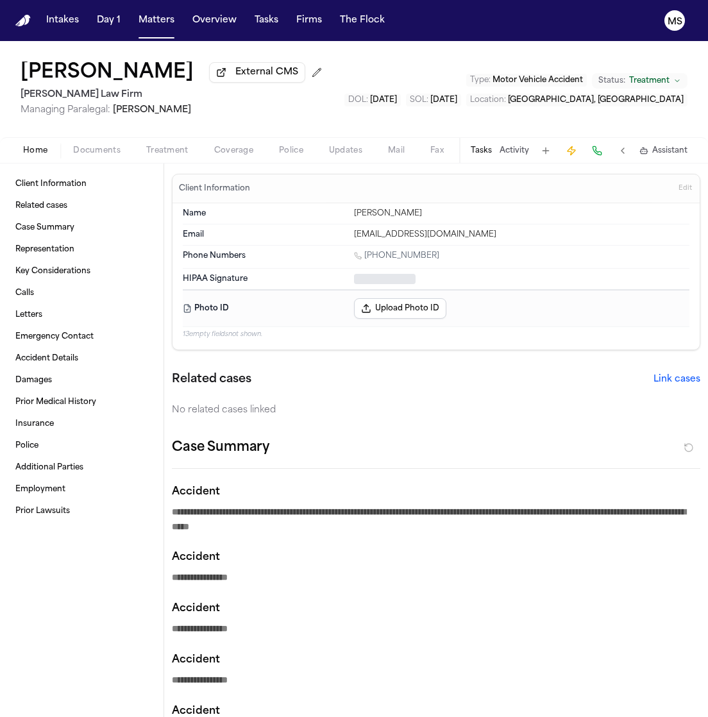
type textarea "*"
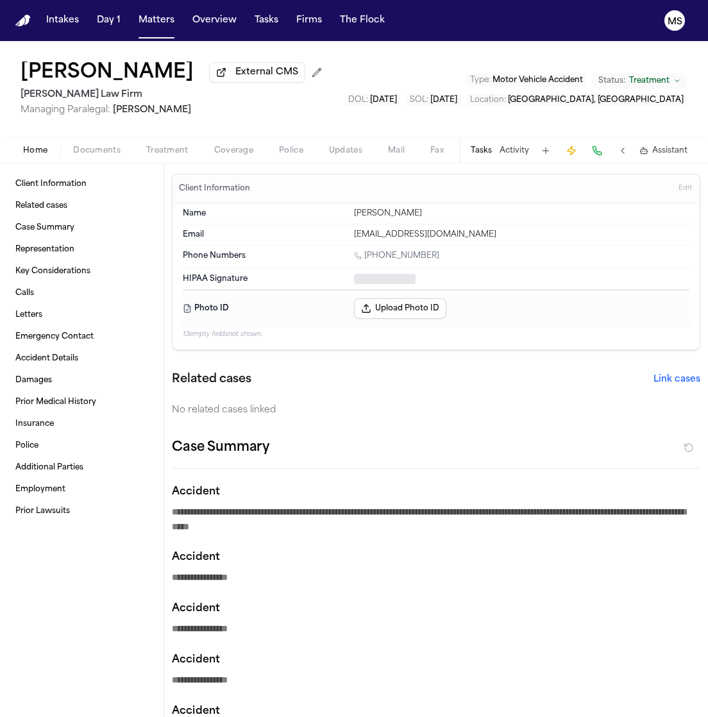
type textarea "*"
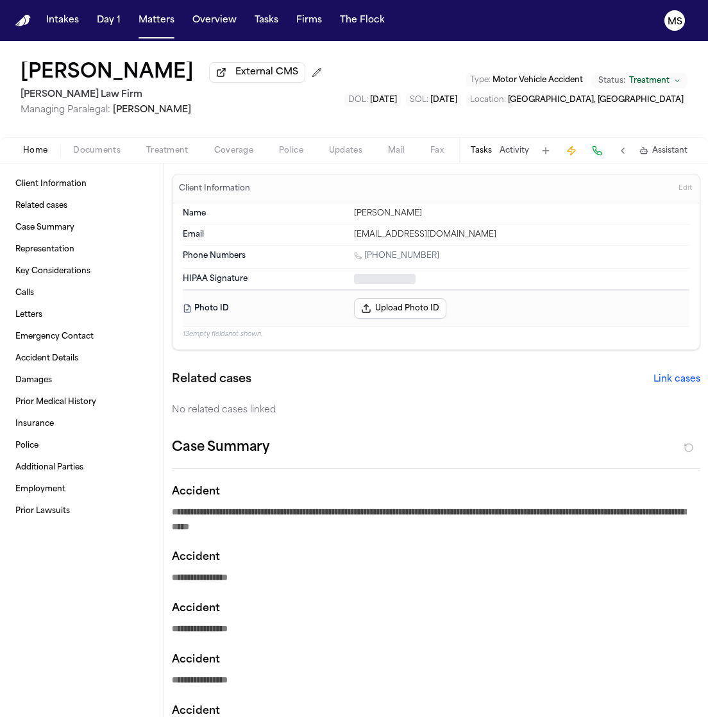
type textarea "*"
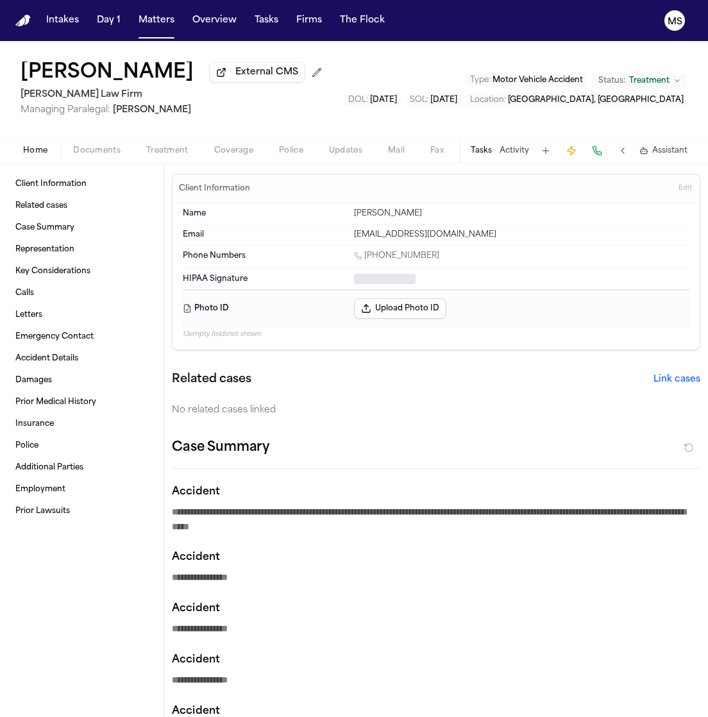
type textarea "*"
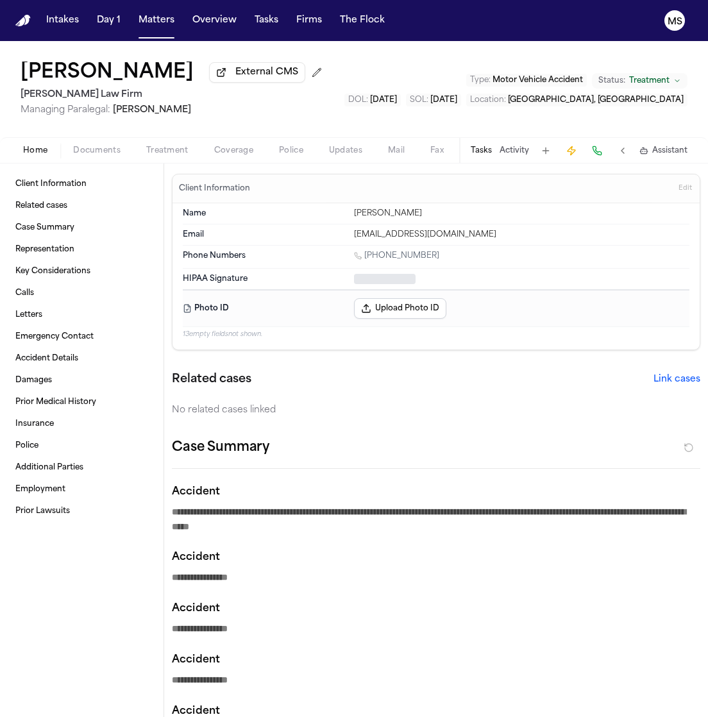
type textarea "*"
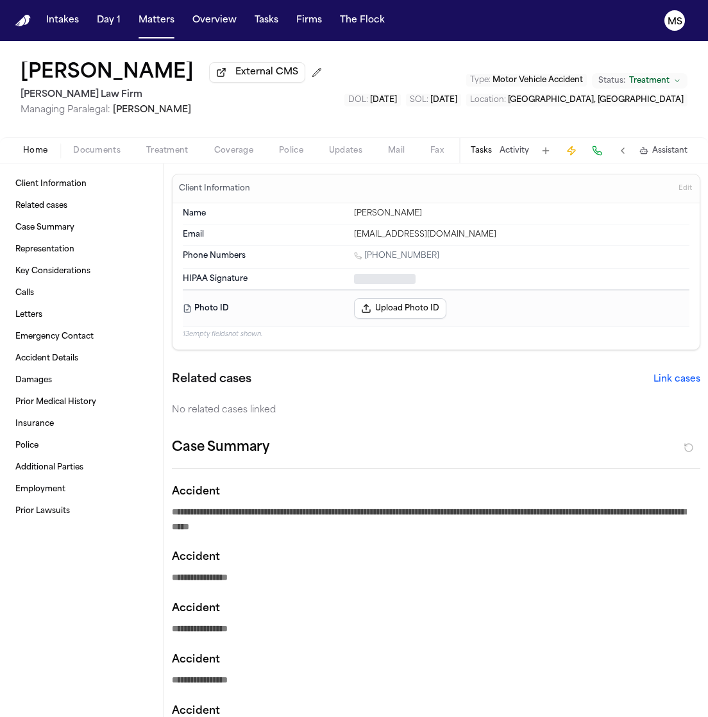
type textarea "*"
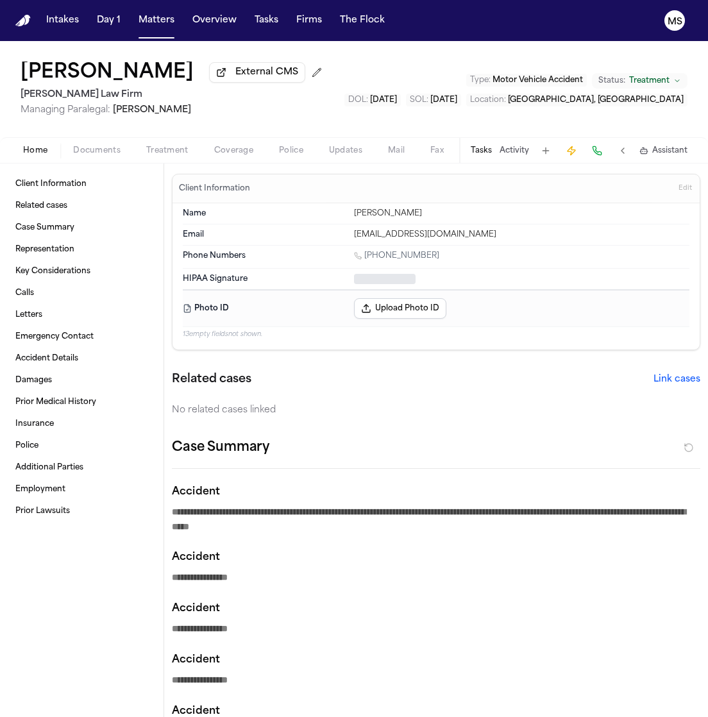
type textarea "*"
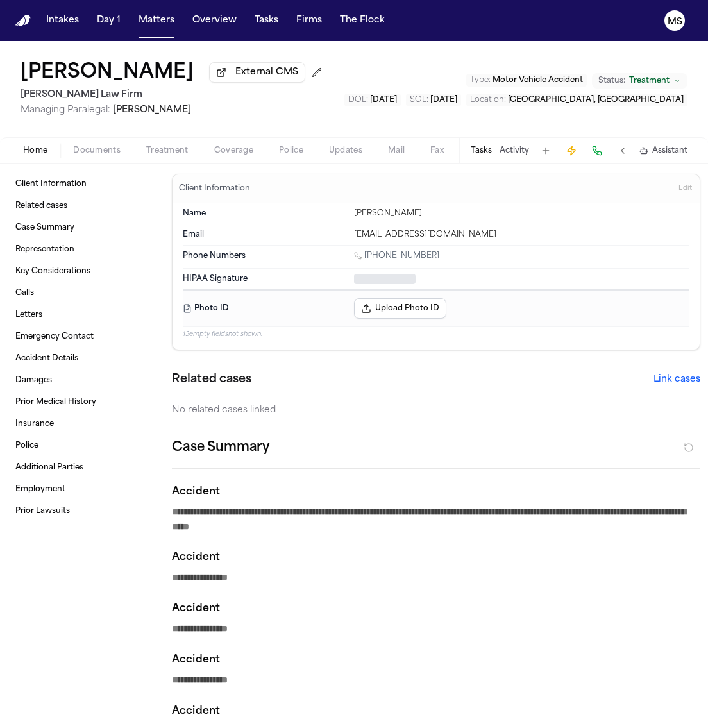
type textarea "*"
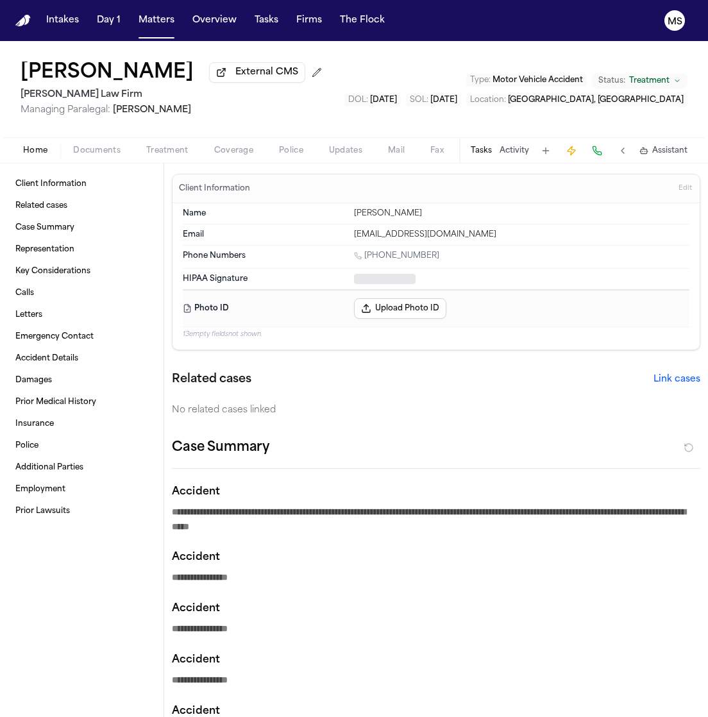
type textarea "*"
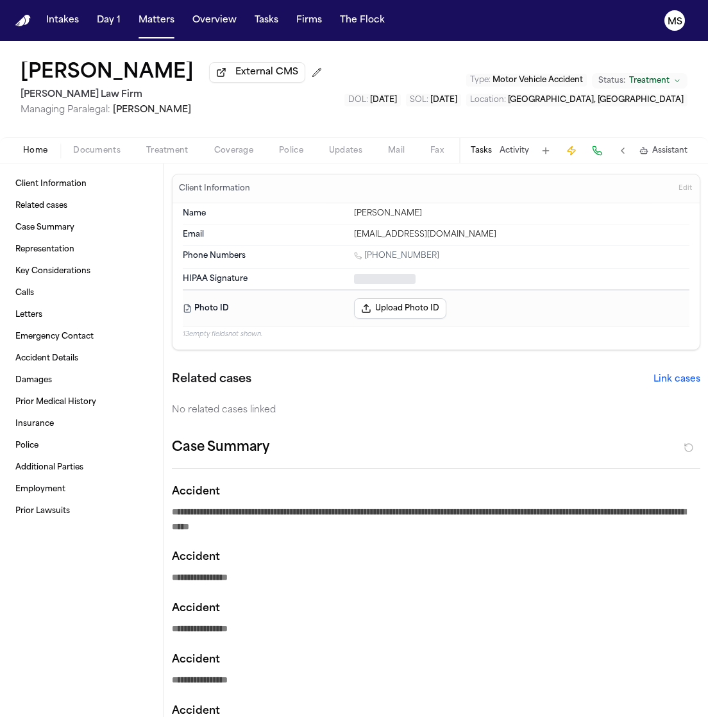
type textarea "*"
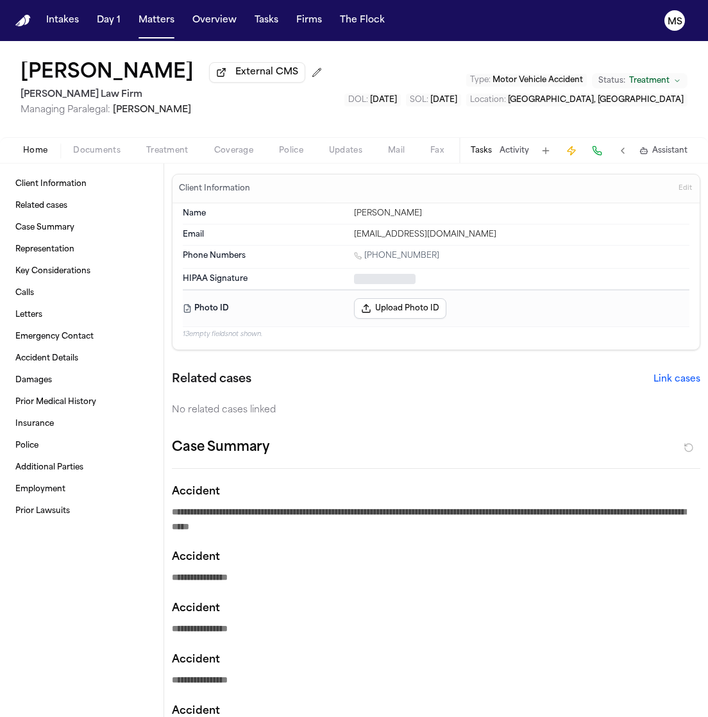
type textarea "*"
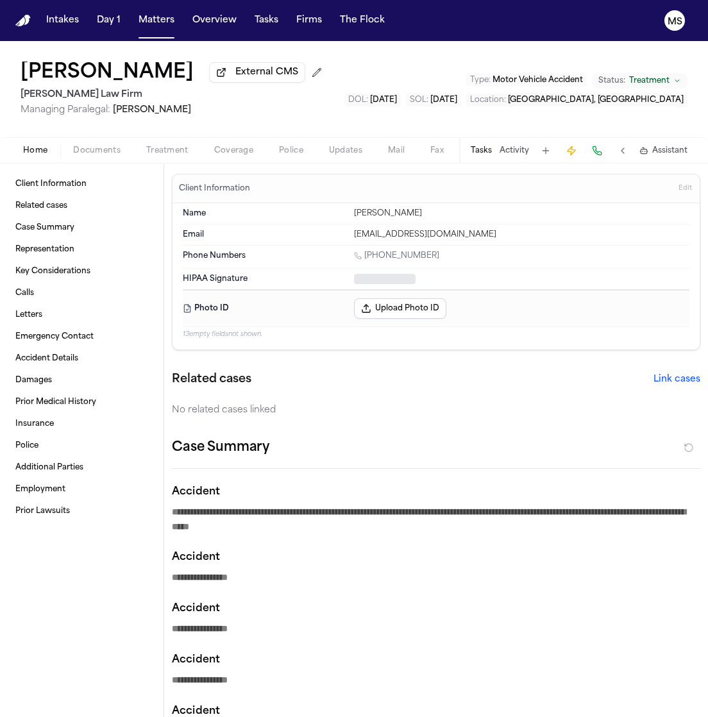
type textarea "*"
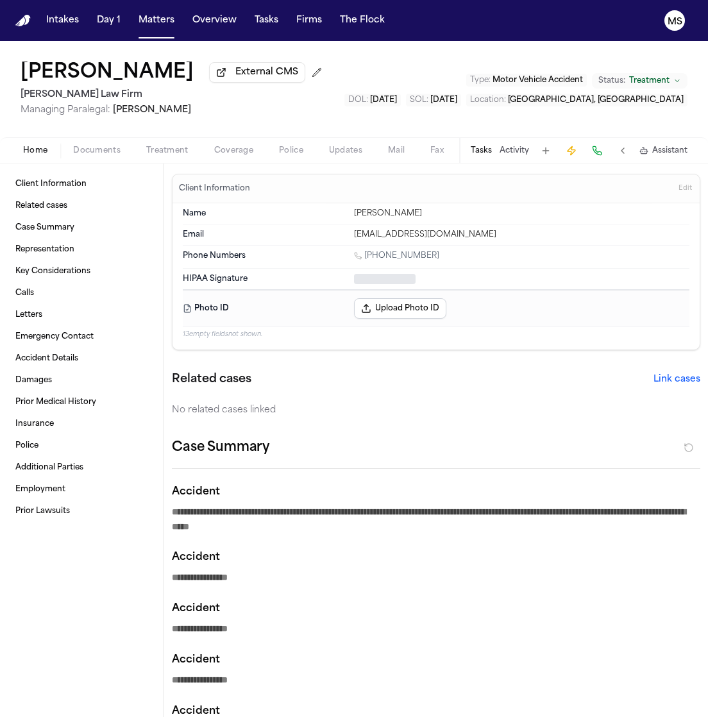
type textarea "*"
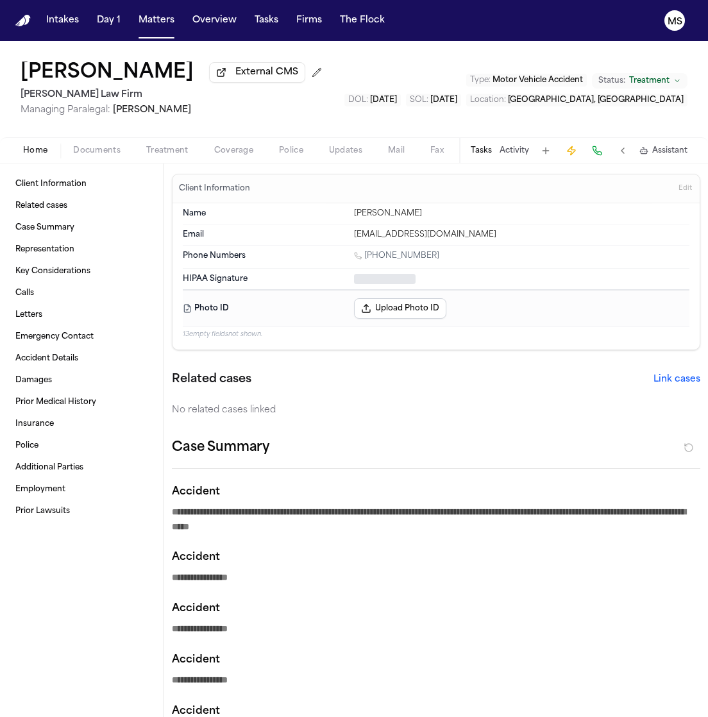
type textarea "*"
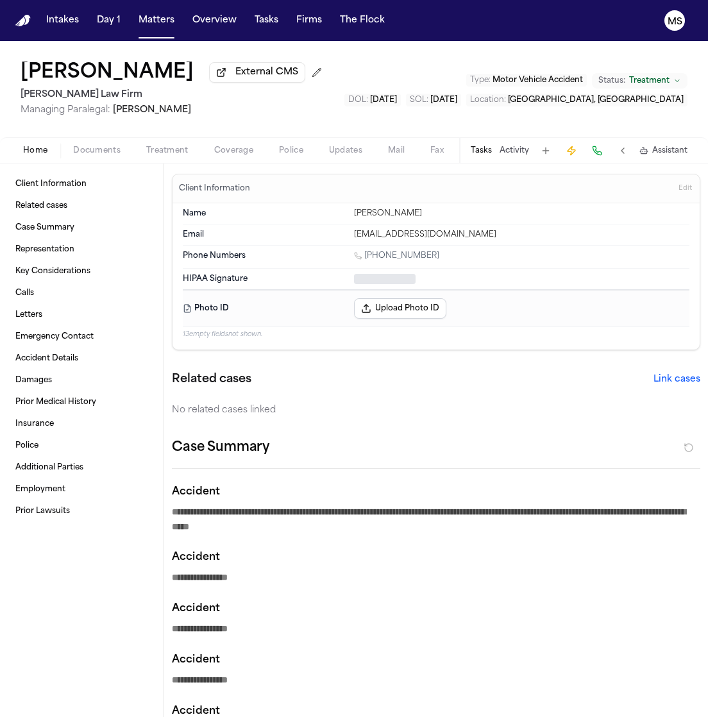
type textarea "*"
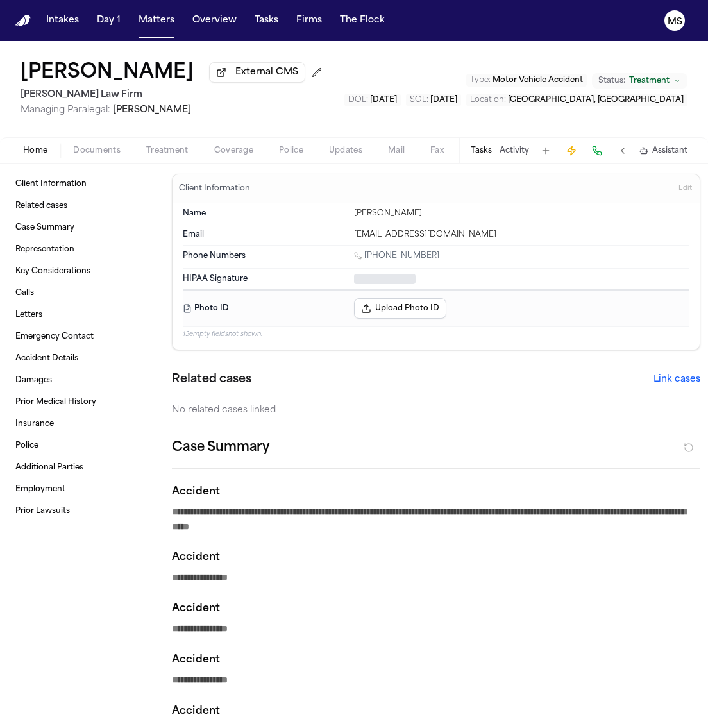
type textarea "*"
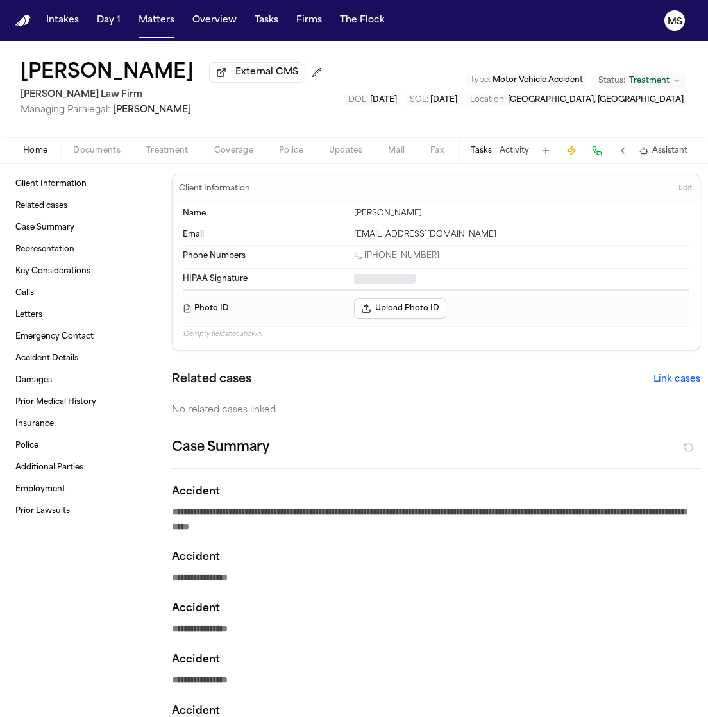
type textarea "*"
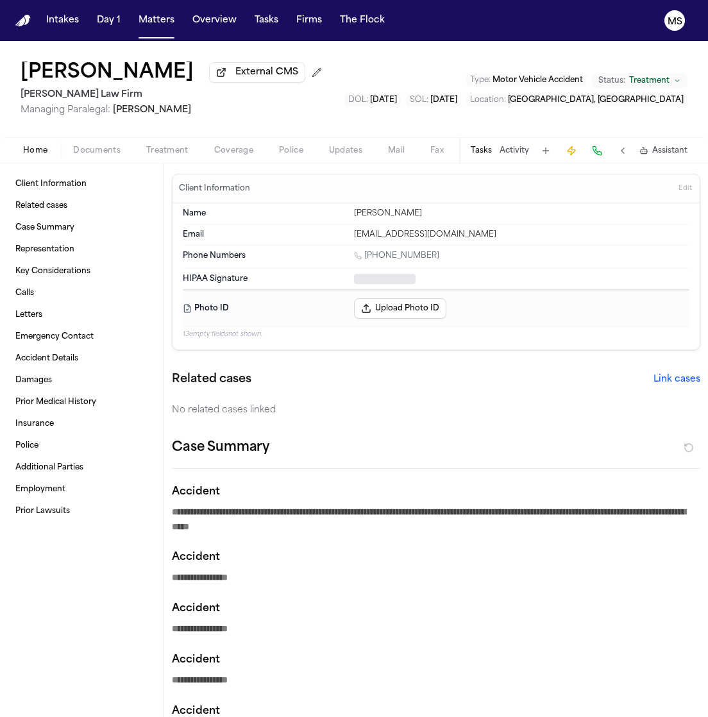
type textarea "*"
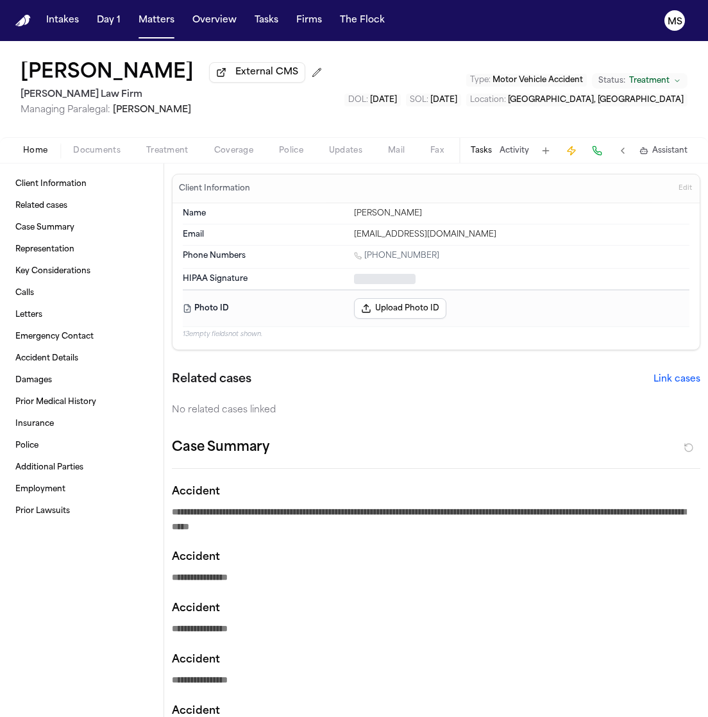
type textarea "*"
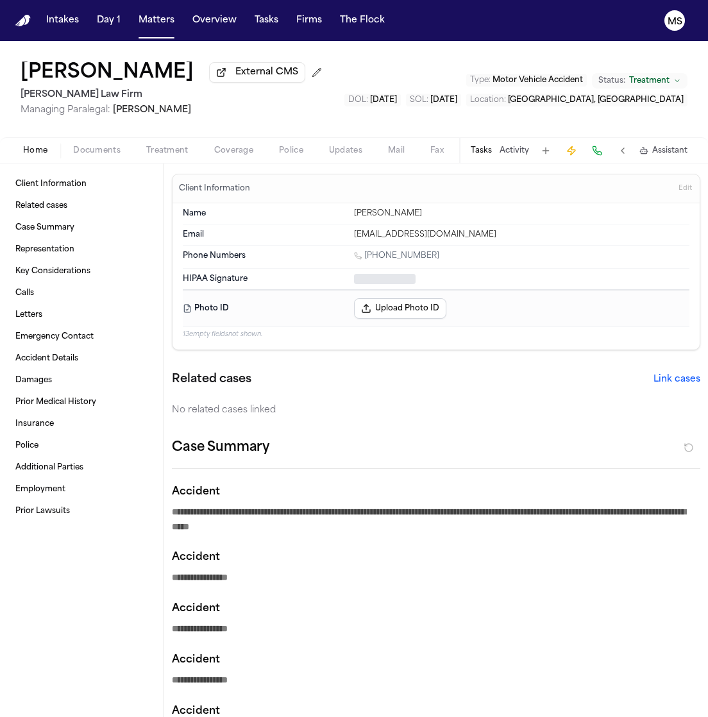
type textarea "*"
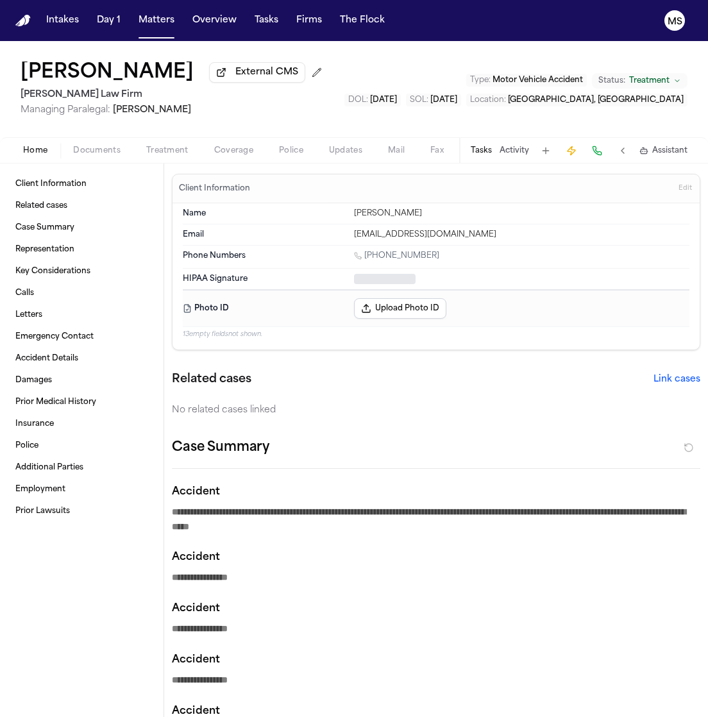
type textarea "*"
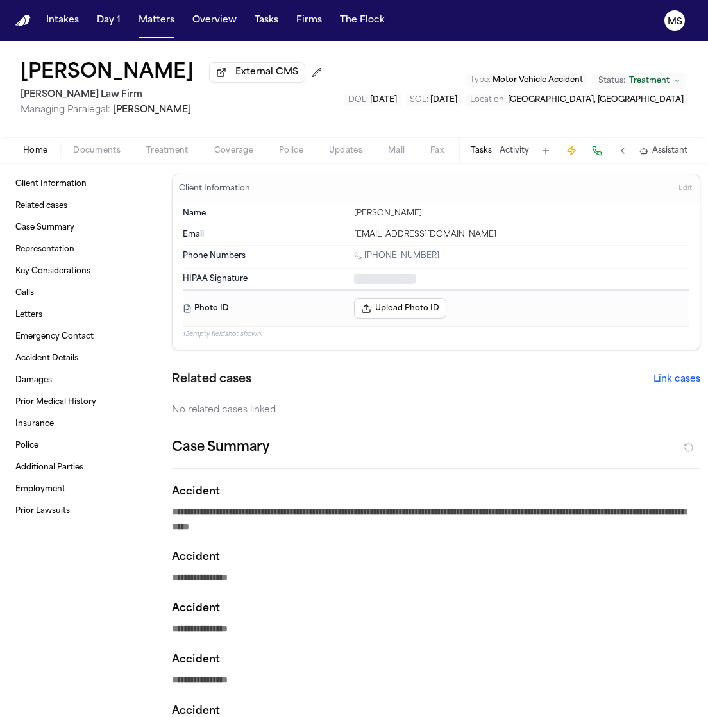
type textarea "*"
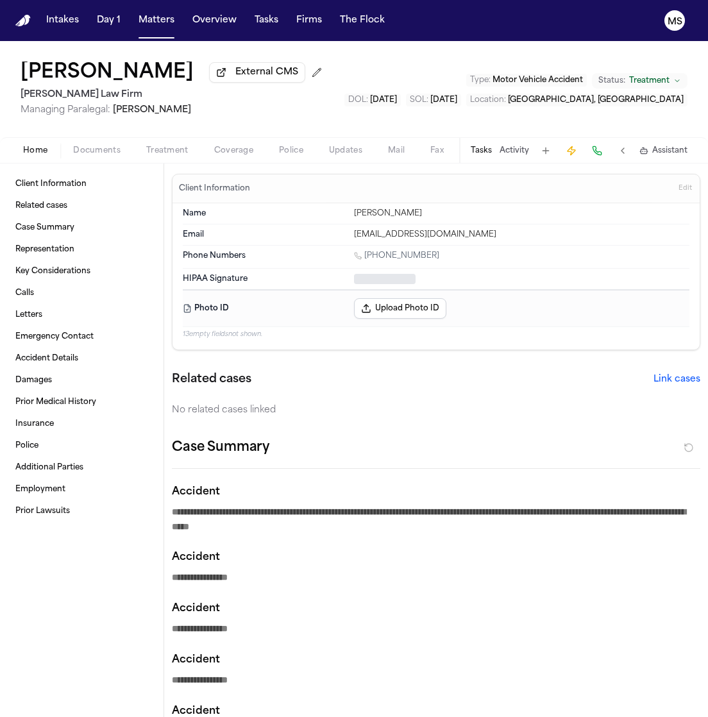
type textarea "*"
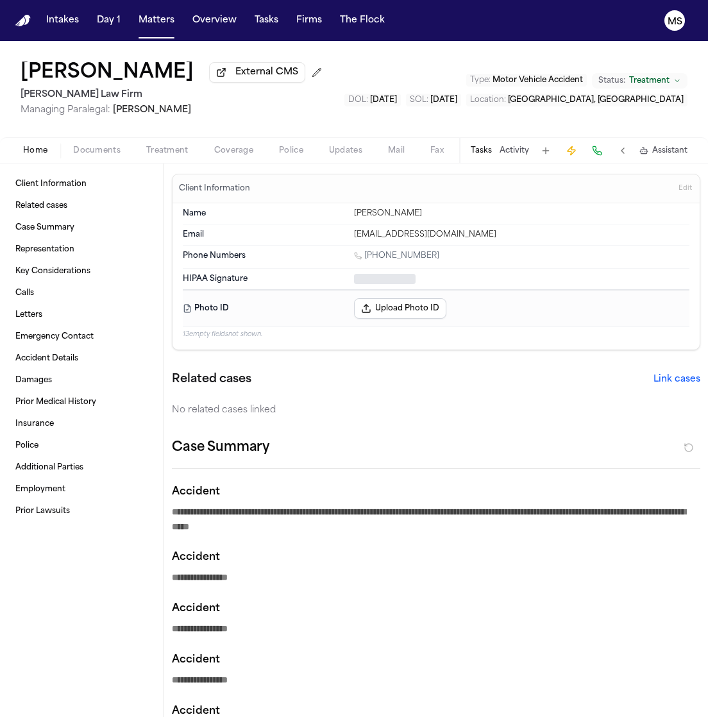
type textarea "*"
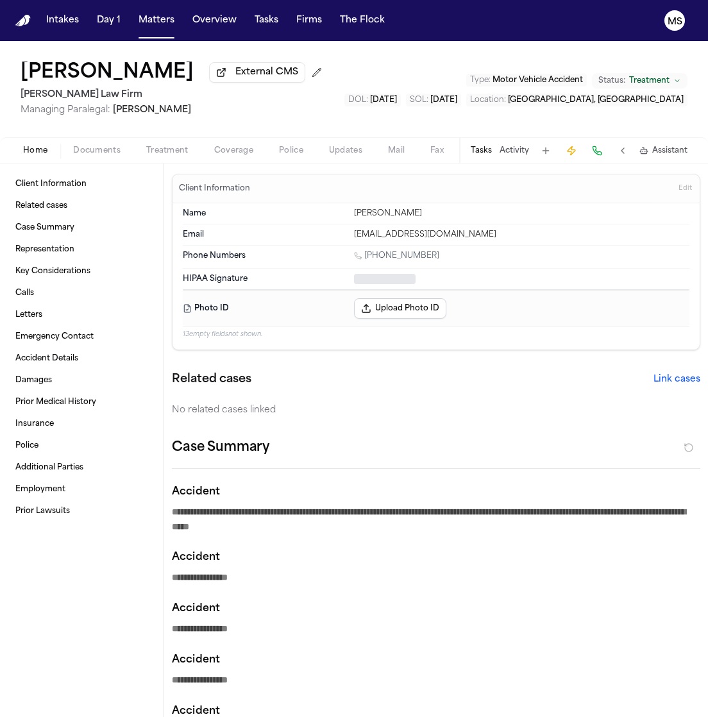
type textarea "*"
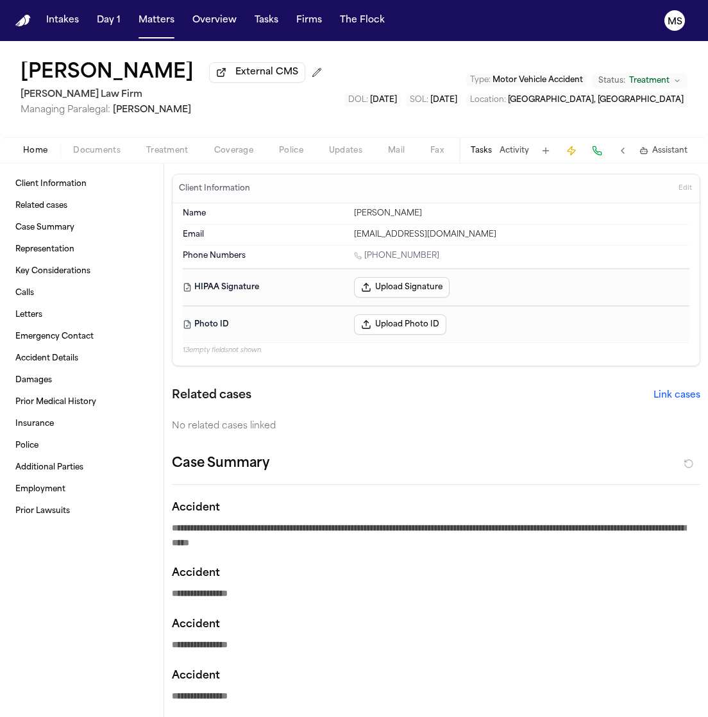
type textarea "*"
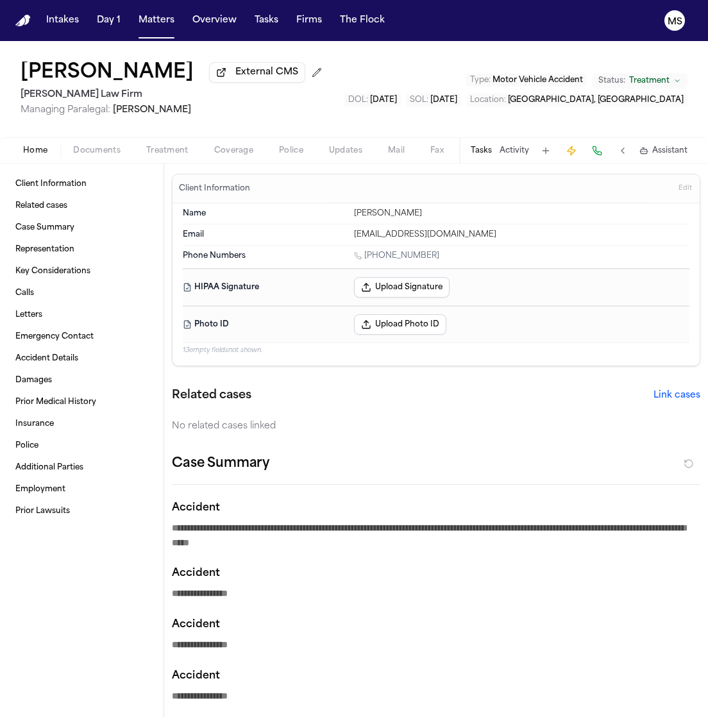
type textarea "*"
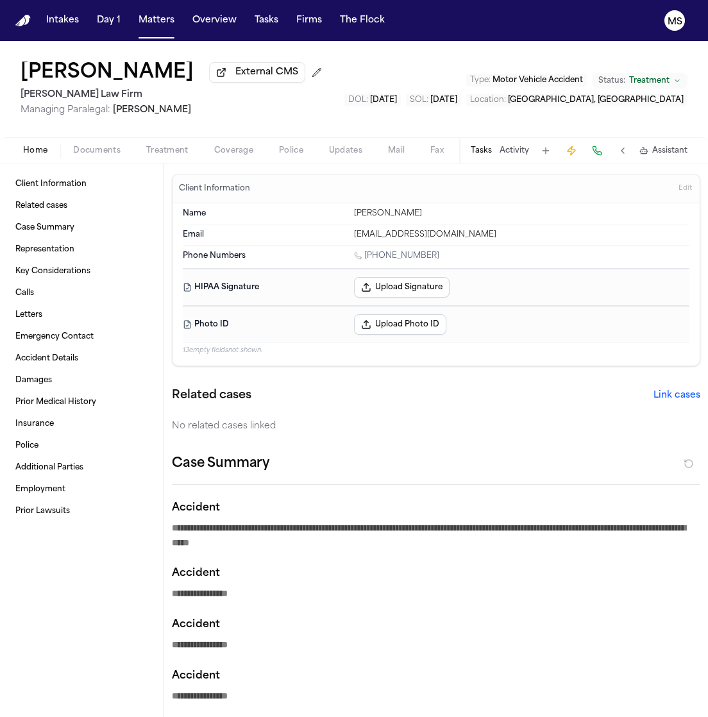
type textarea "*"
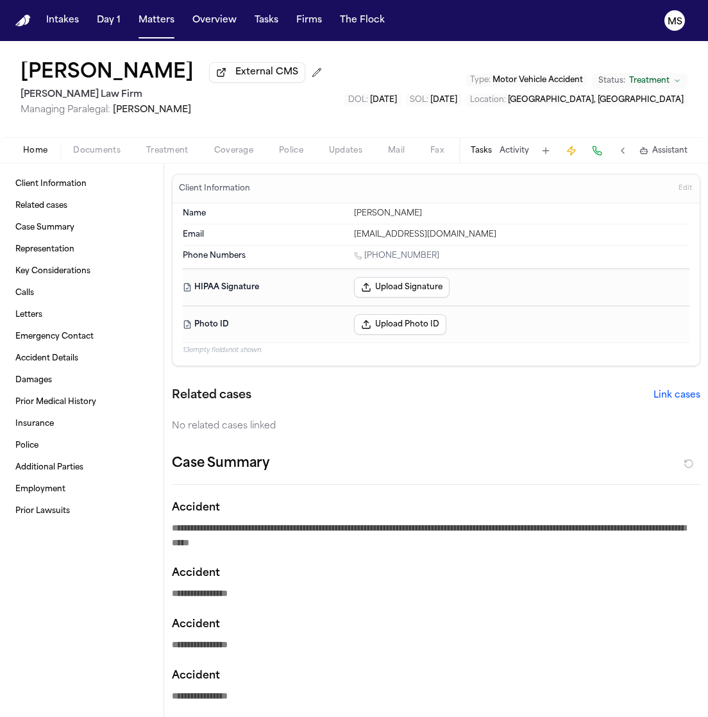
type textarea "*"
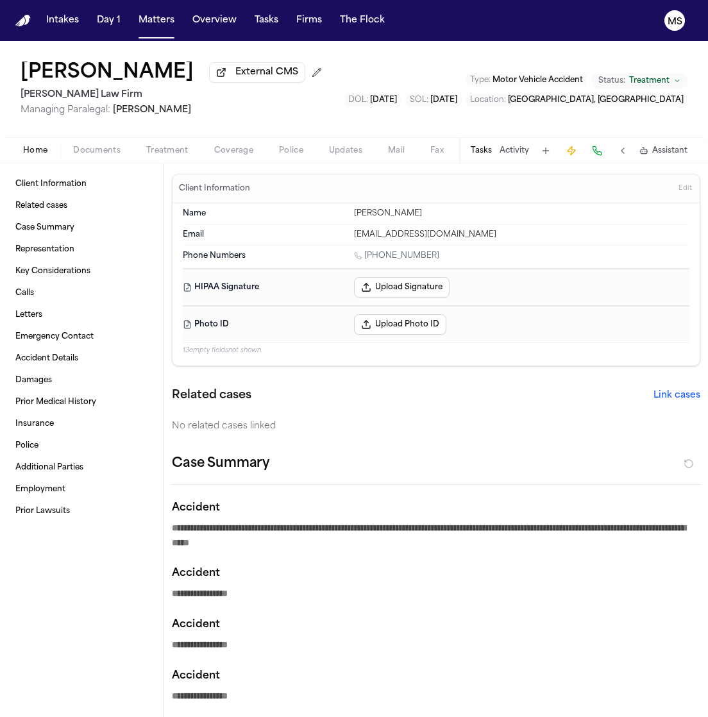
type textarea "*"
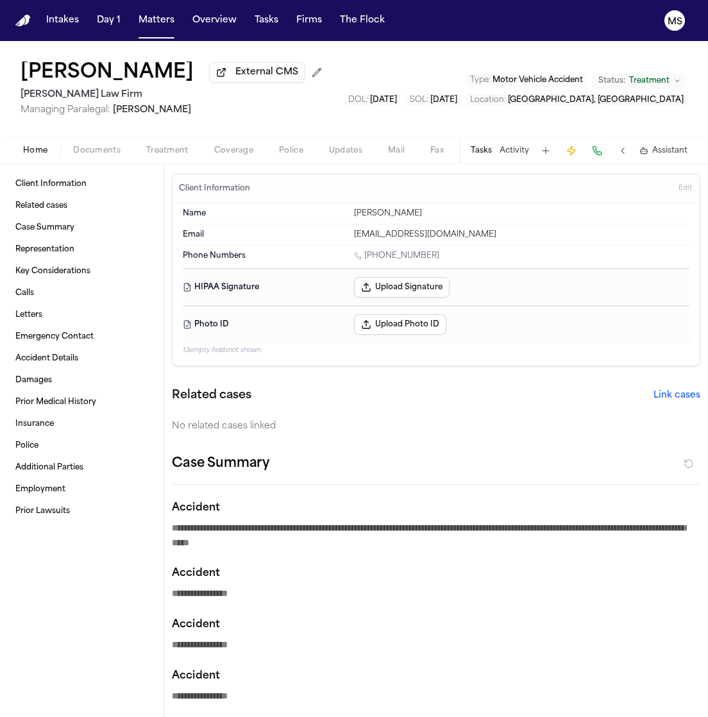
type textarea "*"
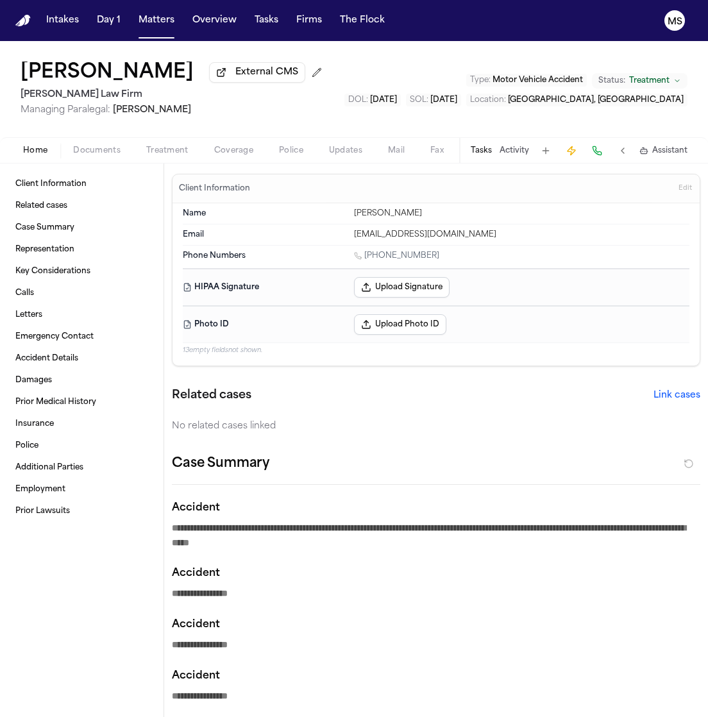
type textarea "*"
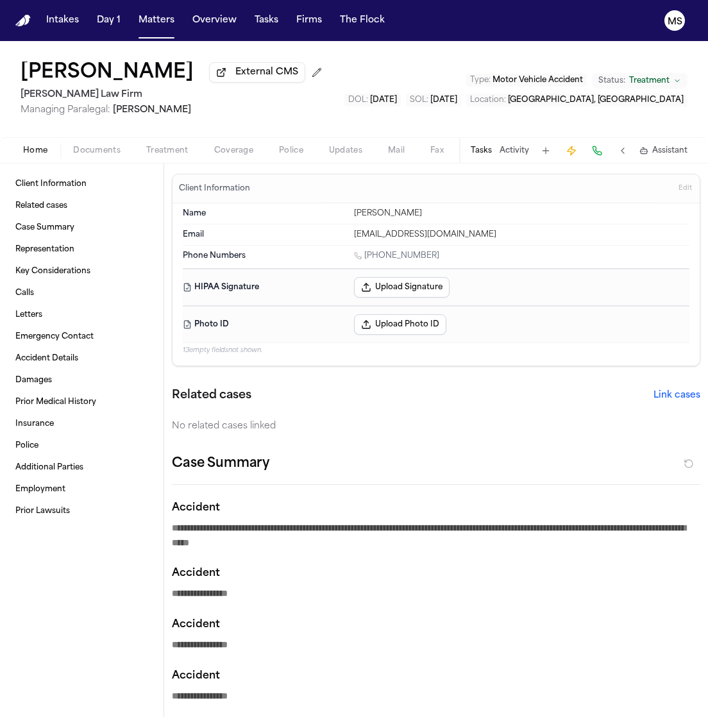
type textarea "*"
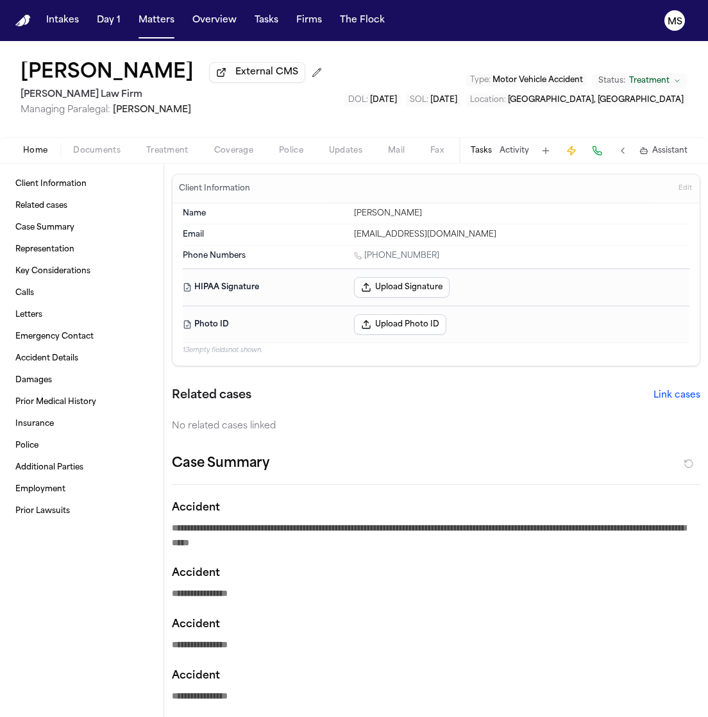
type textarea "*"
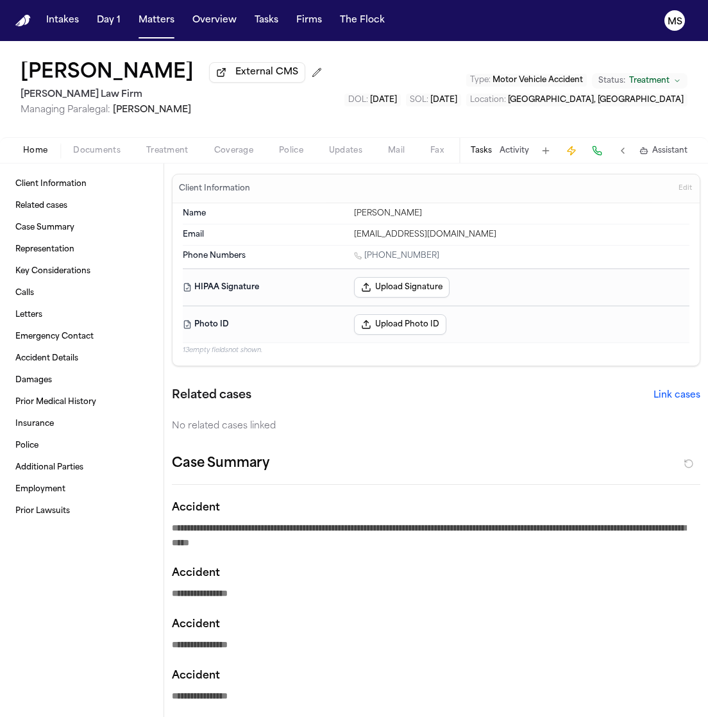
type textarea "*"
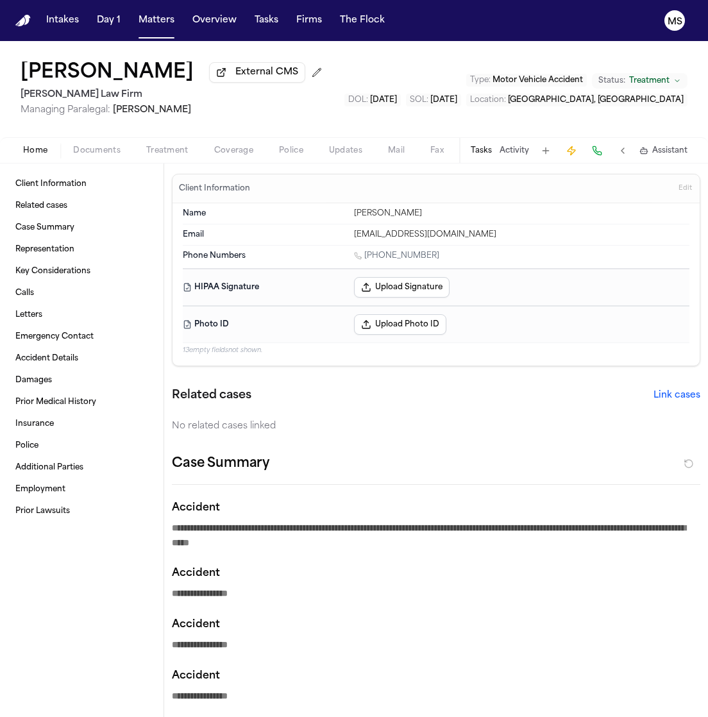
type textarea "*"
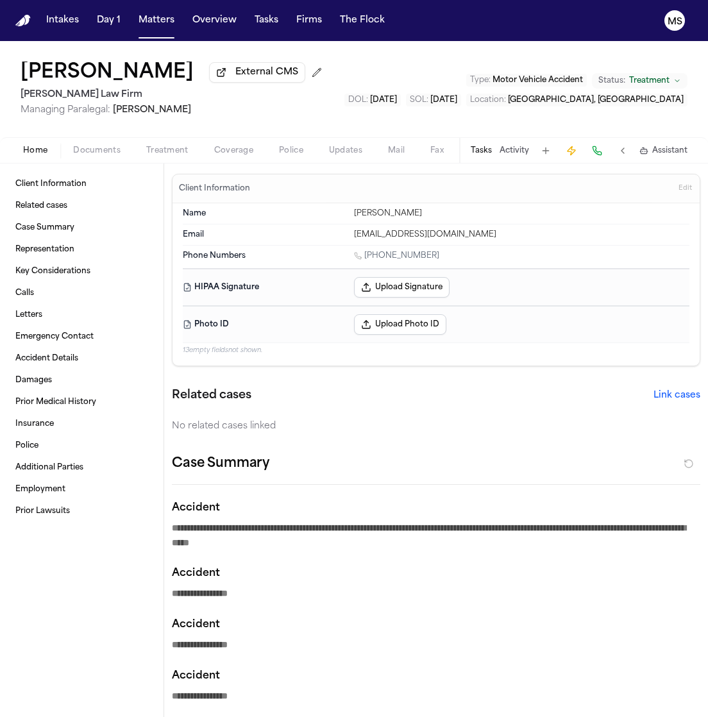
type textarea "*"
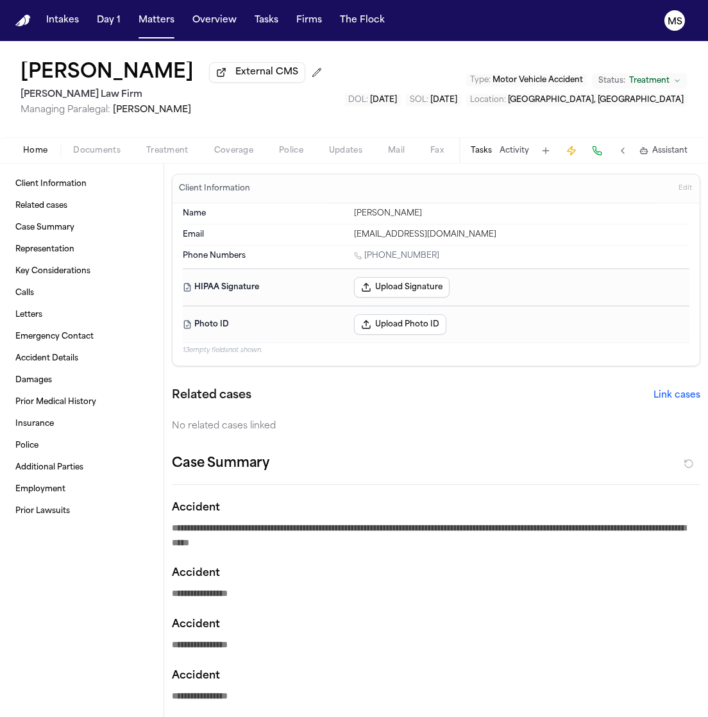
type textarea "*"
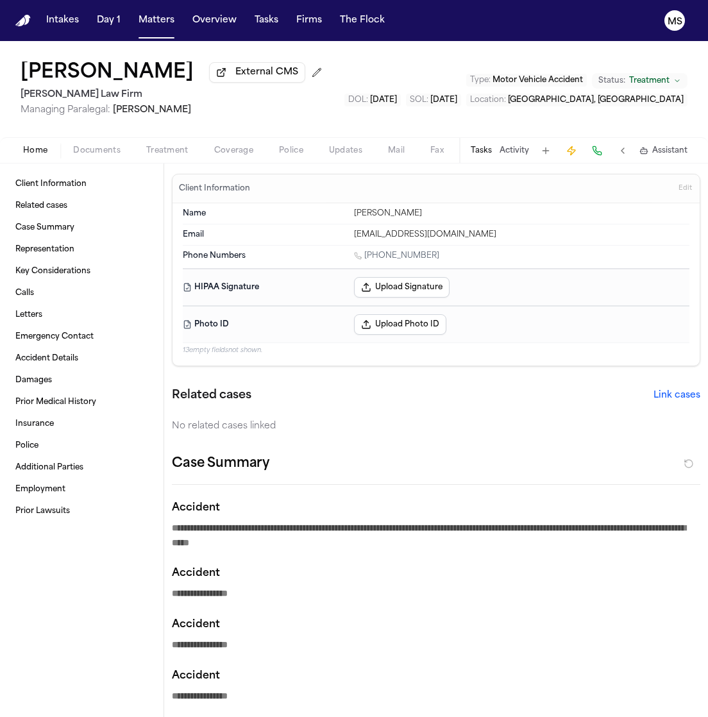
type textarea "*"
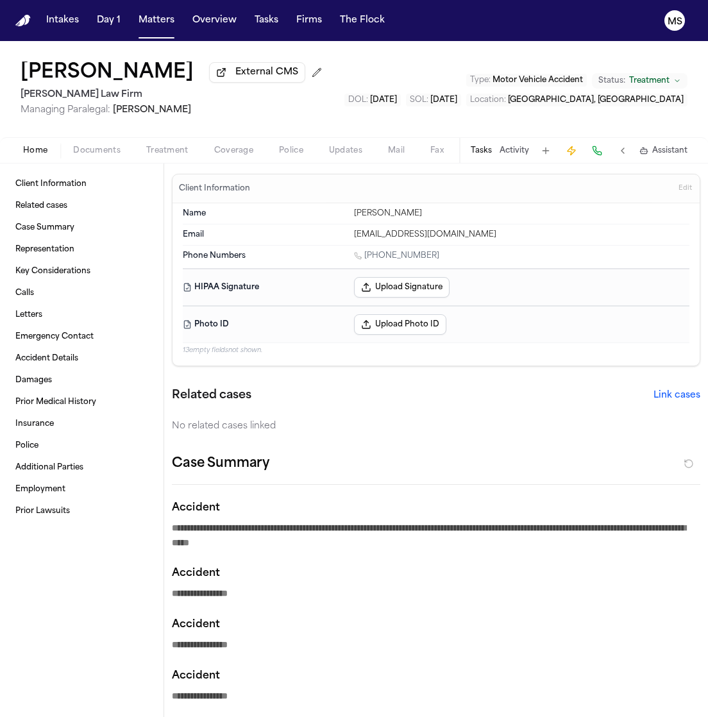
type textarea "*"
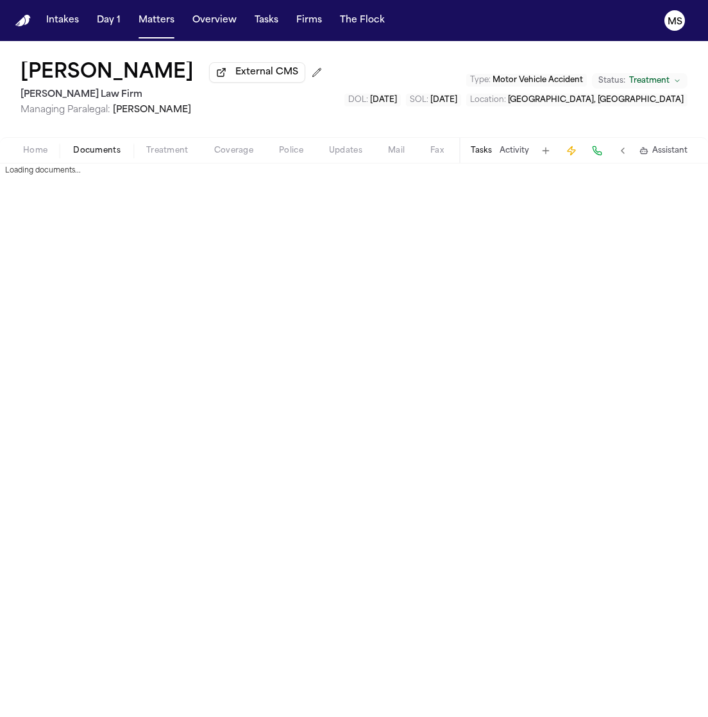
click at [90, 143] on button "Documents" at bounding box center [96, 150] width 73 height 15
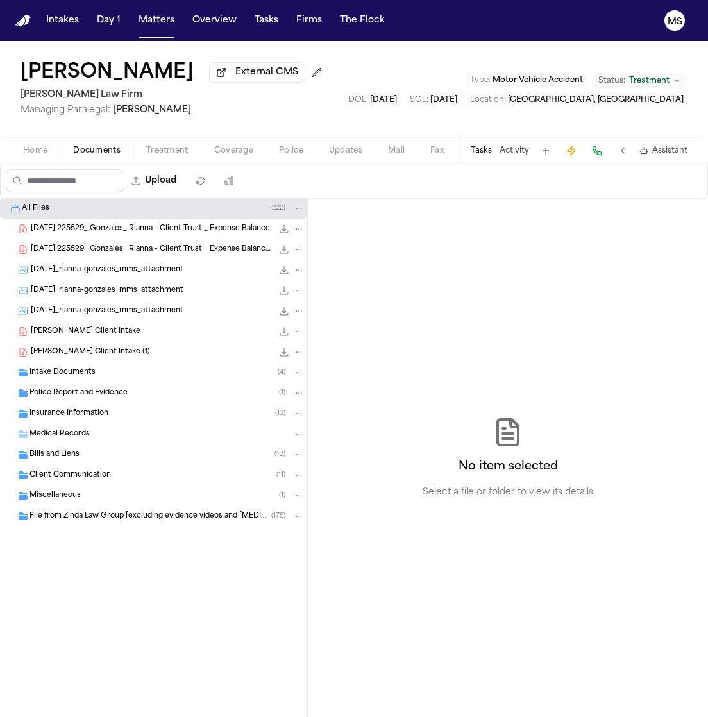
click at [156, 222] on div "2025-04-16 225529_ Gonzales_ Rianna - Client Trust _ Expense Balance 44.0 KB • …" at bounding box center [168, 228] width 274 height 13
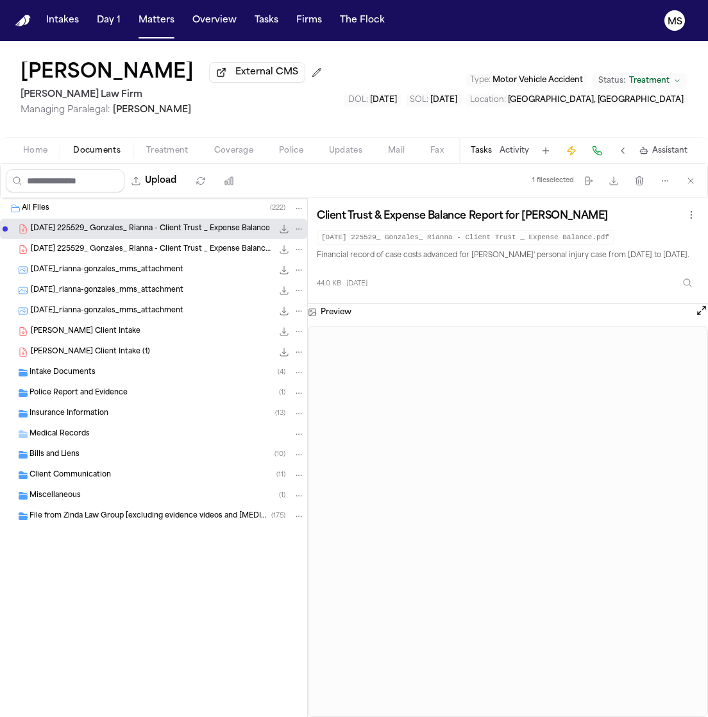
click at [151, 246] on span "2025-04-16 225529_ Gonzales_ Rianna - Client Trust _ Expense Balance.pdf" at bounding box center [152, 249] width 242 height 11
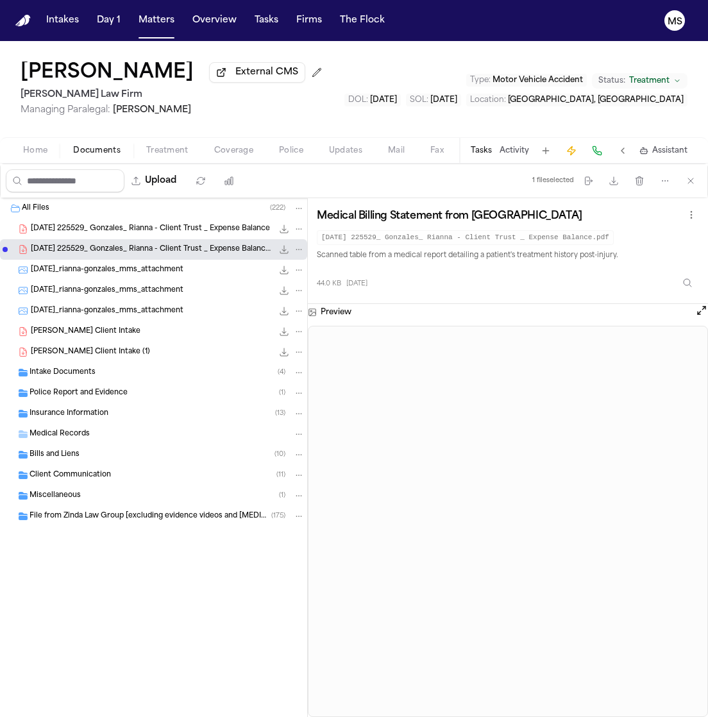
click at [149, 270] on span "2025-04-30_rianna-gonzales_mms_attachment" at bounding box center [107, 270] width 153 height 11
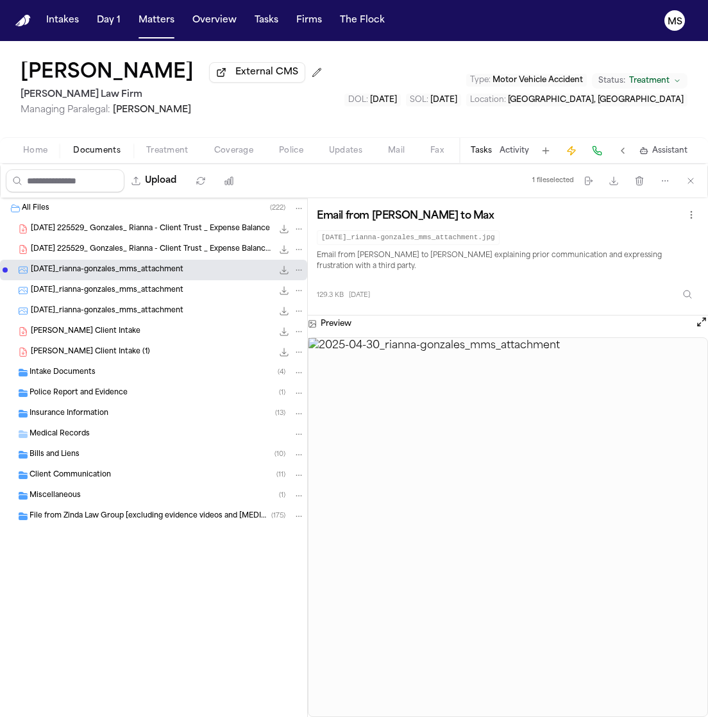
click at [149, 286] on span "2025-04-30_rianna-gonzales_mms_attachment" at bounding box center [107, 290] width 153 height 11
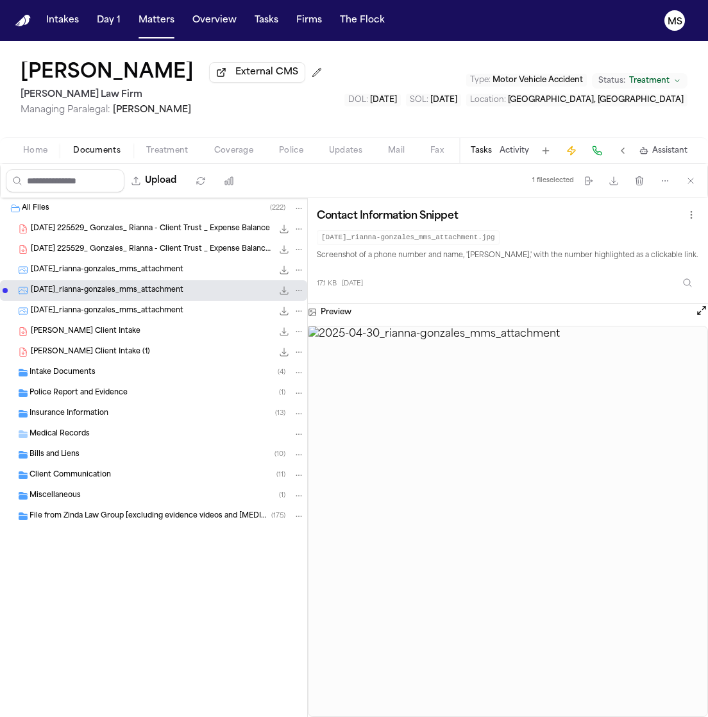
click at [141, 273] on span "2025-04-30_rianna-gonzales_mms_attachment" at bounding box center [107, 270] width 153 height 11
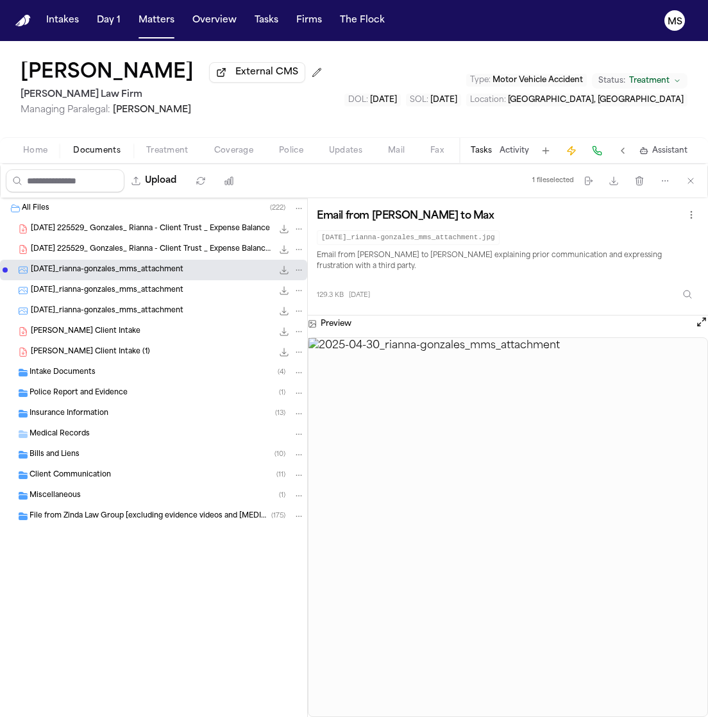
click at [140, 302] on div "2025-04-30_rianna-gonzales_mms_attachment 489.5 KB • PNG" at bounding box center [153, 311] width 307 height 21
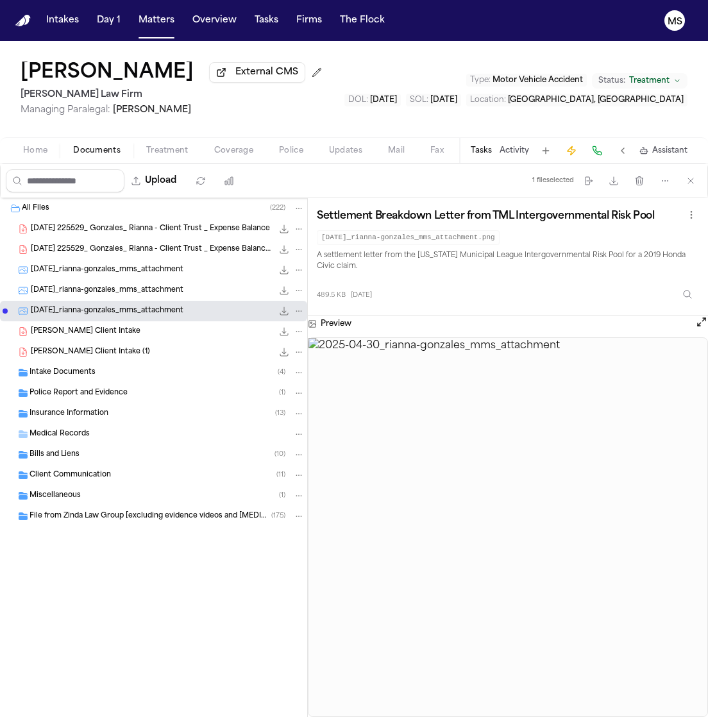
click at [137, 335] on span "Rianna Gonzales - Finch Client Intake" at bounding box center [86, 331] width 110 height 11
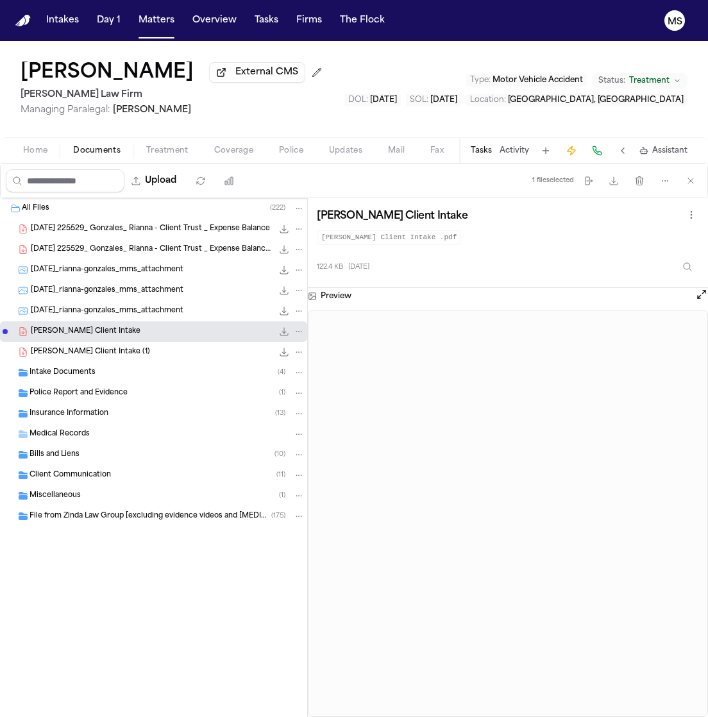
click at [114, 635] on div "All Files ( 222 ) 2025-04-16 225529_ Gonzales_ Rianna - Client Trust _ Expense …" at bounding box center [154, 457] width 308 height 519
click at [42, 148] on span "Home" at bounding box center [35, 151] width 24 height 10
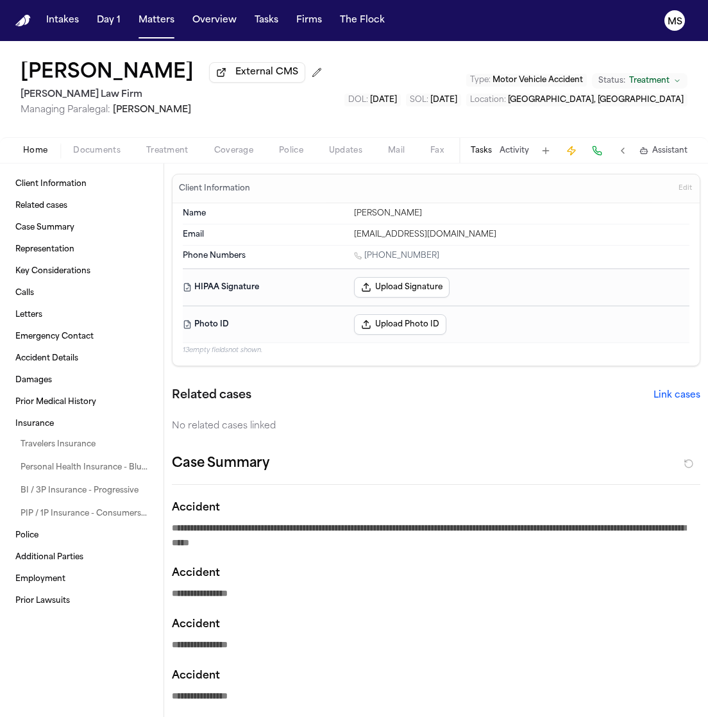
click at [678, 187] on span "Edit" at bounding box center [684, 188] width 13 height 9
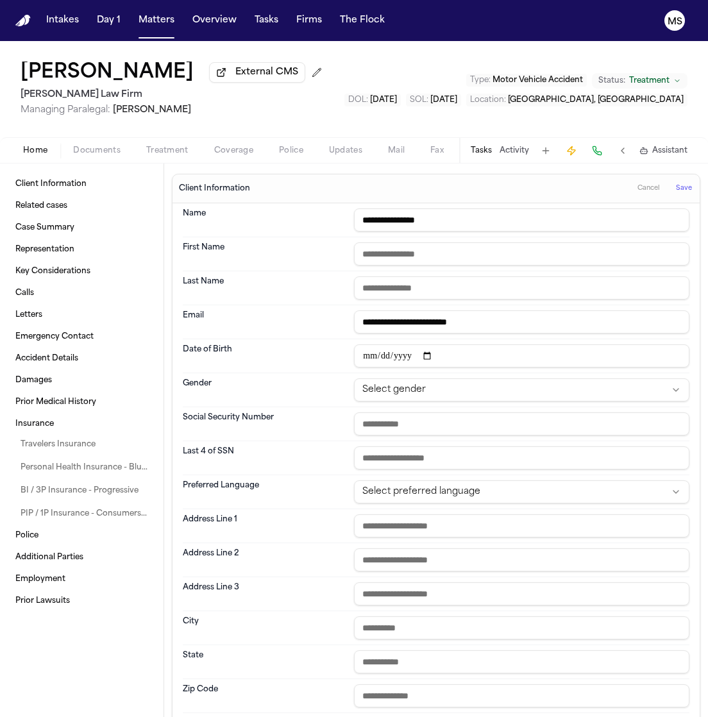
drag, startPoint x: 387, startPoint y: 219, endPoint x: 319, endPoint y: 216, distance: 68.0
click at [319, 216] on div "**********" at bounding box center [436, 220] width 506 height 34
drag, startPoint x: 421, startPoint y: 288, endPoint x: 400, endPoint y: 249, distance: 43.9
click at [400, 249] on dl "**********" at bounding box center [436, 457] width 506 height 509
click at [400, 249] on input "text" at bounding box center [521, 253] width 335 height 23
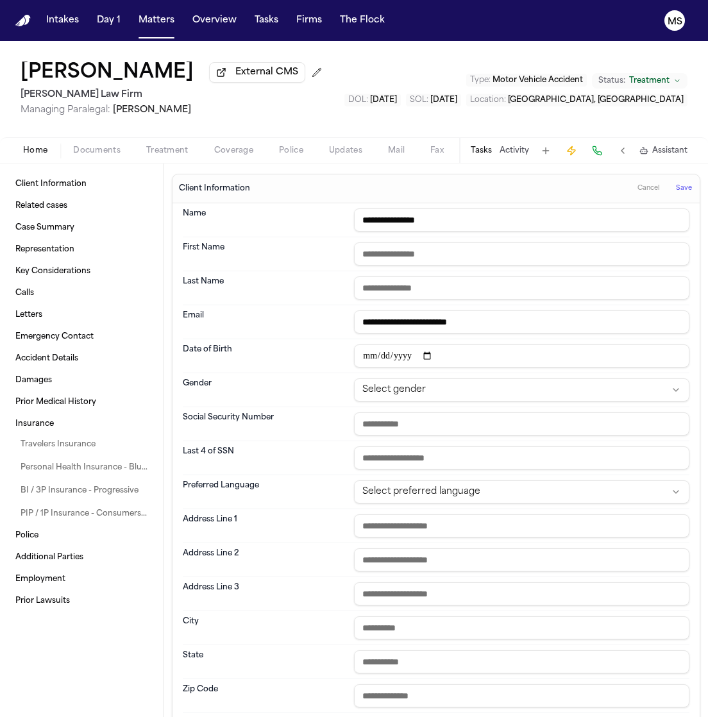
paste input "******"
drag, startPoint x: 451, startPoint y: 218, endPoint x: 392, endPoint y: 224, distance: 59.3
click at [392, 224] on input "**********" at bounding box center [521, 219] width 335 height 23
click at [406, 287] on input "text" at bounding box center [521, 287] width 335 height 23
paste input "********"
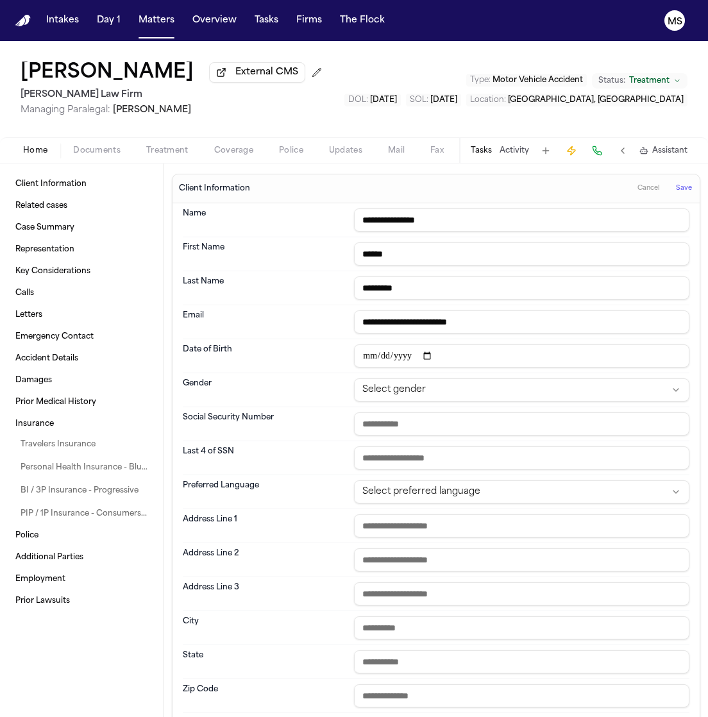
click at [418, 289] on input "********" at bounding box center [521, 287] width 335 height 23
click at [565, 317] on input "**********" at bounding box center [521, 321] width 335 height 23
click at [300, 372] on div "Date of Birth" at bounding box center [436, 356] width 506 height 34
click at [364, 349] on input "date" at bounding box center [521, 355] width 335 height 23
click at [363, 358] on input "date" at bounding box center [521, 355] width 335 height 23
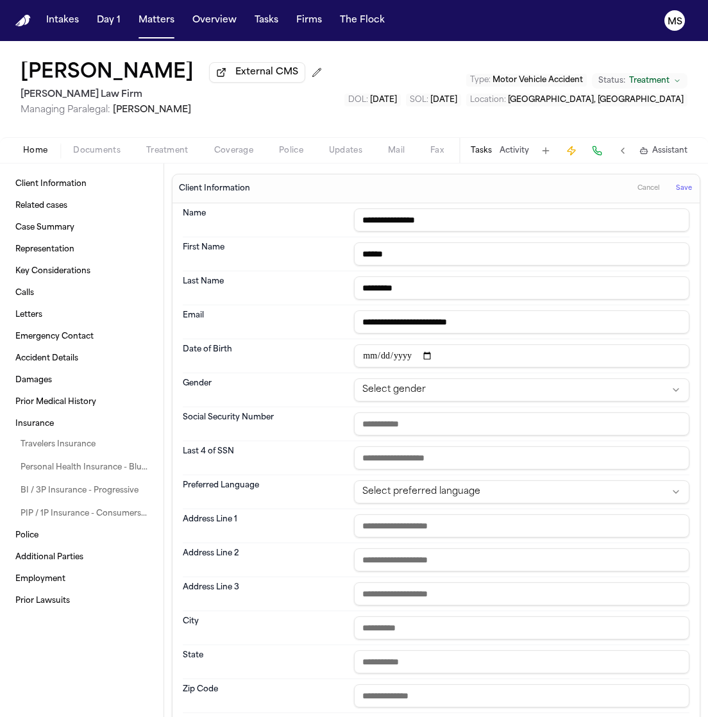
click at [363, 358] on input "date" at bounding box center [521, 355] width 335 height 23
click at [396, 419] on input "text" at bounding box center [521, 423] width 335 height 23
click at [407, 456] on input "text" at bounding box center [521, 457] width 335 height 23
click at [672, 194] on button "Save" at bounding box center [684, 188] width 24 height 21
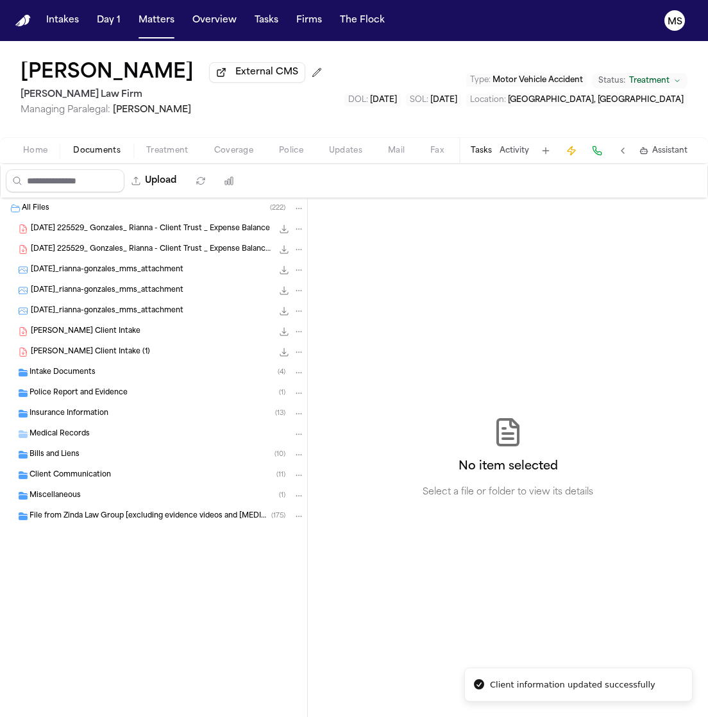
click at [83, 146] on span "Documents" at bounding box center [96, 151] width 47 height 10
click at [76, 369] on span "Intake Documents" at bounding box center [62, 372] width 66 height 11
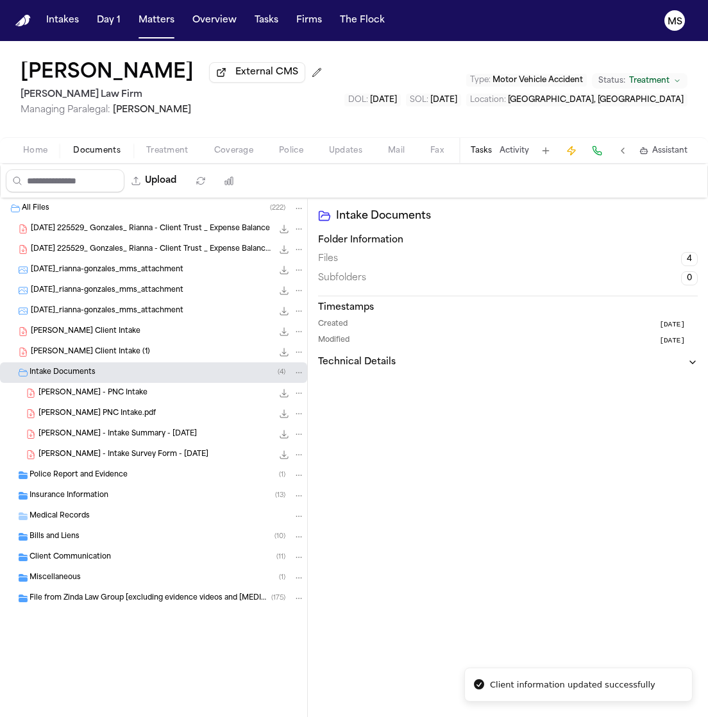
click at [76, 369] on span "Intake Documents" at bounding box center [62, 372] width 66 height 11
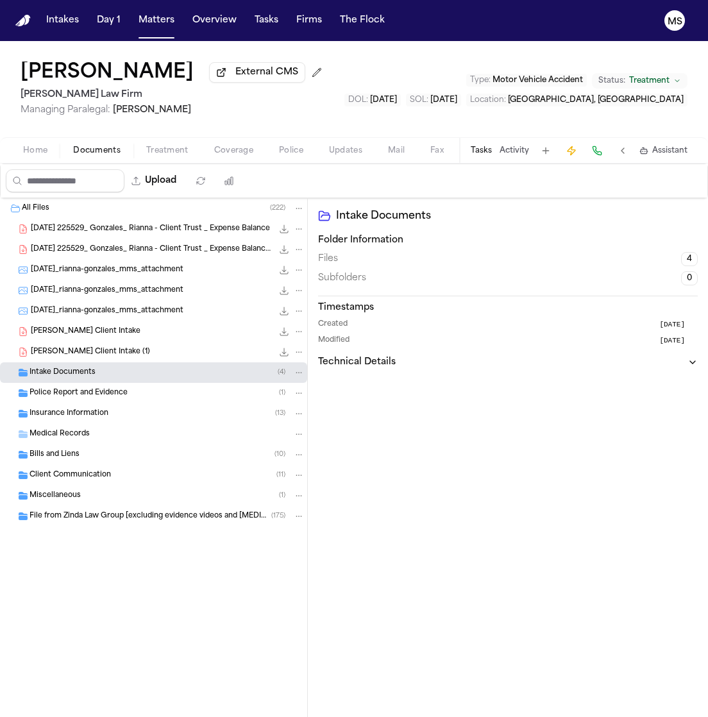
click at [103, 323] on div "Rianna Gonzales - Finch Client Intake 122.4 KB • PDF" at bounding box center [153, 331] width 307 height 21
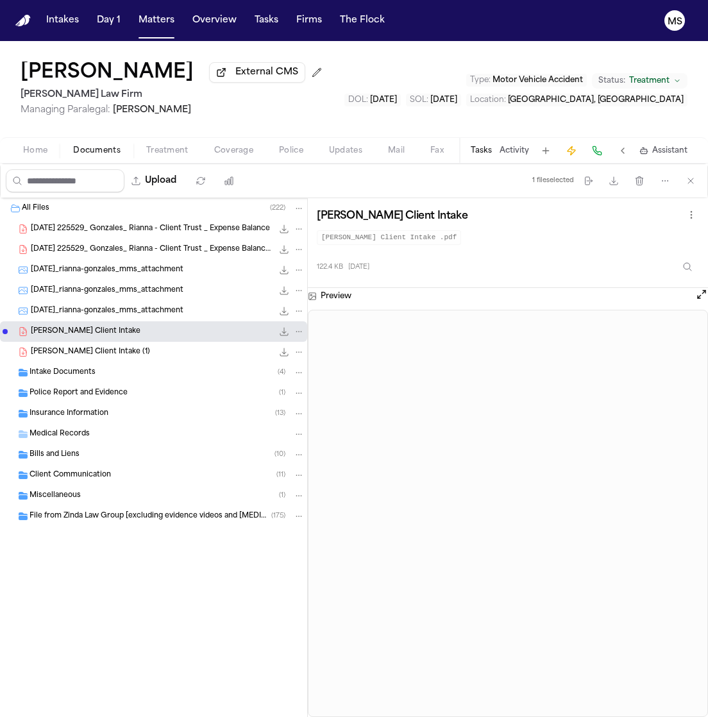
click at [38, 146] on span "Home" at bounding box center [35, 151] width 24 height 10
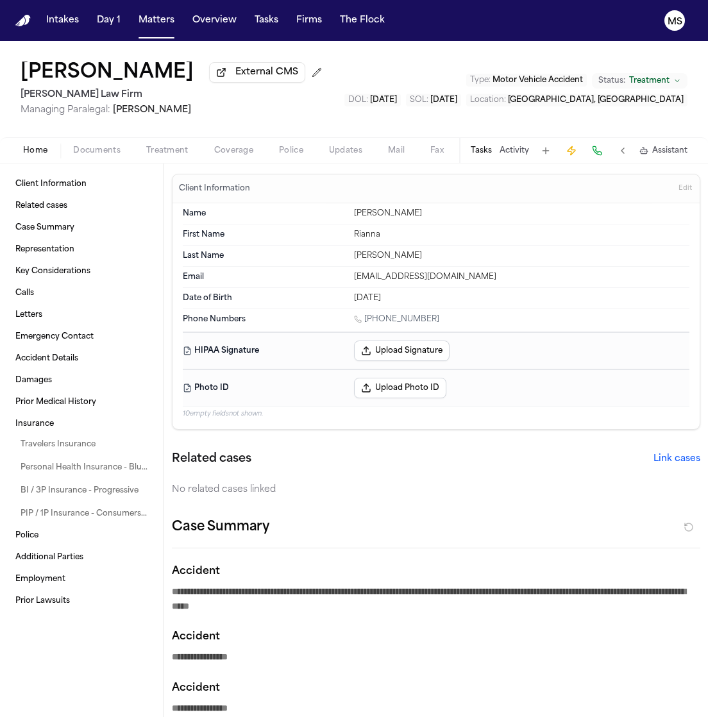
click at [678, 190] on span "Edit" at bounding box center [684, 188] width 13 height 9
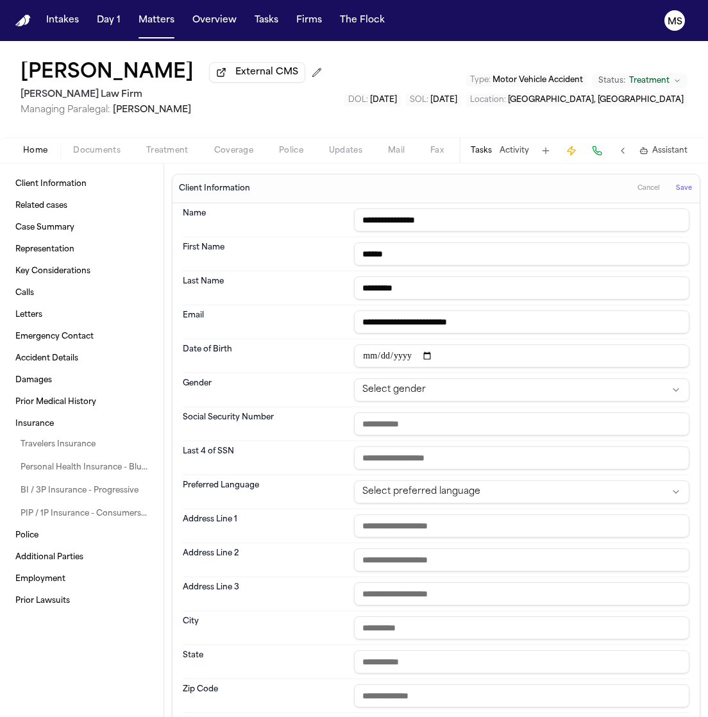
click at [385, 460] on input "text" at bounding box center [521, 457] width 335 height 23
click at [291, 458] on dt "Last 4 of SSN" at bounding box center [264, 457] width 163 height 23
click at [676, 190] on span "Save" at bounding box center [684, 188] width 16 height 9
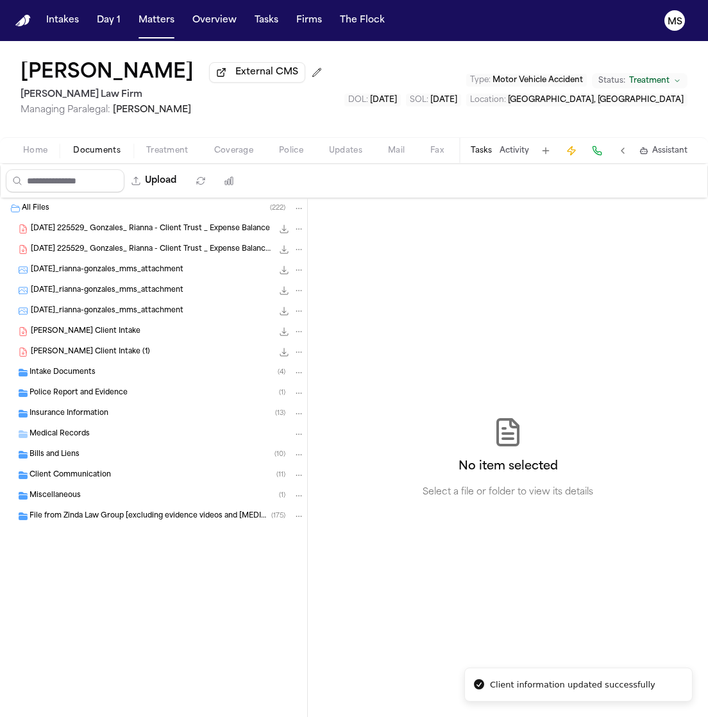
click at [90, 148] on span "Documents" at bounding box center [96, 151] width 47 height 10
click at [140, 330] on span "Rianna Gonzales - Finch Client Intake" at bounding box center [86, 331] width 110 height 11
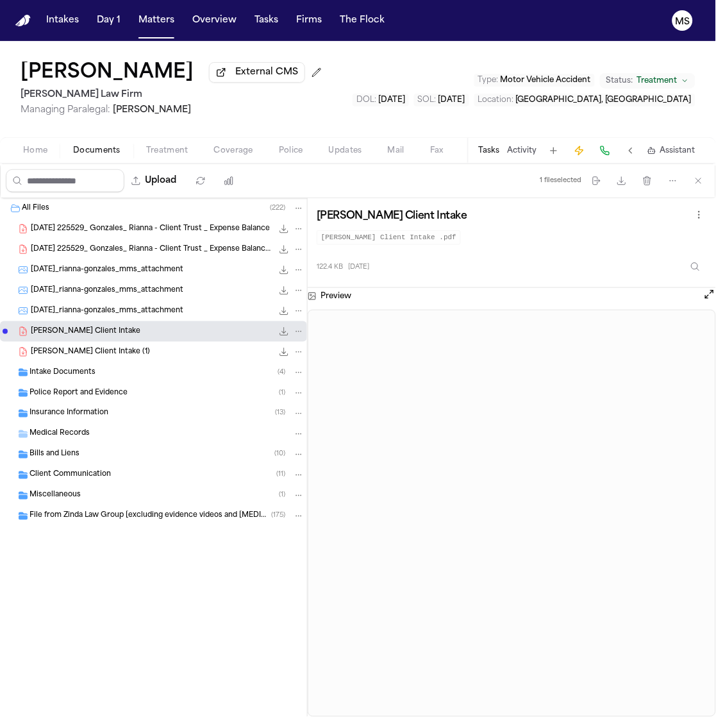
click at [135, 560] on div "All Files ( 222 ) 2025-04-16 225529_ Gonzales_ Rianna - Client Trust _ Expense …" at bounding box center [153, 394] width 307 height 392
click at [706, 295] on button "Open preview" at bounding box center [709, 294] width 13 height 13
click at [28, 148] on span "Home" at bounding box center [35, 151] width 24 height 10
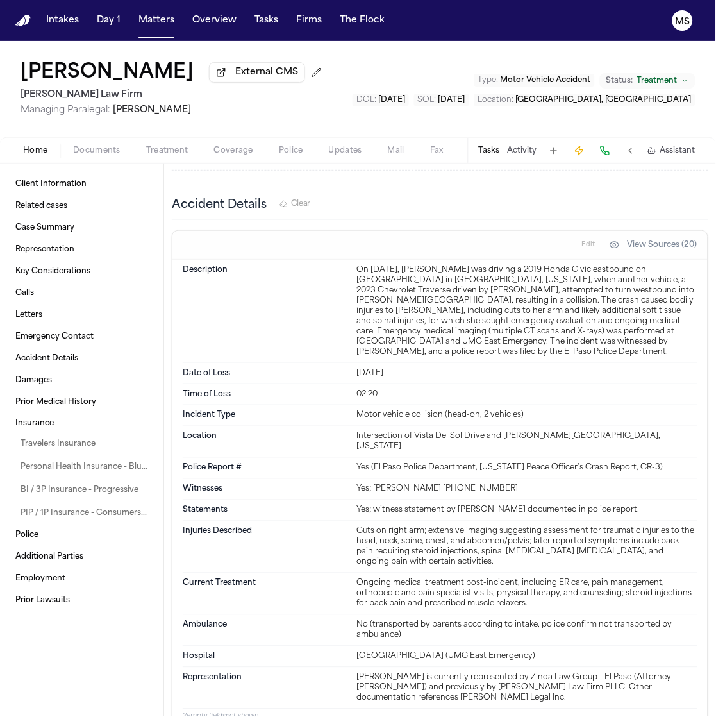
scroll to position [5265, 0]
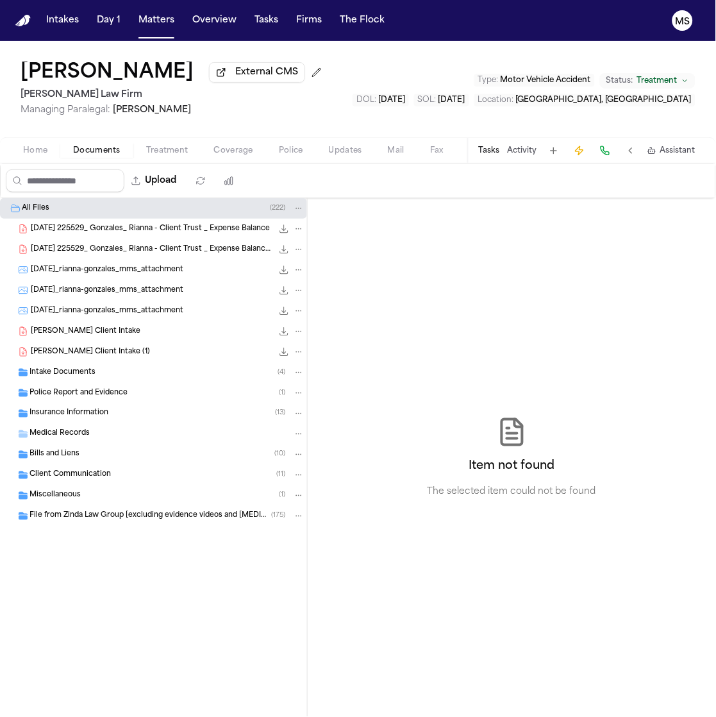
click at [115, 150] on span "Documents" at bounding box center [96, 151] width 47 height 10
click at [90, 331] on span "Rianna Gonzales - Finch Client Intake" at bounding box center [86, 331] width 110 height 11
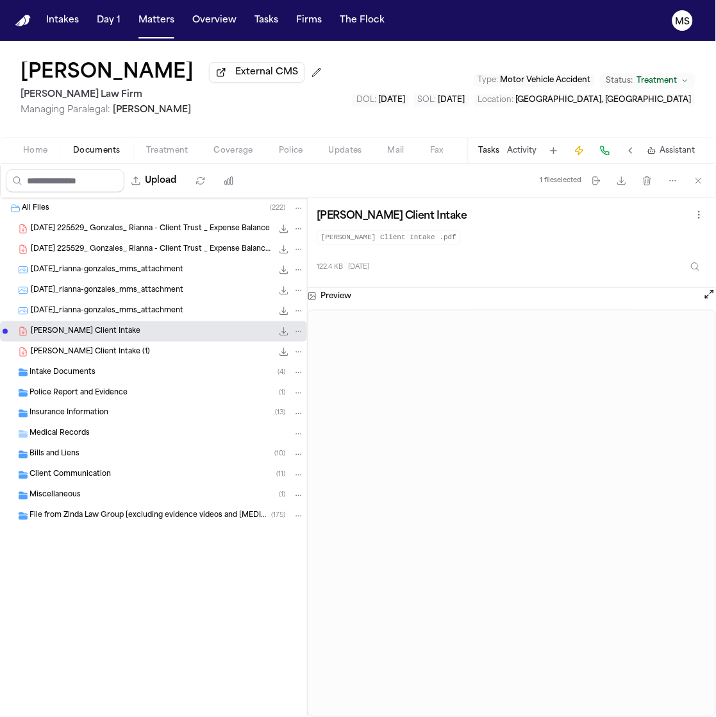
click at [31, 149] on span "Home" at bounding box center [35, 151] width 24 height 10
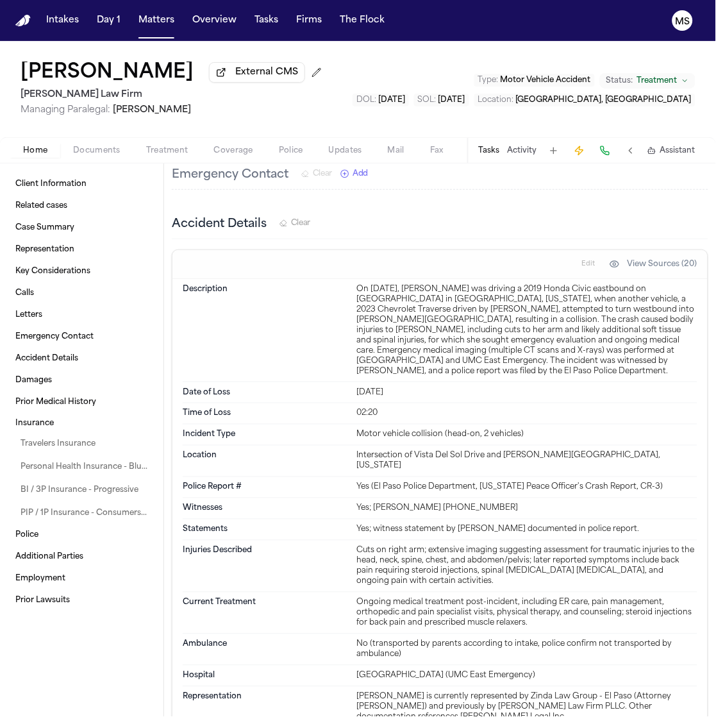
scroll to position [5256, 0]
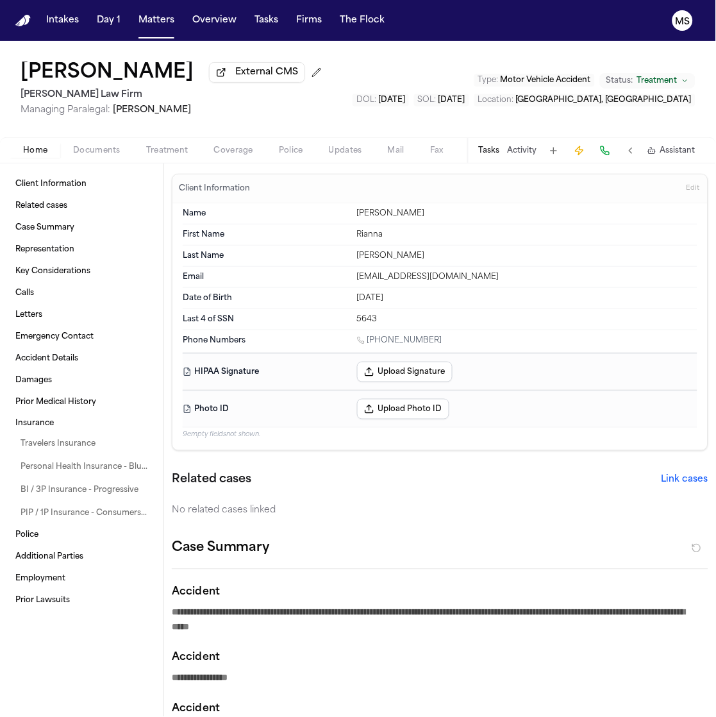
scroll to position [5256, 0]
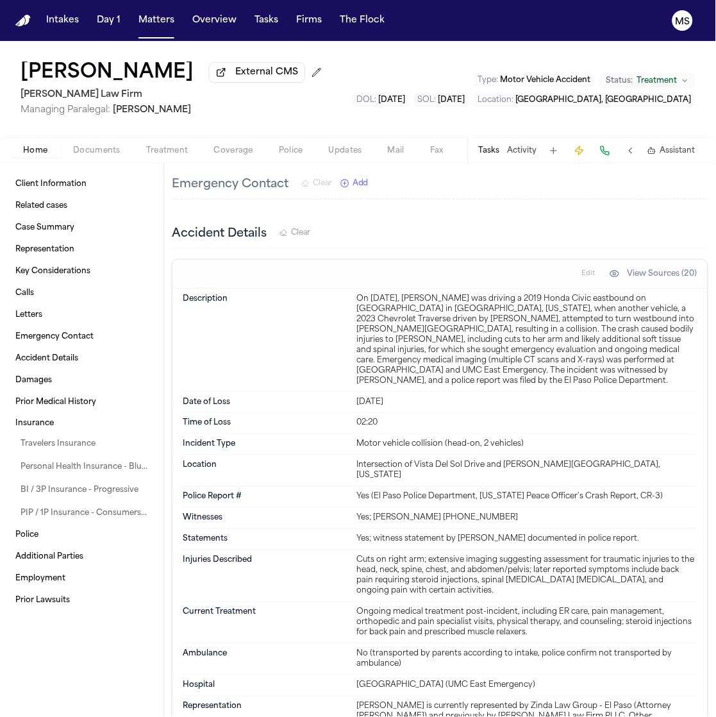
click at [76, 650] on div "Client Information Related cases Case Summary Representation Key Considerations…" at bounding box center [81, 439] width 163 height 553
click at [88, 614] on div "Client Information Related cases Case Summary Representation Key Considerations…" at bounding box center [81, 439] width 163 height 553
click at [139, 617] on div "Client Information Related cases Case Summary Representation Key Considerations…" at bounding box center [81, 439] width 163 height 553
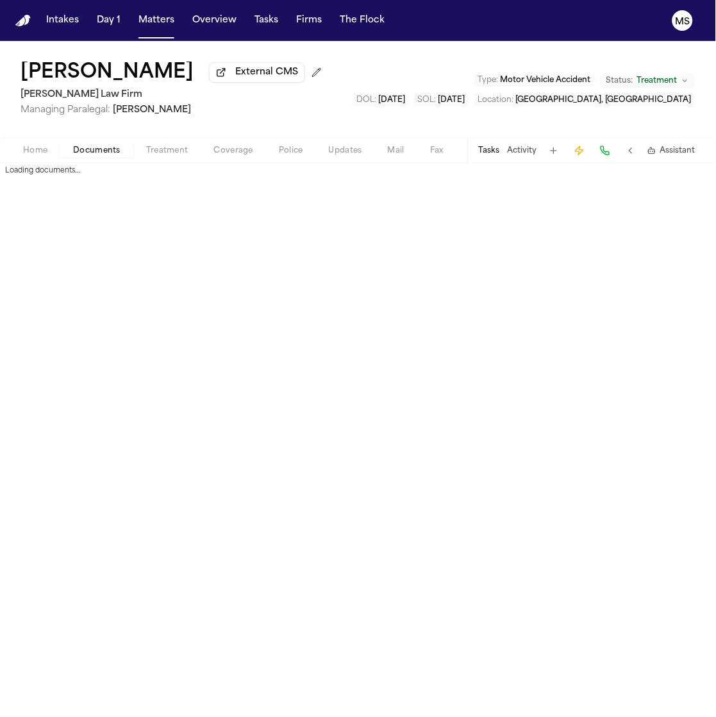
click at [87, 152] on span "Documents" at bounding box center [96, 151] width 47 height 10
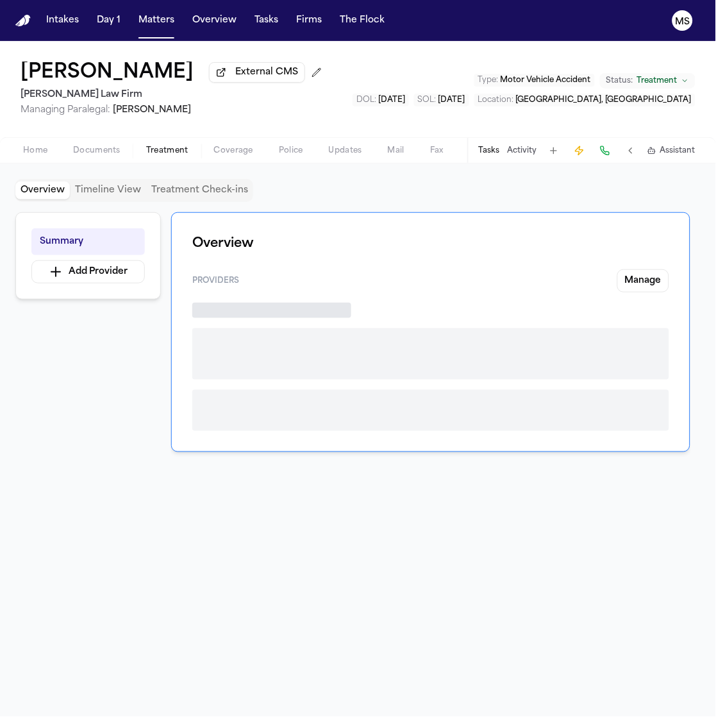
click at [181, 149] on span "Treatment" at bounding box center [167, 151] width 42 height 10
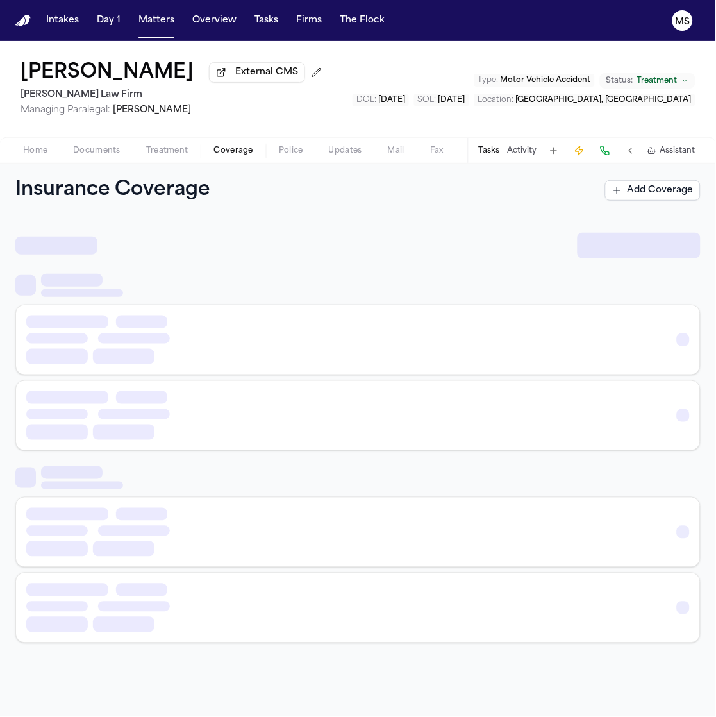
click at [230, 151] on span "Coverage" at bounding box center [233, 151] width 39 height 10
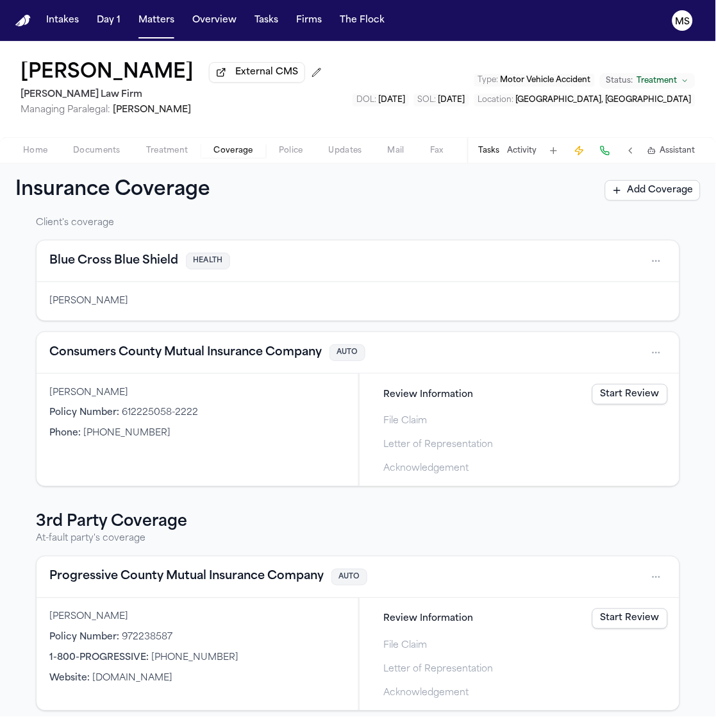
scroll to position [21, 0]
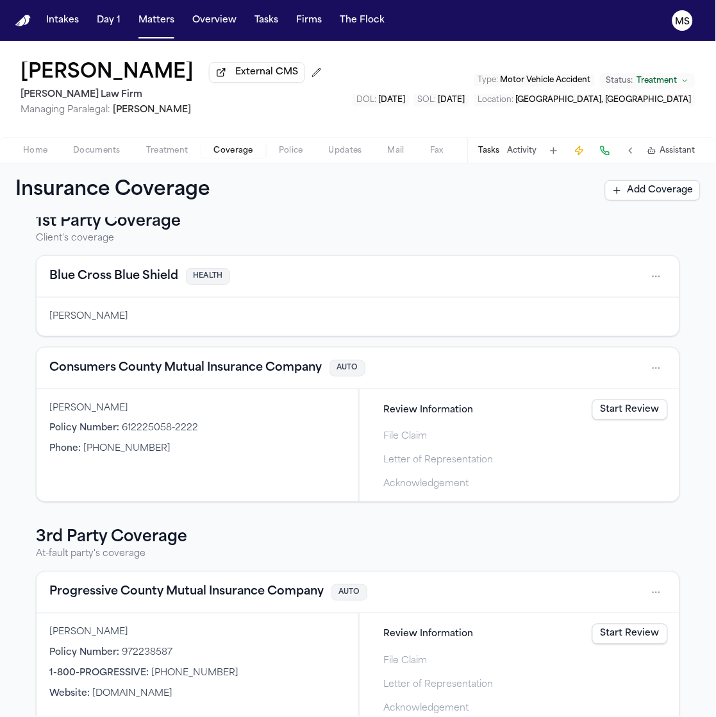
click at [17, 401] on div "1st Party Coverage Client's coverage Blue Cross Blue Shield HEALTH Rianna Gonza…" at bounding box center [357, 552] width 685 height 680
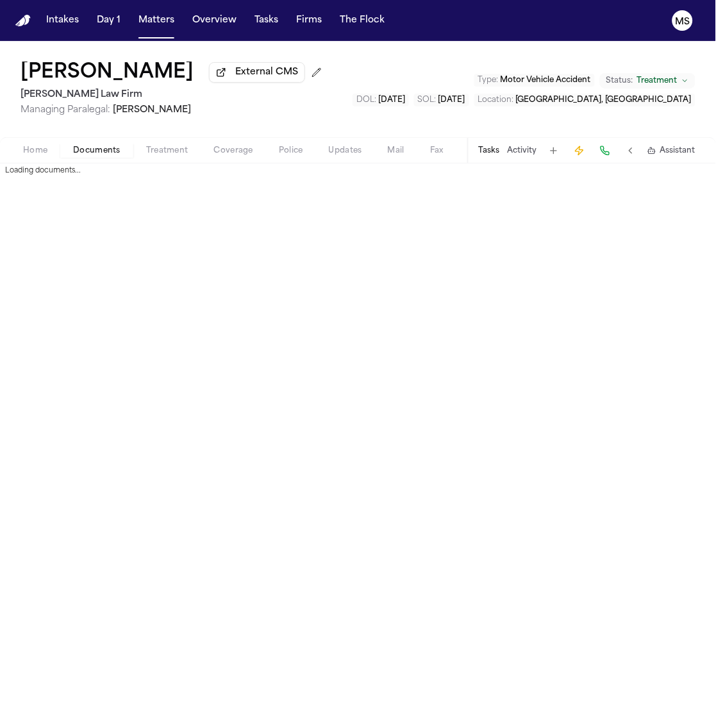
click at [87, 148] on span "Documents" at bounding box center [96, 151] width 47 height 10
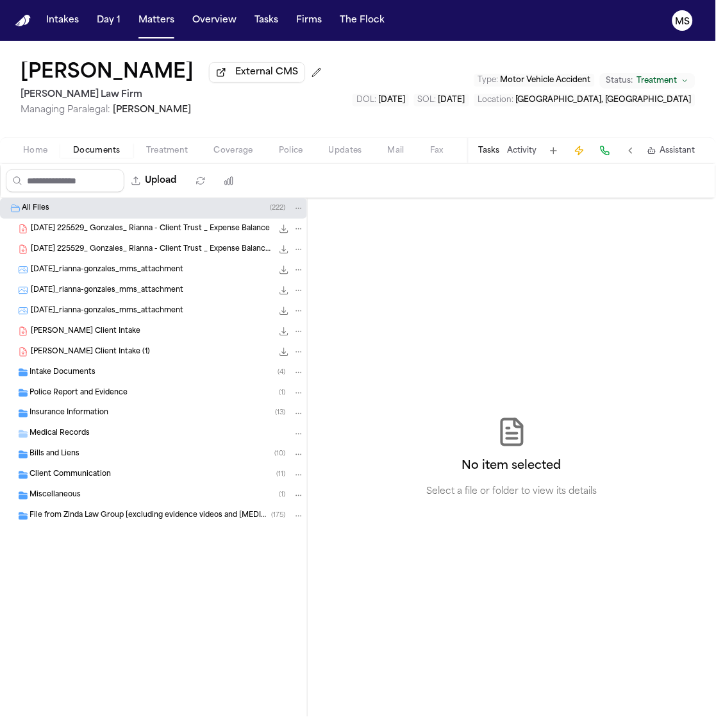
click at [74, 229] on span "2025-04-16 225529_ Gonzales_ Rianna - Client Trust _ Expense Balance" at bounding box center [150, 229] width 239 height 11
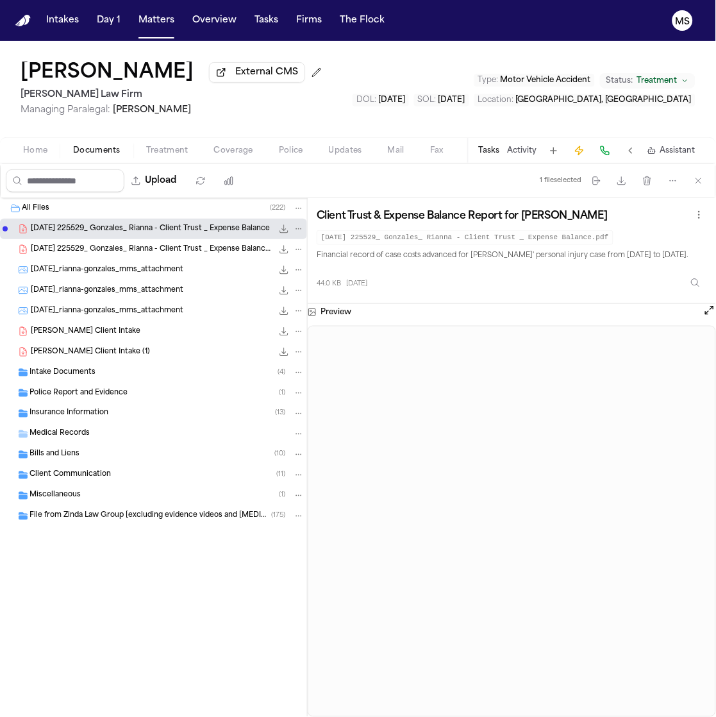
click at [74, 257] on div "2025-04-16 225529_ Gonzales_ Rianna - Client Trust _ Expense Balance.pdf 44.0 K…" at bounding box center [153, 249] width 307 height 21
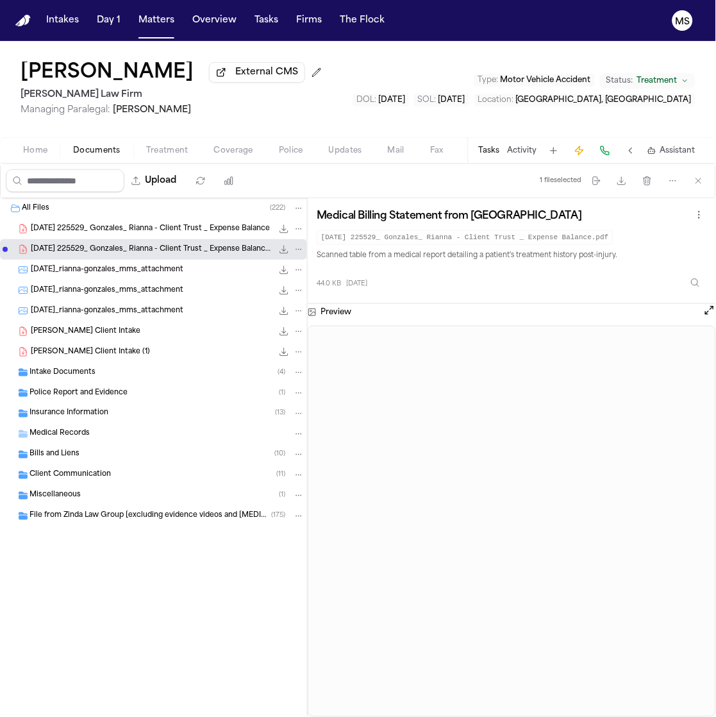
click at [76, 277] on div "2025-04-30_rianna-gonzales_mms_attachment 129.3 KB • JPG" at bounding box center [153, 270] width 307 height 21
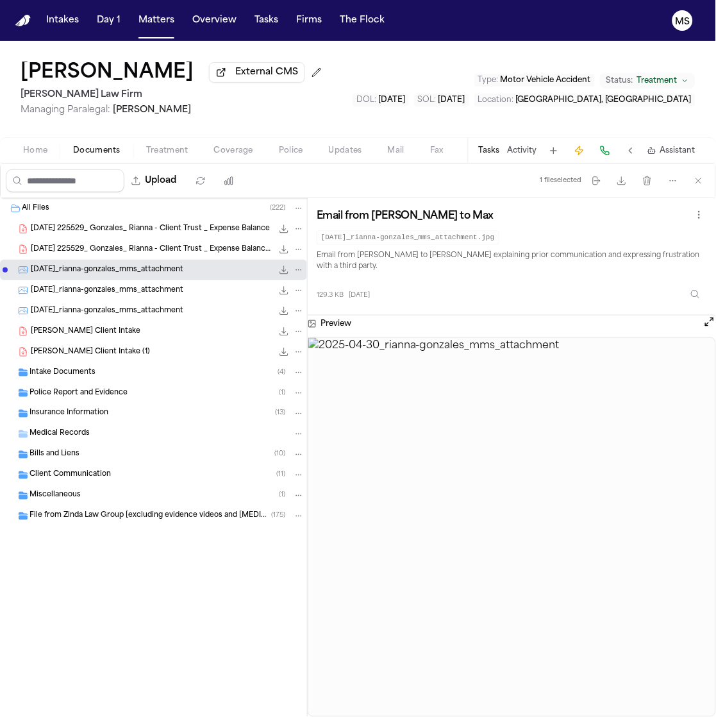
click at [78, 296] on div "2025-04-30_rianna-gonzales_mms_attachment 17.1 KB • JPG" at bounding box center [168, 290] width 274 height 13
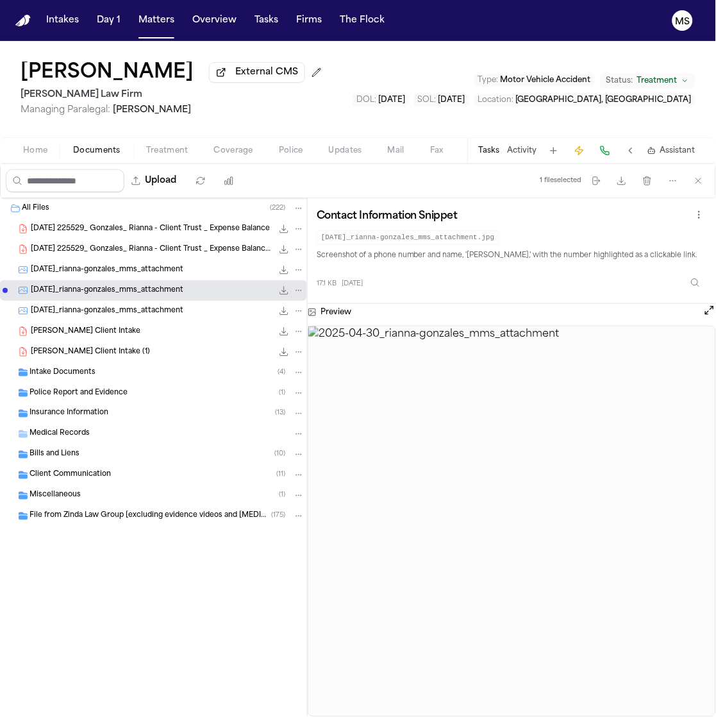
click at [77, 312] on span "2025-04-30_rianna-gonzales_mms_attachment" at bounding box center [107, 311] width 153 height 11
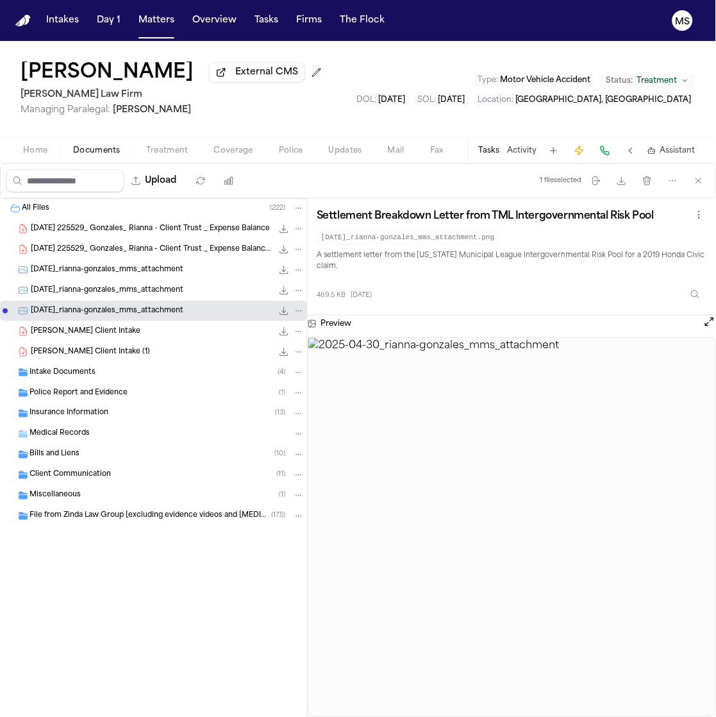
click at [77, 328] on span "Rianna Gonzales - Finch Client Intake" at bounding box center [86, 331] width 110 height 11
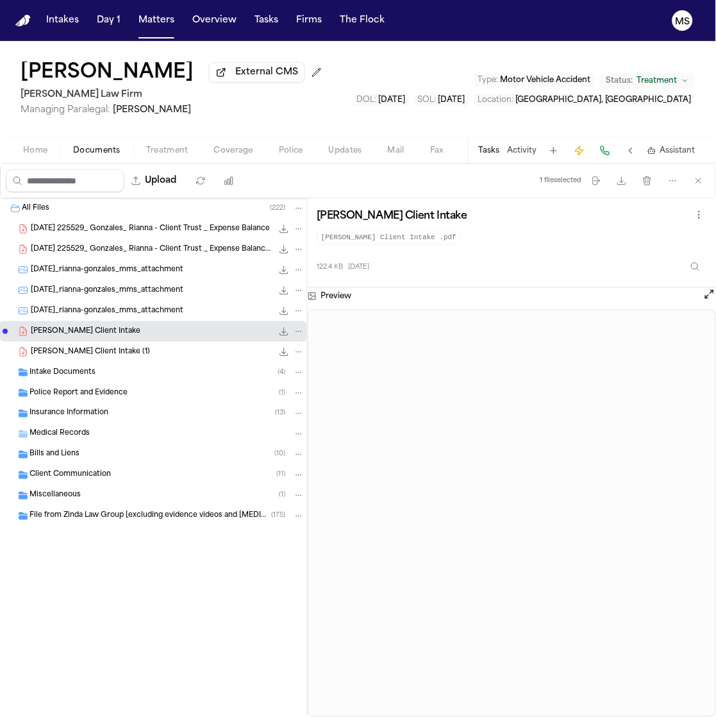
click at [74, 373] on span "Intake Documents" at bounding box center [62, 372] width 66 height 11
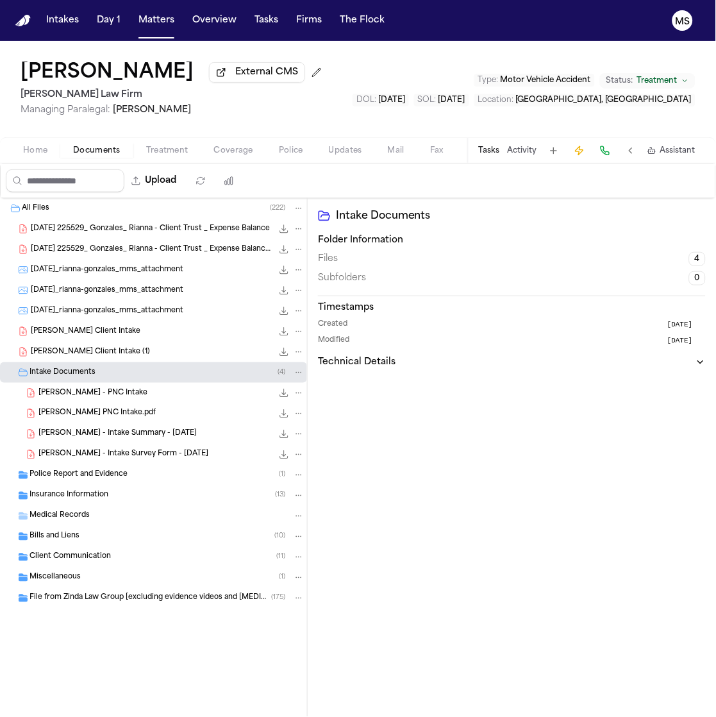
click at [103, 473] on span "Police Report and Evidence" at bounding box center [78, 475] width 98 height 11
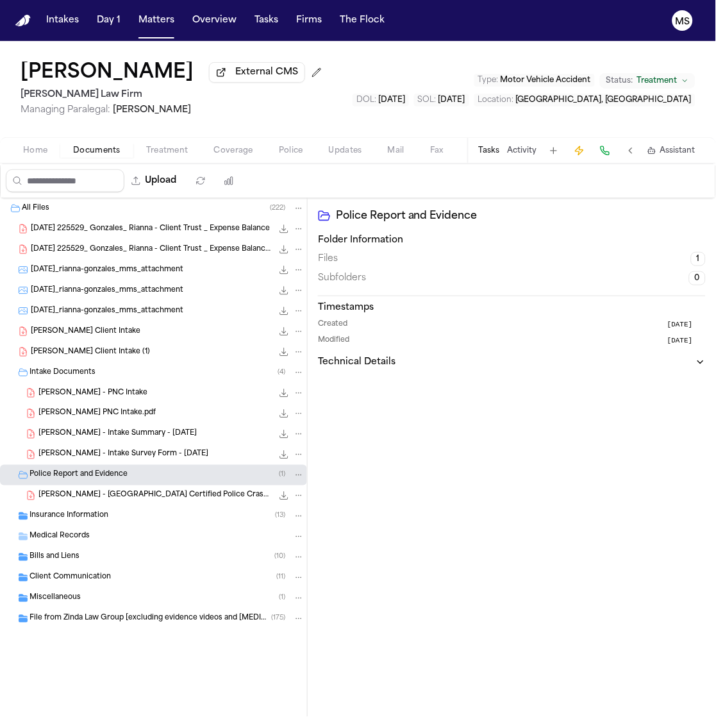
click at [115, 490] on span "R. Gonzales - TX Certified Police Crash Report - 5.17.24" at bounding box center [155, 495] width 234 height 11
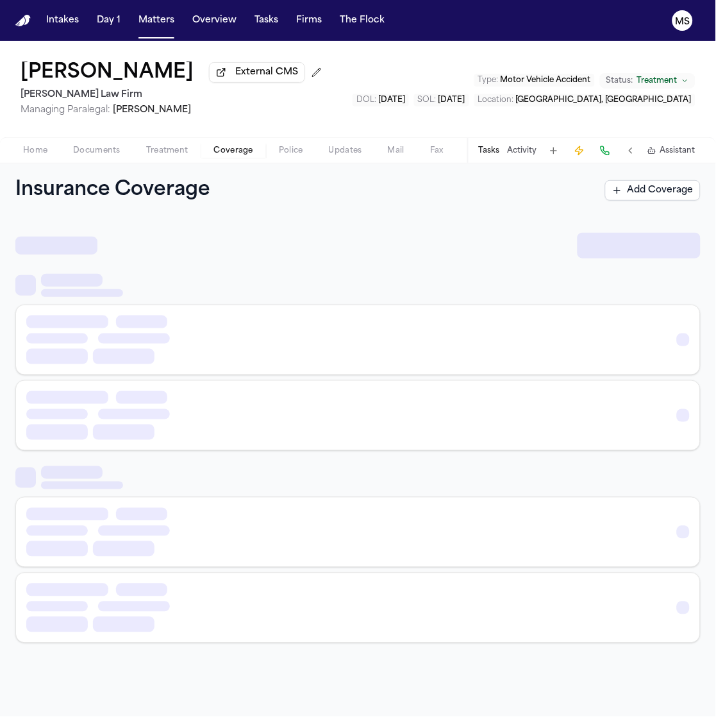
click at [219, 149] on span "Coverage" at bounding box center [233, 151] width 39 height 10
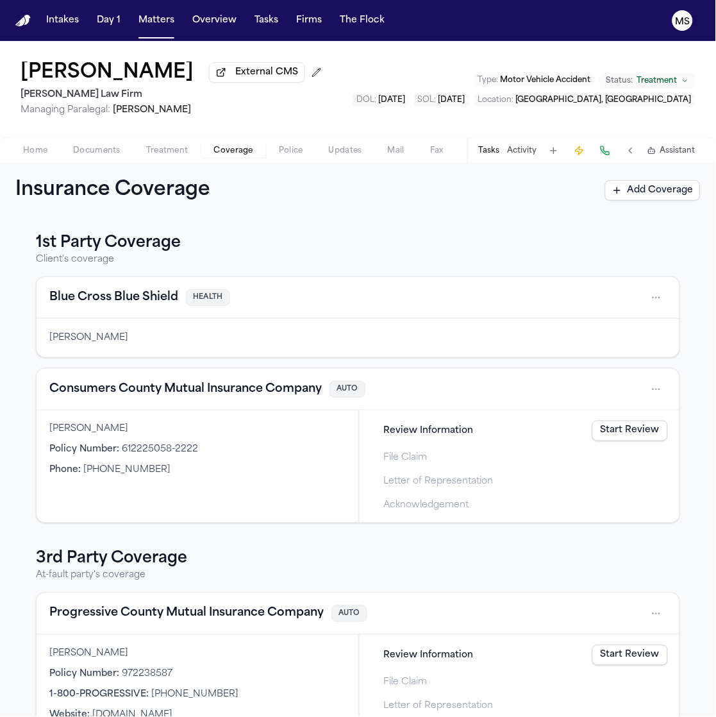
click at [484, 269] on div "1st Party Coverage Client's coverage Blue Cross Blue Shield HEALTH Rianna Gonza…" at bounding box center [358, 378] width 644 height 290
click at [165, 513] on div "Rianna Gonzales Policy Number : 612225058-2222 Phone : +1 (800) 676-5603" at bounding box center [198, 466] width 322 height 112
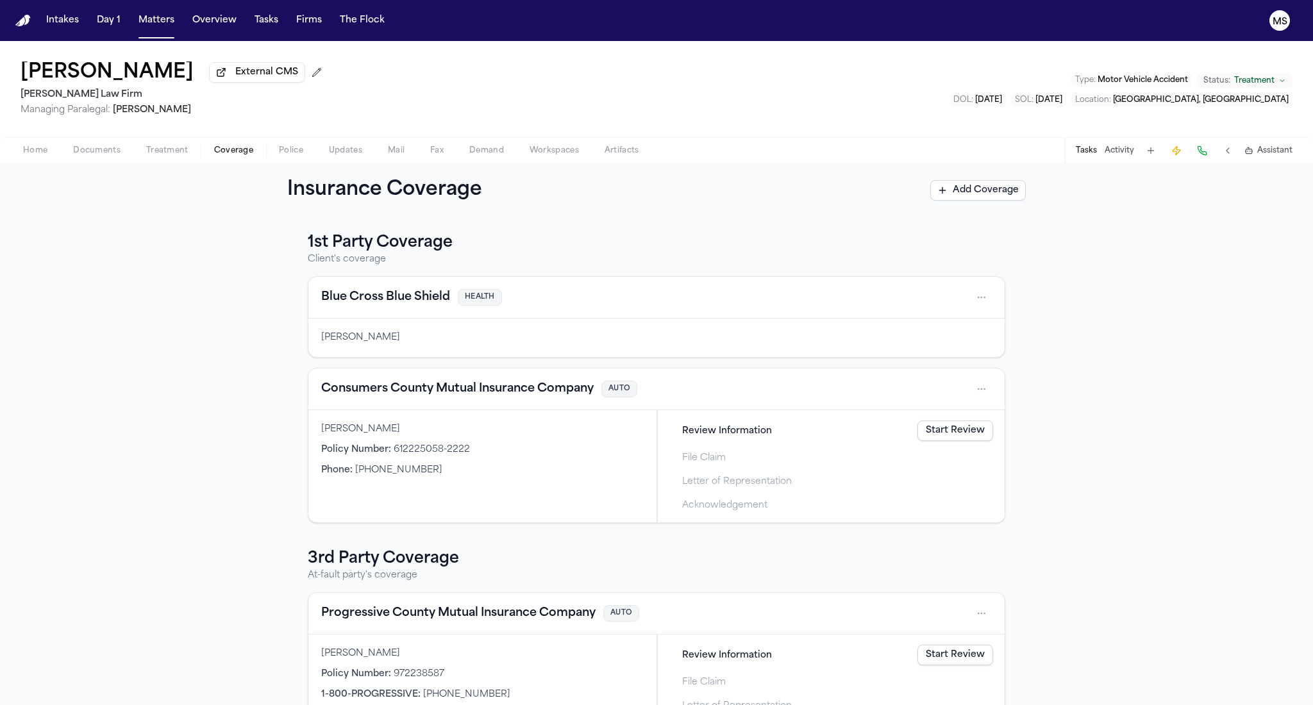
click at [476, 297] on span "HEALTH" at bounding box center [480, 297] width 44 height 17
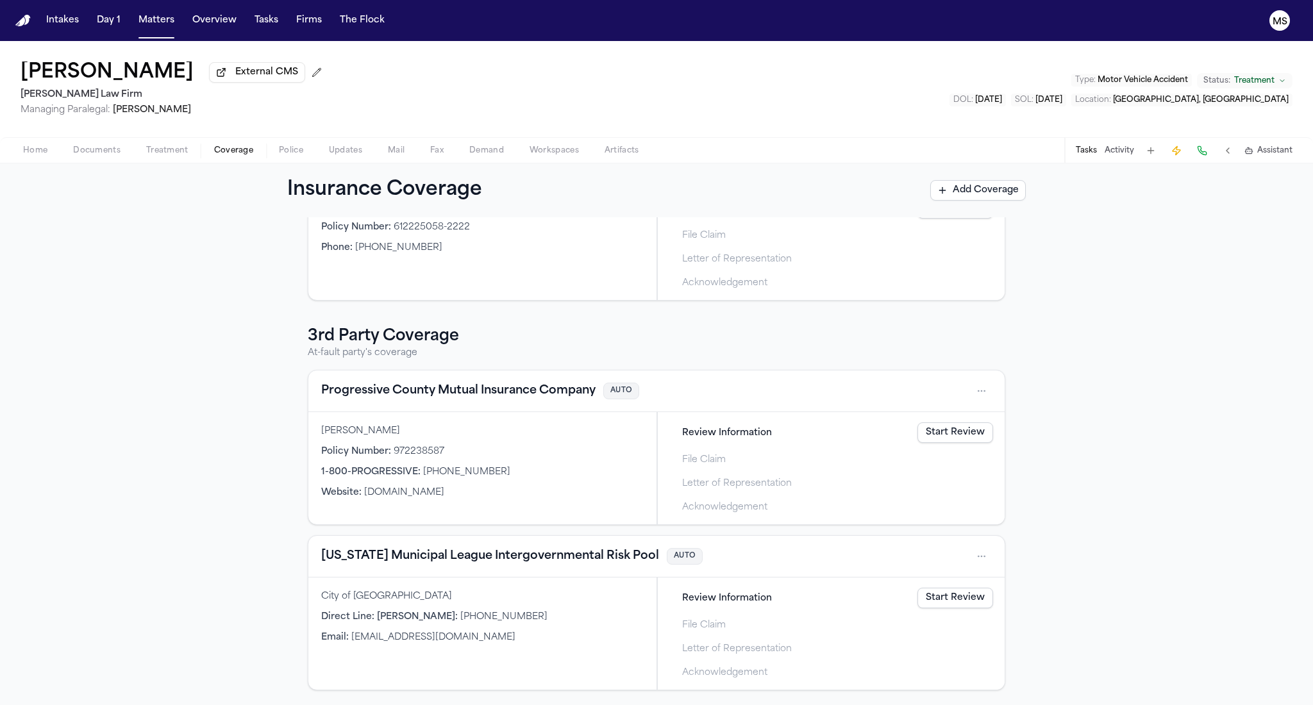
scroll to position [211, 0]
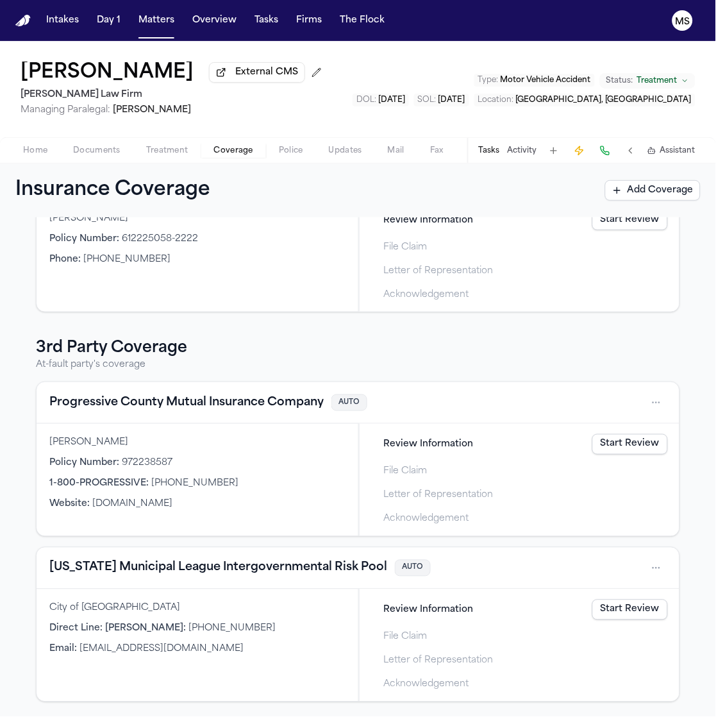
click at [190, 362] on p "At-fault party's coverage" at bounding box center [358, 364] width 644 height 13
click at [91, 151] on span "Documents" at bounding box center [96, 151] width 47 height 10
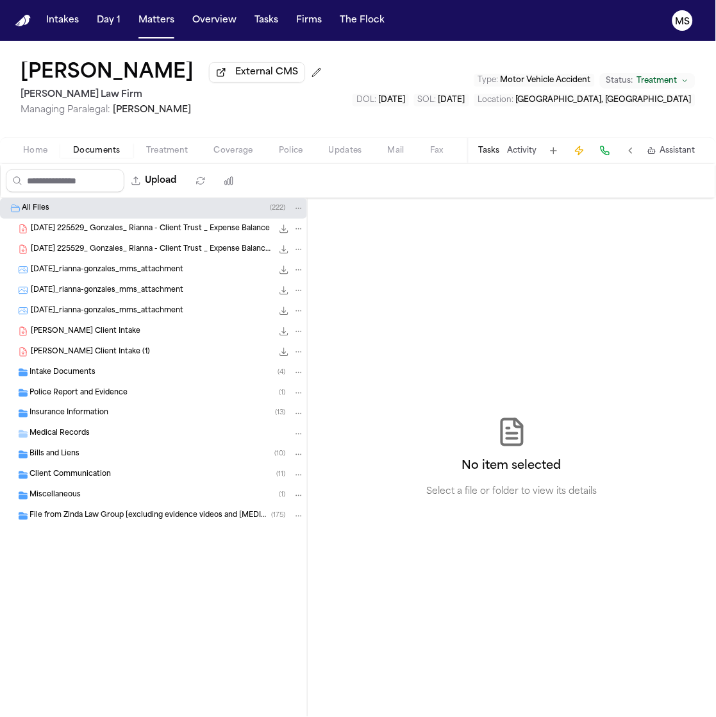
click at [35, 369] on span "Intake Documents" at bounding box center [62, 372] width 66 height 11
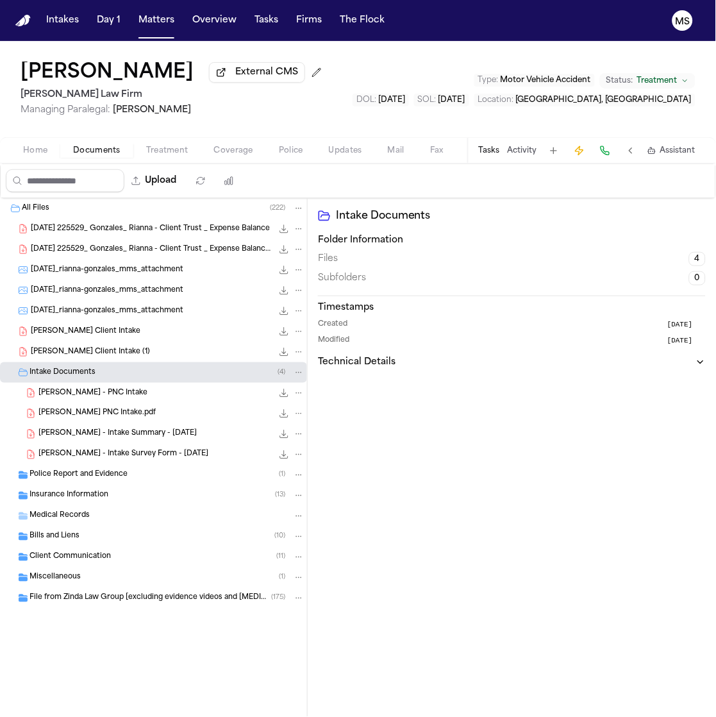
click at [65, 498] on span "Insurance Information" at bounding box center [68, 495] width 79 height 11
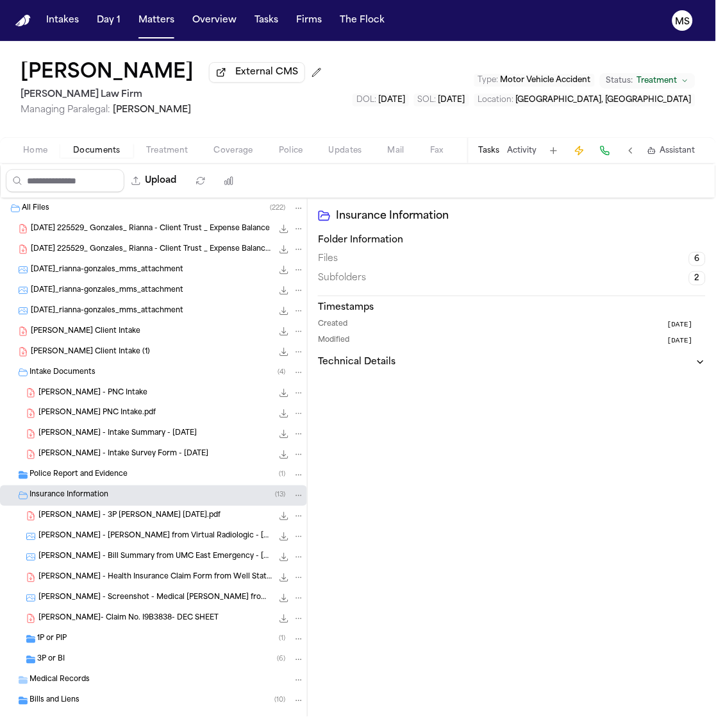
click at [38, 370] on span "Intake Documents" at bounding box center [62, 372] width 66 height 11
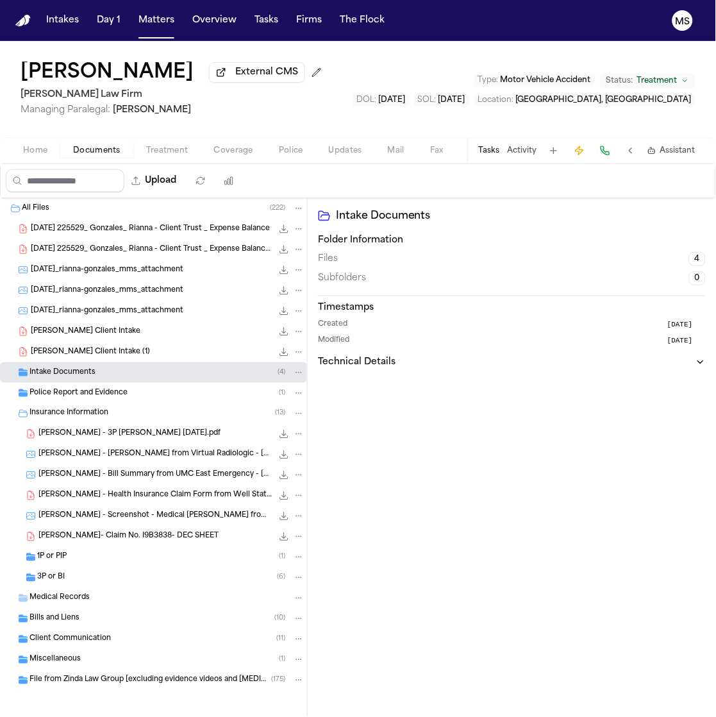
click at [72, 436] on span "R. Gonzales - 3P LOR 4-15-25.pdf" at bounding box center [129, 434] width 182 height 11
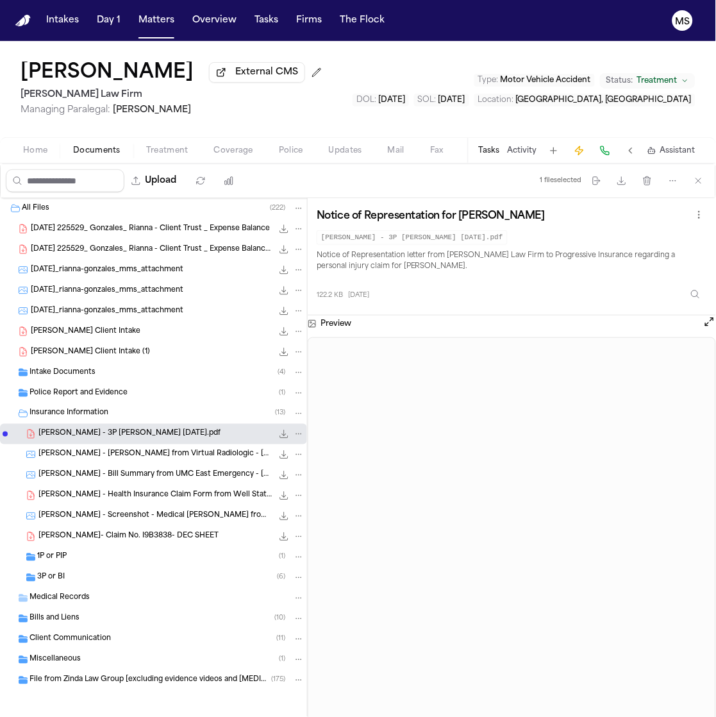
click at [76, 460] on div "R. Gonzales - Bill from Virtual Radiologic - 5.17.24 351.0 KB • JPG" at bounding box center [171, 454] width 266 height 13
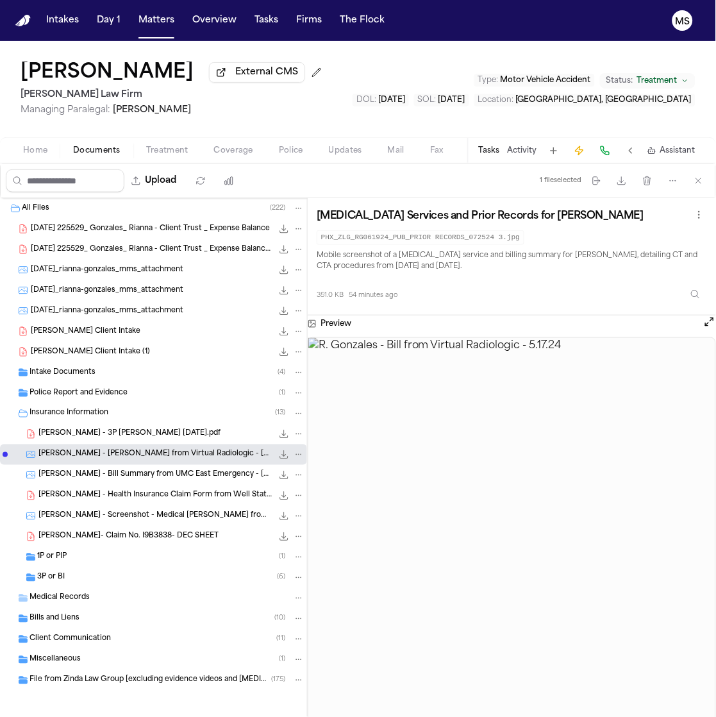
click at [79, 481] on div "R. Gonzales - Bill Summary from UMC East Emergency - 5.17.24 and 6.19.24 384.0 …" at bounding box center [171, 475] width 266 height 13
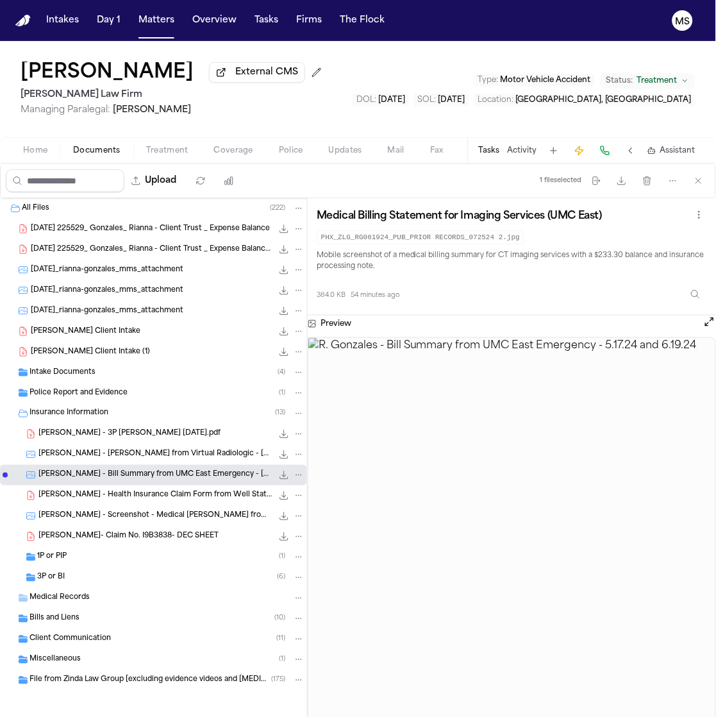
click at [79, 501] on span "R. Gonzales - Health Insurance Claim Form from Well State Health Care - 1.23.25" at bounding box center [155, 495] width 234 height 11
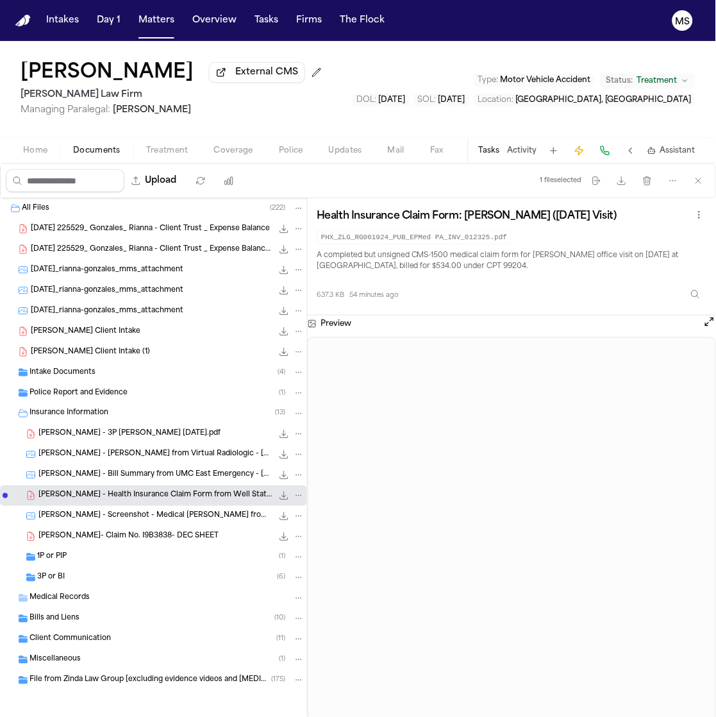
click at [80, 522] on div "R. Gonzales - Screenshot - Medical Bill Notice from Virtual Radiologic - 6.24.2…" at bounding box center [171, 516] width 266 height 13
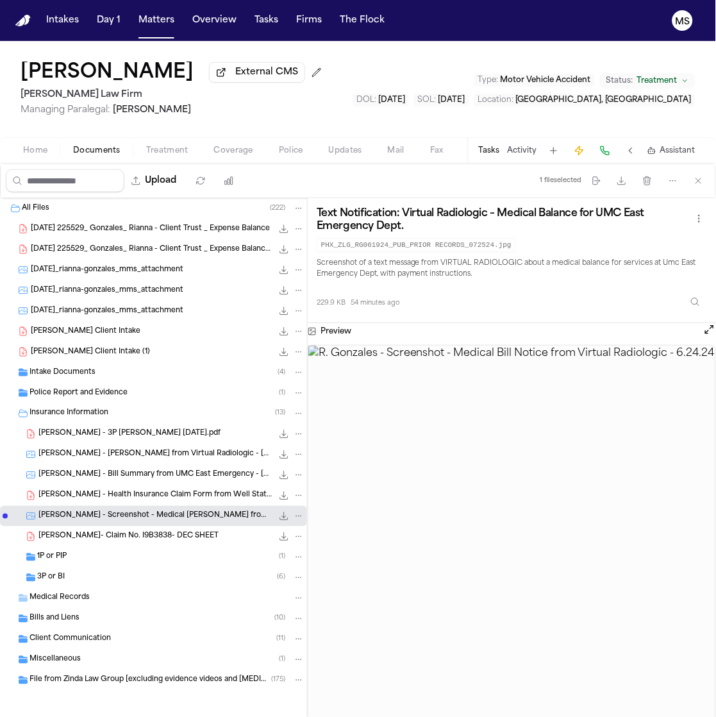
click at [84, 541] on span "Rianna Gonzales- Claim No. I9B3838- DEC SHEET" at bounding box center [128, 536] width 180 height 11
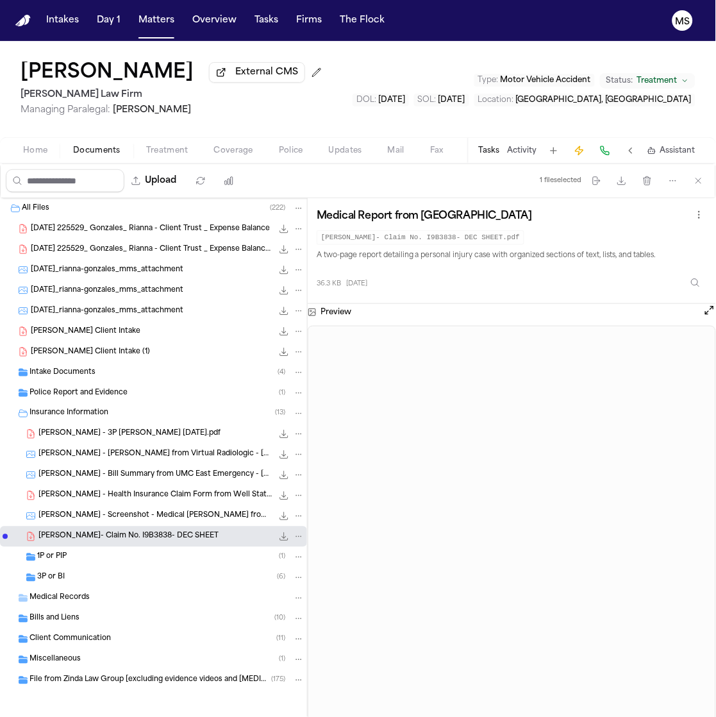
click at [130, 428] on div "R. Gonzales - 3P LOR 4-15-25.pdf 122.2 KB • PDF" at bounding box center [171, 434] width 266 height 13
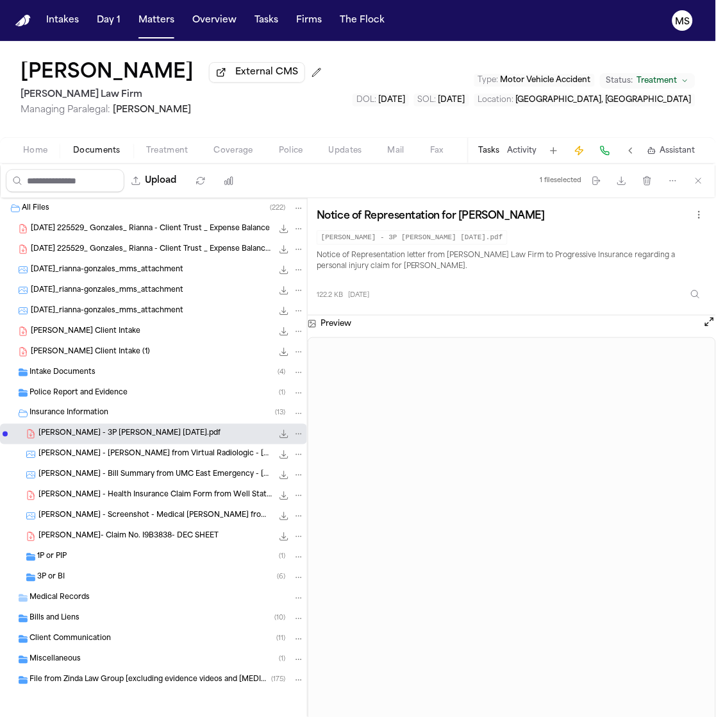
click at [155, 453] on span "R. Gonzales - Bill from Virtual Radiologic - 5.17.24" at bounding box center [155, 454] width 234 height 11
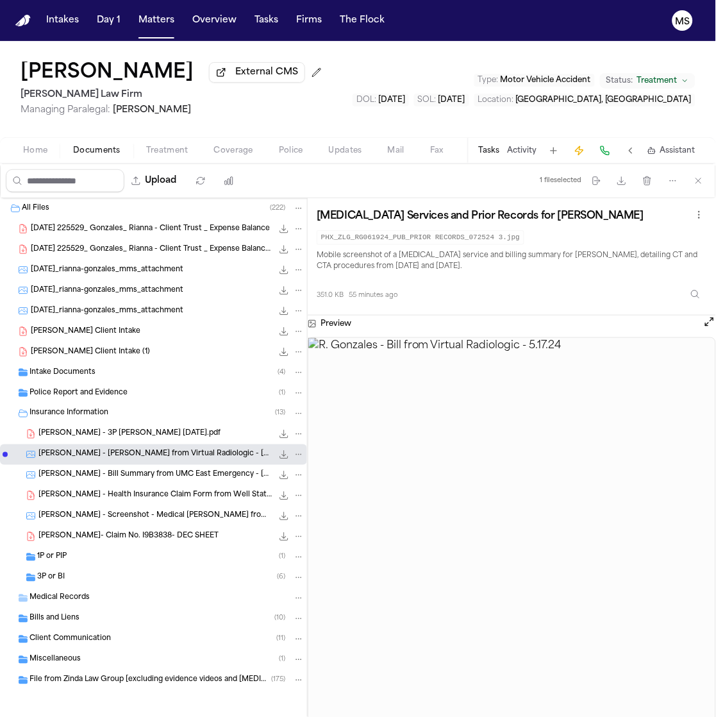
click at [159, 482] on div "R. Gonzales - Bill Summary from UMC East Emergency - 5.17.24 and 6.19.24 384.0 …" at bounding box center [153, 475] width 307 height 21
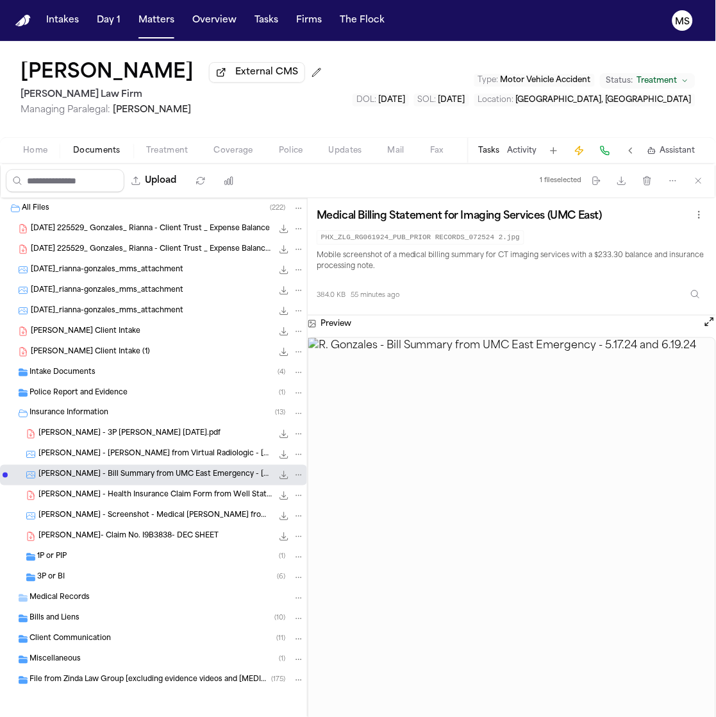
click at [139, 451] on span "R. Gonzales - Bill from Virtual Radiologic - 5.17.24" at bounding box center [155, 454] width 234 height 11
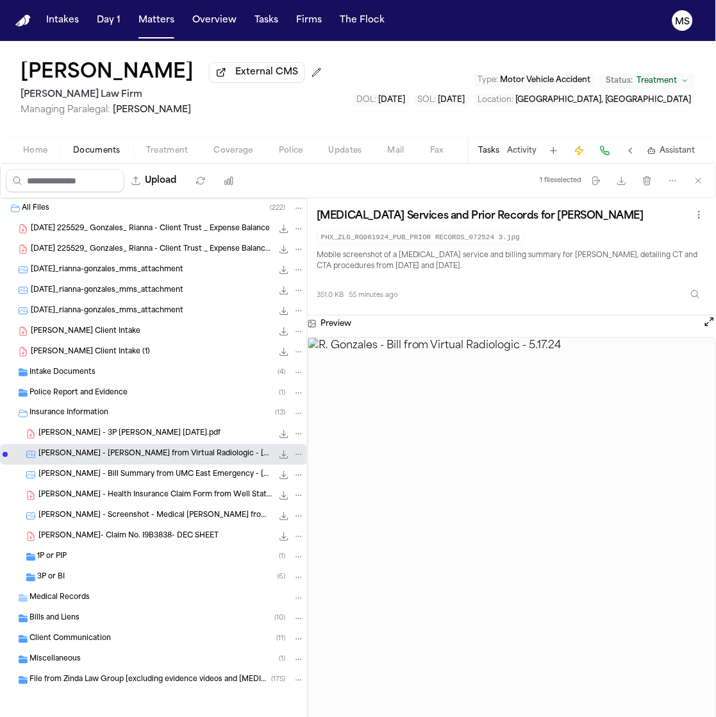
click at [695, 374] on img at bounding box center [511, 544] width 407 height 413
click at [644, 281] on div "351.0 KB 55 minutes ago" at bounding box center [512, 292] width 390 height 28
click at [131, 490] on div "R. Gonzales - Health Insurance Claim Form from Well State Health Care - 1.23.25…" at bounding box center [171, 495] width 266 height 13
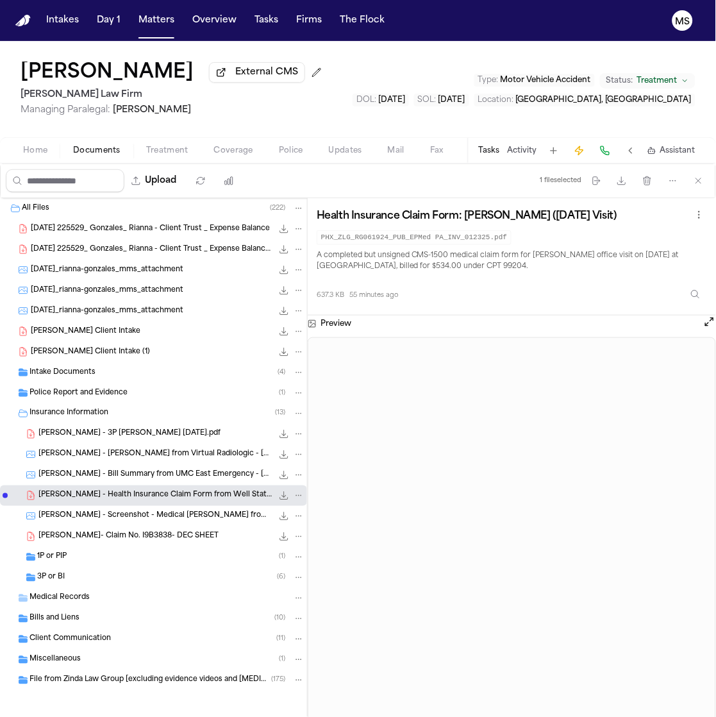
click at [711, 322] on button "Open preview" at bounding box center [709, 321] width 13 height 13
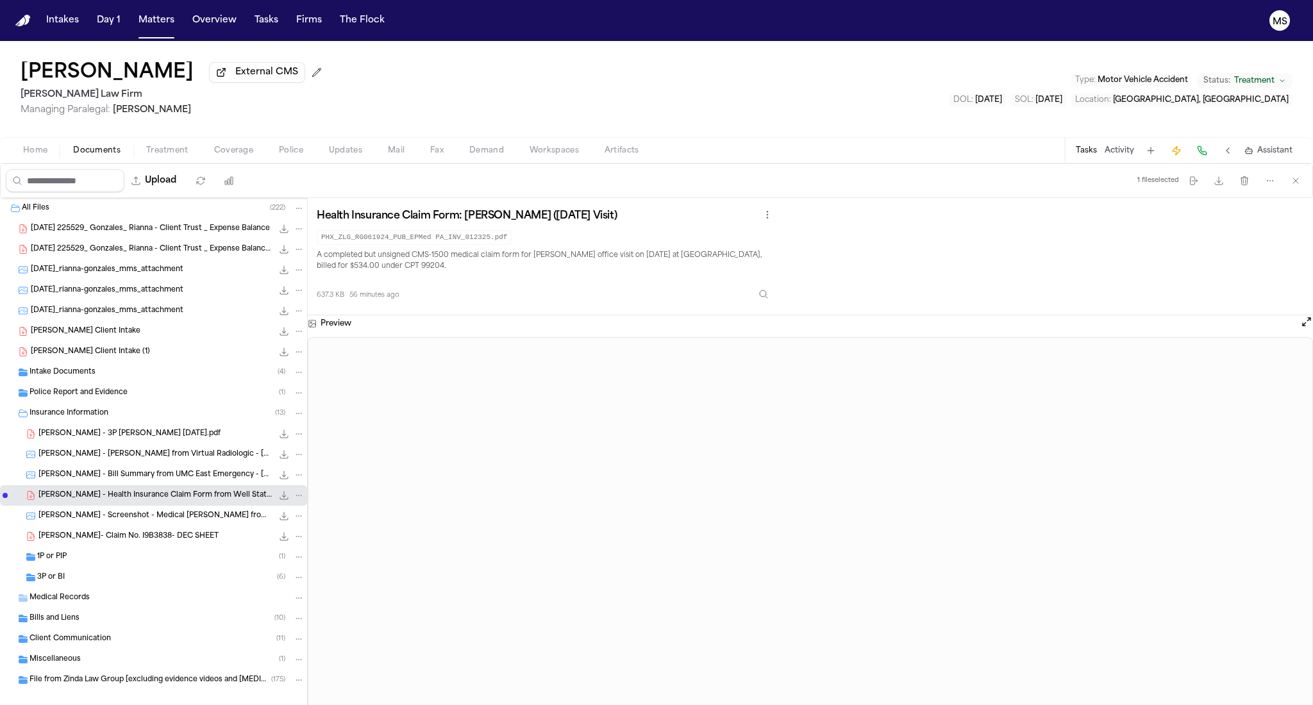
click at [72, 429] on span "R. Gonzales - 3P LOR 4-15-25.pdf" at bounding box center [129, 434] width 182 height 11
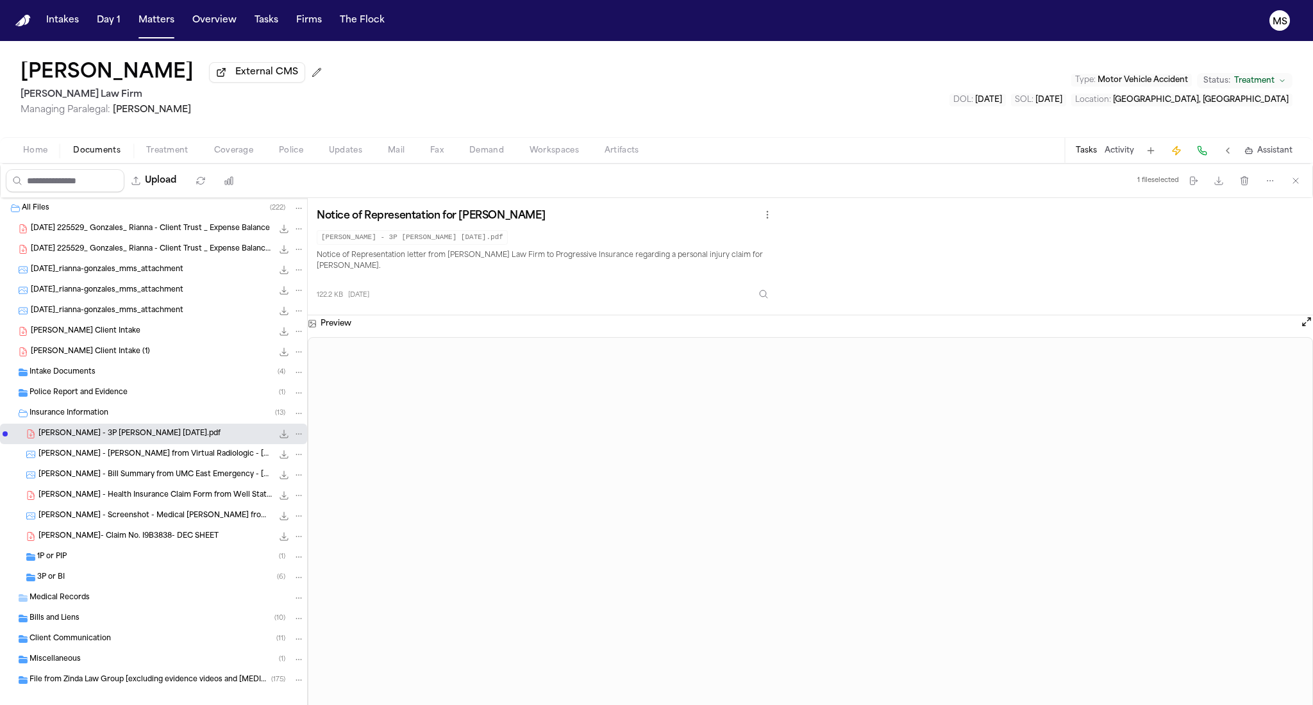
click at [59, 410] on span "Insurance Information" at bounding box center [68, 413] width 79 height 11
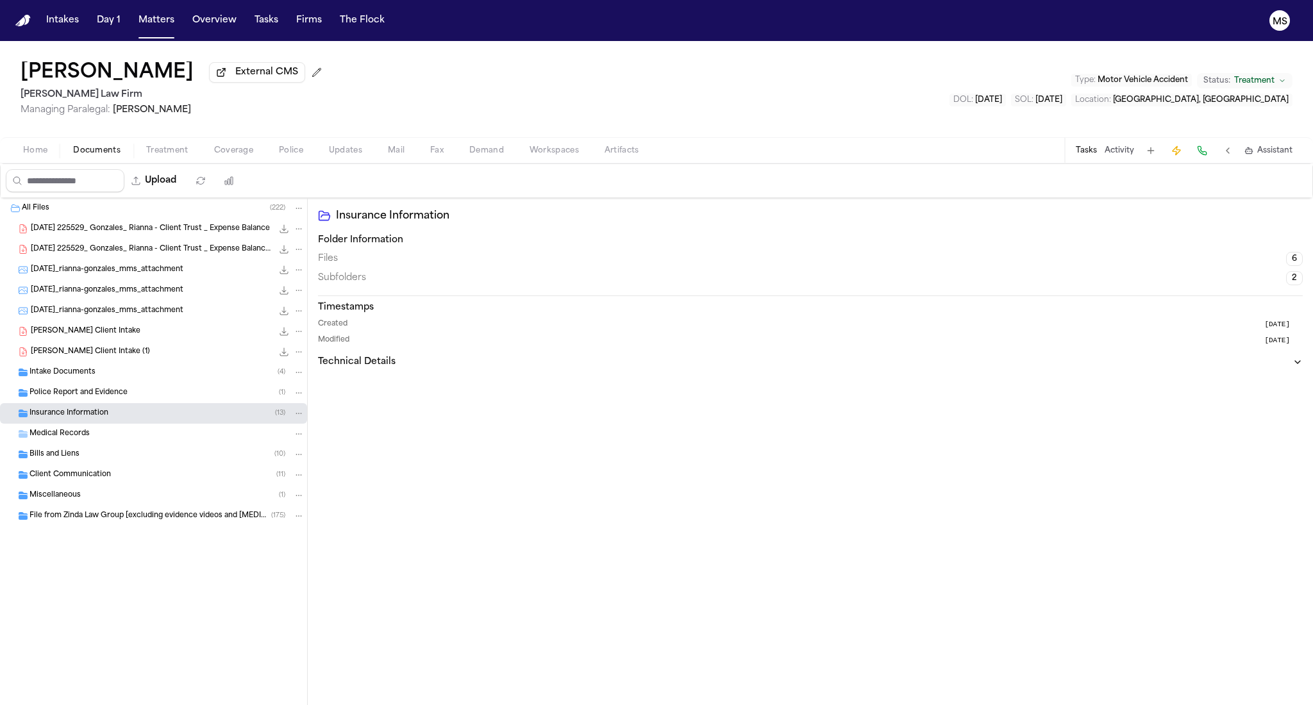
click at [49, 412] on span "Insurance Information" at bounding box center [68, 413] width 79 height 11
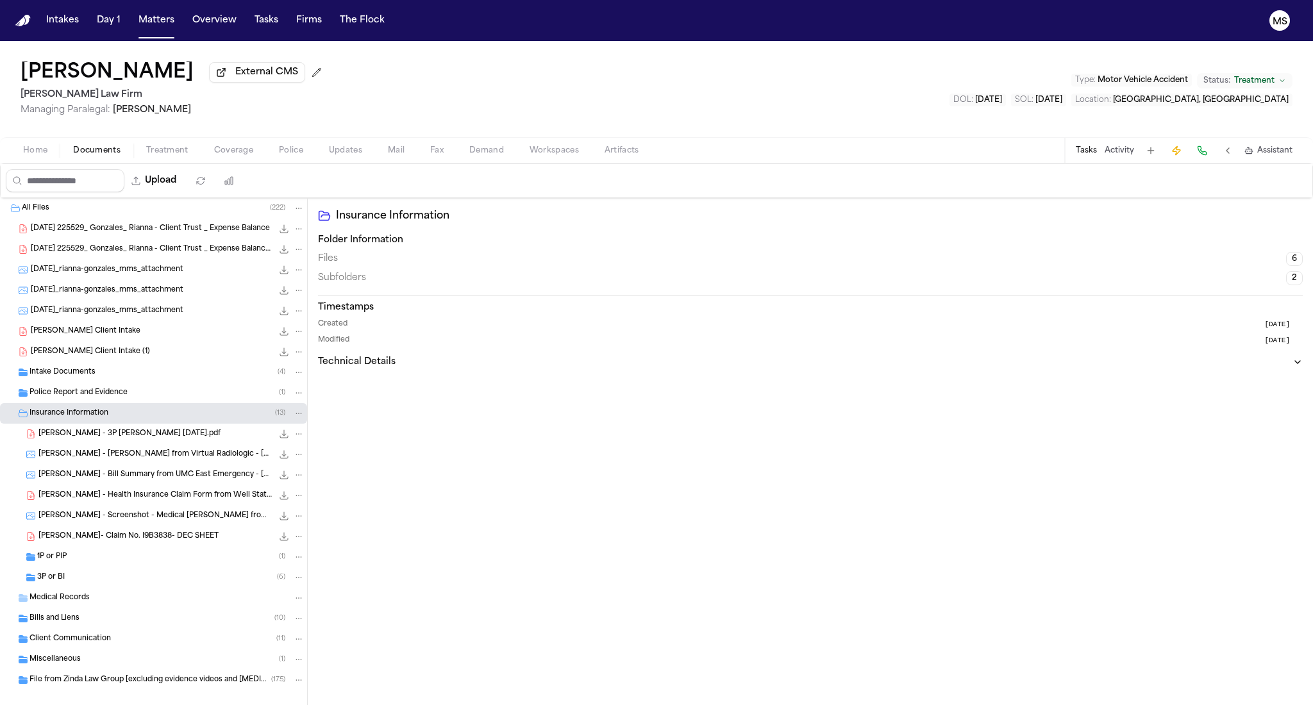
click at [76, 435] on span "R. Gonzales - 3P LOR 4-15-25.pdf" at bounding box center [129, 434] width 182 height 11
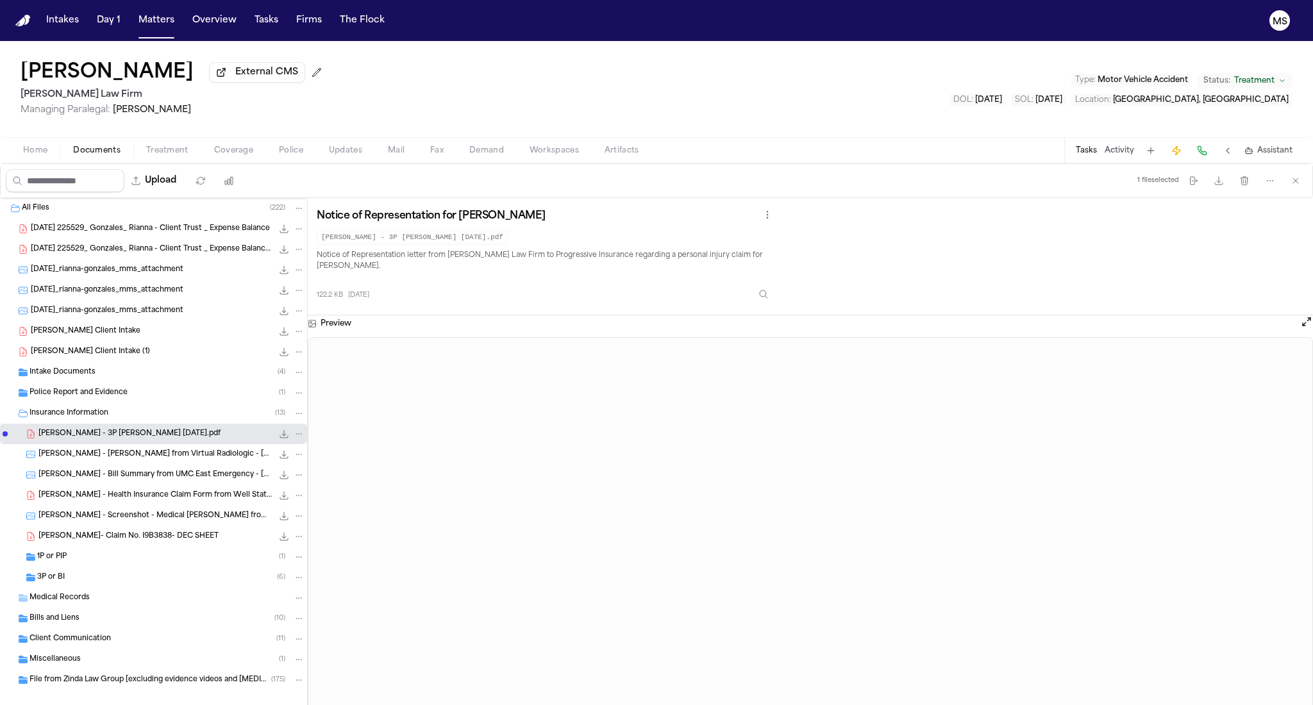
click at [87, 451] on span "R. Gonzales - Bill from Virtual Radiologic - 5.17.24" at bounding box center [155, 454] width 234 height 11
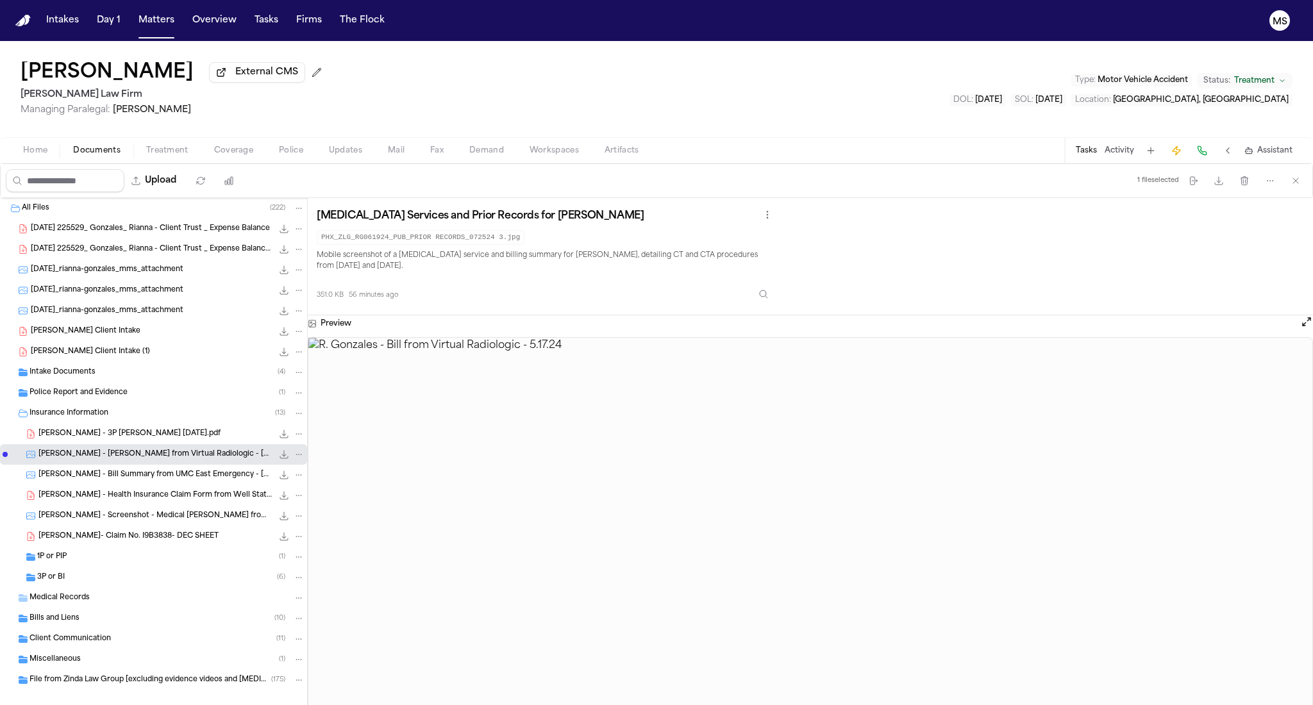
click at [91, 472] on span "R. Gonzales - Bill Summary from UMC East Emergency - 5.17.24 and 6.19.24" at bounding box center [155, 475] width 234 height 11
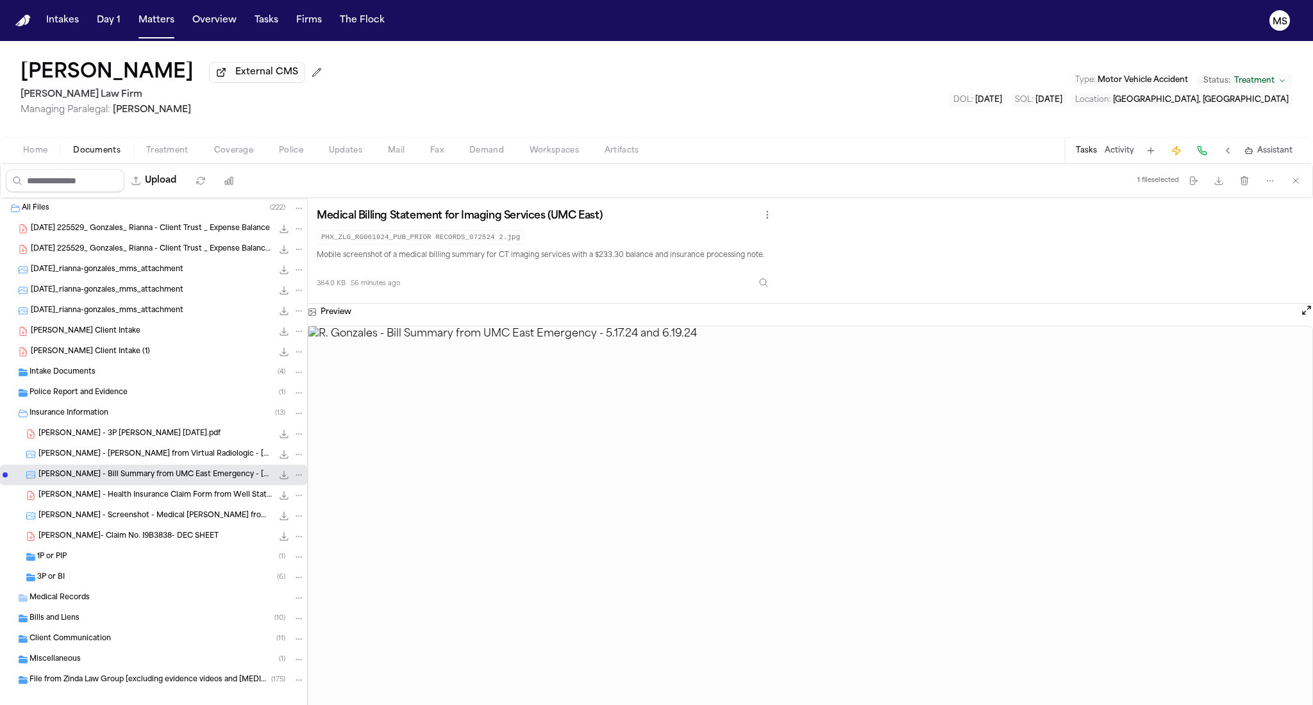
click at [97, 498] on span "R. Gonzales - Health Insurance Claim Form from Well State Health Care - 1.23.25" at bounding box center [155, 495] width 234 height 11
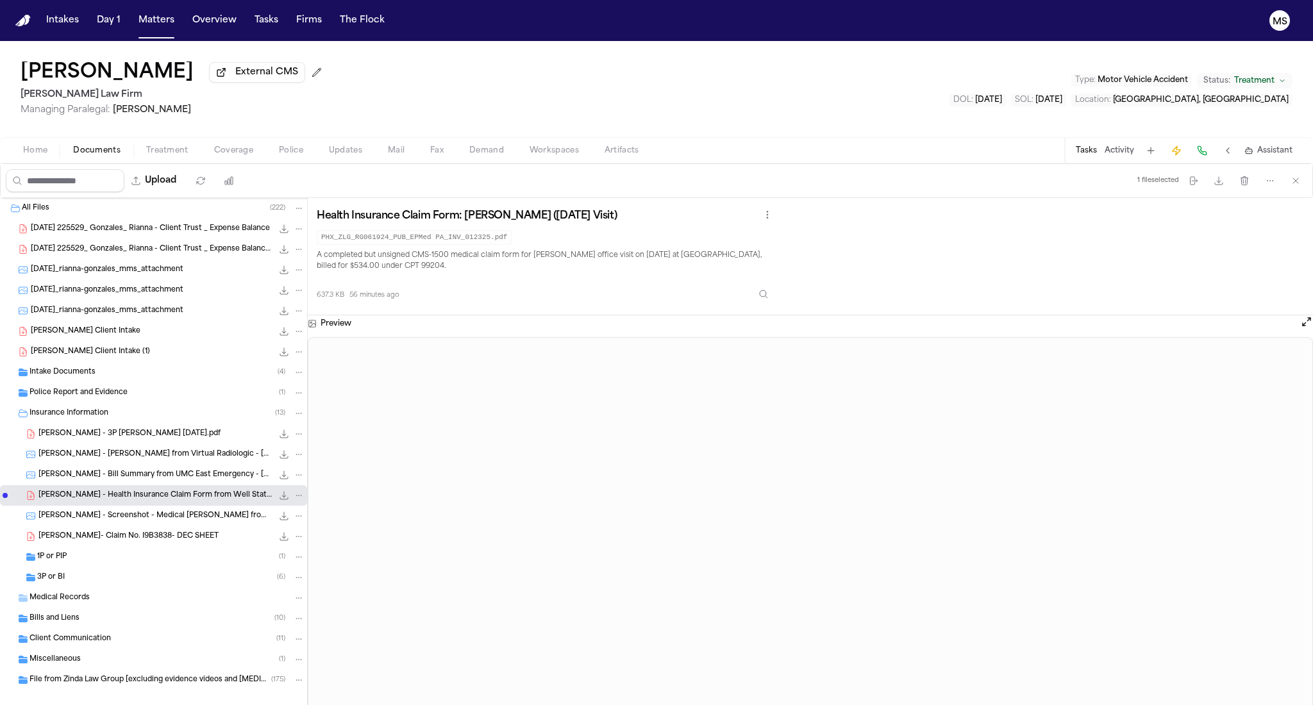
click at [123, 521] on span "R. Gonzales - Screenshot - Medical Bill Notice from Virtual Radiologic - 6.24.24" at bounding box center [155, 516] width 234 height 11
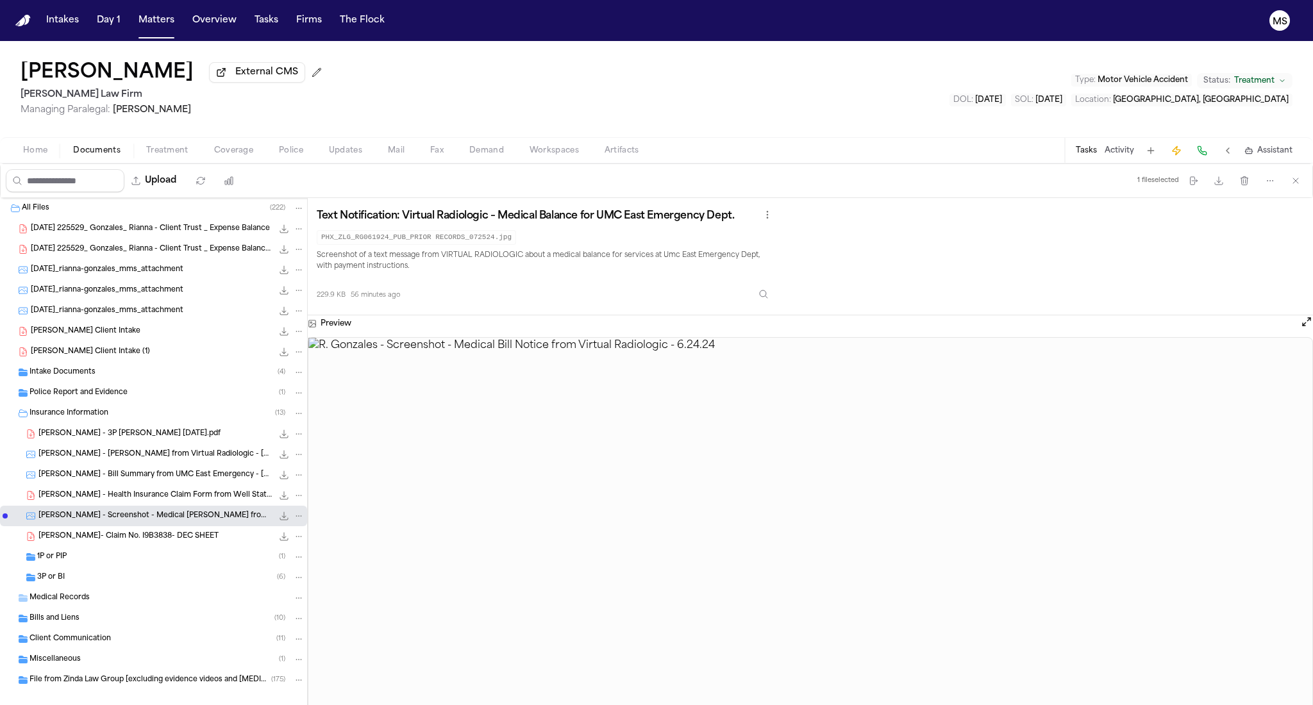
click at [127, 544] on div "Rianna Gonzales- Claim No. I9B3838- DEC SHEET 36.3 KB • PDF" at bounding box center [153, 536] width 307 height 21
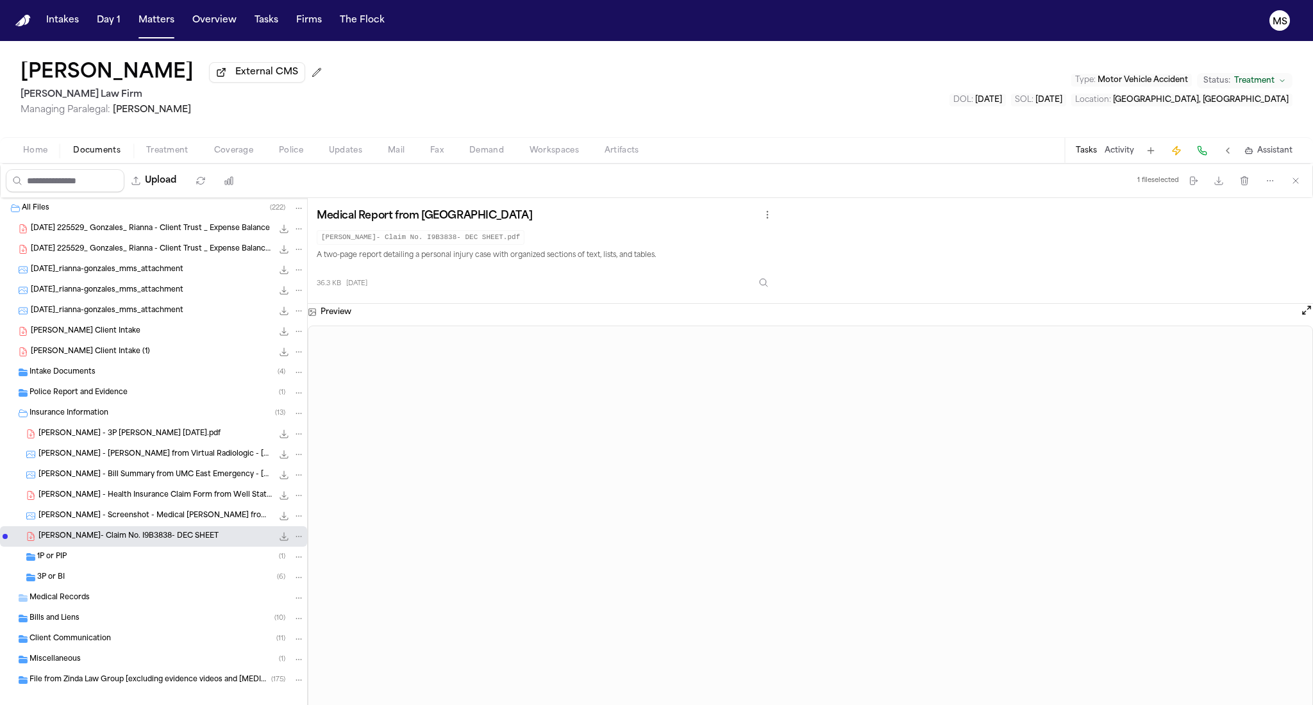
click at [141, 678] on span "File from Zinda Law Group [excluding evidence videos and radiology]" at bounding box center [150, 680] width 242 height 11
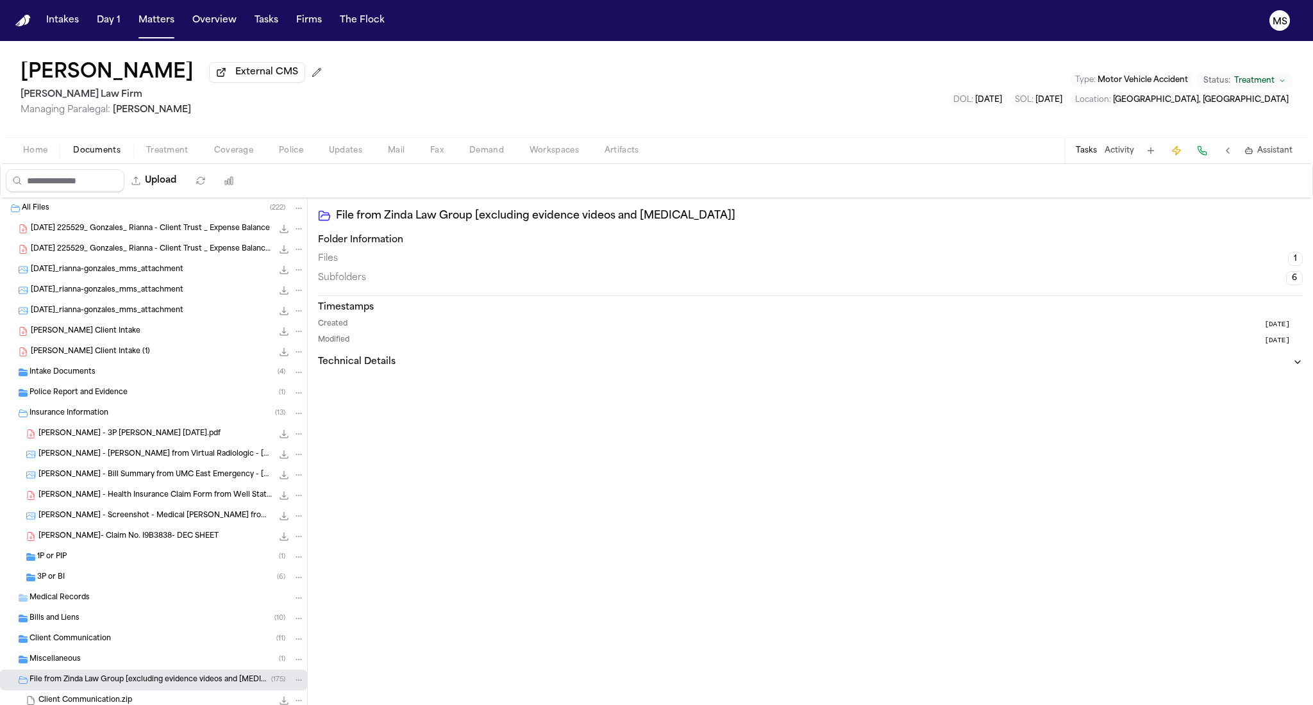
scroll to position [113, 0]
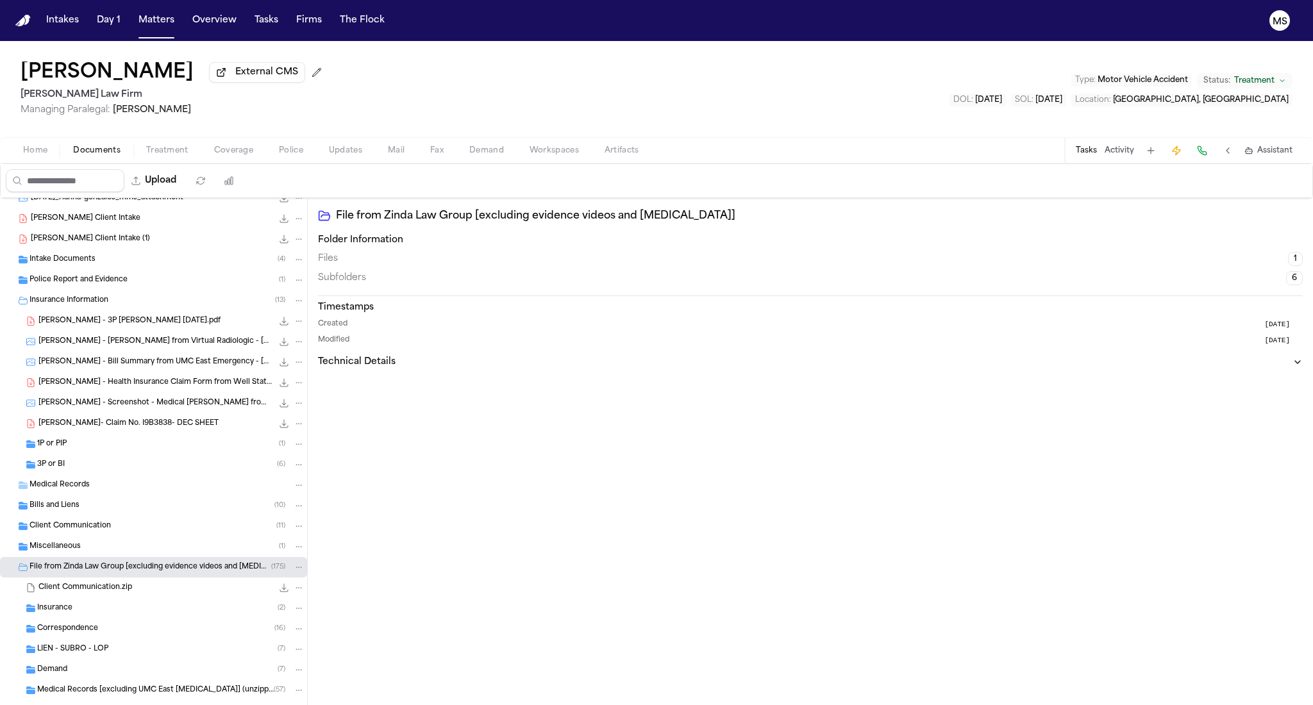
click at [88, 568] on span "File from Zinda Law Group [excluding evidence videos and radiology]" at bounding box center [150, 567] width 242 height 11
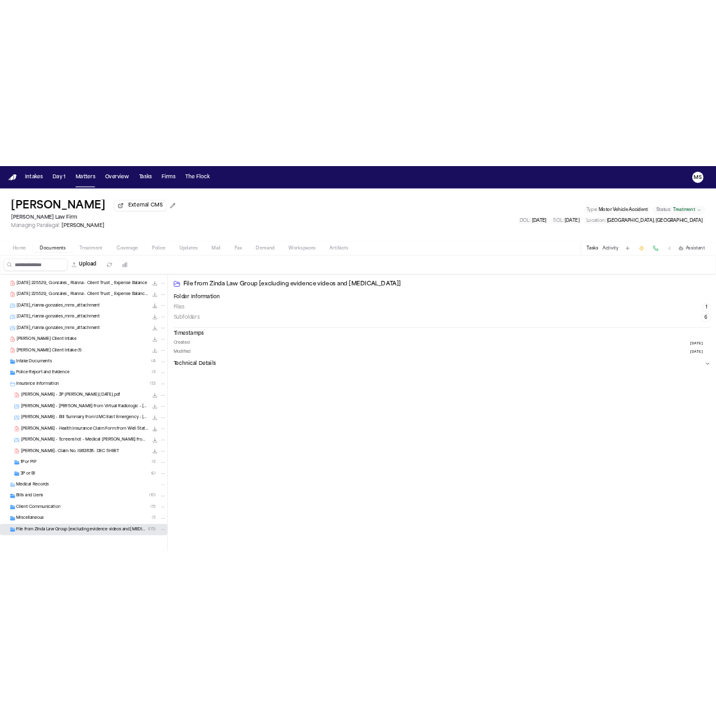
scroll to position [0, 0]
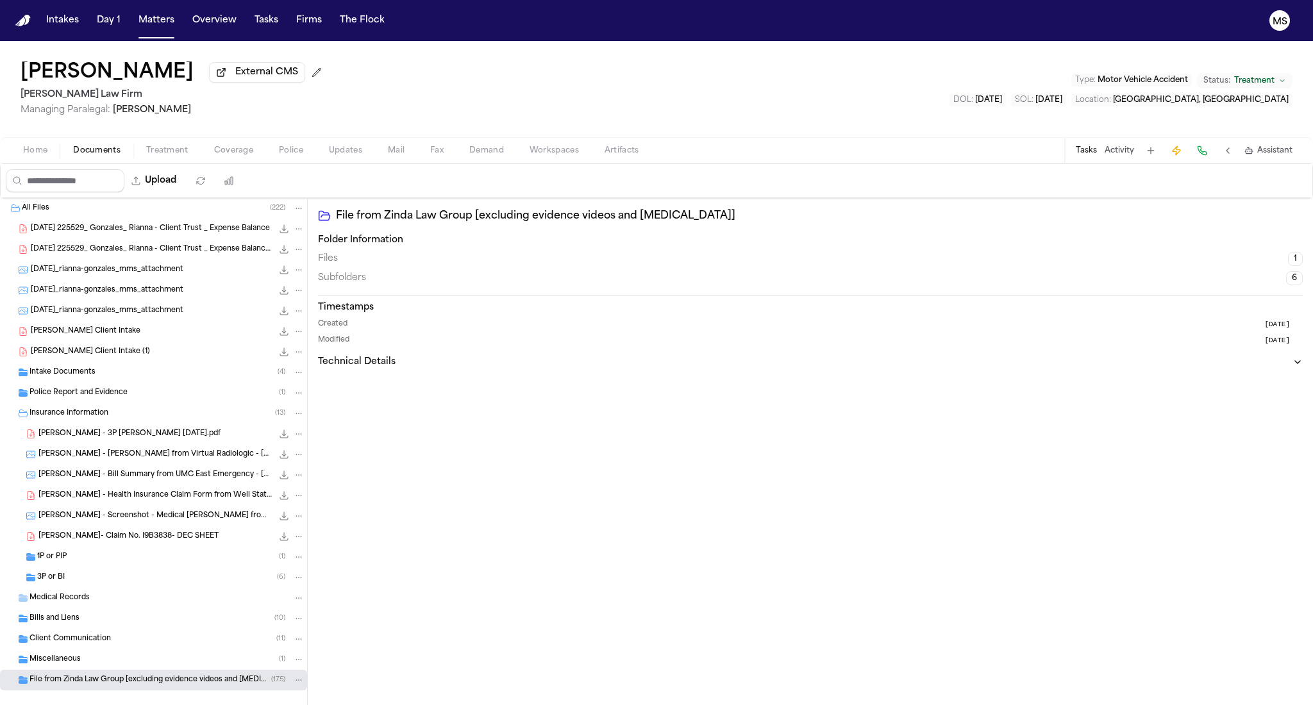
click at [98, 371] on div "Intake Documents ( 4 )" at bounding box center [166, 373] width 275 height 12
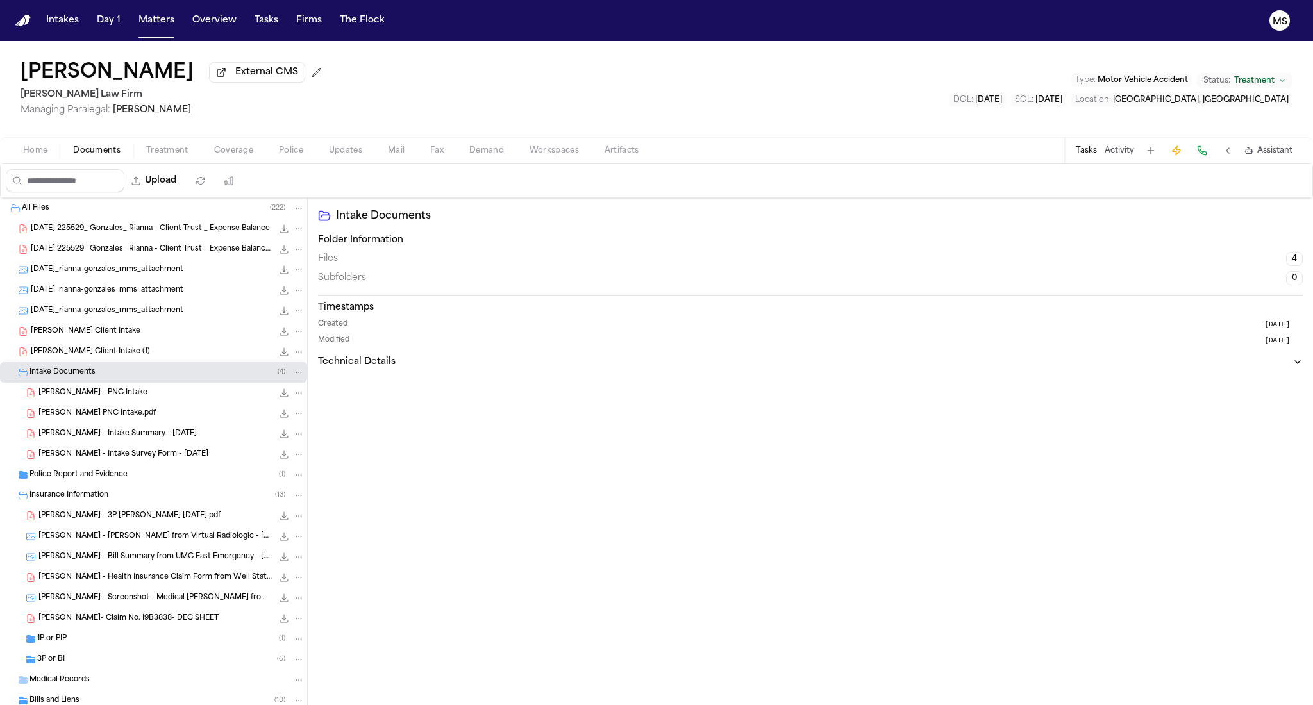
click at [105, 480] on span "Police Report and Evidence" at bounding box center [78, 475] width 98 height 11
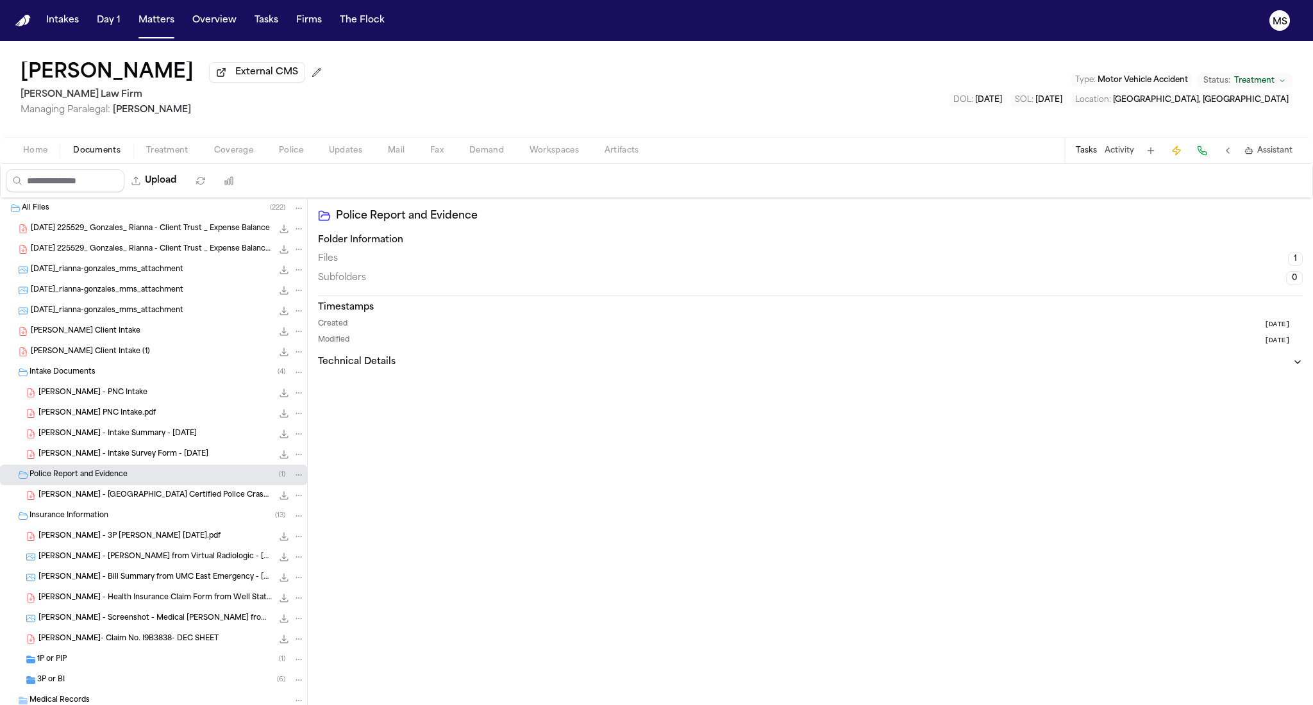
click at [107, 492] on span "R. Gonzales - TX Certified Police Crash Report - 5.17.24" at bounding box center [155, 495] width 234 height 11
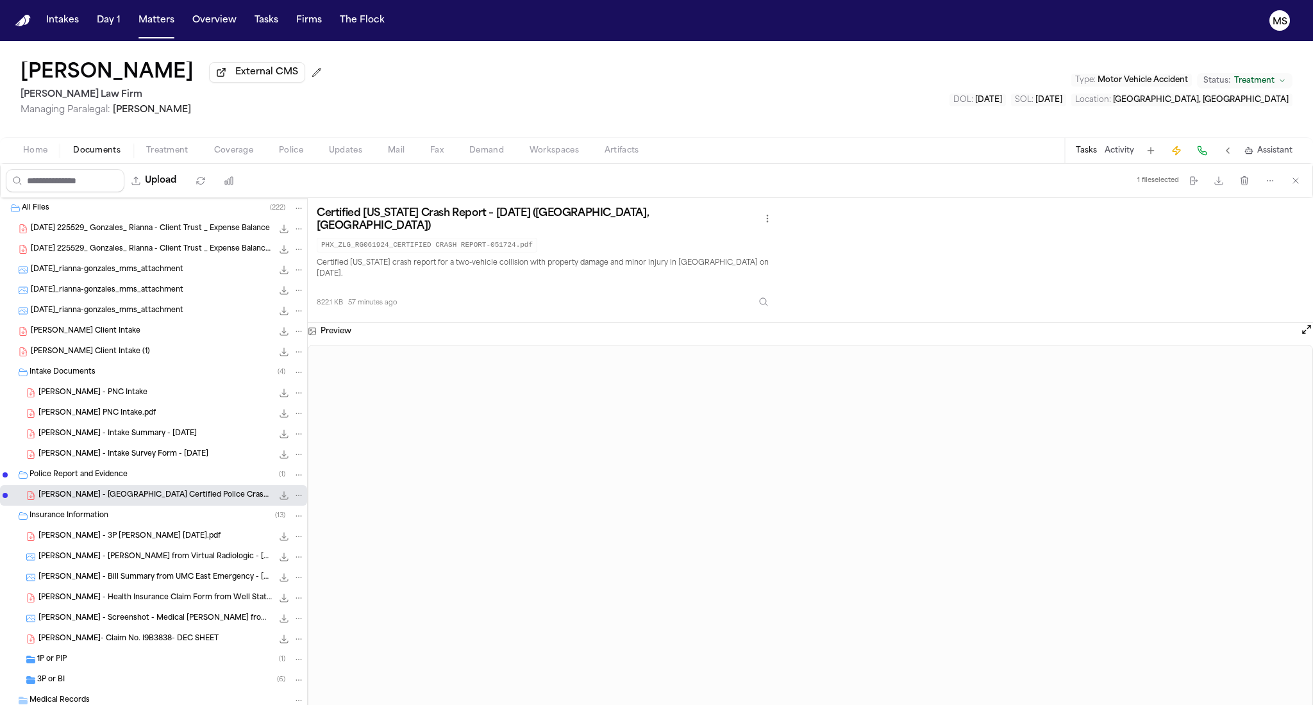
click at [131, 521] on div "Insurance Information ( 13 )" at bounding box center [166, 516] width 275 height 12
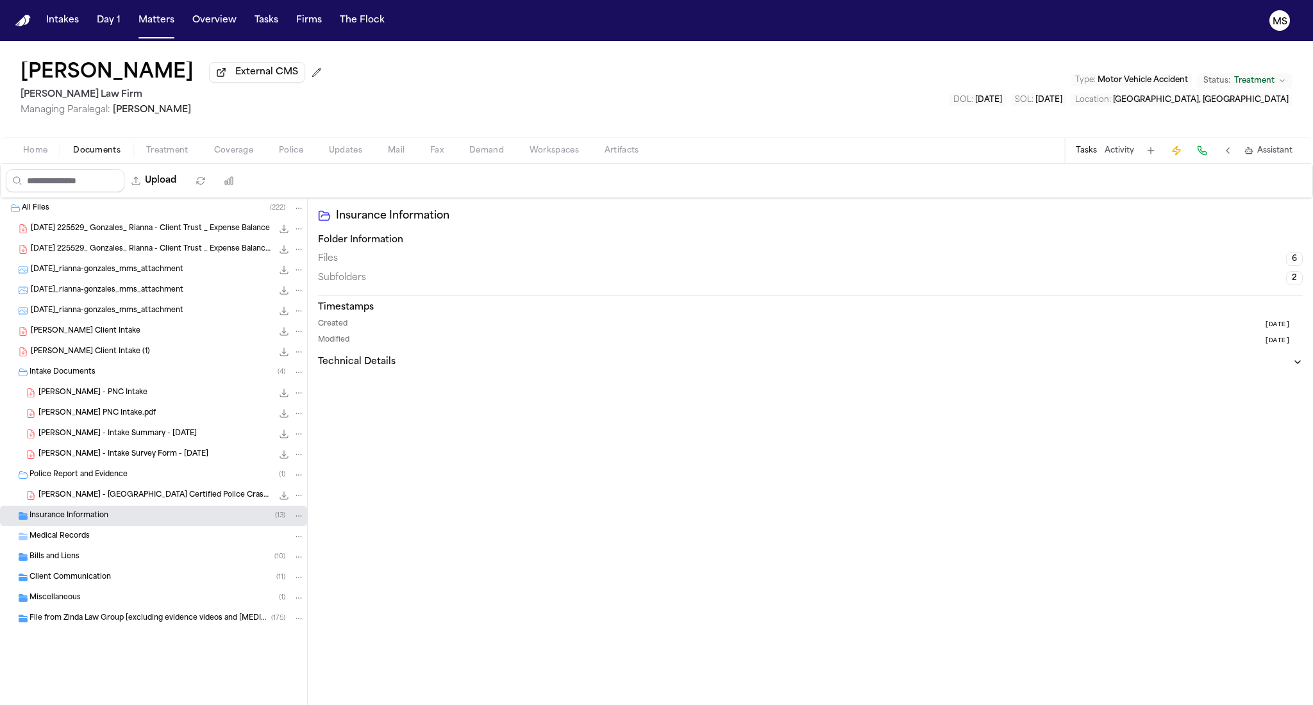
click at [109, 519] on div "Insurance Information ( 13 )" at bounding box center [166, 516] width 275 height 12
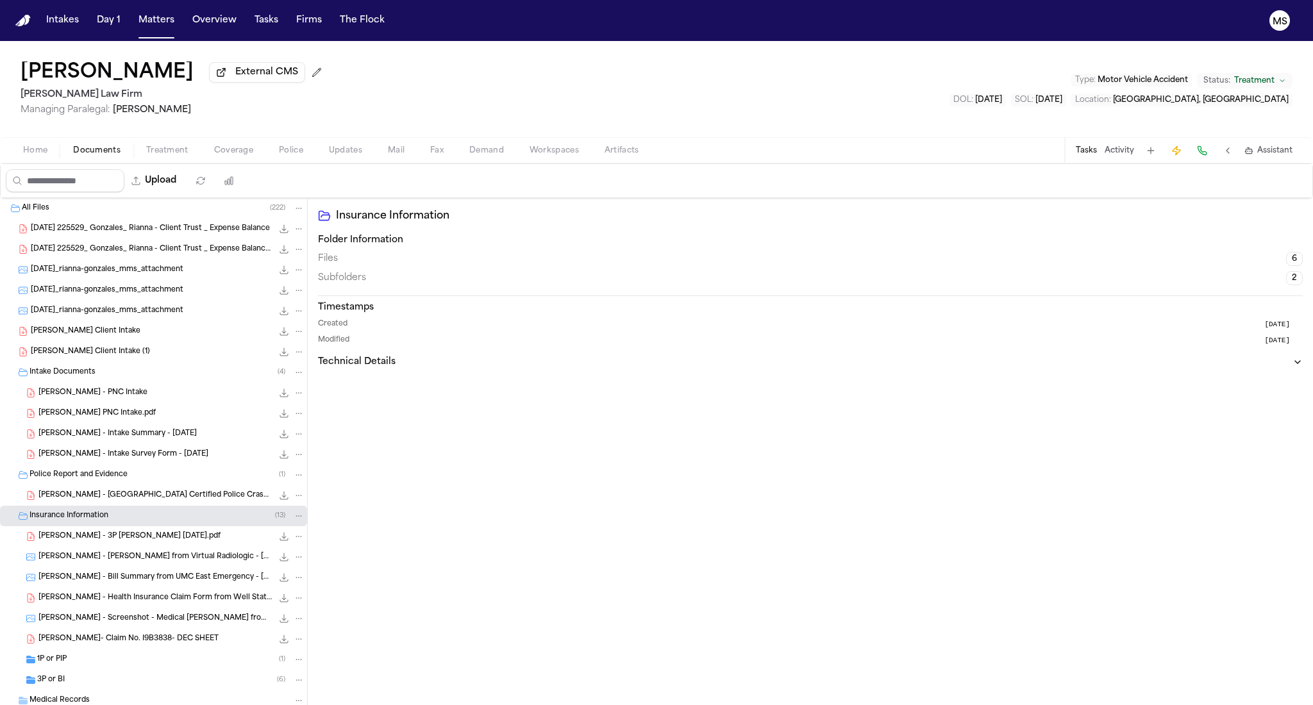
click at [108, 533] on span "R. Gonzales - 3P LOR 4-15-25.pdf" at bounding box center [129, 536] width 182 height 11
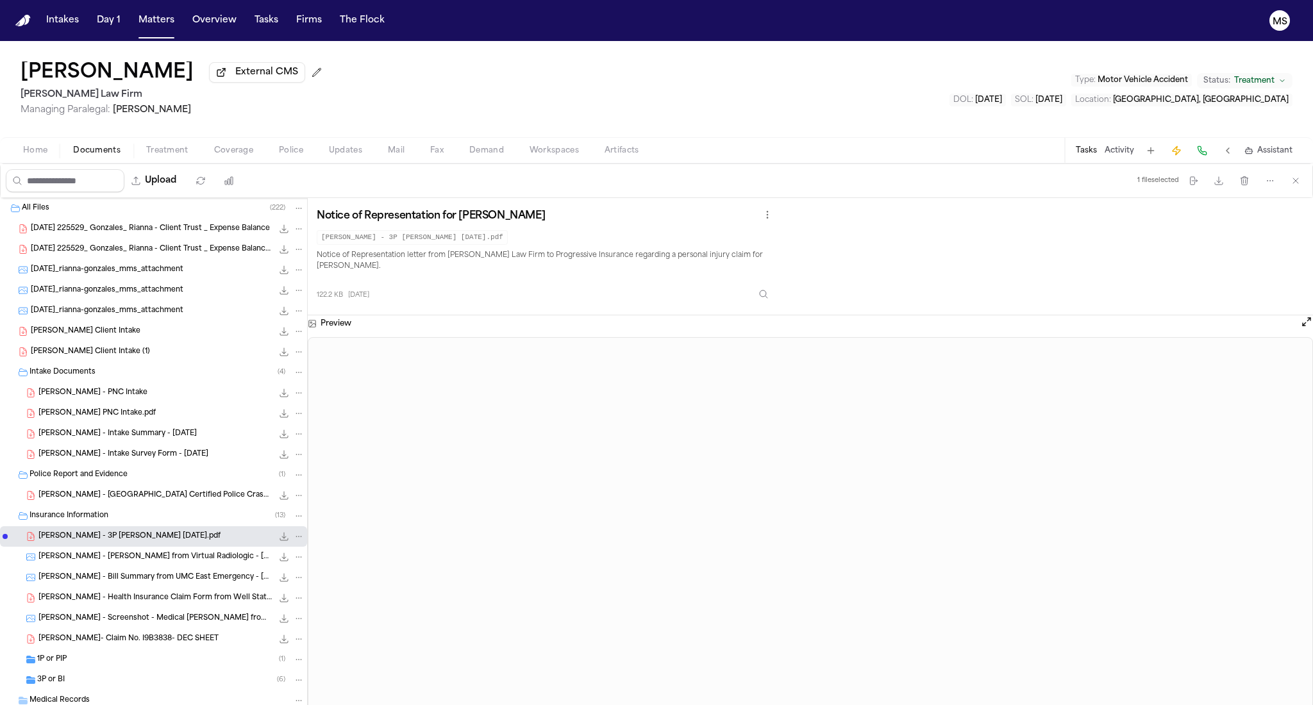
click at [272, 557] on div "351.0 KB • JPG" at bounding box center [272, 557] width 0 height 0
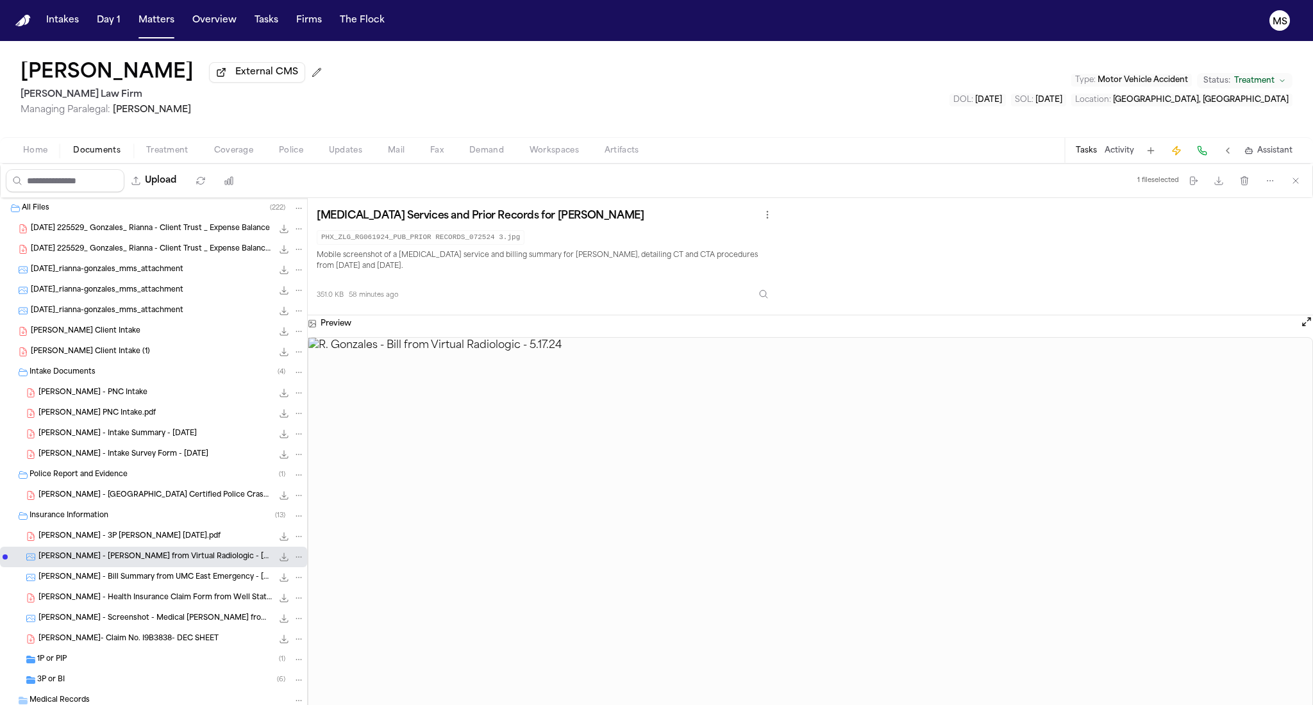
click at [210, 578] on span "R. Gonzales - Bill Summary from UMC East Emergency - 5.17.24 and 6.19.24" at bounding box center [155, 578] width 234 height 11
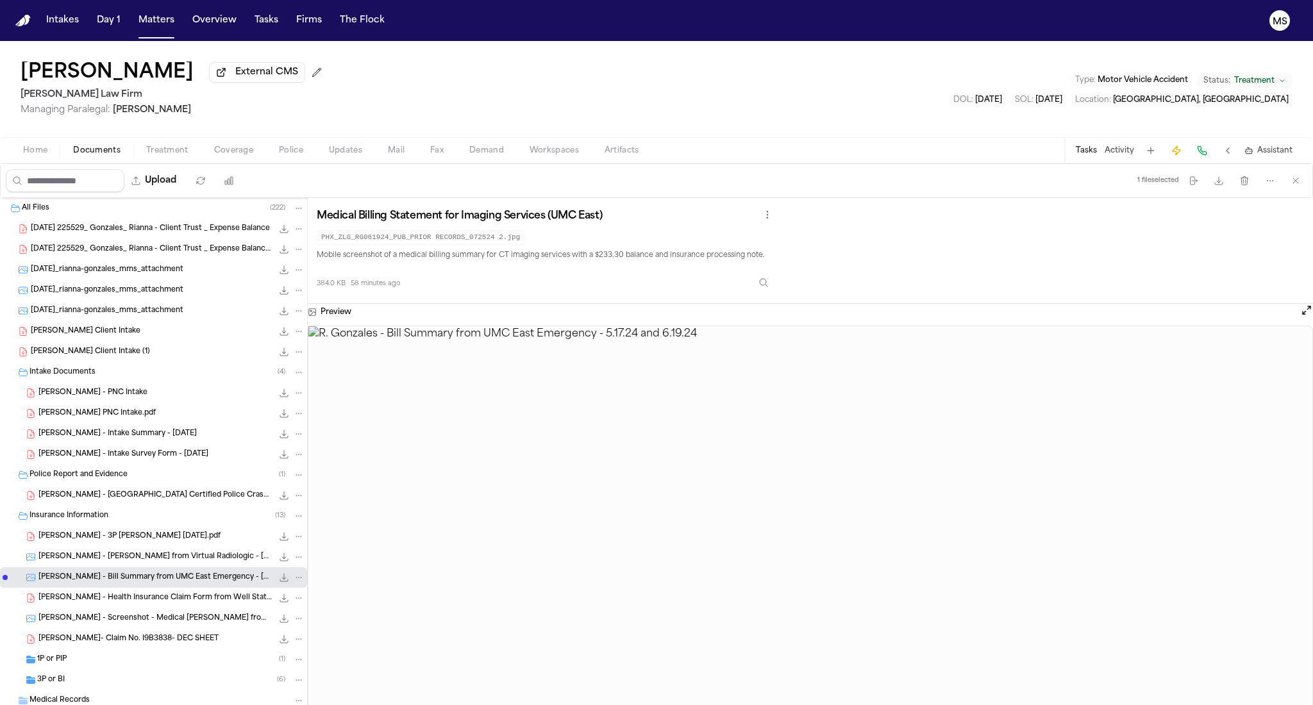
click at [201, 596] on span "R. Gonzales - Health Insurance Claim Form from Well State Health Care - 1.23.25" at bounding box center [155, 598] width 234 height 11
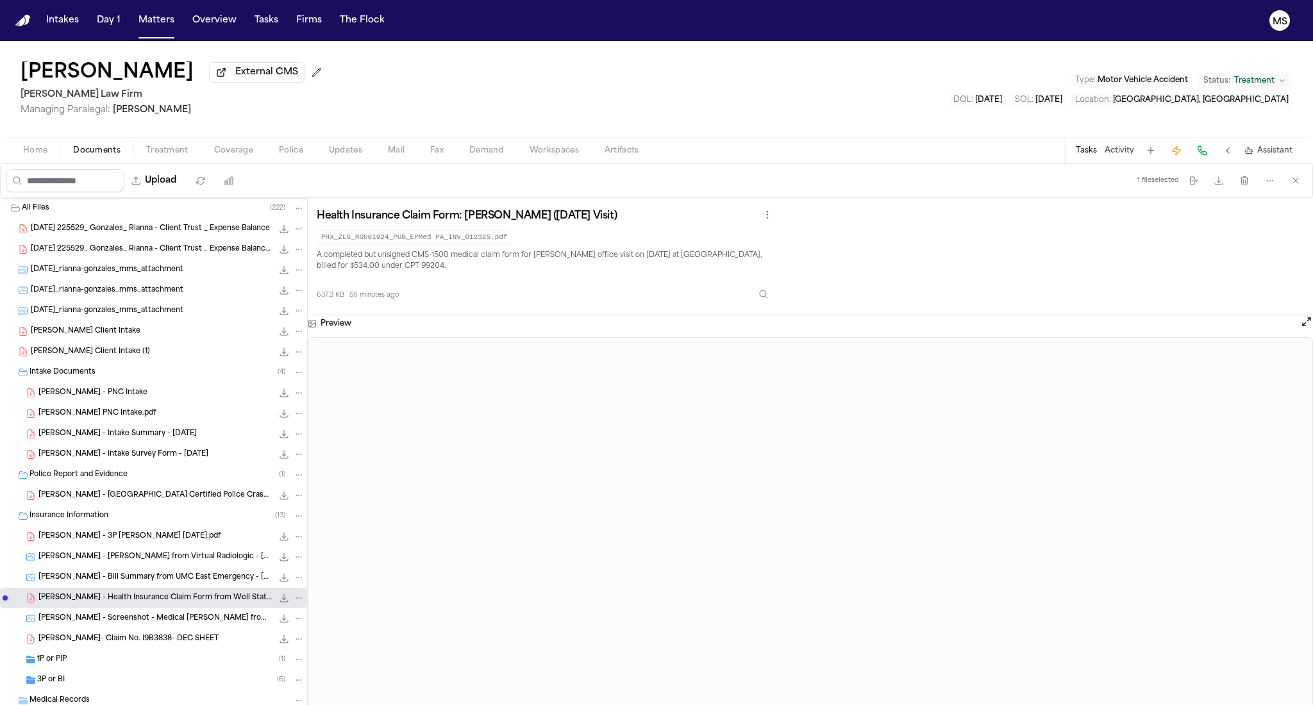
click at [126, 221] on div "2025-04-16 225529_ Gonzales_ Rianna - Client Trust _ Expense Balance 44.0 KB • …" at bounding box center [153, 229] width 307 height 21
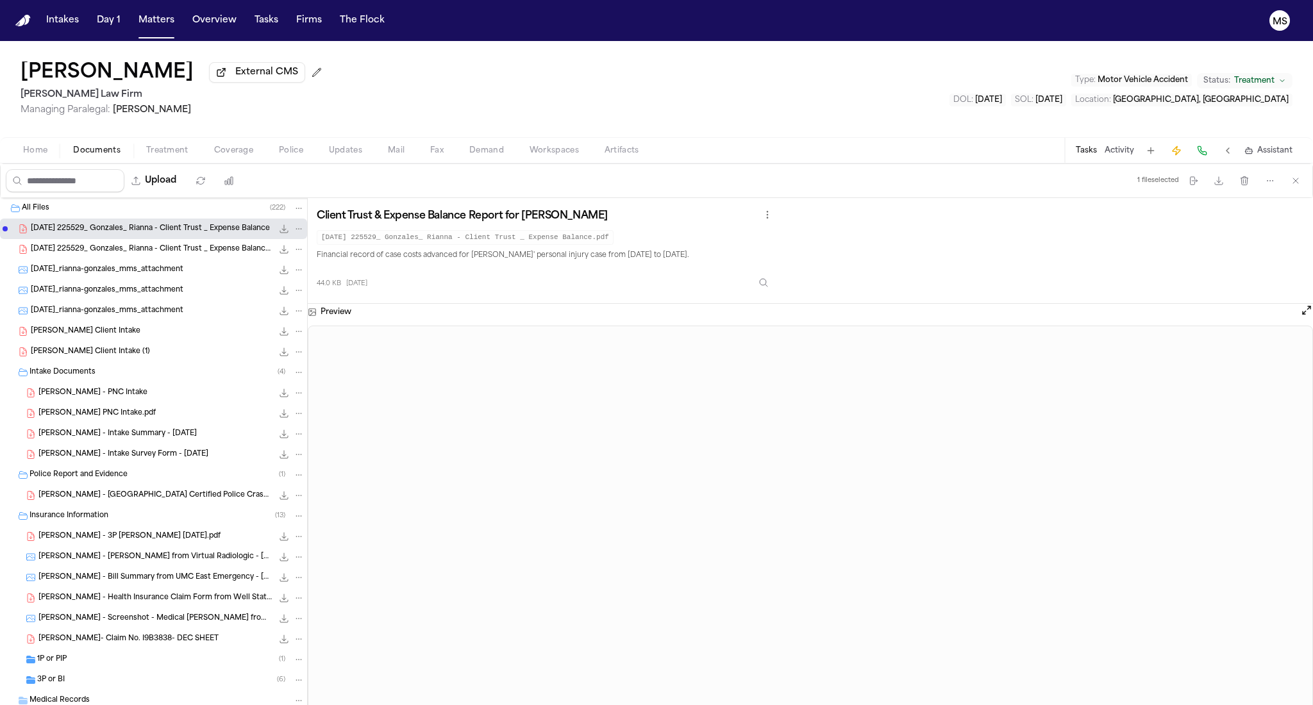
click at [127, 254] on span "2025-04-16 225529_ Gonzales_ Rianna - Client Trust _ Expense Balance.pdf" at bounding box center [152, 249] width 242 height 11
click at [128, 267] on span "2025-04-30_rianna-gonzales_mms_attachment" at bounding box center [107, 270] width 153 height 11
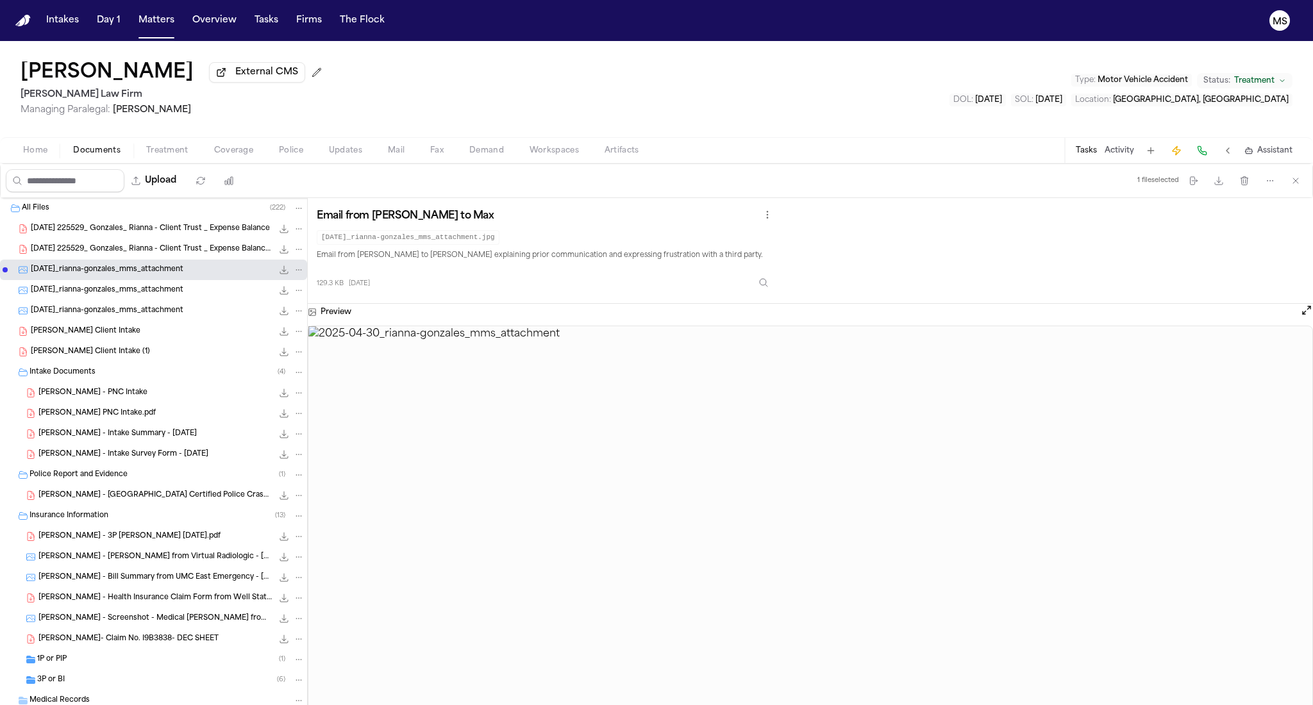
click at [124, 242] on div "2025-04-16 225529_ Gonzales_ Rianna - Client Trust _ Expense Balance.pdf 44.0 K…" at bounding box center [153, 249] width 307 height 21
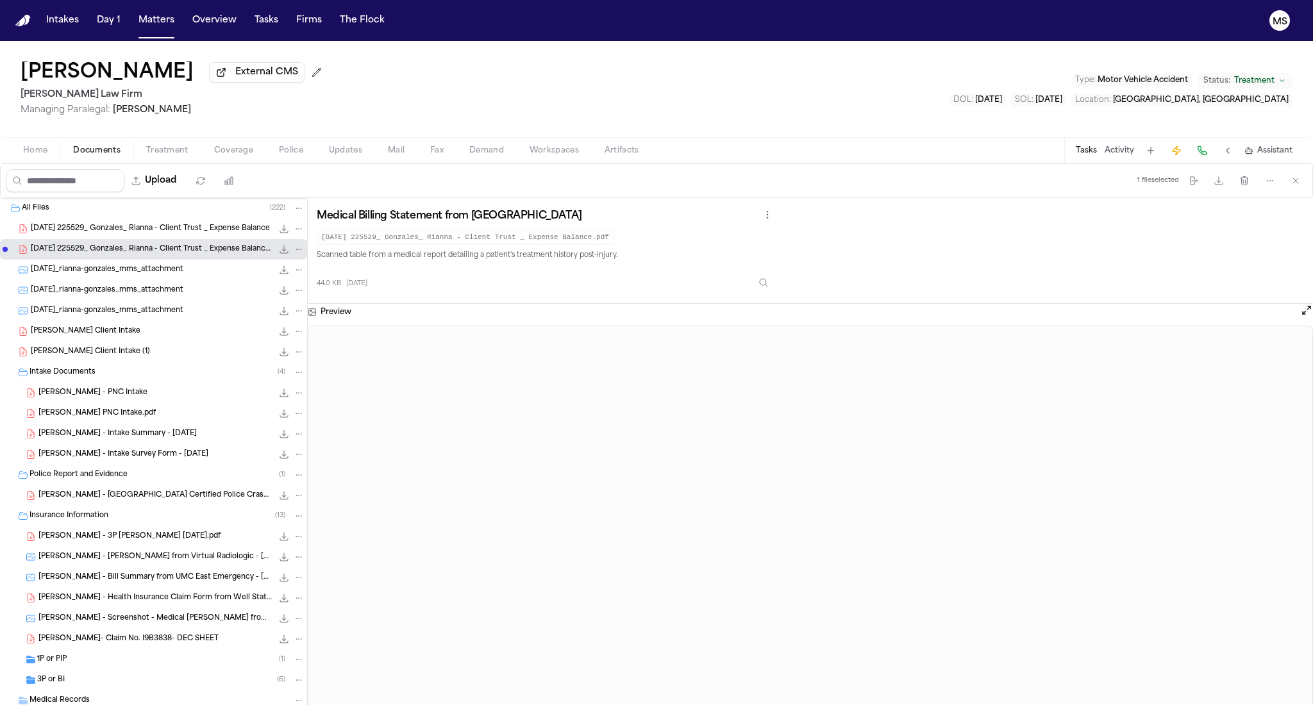
click at [123, 297] on div "2025-04-30_rianna-gonzales_mms_attachment 17.1 KB • JPG" at bounding box center [153, 290] width 307 height 21
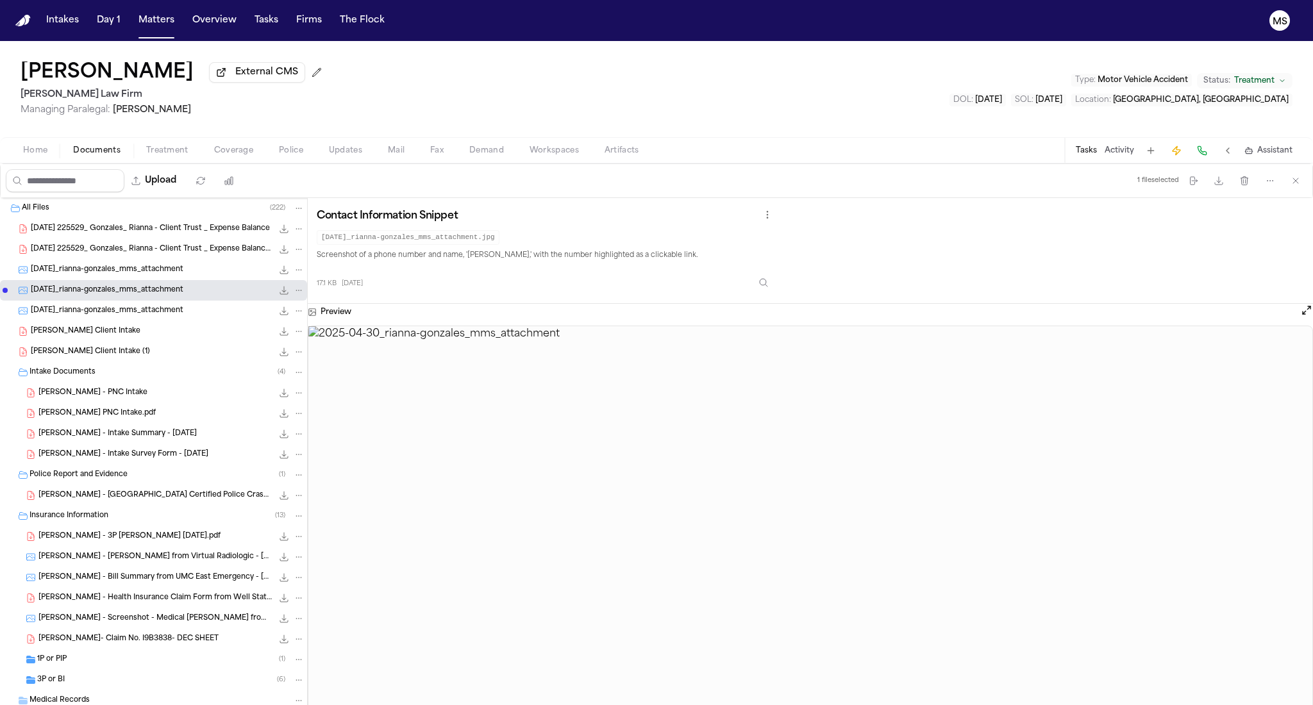
click at [124, 311] on span "2025-04-30_rianna-gonzales_mms_attachment" at bounding box center [107, 311] width 153 height 11
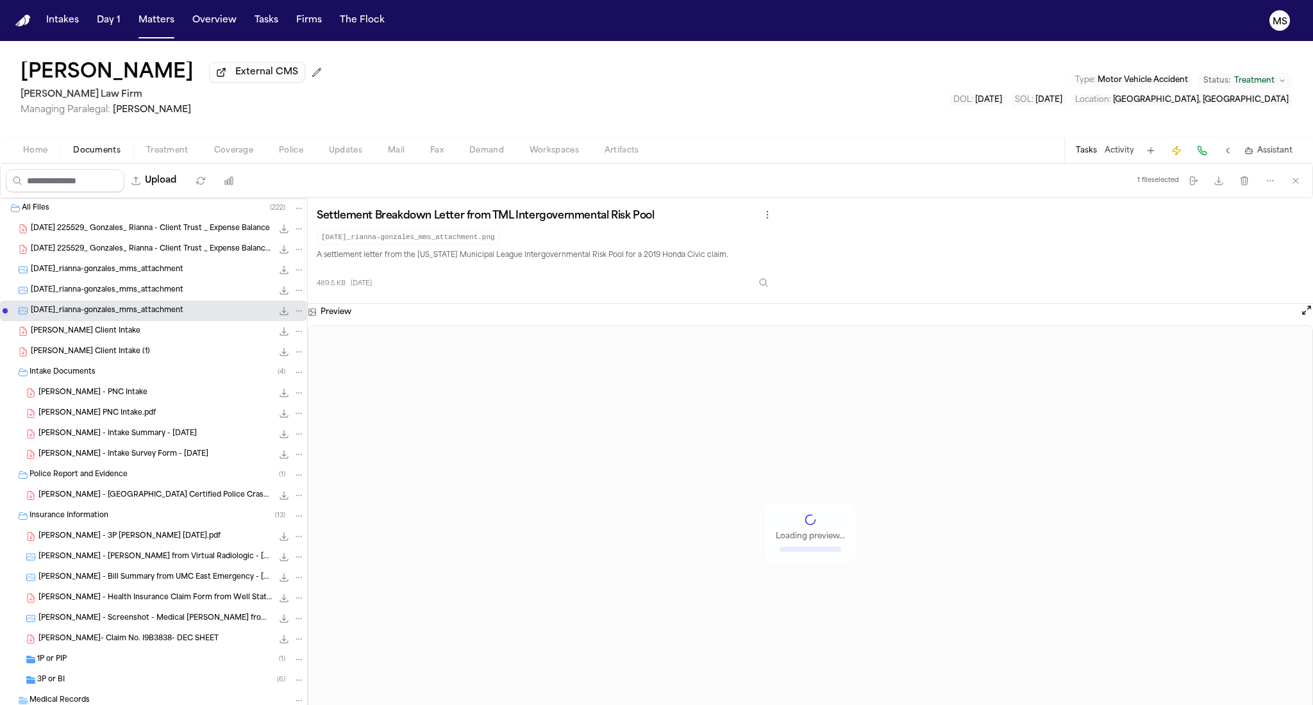
click at [123, 337] on span "Rianna Gonzales - Finch Client Intake" at bounding box center [86, 331] width 110 height 11
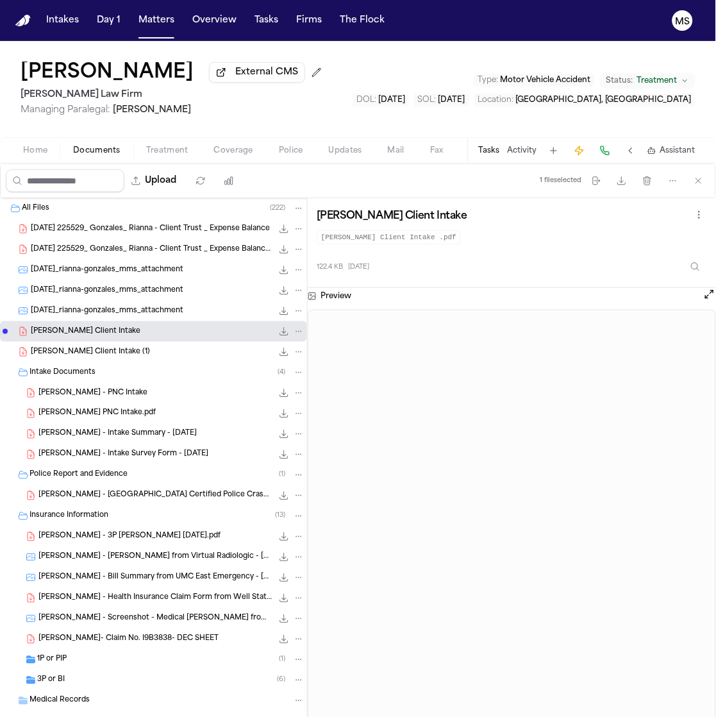
click at [44, 149] on span "Home" at bounding box center [35, 151] width 24 height 10
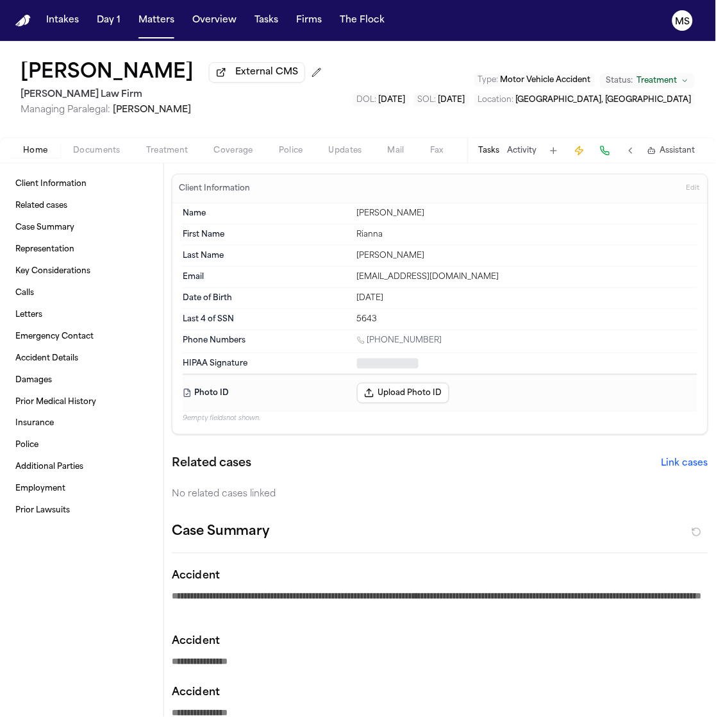
type textarea "*"
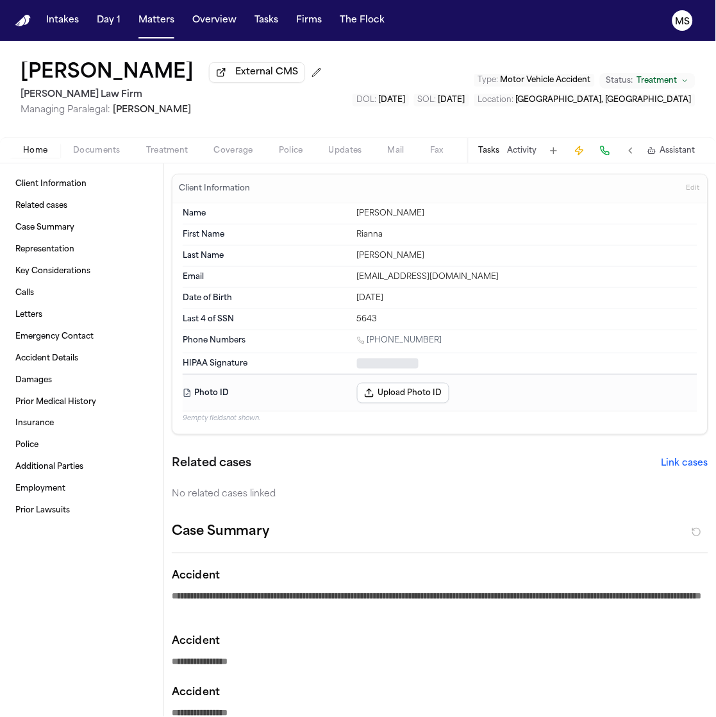
type textarea "*"
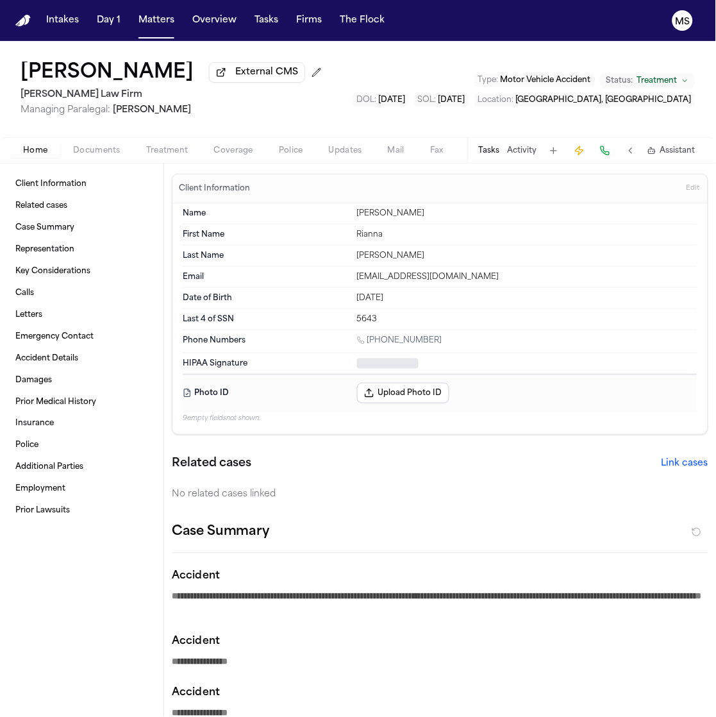
type textarea "*"
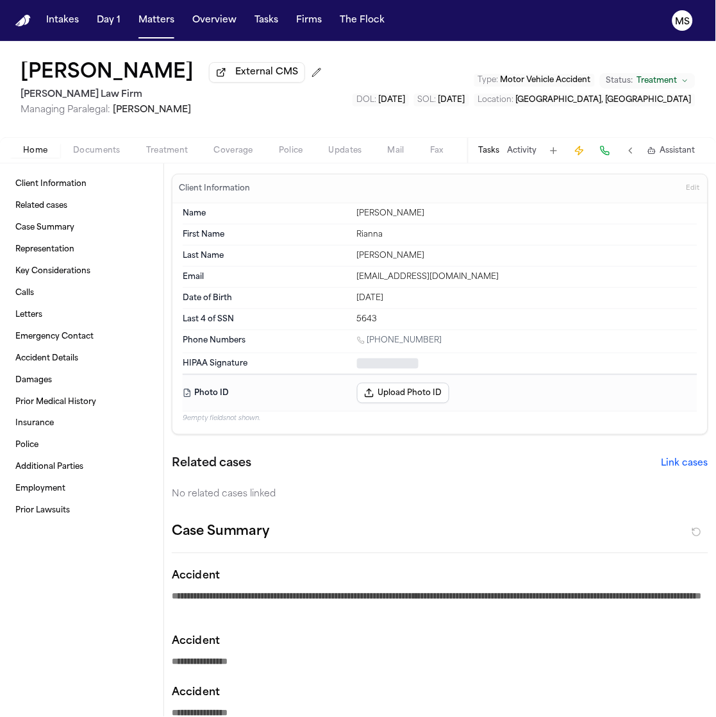
type textarea "*"
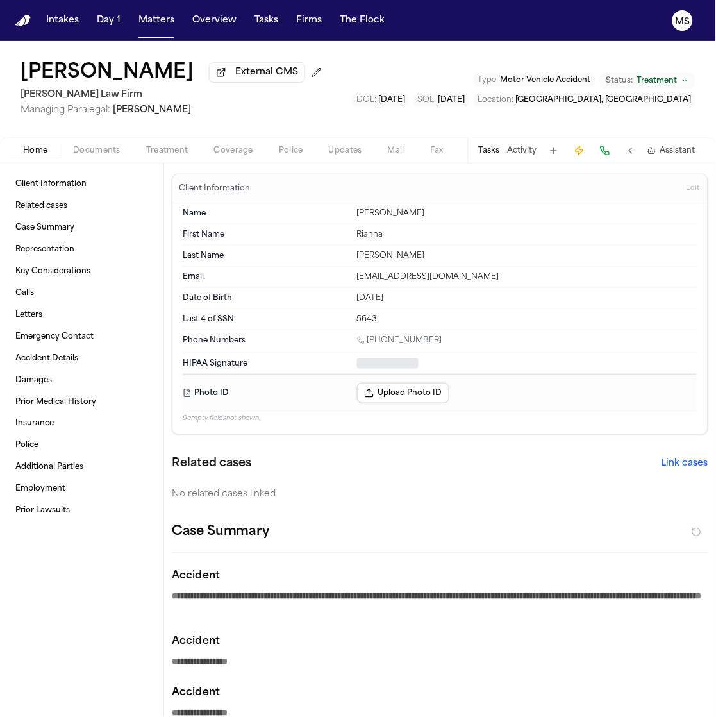
type textarea "*"
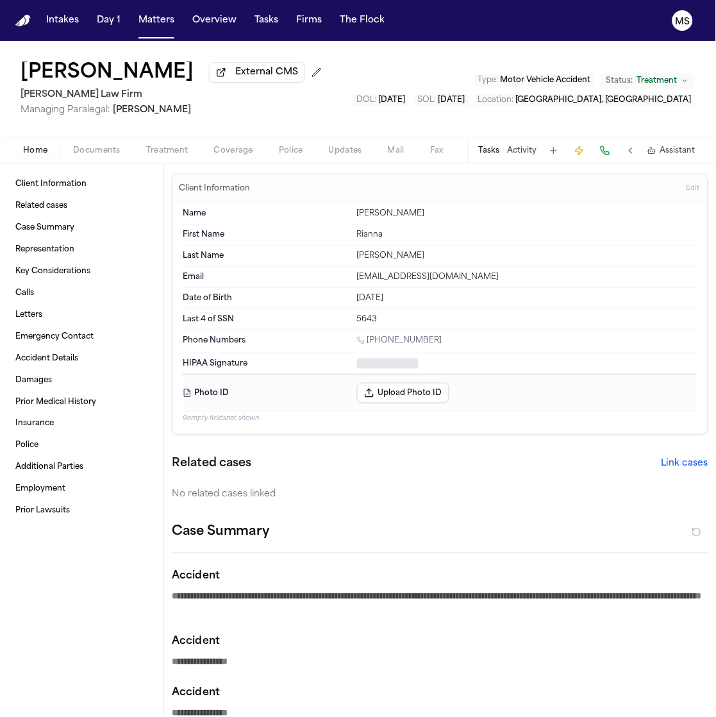
type textarea "*"
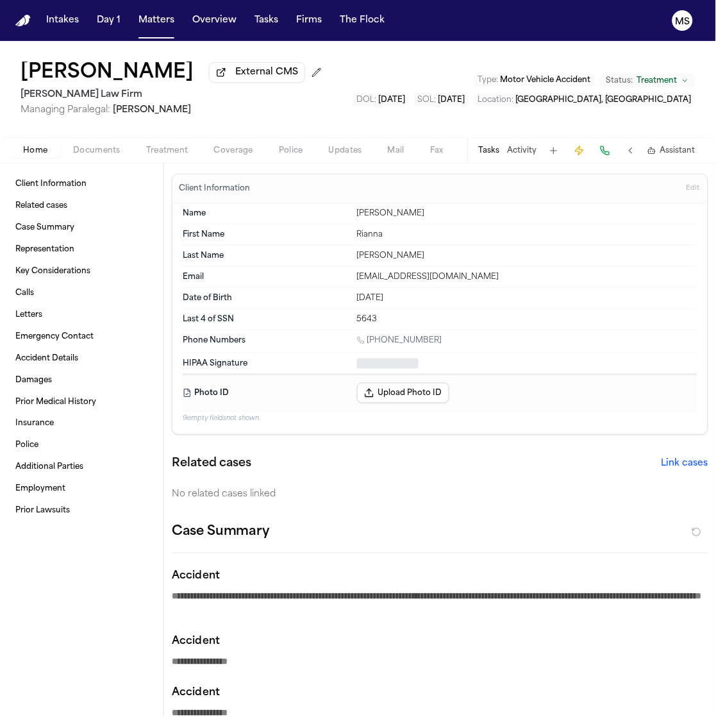
type textarea "*"
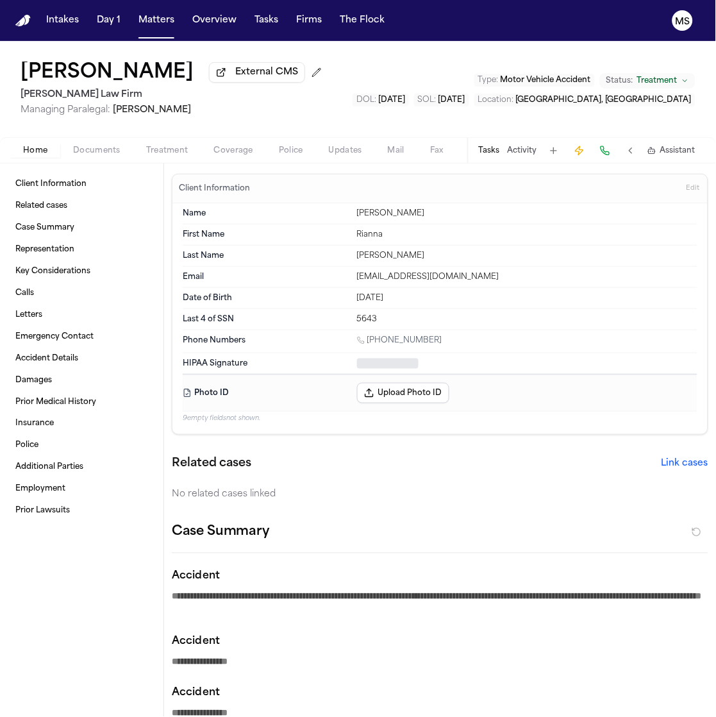
type textarea "*"
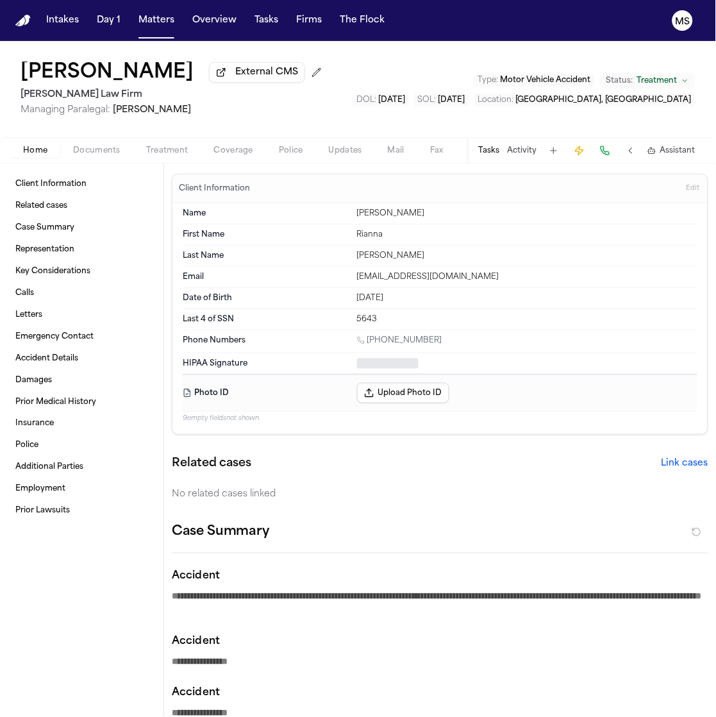
type textarea "*"
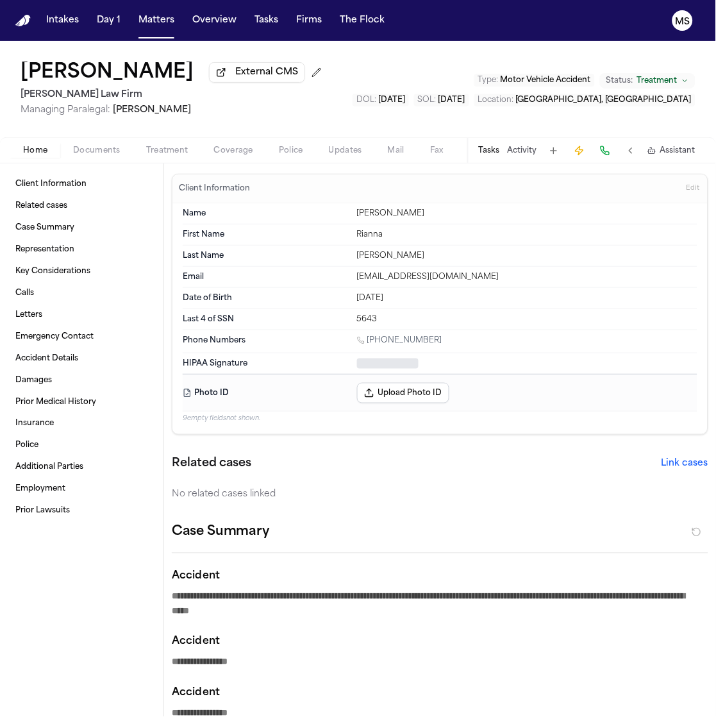
type textarea "*"
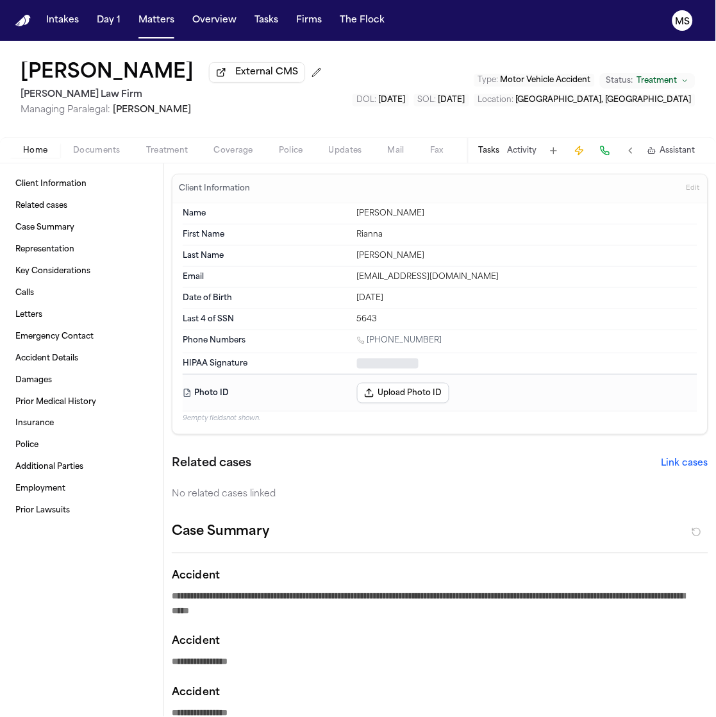
type textarea "*"
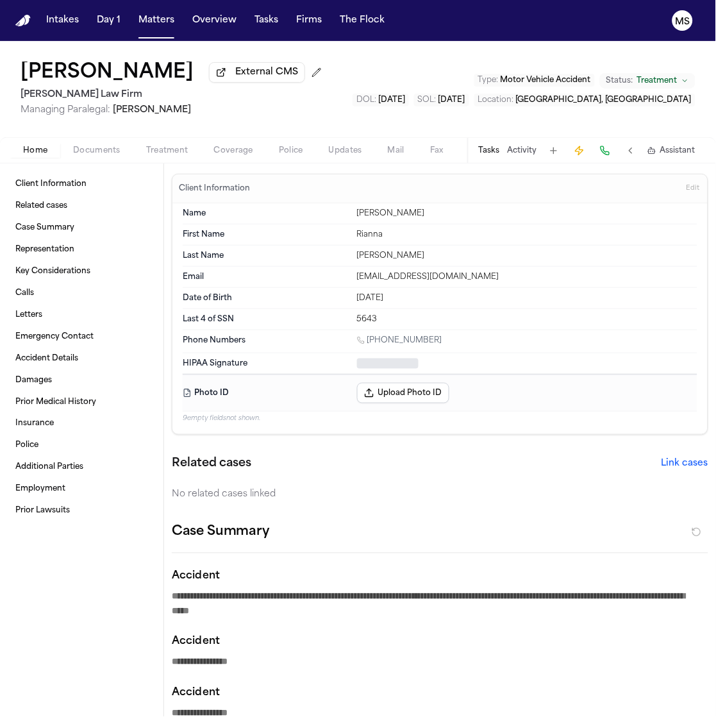
type textarea "*"
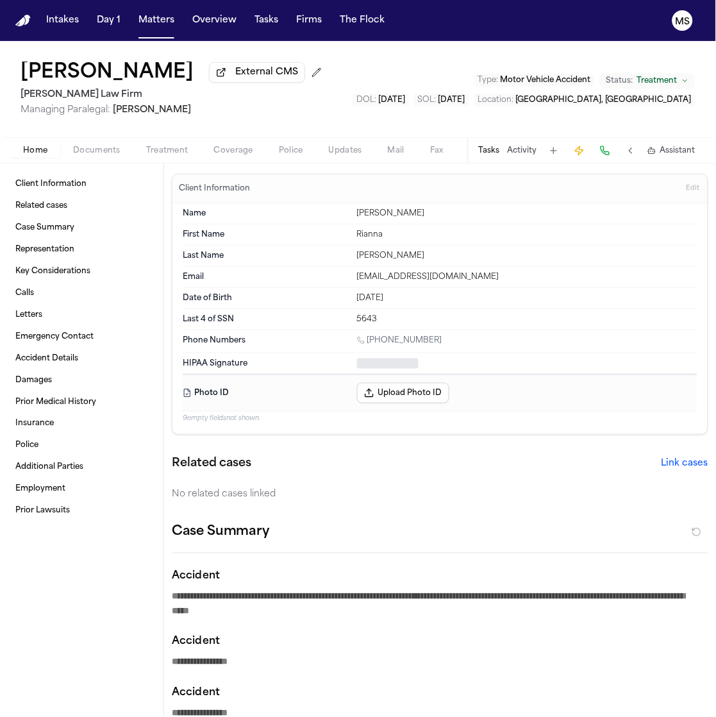
type textarea "*"
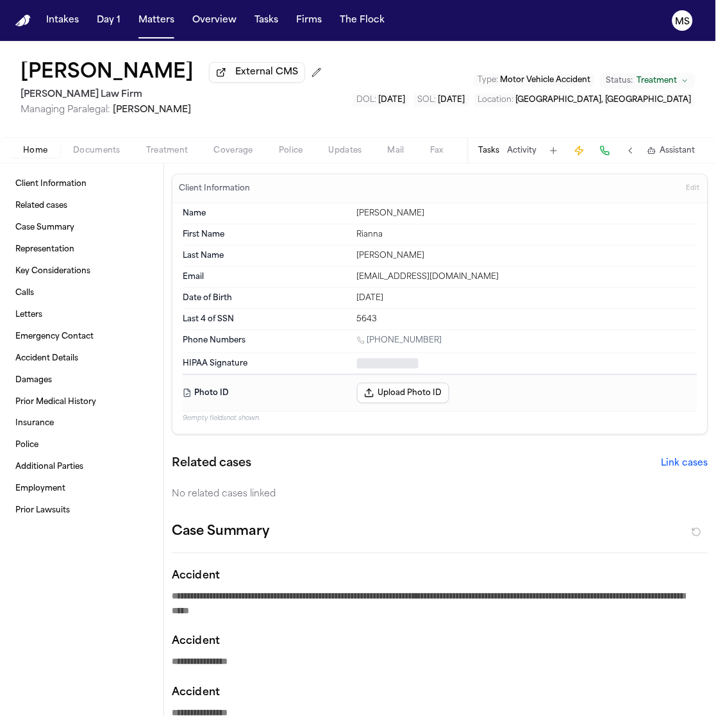
type textarea "*"
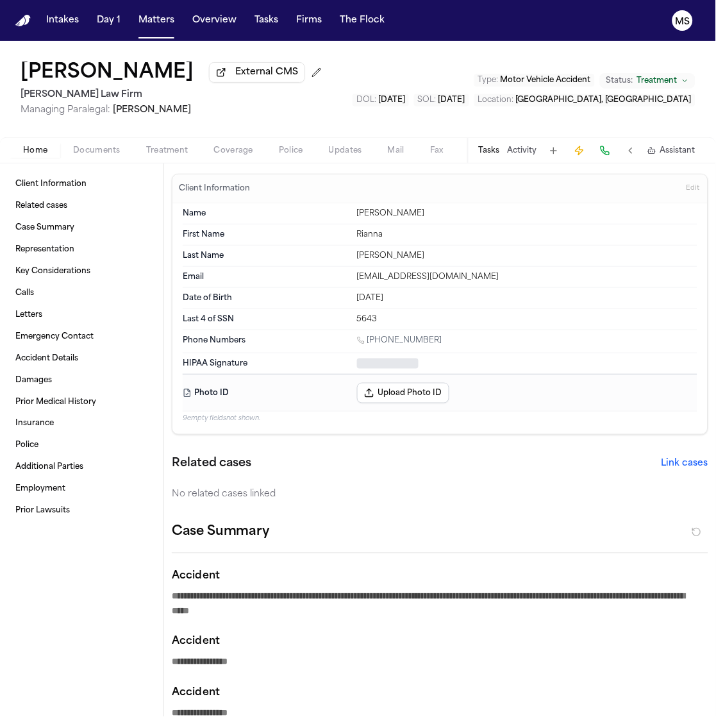
type textarea "*"
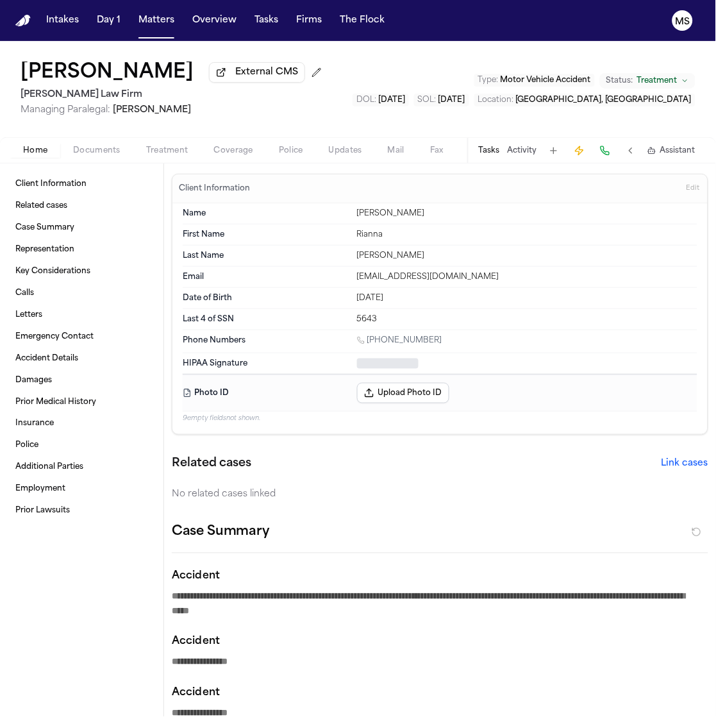
type textarea "*"
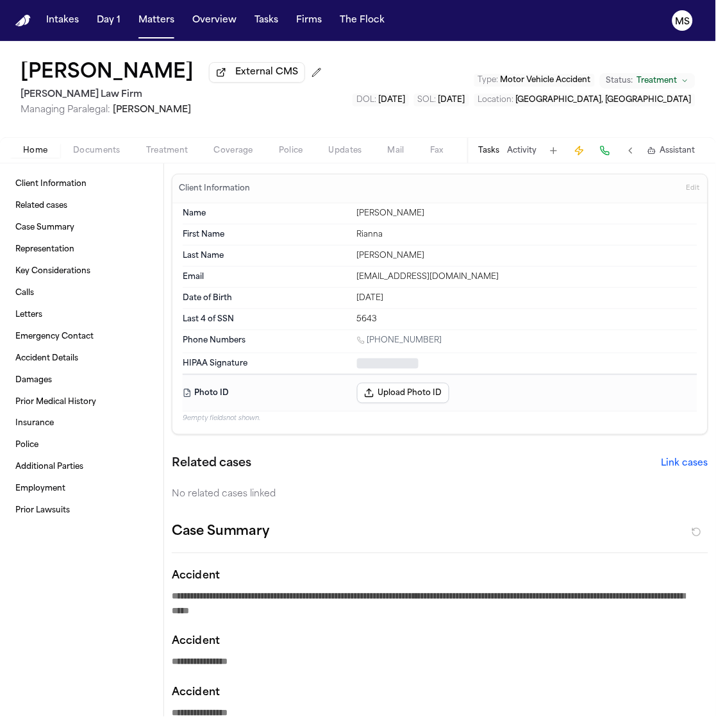
type textarea "*"
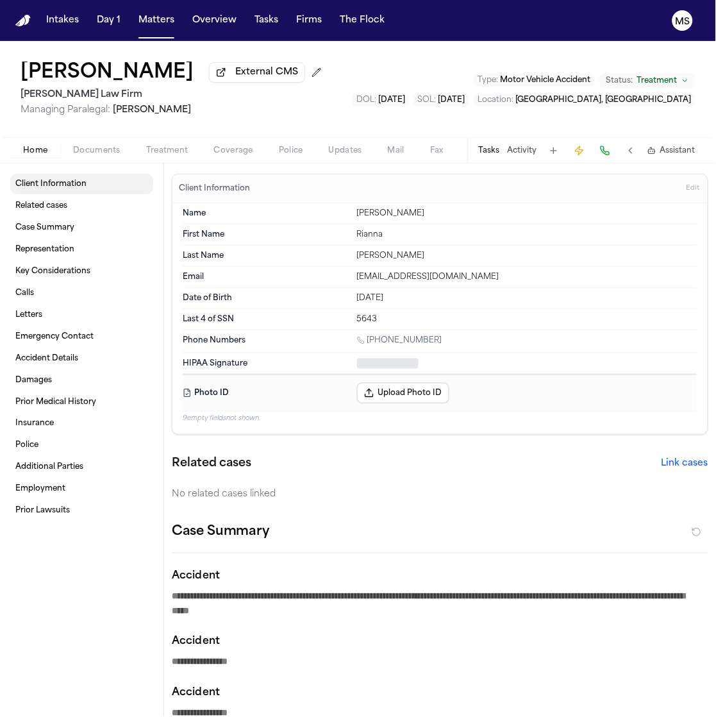
type textarea "*"
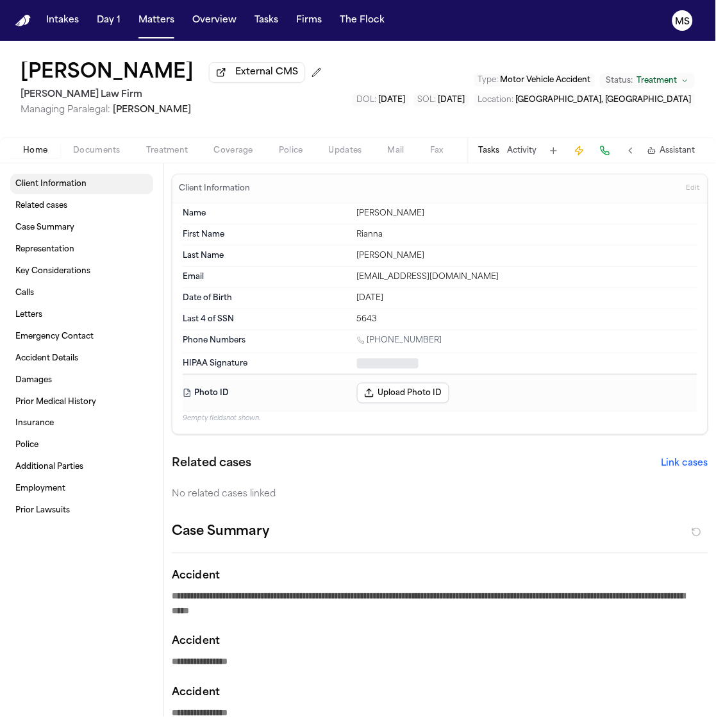
type textarea "*"
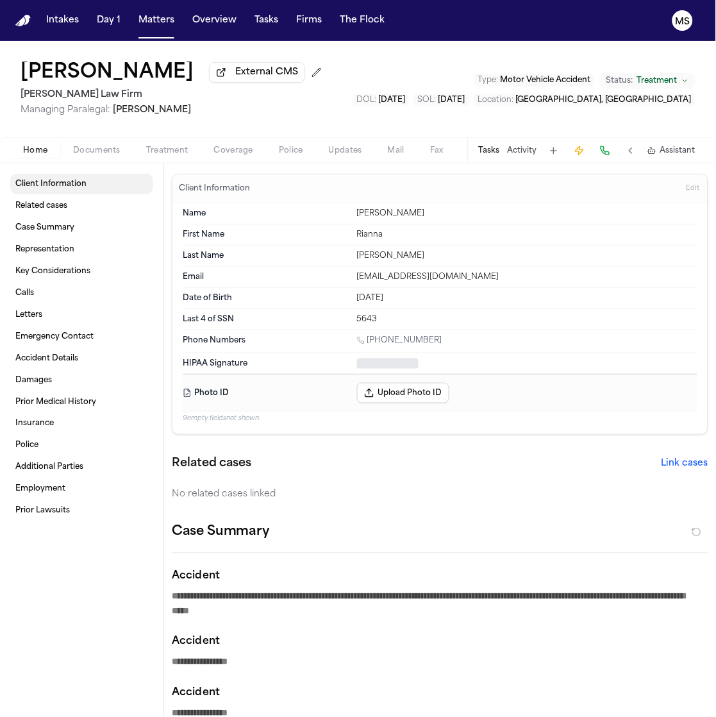
type textarea "*"
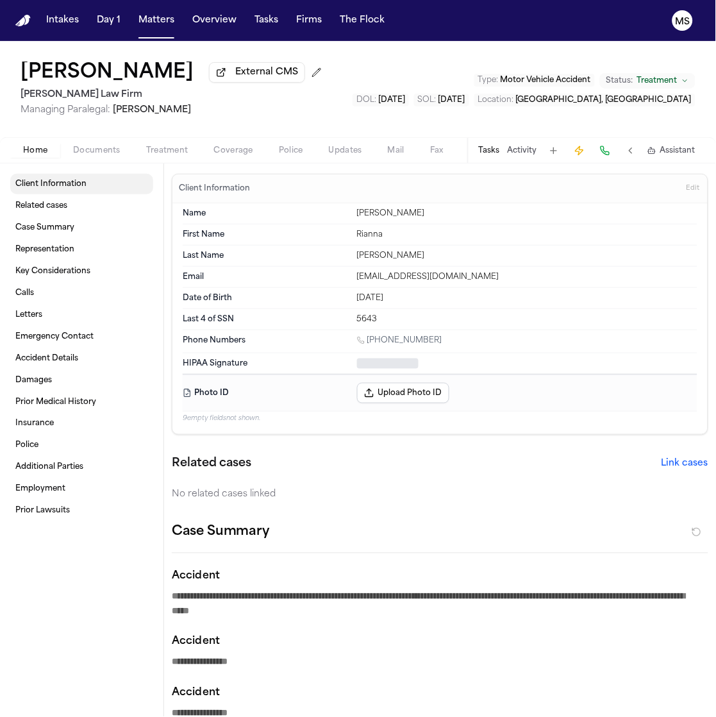
type textarea "*"
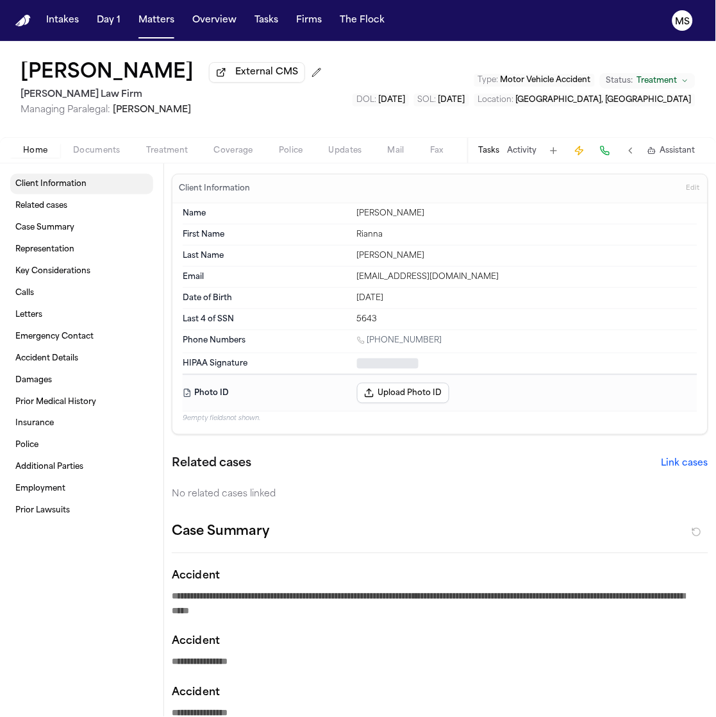
type textarea "*"
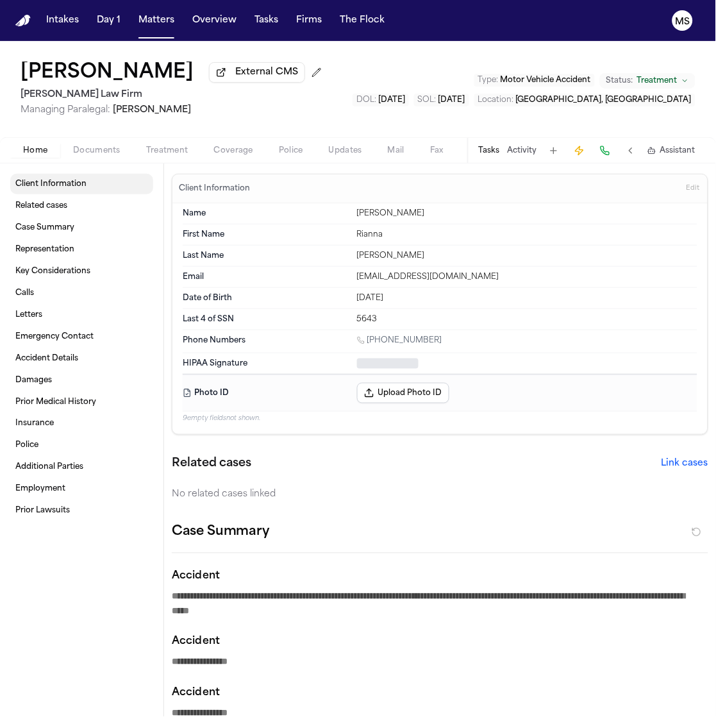
type textarea "*"
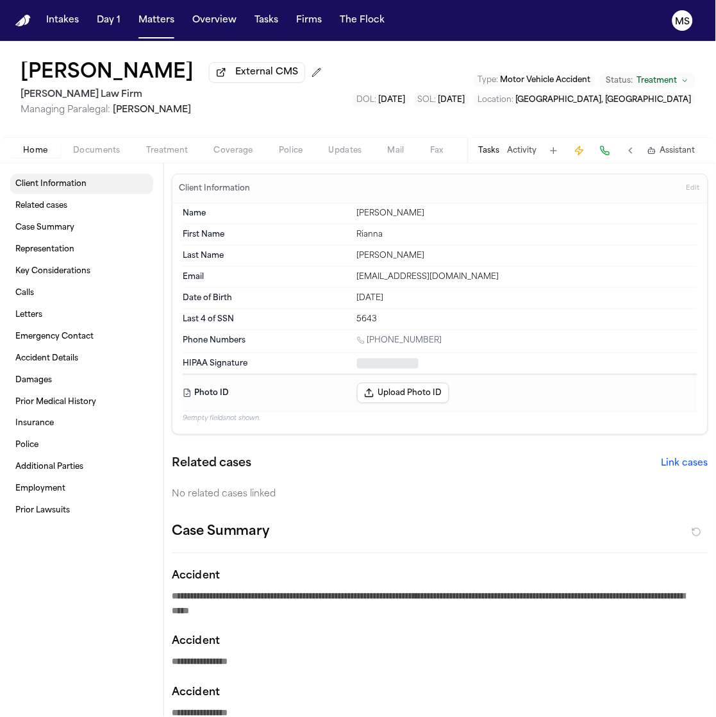
type textarea "*"
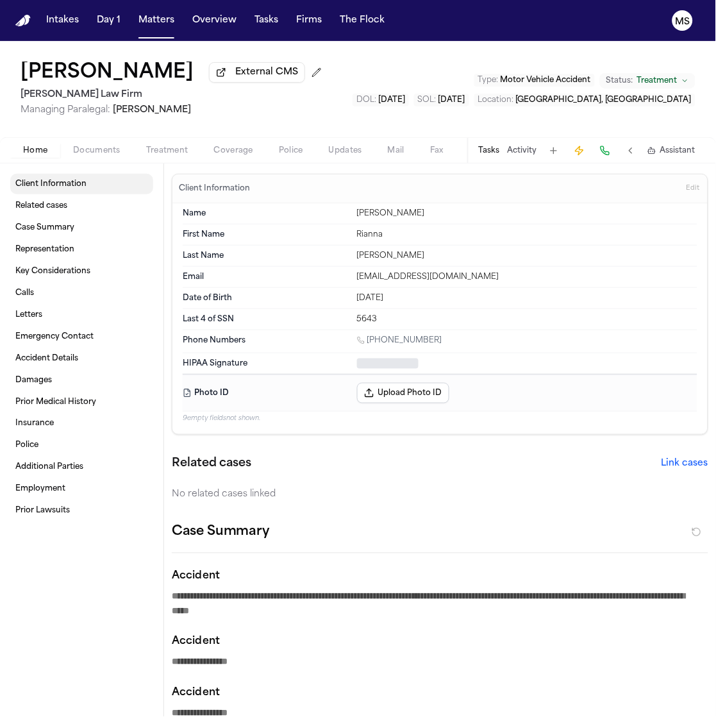
type textarea "*"
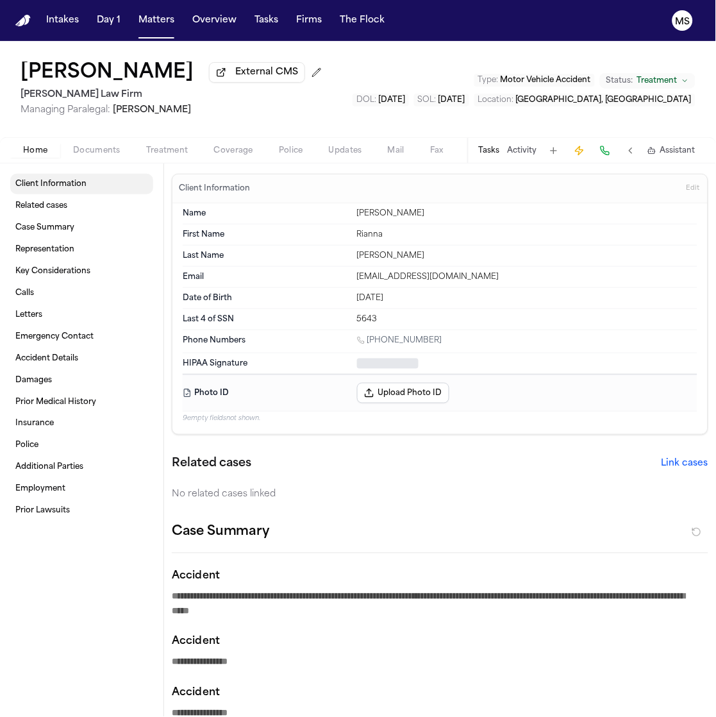
type textarea "*"
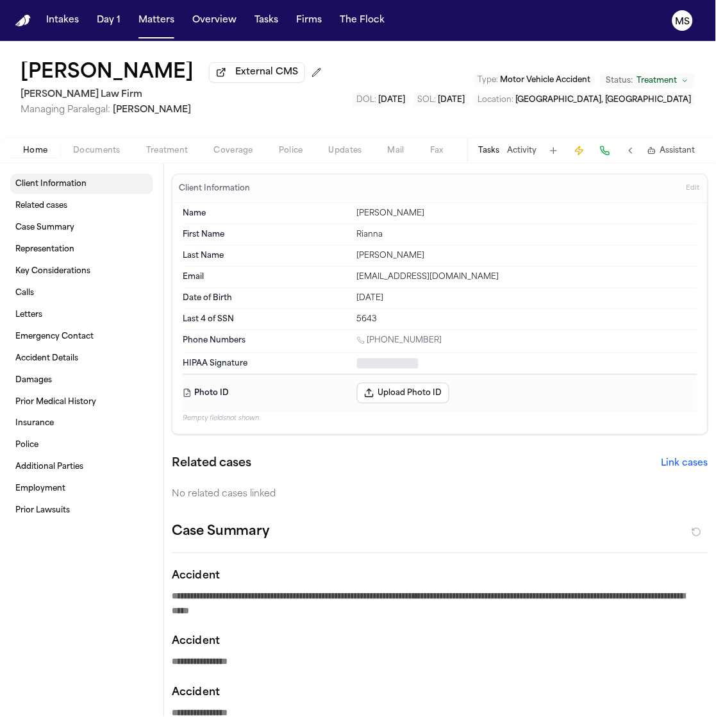
type textarea "*"
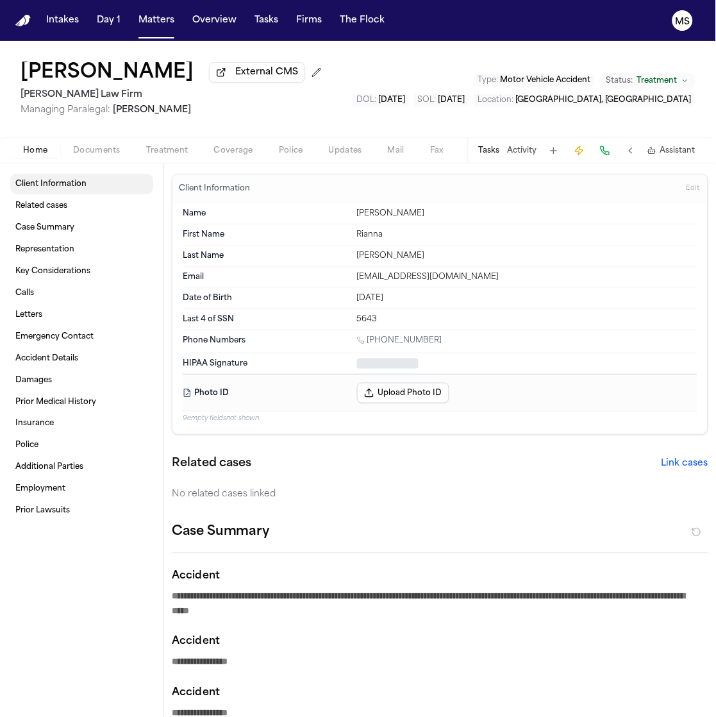
type textarea "*"
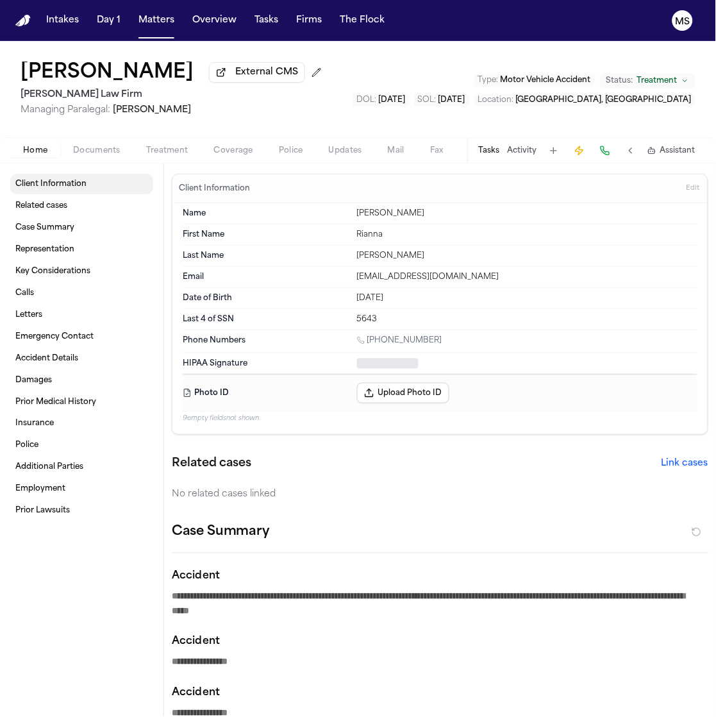
type textarea "*"
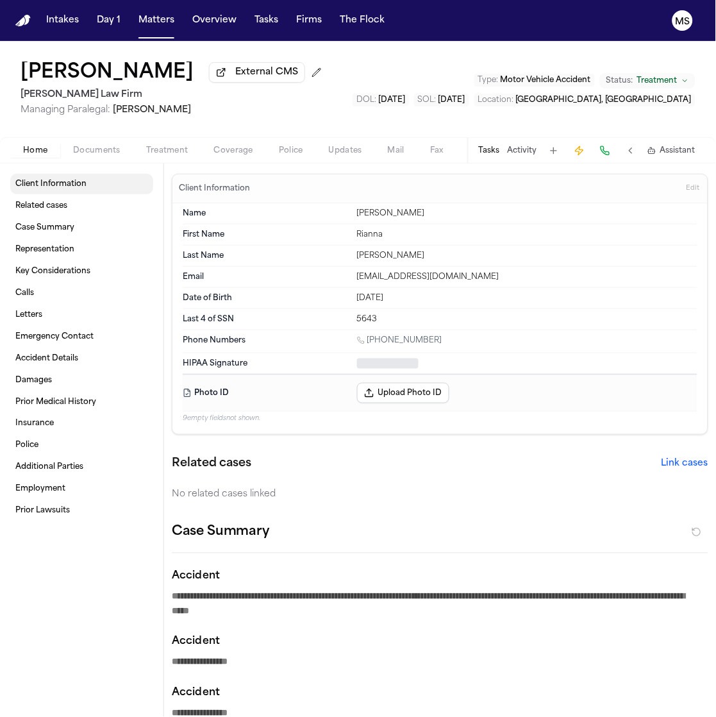
type textarea "*"
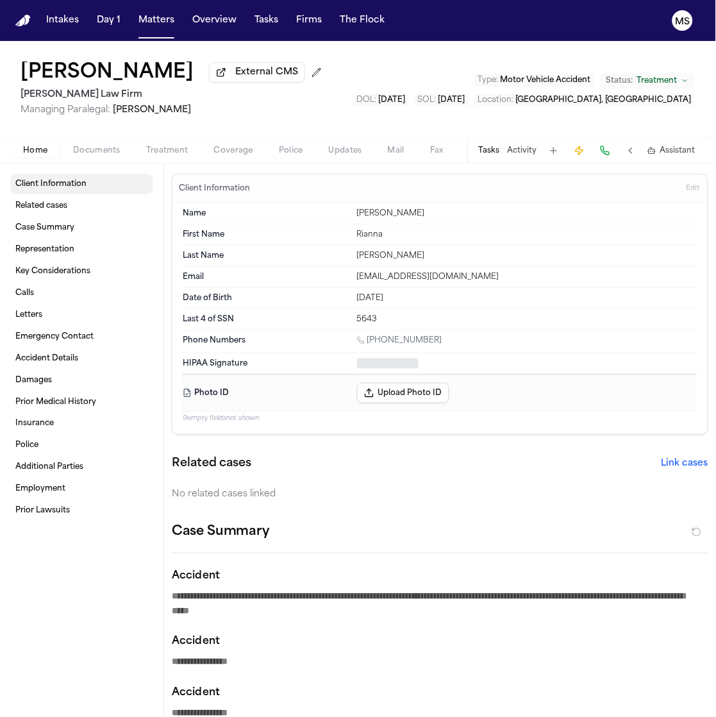
type textarea "*"
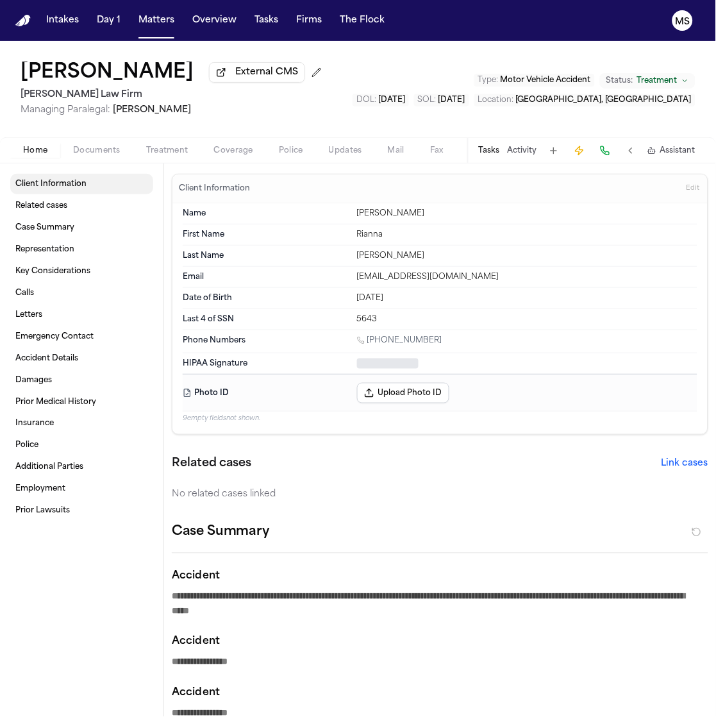
type textarea "*"
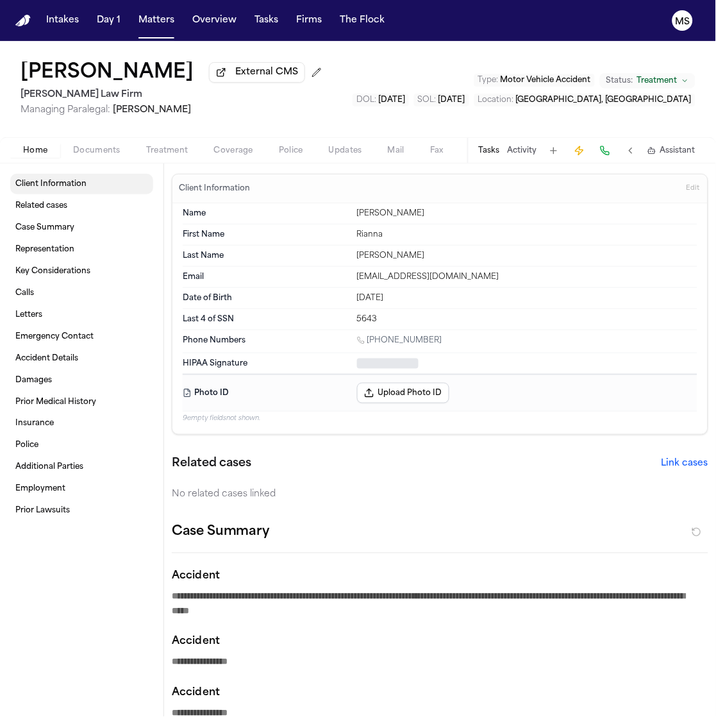
type textarea "*"
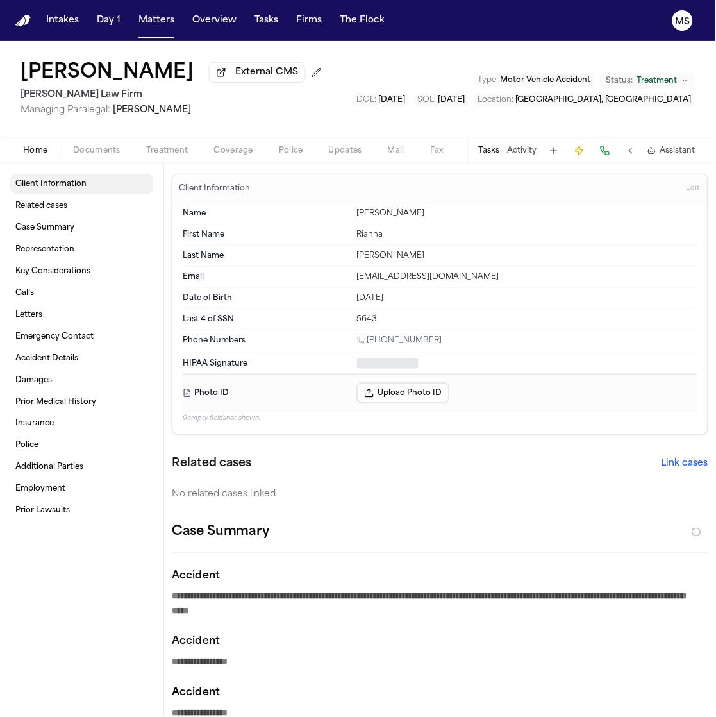
type textarea "*"
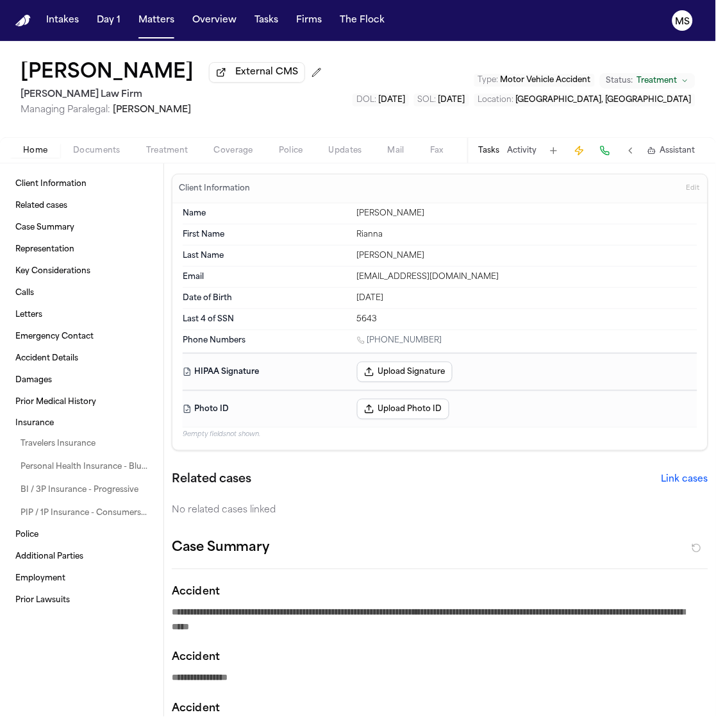
type textarea "*"
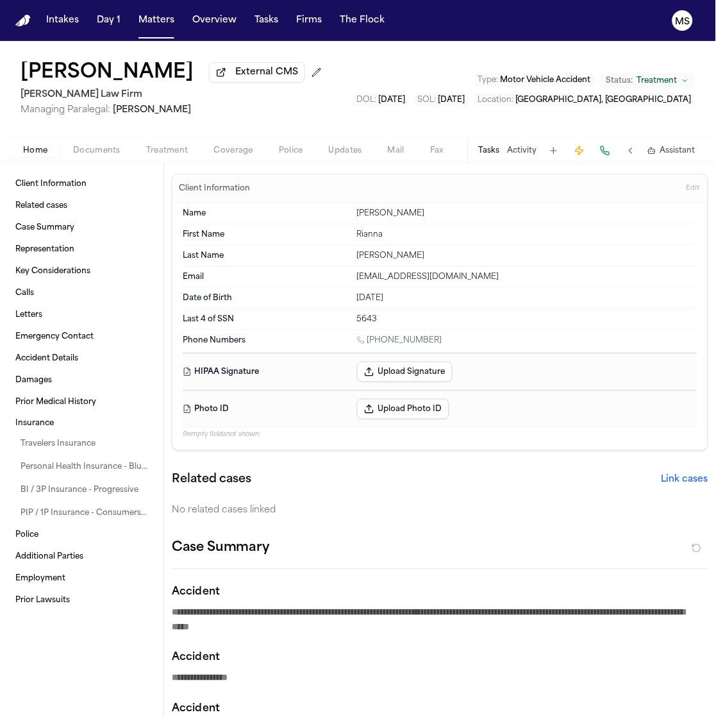
type textarea "*"
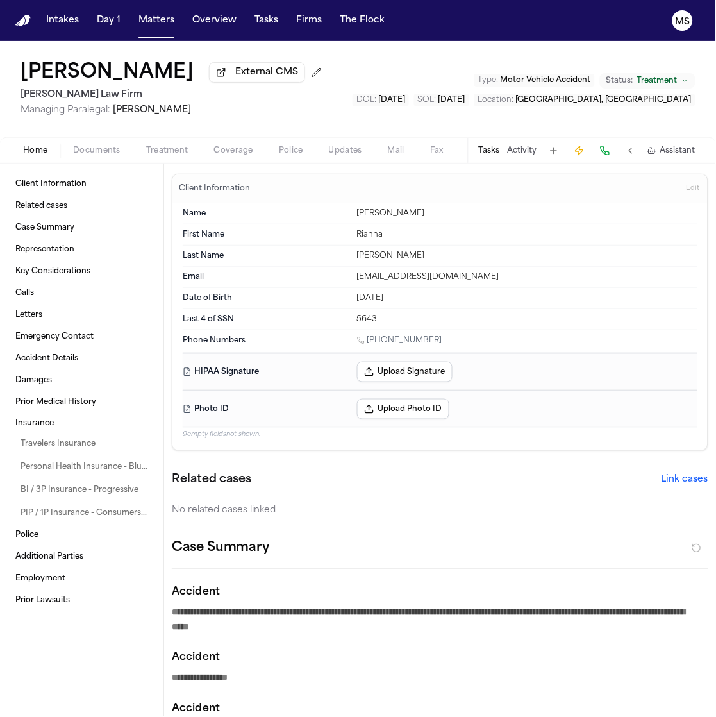
type textarea "*"
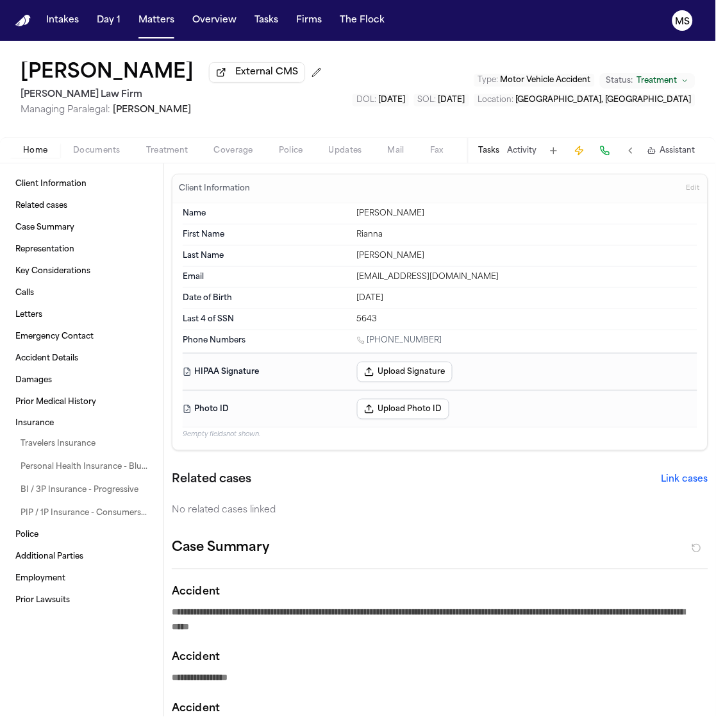
type textarea "*"
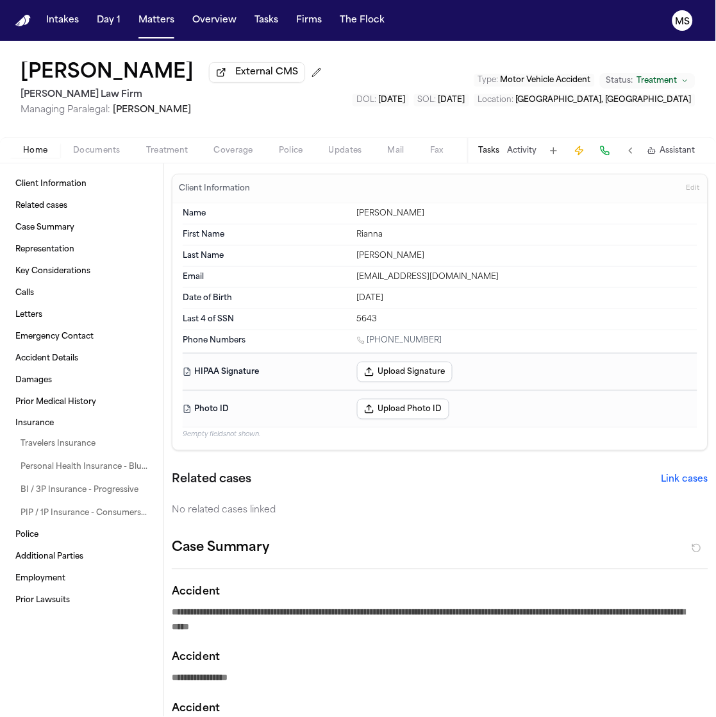
type textarea "*"
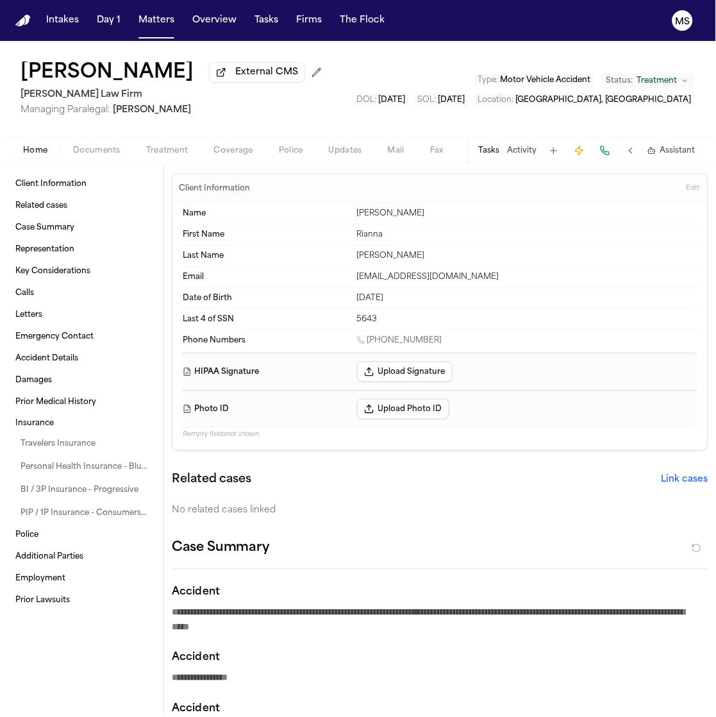
type textarea "*"
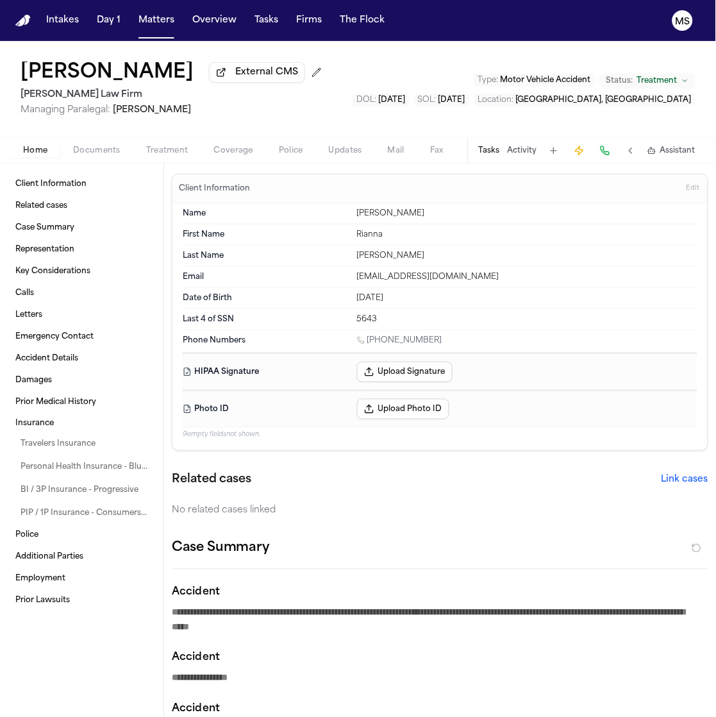
type textarea "*"
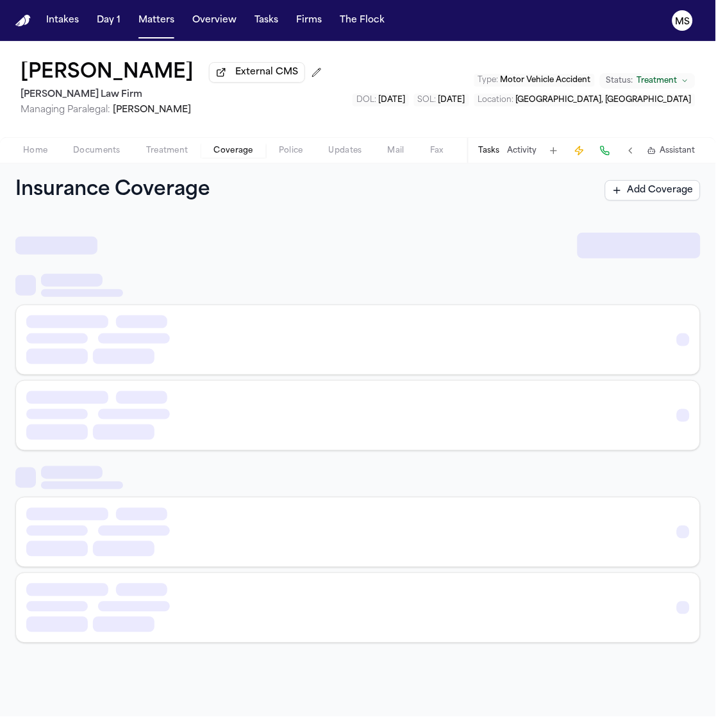
click at [254, 155] on button "Coverage" at bounding box center [233, 150] width 65 height 15
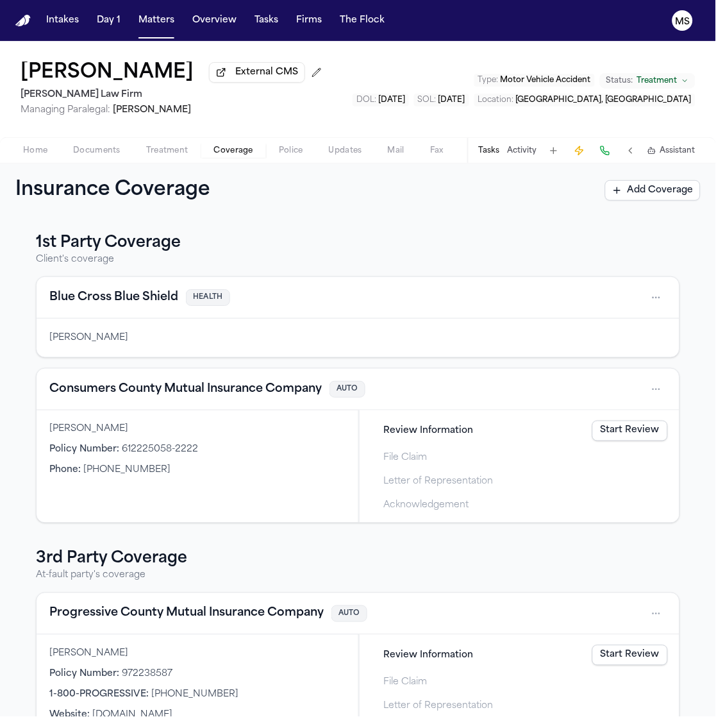
click at [89, 142] on div "Home Documents Treatment Coverage Police Updates Mail Fax Demand Workspaces Art…" at bounding box center [358, 150] width 716 height 26
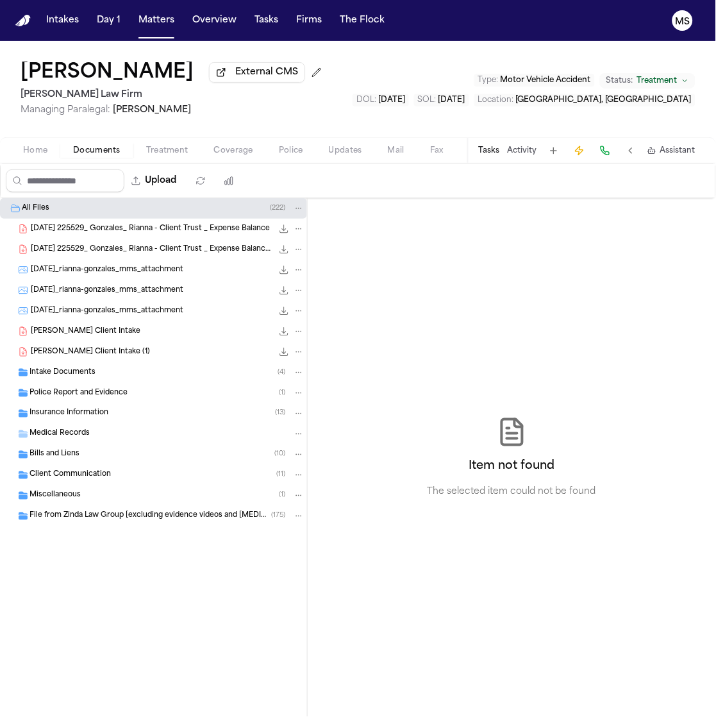
click at [103, 149] on span "Documents" at bounding box center [96, 151] width 47 height 10
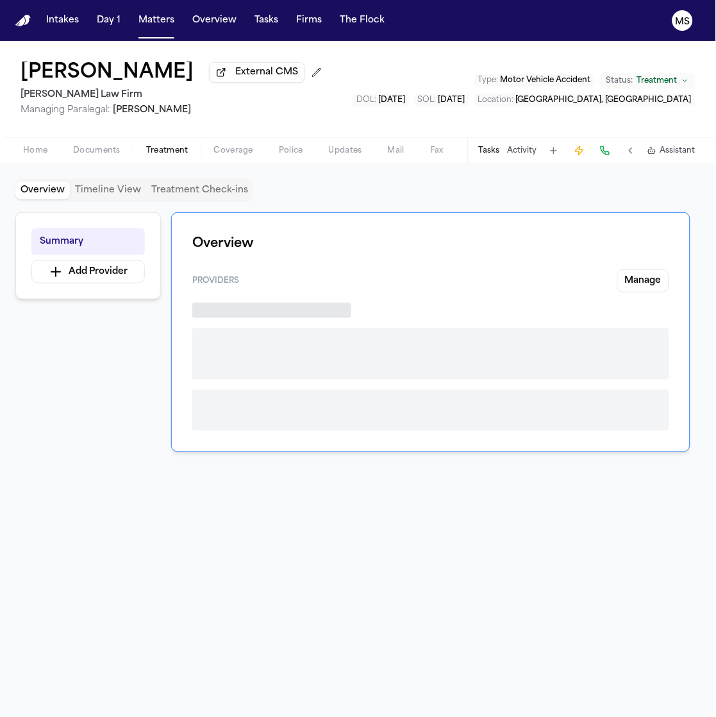
click at [147, 148] on span "Treatment" at bounding box center [167, 151] width 42 height 10
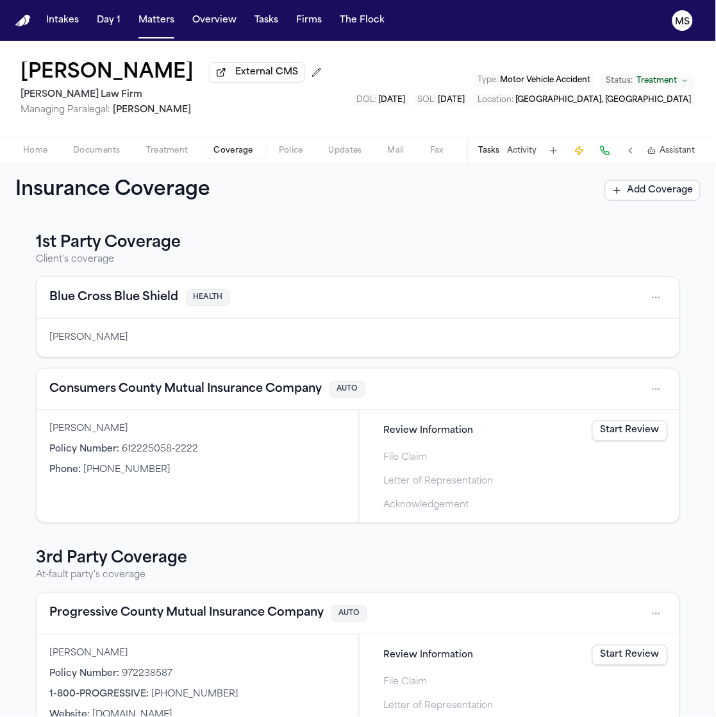
click at [222, 149] on span "Coverage" at bounding box center [233, 151] width 39 height 10
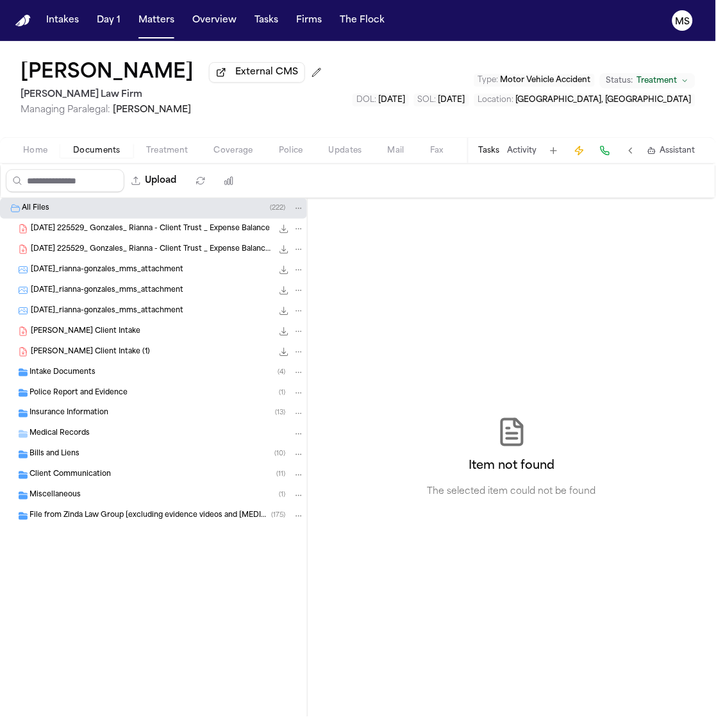
click at [96, 154] on span "Documents" at bounding box center [96, 151] width 47 height 10
click at [22, 410] on icon "Folder: Insurance Information" at bounding box center [23, 413] width 10 height 10
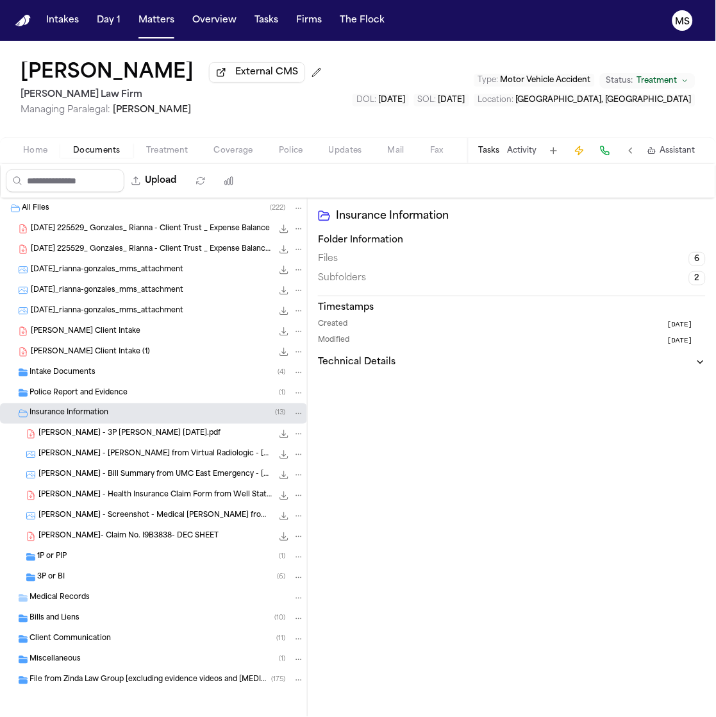
click at [46, 365] on div "Intake Documents ( 4 )" at bounding box center [153, 372] width 307 height 21
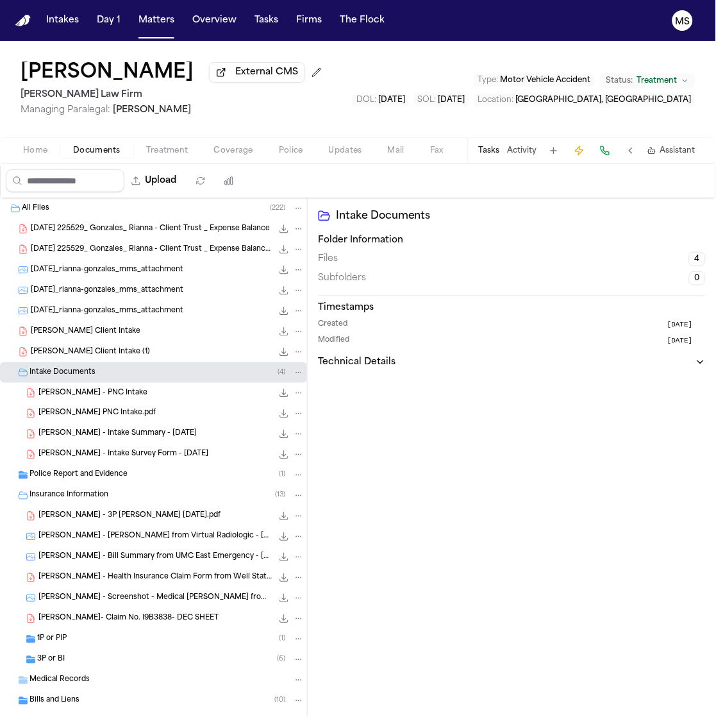
click at [53, 435] on span "R. Gonzales - Intake Summary - 5.27.24" at bounding box center [117, 434] width 158 height 11
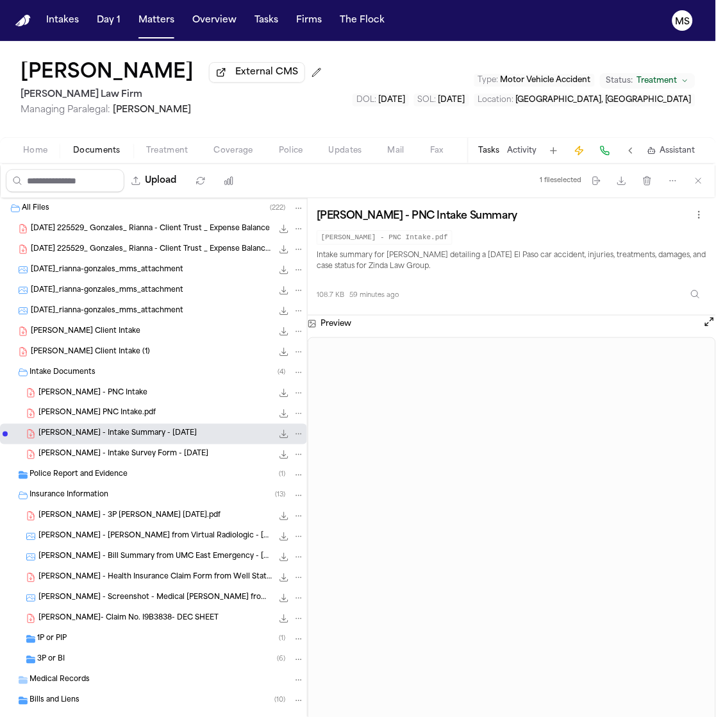
click at [74, 444] on div "R. Gonzales - Intake Survey Form - 6.19.24 38.1 KB • PDF" at bounding box center [153, 454] width 307 height 21
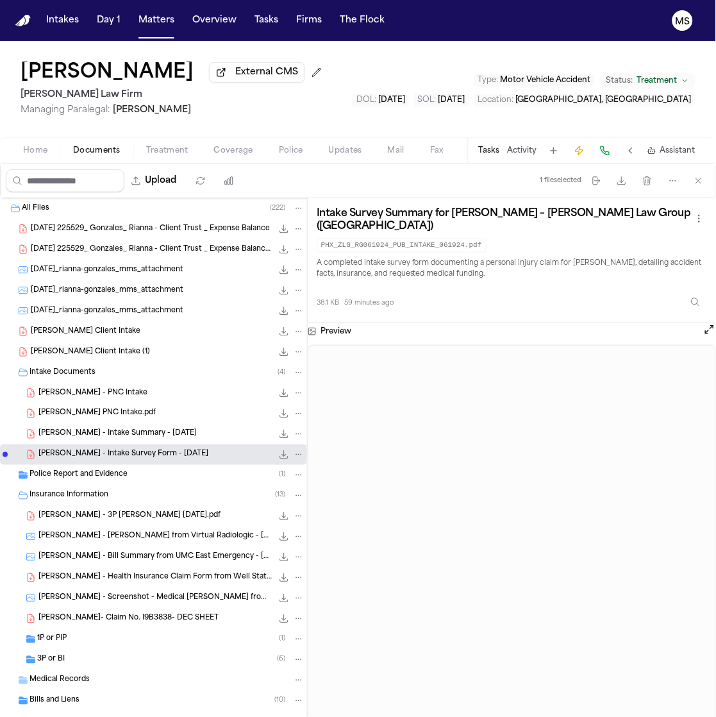
click at [151, 398] on div "Gonzales, Rianna - PNC Intake 101.6 KB • PDF" at bounding box center [171, 393] width 266 height 13
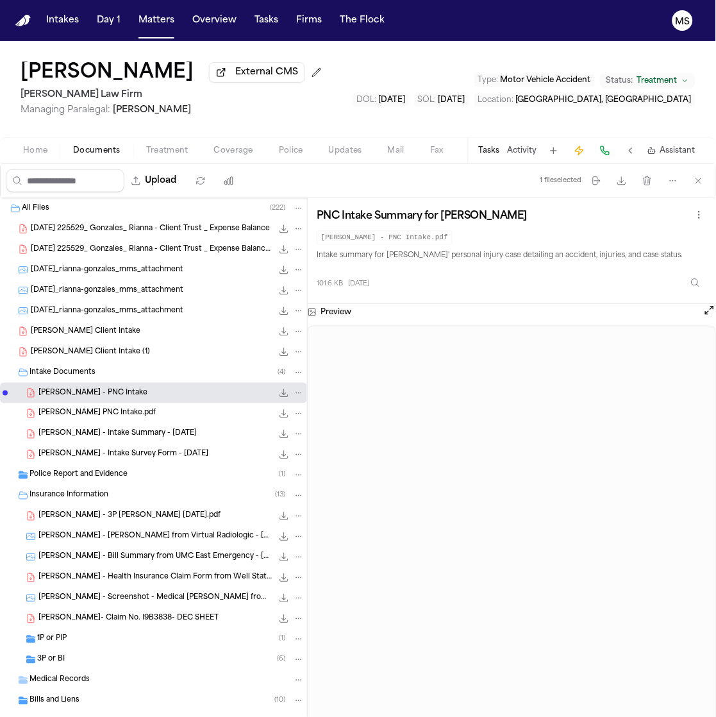
click at [151, 410] on span "Gonzales, Rianna - Zilda PNC Intake.pdf" at bounding box center [96, 413] width 117 height 11
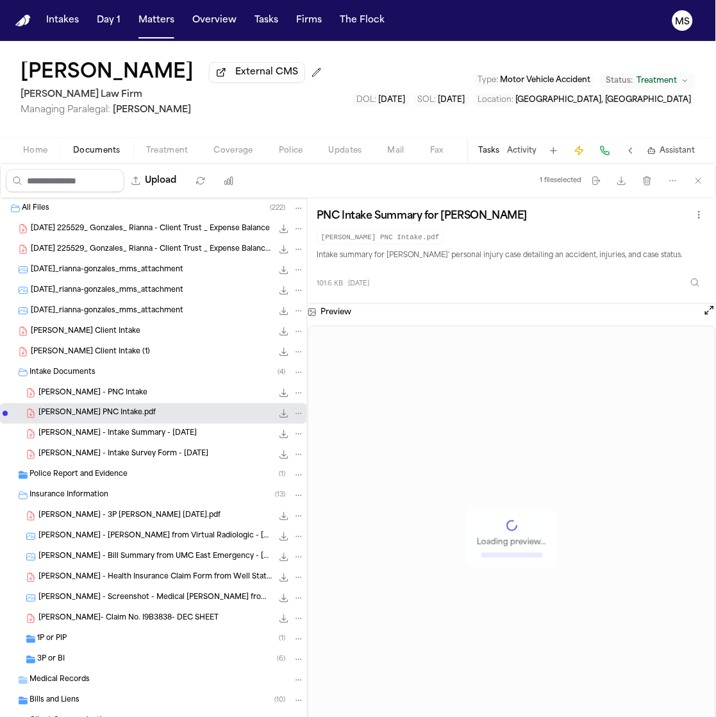
click at [151, 410] on span "Gonzales, Rianna - Zilda PNC Intake.pdf" at bounding box center [96, 413] width 117 height 11
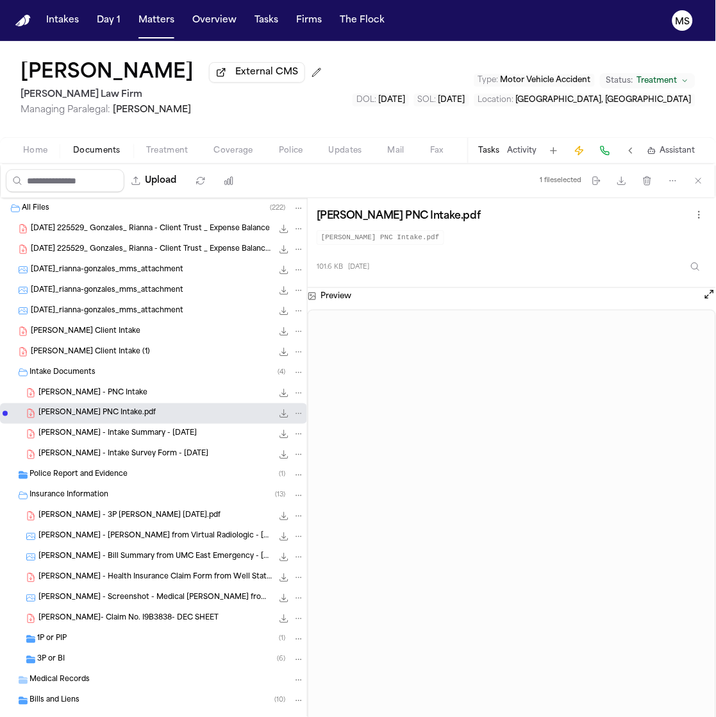
click at [118, 326] on div "Rianna Gonzales - Finch Client Intake 122.4 KB • PDF" at bounding box center [168, 331] width 274 height 13
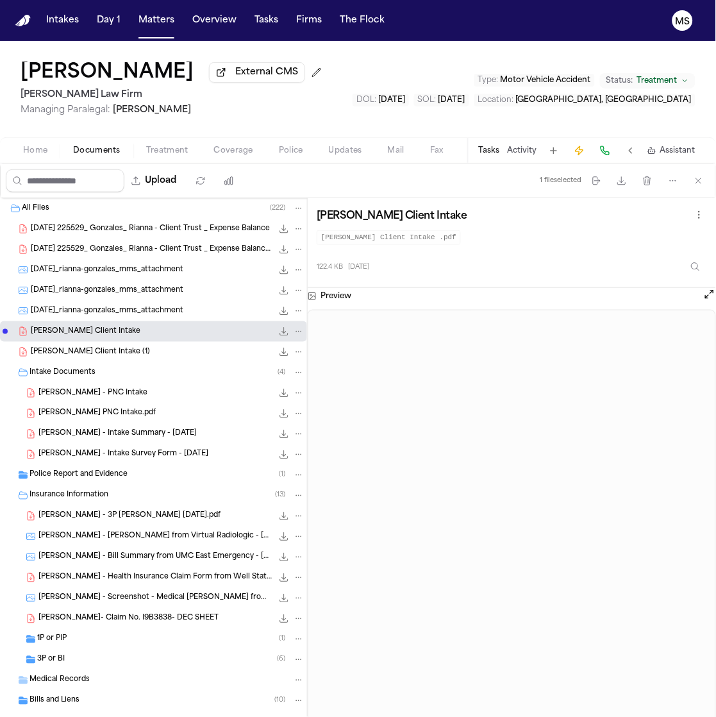
click at [31, 149] on span "Home" at bounding box center [35, 151] width 24 height 10
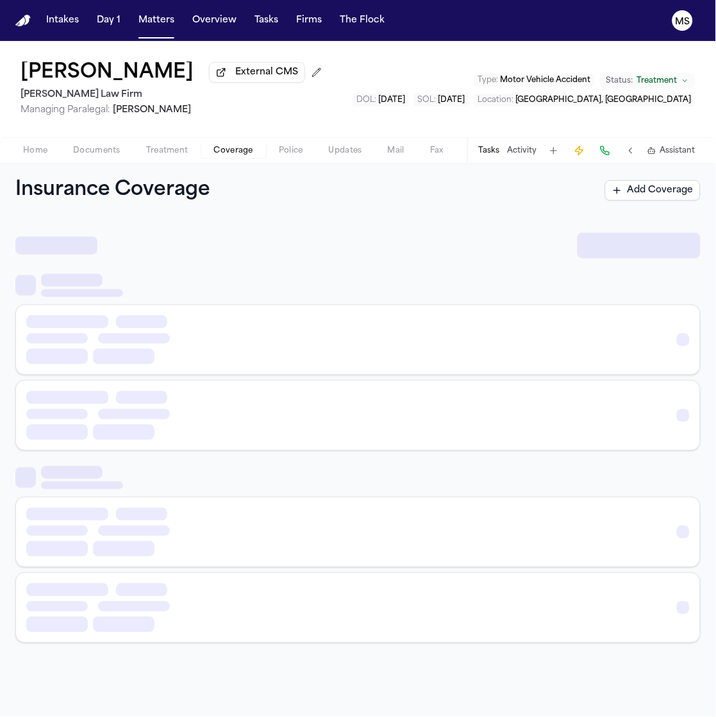
click at [222, 149] on span "Coverage" at bounding box center [233, 151] width 39 height 10
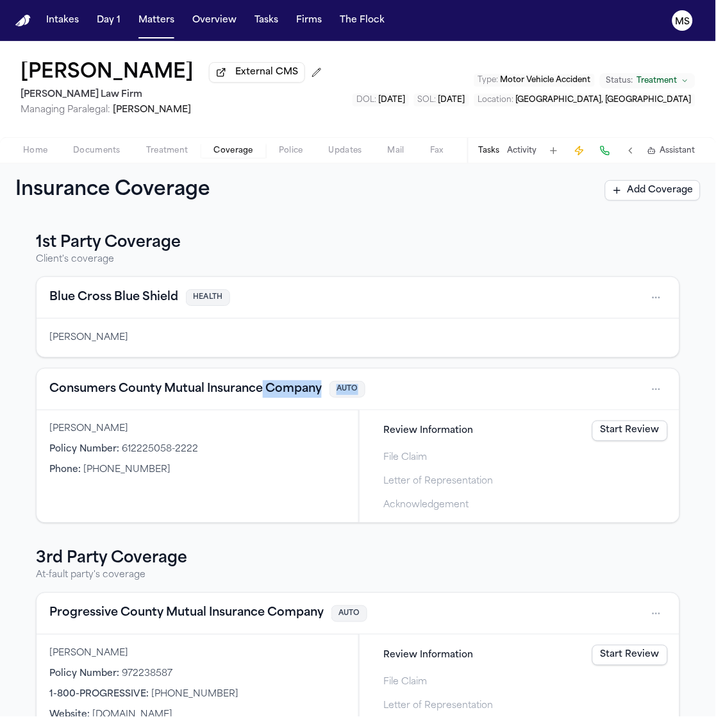
drag, startPoint x: 428, startPoint y: 385, endPoint x: 260, endPoint y: 385, distance: 168.0
click at [260, 385] on div "Consumers County Mutual Insurance Company AUTO" at bounding box center [357, 389] width 617 height 21
click at [260, 385] on button "Consumers County Mutual Insurance Company" at bounding box center [185, 389] width 272 height 18
click at [70, 244] on h3 "1st Party Coverage" at bounding box center [358, 243] width 644 height 21
click at [442, 72] on div "Rianna Gonzales External CMS Hecht Law Firm Managing Paralegal: Jessica Barrett…" at bounding box center [358, 89] width 716 height 96
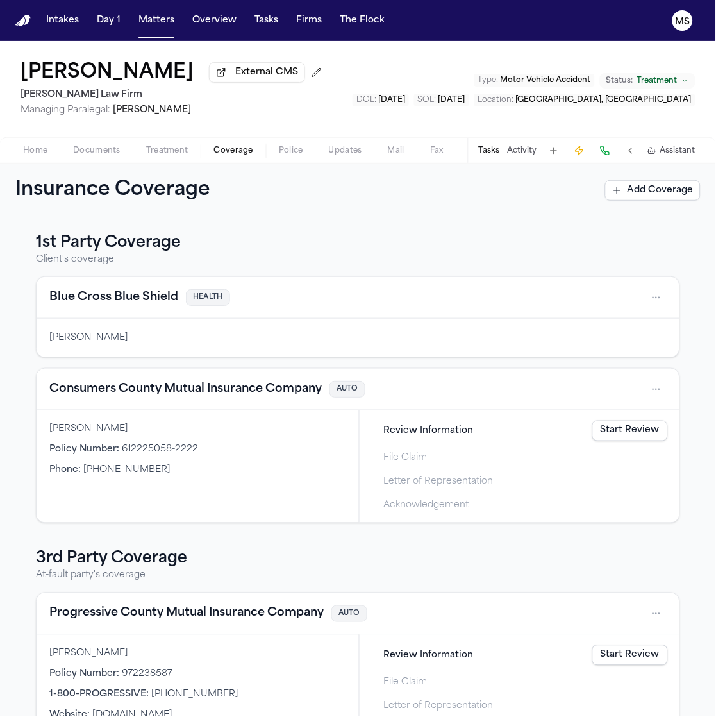
drag, startPoint x: 12, startPoint y: 67, endPoint x: 182, endPoint y: 72, distance: 170.0
click at [182, 72] on div "Rianna Gonzales External CMS Hecht Law Firm Managing Paralegal: Jessica Barrett…" at bounding box center [358, 89] width 716 height 96
copy h1 "[PERSON_NAME]"
click at [3, 361] on div "1st Party Coverage Client's coverage Blue Cross Blue Shield HEALTH Rianna Gonza…" at bounding box center [358, 466] width 716 height 499
click at [3, 528] on div "1st Party Coverage Client's coverage Blue Cross Blue Shield HEALTH Rianna Gonza…" at bounding box center [358, 466] width 716 height 499
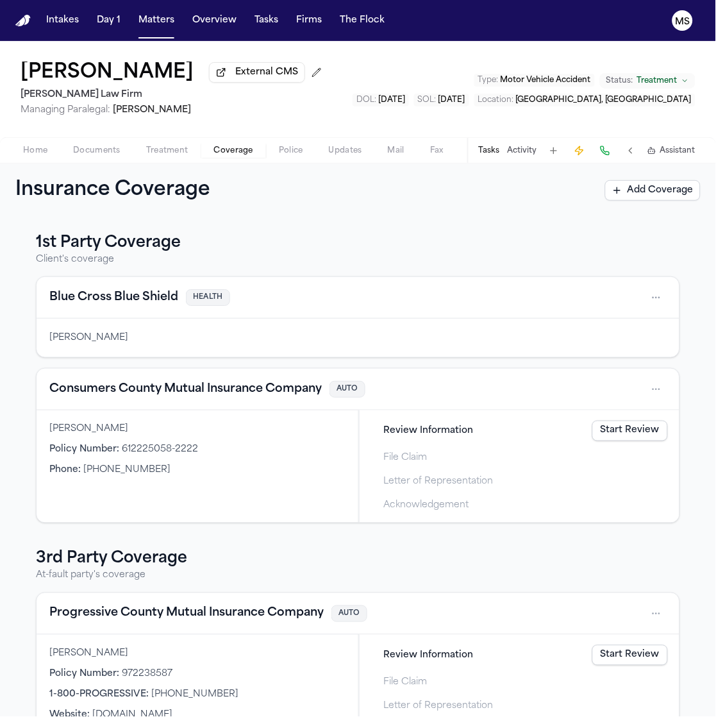
click at [167, 495] on div "Rianna Gonzales Policy Number : 612225058-2222 Phone : +1 (800) 676-5603" at bounding box center [198, 466] width 322 height 112
click at [117, 578] on p "At-fault party's coverage" at bounding box center [358, 575] width 644 height 13
click at [3, 339] on div "1st Party Coverage Client's coverage Blue Cross Blue Shield HEALTH Rianna Gonza…" at bounding box center [358, 466] width 716 height 499
click at [253, 94] on h2 "[PERSON_NAME] Law Firm" at bounding box center [174, 94] width 306 height 15
click at [135, 22] on button "Matters" at bounding box center [156, 20] width 46 height 23
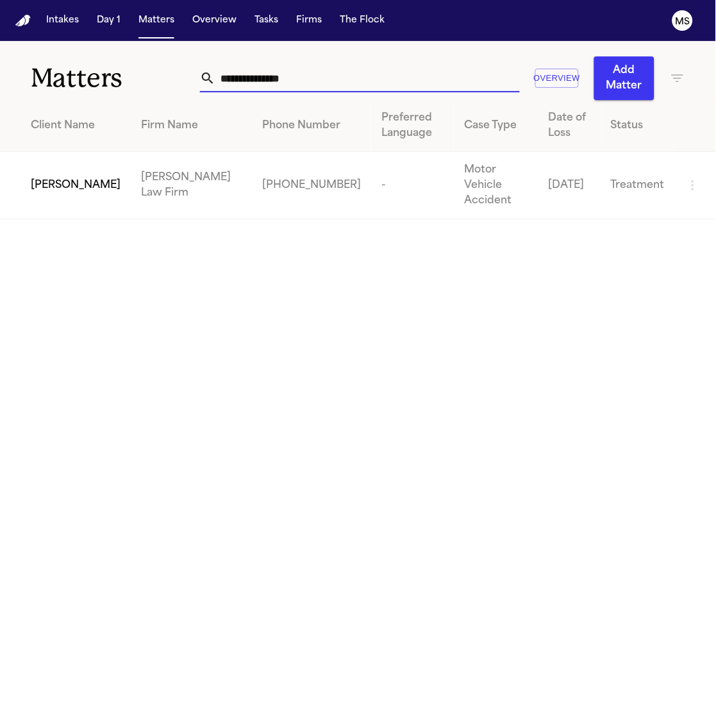
drag, startPoint x: 311, startPoint y: 76, endPoint x: 128, endPoint y: 62, distance: 183.2
click at [128, 62] on div "**********" at bounding box center [358, 70] width 716 height 59
paste input "text"
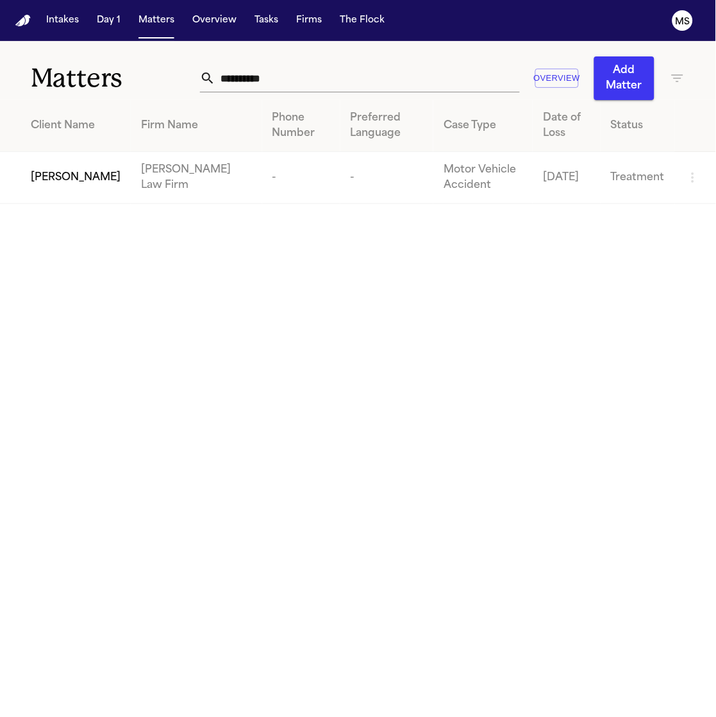
click at [74, 178] on span "[PERSON_NAME]" at bounding box center [76, 177] width 90 height 15
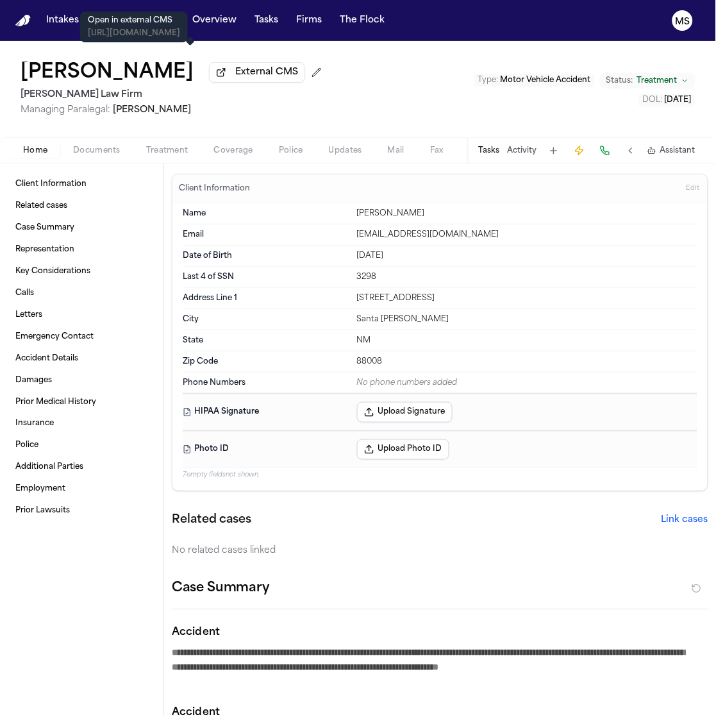
click at [191, 49] on span at bounding box center [190, 45] width 6 height 6
click at [235, 71] on span "External CMS" at bounding box center [266, 72] width 63 height 13
click at [24, 603] on div "Client Information Related cases Case Summary Representation Key Considerations…" at bounding box center [81, 439] width 163 height 553
click at [79, 565] on div "Client Information Related cases Case Summary Representation Key Considerations…" at bounding box center [81, 439] width 163 height 553
click at [357, 383] on div "No phone numbers added" at bounding box center [527, 383] width 340 height 10
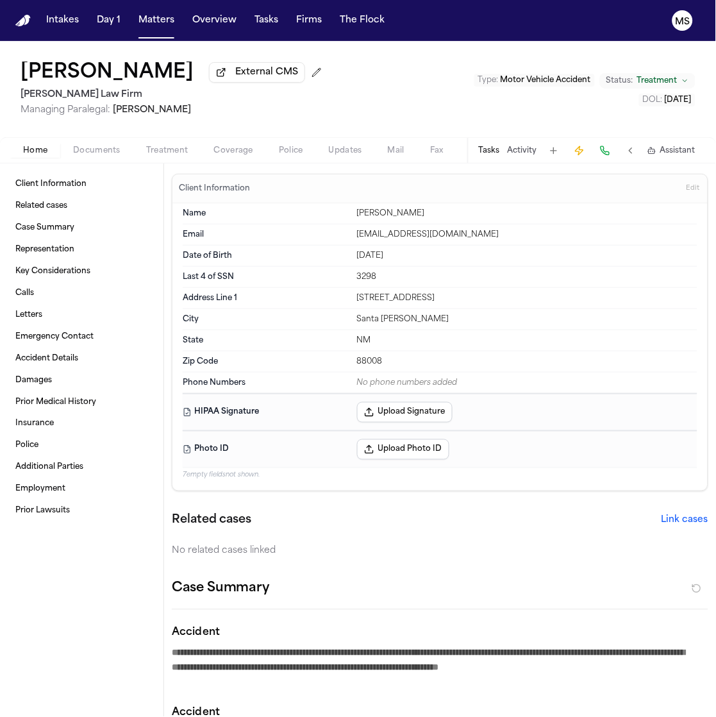
click at [683, 185] on button "Edit" at bounding box center [693, 188] width 21 height 21
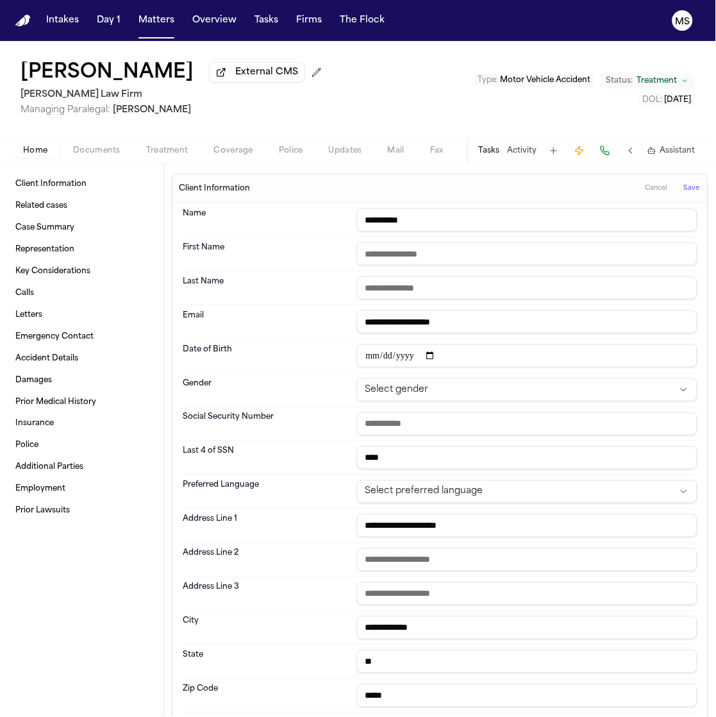
click at [33, 558] on div "Client Information Related cases Case Summary Representation Key Considerations…" at bounding box center [81, 439] width 163 height 553
click at [127, 603] on div "Client Information Related cases Case Summary Representation Key Considerations…" at bounding box center [81, 439] width 163 height 553
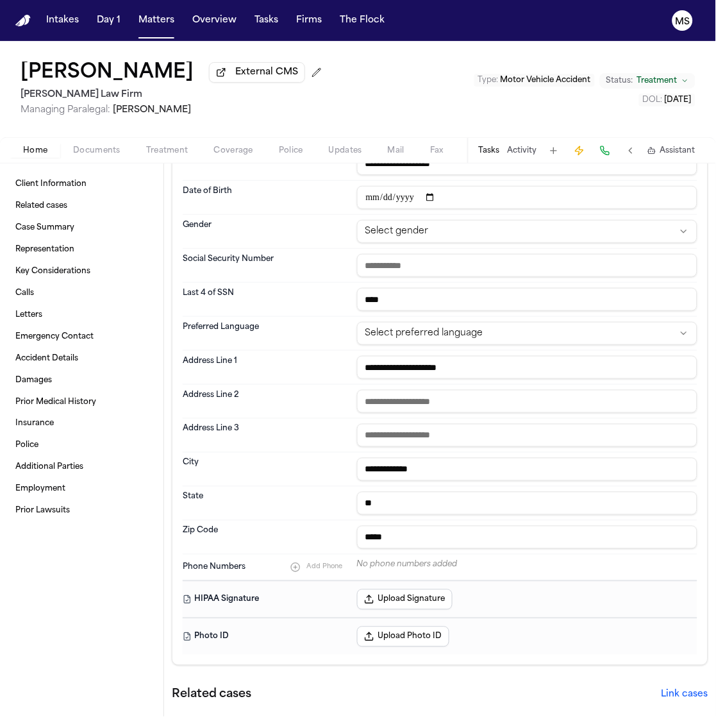
scroll to position [234, 0]
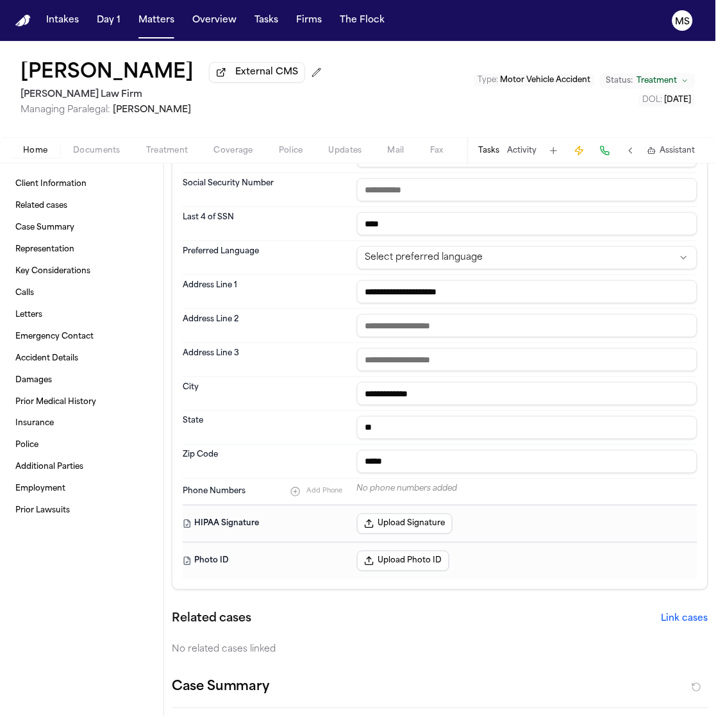
click at [312, 494] on span "Add Phone" at bounding box center [325, 491] width 36 height 8
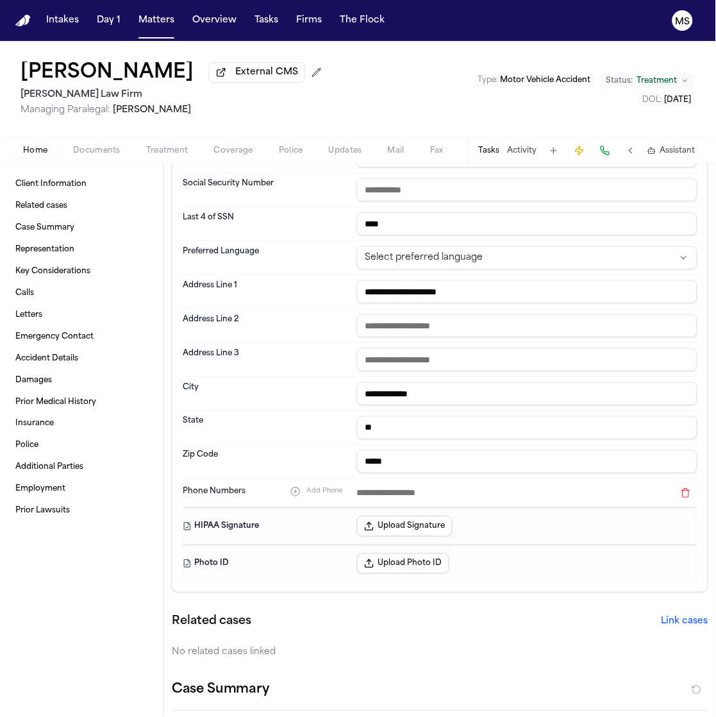
click at [364, 494] on input at bounding box center [515, 493] width 317 height 18
paste input "**********"
click at [357, 492] on input "**********" at bounding box center [515, 493] width 317 height 18
click at [470, 641] on div "Related cases Link cases No related cases linked" at bounding box center [440, 636] width 537 height 46
click at [357, 494] on input "**********" at bounding box center [515, 493] width 317 height 18
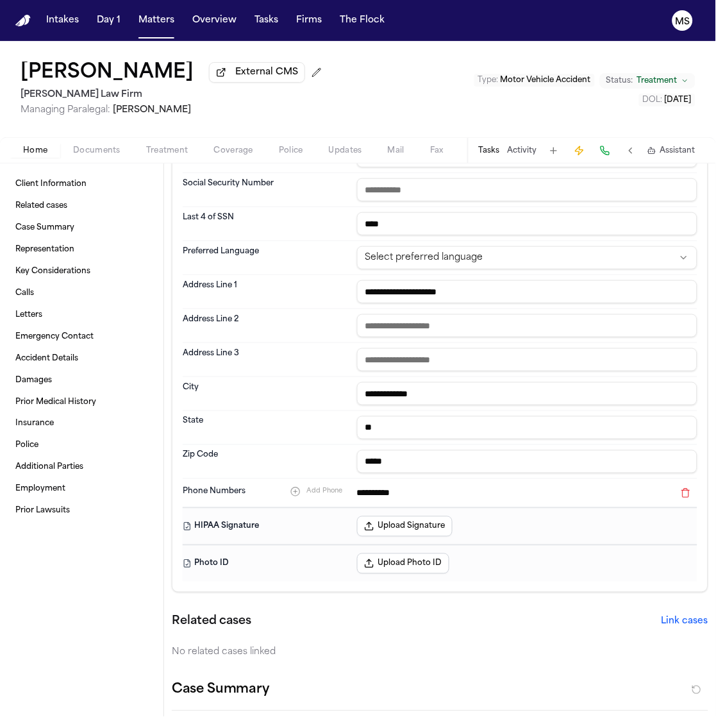
click at [578, 642] on div "Related cases Link cases No related cases linked" at bounding box center [440, 636] width 537 height 46
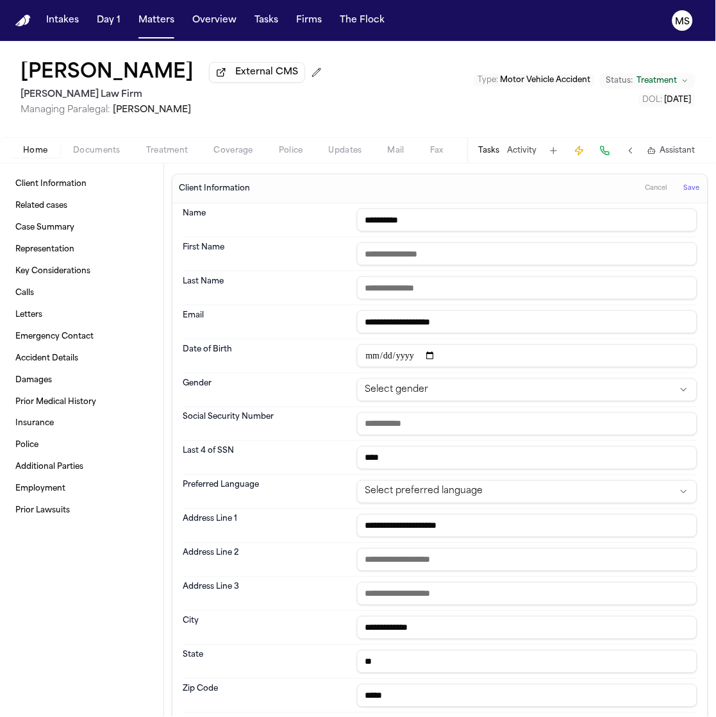
click at [684, 188] on span "Save" at bounding box center [692, 188] width 16 height 9
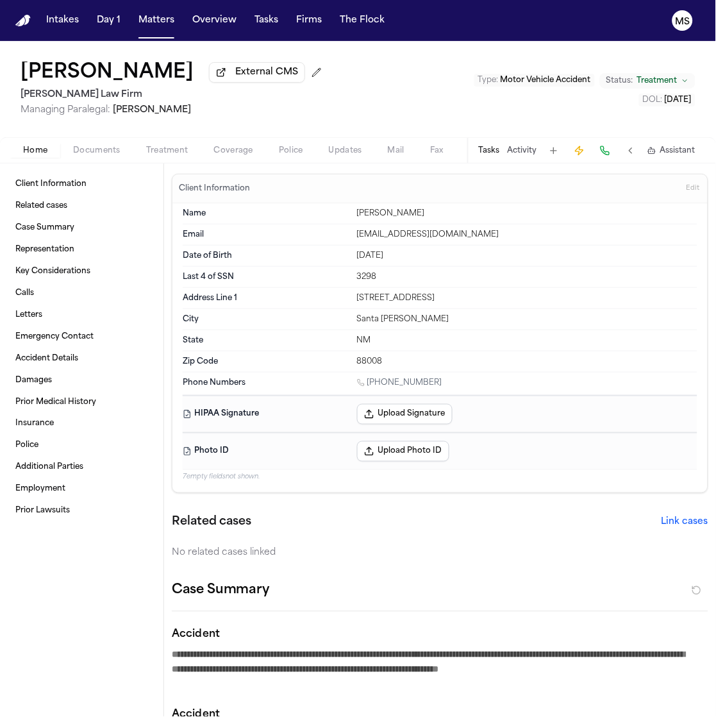
click at [112, 556] on div "Client Information Related cases Case Summary Representation Key Considerations…" at bounding box center [81, 439] width 163 height 553
click at [56, 567] on div "Client Information Related cases Case Summary Representation Key Considerations…" at bounding box center [81, 439] width 163 height 553
click at [71, 551] on div "Client Information Related cases Case Summary Representation Key Considerations…" at bounding box center [81, 439] width 163 height 553
click at [88, 594] on div "Client Information Related cases Case Summary Representation Key Considerations…" at bounding box center [81, 439] width 163 height 553
click at [19, 575] on div "Client Information Related cases Case Summary Representation Key Considerations…" at bounding box center [81, 439] width 163 height 553
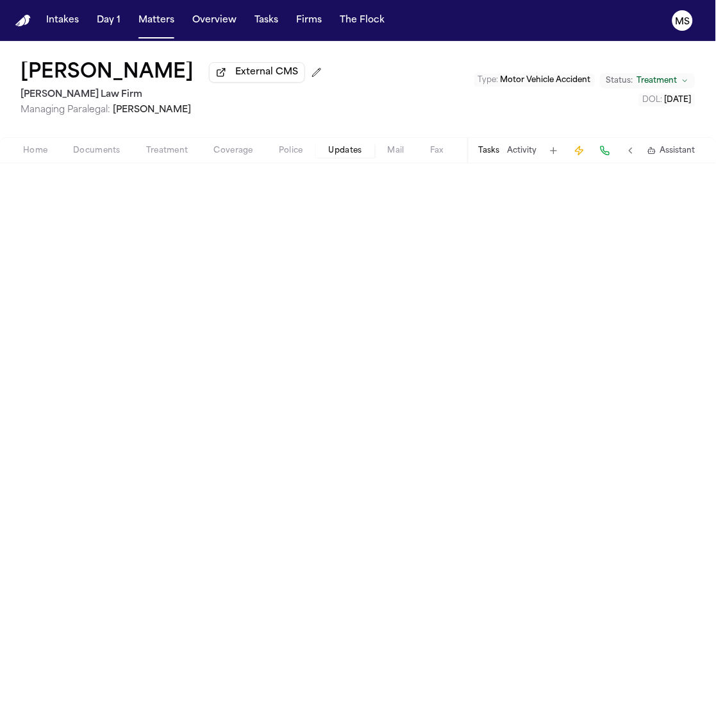
click at [346, 150] on span "Updates" at bounding box center [345, 151] width 33 height 10
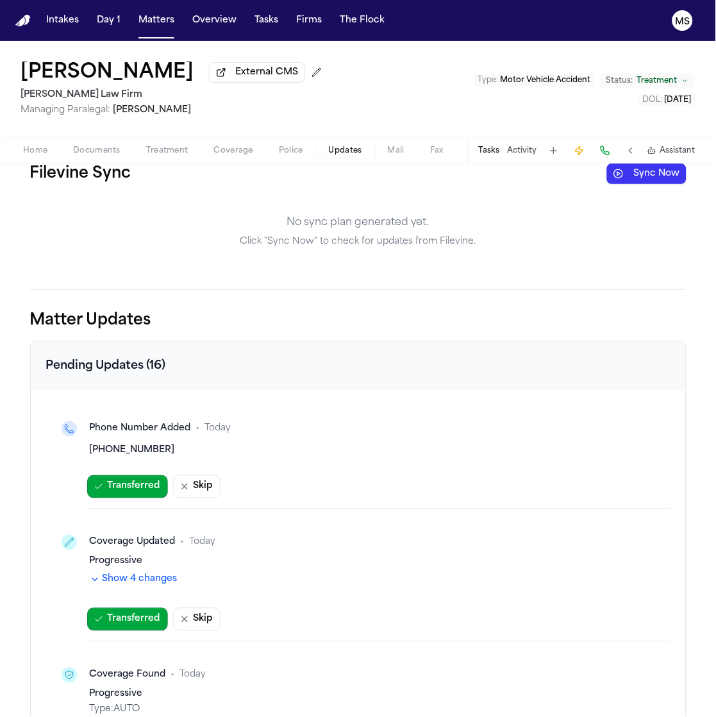
click at [641, 178] on button "Sync Now" at bounding box center [646, 173] width 79 height 21
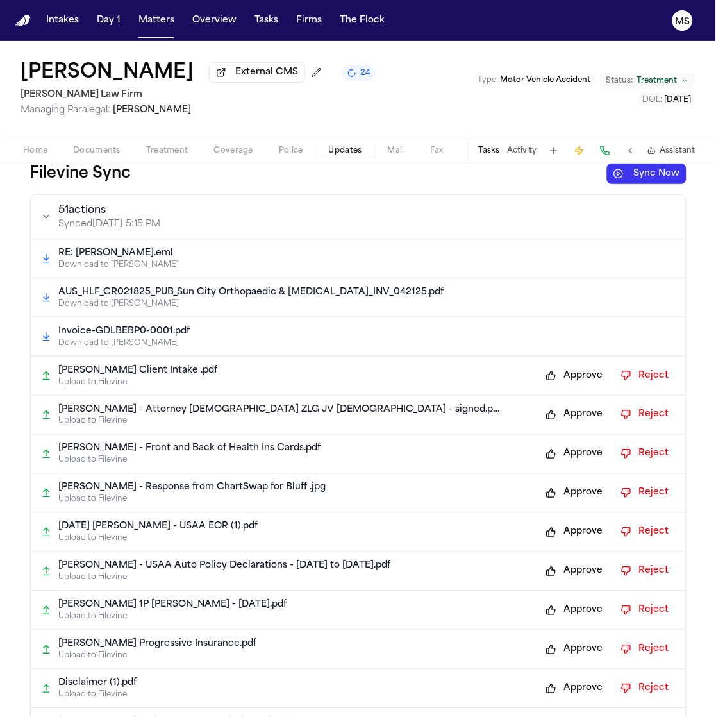
click at [556, 383] on button "Approve" at bounding box center [575, 375] width 70 height 21
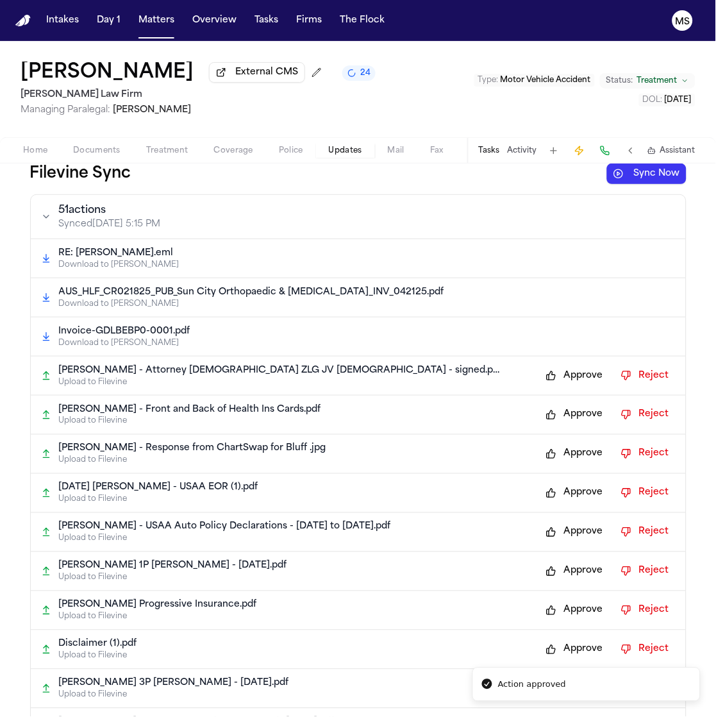
click at [560, 381] on button "Approve" at bounding box center [575, 375] width 70 height 21
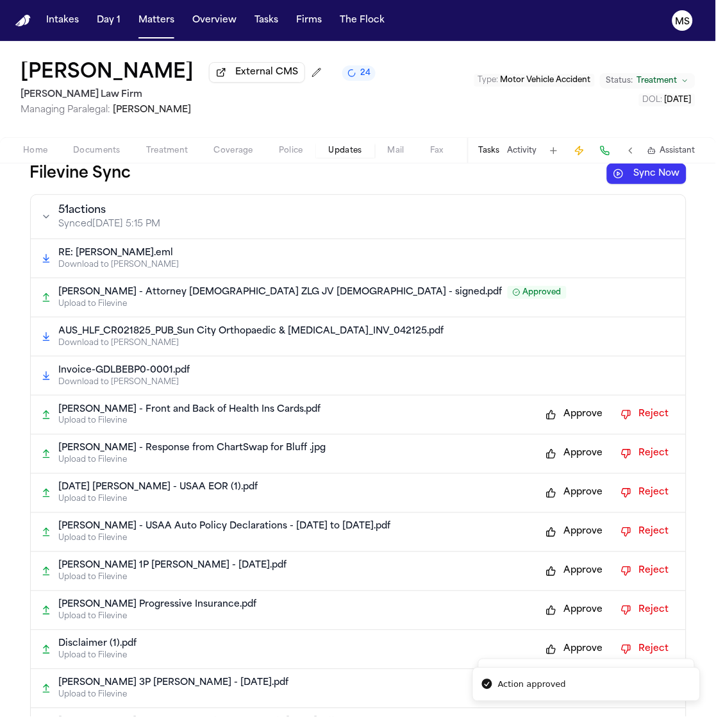
click at [566, 414] on button "Approve" at bounding box center [575, 415] width 70 height 21
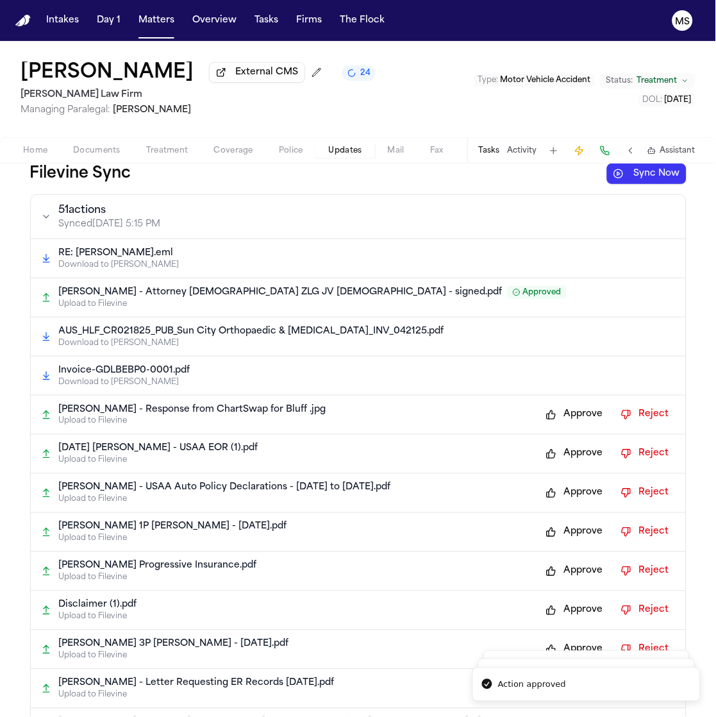
click at [565, 453] on button "Approve" at bounding box center [575, 454] width 70 height 21
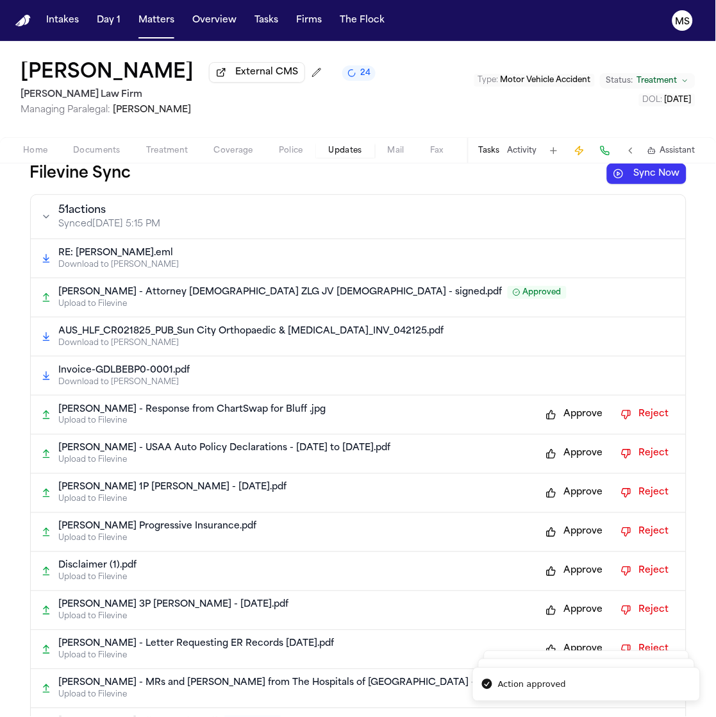
click at [564, 419] on button "Approve" at bounding box center [575, 415] width 70 height 21
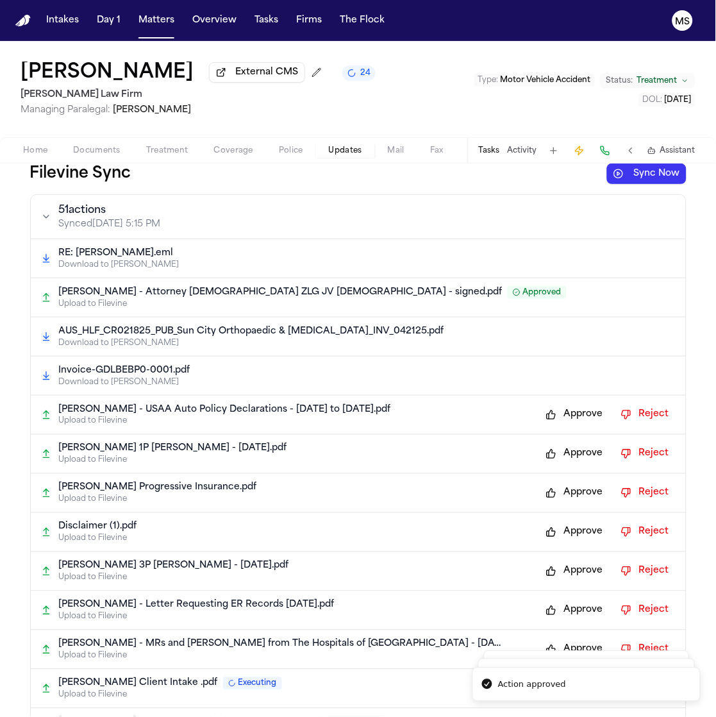
click at [564, 419] on button "Approve" at bounding box center [575, 415] width 70 height 21
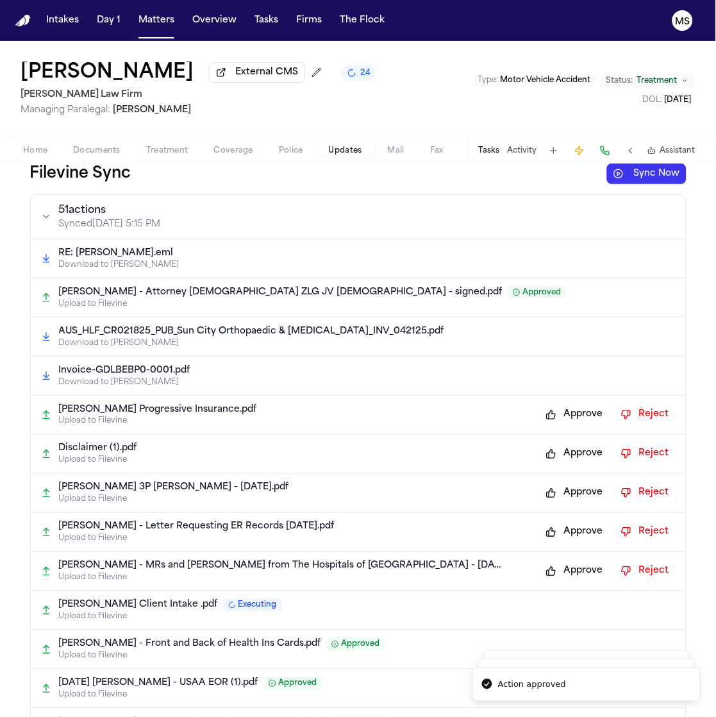
click at [564, 419] on button "Approve" at bounding box center [575, 415] width 70 height 21
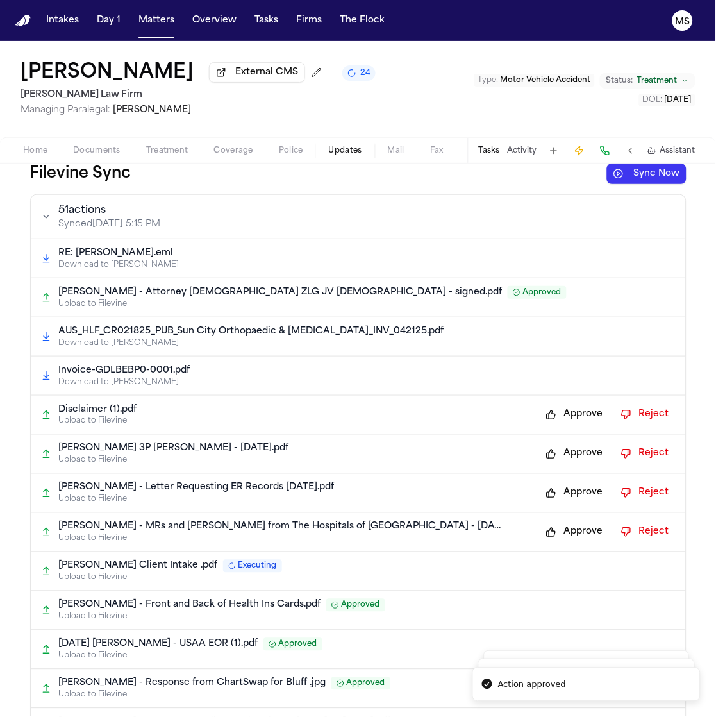
click at [564, 419] on button "Approve" at bounding box center [575, 415] width 70 height 21
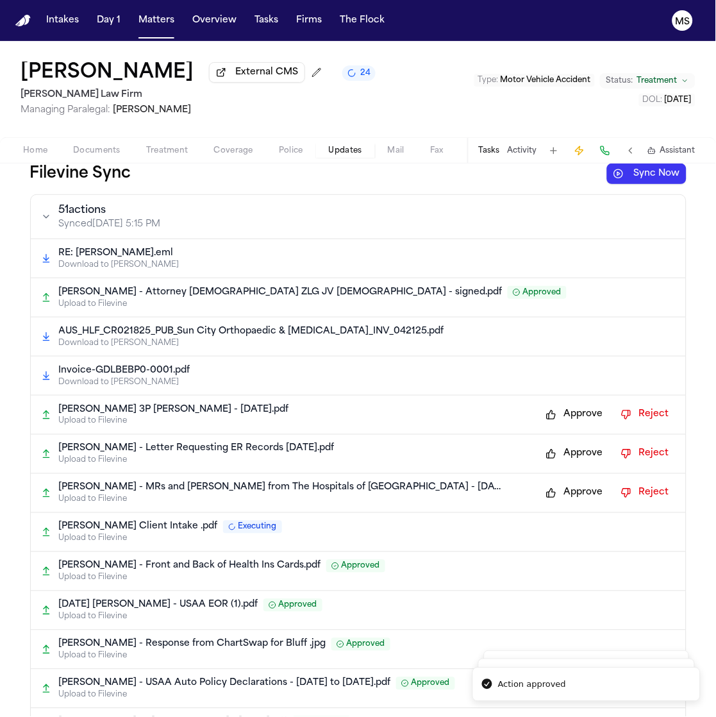
click at [564, 419] on button "Approve" at bounding box center [575, 415] width 70 height 21
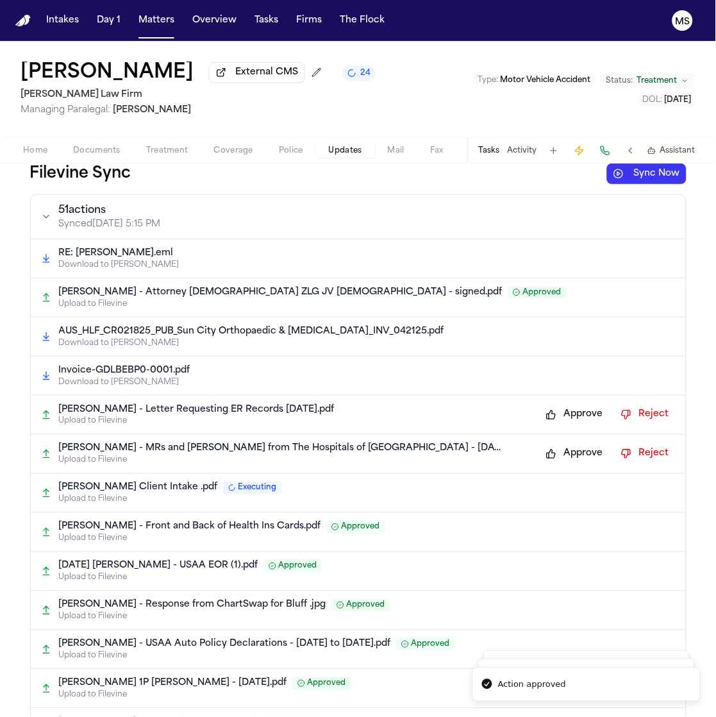
click at [564, 419] on button "Approve" at bounding box center [575, 415] width 70 height 21
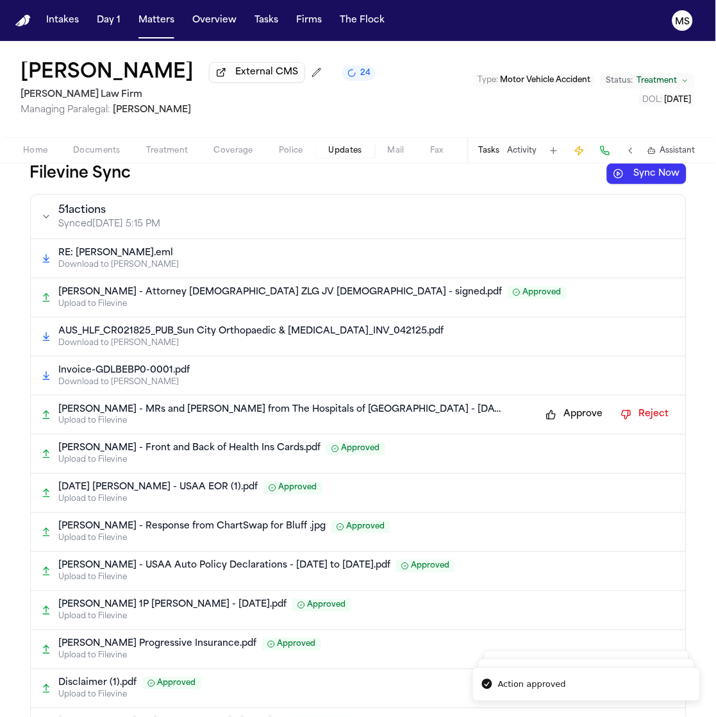
click at [564, 419] on button "Approve" at bounding box center [575, 415] width 70 height 21
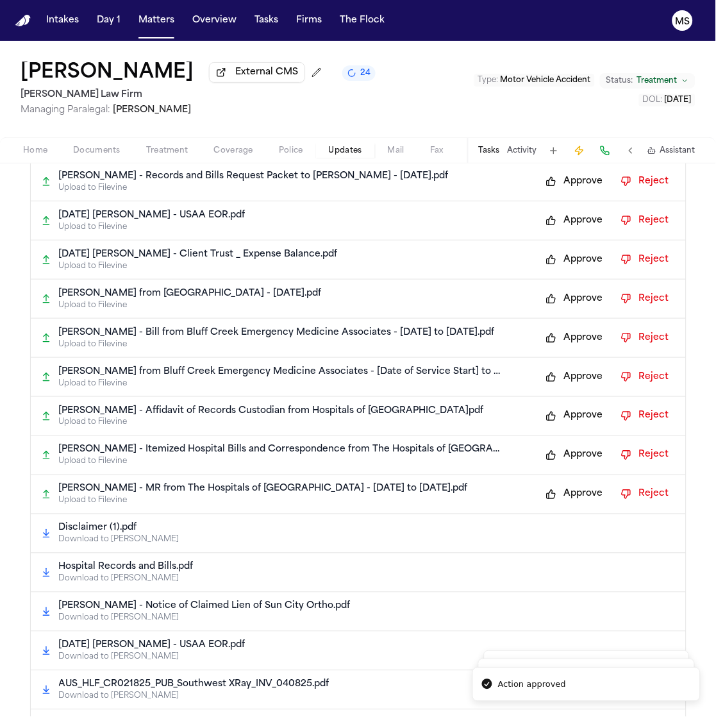
scroll to position [664, 0]
click at [583, 182] on button "Approve" at bounding box center [575, 181] width 70 height 21
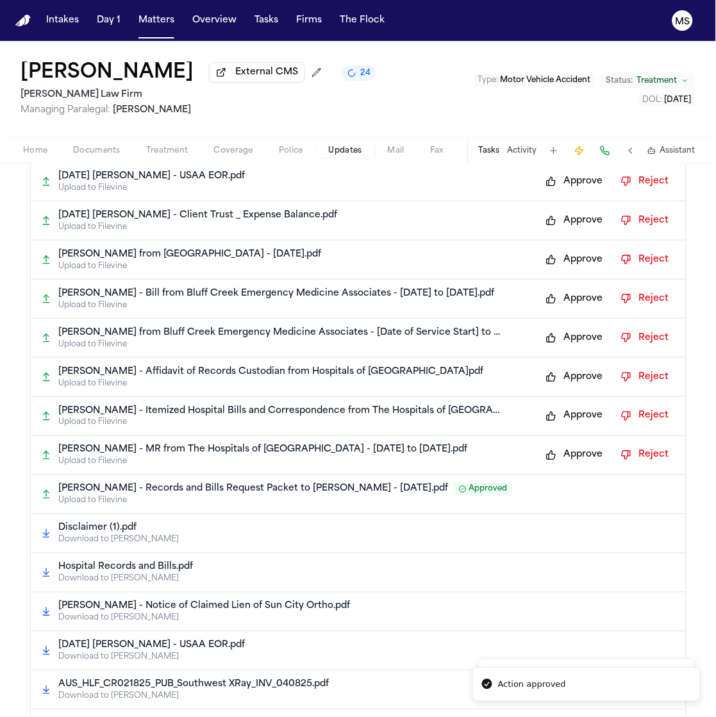
scroll to position [624, 0]
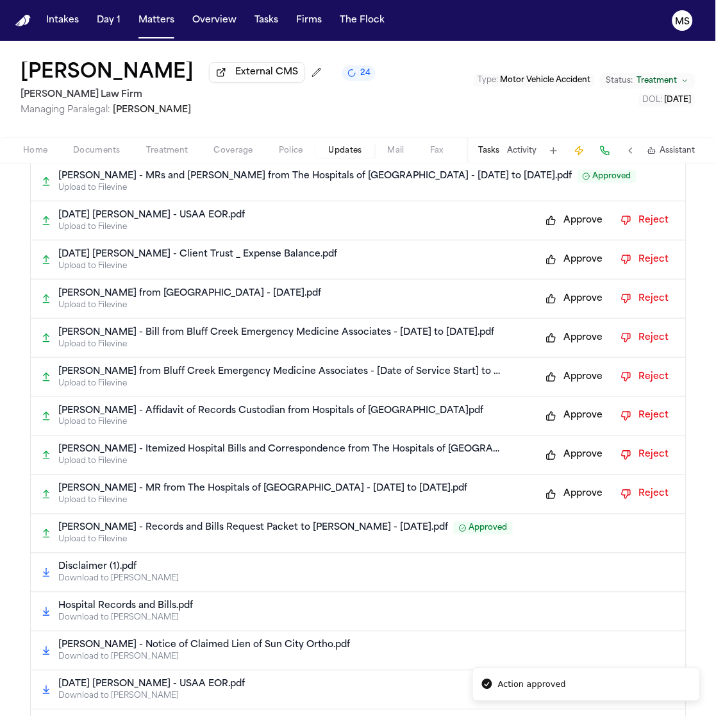
click at [571, 188] on p "Upload to Filevine" at bounding box center [367, 188] width 617 height 10
click at [573, 219] on button "Approve" at bounding box center [575, 220] width 70 height 21
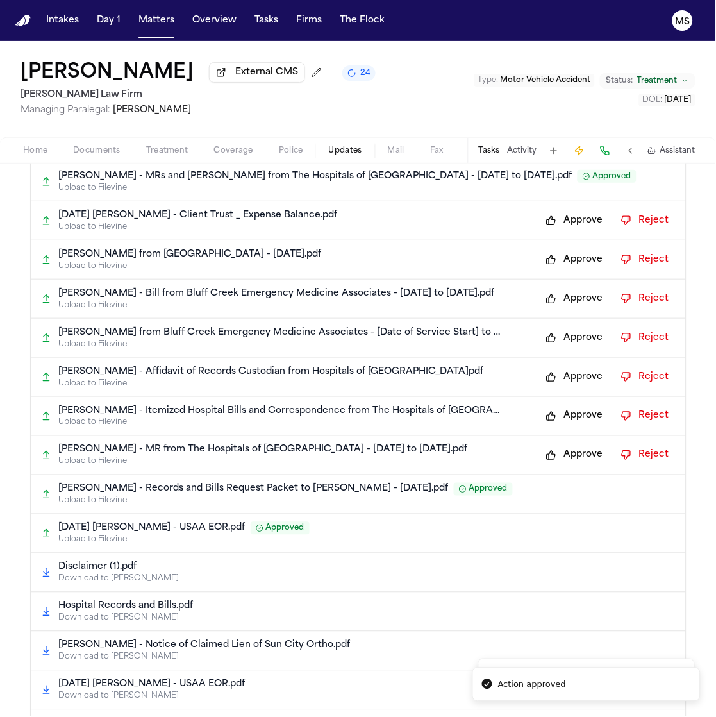
click at [569, 223] on button "Approve" at bounding box center [575, 220] width 70 height 21
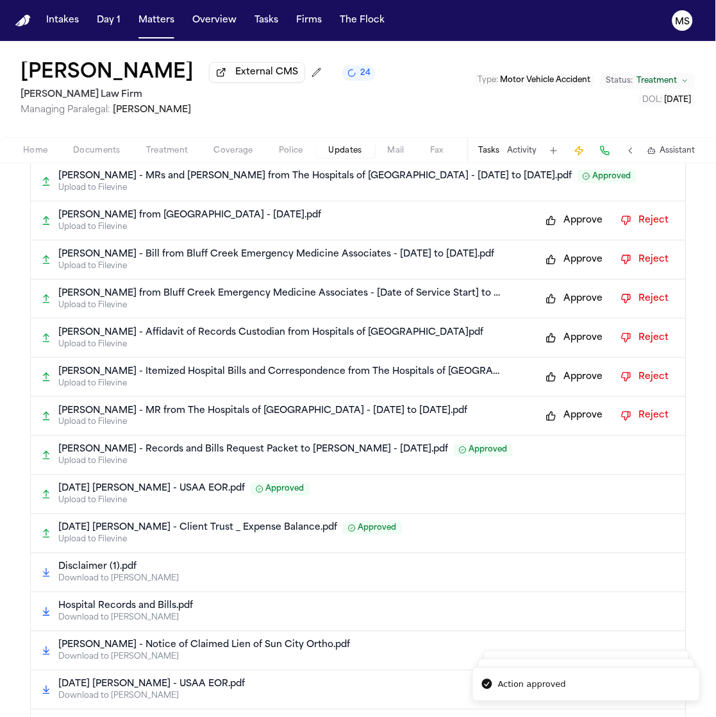
click at [569, 223] on button "Approve" at bounding box center [575, 220] width 70 height 21
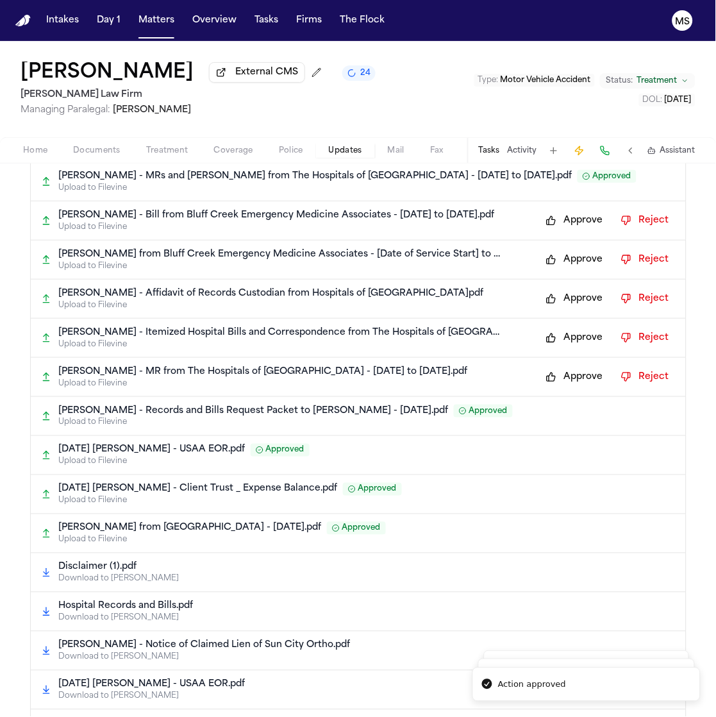
click at [569, 223] on button "Approve" at bounding box center [575, 220] width 70 height 21
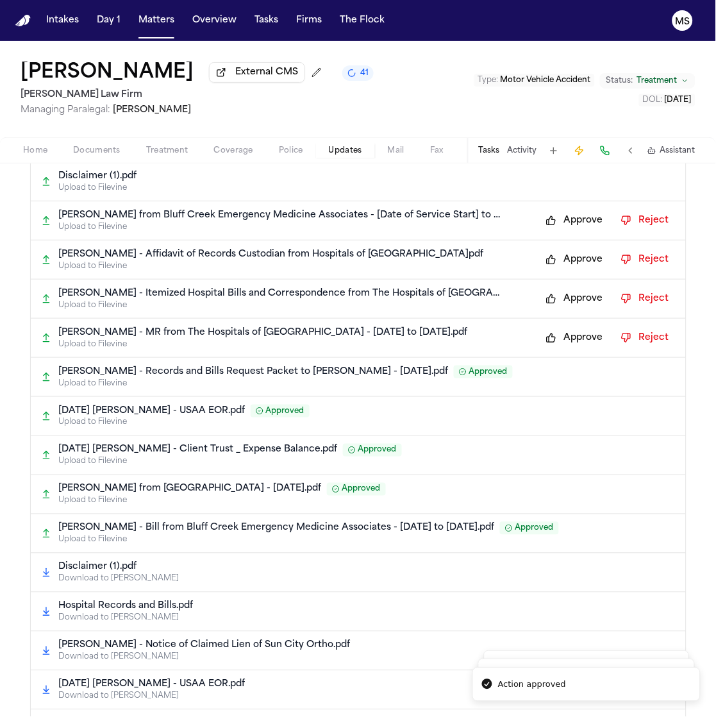
scroll to position [507, 0]
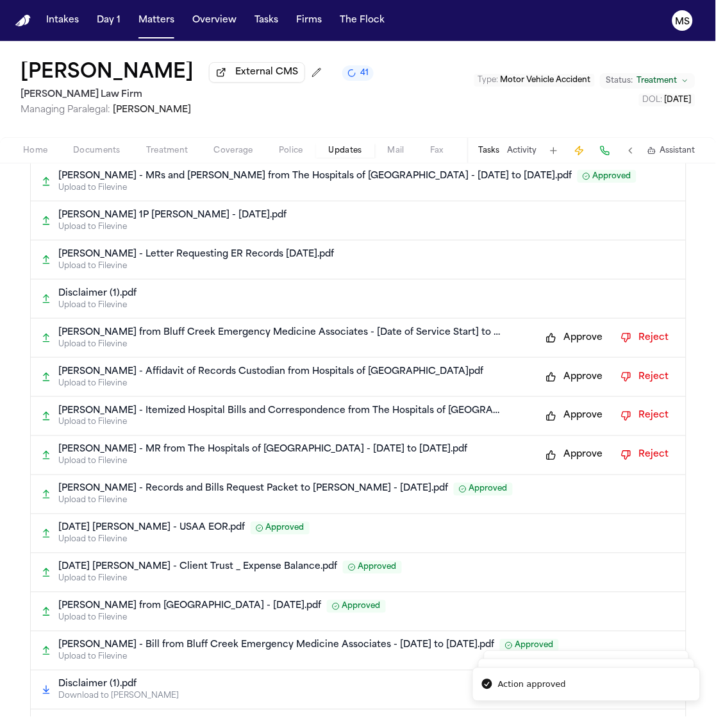
click at [568, 337] on button "Approve" at bounding box center [575, 338] width 70 height 21
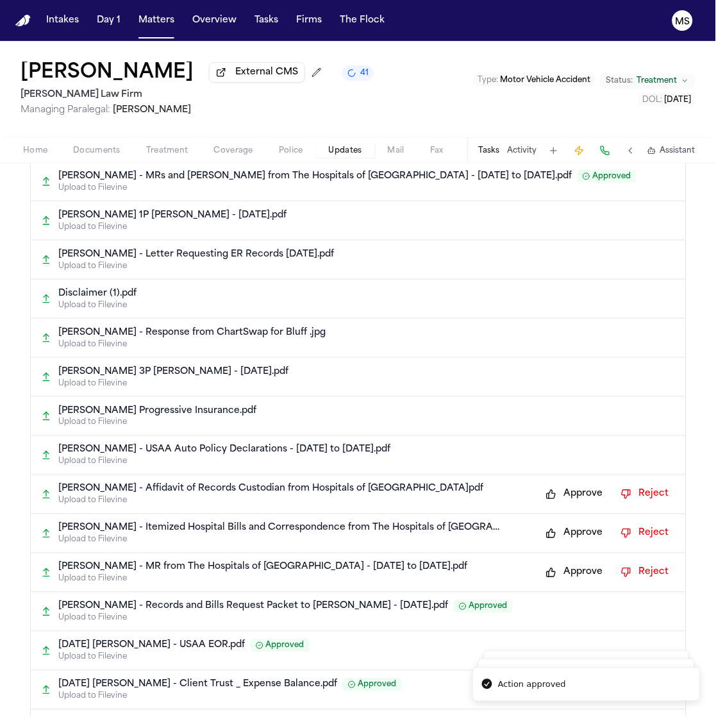
click at [565, 501] on button "Approve" at bounding box center [575, 494] width 70 height 21
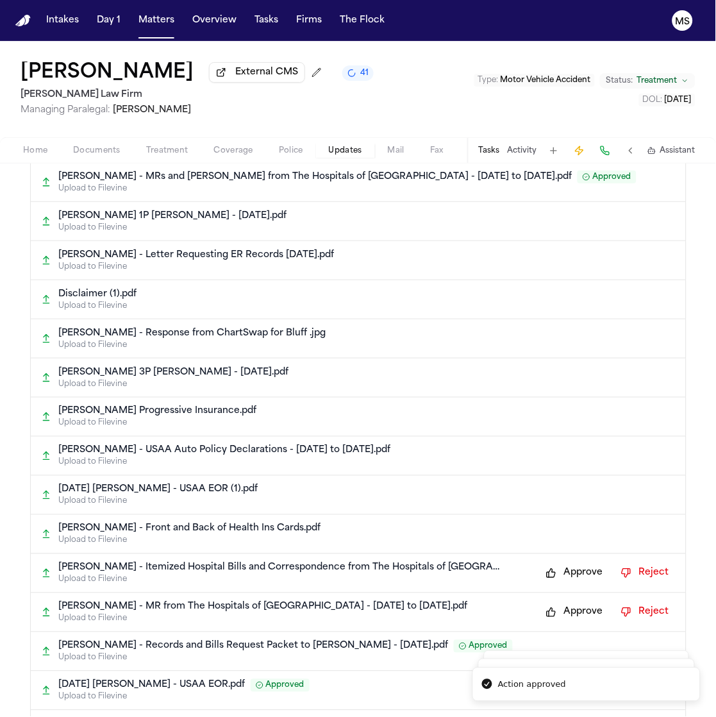
click at [568, 569] on button "Approve" at bounding box center [575, 573] width 70 height 21
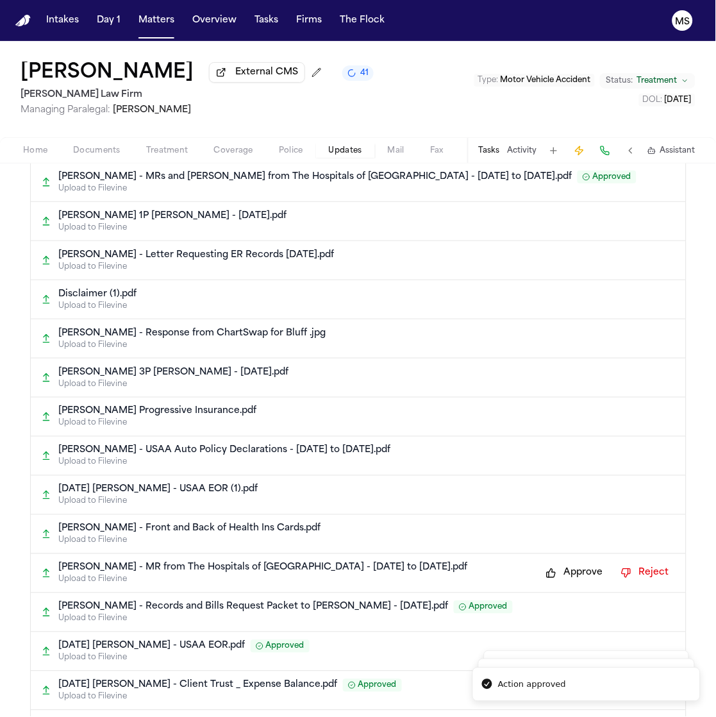
click at [567, 580] on button "Approve" at bounding box center [575, 573] width 70 height 21
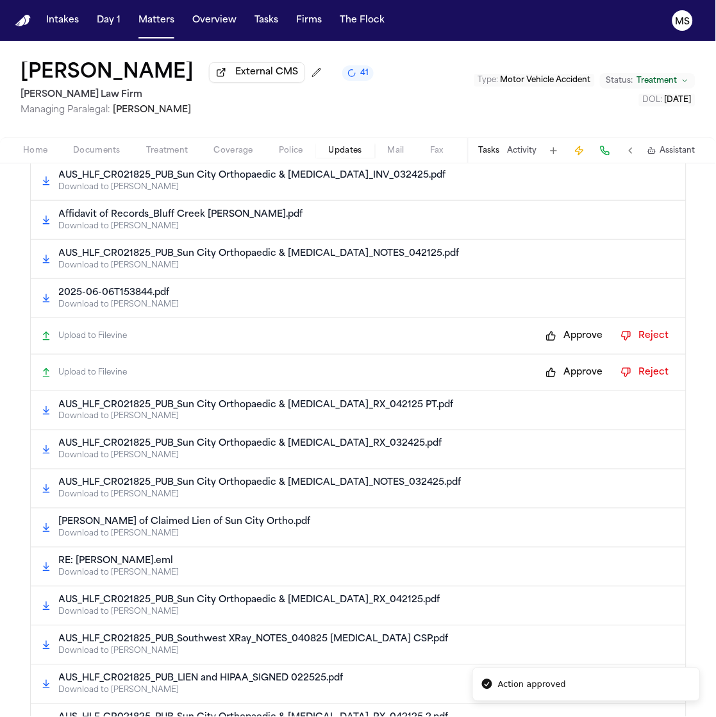
scroll to position [1318, 0]
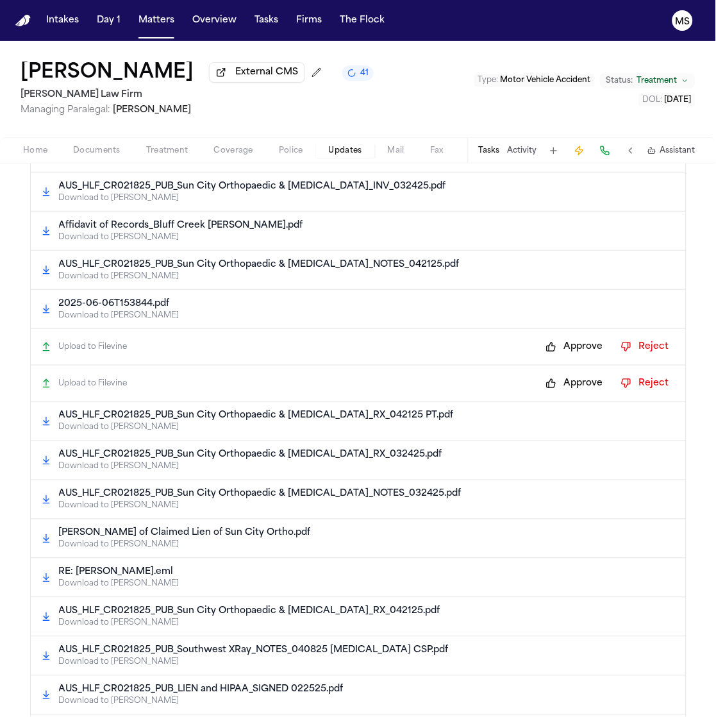
click at [563, 339] on button "Approve" at bounding box center [575, 347] width 70 height 21
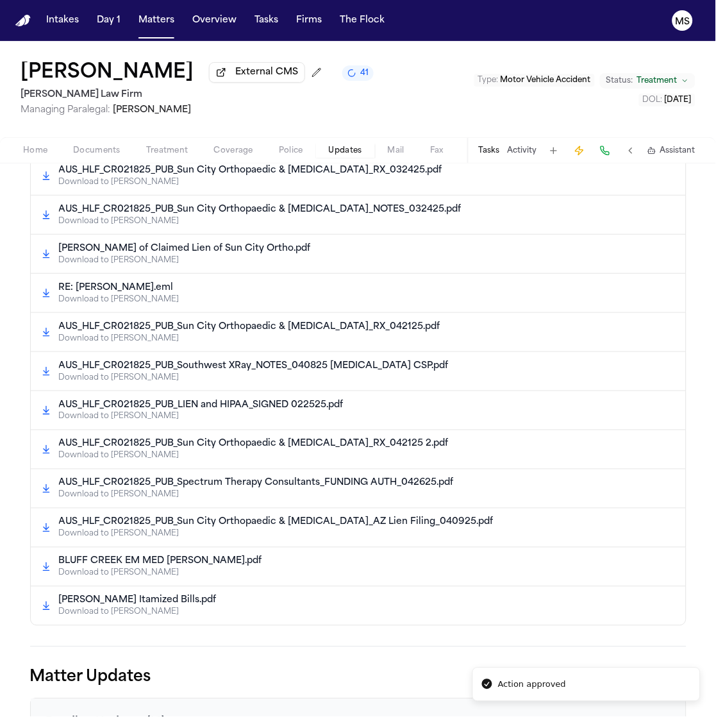
scroll to position [1452, 0]
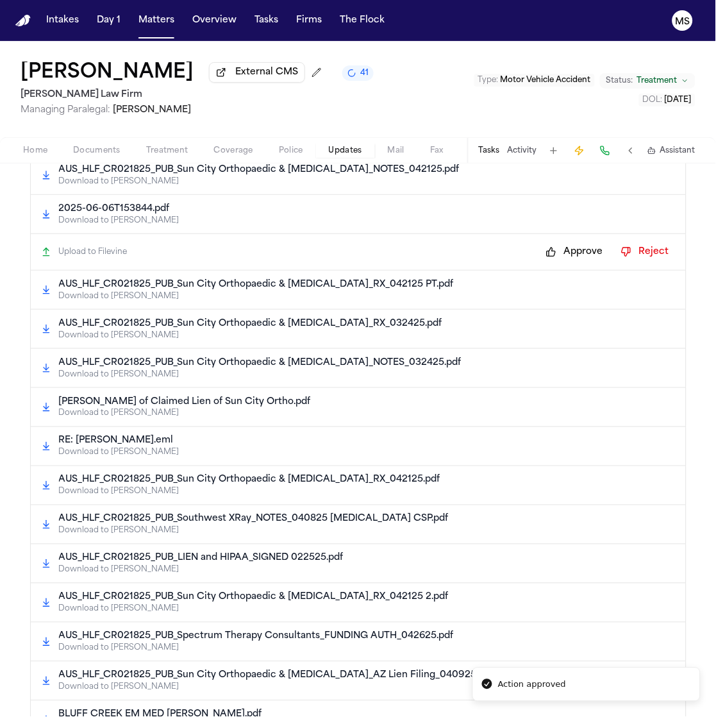
click at [556, 251] on button "Approve" at bounding box center [575, 252] width 70 height 21
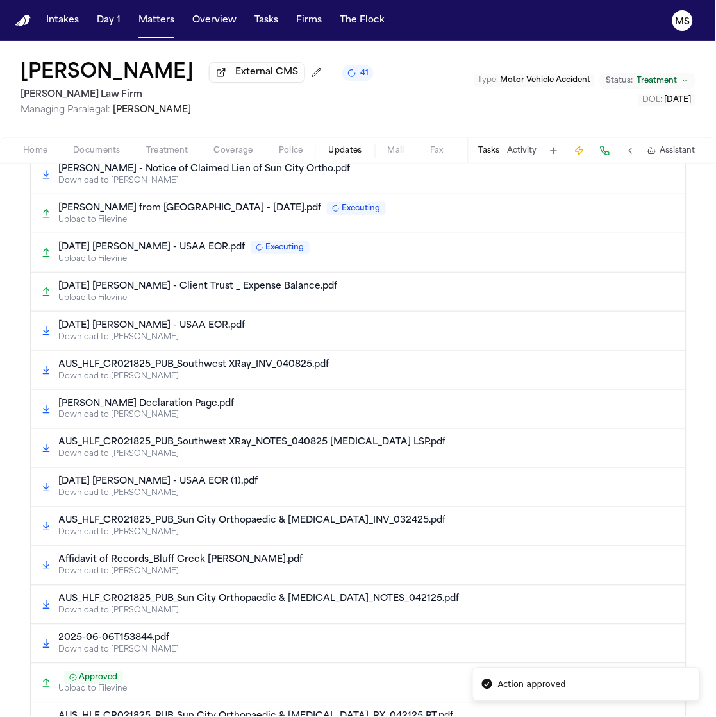
scroll to position [0, 0]
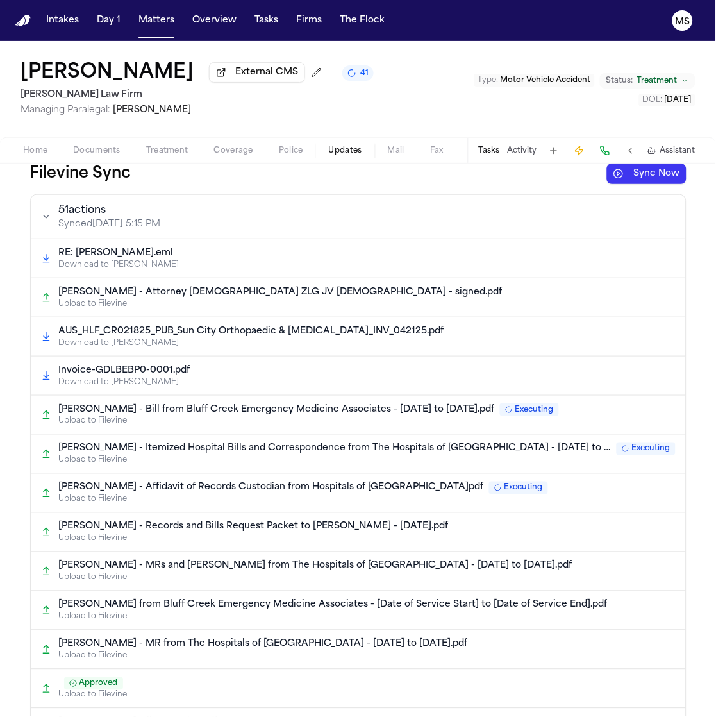
click at [107, 146] on span "Documents" at bounding box center [96, 151] width 47 height 10
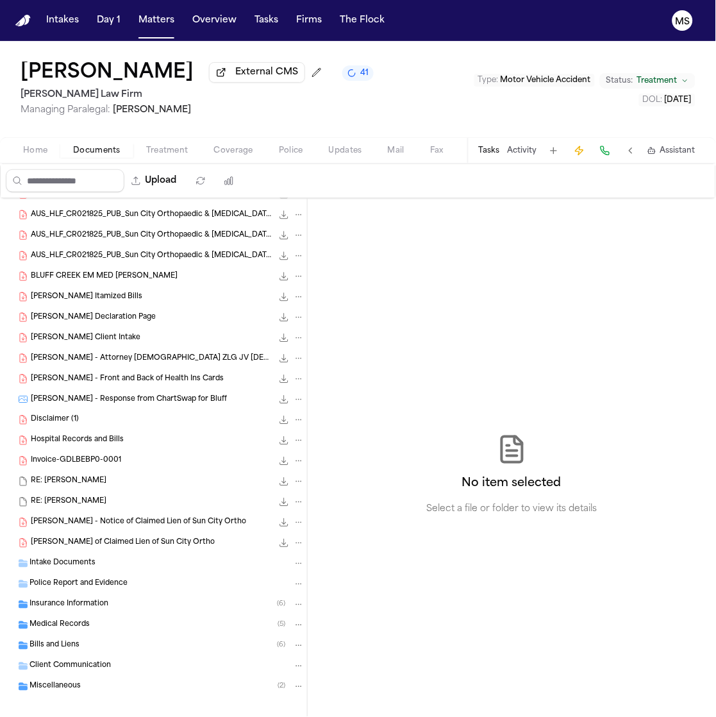
scroll to position [290, 0]
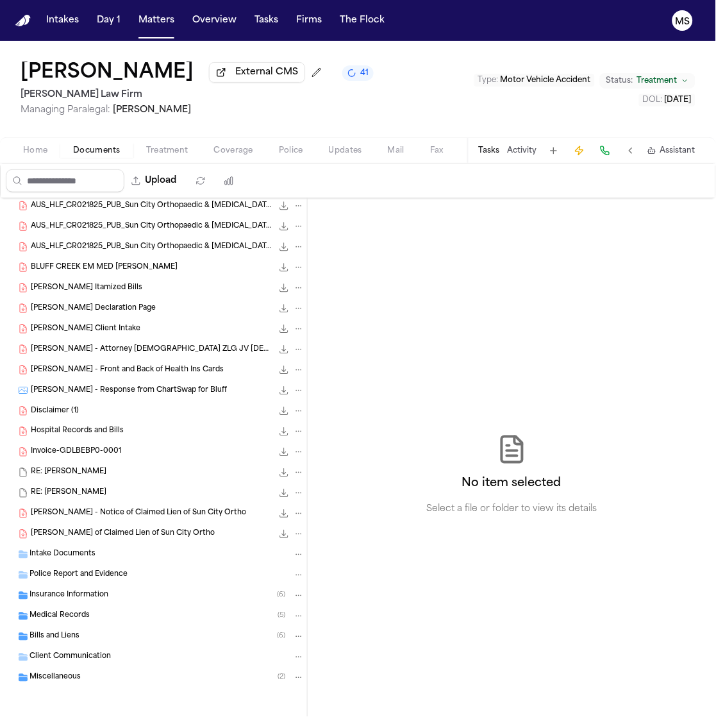
click at [85, 553] on span "Intake Documents" at bounding box center [62, 554] width 66 height 11
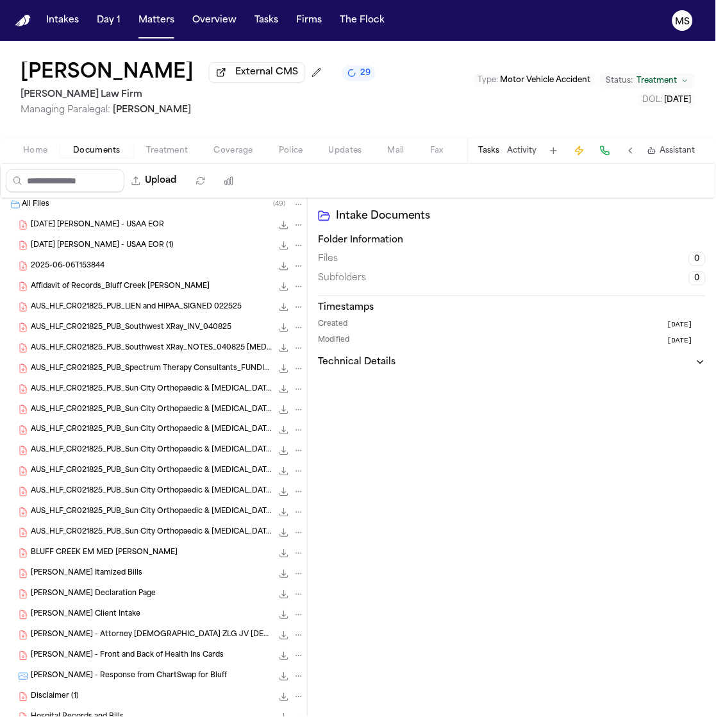
scroll to position [0, 0]
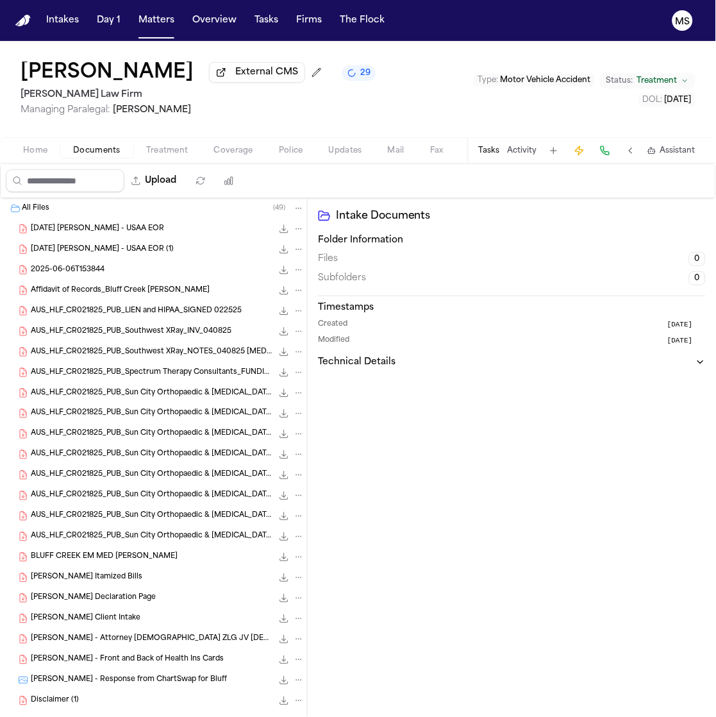
click at [156, 228] on span "2025-04-14 Ross, Cindy - USAA EOR" at bounding box center [97, 229] width 133 height 11
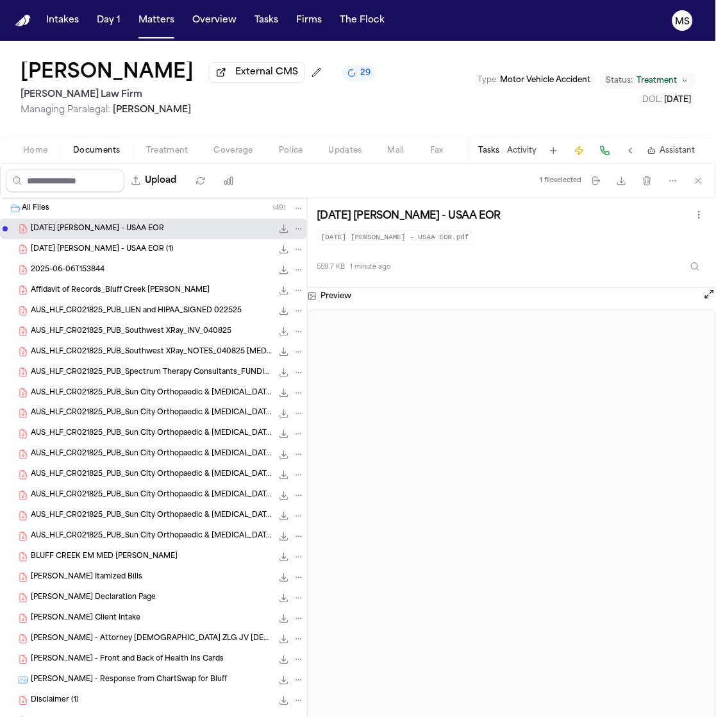
click at [146, 254] on span "2025-04-14 Ross, Cindy - USAA EOR (1)" at bounding box center [102, 249] width 143 height 11
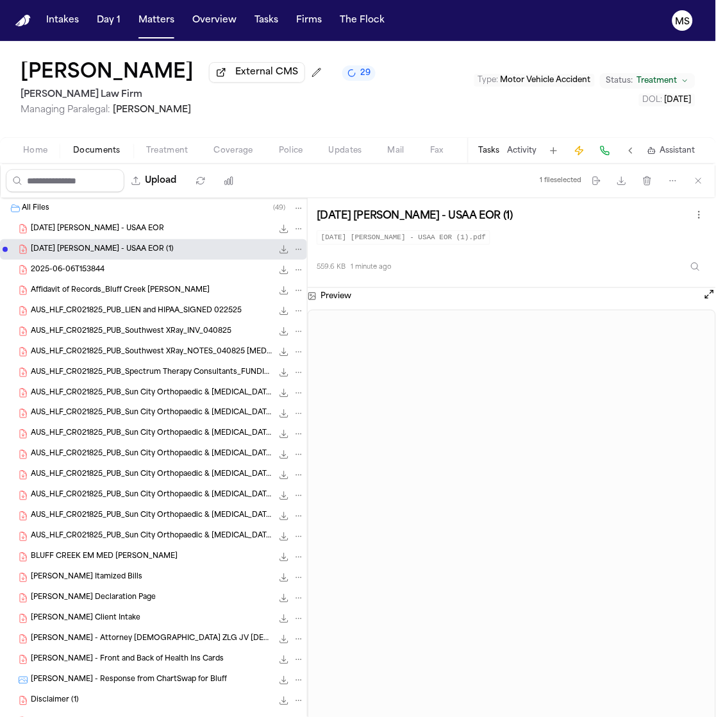
click at [138, 272] on div "2025-06-06T153844 423.1 KB • PDF" at bounding box center [168, 269] width 274 height 13
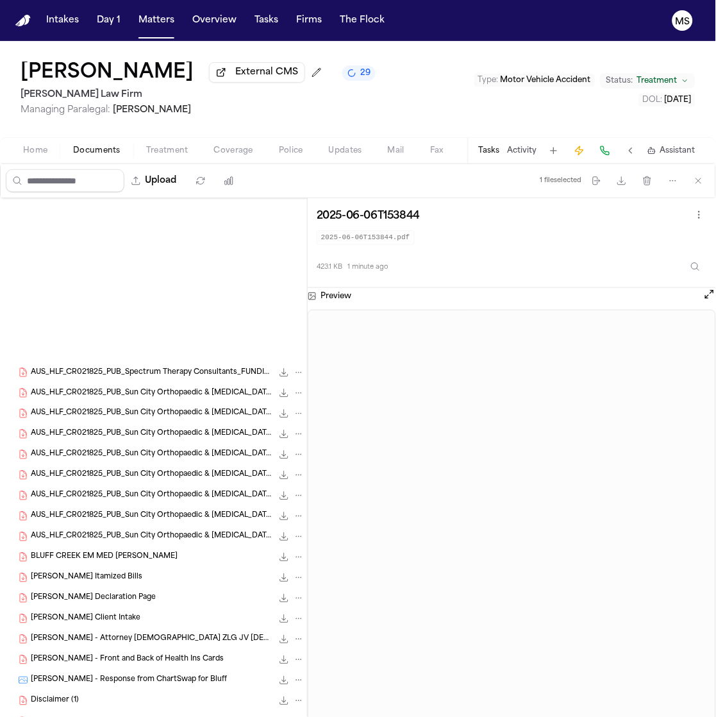
scroll to position [290, 0]
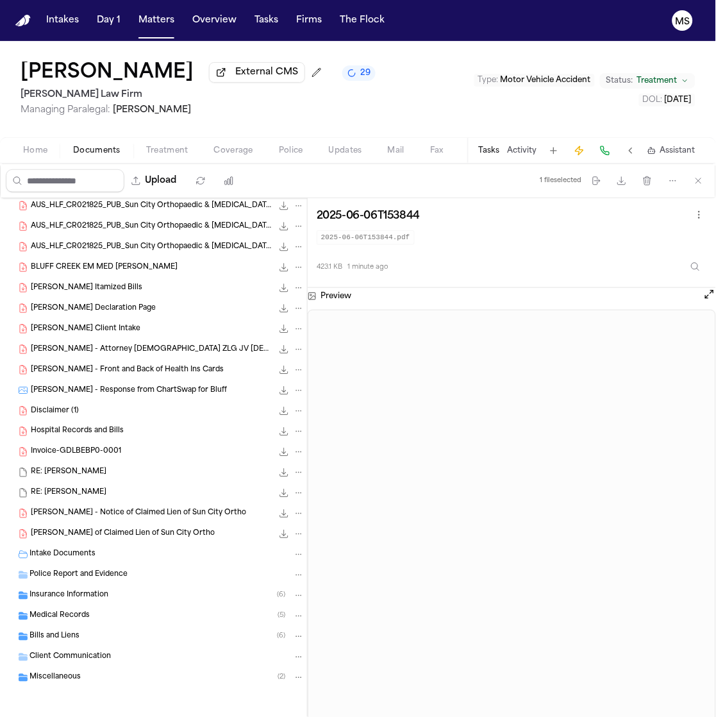
click at [58, 673] on span "Miscellaneous" at bounding box center [54, 678] width 51 height 11
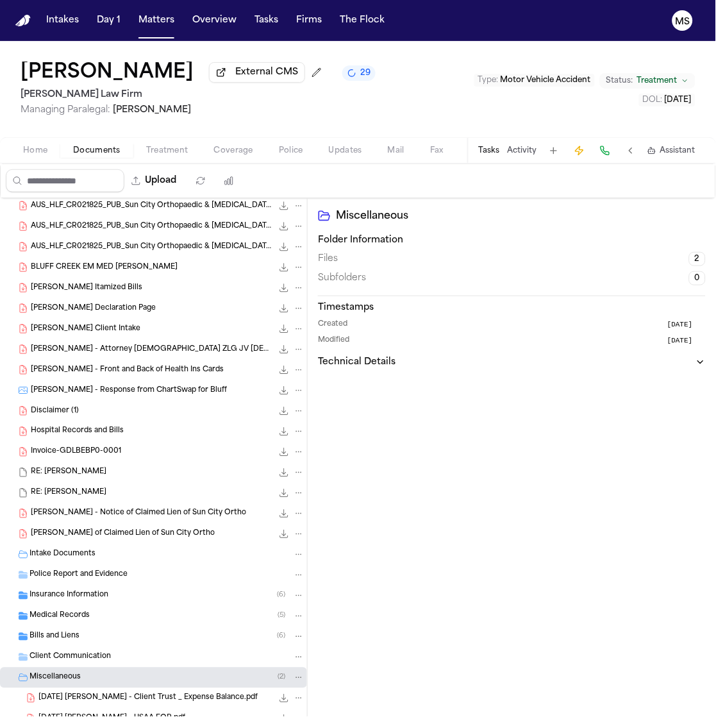
scroll to position [331, 0]
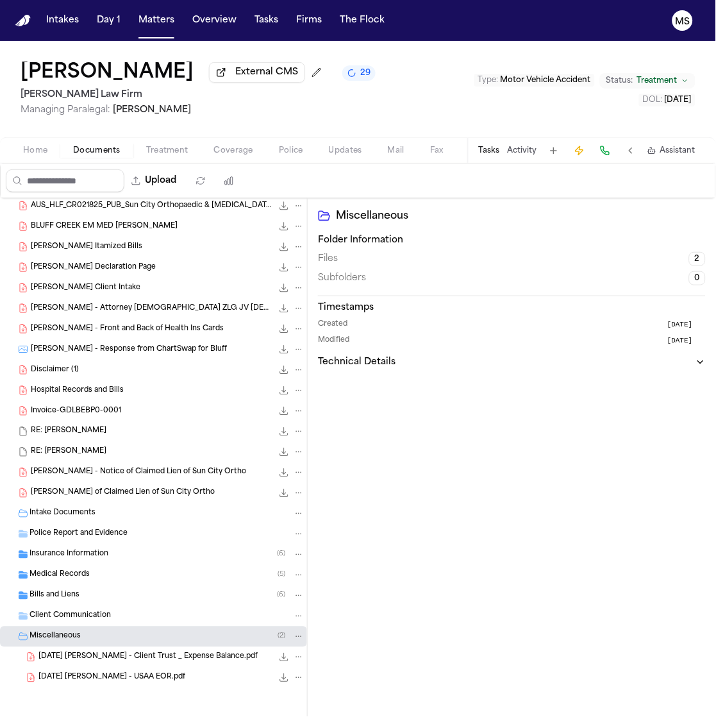
click at [149, 676] on span "2025-04-14 Ross, Cindy - USAA EOR.pdf" at bounding box center [111, 678] width 147 height 11
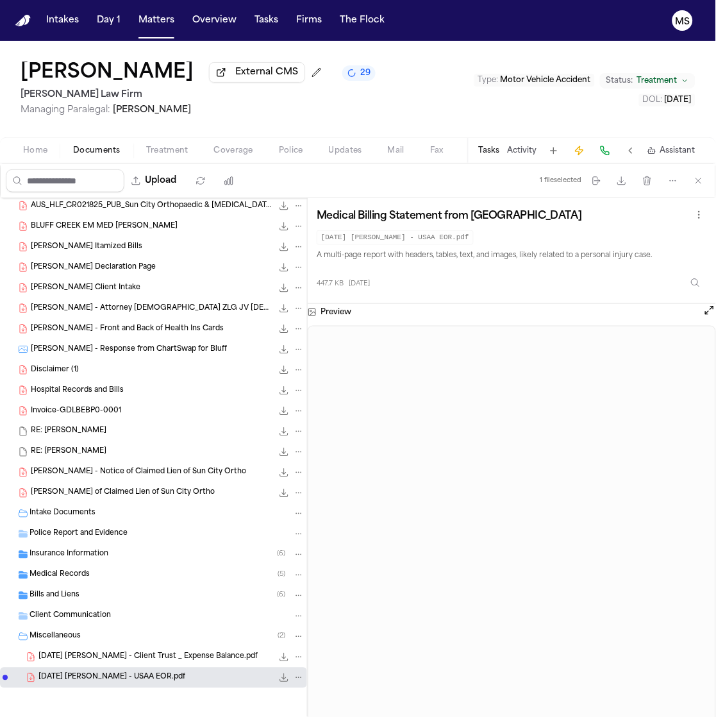
click at [131, 653] on span "2025-04-11 Ross_ Cindy - Client Trust _ Expense Balance.pdf" at bounding box center [147, 657] width 219 height 11
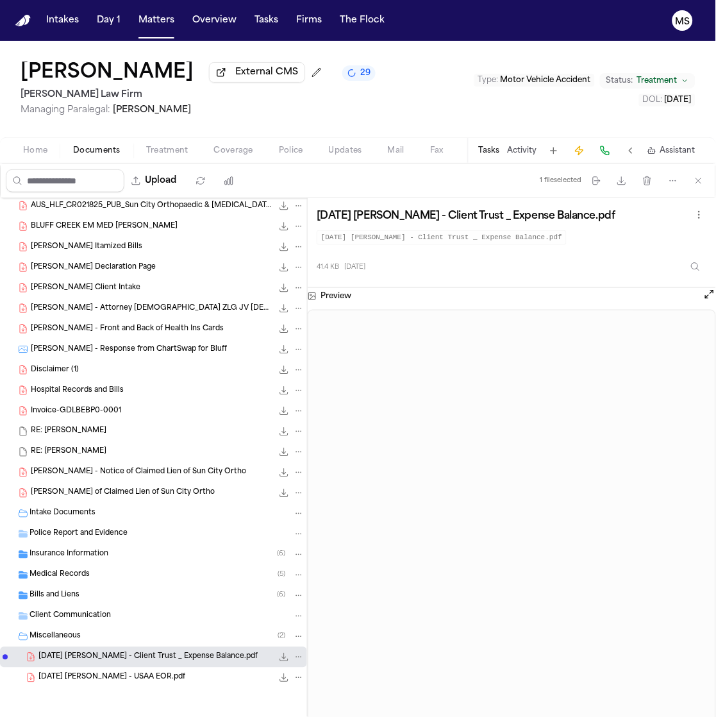
click at [80, 608] on div "Client Communication" at bounding box center [153, 616] width 307 height 21
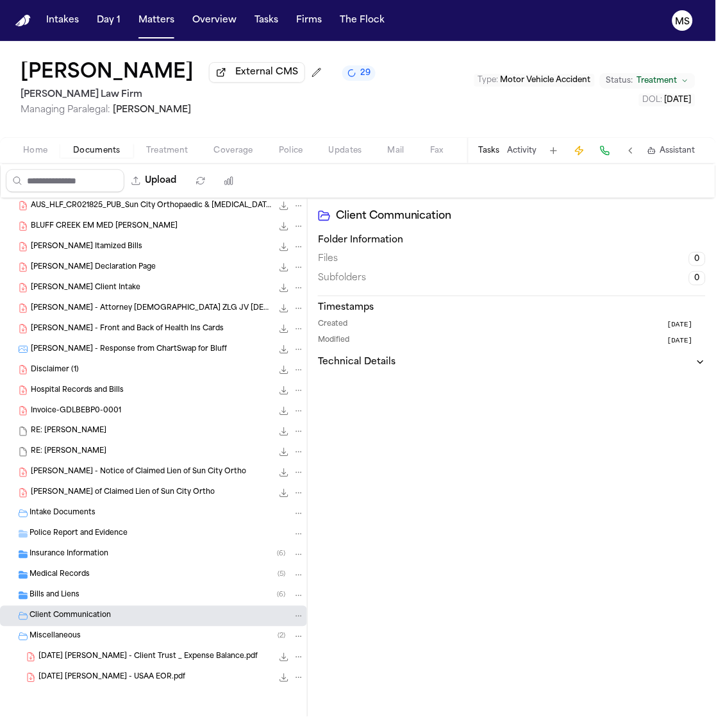
click at [76, 587] on div "Bills and Liens ( 6 )" at bounding box center [153, 595] width 307 height 21
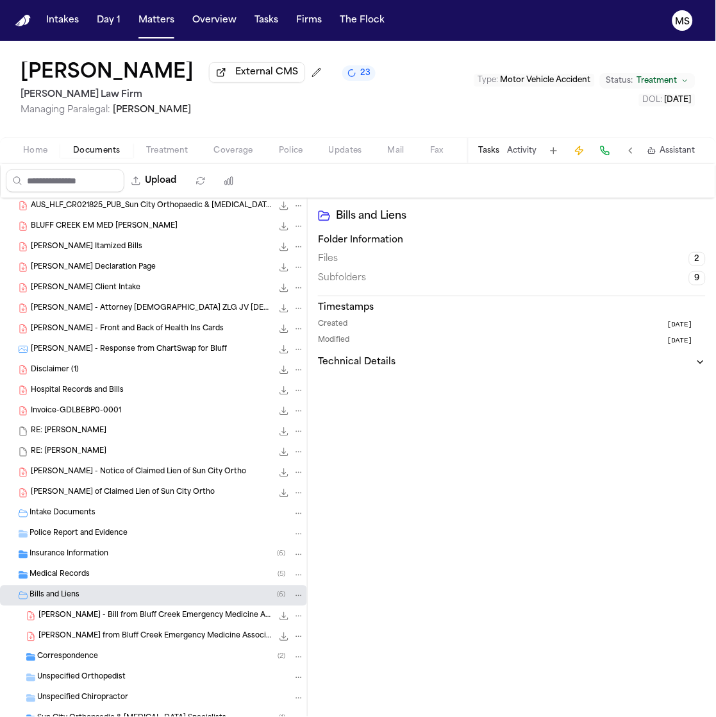
click at [86, 574] on span "Medical Records" at bounding box center [59, 575] width 60 height 11
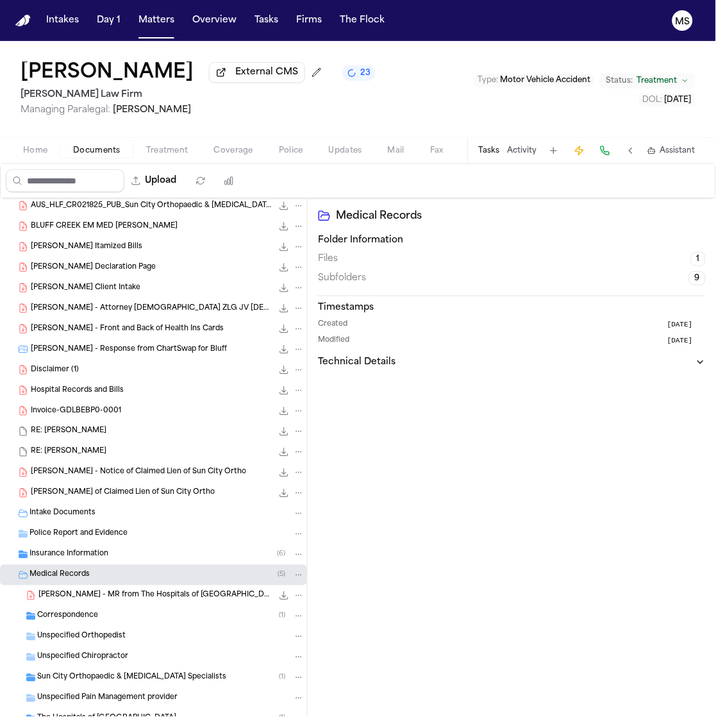
click at [110, 550] on div "Insurance Information ( 6 )" at bounding box center [166, 555] width 275 height 12
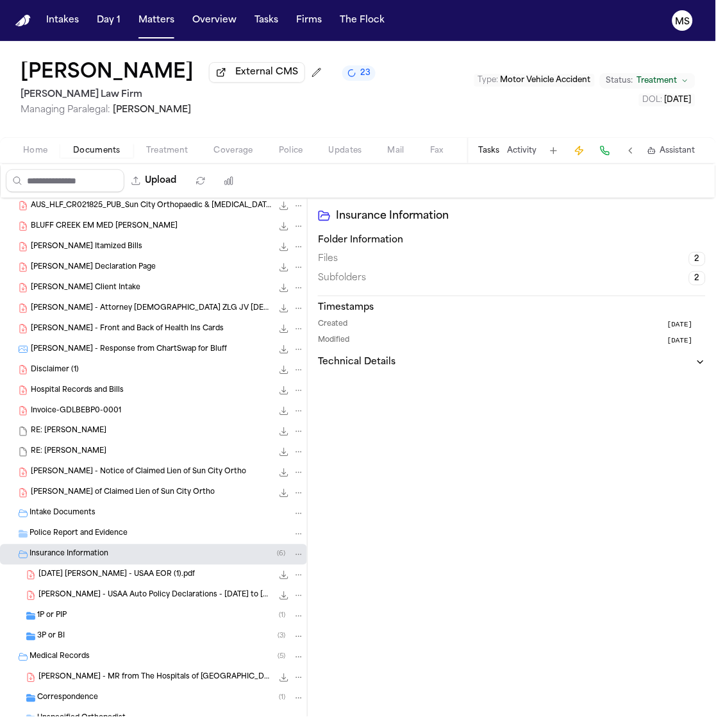
click at [122, 601] on div "C. Ross - USAA Auto Policy Declarations - 10.26.24 to 4.26.25 3.6 MB • PDF" at bounding box center [171, 595] width 266 height 13
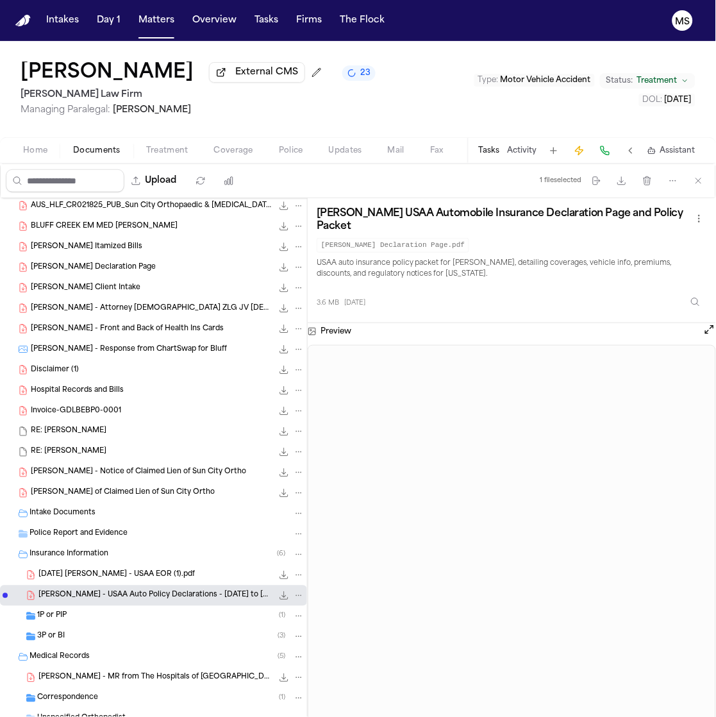
click at [115, 571] on span "2025-04-14 Ross, Cindy - USAA EOR (1).pdf" at bounding box center [116, 575] width 156 height 11
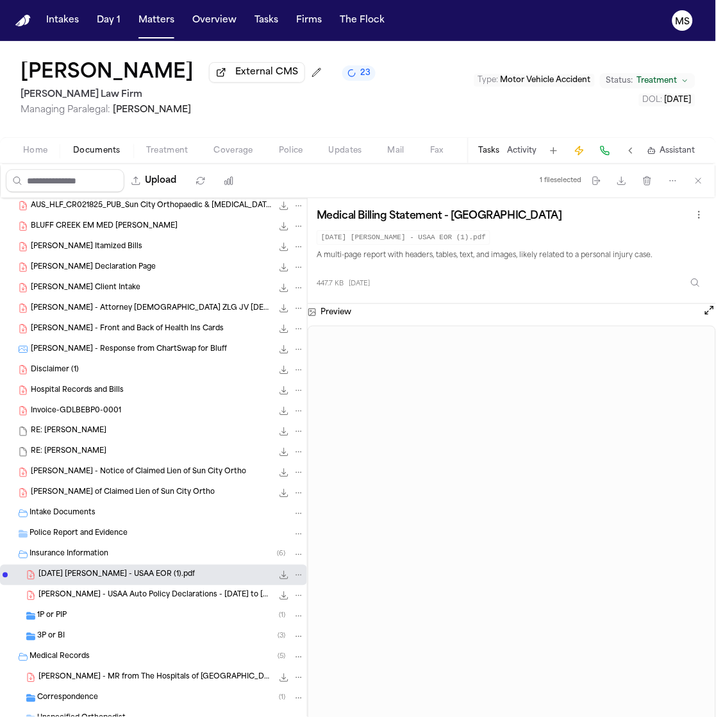
click at [108, 551] on div "Insurance Information ( 6 )" at bounding box center [166, 555] width 275 height 12
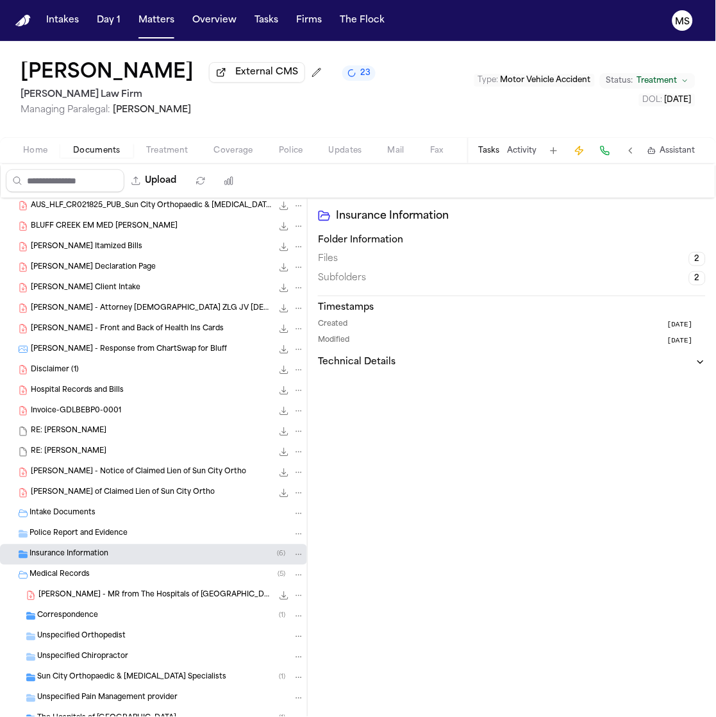
click at [115, 527] on div "Police Report and Evidence" at bounding box center [153, 534] width 307 height 21
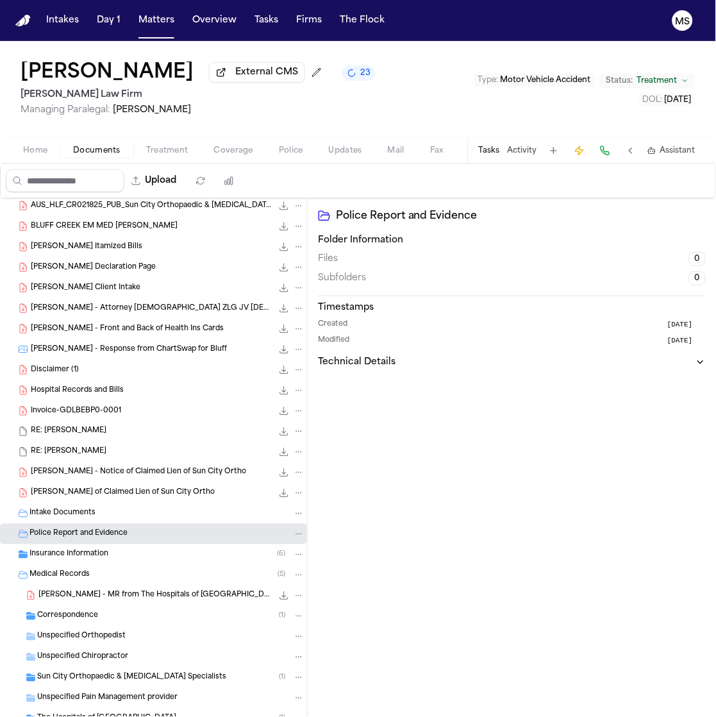
click at [117, 505] on div "Intake Documents" at bounding box center [153, 513] width 307 height 21
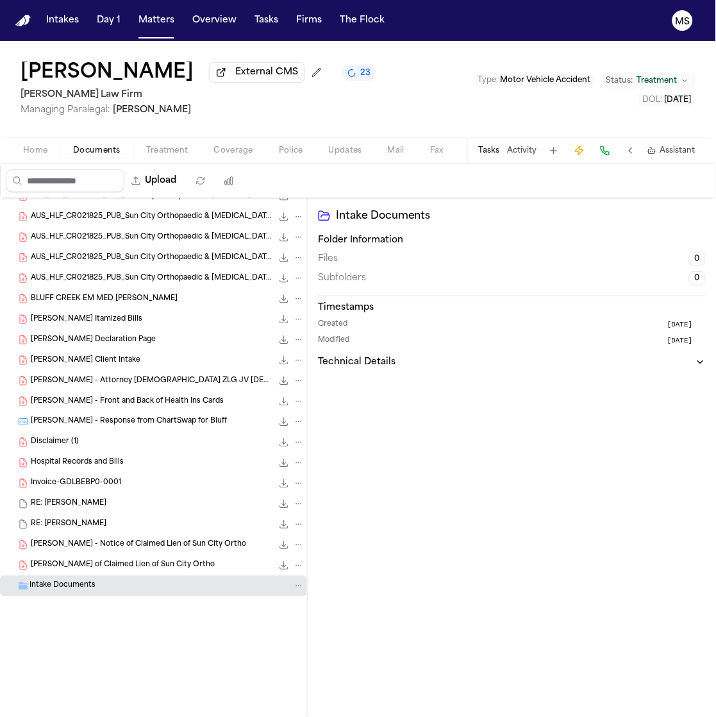
scroll to position [0, 0]
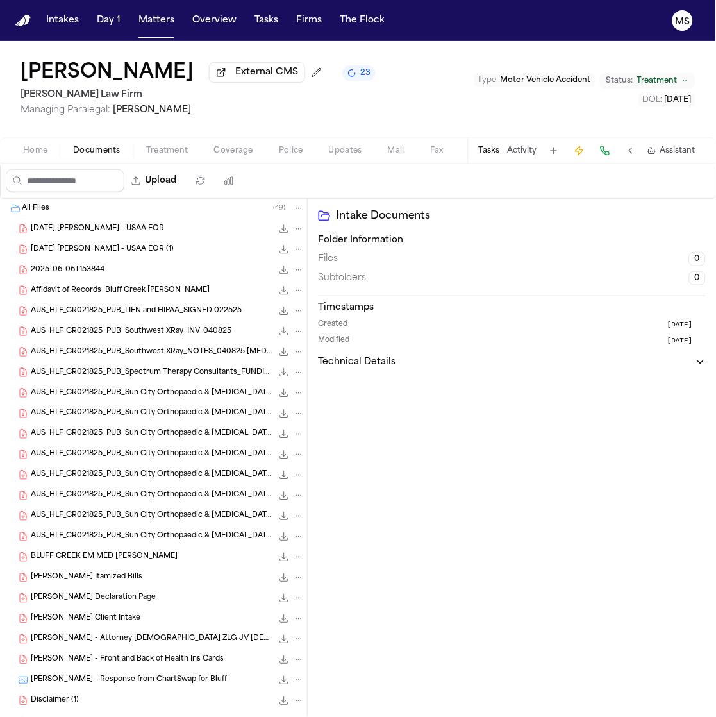
click at [238, 122] on div "Cindy Ross External CMS 23 Hecht Law Firm Managing Paralegal: Jessica Barrett T…" at bounding box center [358, 89] width 716 height 96
click at [201, 137] on div "Home Documents Treatment Coverage Police Updates Mail Fax Demand Workspaces Art…" at bounding box center [358, 150] width 716 height 26
click at [166, 96] on h2 "[PERSON_NAME] Law Firm" at bounding box center [198, 94] width 355 height 15
click at [134, 94] on h2 "[PERSON_NAME] Law Firm" at bounding box center [196, 94] width 350 height 15
click at [682, 81] on icon "Change status from Treatment" at bounding box center [686, 81] width 8 height 8
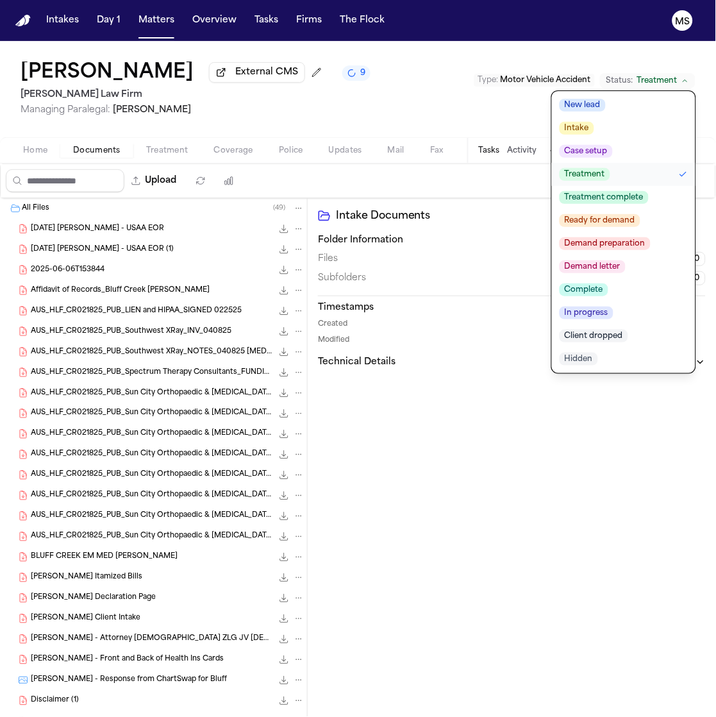
click at [176, 126] on div "Cindy Ross External CMS 9 Hecht Law Firm Managing Paralegal: Jessica Barrett Ty…" at bounding box center [358, 89] width 716 height 96
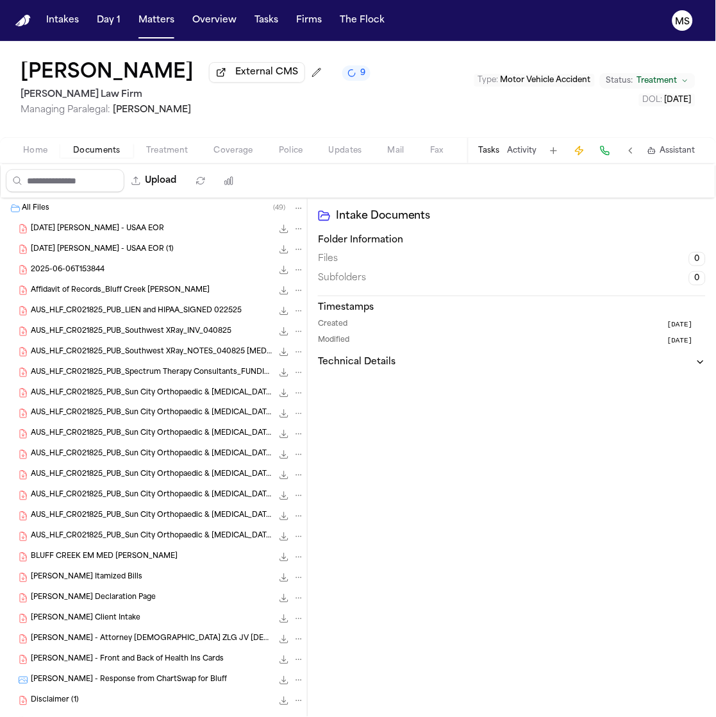
click at [647, 77] on span "Treatment" at bounding box center [657, 81] width 40 height 10
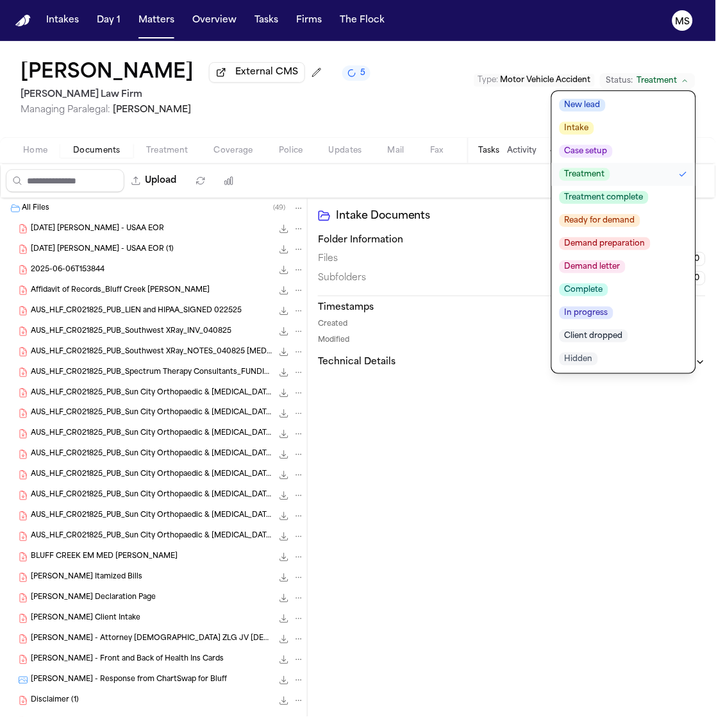
click at [441, 95] on div "Cindy Ross External CMS 5 Hecht Law Firm Managing Paralegal: Jessica Barrett Ty…" at bounding box center [358, 89] width 716 height 96
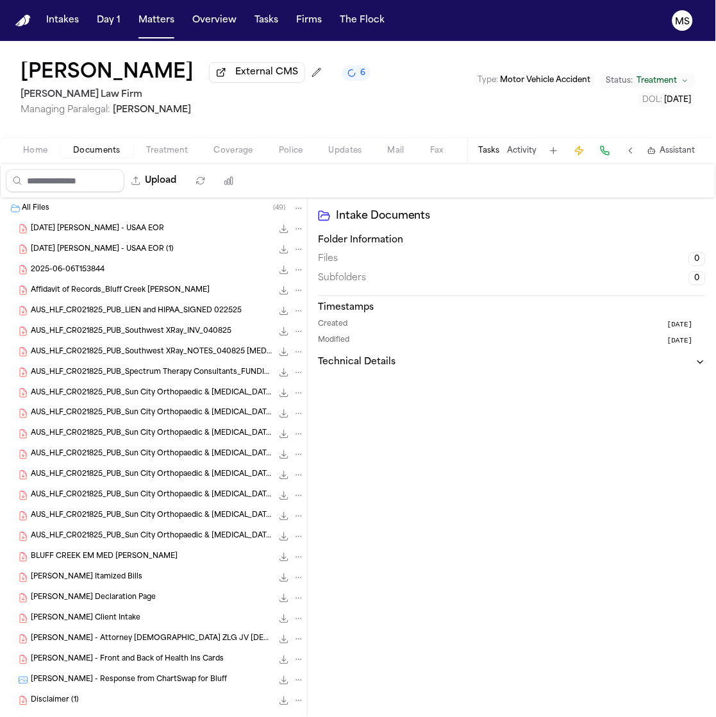
click at [682, 74] on button "Status: Treatment" at bounding box center [648, 80] width 96 height 15
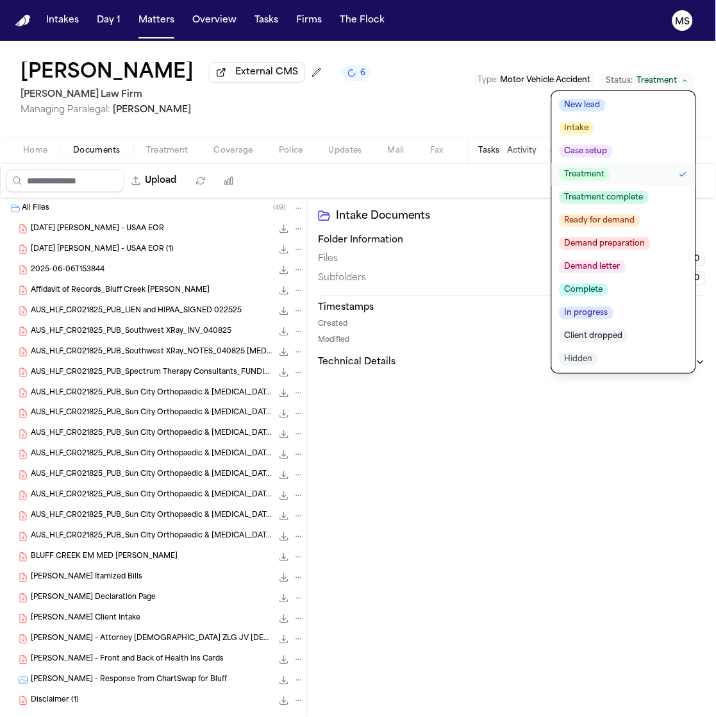
click at [422, 76] on div "Cindy Ross External CMS 6 Hecht Law Firm Managing Paralegal: Jessica Barrett Ty…" at bounding box center [358, 89] width 716 height 96
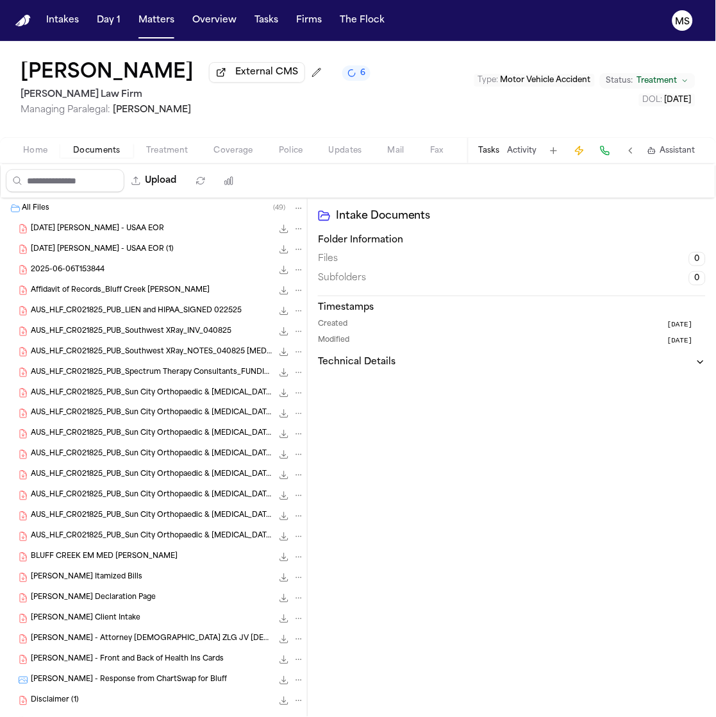
click at [655, 78] on span "Treatment" at bounding box center [657, 81] width 40 height 10
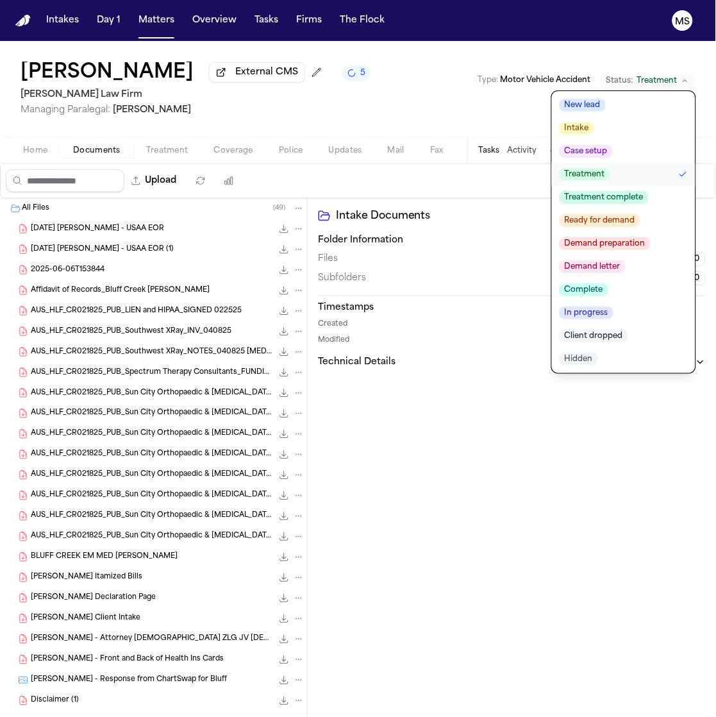
click at [187, 232] on div "2025-04-14 Ross, Cindy - USAA EOR 559.7 KB • PDF" at bounding box center [168, 228] width 274 height 13
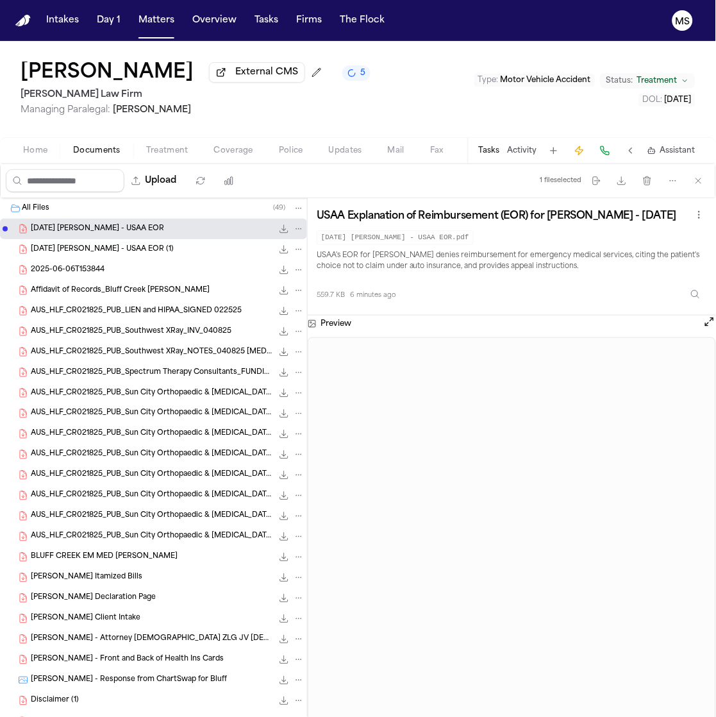
click at [185, 244] on div "2025-04-14 Ross, Cindy - USAA EOR (1) 559.6 KB • PDF" at bounding box center [168, 249] width 274 height 13
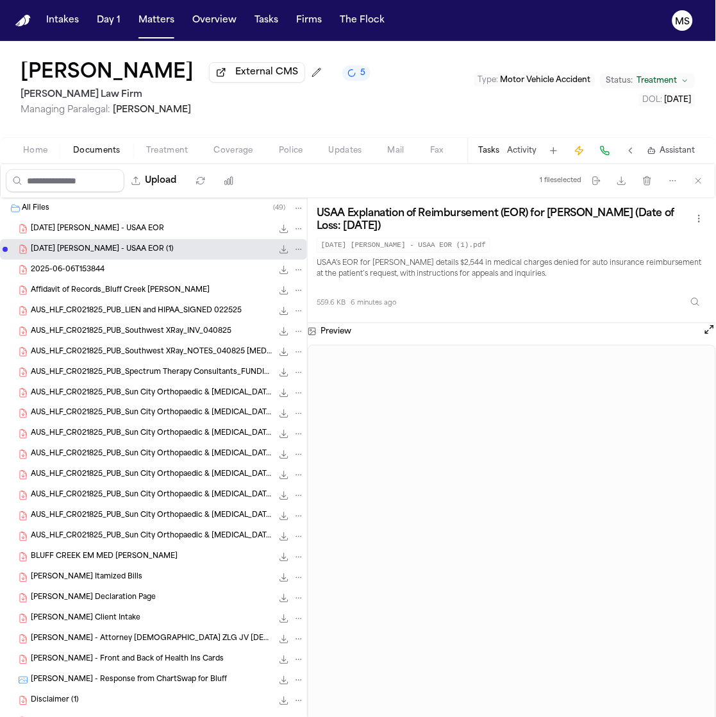
click at [168, 272] on div "2025-06-06T153844 423.1 KB • PDF" at bounding box center [168, 269] width 274 height 13
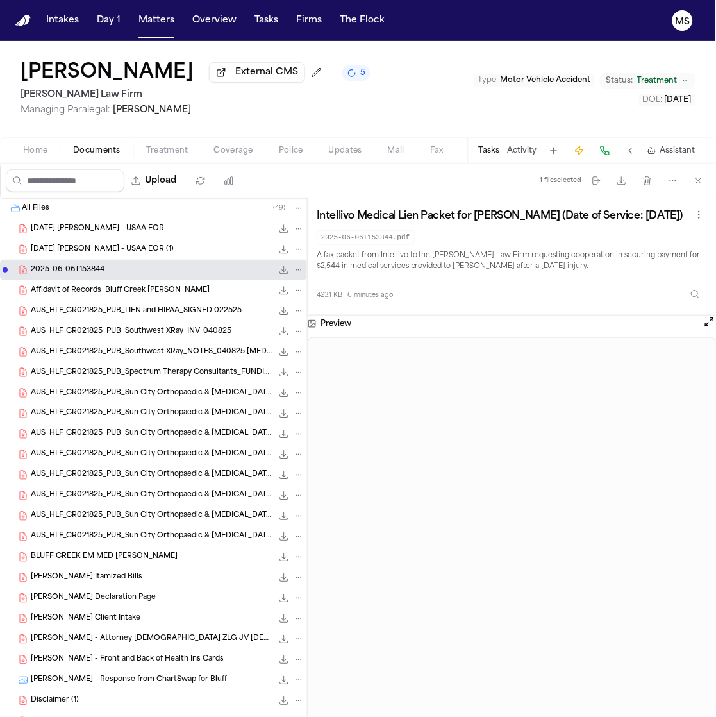
click at [154, 289] on span "Affidavit of Records_Bluff Creek Emer_Cindy Ross" at bounding box center [120, 290] width 179 height 11
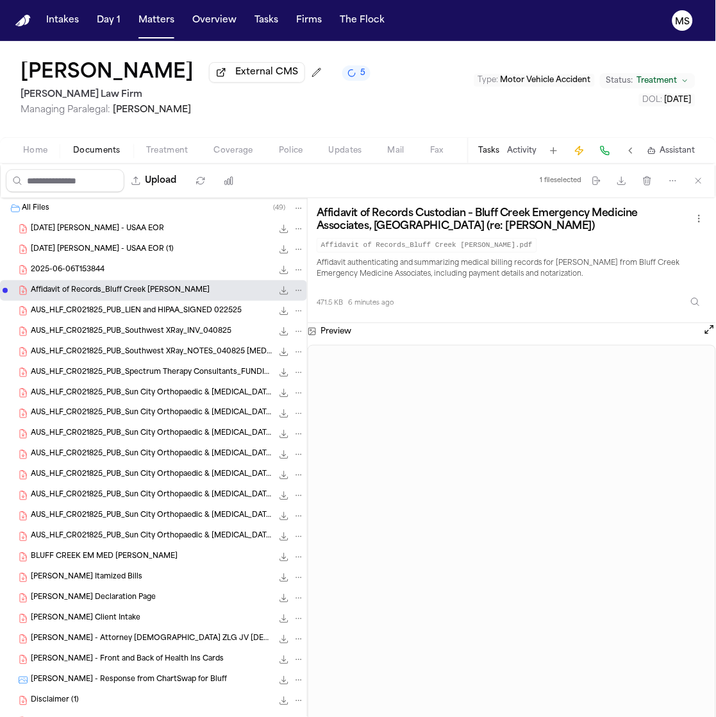
click at [151, 267] on div "2025-06-06T153844 423.1 KB • PDF" at bounding box center [168, 269] width 274 height 13
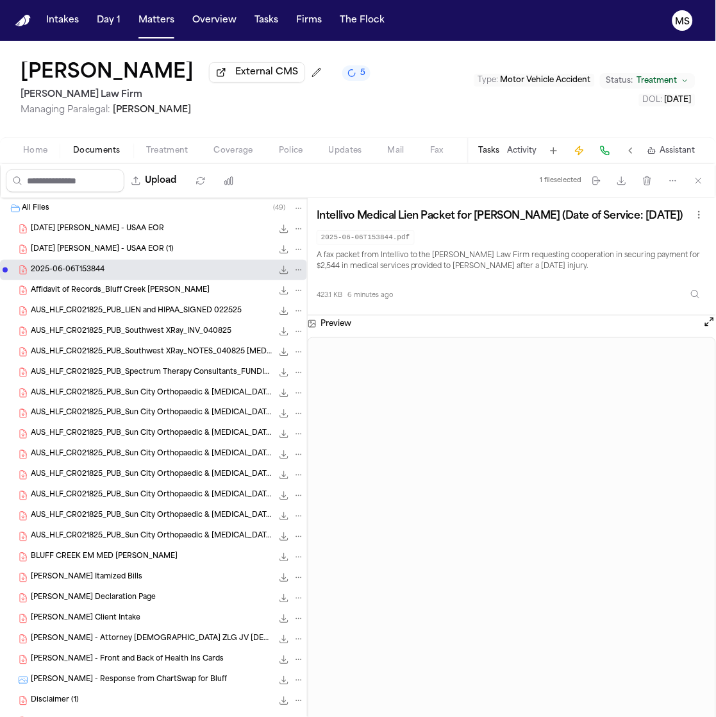
click at [104, 310] on span "AUS_HLF_CR021825_PUB_LIEN and HIPAA_SIGNED 022525" at bounding box center [136, 311] width 211 height 11
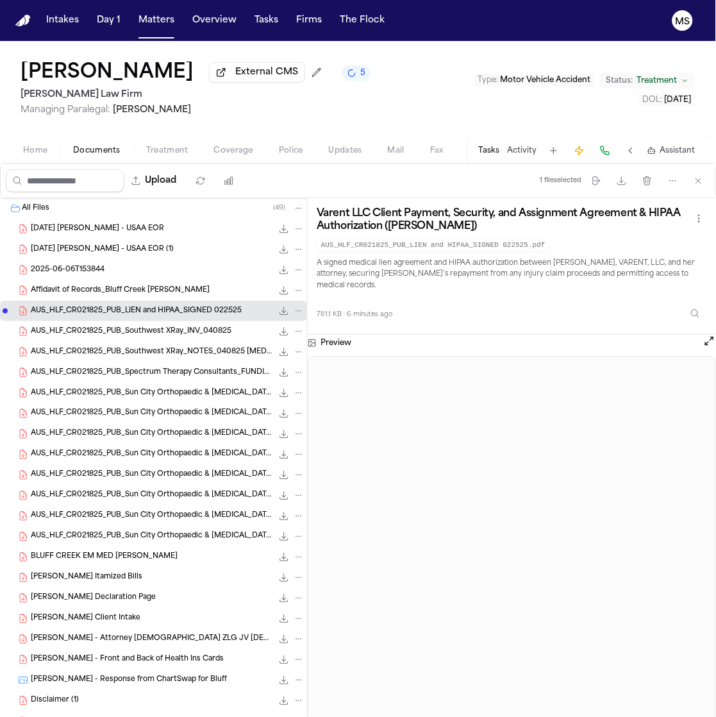
click at [106, 328] on span "AUS_HLF_CR021825_PUB_Southwest XRay_INV_040825" at bounding box center [131, 331] width 201 height 11
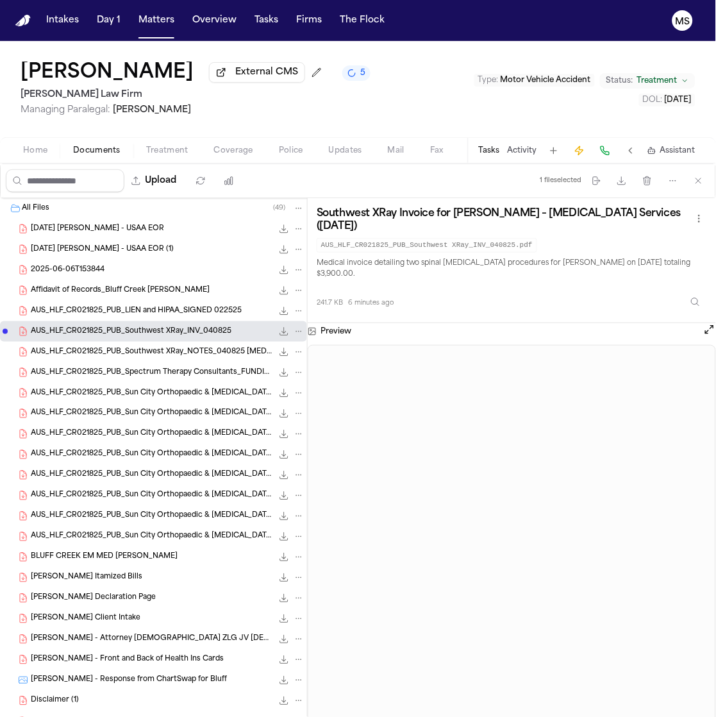
click at [108, 555] on span "BLUFF CREEK EM MED ASSOC_Billing_Cindy Ross" at bounding box center [104, 557] width 147 height 11
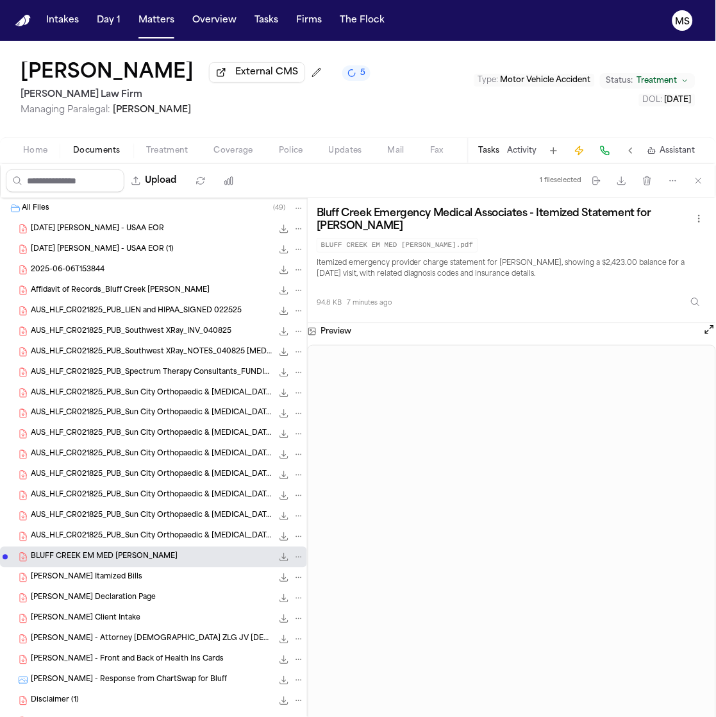
click at [108, 576] on div "Cindy R Itamized Bills 3.1 MB • PDF" at bounding box center [168, 577] width 274 height 13
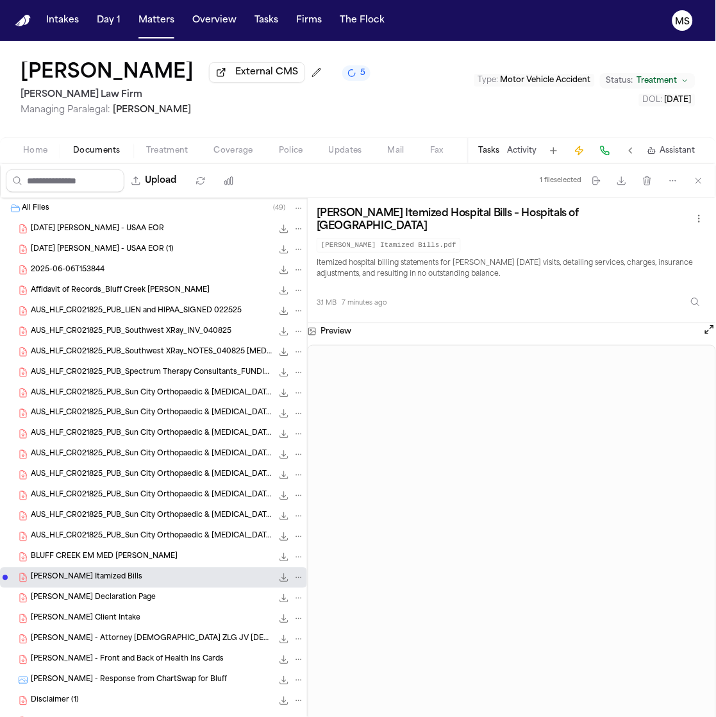
click at [109, 601] on span "Cindy Ross Declaration Page" at bounding box center [93, 598] width 125 height 11
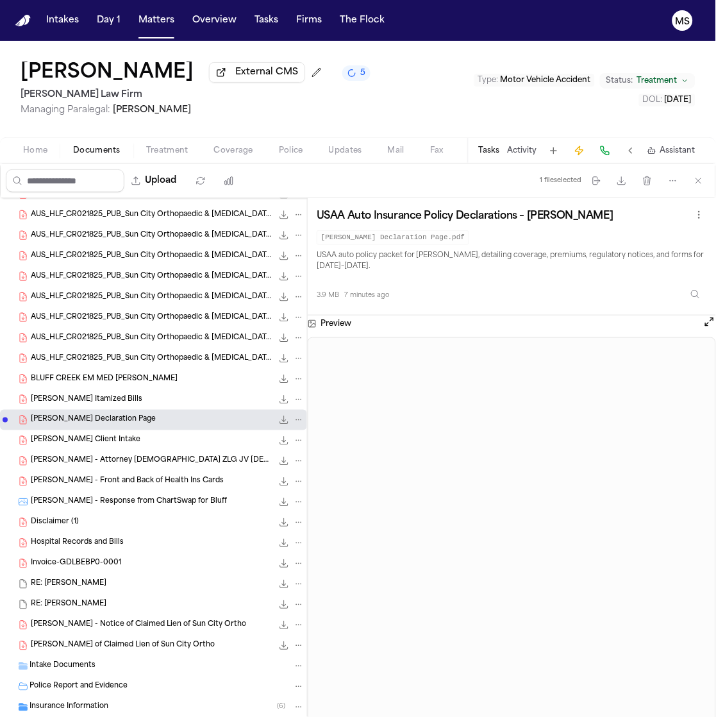
scroll to position [242, 0]
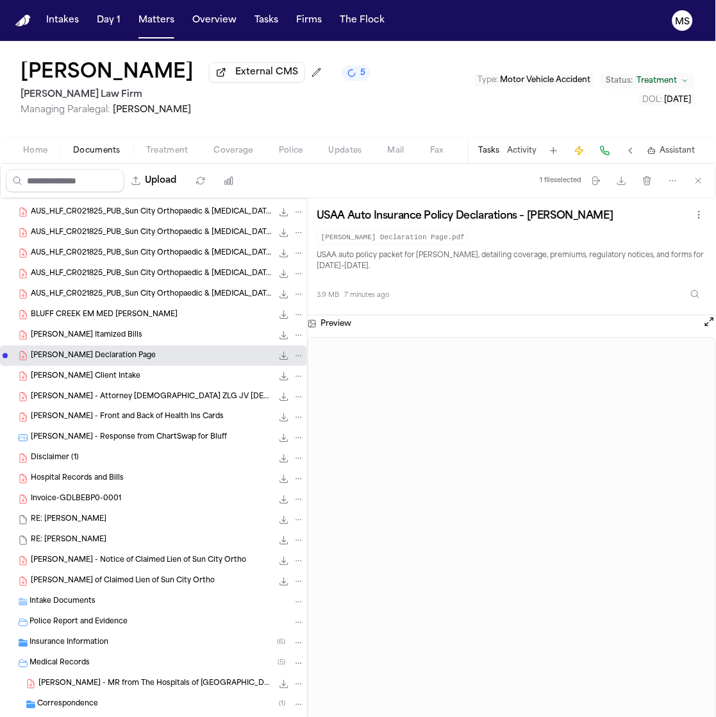
click at [191, 367] on div "Cindy Ross - Finch Client Intake 104.9 KB • PDF" at bounding box center [153, 376] width 307 height 21
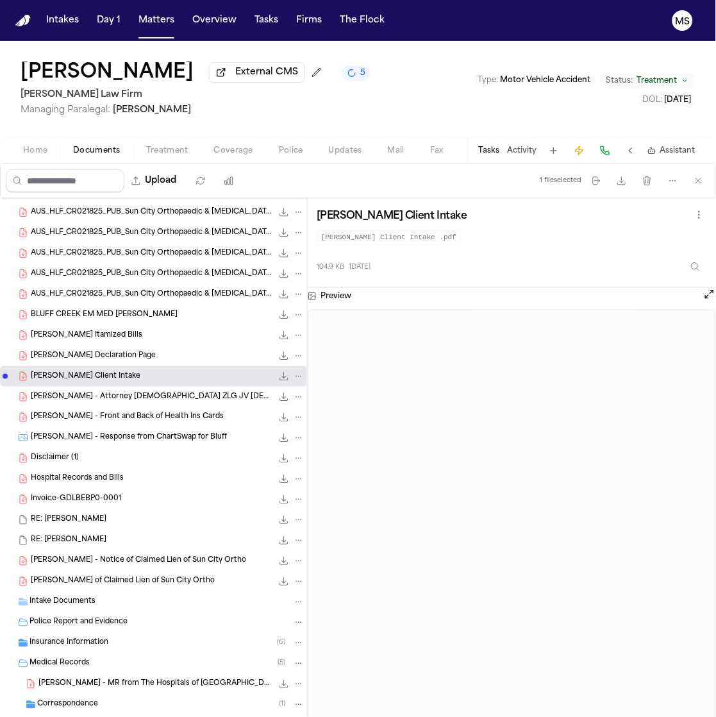
click at [254, 110] on span "Managing Paralegal: Jessica Barrett" at bounding box center [196, 110] width 350 height 13
click at [706, 293] on button "Open preview" at bounding box center [709, 294] width 13 height 13
click at [671, 78] on span "Treatment" at bounding box center [657, 81] width 40 height 10
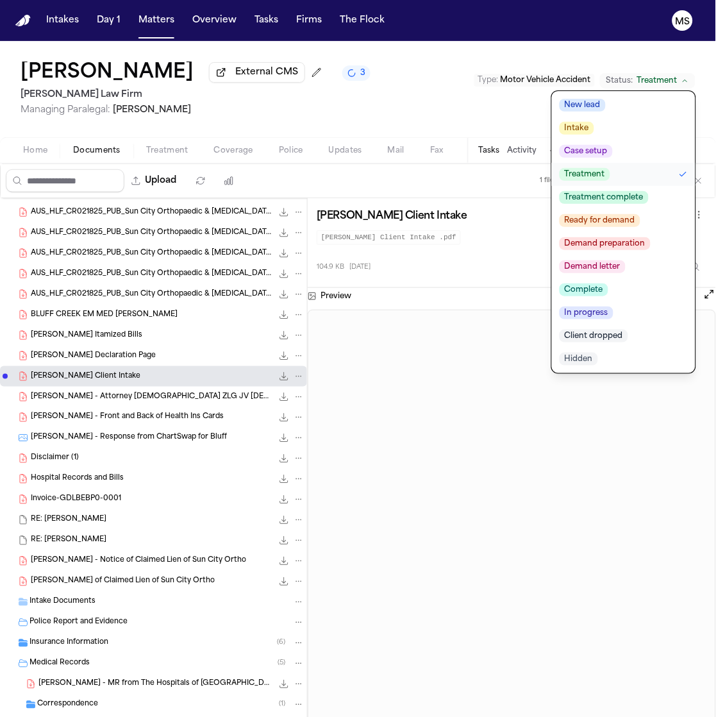
click at [628, 240] on span "Demand preparation" at bounding box center [605, 243] width 91 height 13
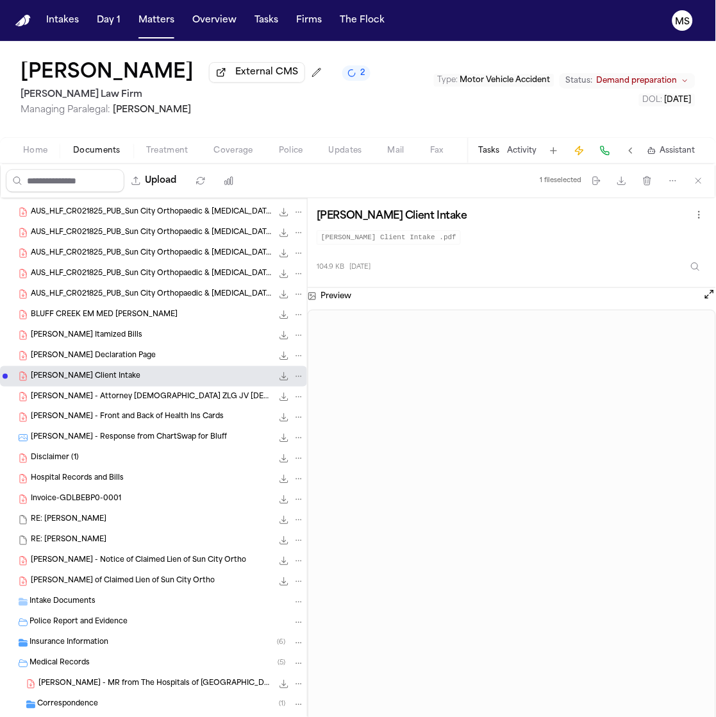
click at [223, 108] on span "Managing Paralegal: Jessica Barrett" at bounding box center [196, 110] width 350 height 13
click at [711, 296] on button "Open preview" at bounding box center [709, 294] width 13 height 13
